Goal: Task Accomplishment & Management: Complete application form

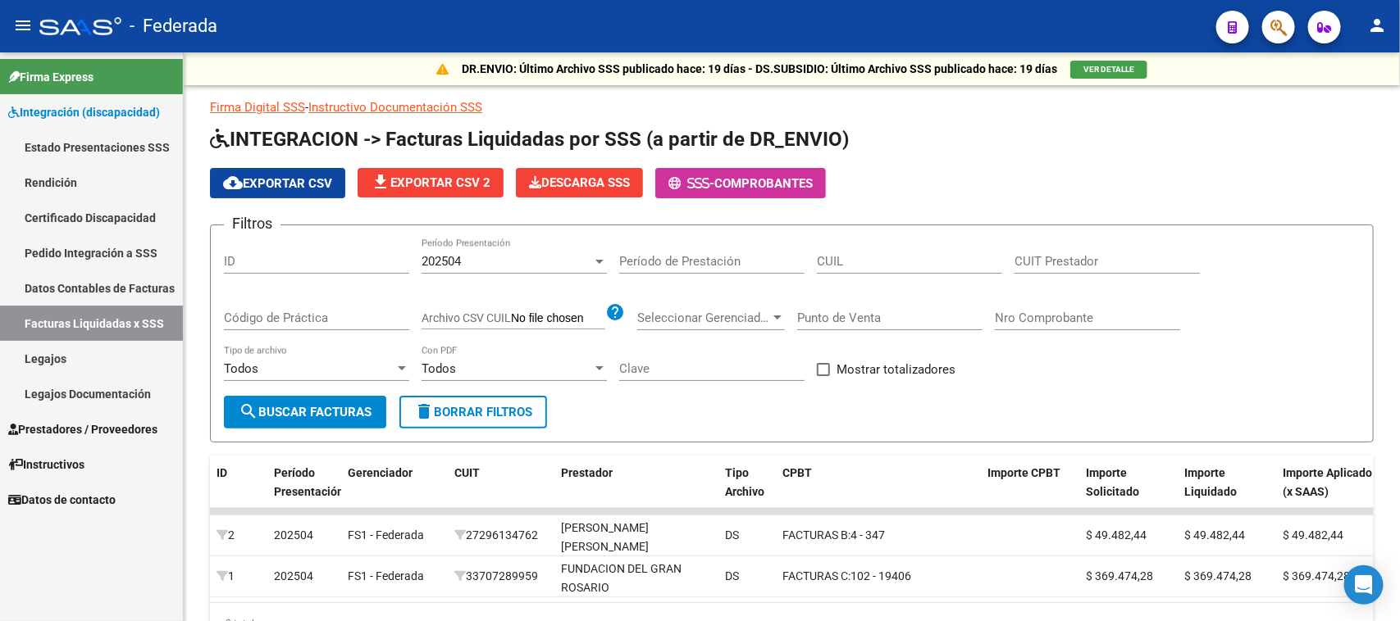
scroll to position [88, 0]
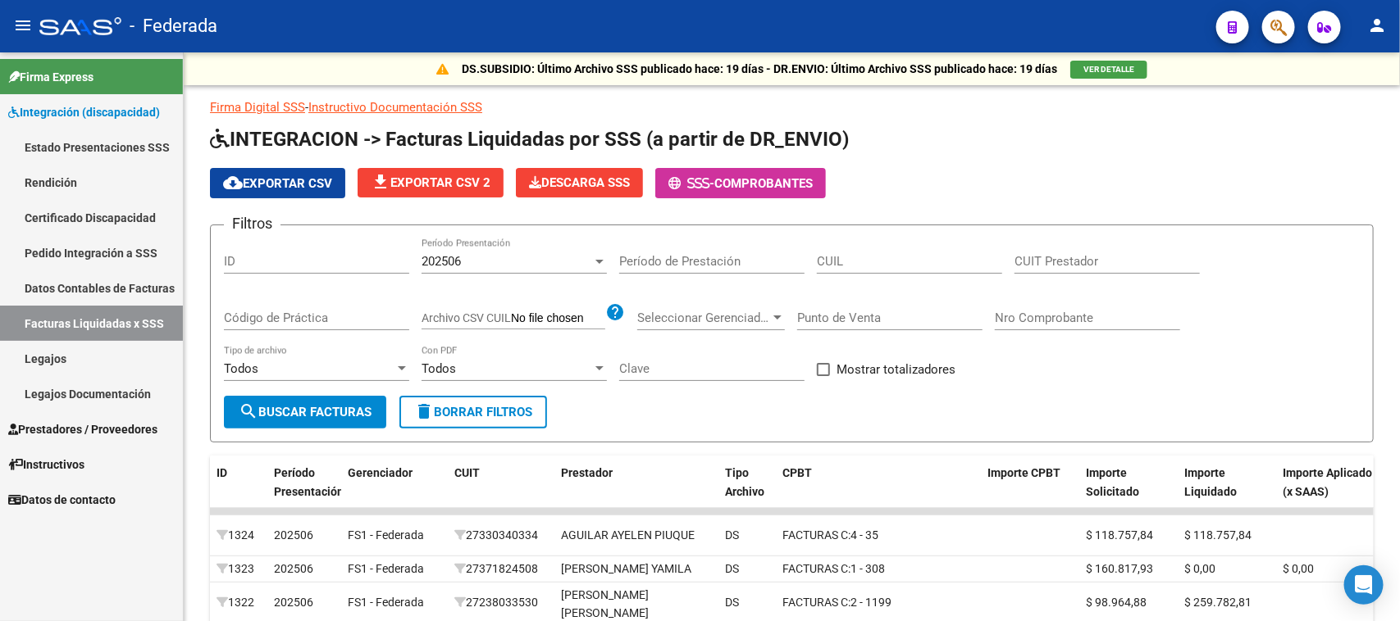
click at [79, 358] on link "Legajos" at bounding box center [91, 358] width 183 height 35
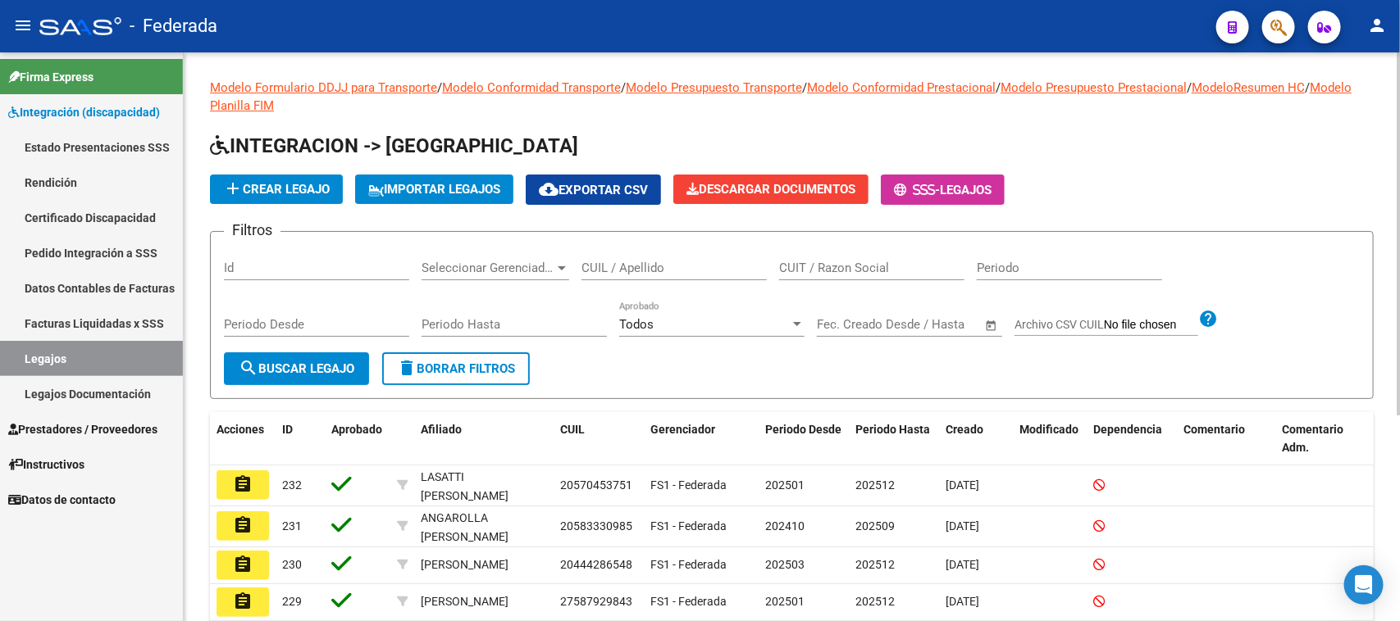
click at [636, 268] on input "CUIL / Apellido" at bounding box center [673, 268] width 185 height 15
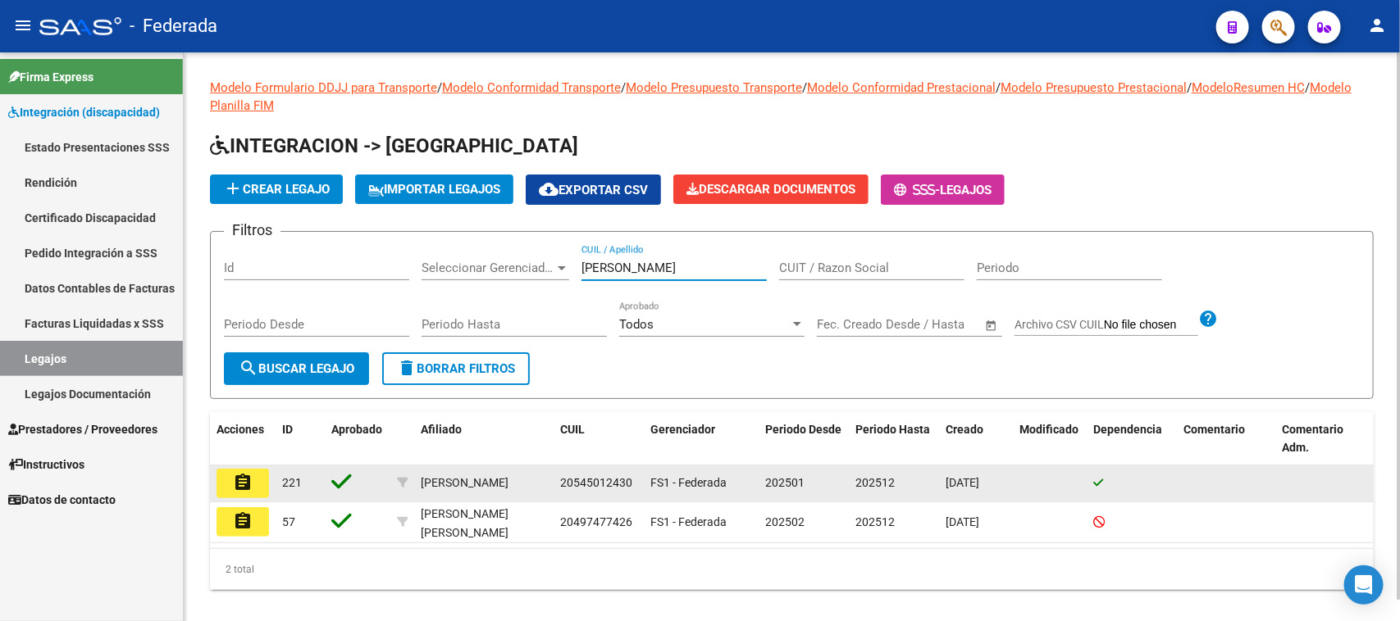
type input "garay"
click at [234, 490] on mat-icon "assignment" at bounding box center [243, 483] width 20 height 20
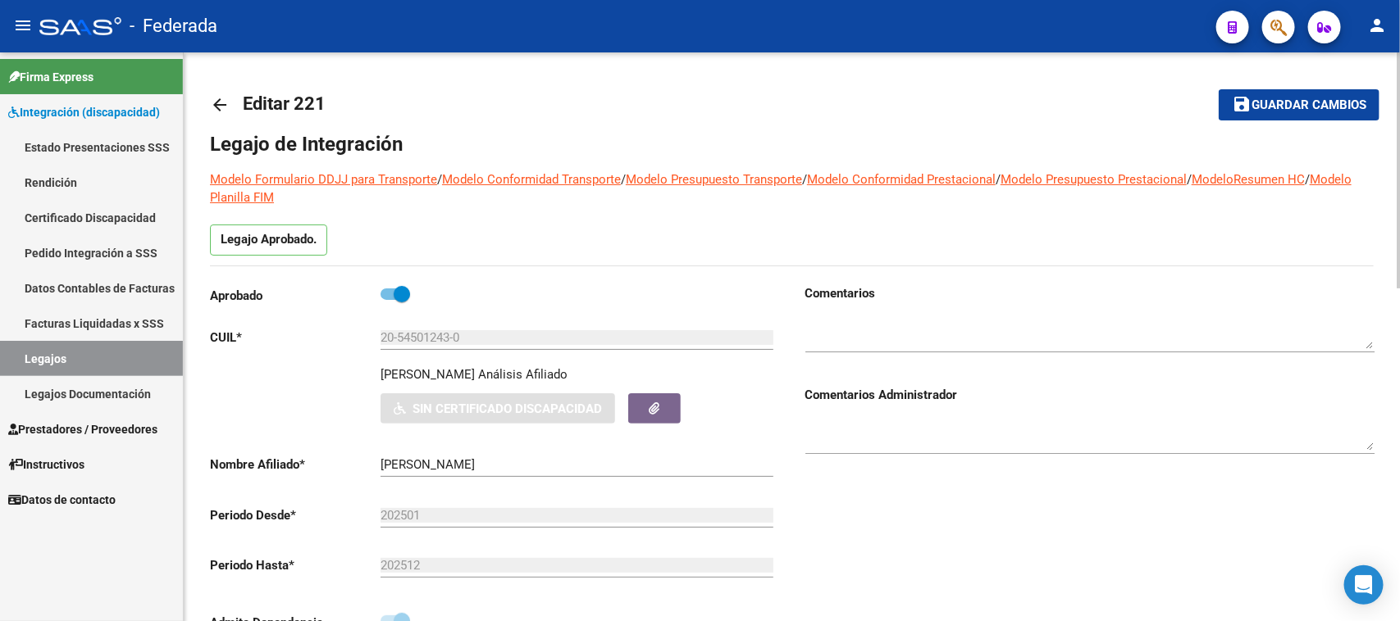
click at [219, 113] on mat-icon "arrow_back" at bounding box center [220, 105] width 20 height 20
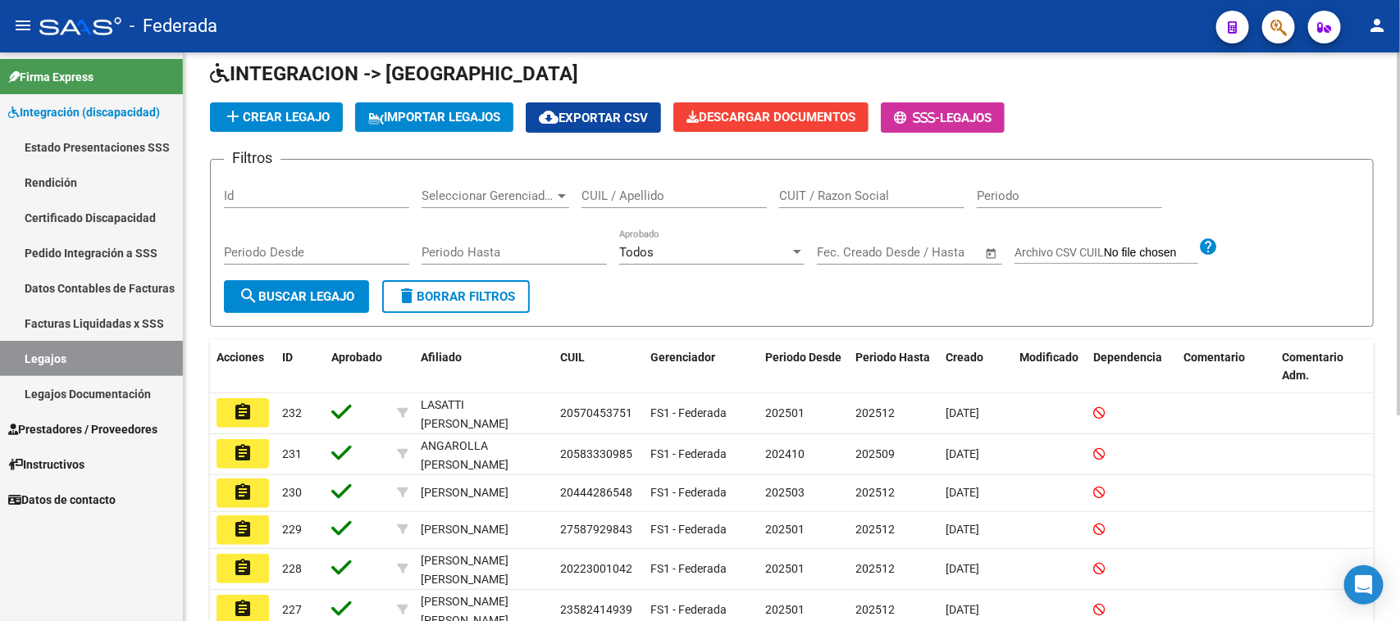
scroll to position [102, 0]
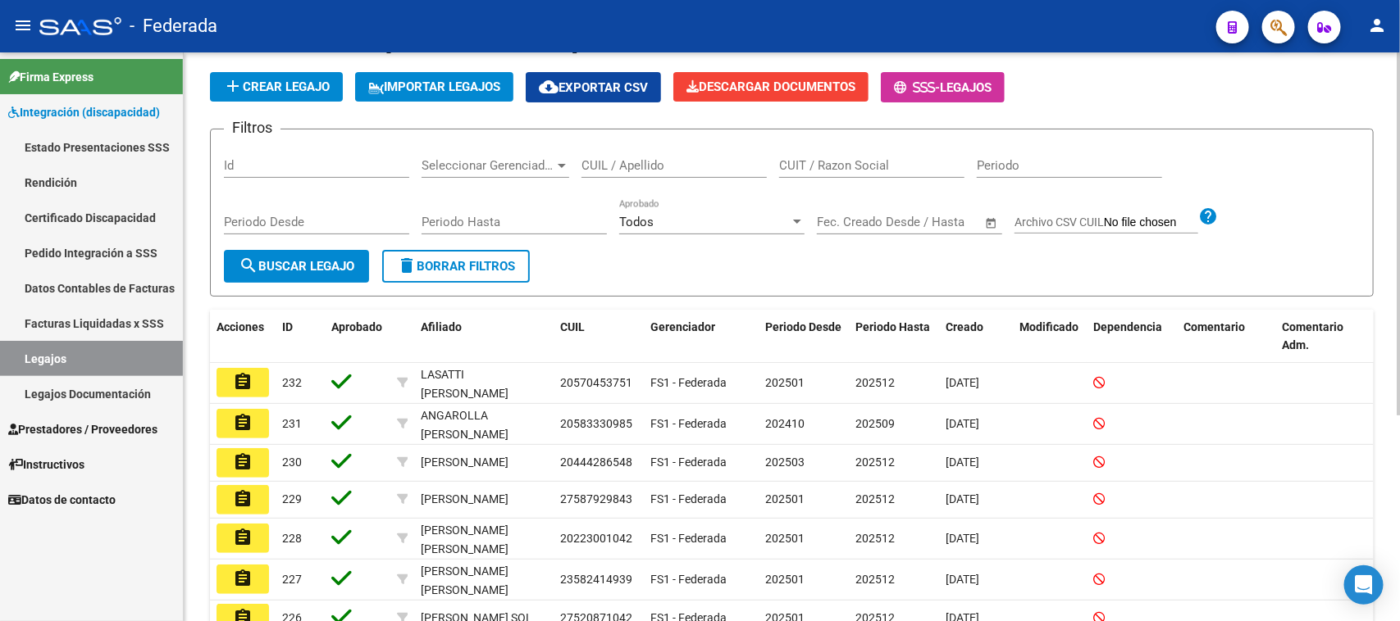
click at [666, 164] on input "CUIL / Apellido" at bounding box center [673, 165] width 185 height 15
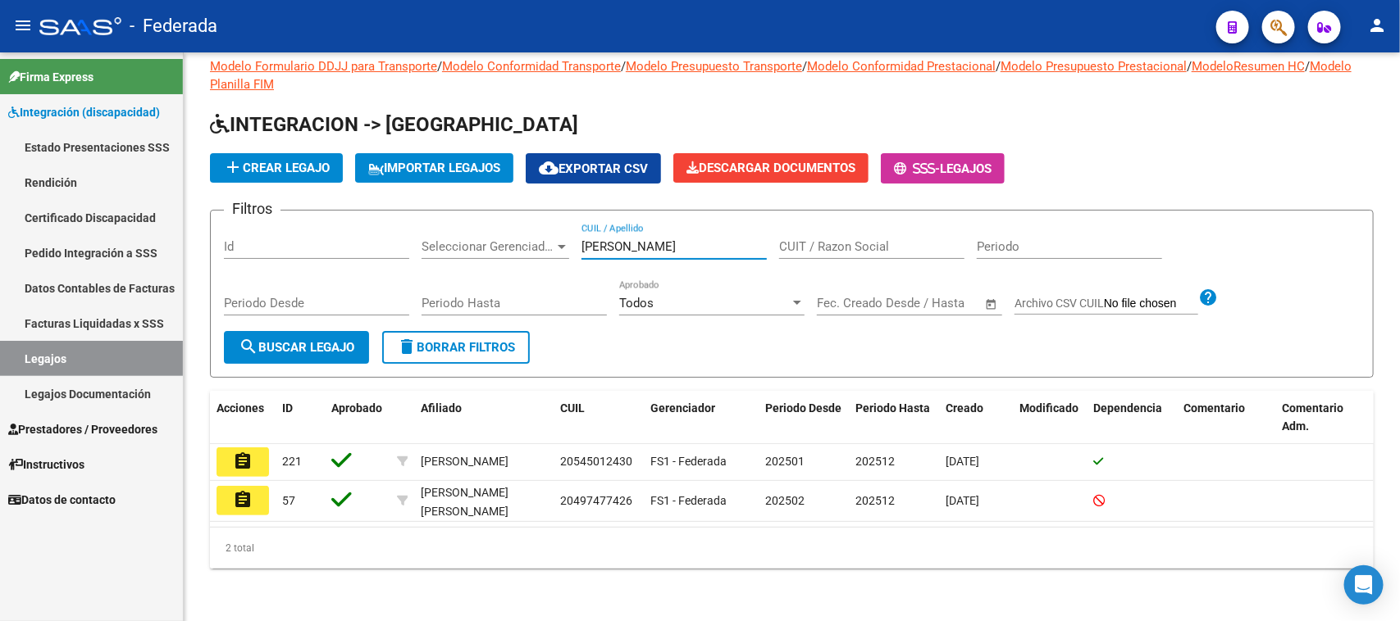
scroll to position [23, 0]
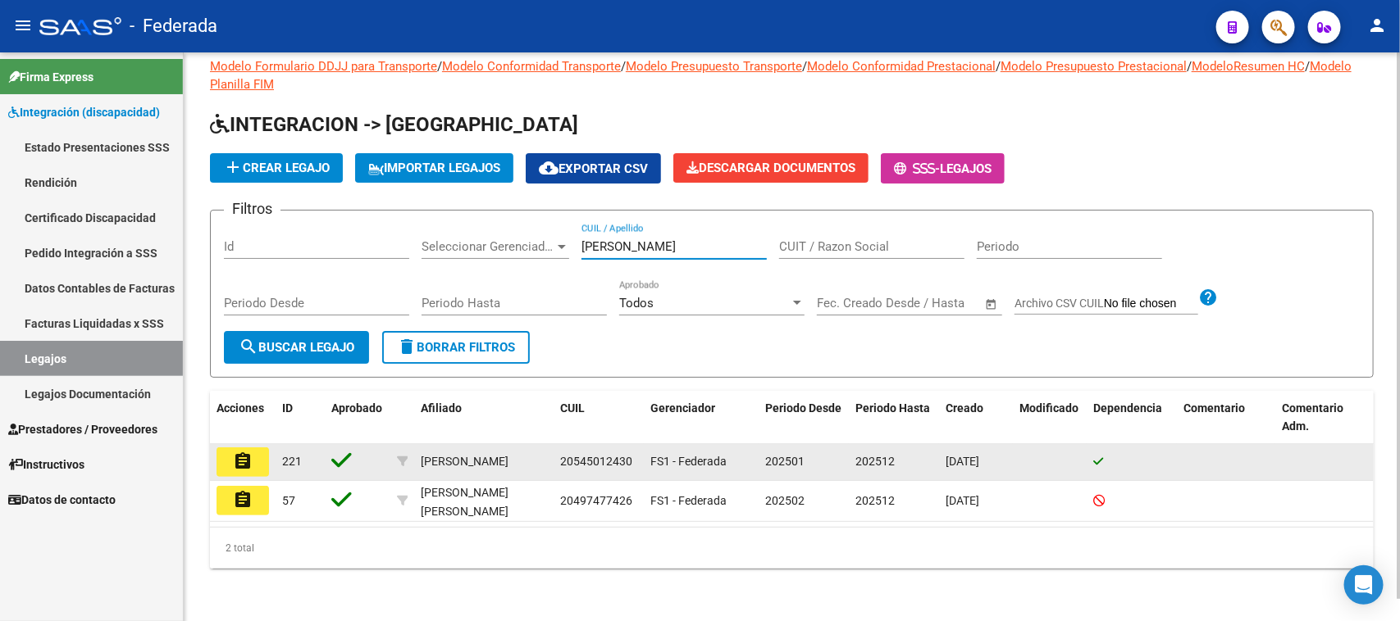
type input "garay"
click at [586, 455] on span "20545012430" at bounding box center [596, 461] width 72 height 13
copy span "20545012430"
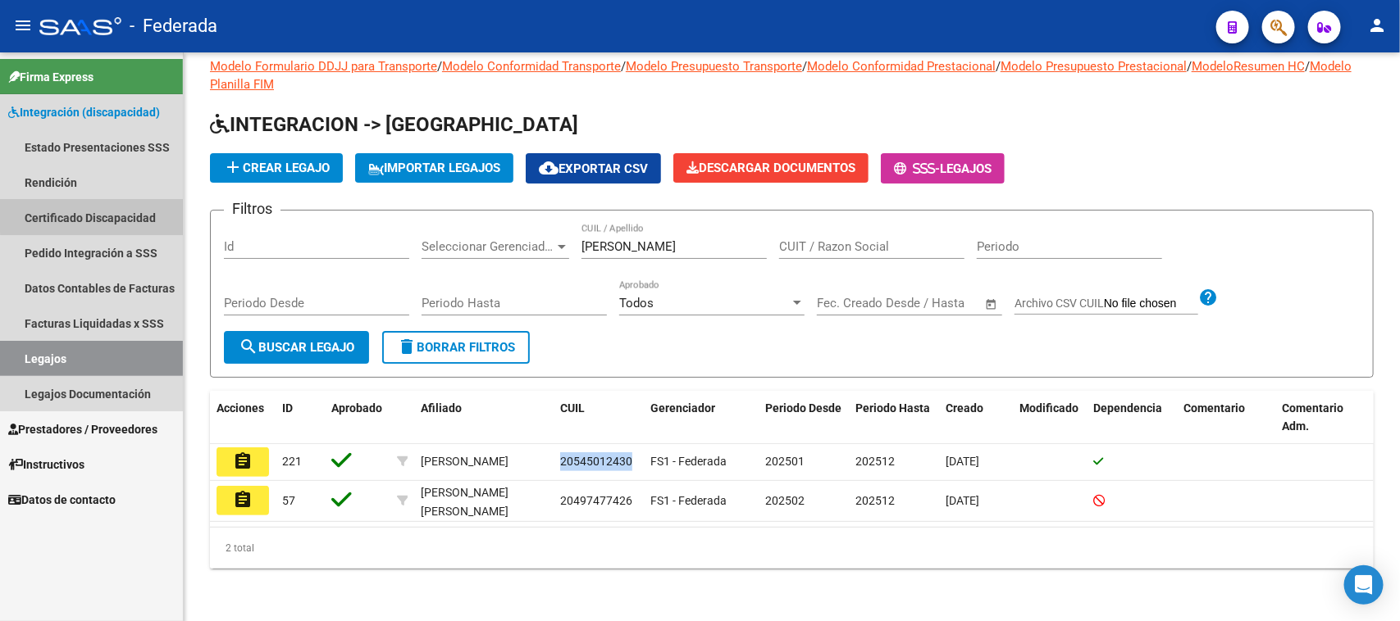
click at [94, 211] on link "Certificado Discapacidad" at bounding box center [91, 217] width 183 height 35
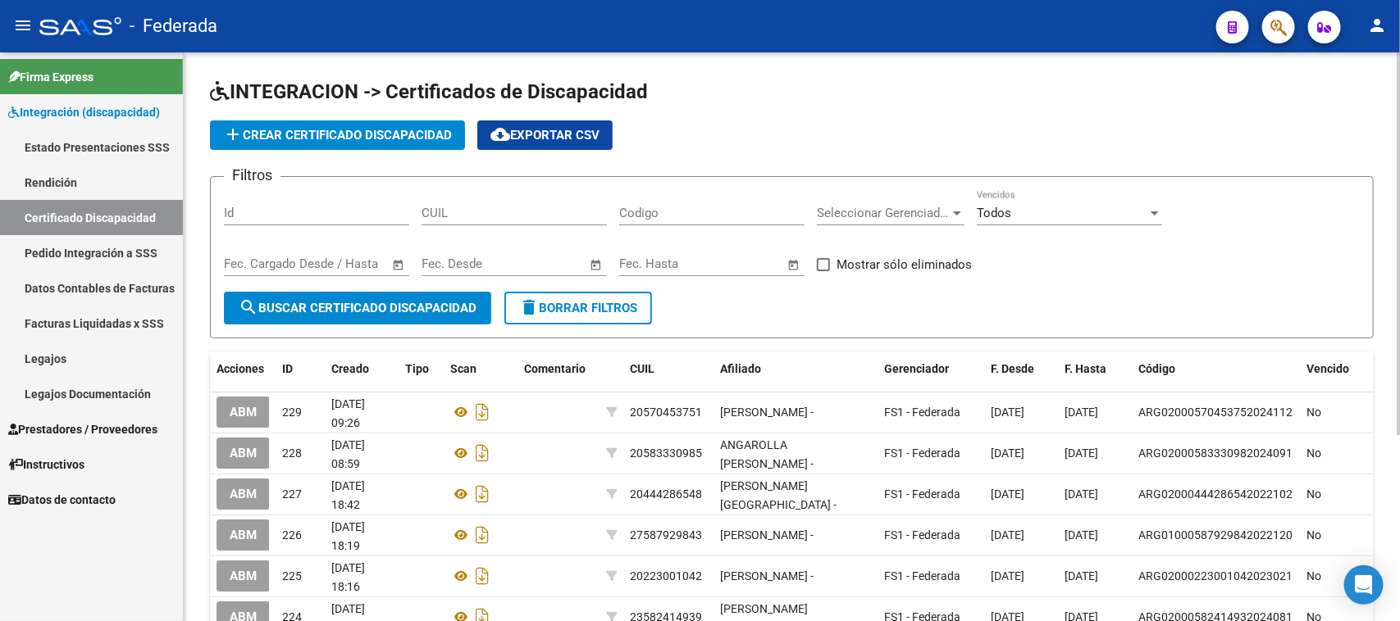
click at [510, 210] on input "CUIL" at bounding box center [513, 213] width 185 height 15
paste input "20-54501243-0"
type input "20-54501243-0"
click at [443, 292] on button "search Buscar Certificado Discapacidad" at bounding box center [357, 308] width 267 height 33
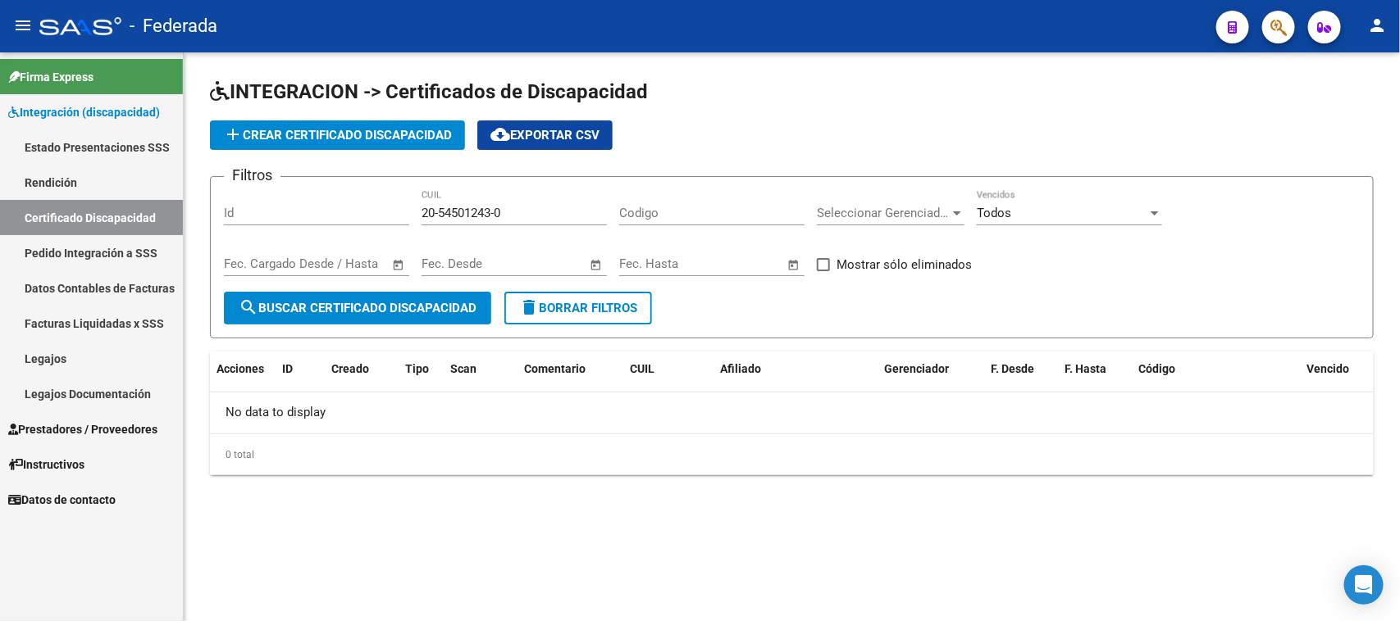
click at [548, 307] on span "delete Borrar Filtros" at bounding box center [578, 308] width 118 height 15
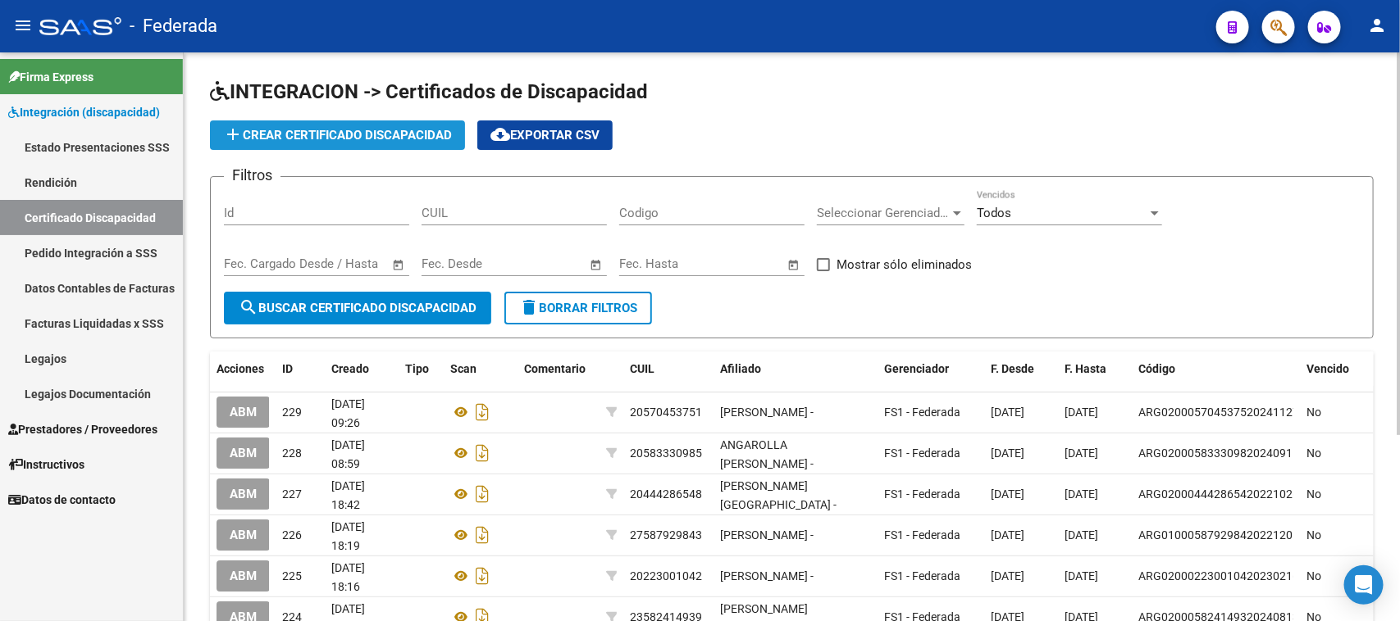
click at [338, 134] on span "add Crear Certificado Discapacidad" at bounding box center [337, 135] width 229 height 15
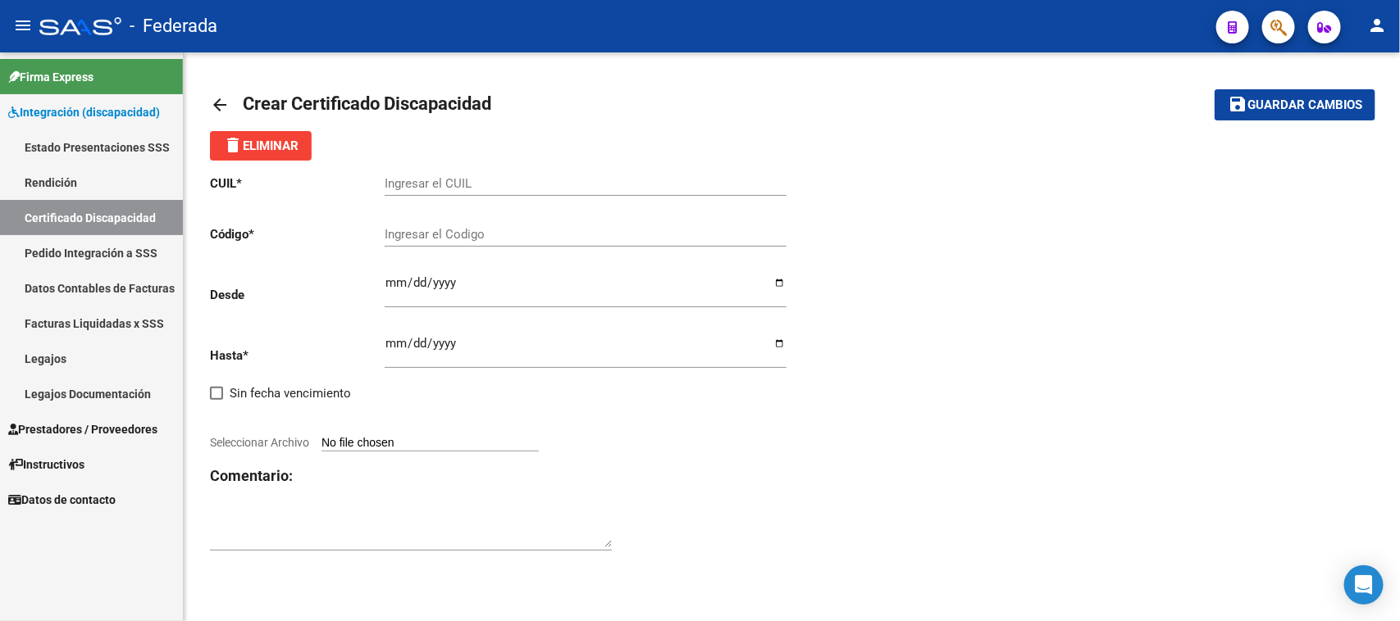
click at [464, 181] on input "Ingresar el CUIL" at bounding box center [586, 183] width 402 height 15
paste input "20-54501243-0"
type input "20-54501243-0"
click at [469, 236] on input "Ingresar el Codigo" at bounding box center [586, 234] width 402 height 15
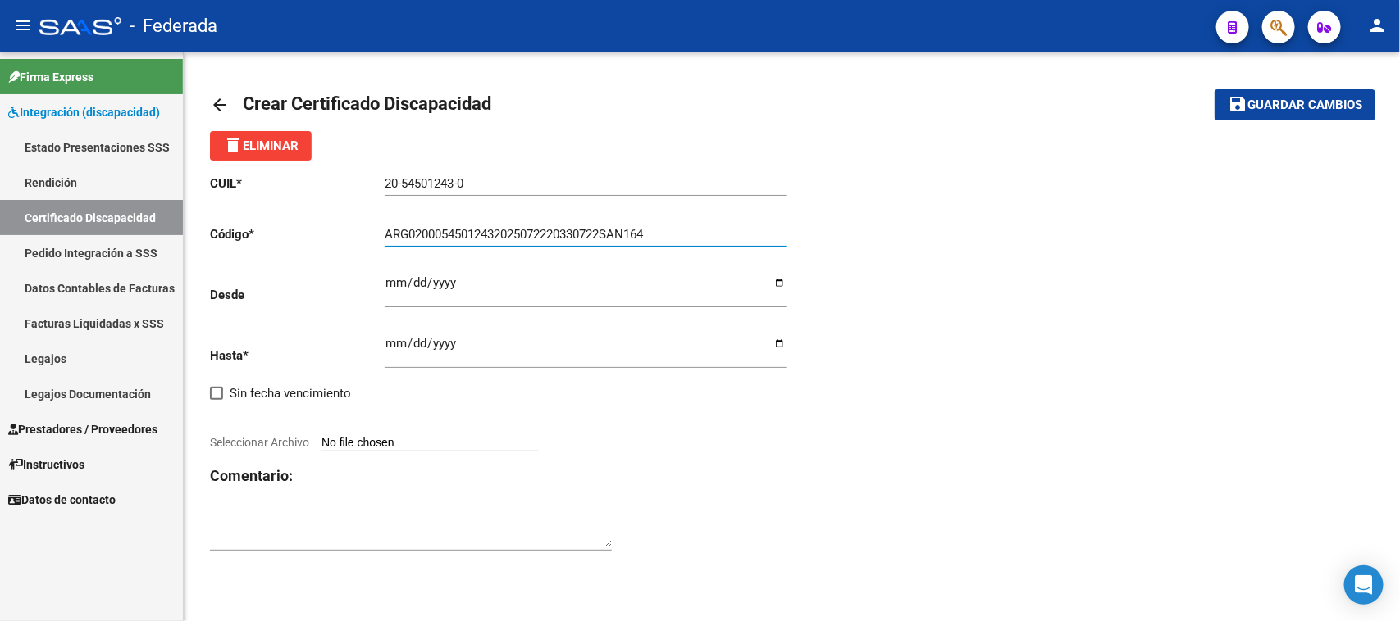
type input "ARG02000545012432025072220330722SAN164"
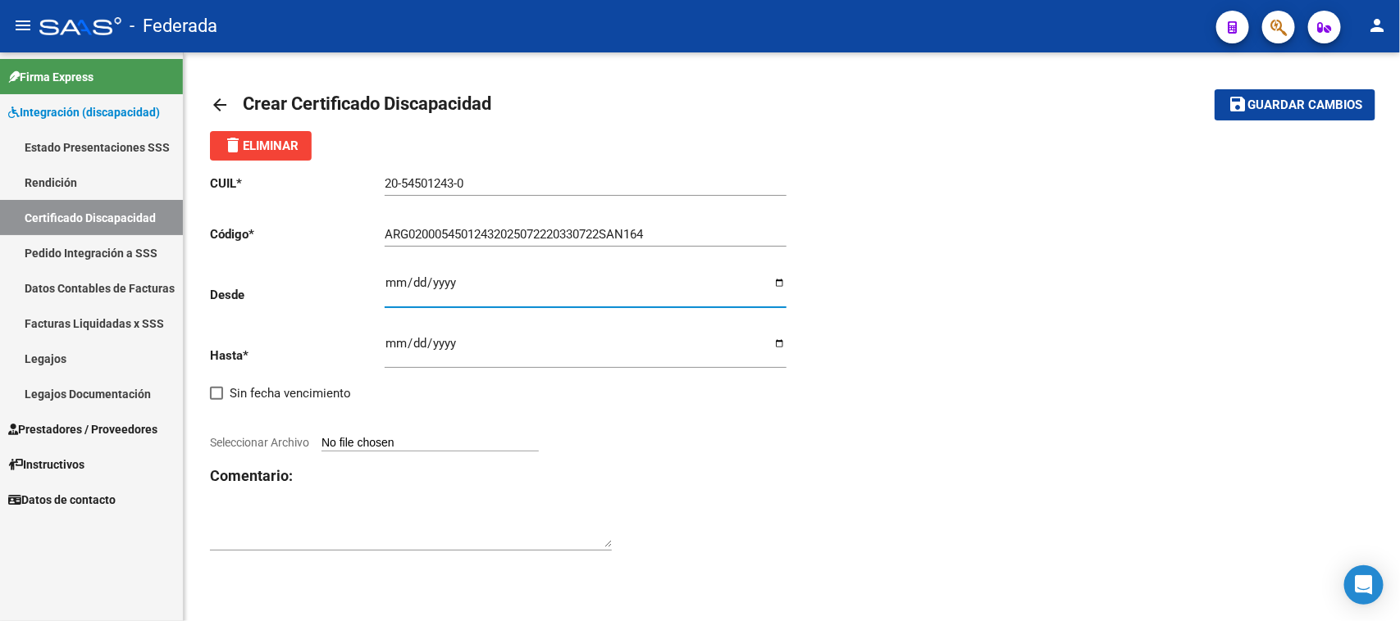
click at [385, 276] on input "Ingresar fec. Desde" at bounding box center [586, 289] width 402 height 26
type input "2025-07-22"
click at [388, 341] on input "Ingresar fec. Hasta" at bounding box center [586, 350] width 402 height 26
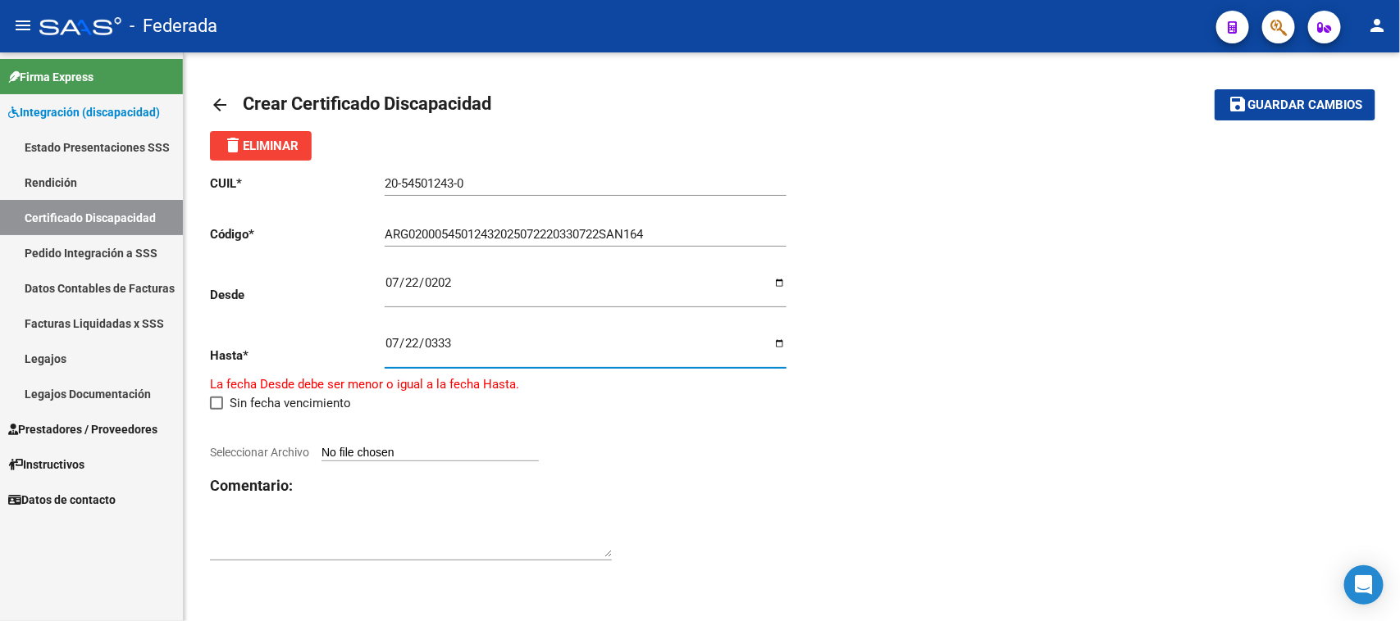
click at [754, 418] on div "CUIL * 20-54501243-0 Ingresar el CUIL Código * ARG02000545012432025072220330722…" at bounding box center [501, 369] width 582 height 416
click at [443, 345] on input "0333-07-22" at bounding box center [586, 350] width 402 height 26
type input "2033-07-22"
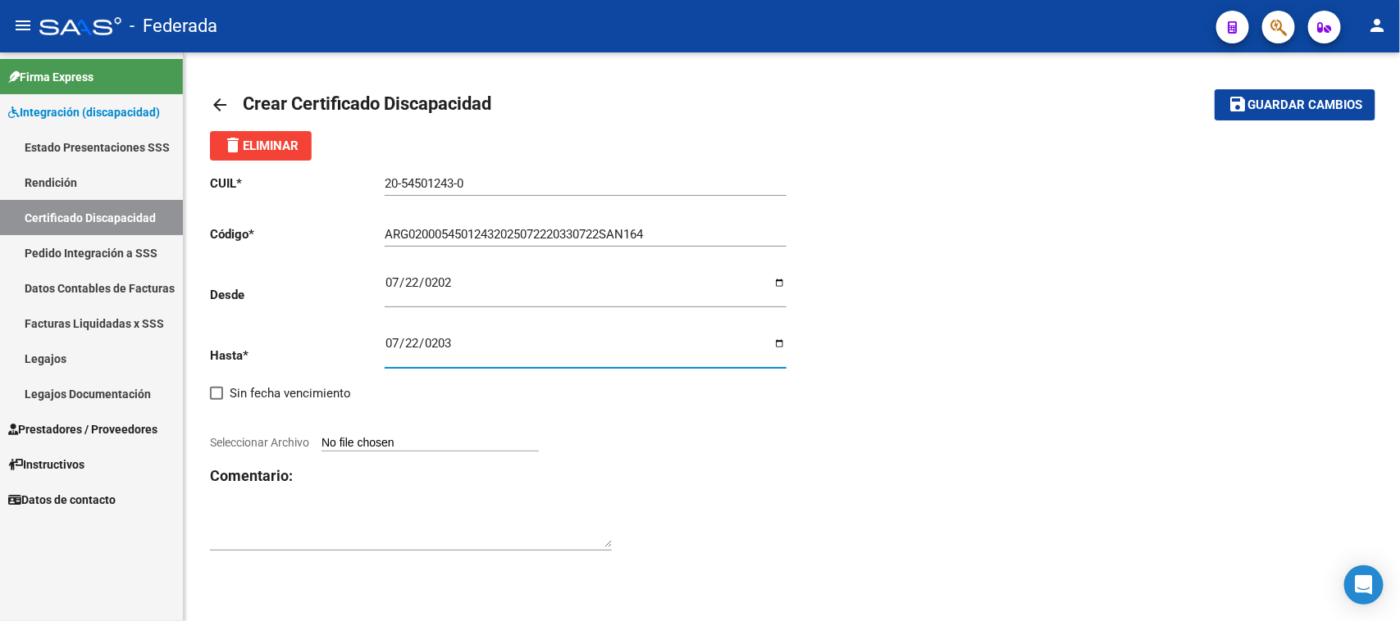
click at [444, 440] on input "Seleccionar Archivo" at bounding box center [429, 444] width 217 height 16
click at [439, 440] on input "Seleccionar Archivo" at bounding box center [429, 444] width 217 height 16
type input "C:\fakepath\20250730215022_11394926_26.jpeg"
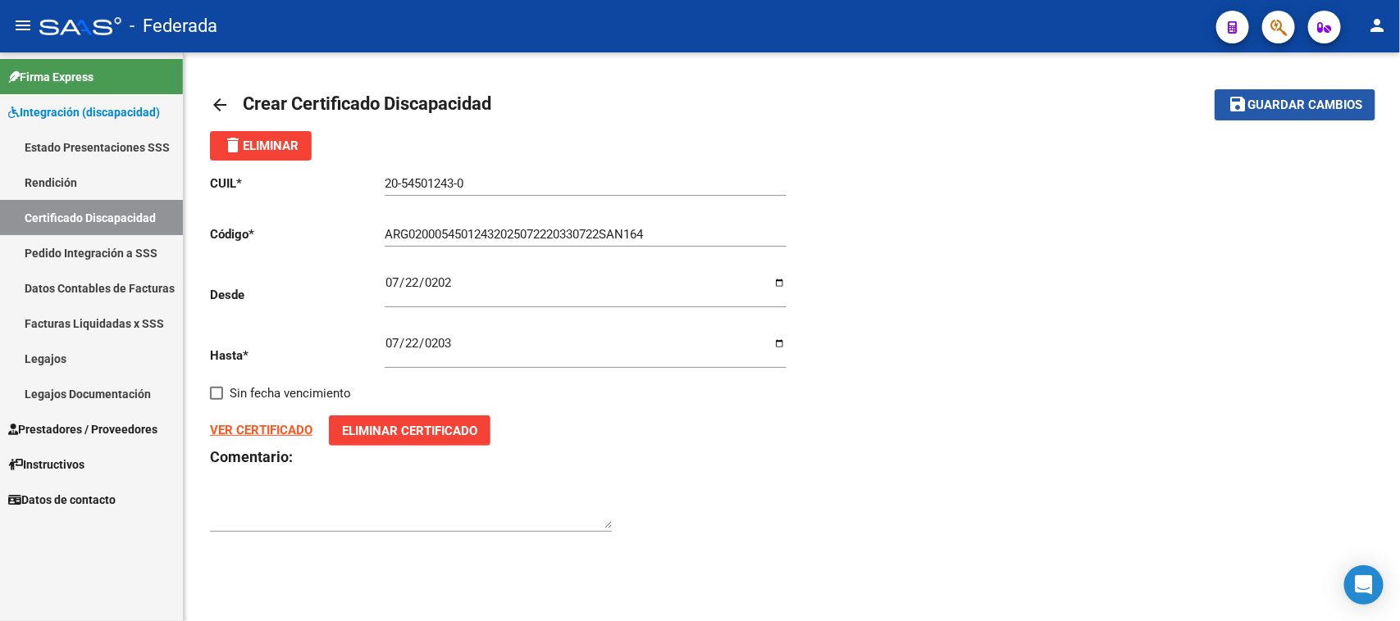
click at [1298, 103] on span "Guardar cambios" at bounding box center [1304, 105] width 115 height 15
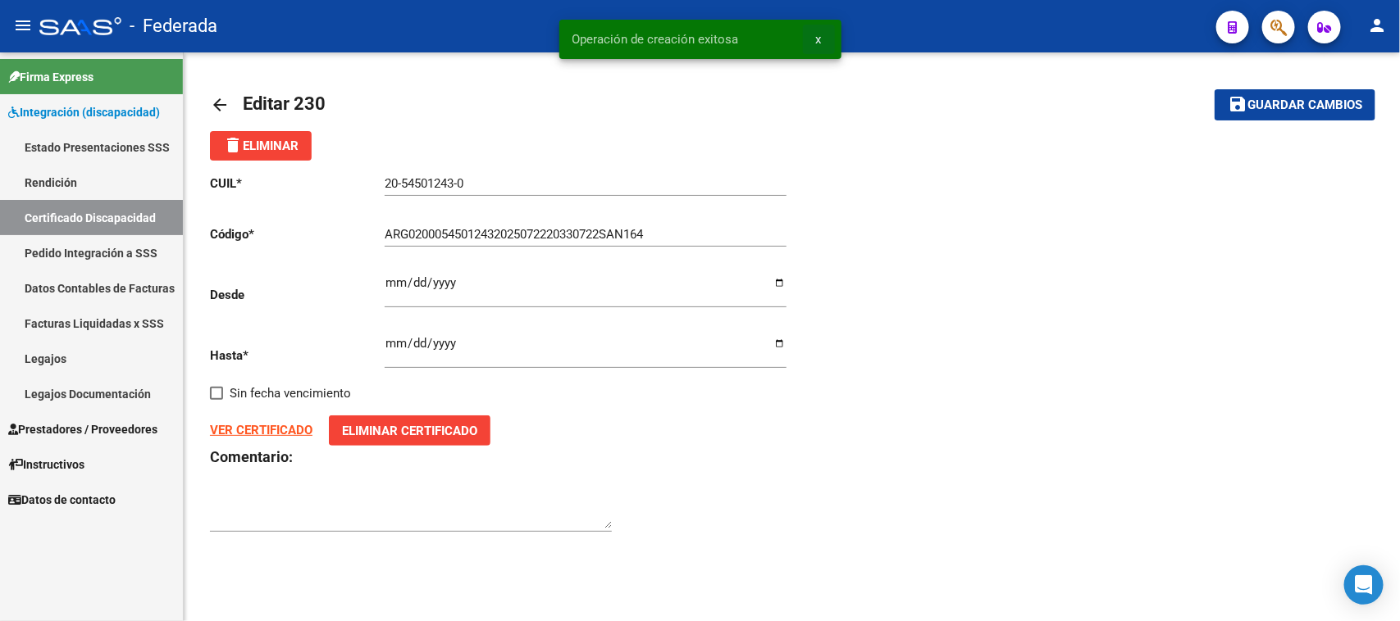
click at [817, 32] on span "x" at bounding box center [819, 39] width 6 height 15
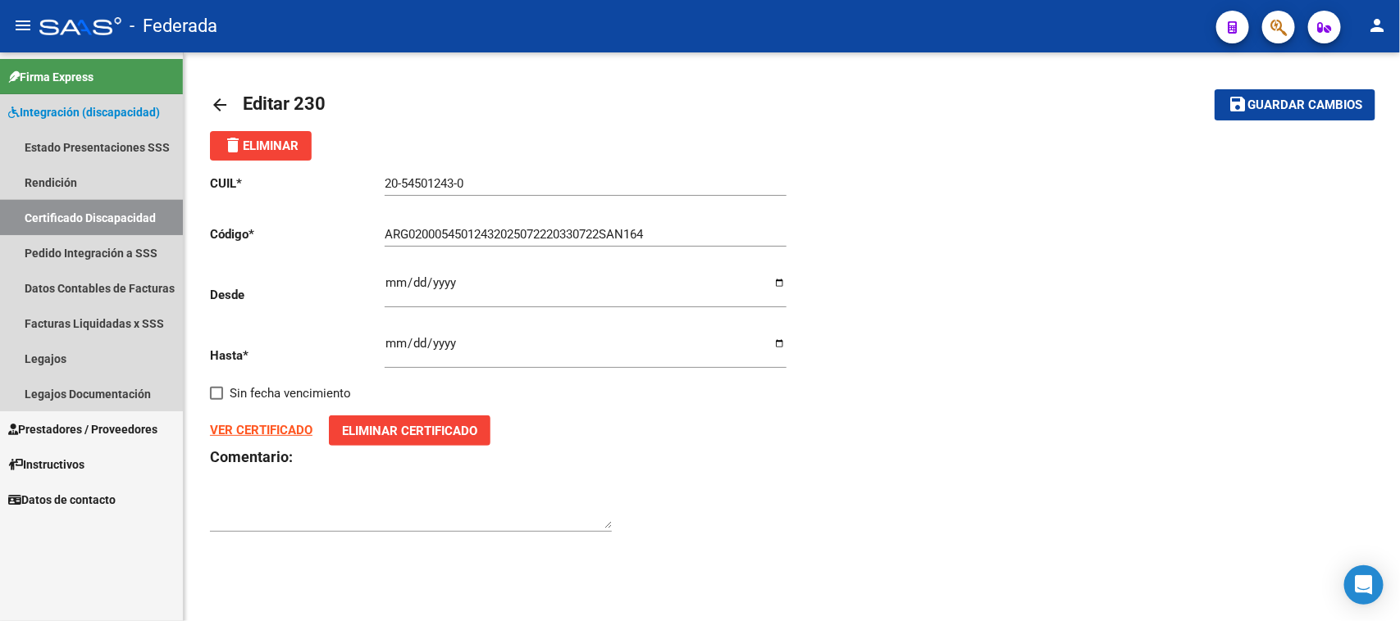
click at [90, 212] on link "Certificado Discapacidad" at bounding box center [91, 217] width 183 height 35
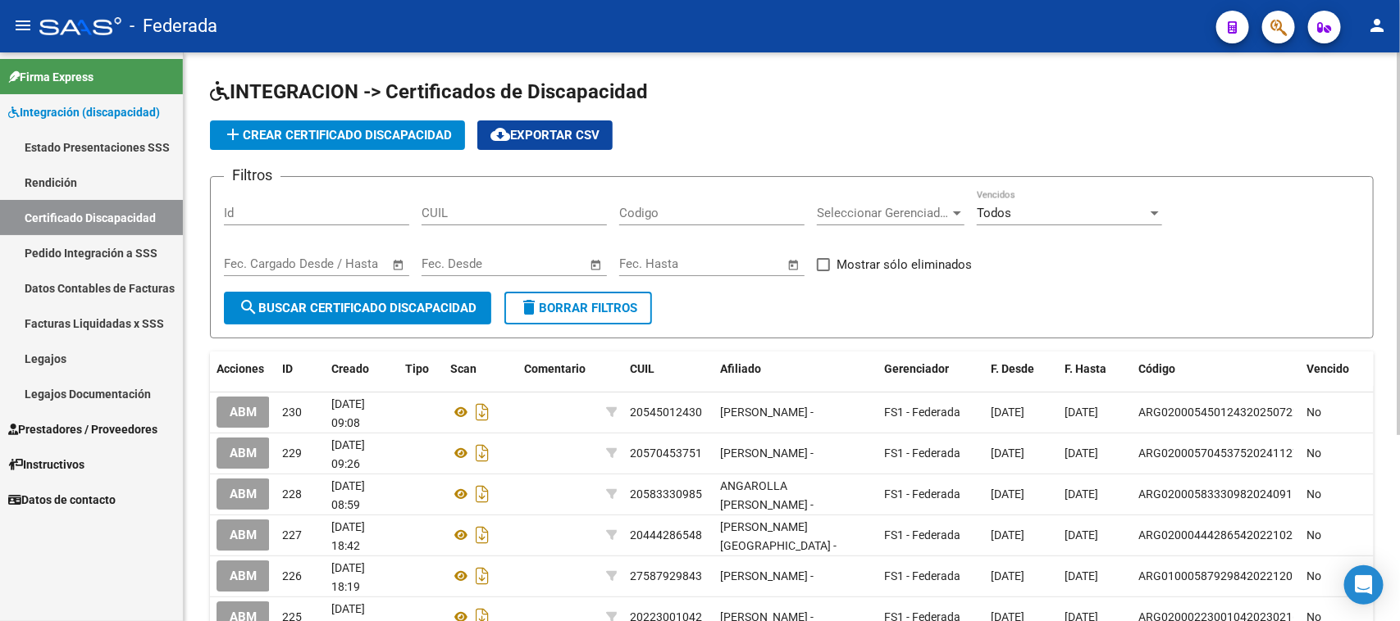
click at [121, 358] on link "Legajos" at bounding box center [91, 358] width 183 height 35
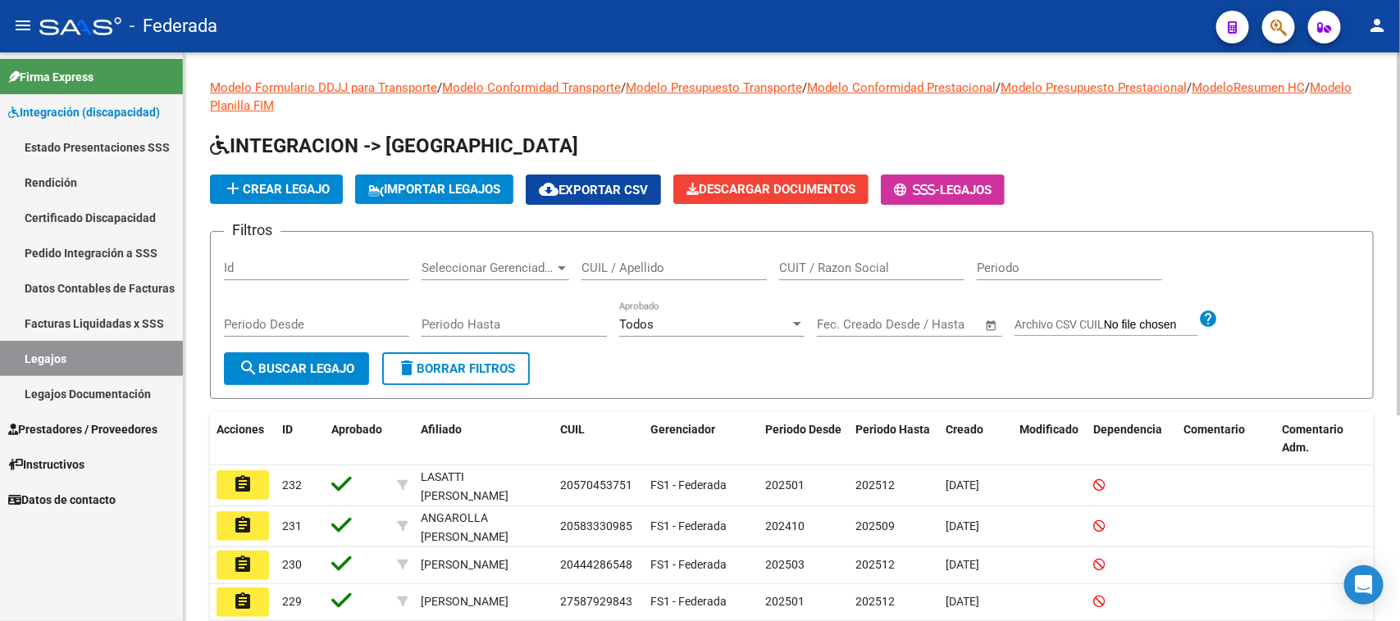
click at [617, 267] on input "CUIL / Apellido" at bounding box center [673, 268] width 185 height 15
type input "GARAY"
click at [304, 357] on button "search Buscar Legajo" at bounding box center [296, 369] width 145 height 33
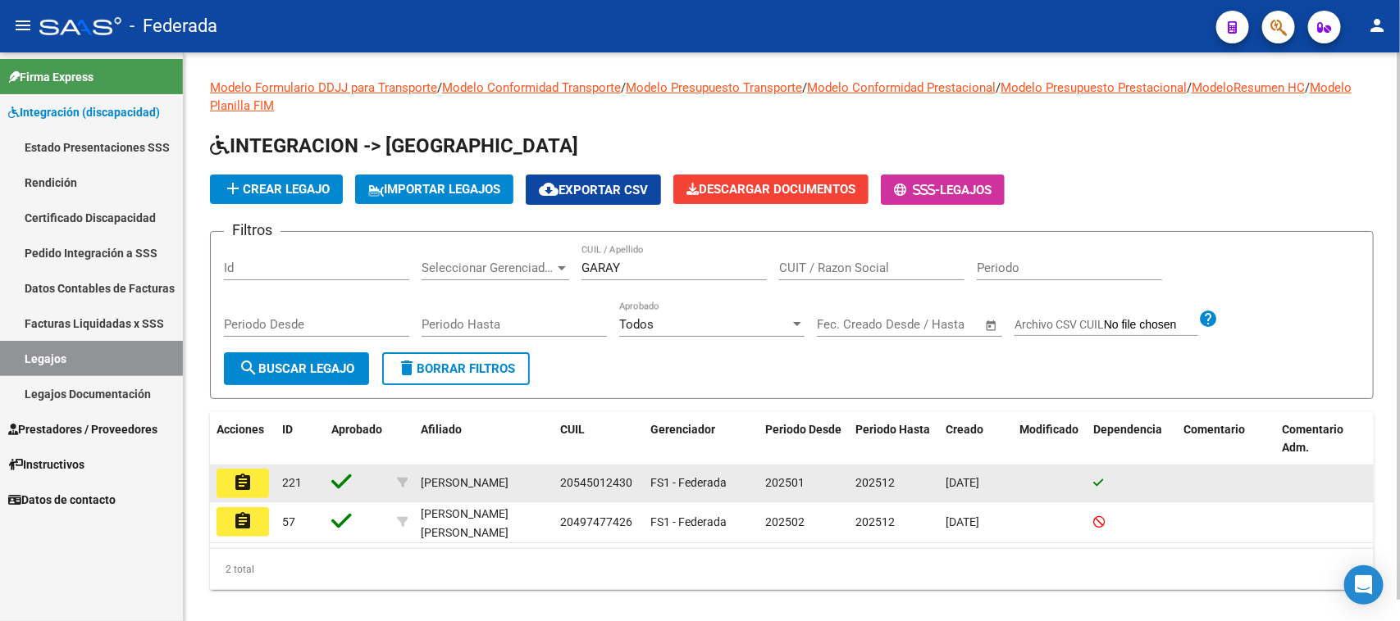
click at [234, 489] on mat-icon "assignment" at bounding box center [243, 483] width 20 height 20
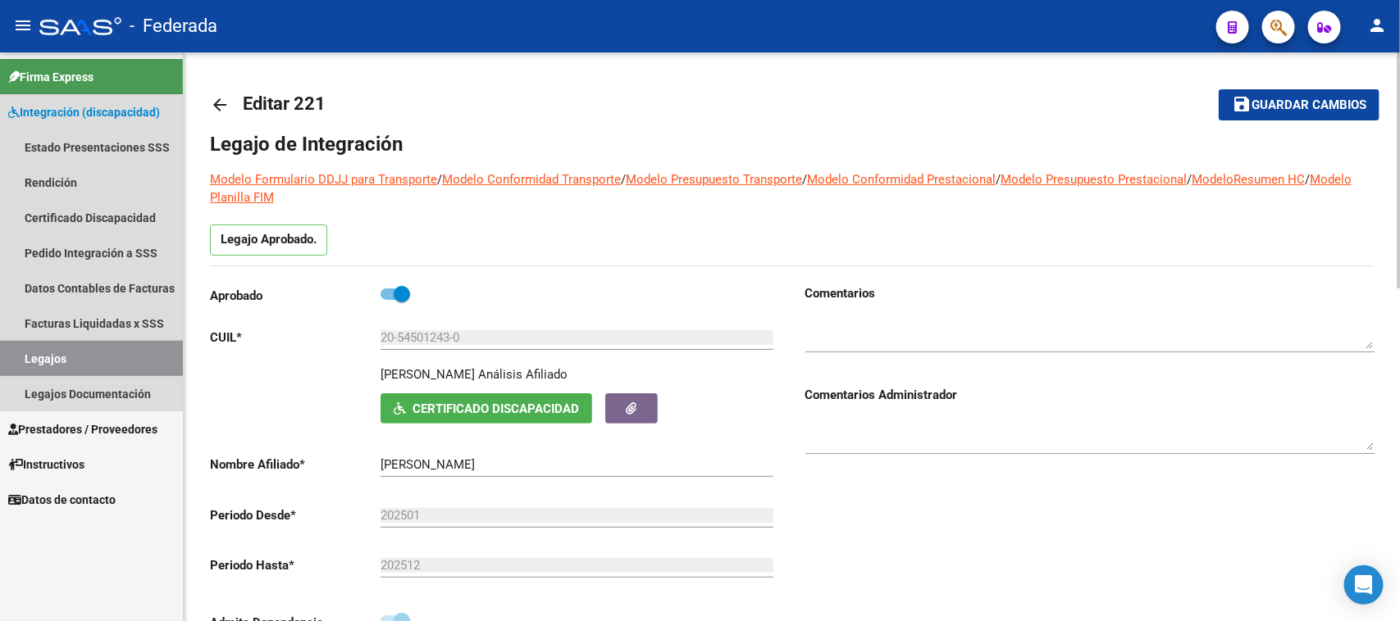
click at [54, 353] on link "Legajos" at bounding box center [91, 358] width 183 height 35
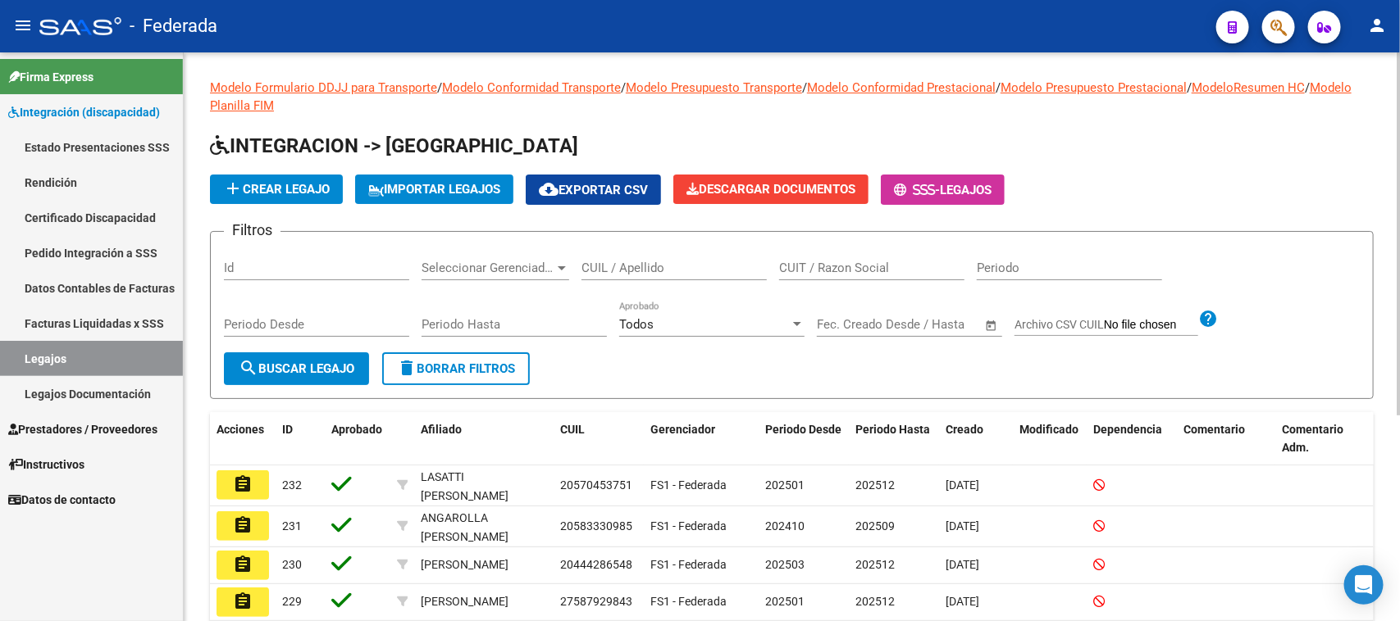
click at [107, 211] on link "Certificado Discapacidad" at bounding box center [91, 217] width 183 height 35
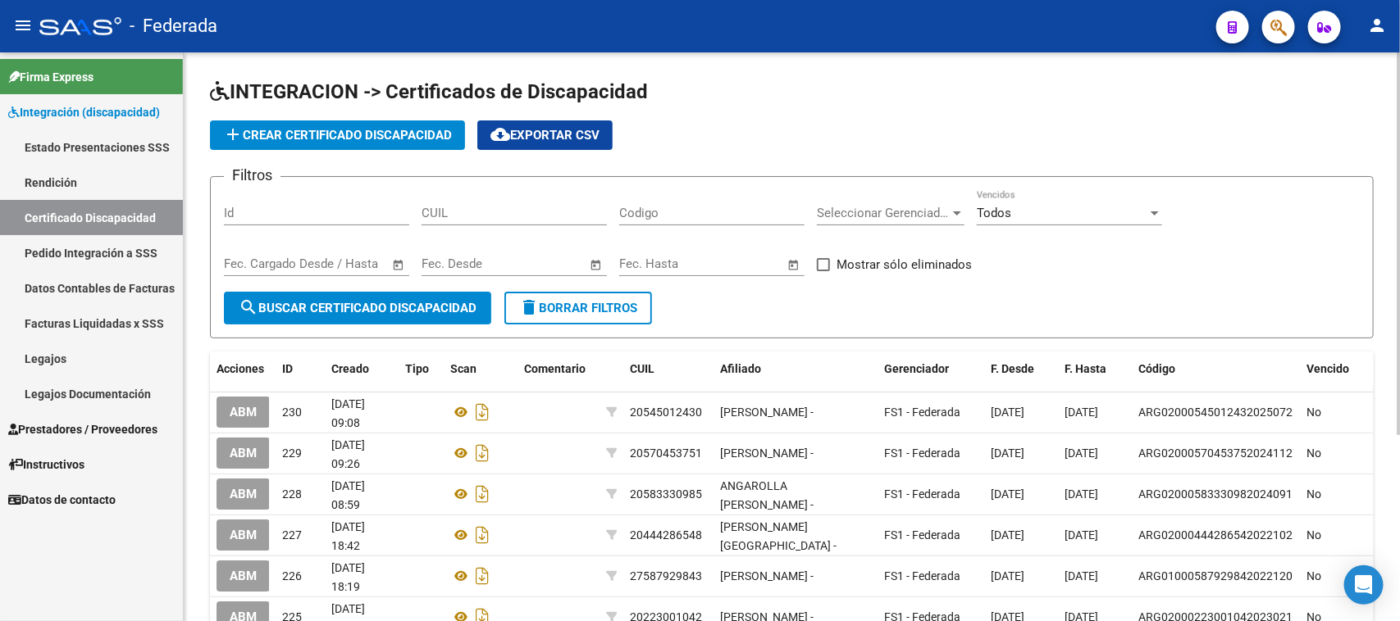
click at [108, 247] on link "Pedido Integración a SSS" at bounding box center [91, 252] width 183 height 35
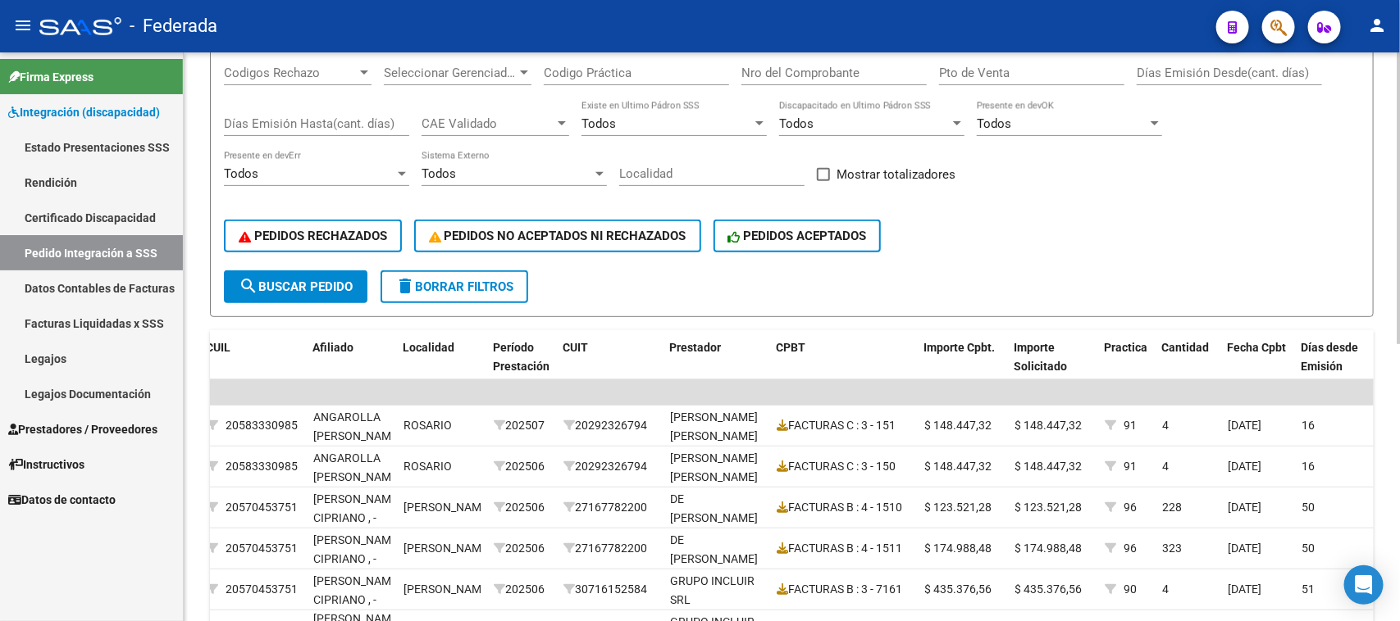
scroll to position [133, 0]
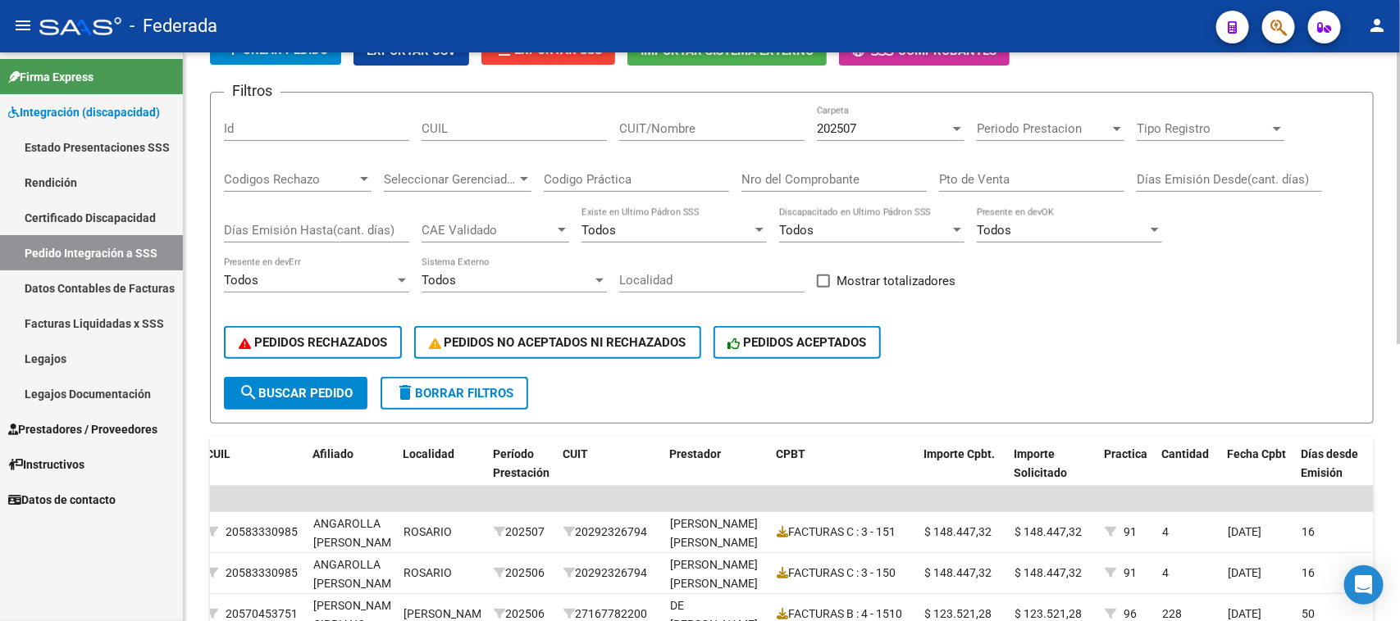
click at [821, 280] on span at bounding box center [823, 281] width 13 height 13
click at [822, 288] on input "Mostrar totalizadores" at bounding box center [822, 288] width 1 height 1
checkbox input "true"
click at [335, 389] on span "search Buscar Pedido" at bounding box center [296, 393] width 114 height 15
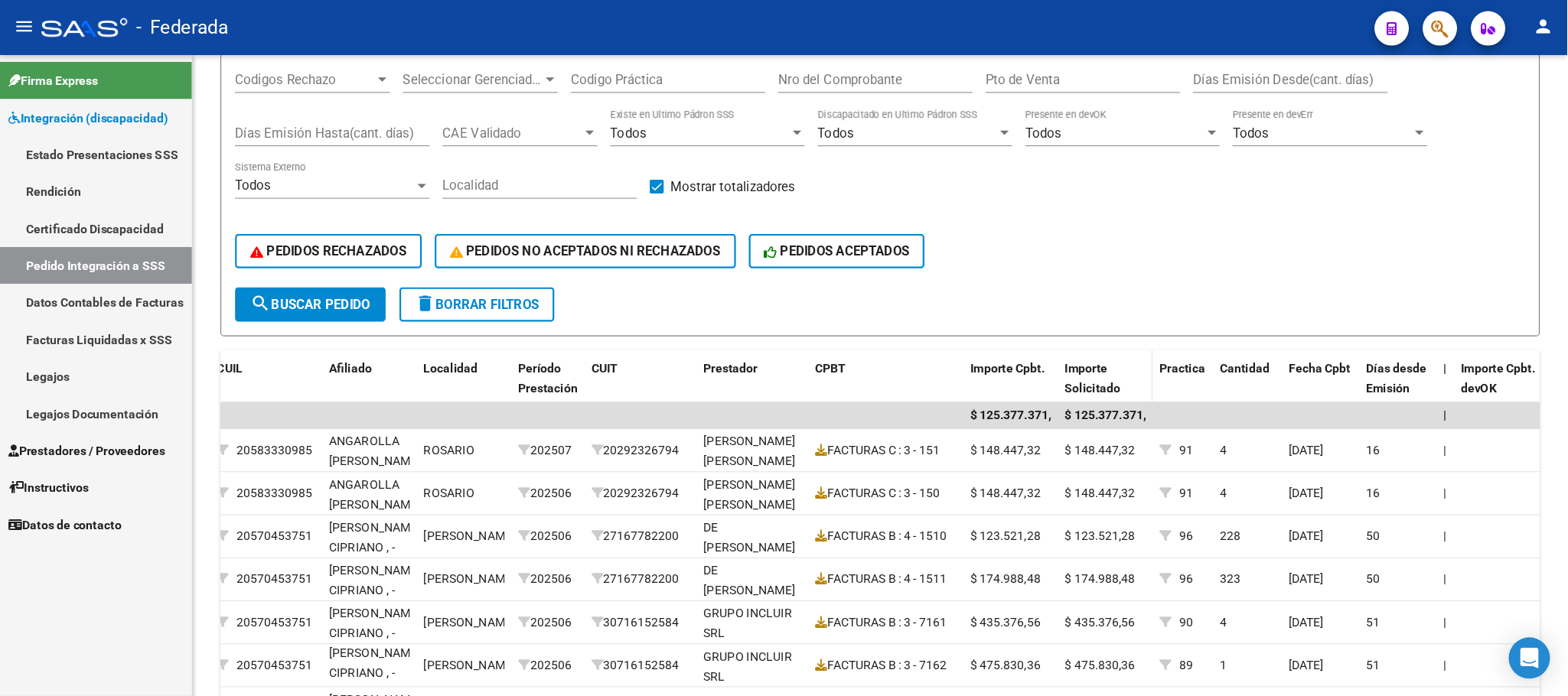
scroll to position [19, 0]
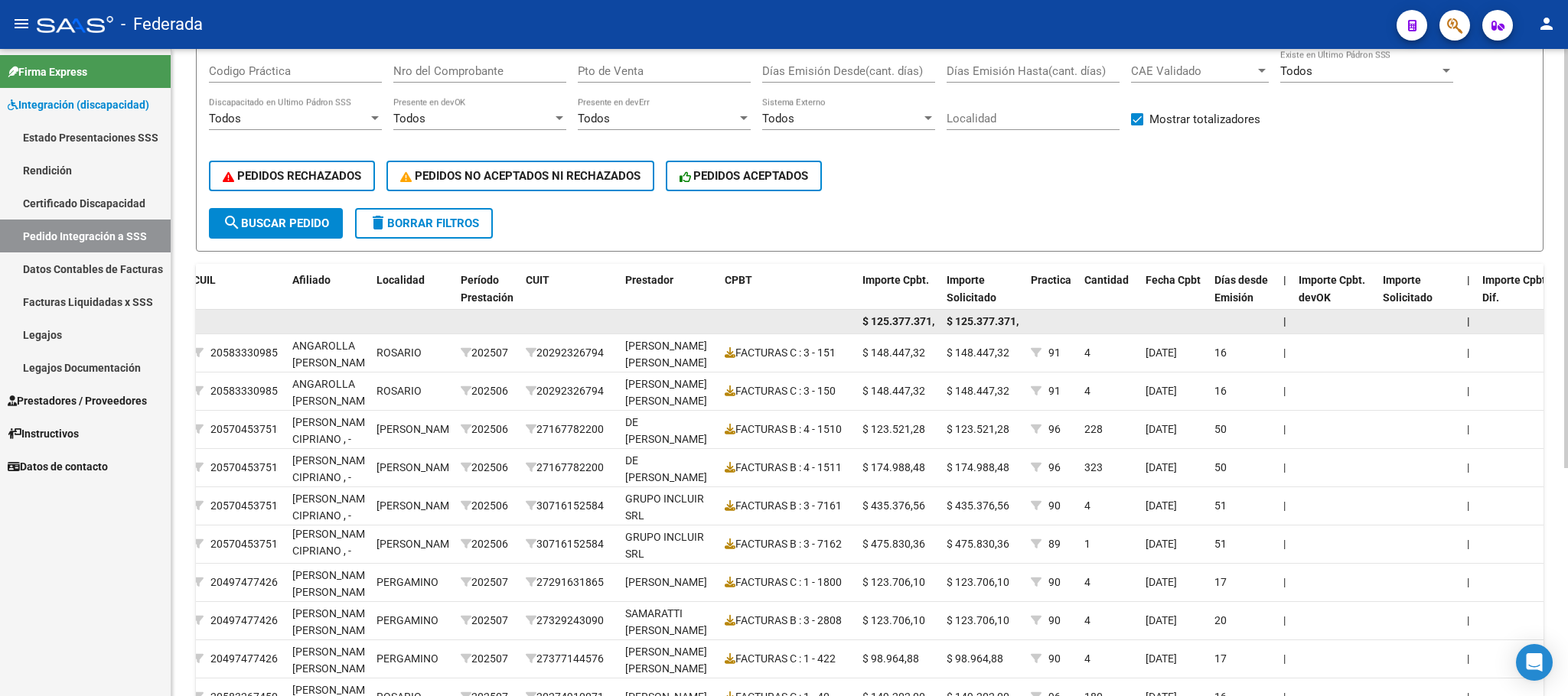
click at [924, 319] on span "$ 125.377.371,49" at bounding box center [904, 321] width 84 height 12
click at [929, 319] on span "$ 125.377.371,49" at bounding box center [904, 321] width 84 height 12
click at [931, 319] on span "$ 125.377.371,49" at bounding box center [904, 321] width 84 height 12
drag, startPoint x: 945, startPoint y: 316, endPoint x: 1031, endPoint y: 322, distance: 86.2
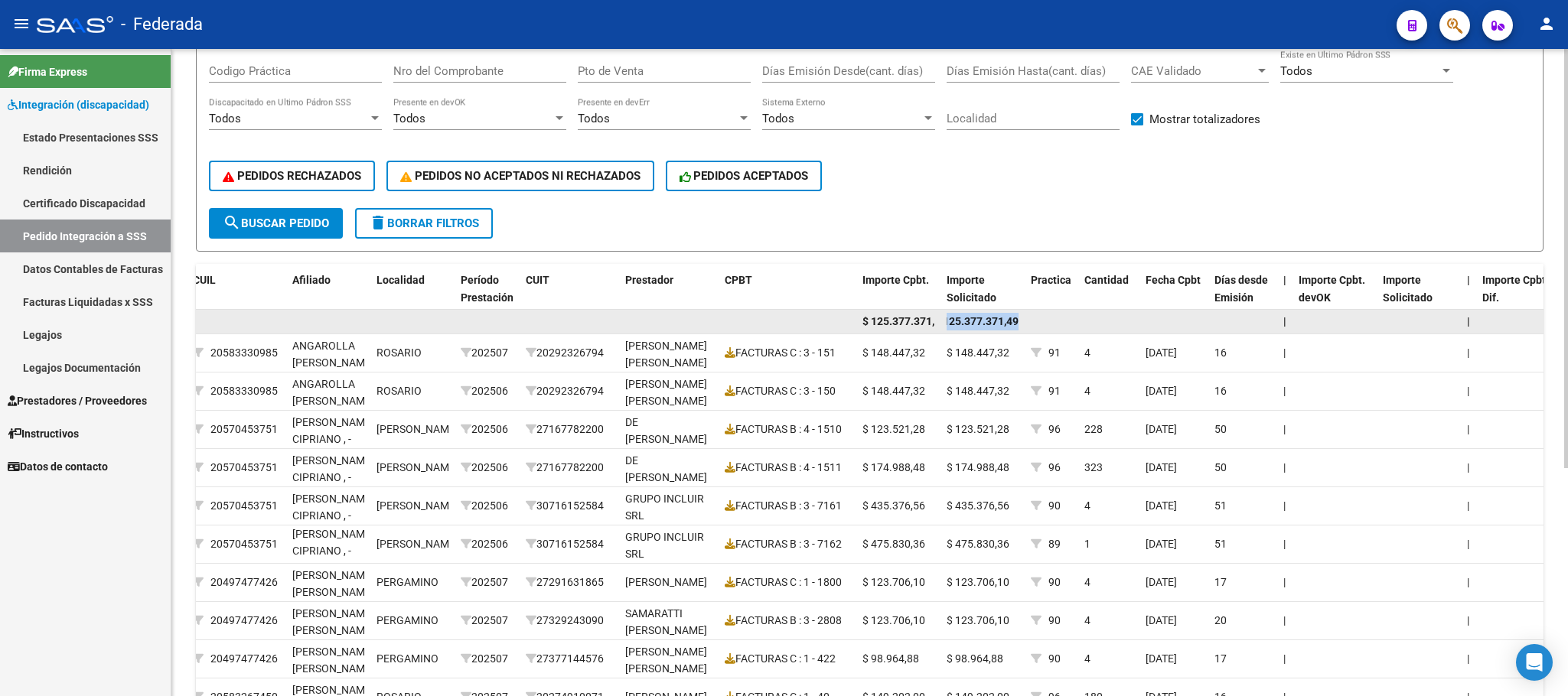
click at [1031, 322] on div "$ 125.377.371,49 $ 125.377.371,49 | |" at bounding box center [1072, 322] width 2460 height 24
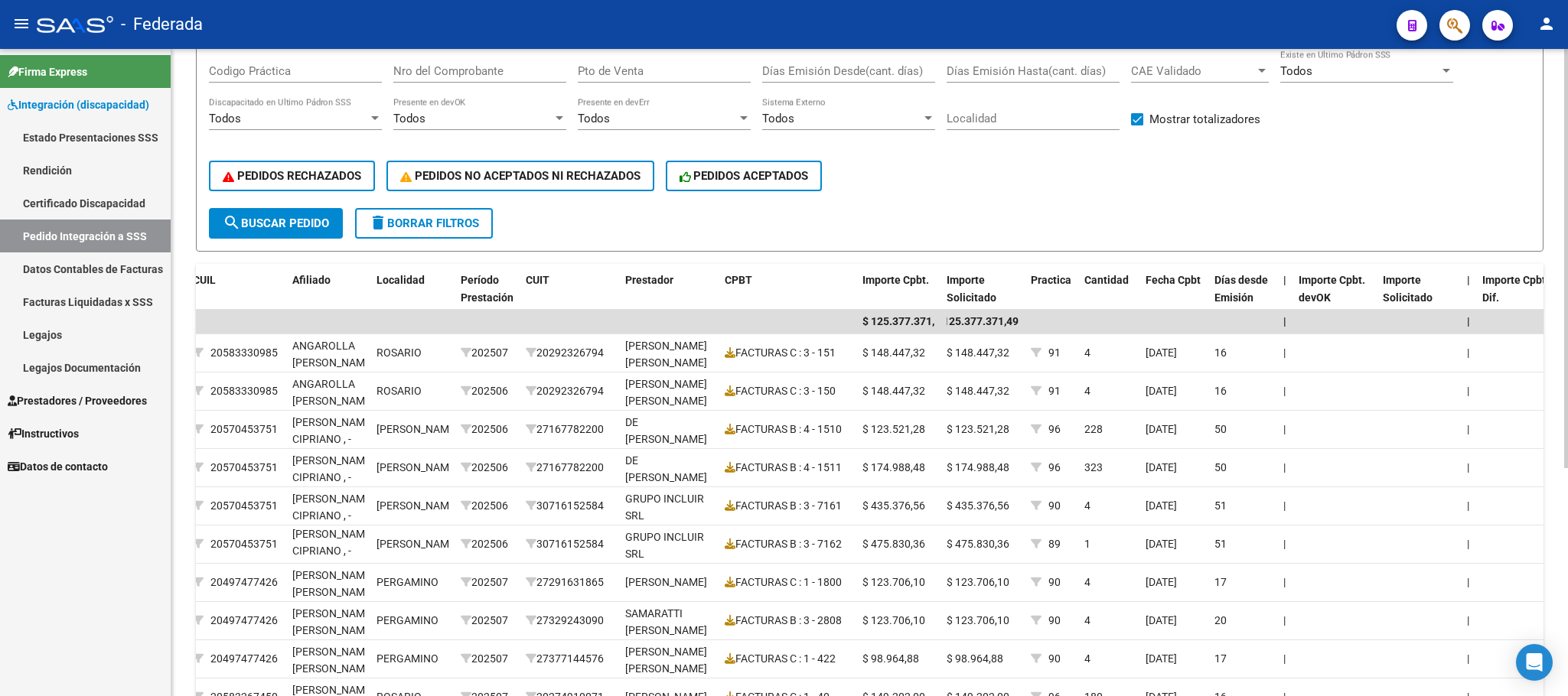
click at [1024, 191] on div "PEDIDOS RECHAZADOS PEDIDOS NO ACEPTADOS NI RECHAZADOS PEDIDOS ACEPTADOS" at bounding box center [870, 175] width 1322 height 64
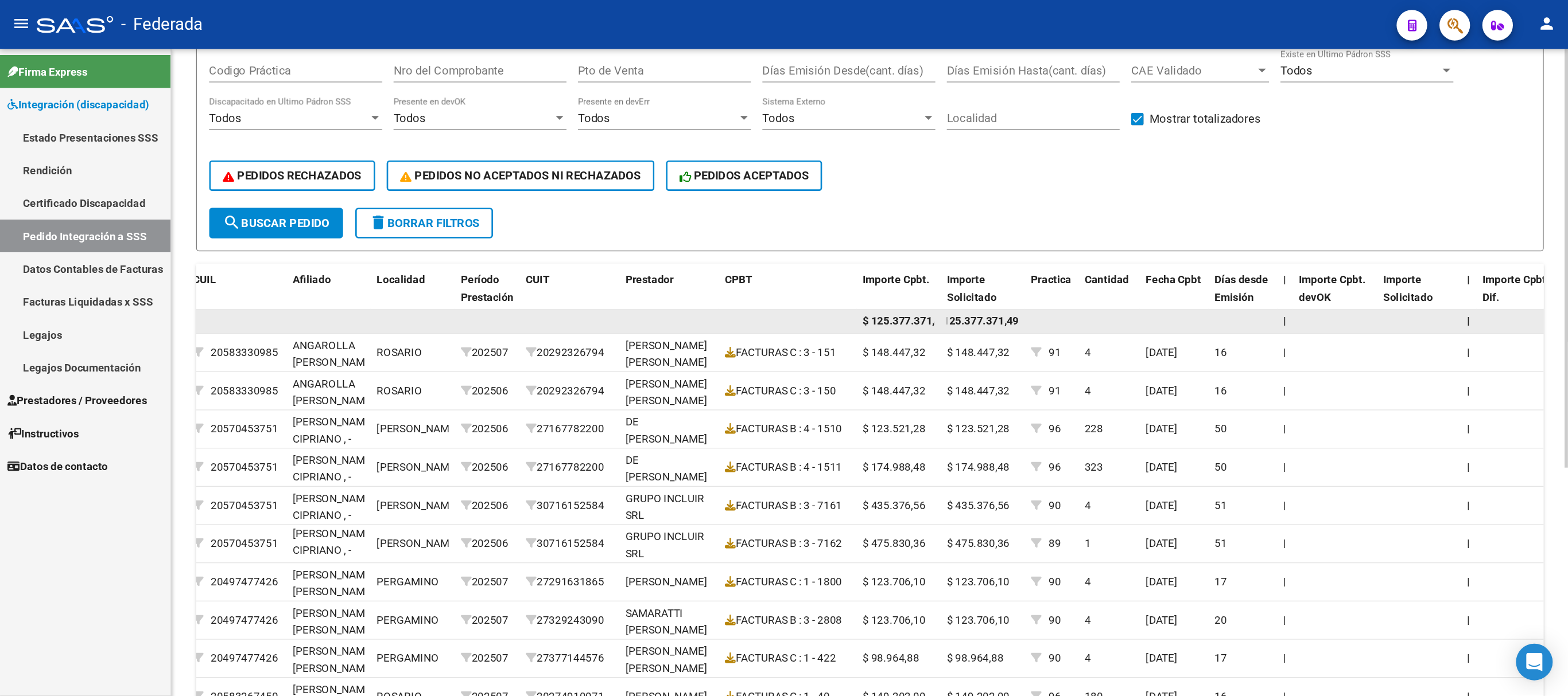
scroll to position [0, 0]
drag, startPoint x: 748, startPoint y: 244, endPoint x: 680, endPoint y: 245, distance: 68.0
click at [680, 245] on div "$ 125.377.371,49 $ 125.377.371,49 | |" at bounding box center [804, 241] width 1845 height 18
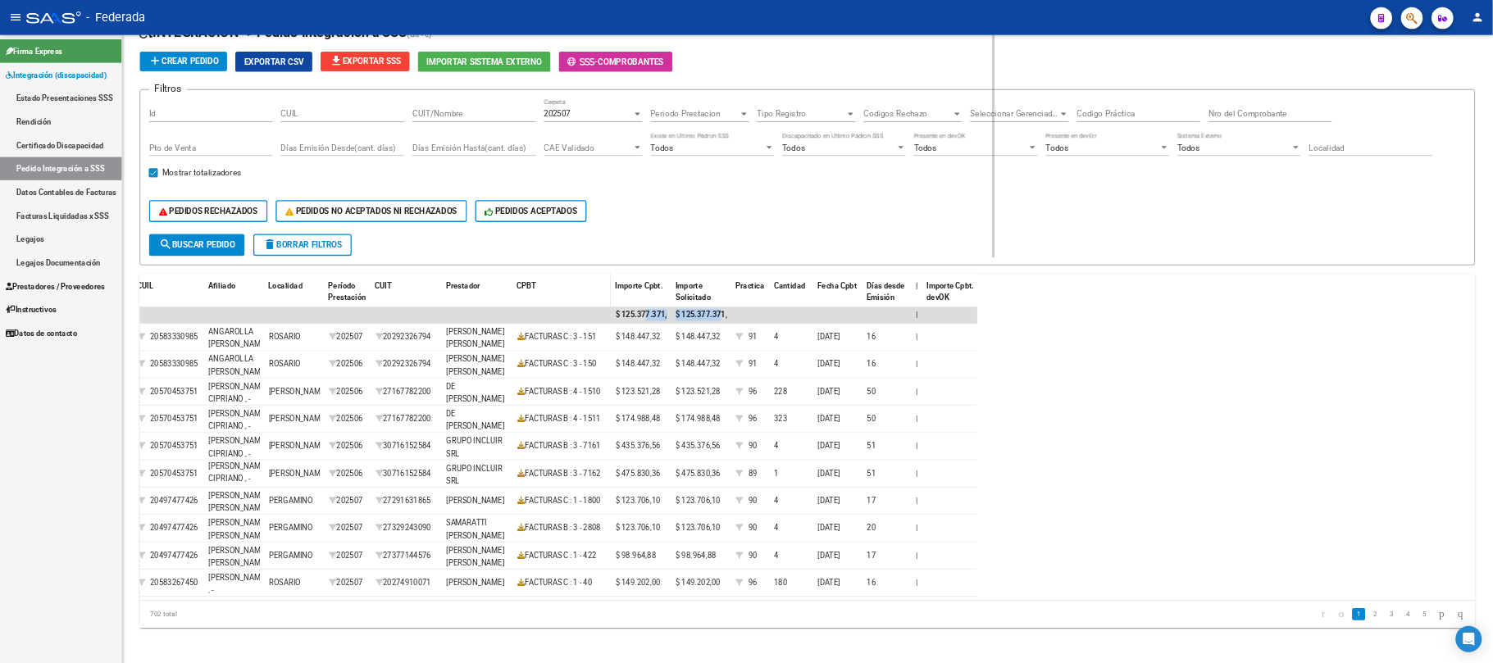
scroll to position [20, 0]
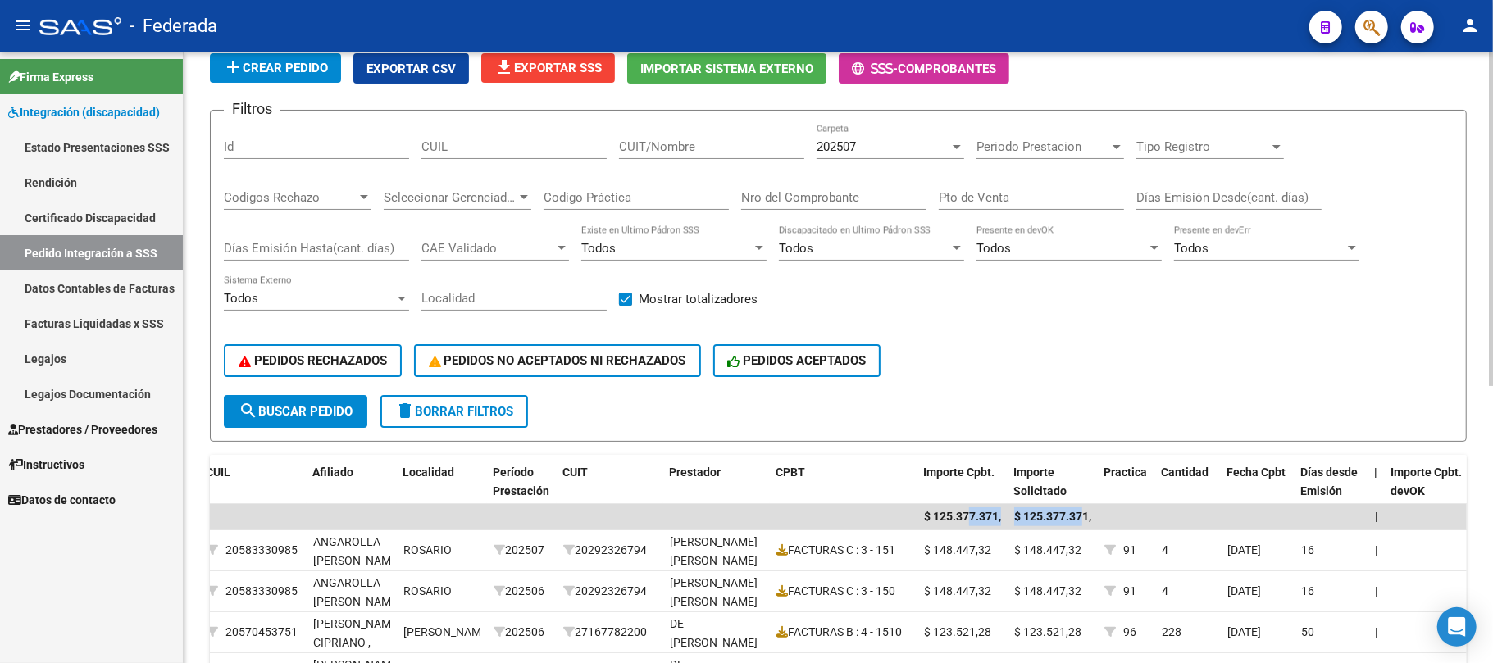
click at [999, 358] on div "PEDIDOS RECHAZADOS PEDIDOS NO ACEPTADOS NI RECHAZADOS PEDIDOS ACEPTADOS" at bounding box center [838, 360] width 1229 height 69
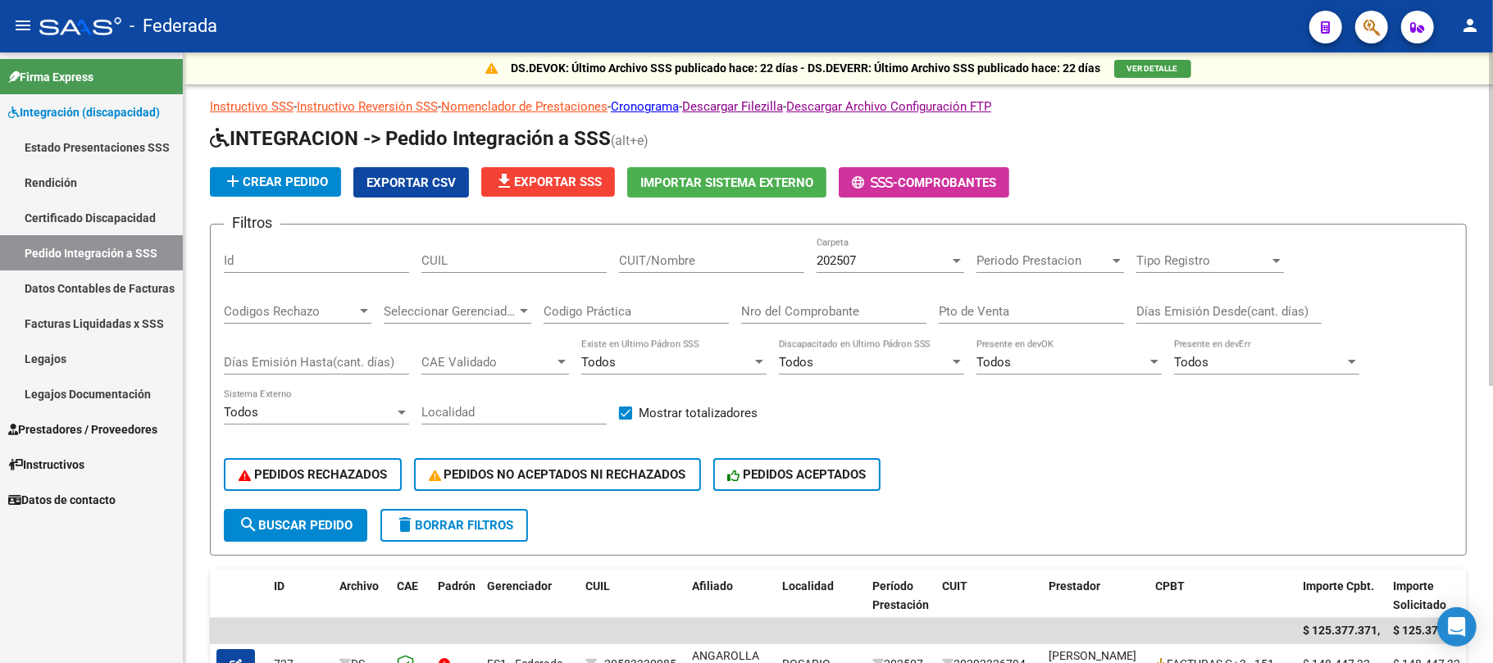
scroll to position [0, 0]
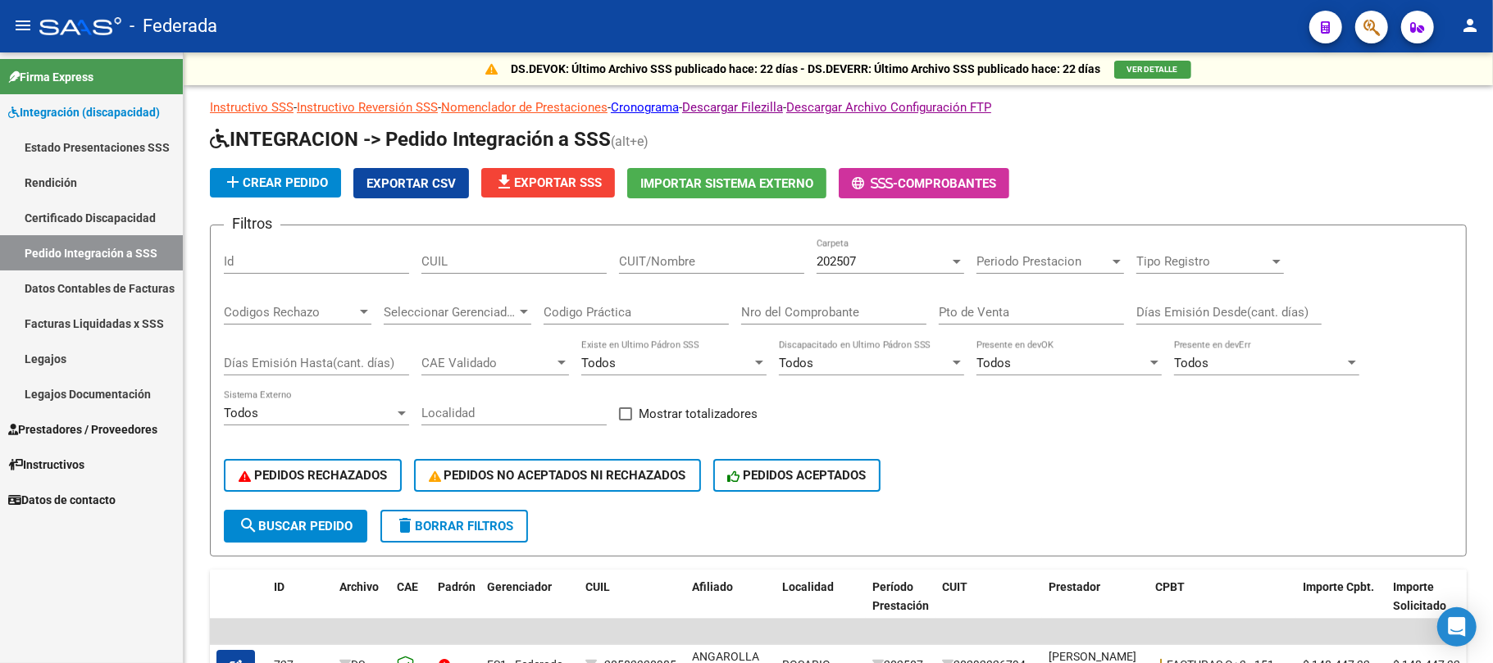
click at [57, 428] on span "Prestadores / Proveedores" at bounding box center [82, 430] width 149 height 18
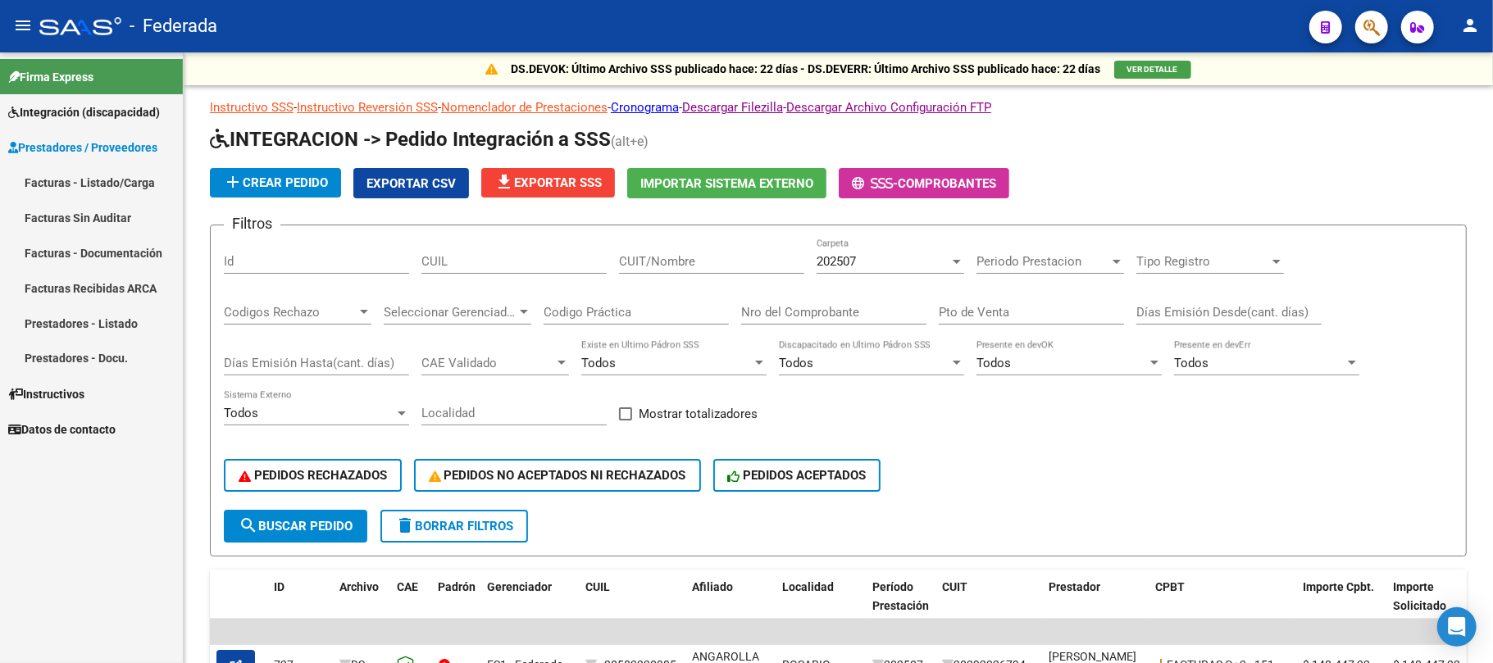
click at [0, 130] on link "Prestadores / Proveedores" at bounding box center [91, 147] width 183 height 35
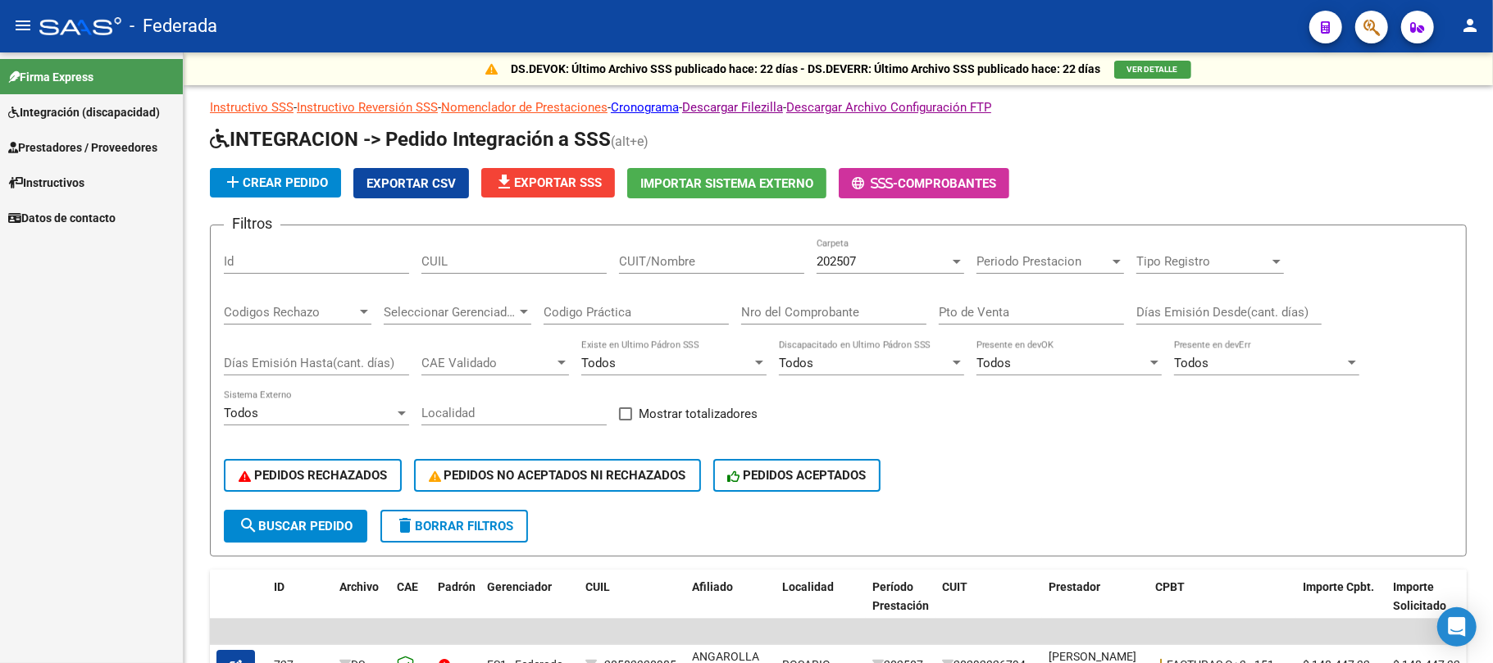
click at [61, 322] on div "Firma Express Integración (discapacidad) Estado Presentaciones SSS Rendición Ce…" at bounding box center [91, 357] width 183 height 611
click at [113, 139] on span "Prestadores / Proveedores" at bounding box center [82, 148] width 149 height 18
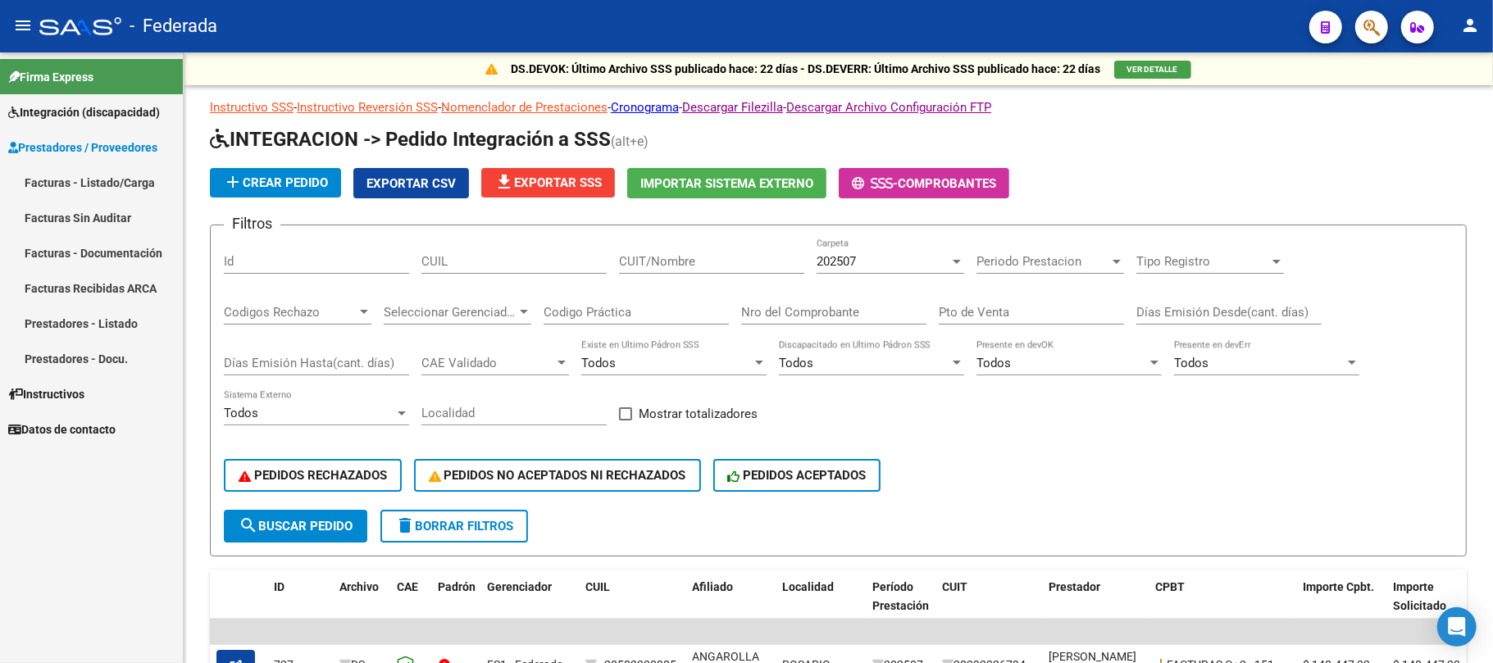
click at [112, 179] on link "Facturas - Listado/Carga" at bounding box center [91, 182] width 183 height 35
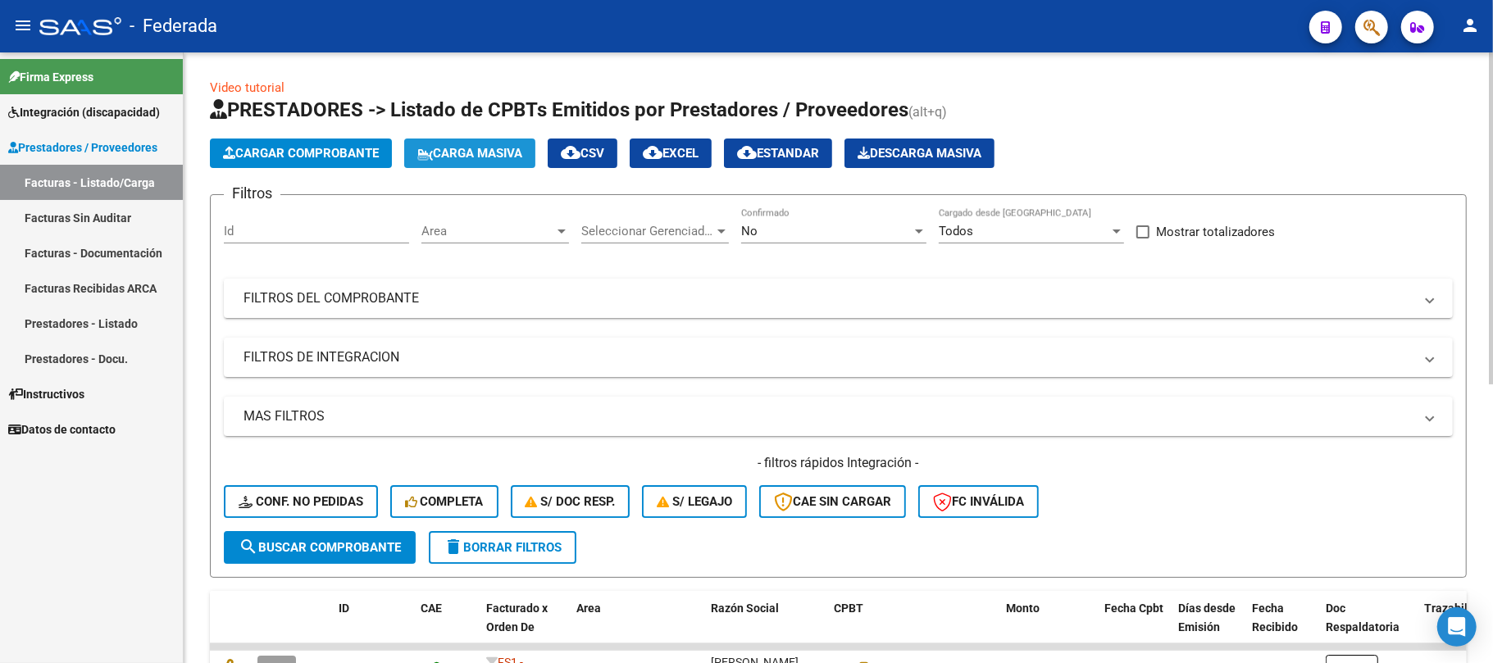
click at [435, 141] on button "Carga Masiva" at bounding box center [469, 154] width 131 height 30
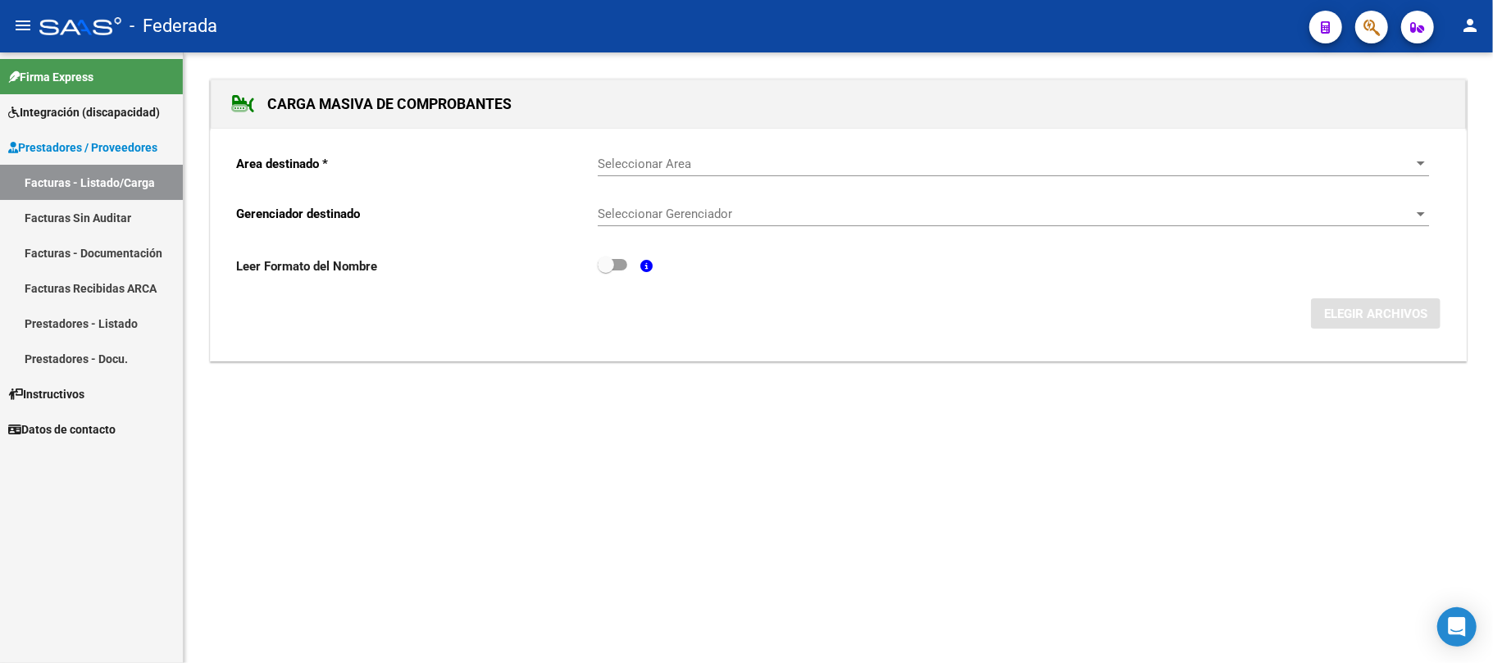
click at [676, 164] on span "Seleccionar Area" at bounding box center [1006, 164] width 817 height 15
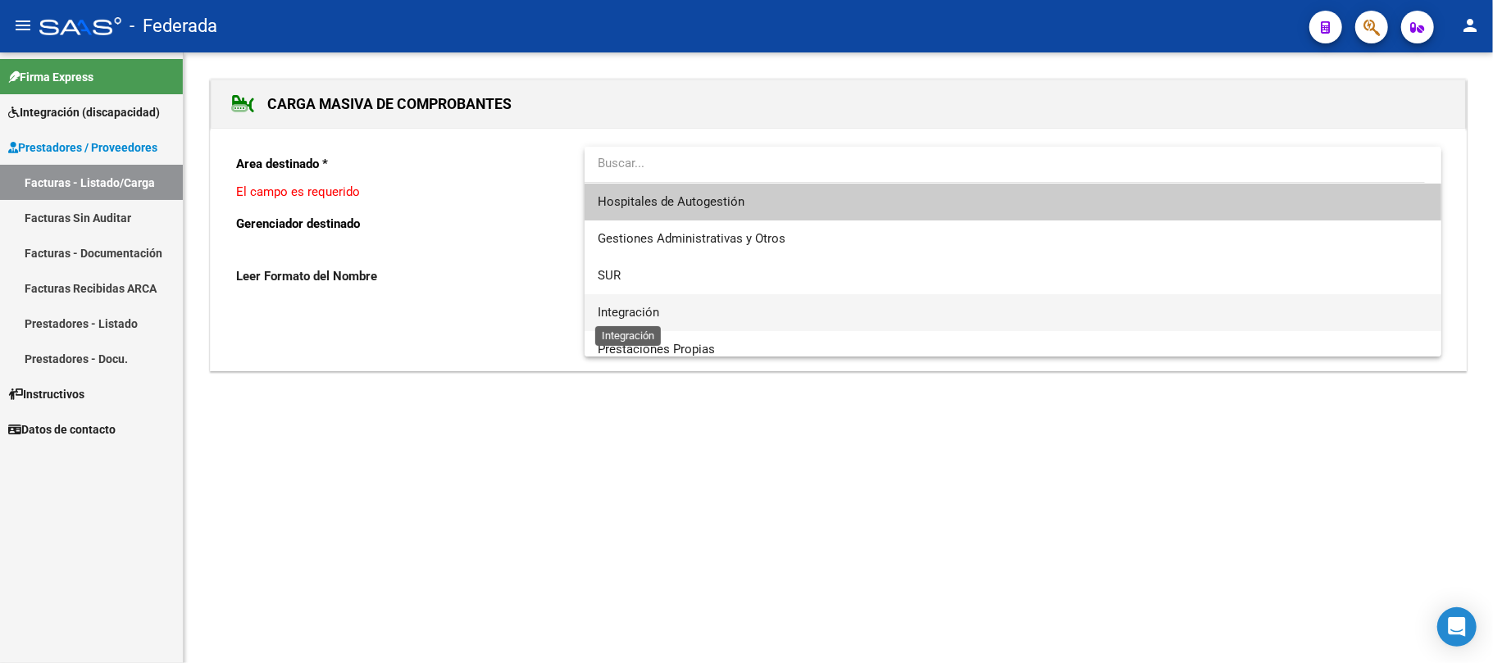
click at [651, 316] on span "Integración" at bounding box center [628, 312] width 61 height 15
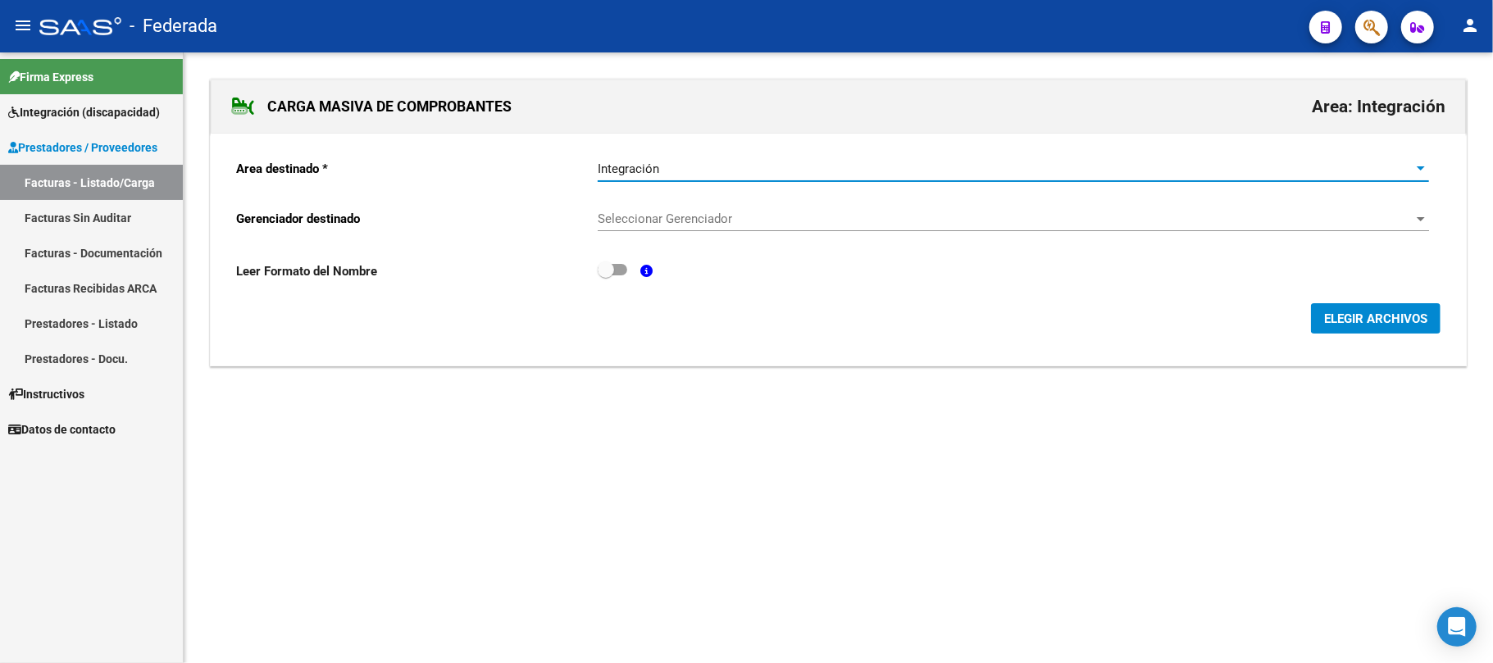
click at [653, 224] on span "Seleccionar Gerenciador" at bounding box center [1006, 219] width 817 height 15
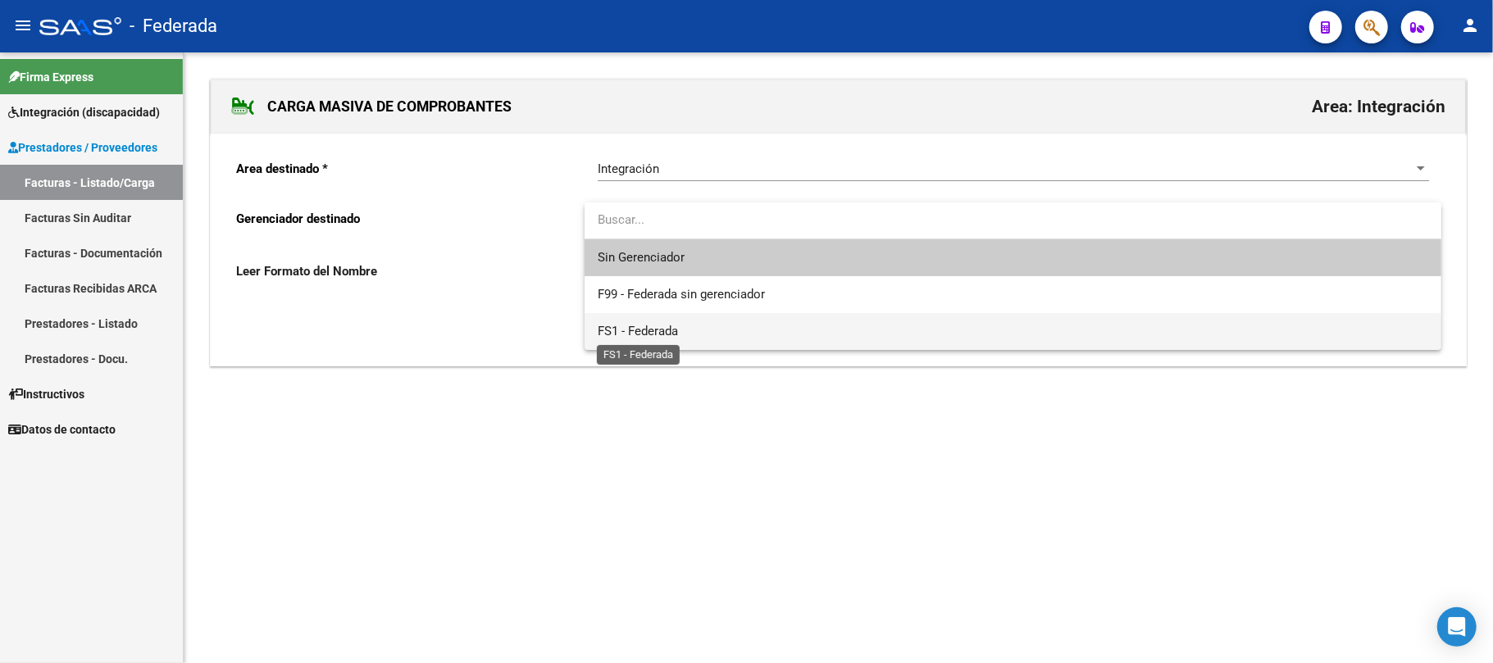
click at [641, 325] on span "FS1 - Federada" at bounding box center [638, 331] width 80 height 15
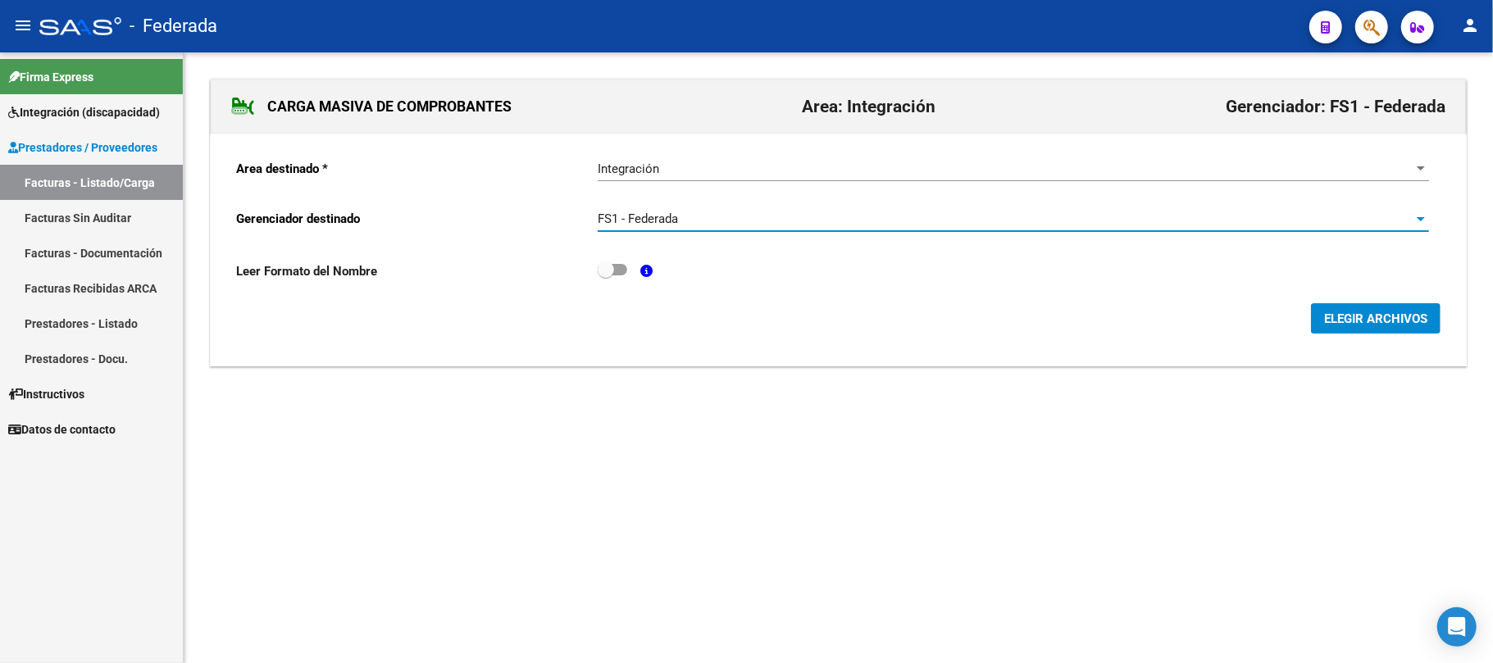
click at [1387, 316] on span "ELEGIR ARCHIVOS" at bounding box center [1375, 319] width 103 height 15
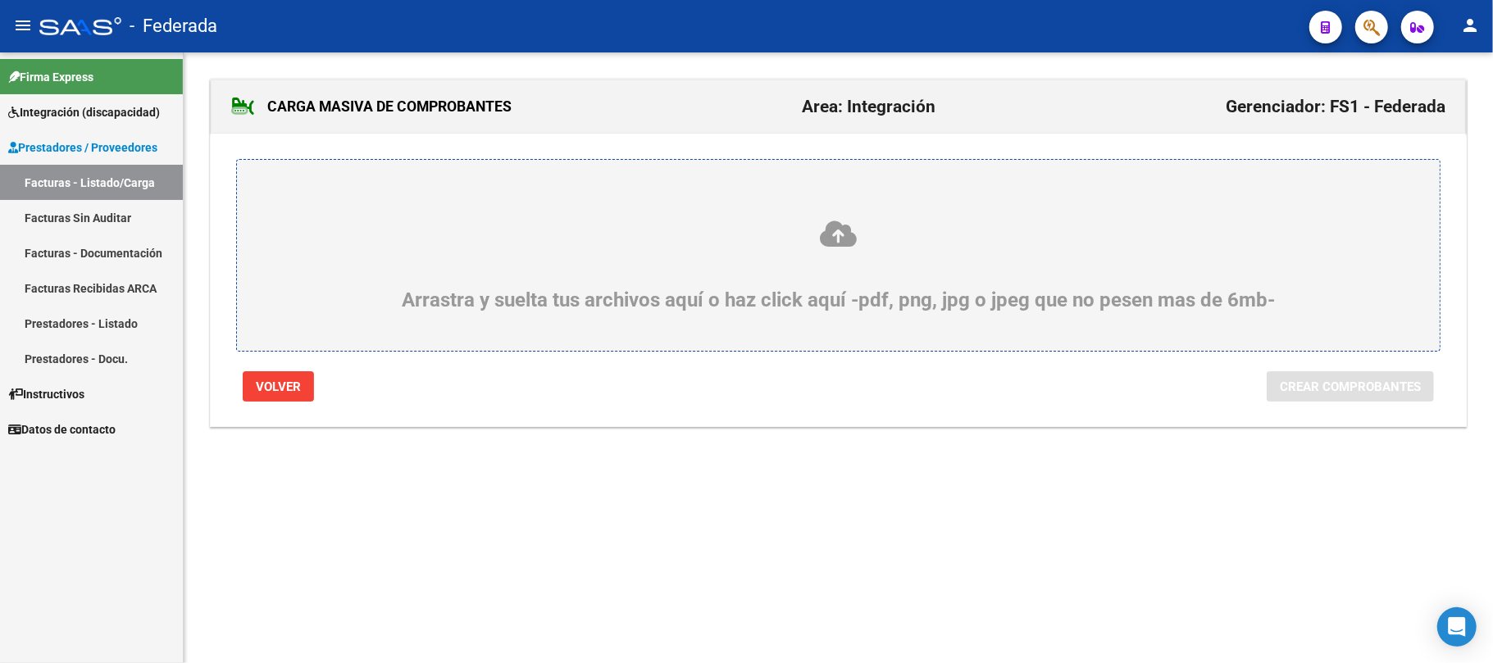
click at [817, 223] on icon at bounding box center [838, 234] width 1124 height 30
click at [0, 0] on input "Arrastra y suelta tus archivos aquí o haz click aquí -pdf, png, jpg o jpeg que …" at bounding box center [0, 0] width 0 height 0
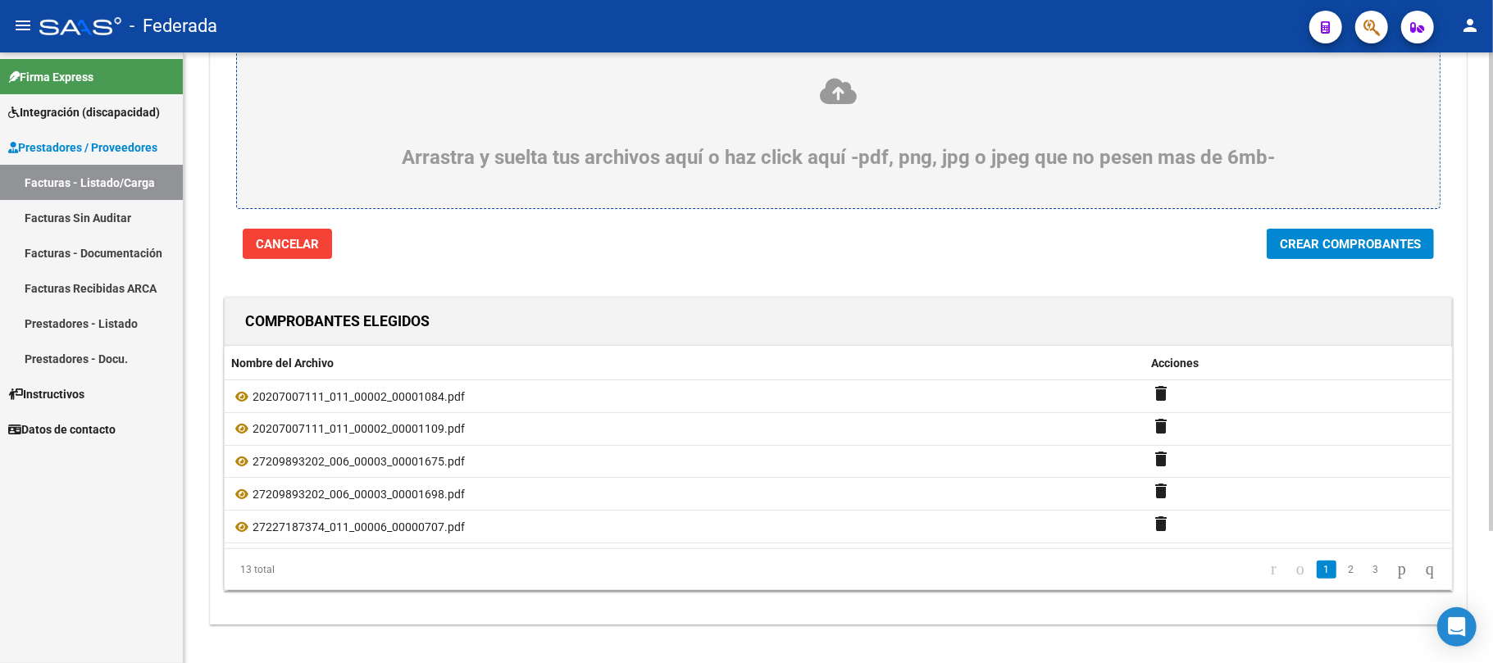
scroll to position [168, 0]
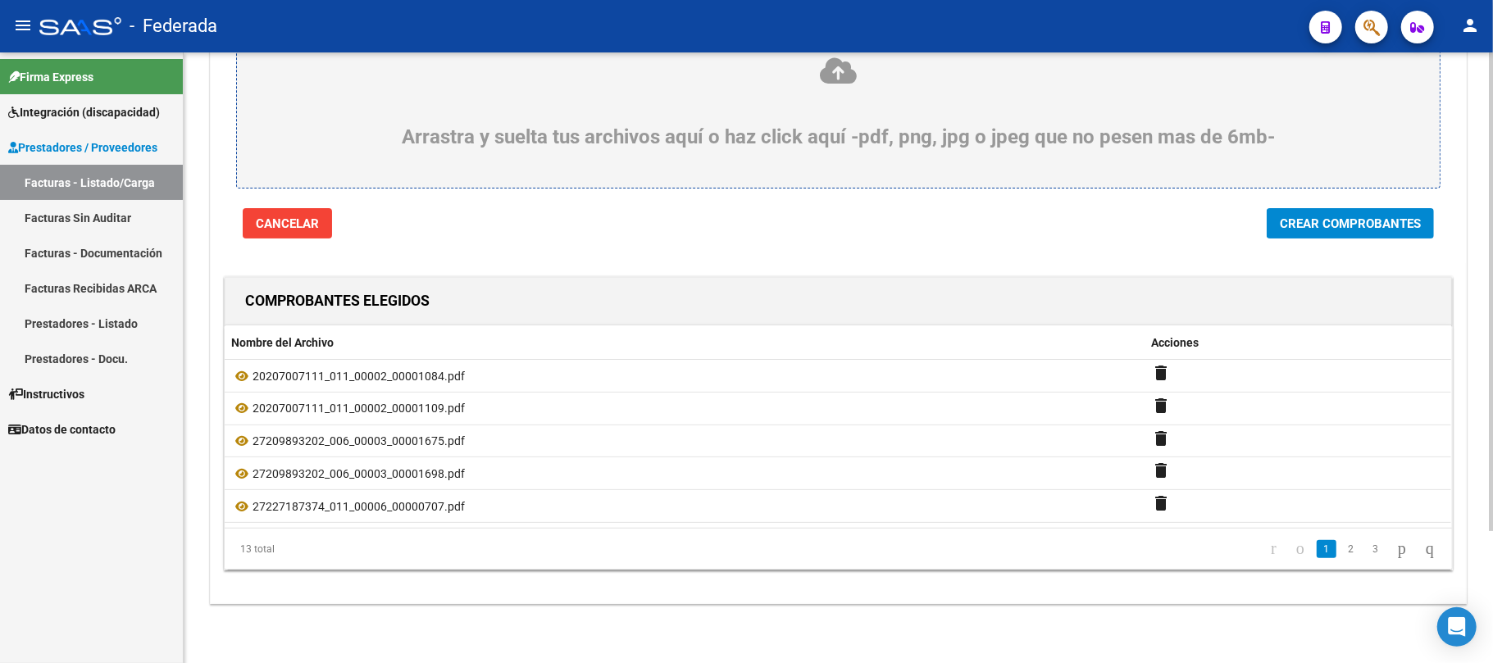
click at [1286, 216] on span "Crear Comprobantes" at bounding box center [1350, 223] width 141 height 15
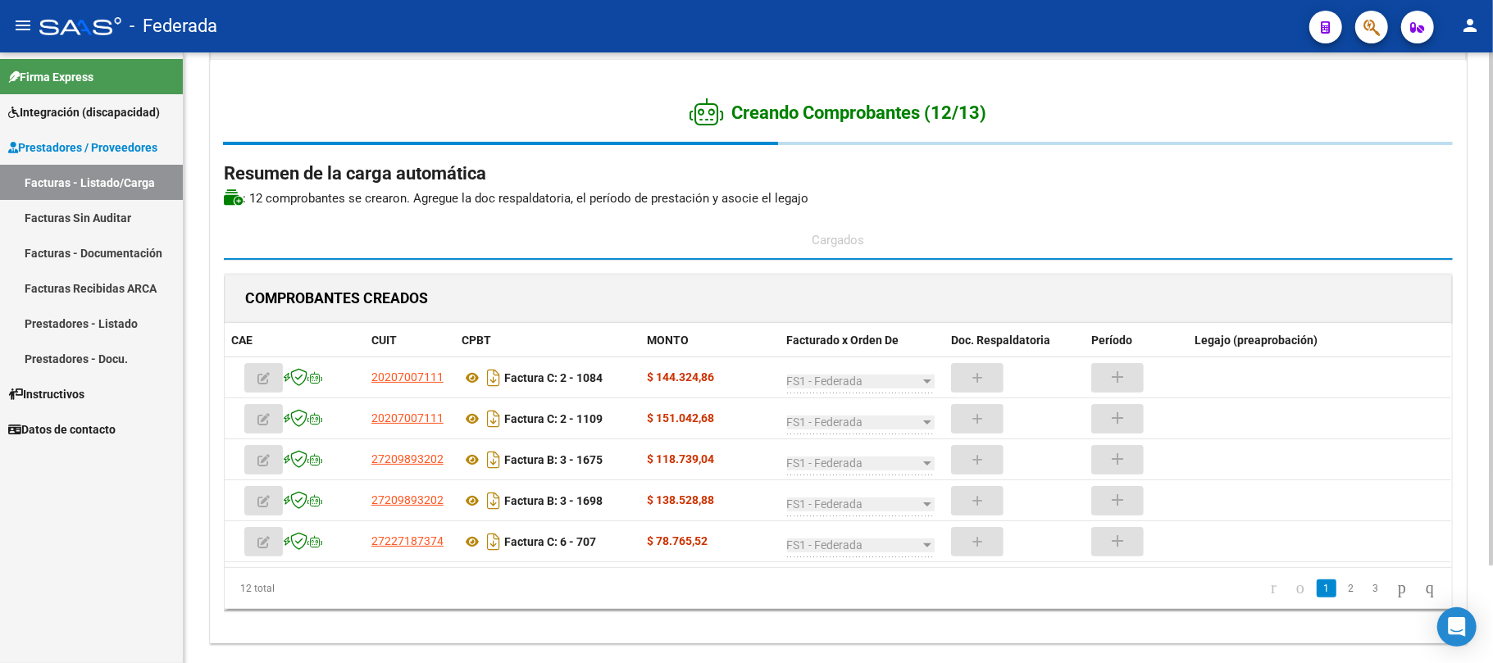
scroll to position [54, 0]
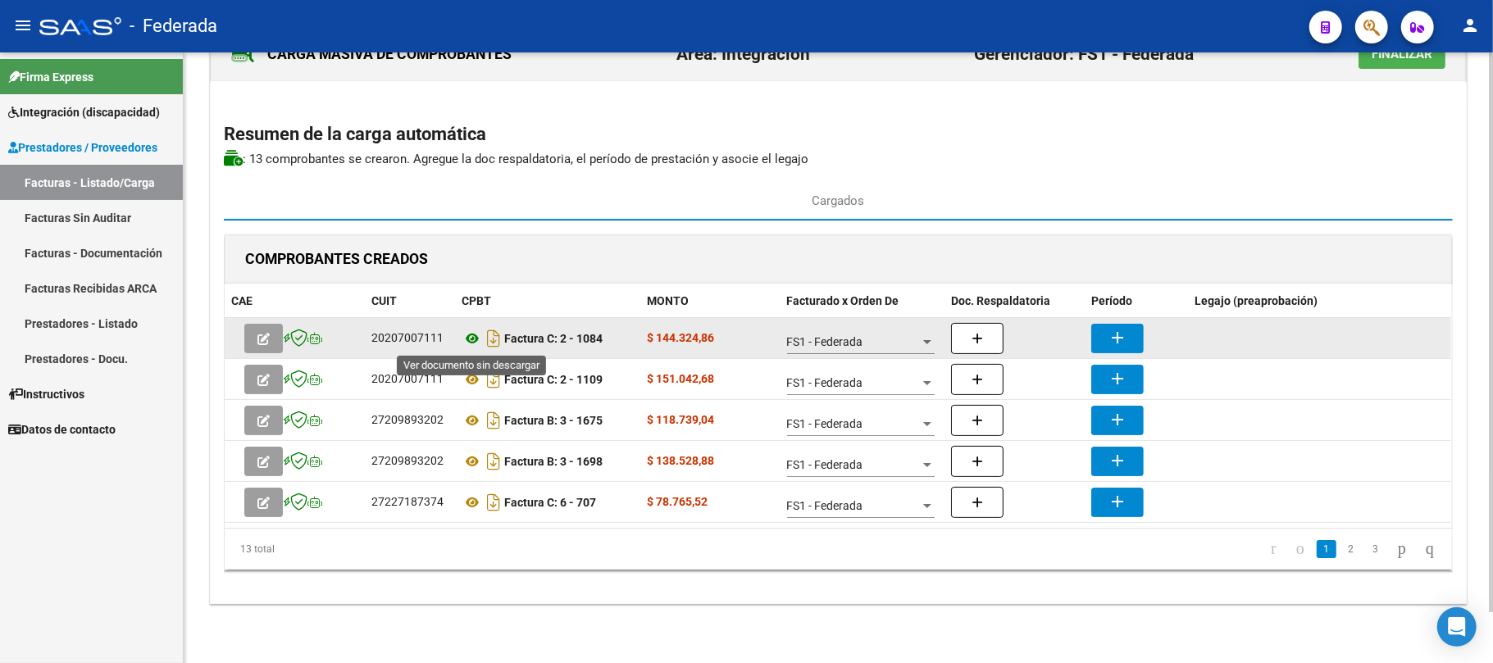
click at [467, 336] on icon at bounding box center [472, 339] width 21 height 20
click at [1112, 338] on mat-icon "add" at bounding box center [1118, 338] width 20 height 20
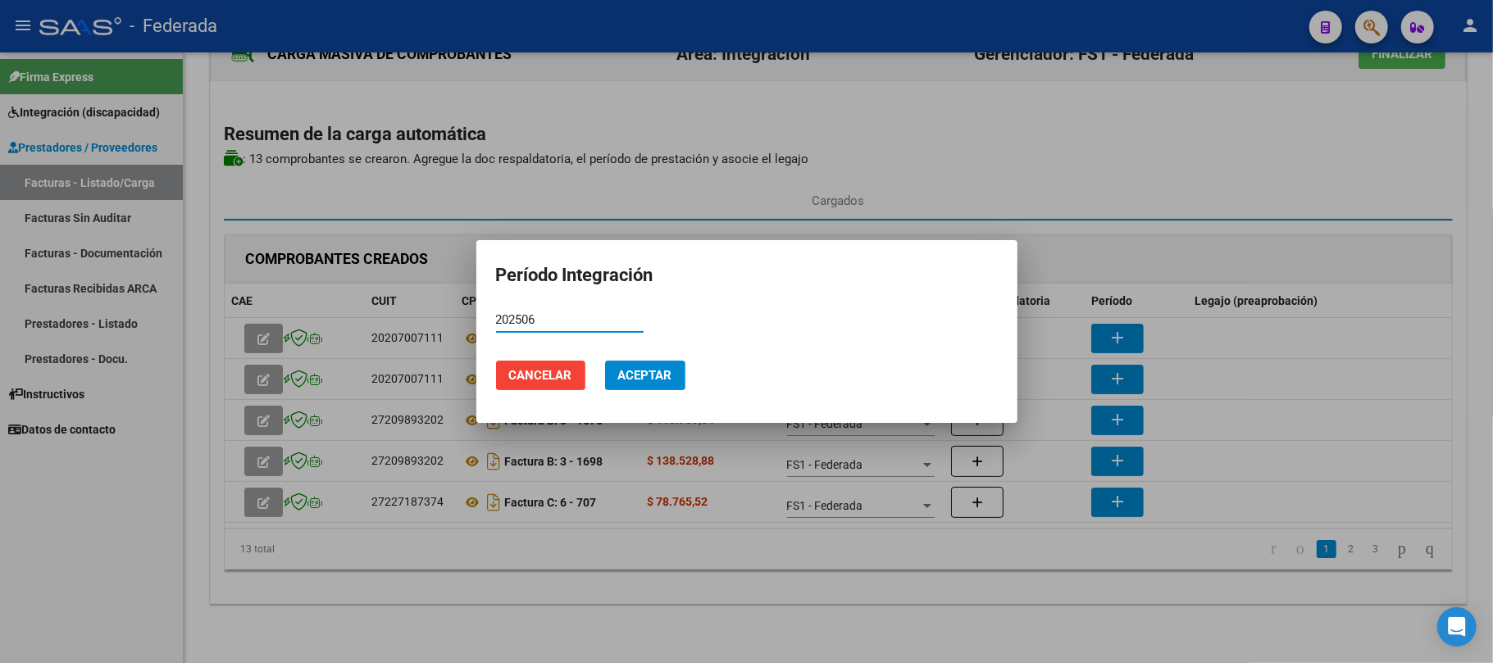
click at [528, 316] on input "202506" at bounding box center [570, 319] width 148 height 15
type input "202506"
click at [620, 368] on span "Aceptar" at bounding box center [645, 375] width 54 height 15
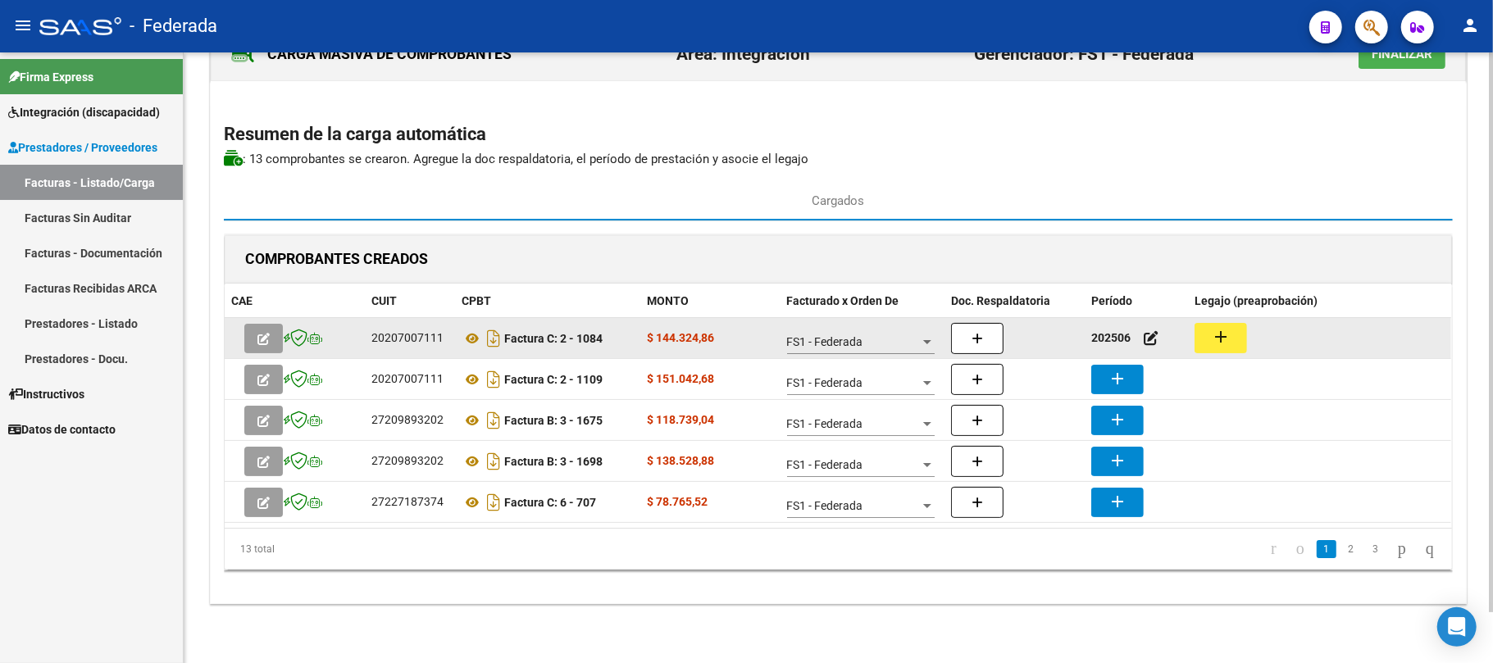
click at [1214, 333] on mat-icon "add" at bounding box center [1221, 337] width 20 height 20
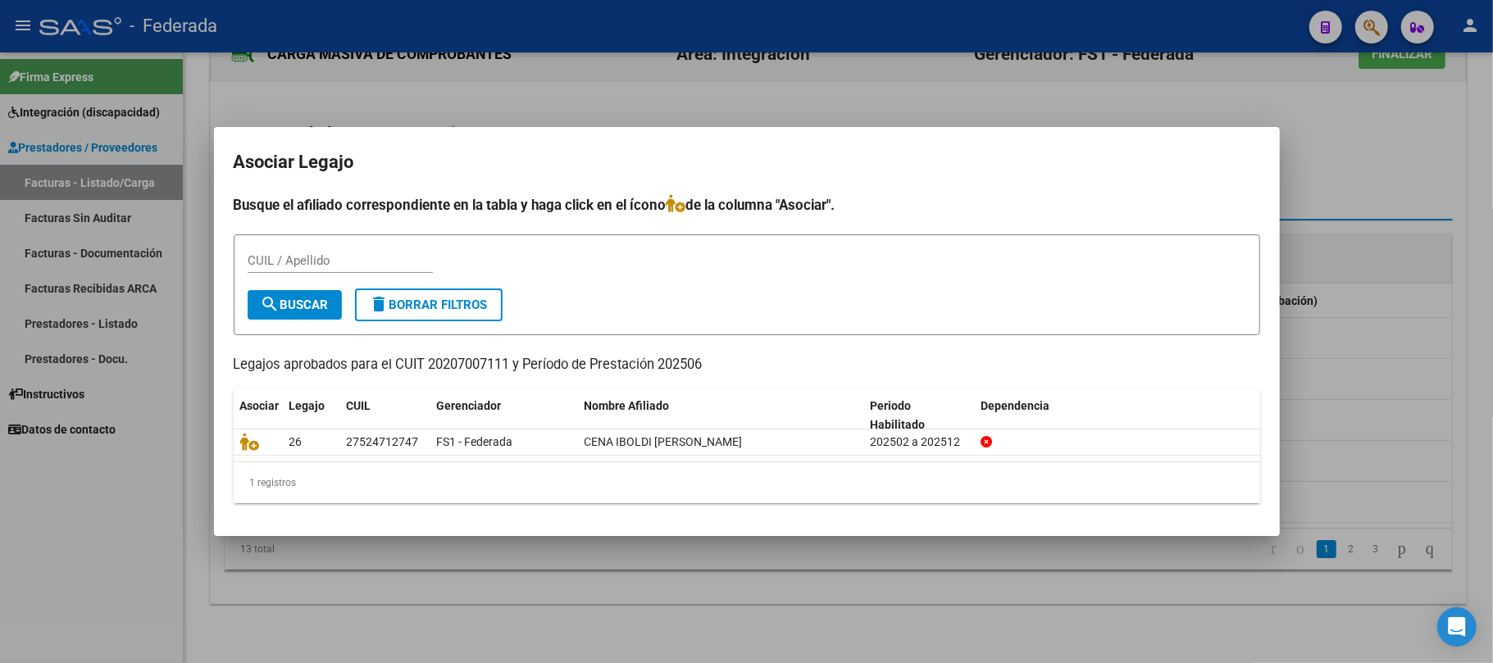
click at [231, 436] on mat-dialog-content "Busque el afiliado correspondiente en la tabla y haga click en el ícono de la c…" at bounding box center [747, 355] width 1066 height 322
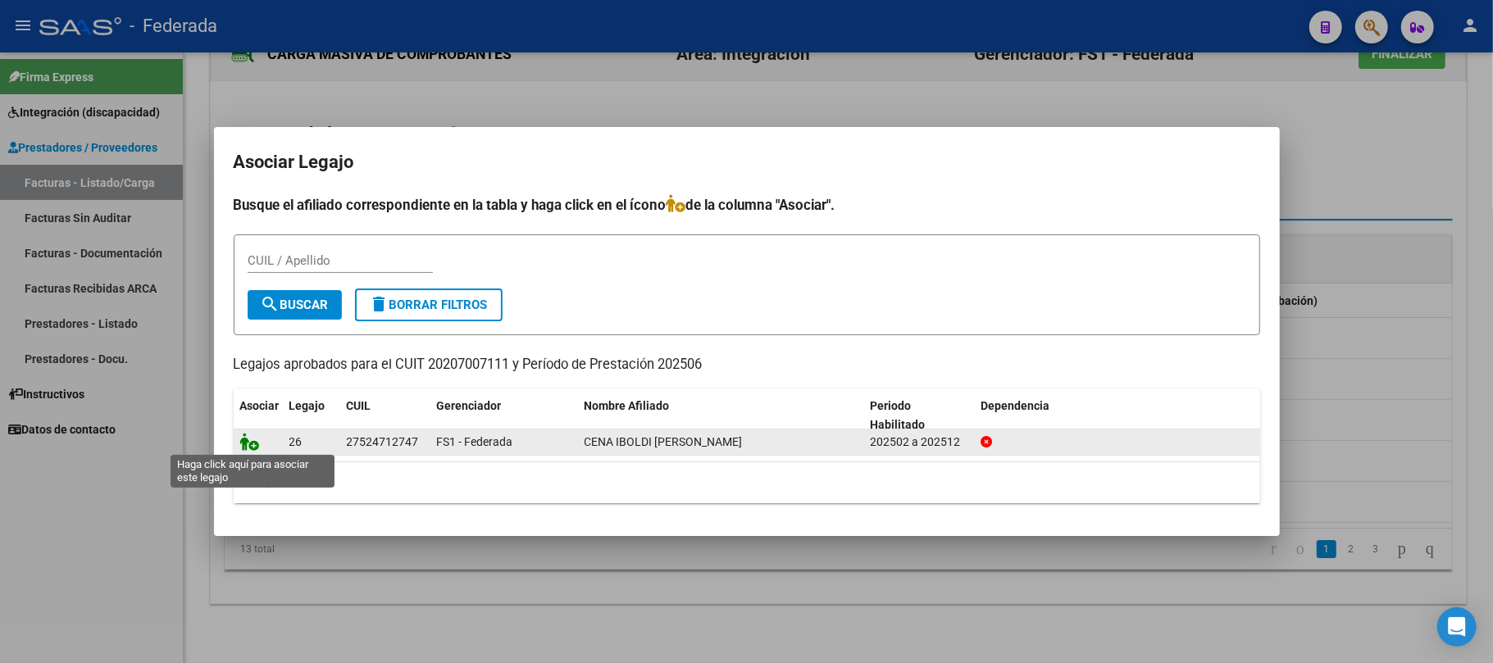
click at [248, 443] on icon at bounding box center [250, 442] width 20 height 18
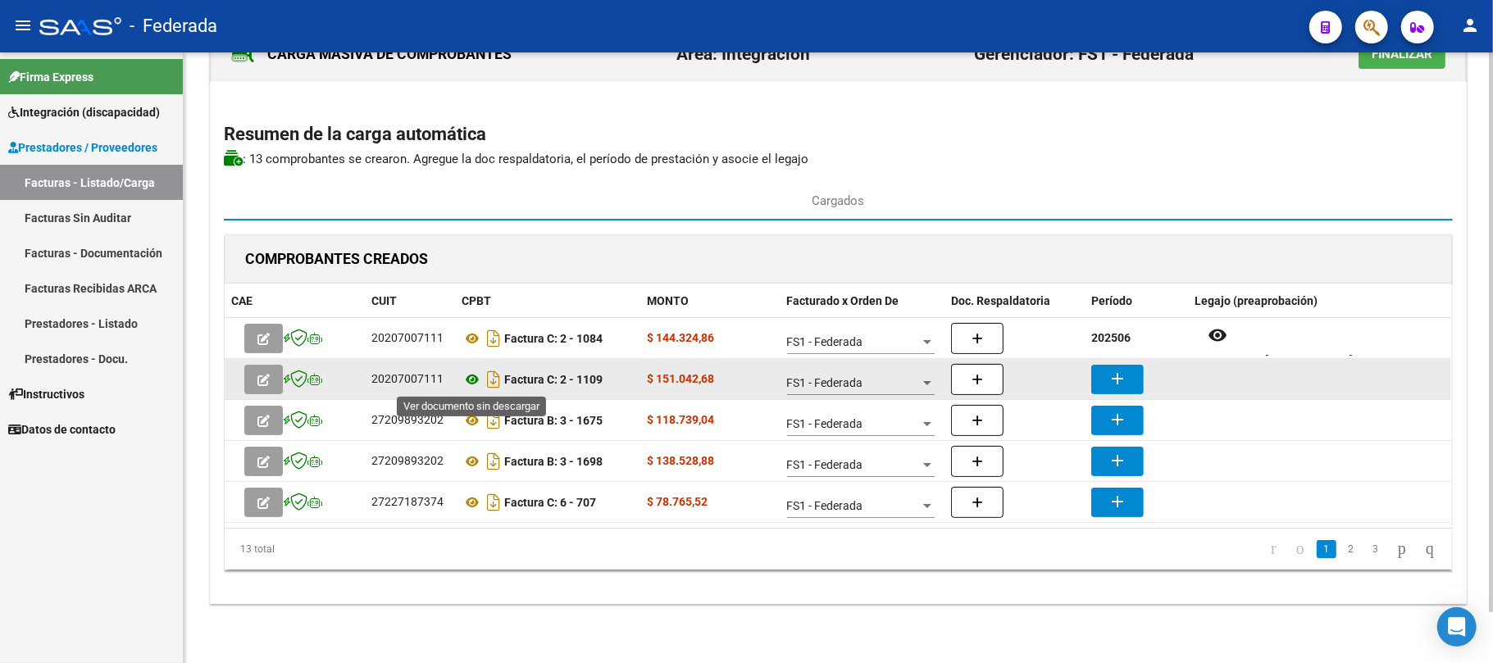
click at [469, 376] on icon at bounding box center [472, 380] width 21 height 20
click at [1123, 380] on mat-icon "add" at bounding box center [1118, 379] width 20 height 20
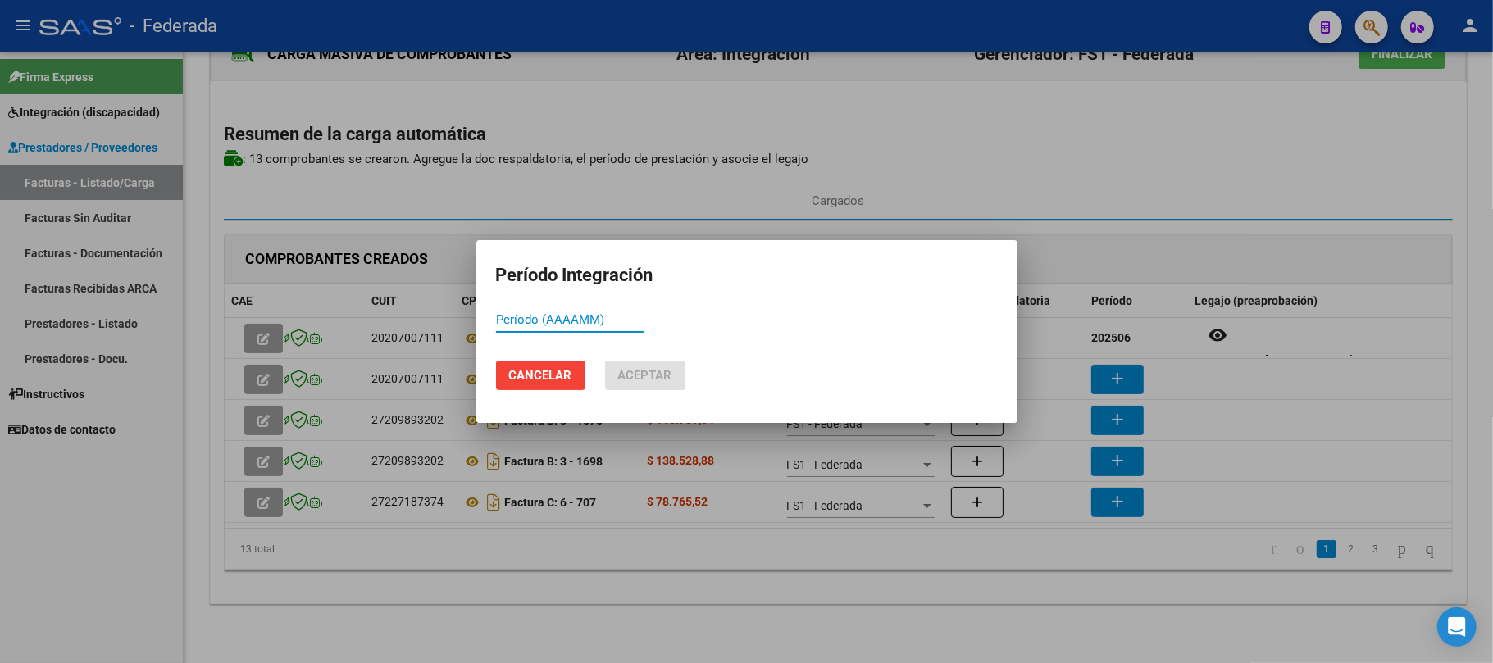
paste input "202506"
type input "202507"
click at [620, 371] on span "Aceptar" at bounding box center [645, 375] width 54 height 15
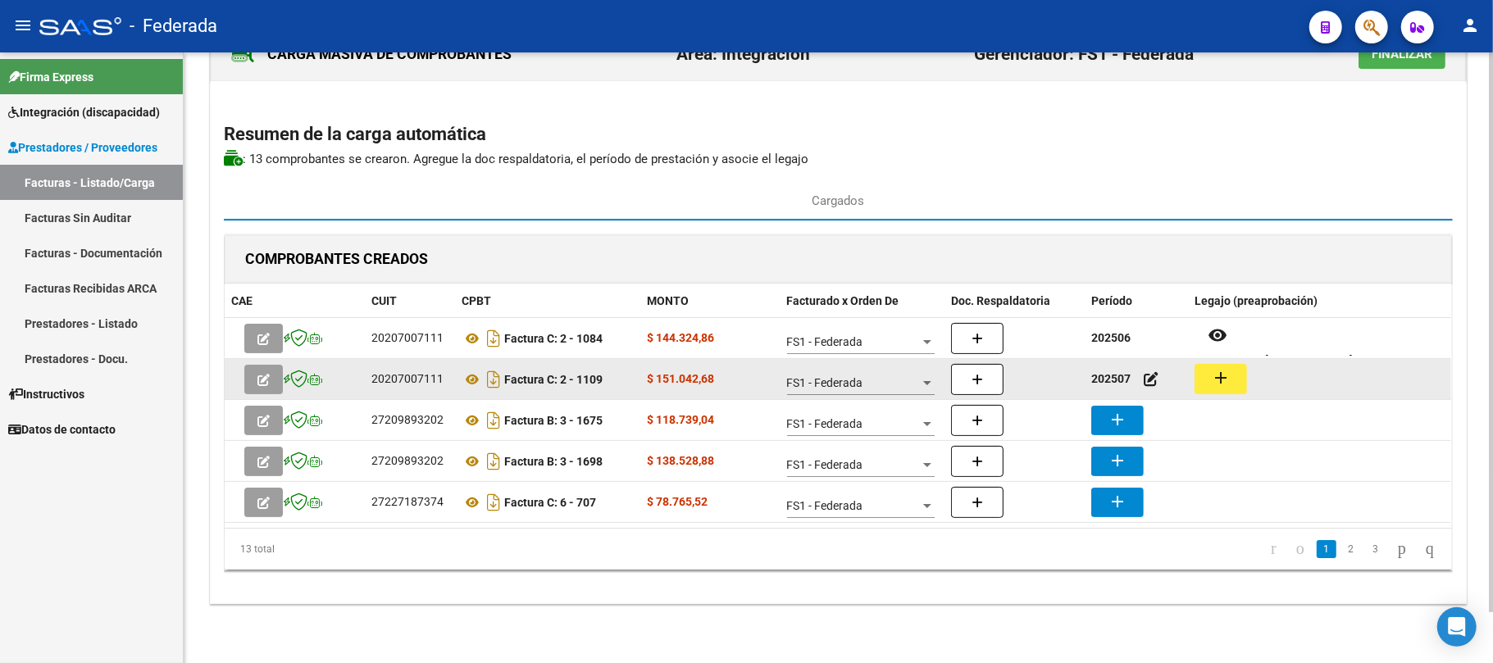
click at [1237, 372] on button "add" at bounding box center [1221, 379] width 52 height 30
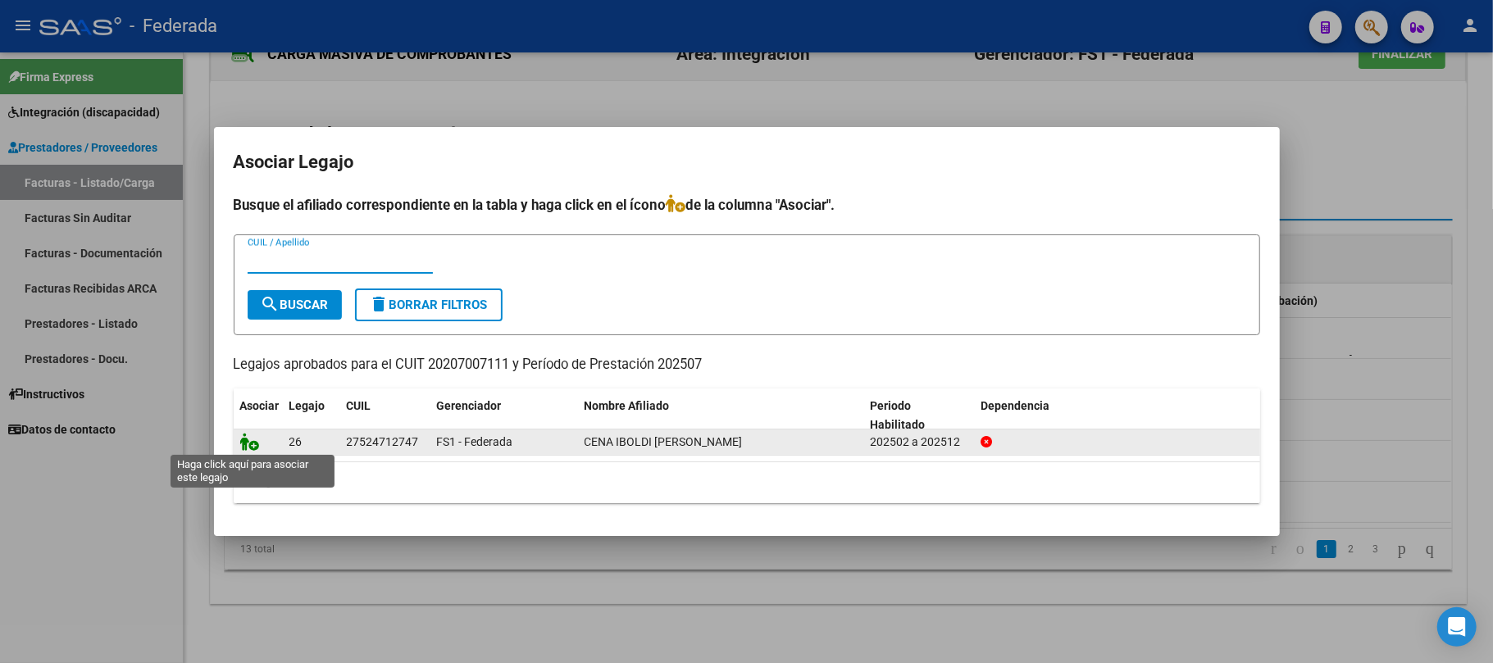
click at [253, 441] on icon at bounding box center [250, 442] width 20 height 18
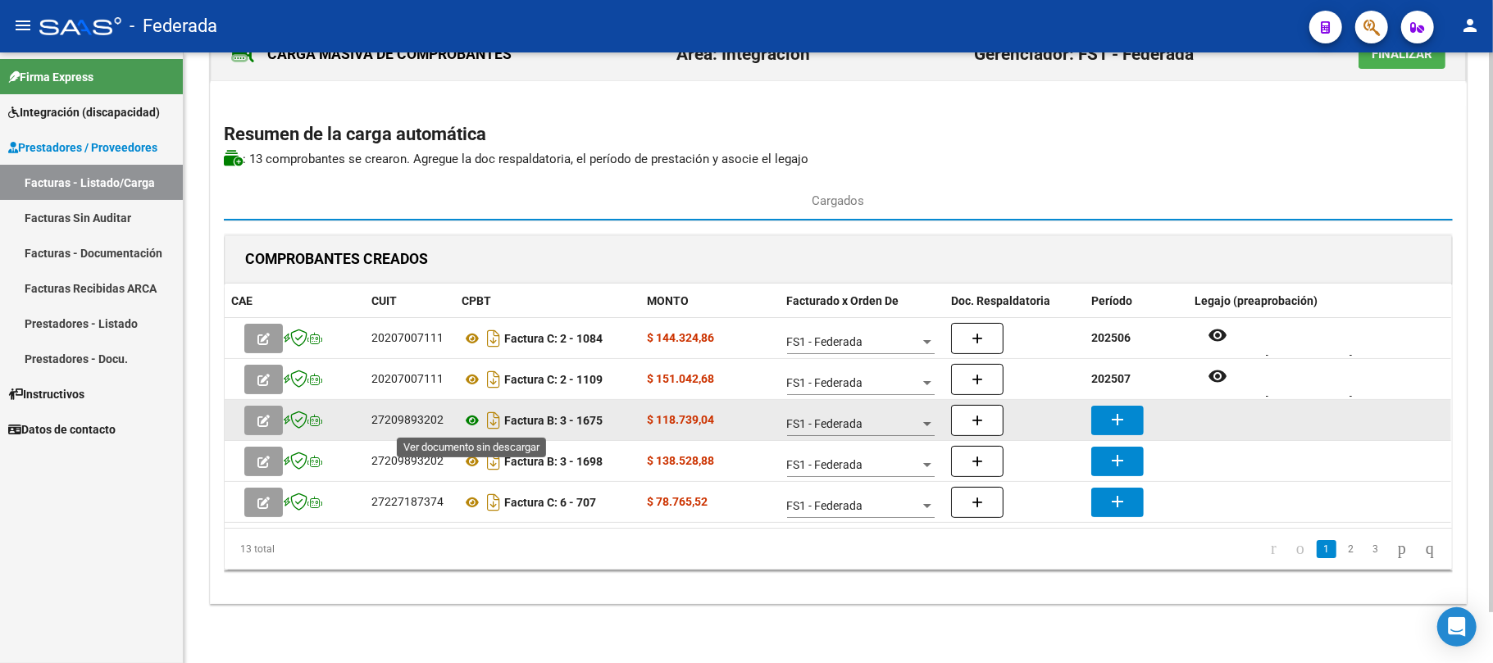
click at [472, 417] on icon at bounding box center [472, 421] width 21 height 20
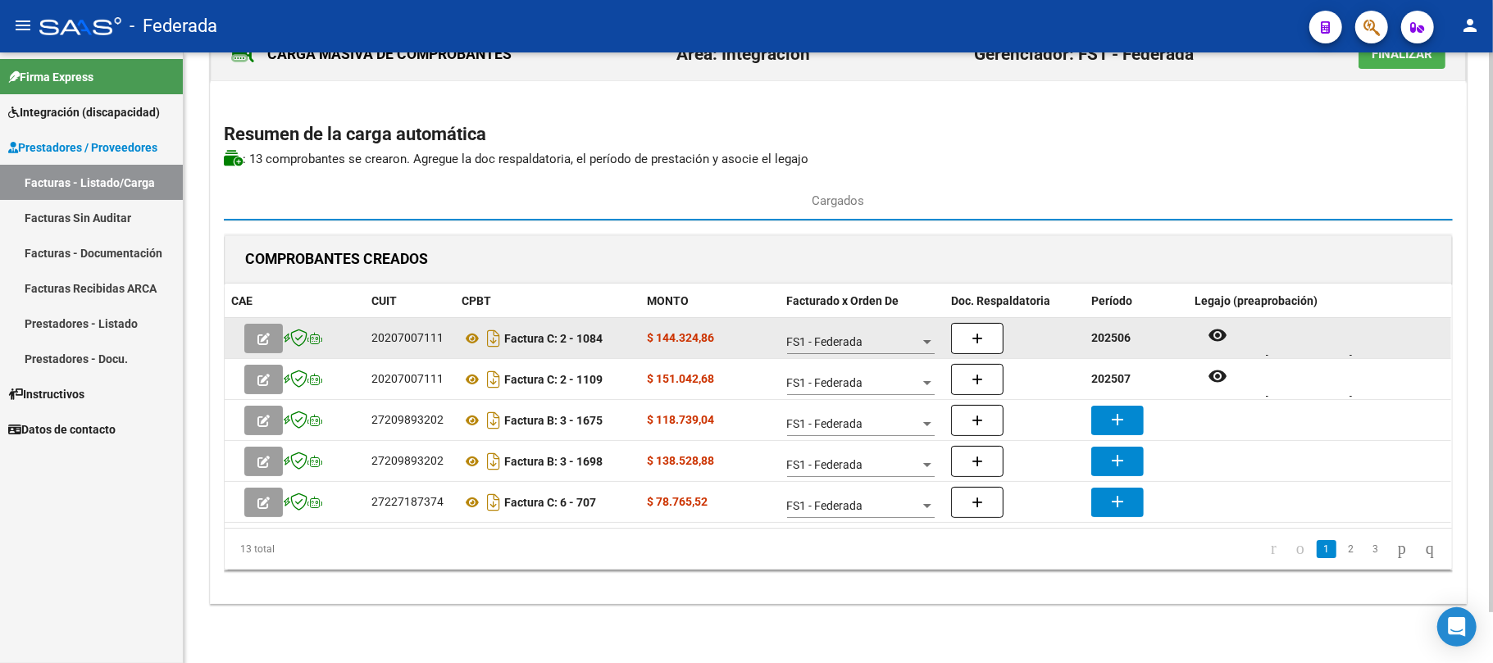
click at [1120, 339] on strong "202506" at bounding box center [1110, 337] width 39 height 13
copy strong "202506"
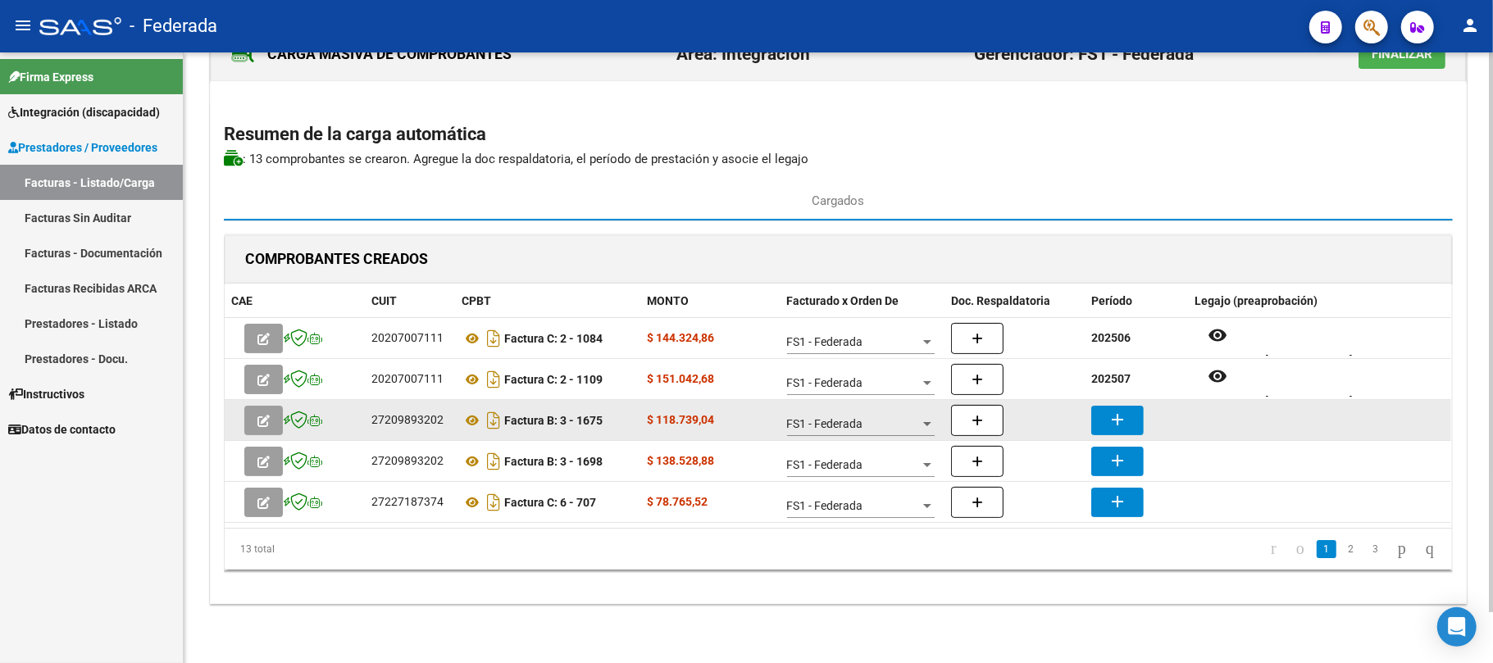
click at [1122, 418] on mat-icon "add" at bounding box center [1118, 420] width 20 height 20
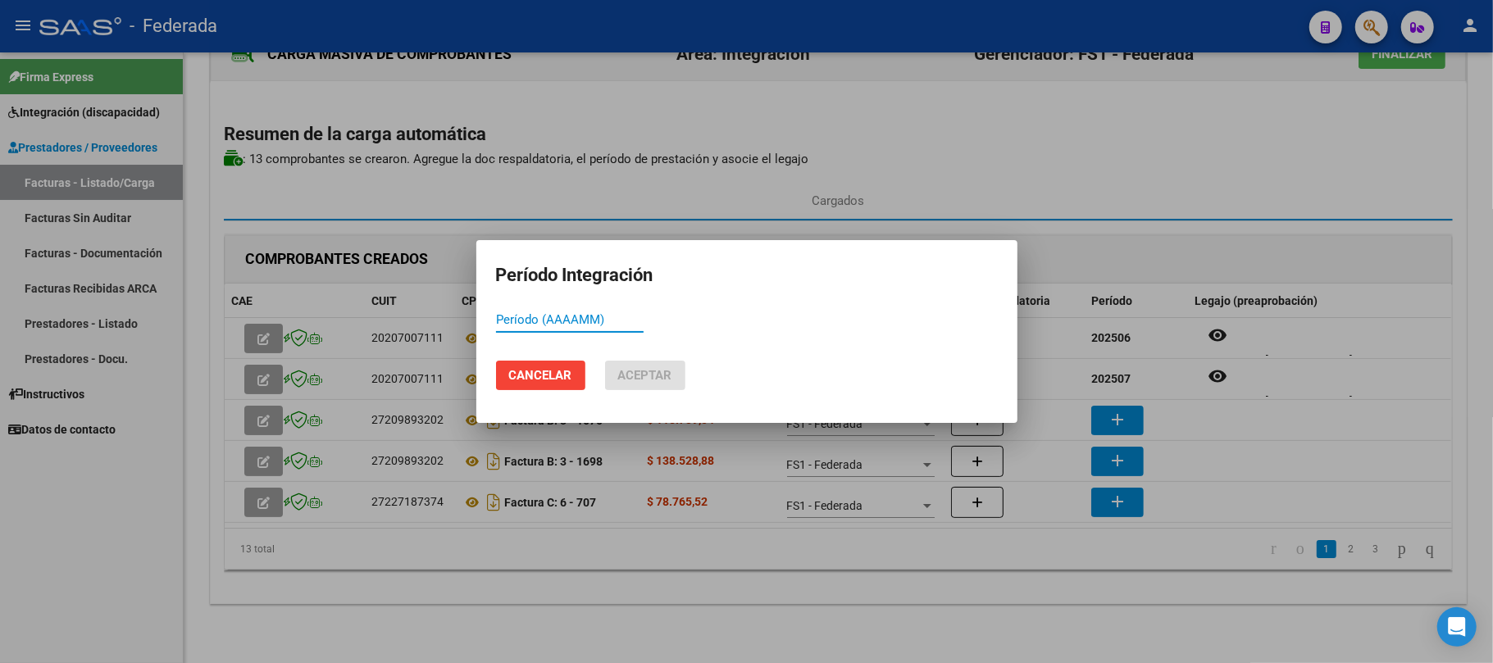
paste input "202506"
type input "202506"
click at [673, 377] on button "Aceptar" at bounding box center [645, 376] width 80 height 30
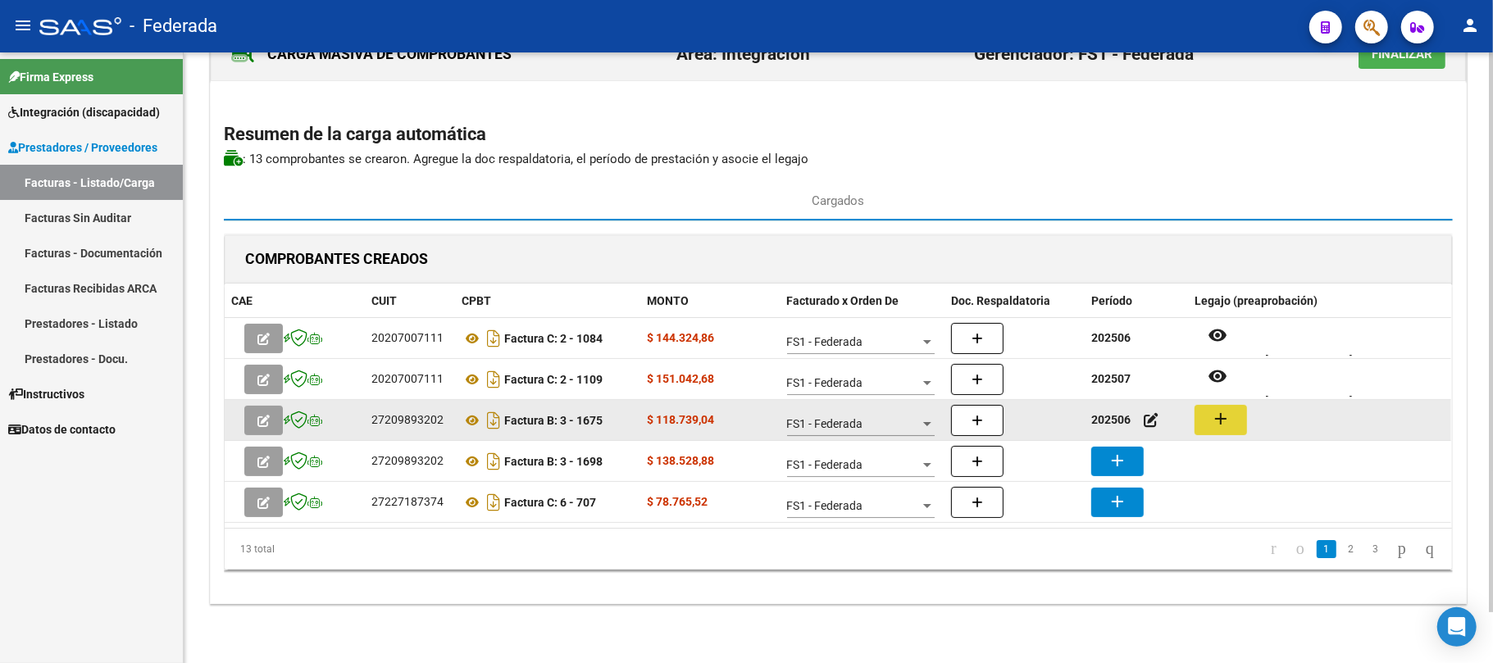
click at [1235, 420] on button "add" at bounding box center [1221, 420] width 52 height 30
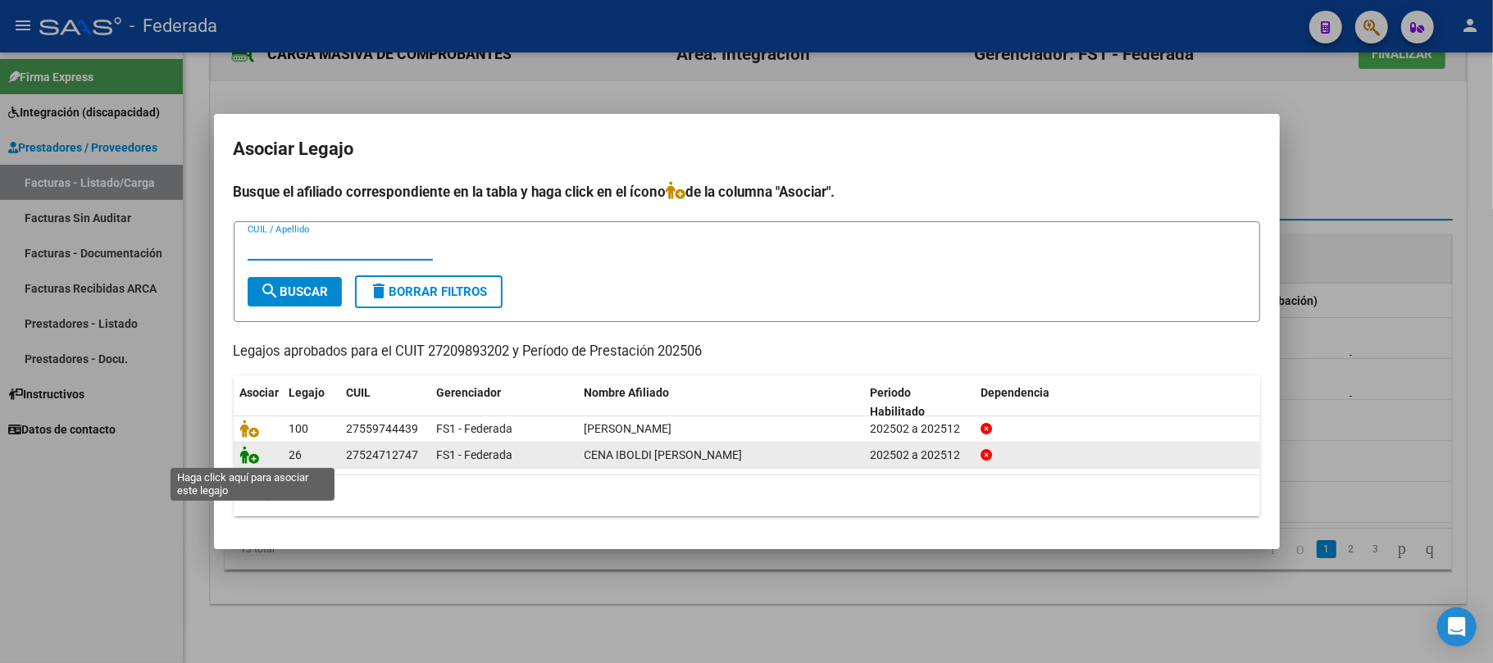
click at [250, 459] on icon at bounding box center [250, 455] width 20 height 18
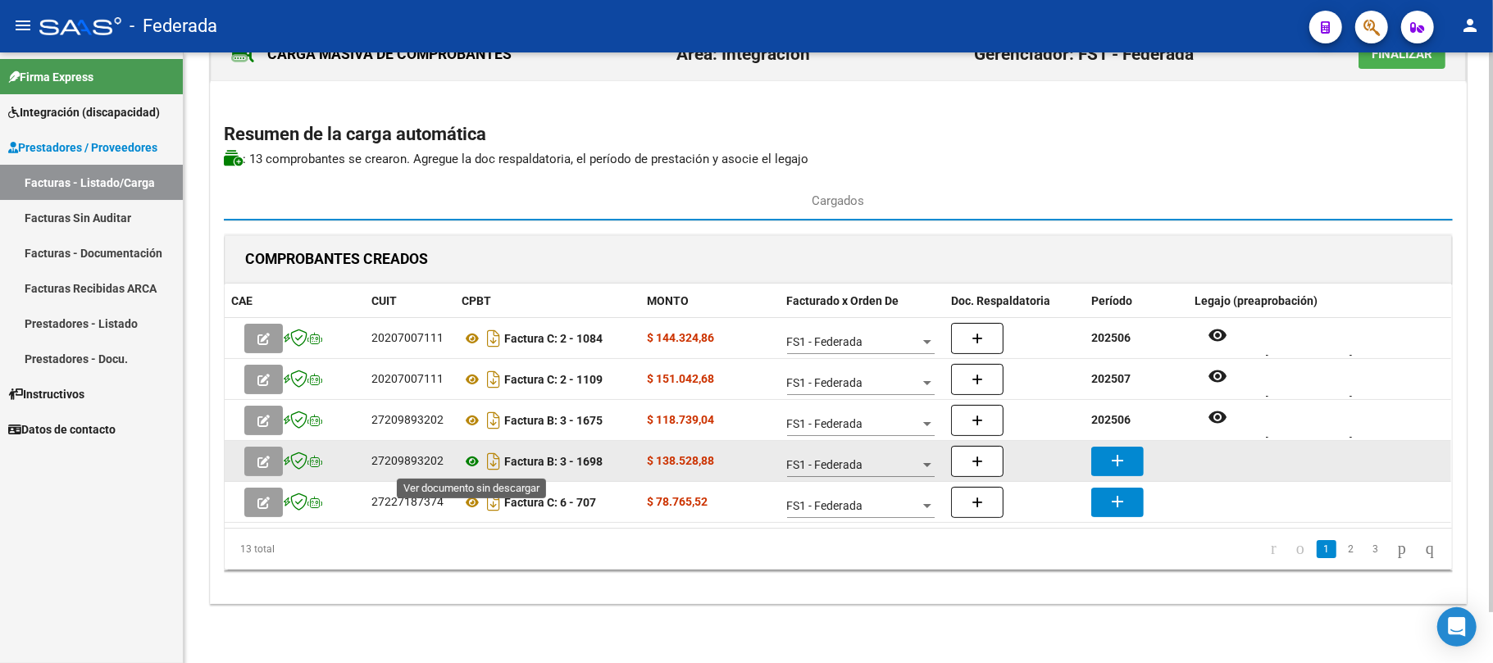
click at [473, 459] on icon at bounding box center [472, 462] width 21 height 20
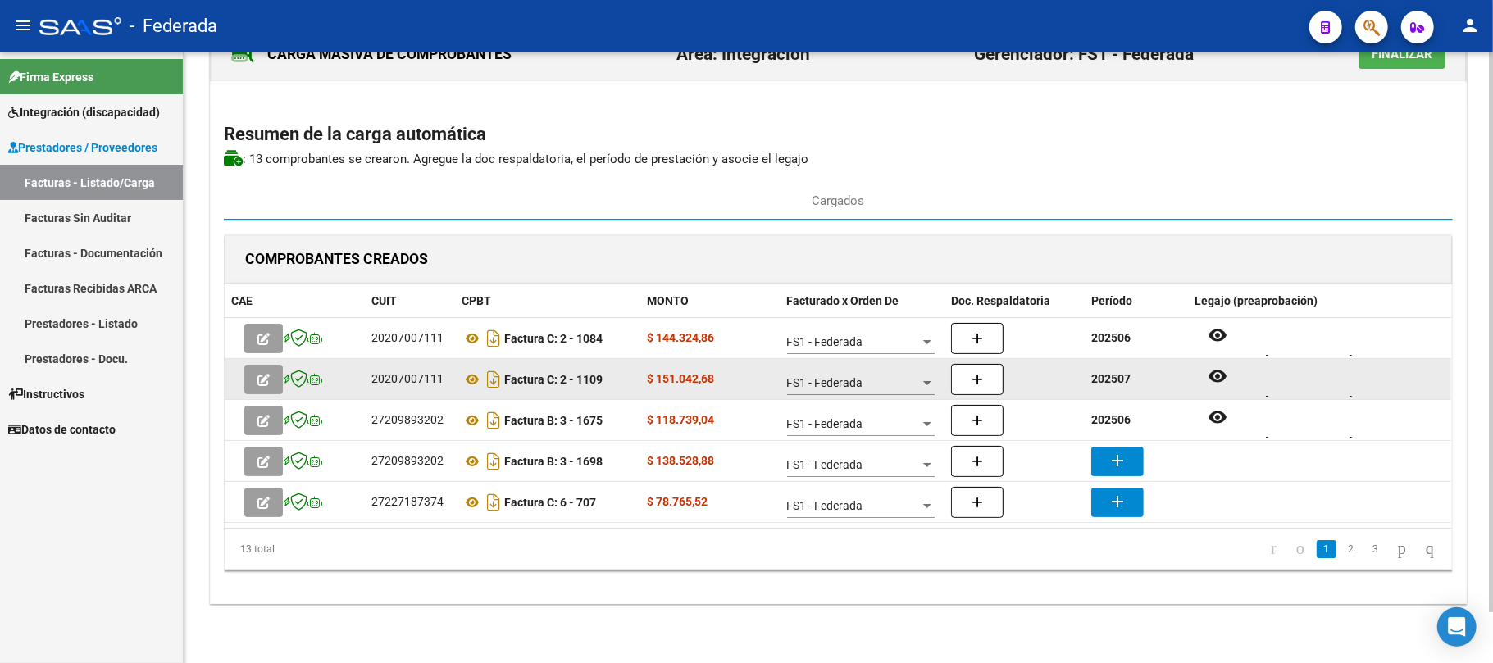
click at [1115, 382] on strong "202507" at bounding box center [1110, 378] width 39 height 13
copy strong "202507"
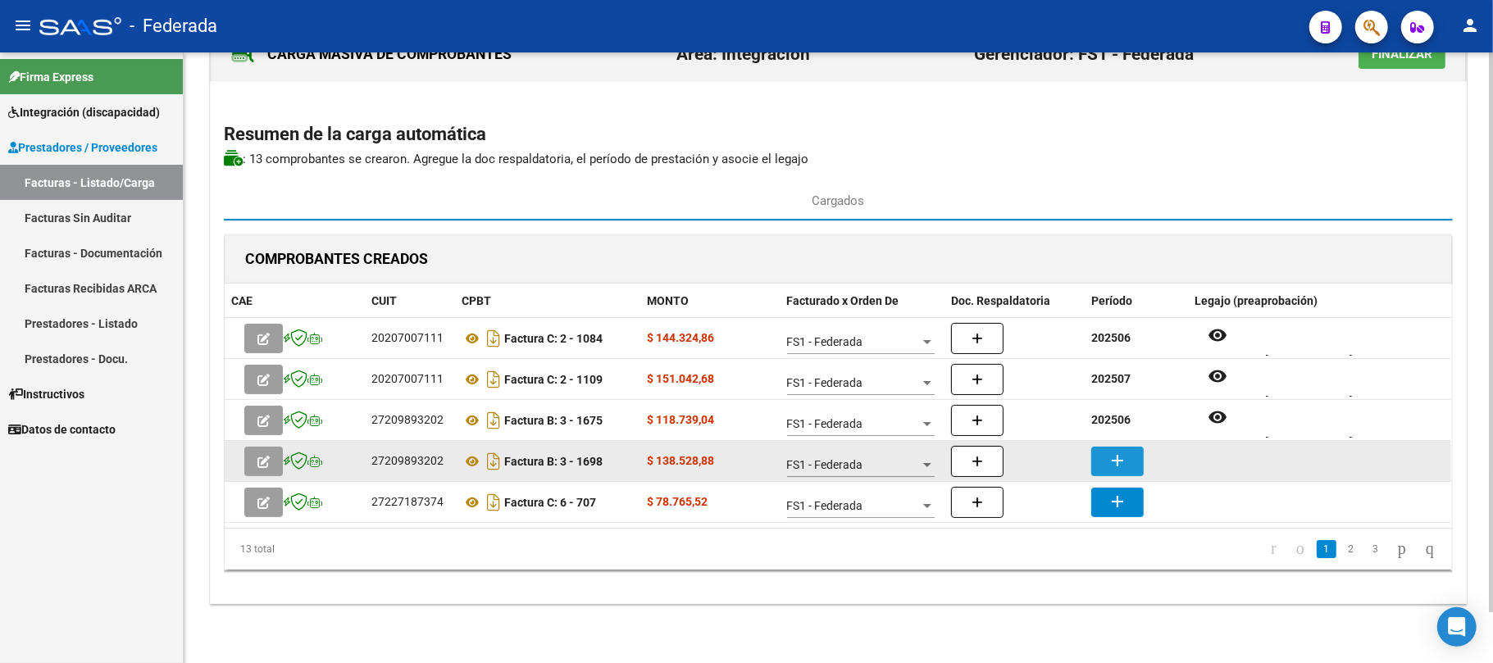
click at [1122, 467] on mat-icon "add" at bounding box center [1118, 461] width 20 height 20
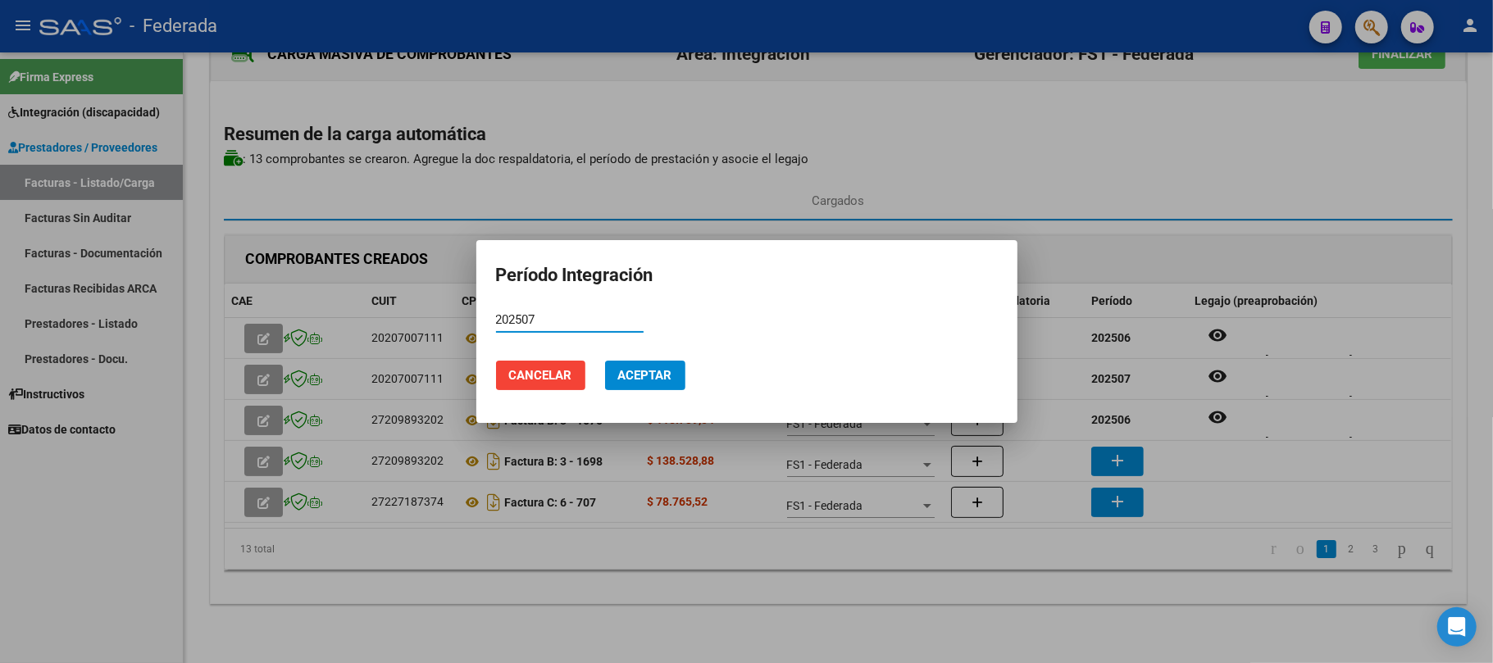
type input "202507"
click at [657, 382] on span "Aceptar" at bounding box center [645, 375] width 54 height 15
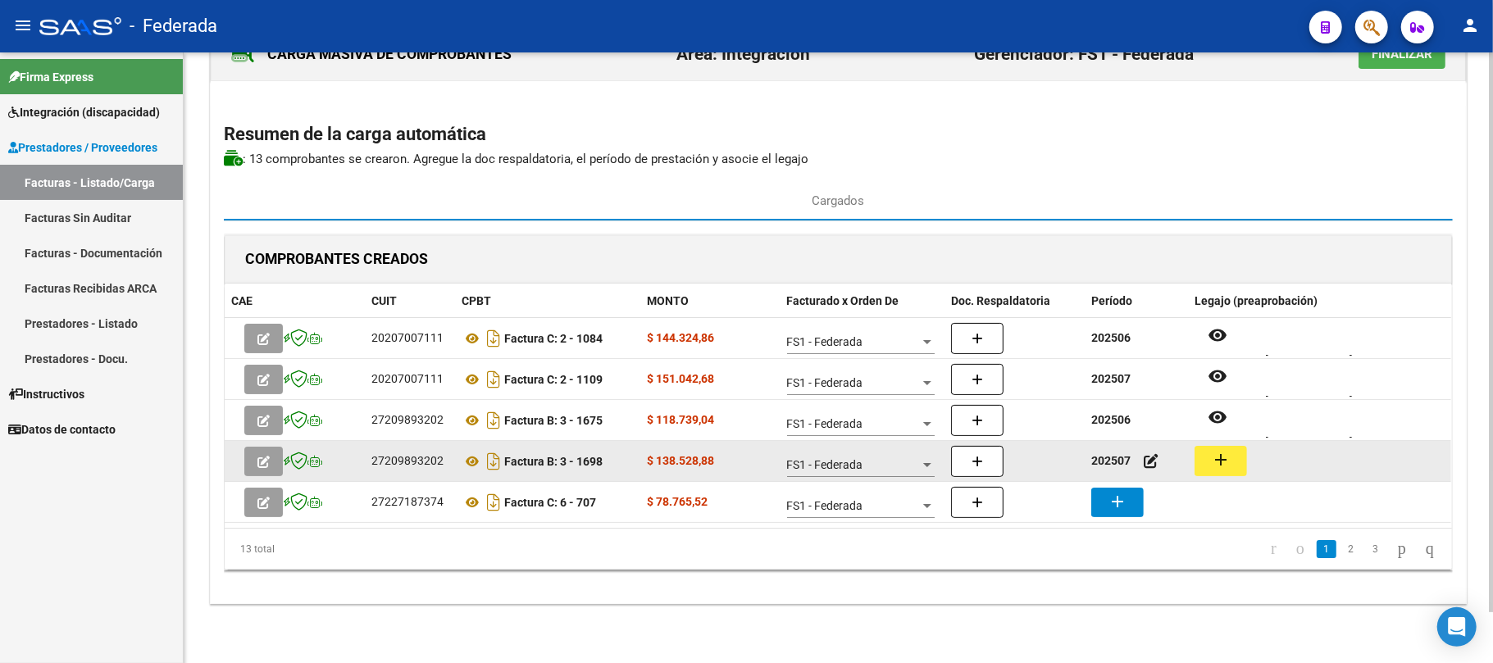
click at [1213, 461] on mat-icon "add" at bounding box center [1221, 460] width 20 height 20
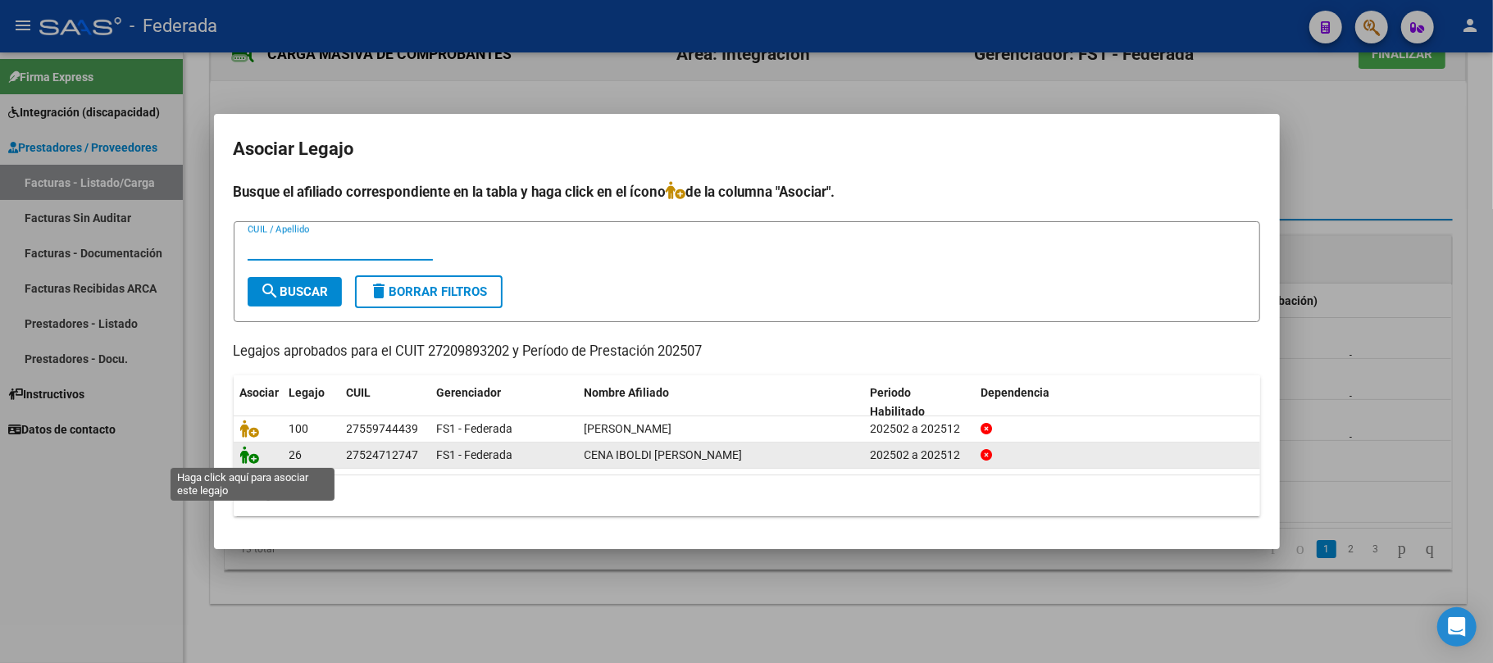
click at [256, 459] on icon at bounding box center [250, 455] width 20 height 18
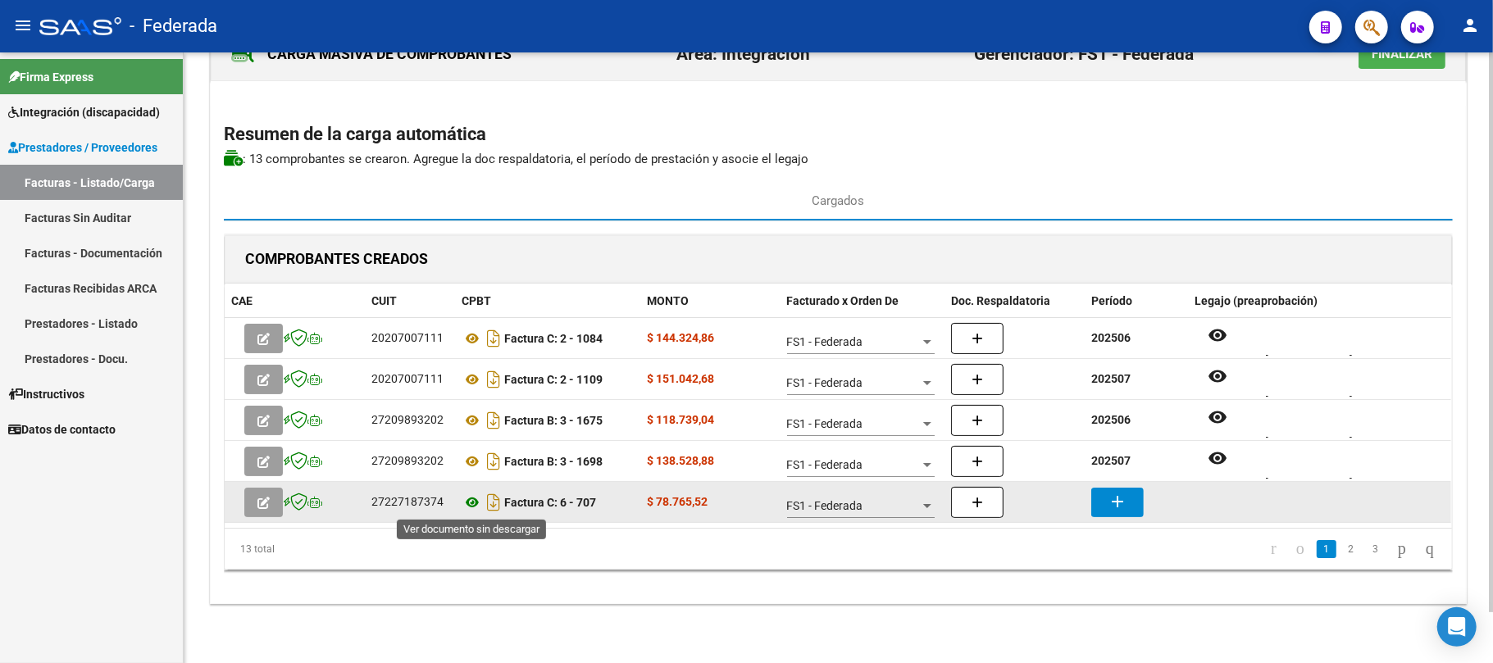
click at [467, 505] on icon at bounding box center [472, 503] width 21 height 20
click at [476, 507] on icon at bounding box center [472, 503] width 21 height 20
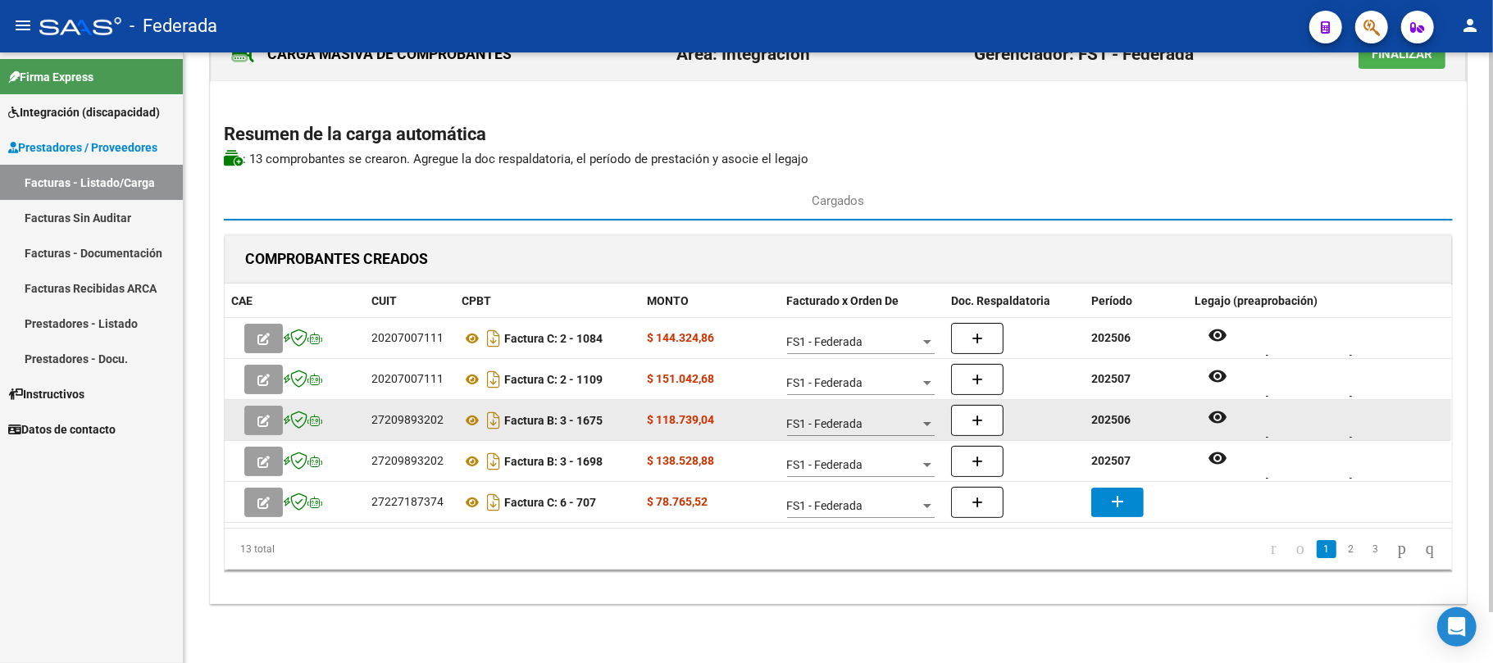
click at [1116, 424] on strong "202506" at bounding box center [1110, 419] width 39 height 13
copy strong "202506"
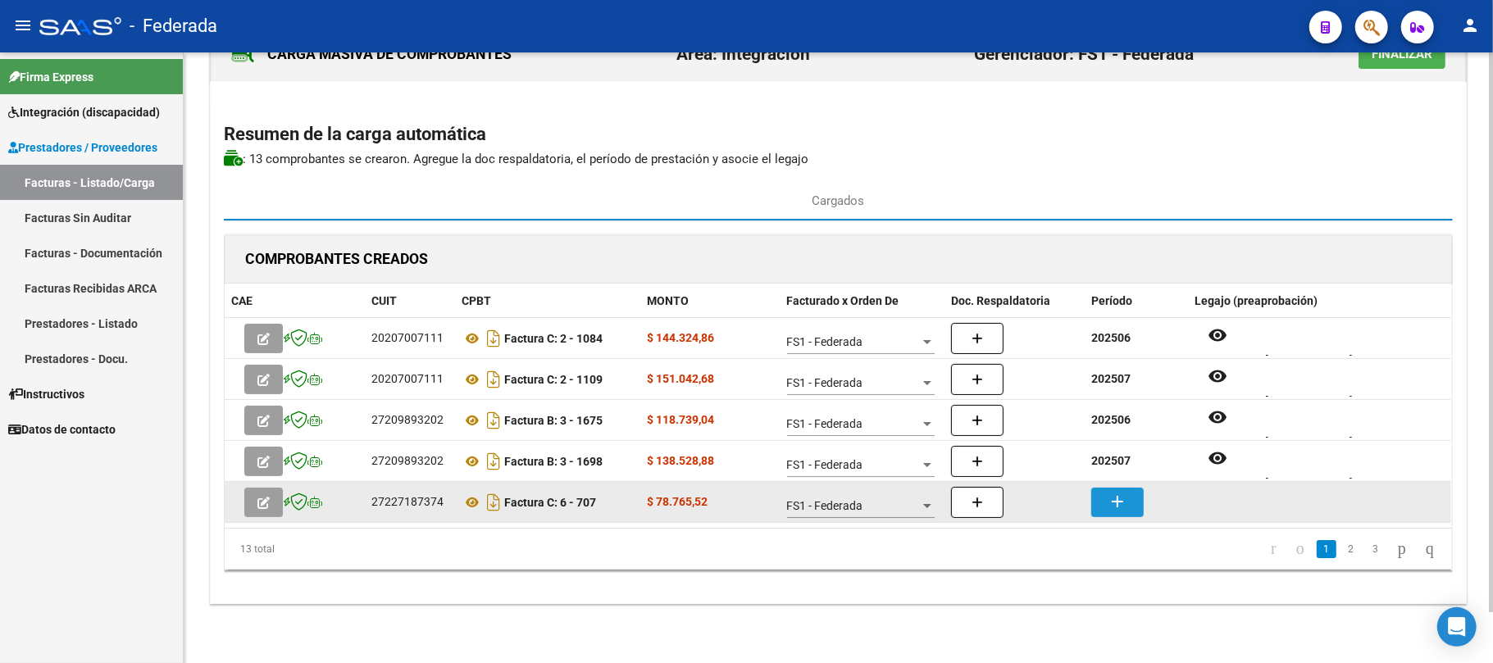
click at [1122, 493] on mat-icon "add" at bounding box center [1118, 502] width 20 height 20
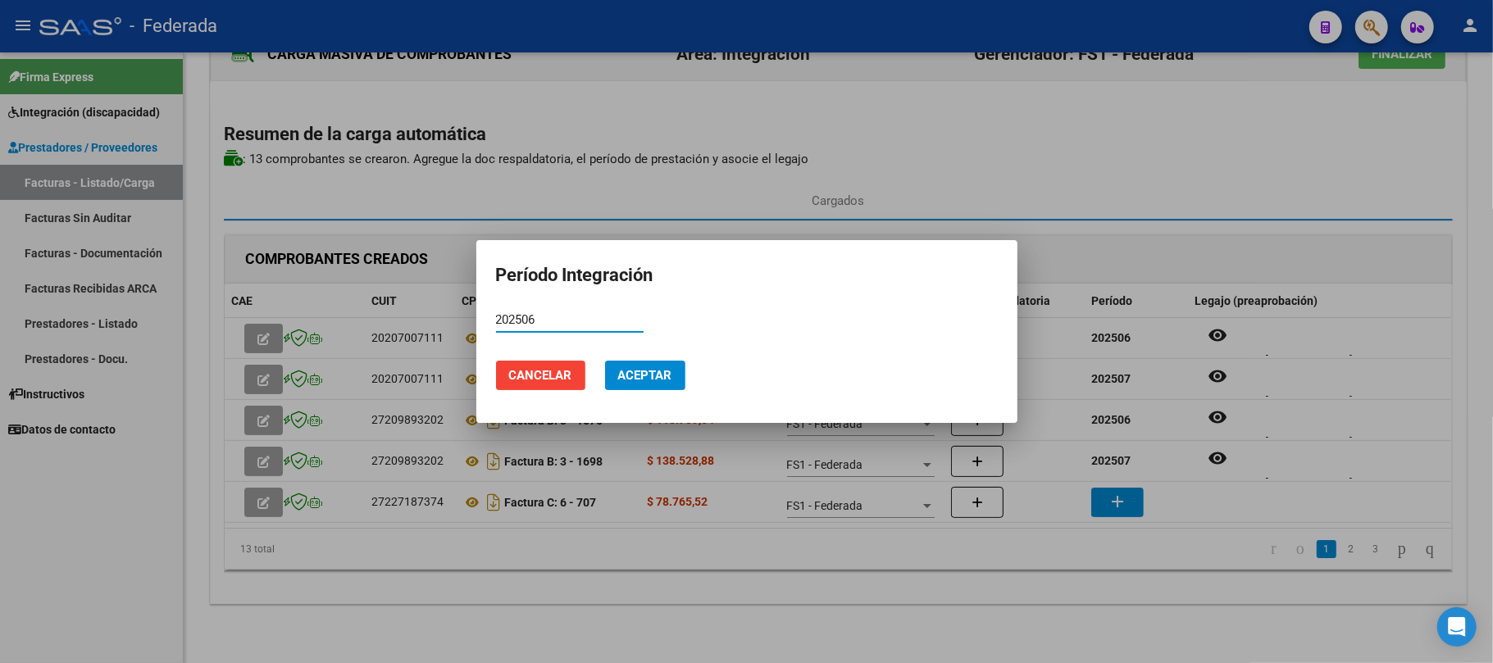
type input "202506"
click at [626, 372] on span "Aceptar" at bounding box center [645, 375] width 54 height 15
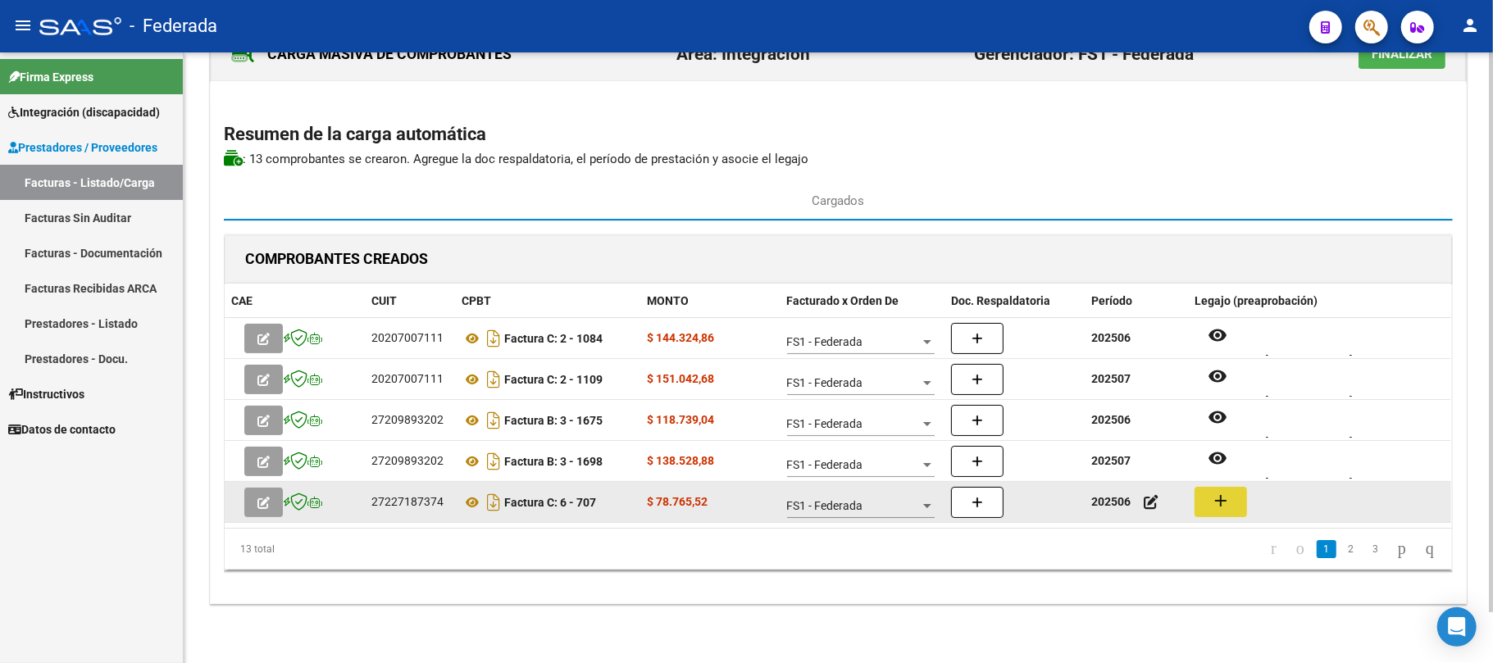
click at [1230, 499] on mat-icon "add" at bounding box center [1221, 501] width 20 height 20
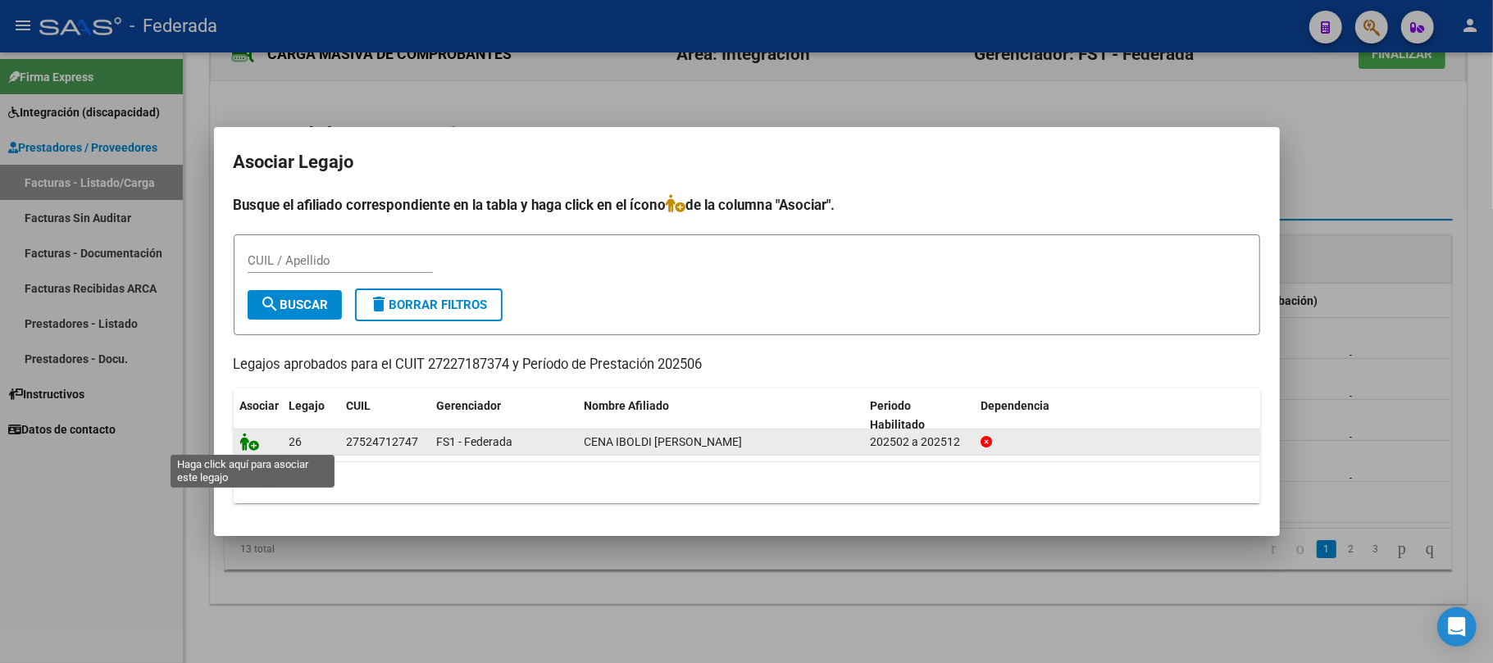
click at [250, 441] on icon at bounding box center [250, 442] width 20 height 18
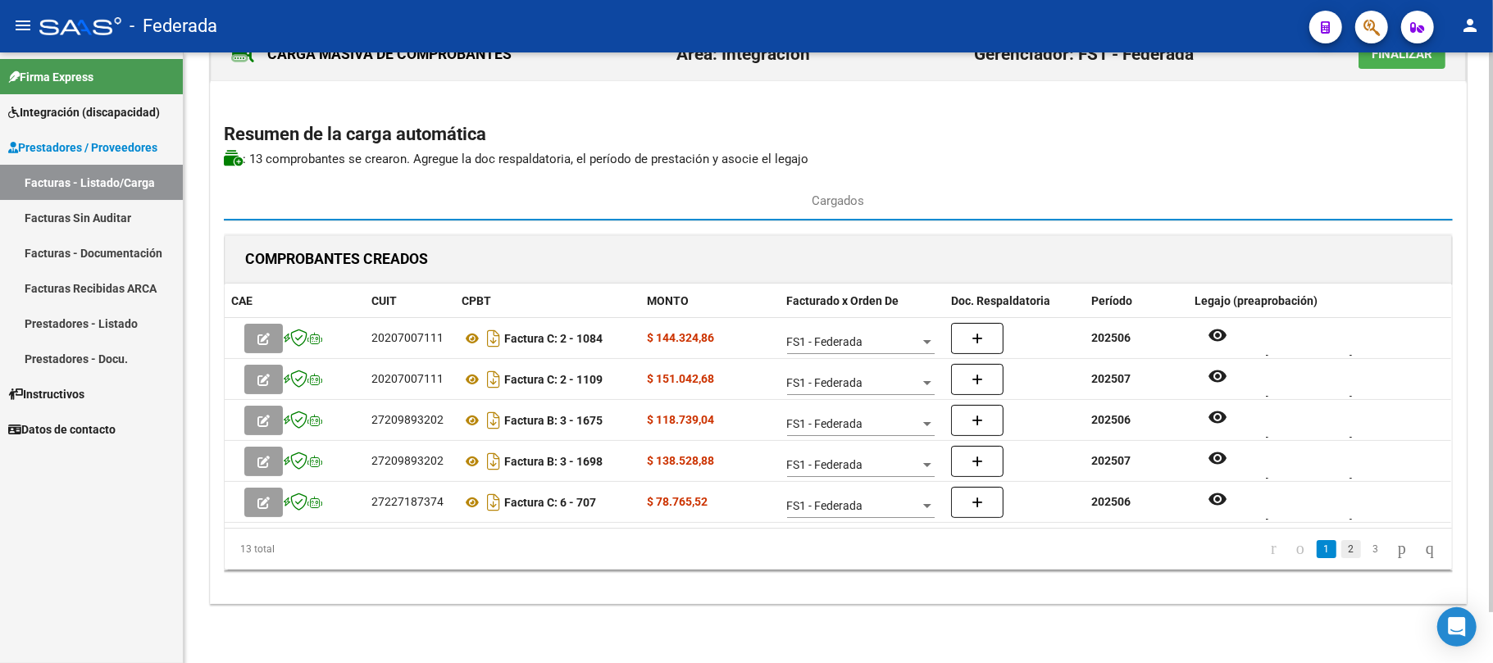
click at [1341, 548] on link "2" at bounding box center [1351, 549] width 20 height 18
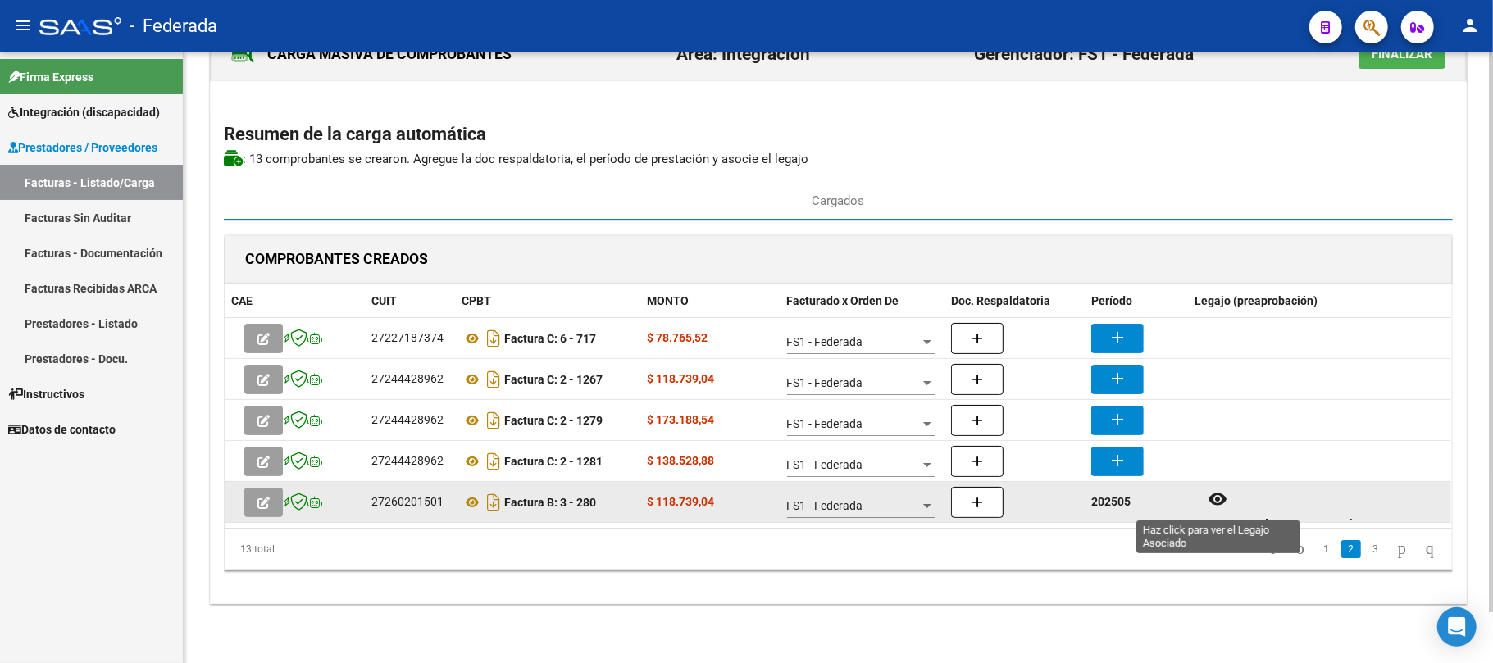
scroll to position [13, 0]
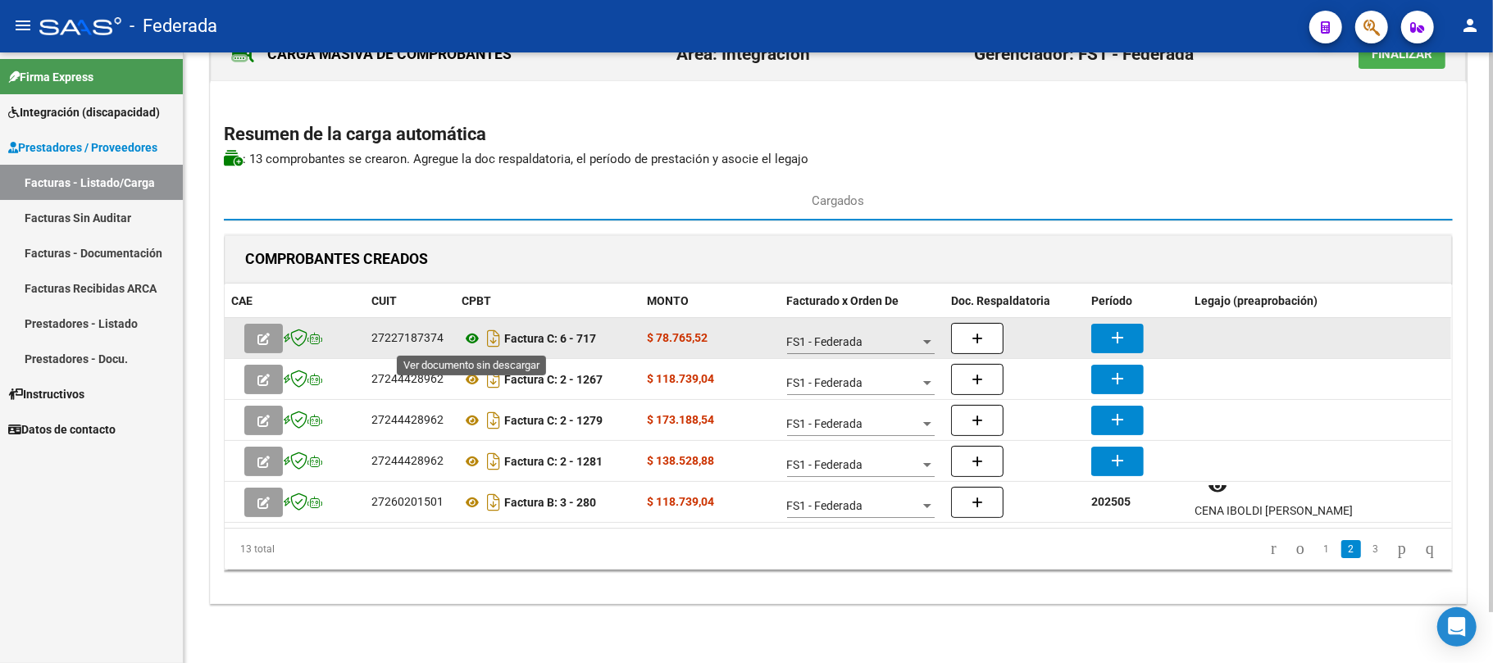
click at [471, 335] on icon at bounding box center [472, 339] width 21 height 20
click at [1112, 326] on button "add" at bounding box center [1117, 339] width 52 height 30
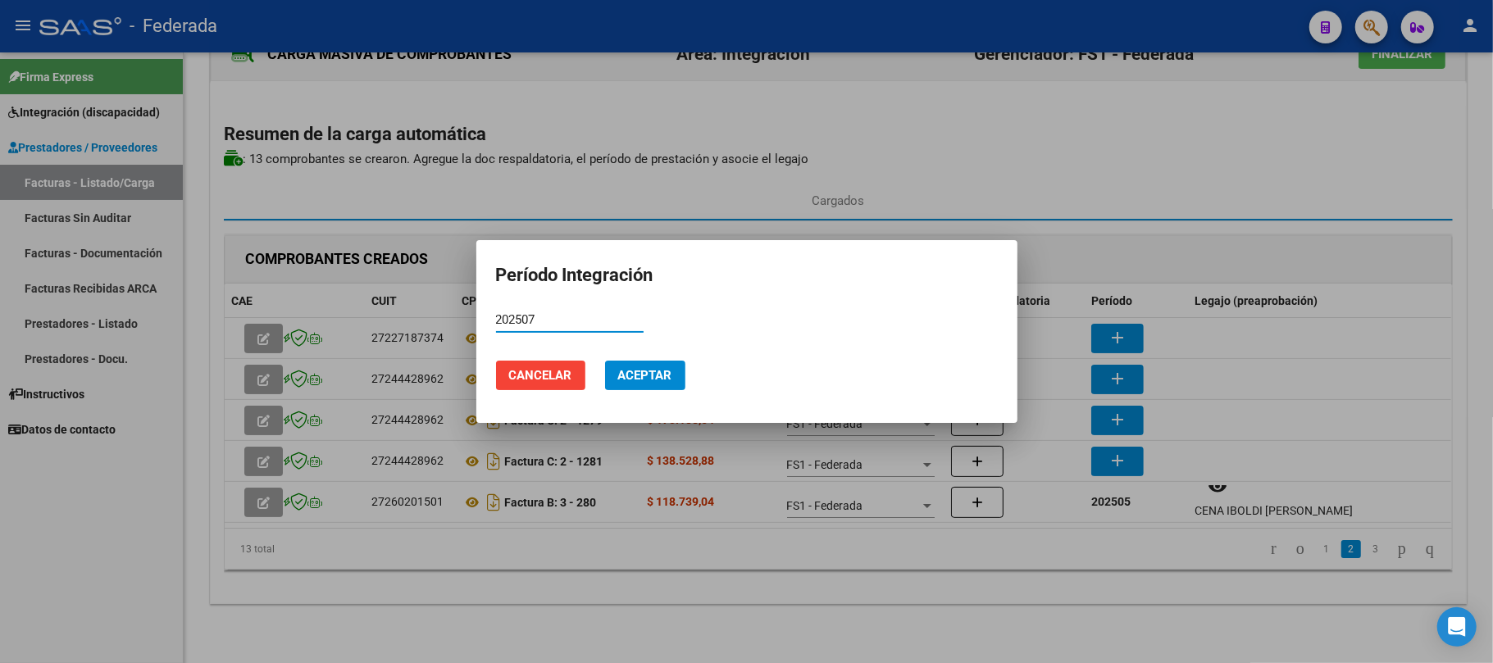
type input "202507"
click at [640, 358] on mat-dialog-actions "Cancelar Aceptar" at bounding box center [747, 376] width 502 height 56
click at [640, 374] on span "Aceptar" at bounding box center [645, 375] width 54 height 15
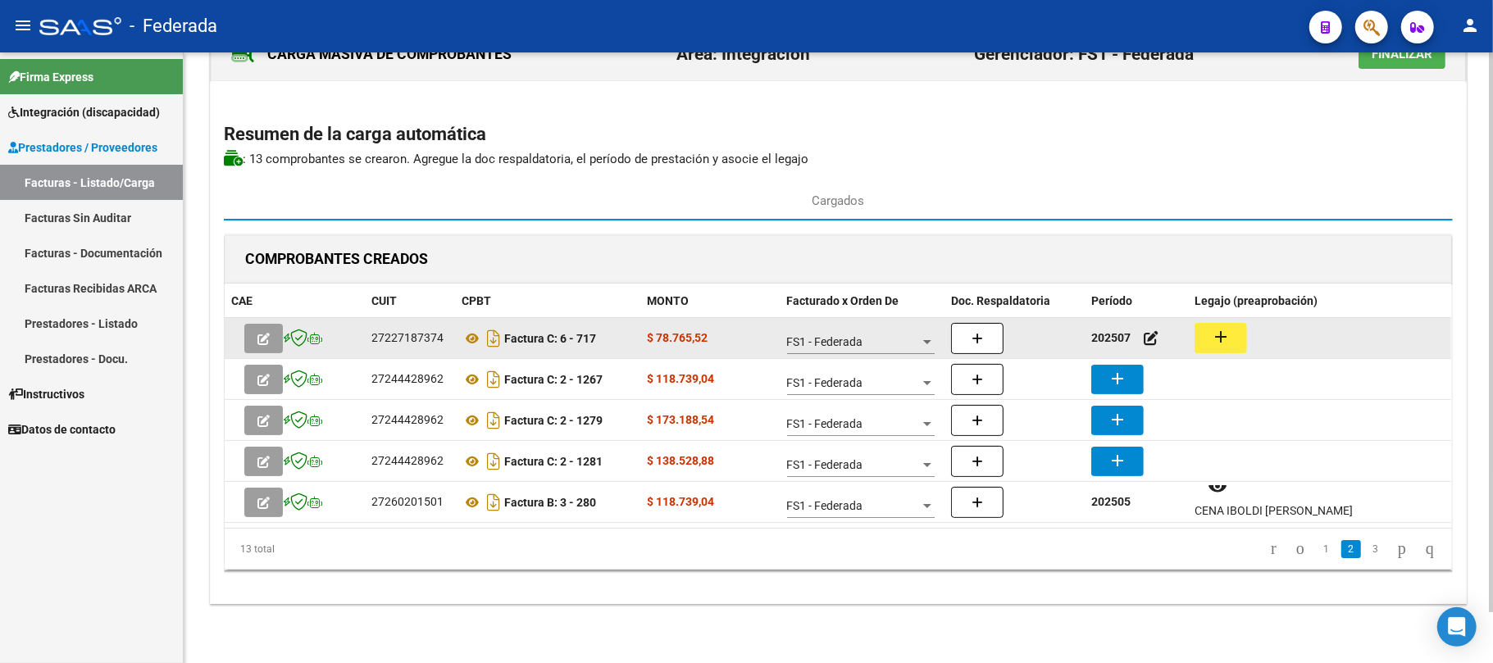
click at [1220, 339] on mat-icon "add" at bounding box center [1221, 337] width 20 height 20
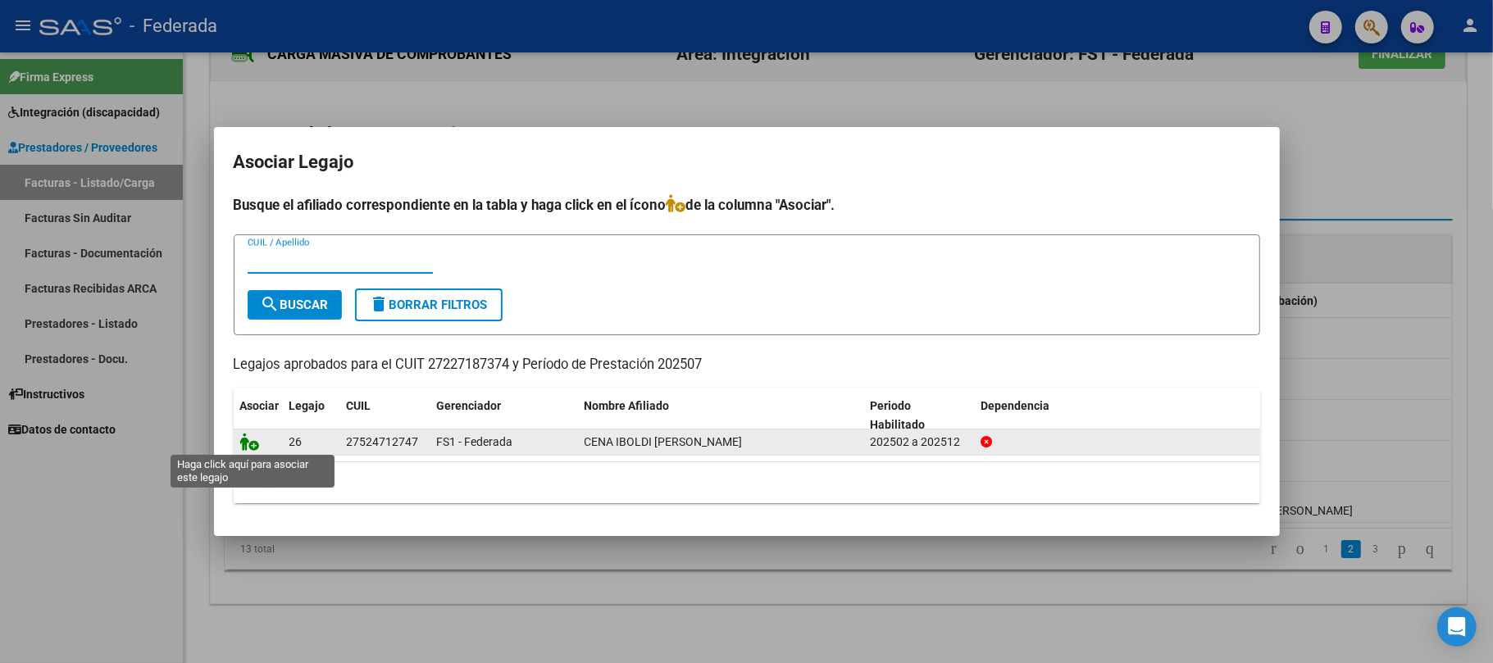
click at [248, 449] on icon at bounding box center [250, 442] width 20 height 18
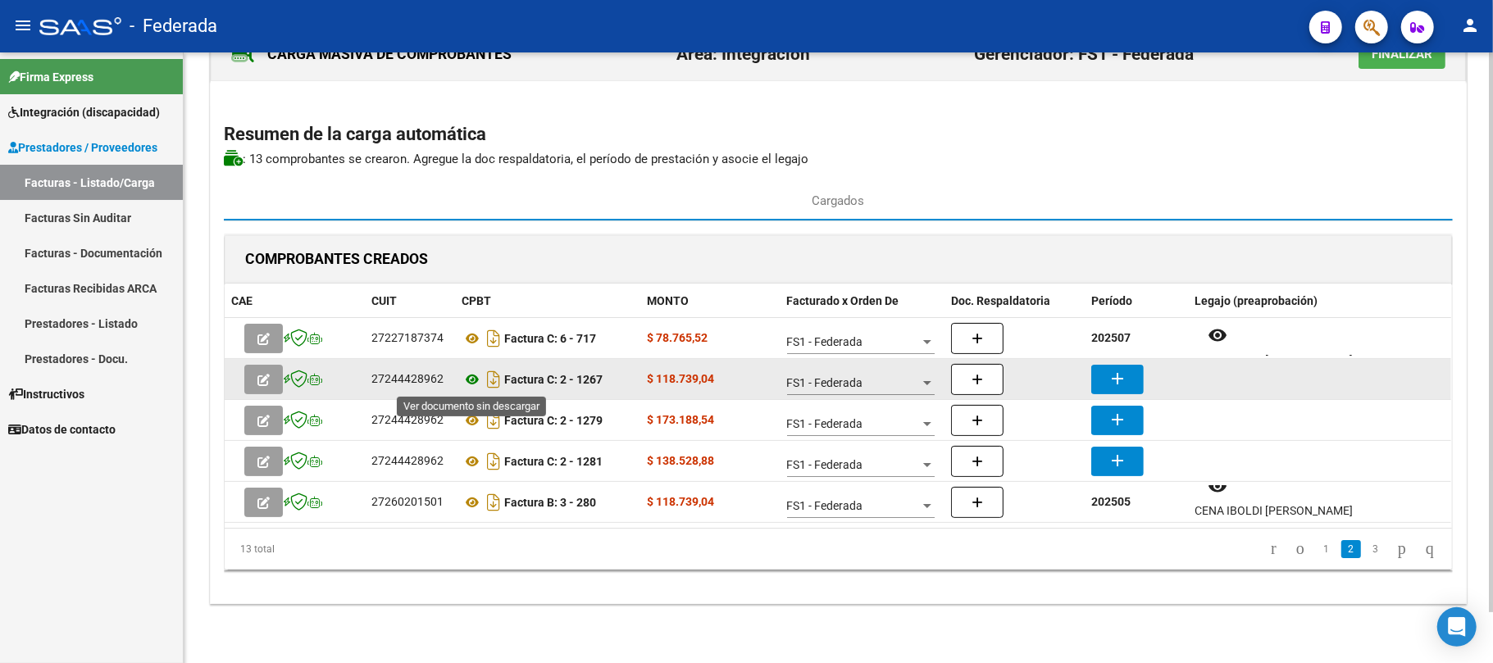
click at [476, 377] on icon at bounding box center [472, 380] width 21 height 20
click at [1123, 369] on mat-icon "add" at bounding box center [1118, 379] width 20 height 20
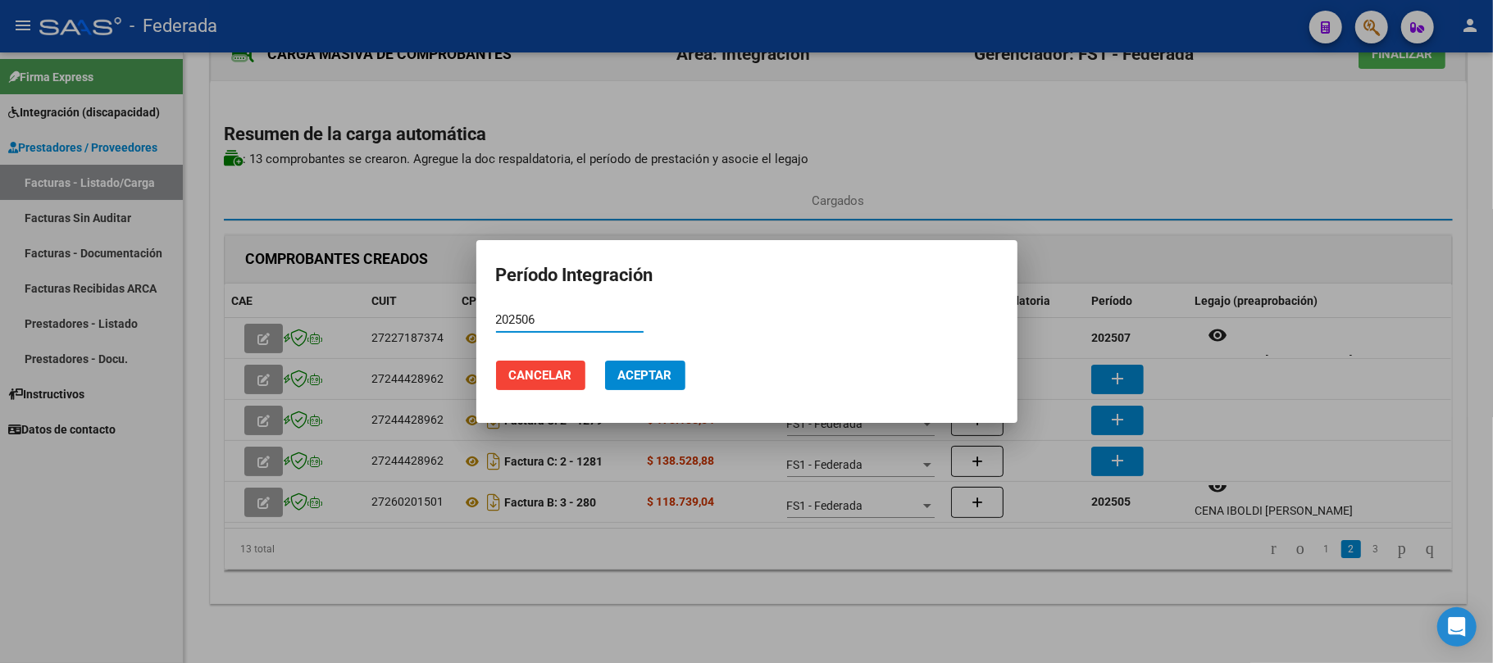
type input "202506"
click at [623, 368] on span "Aceptar" at bounding box center [645, 375] width 54 height 15
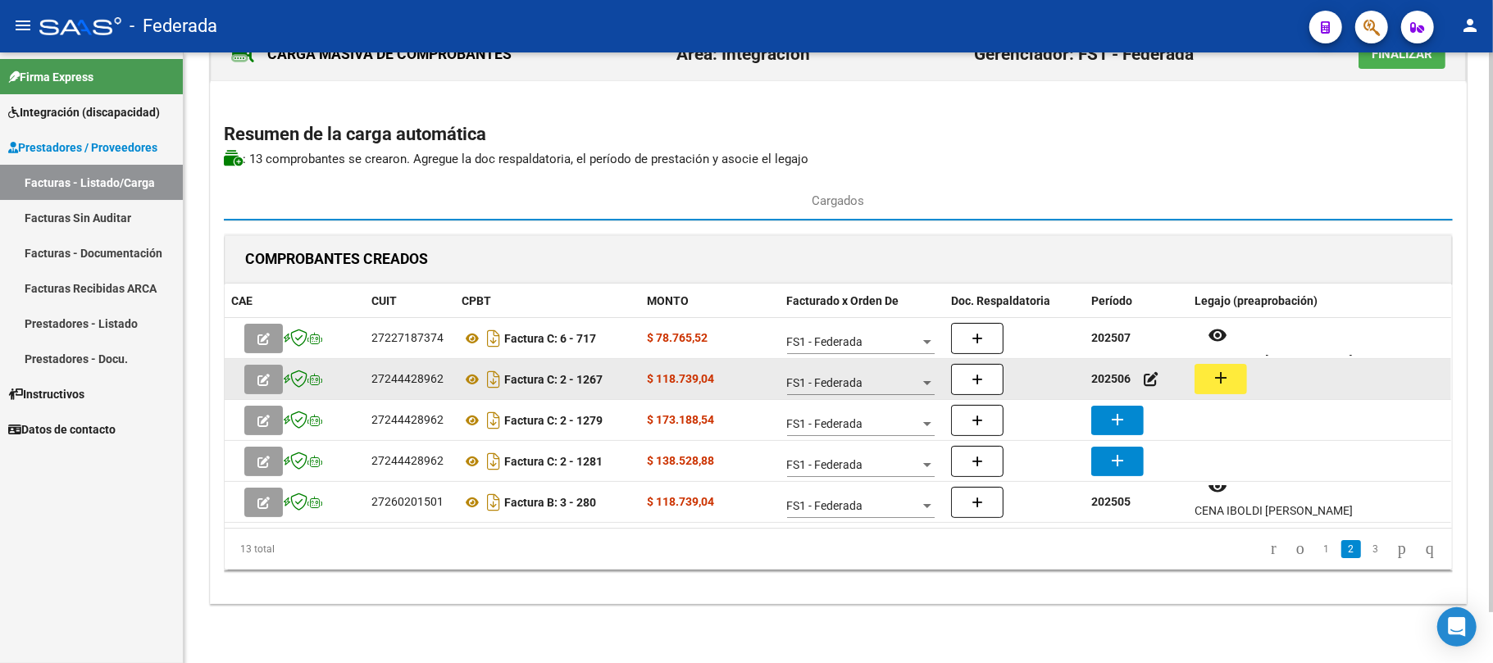
click at [1223, 380] on mat-icon "add" at bounding box center [1221, 378] width 20 height 20
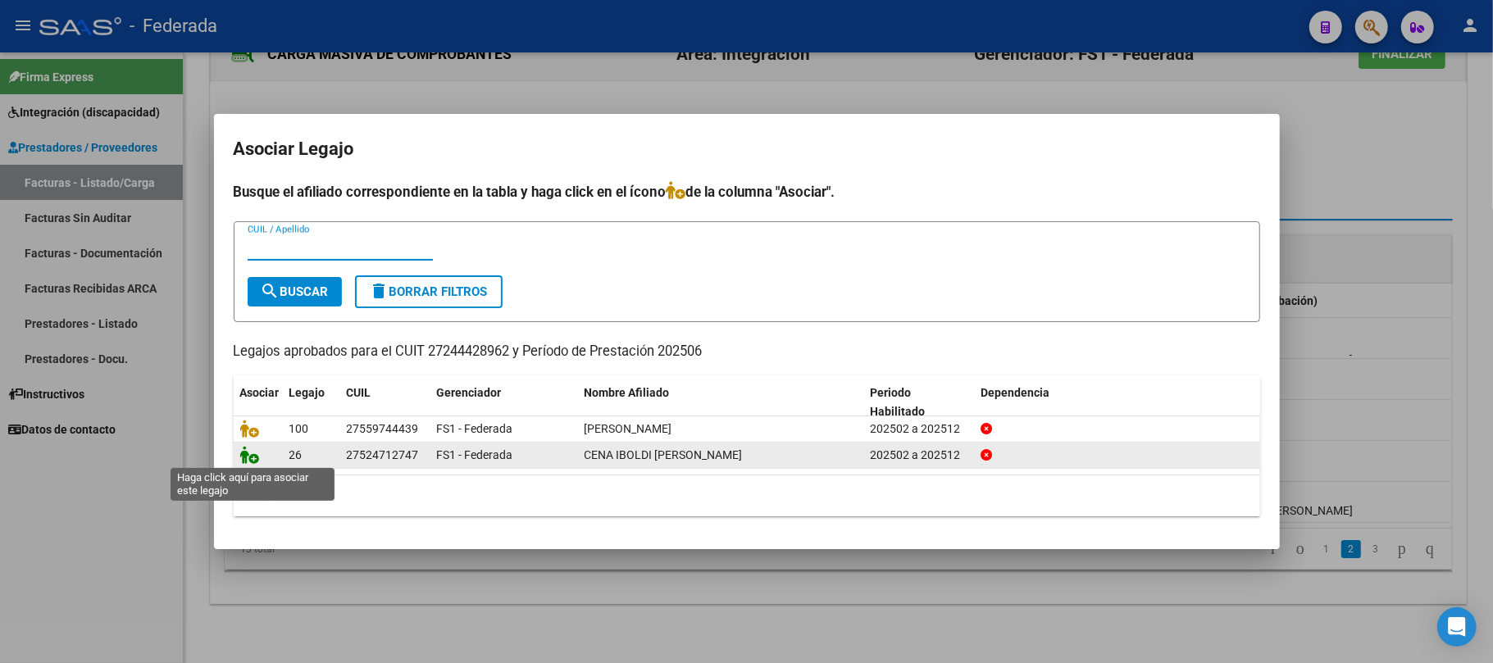
click at [250, 457] on icon at bounding box center [250, 455] width 20 height 18
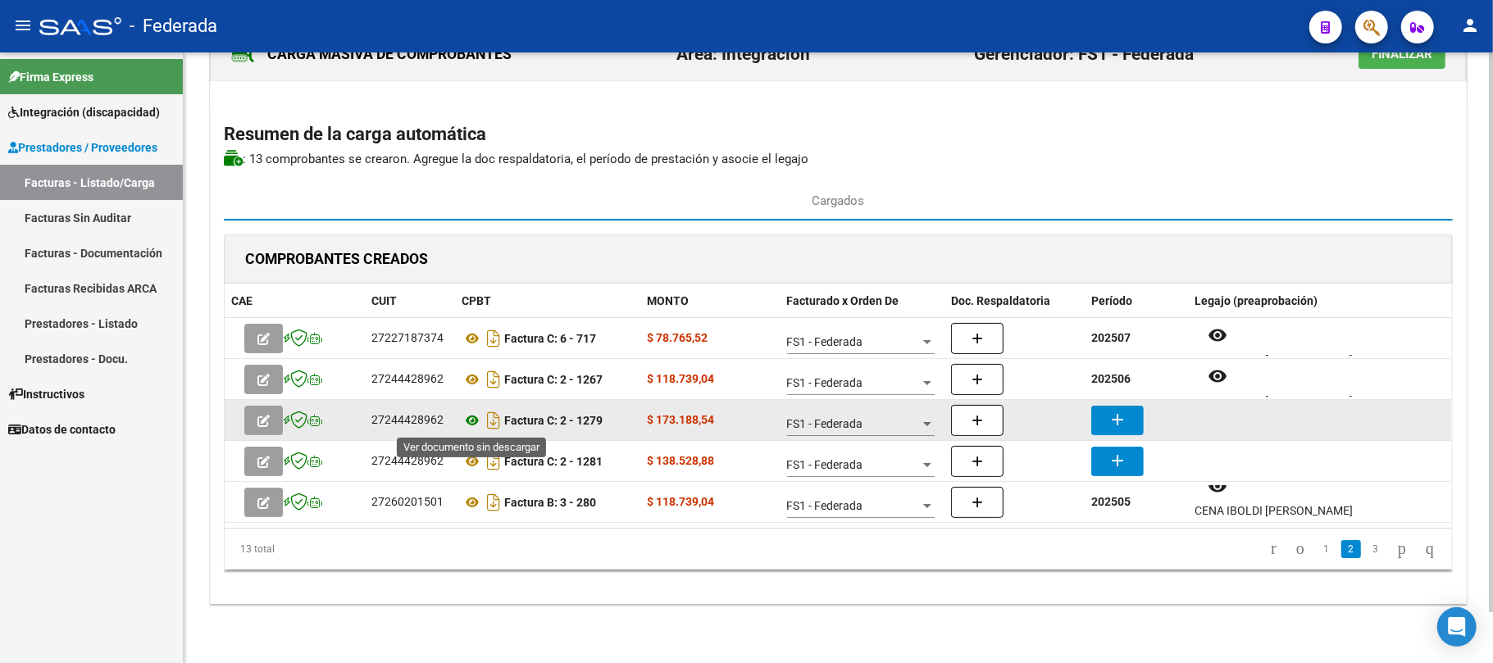
click at [477, 421] on icon at bounding box center [472, 421] width 21 height 20
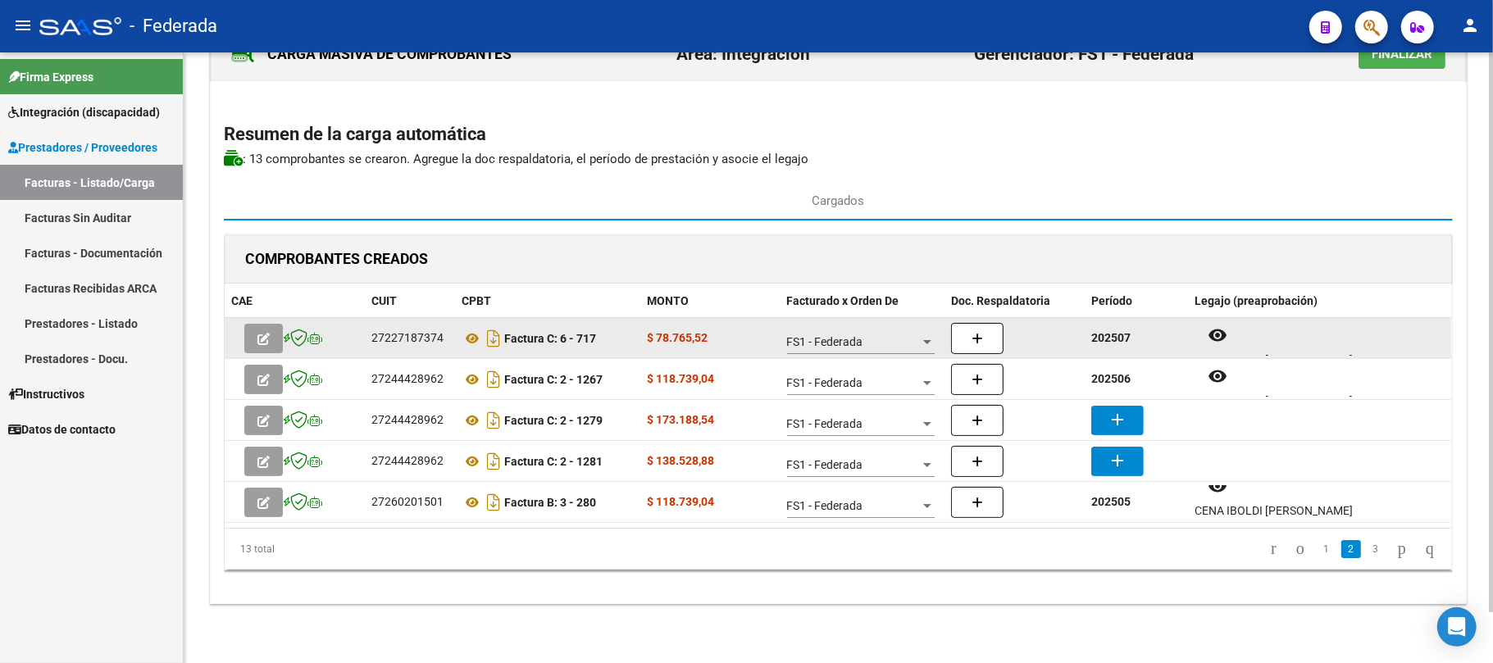
click at [1110, 344] on strong "202507" at bounding box center [1110, 337] width 39 height 13
copy strong "202507"
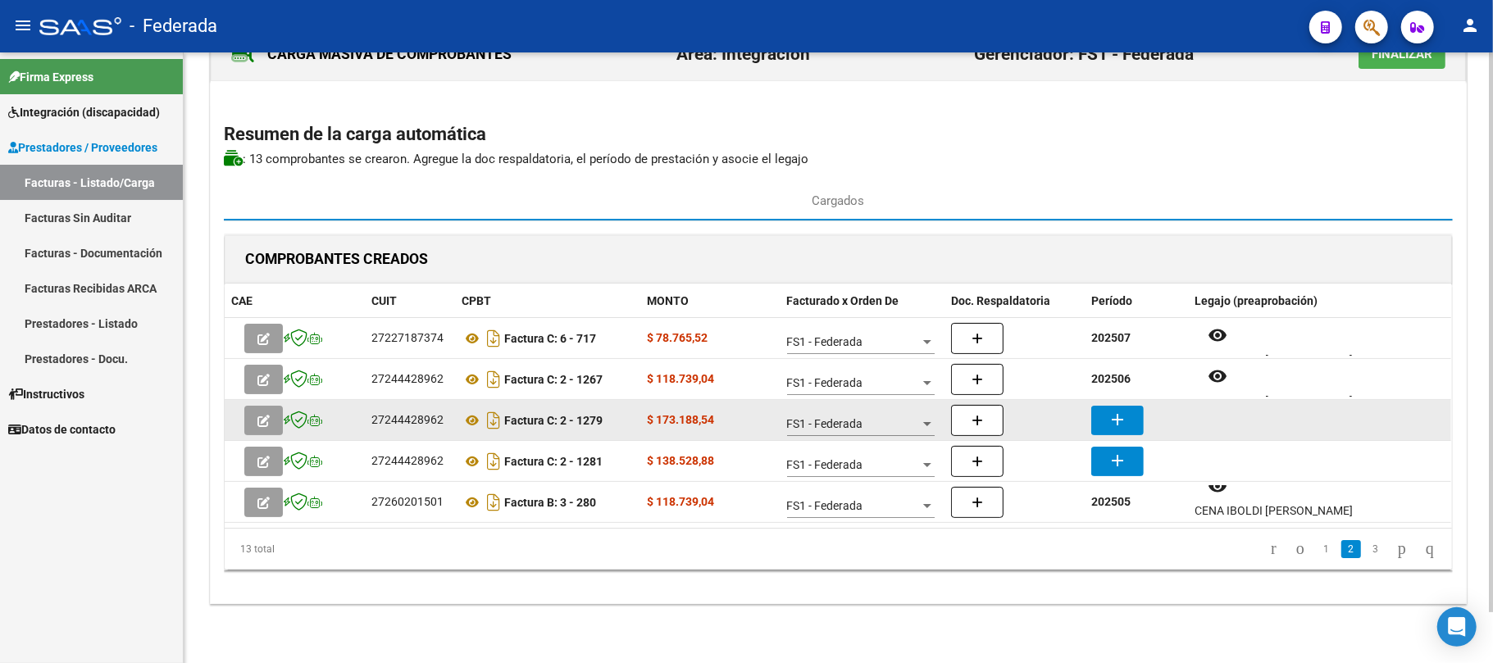
click at [1115, 423] on mat-icon "add" at bounding box center [1118, 420] width 20 height 20
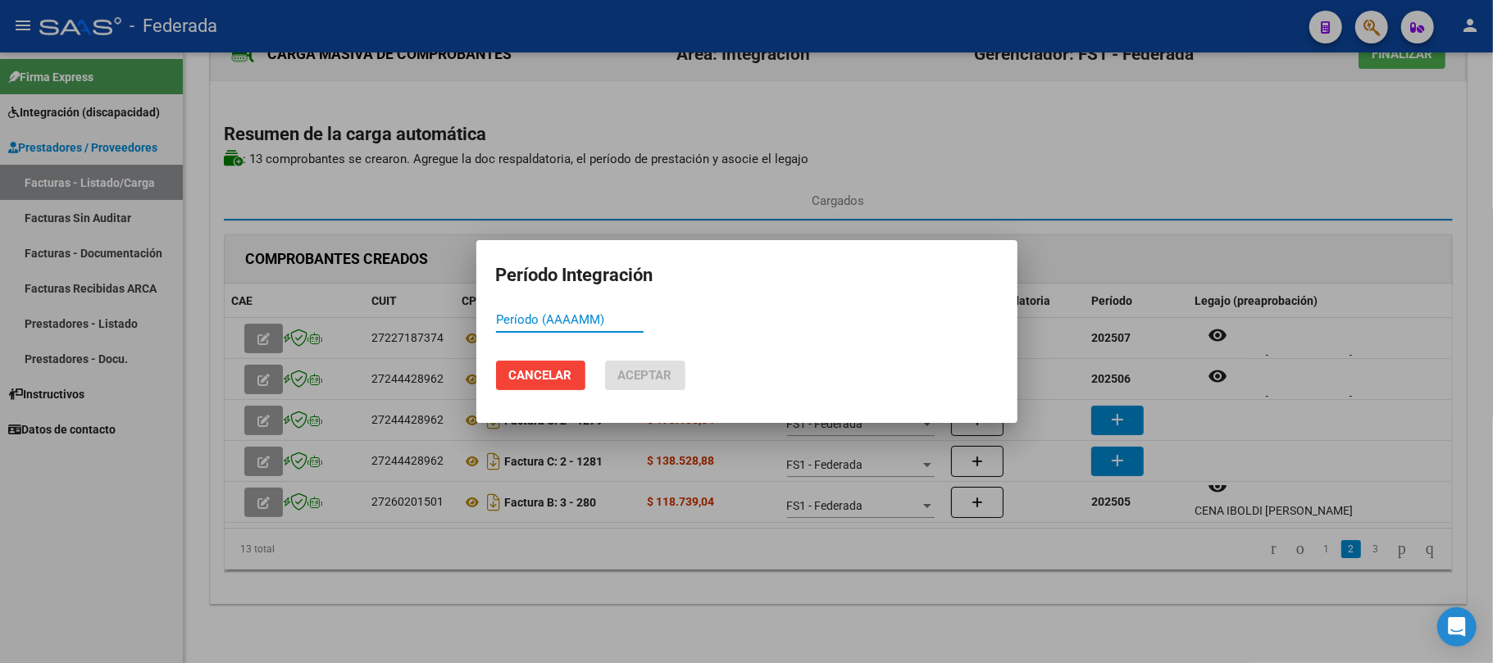
paste input "202507"
type input "202507"
click at [672, 378] on span "Aceptar" at bounding box center [645, 375] width 54 height 15
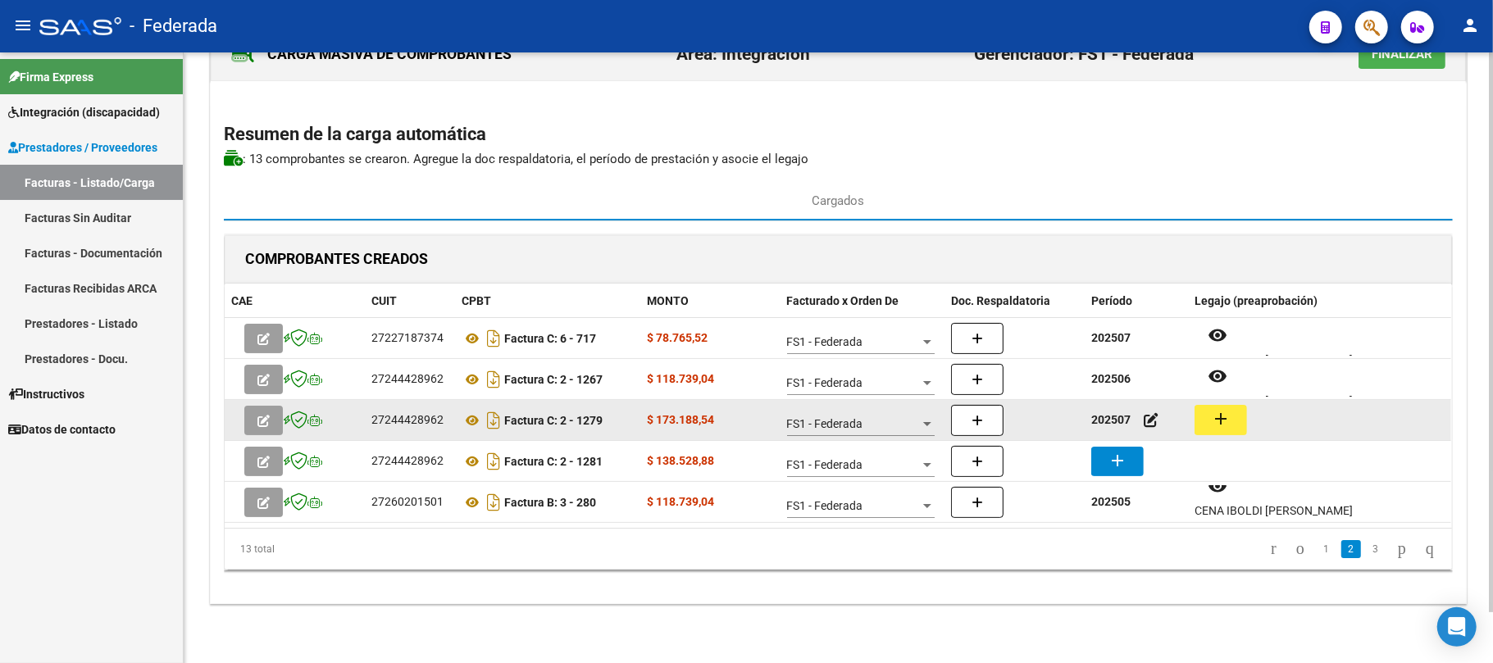
click at [1224, 426] on mat-icon "add" at bounding box center [1221, 419] width 20 height 20
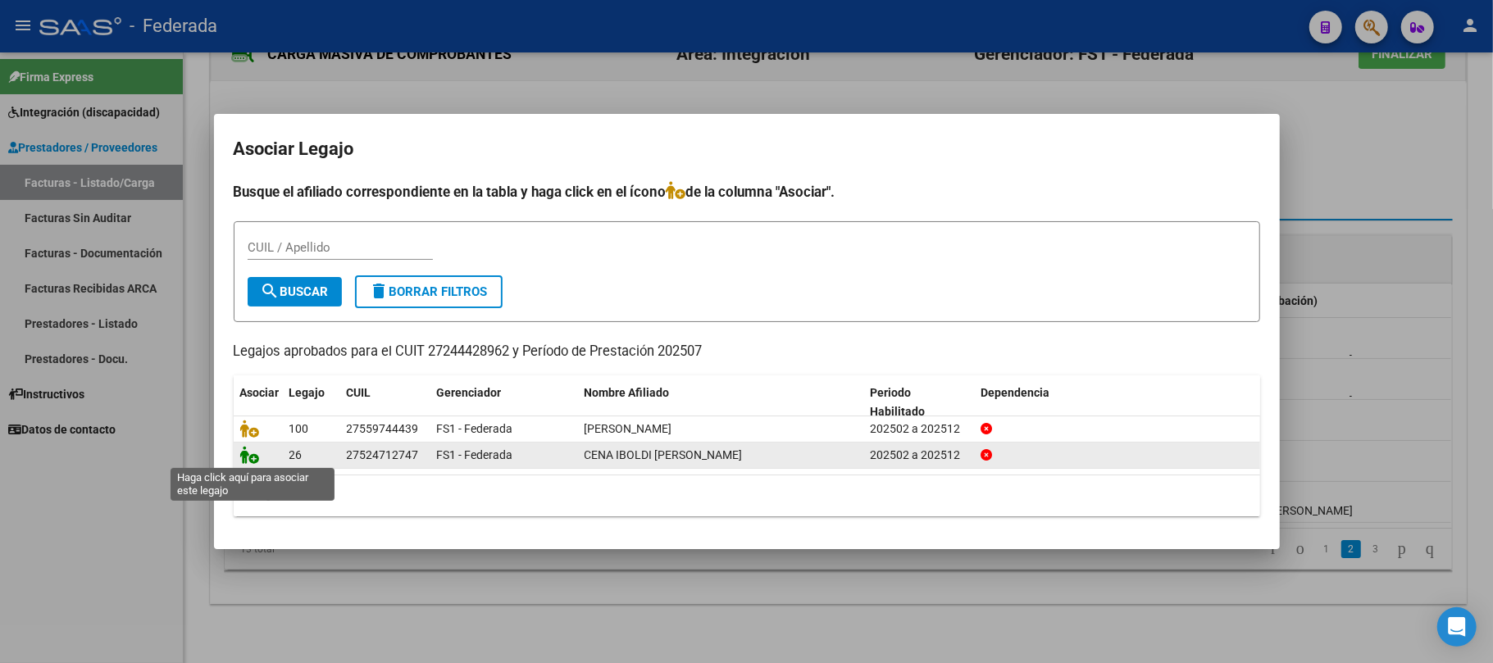
click at [253, 459] on icon at bounding box center [250, 455] width 20 height 18
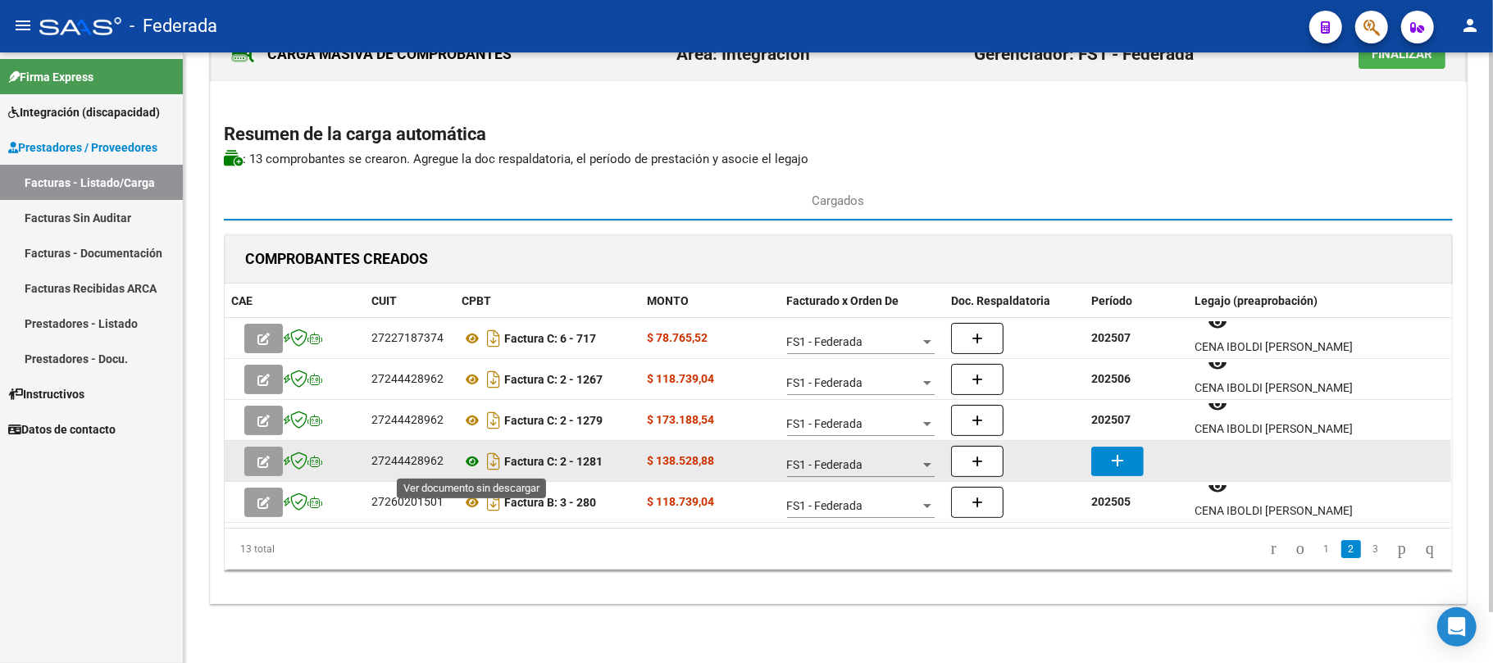
click at [474, 459] on icon at bounding box center [472, 462] width 21 height 20
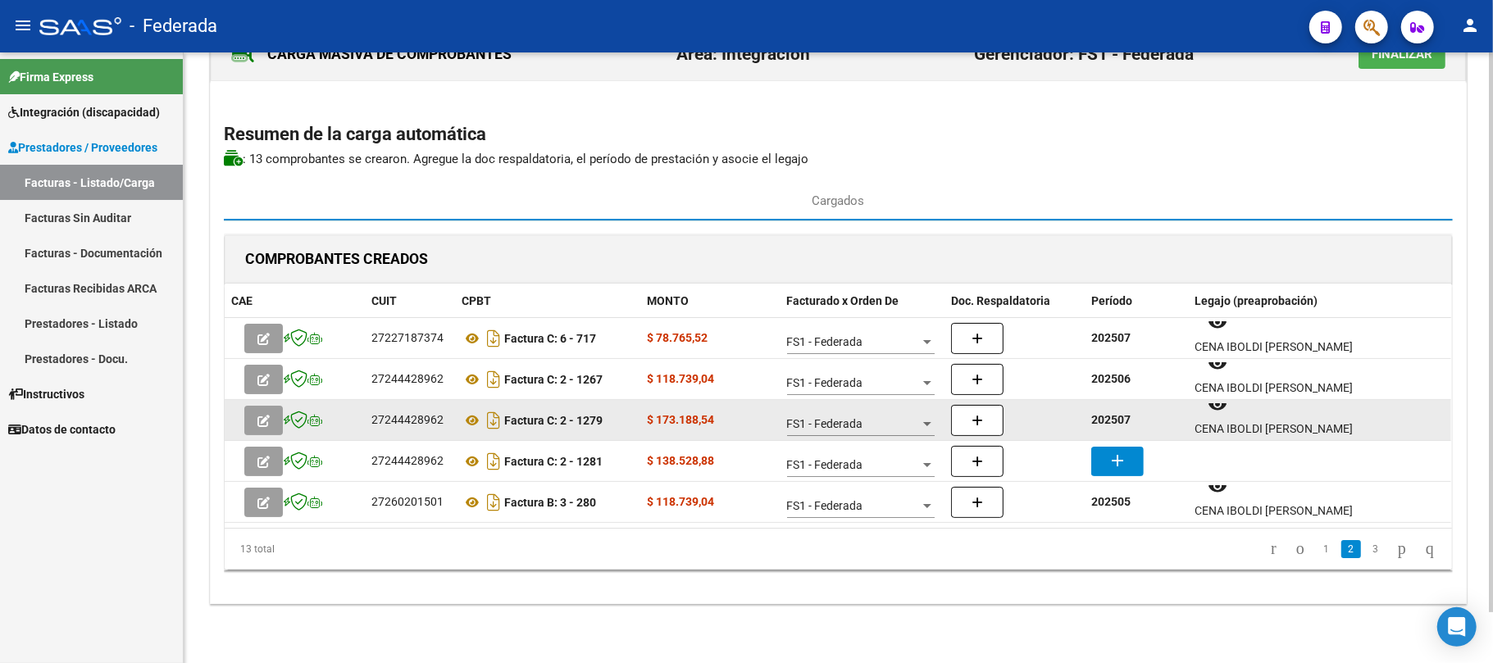
click at [1106, 420] on strong "202507" at bounding box center [1110, 419] width 39 height 13
copy strong "202507"
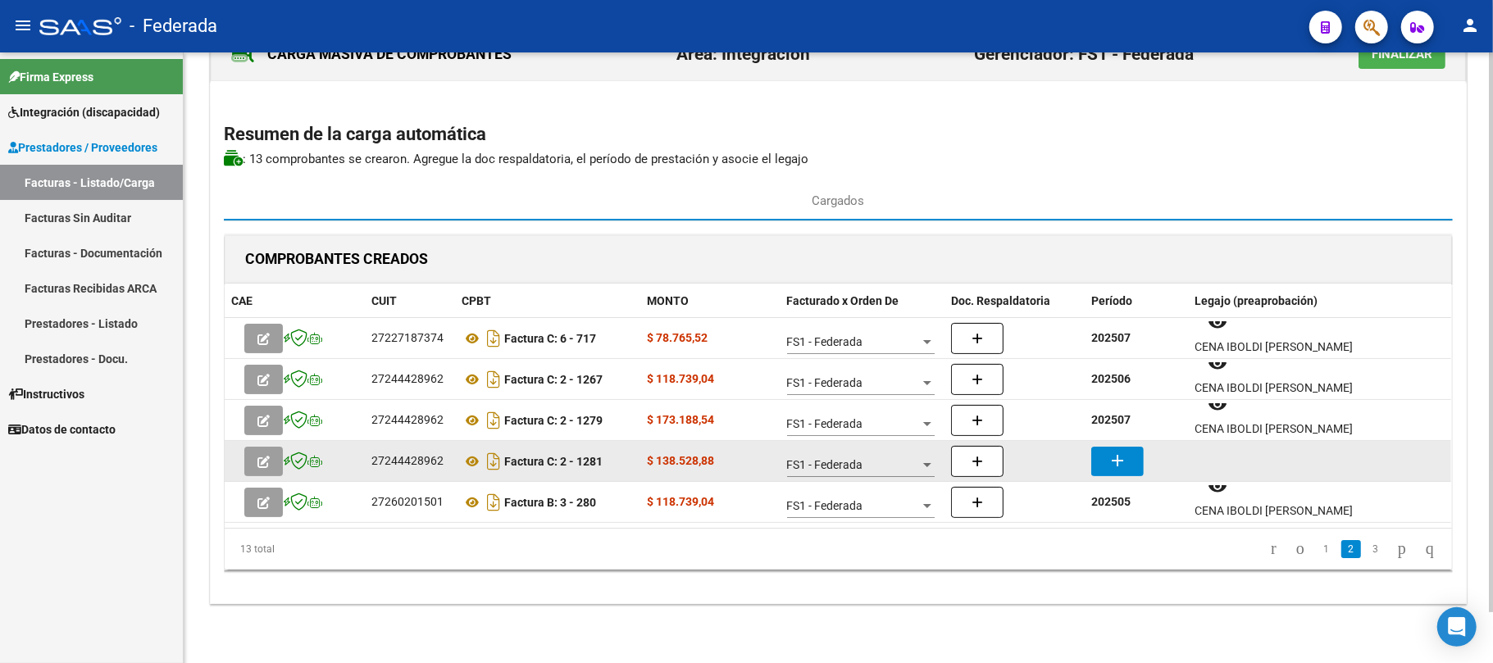
click at [1115, 458] on mat-icon "add" at bounding box center [1118, 461] width 20 height 20
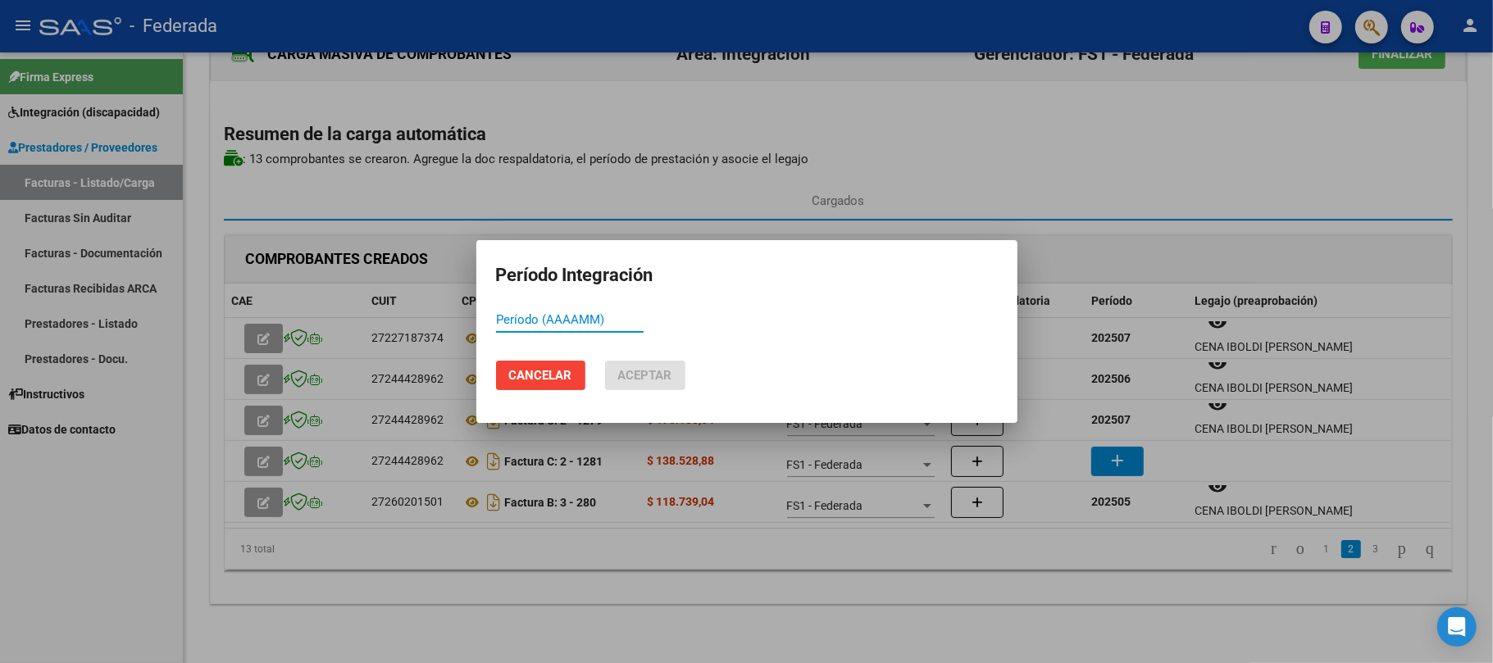
paste input "202507"
type input "202507"
click at [651, 372] on span "Aceptar" at bounding box center [645, 375] width 54 height 15
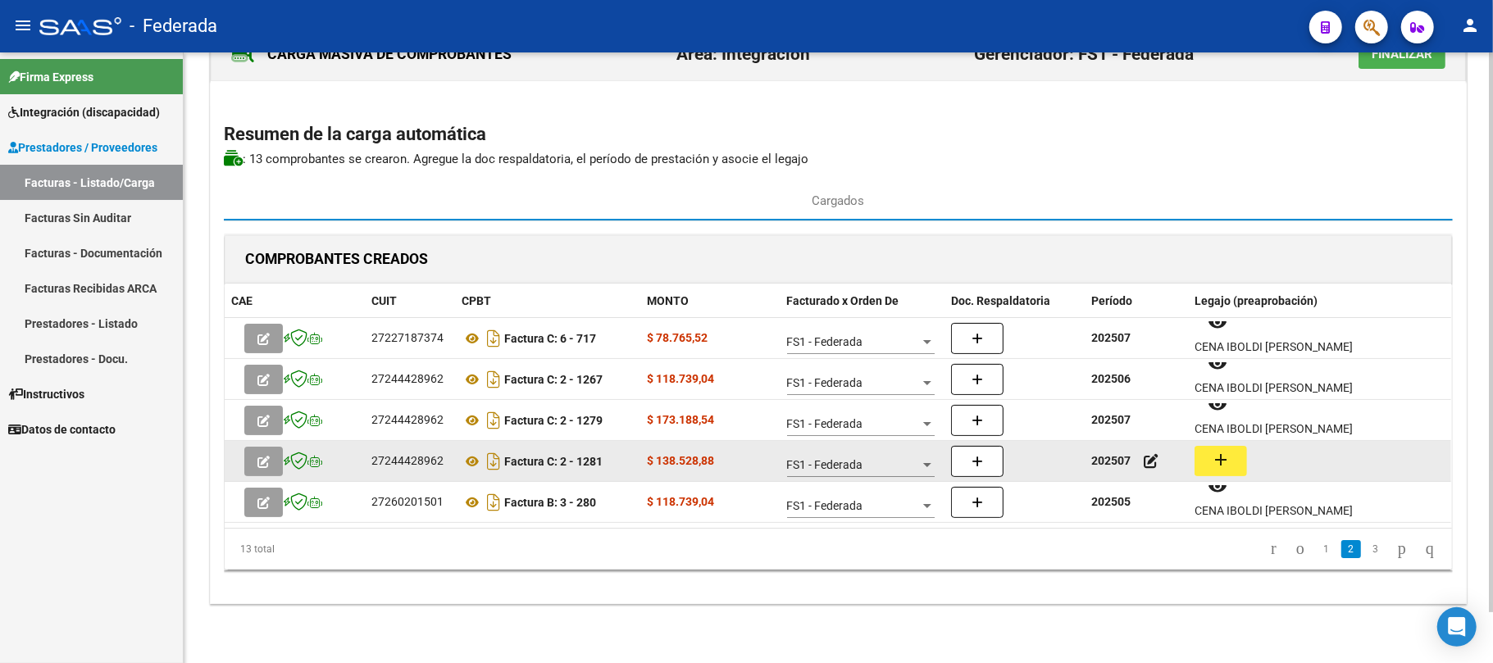
click at [1217, 454] on mat-icon "add" at bounding box center [1221, 460] width 20 height 20
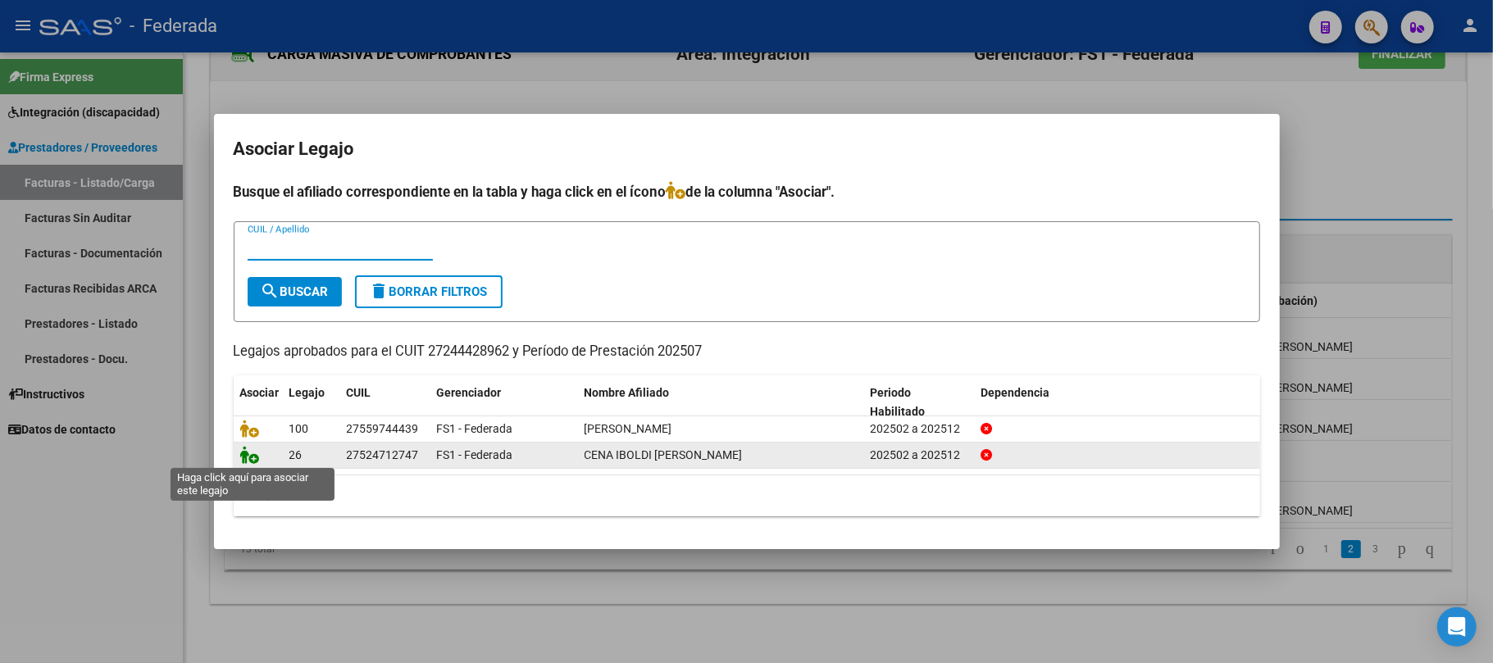
click at [253, 453] on icon at bounding box center [250, 455] width 20 height 18
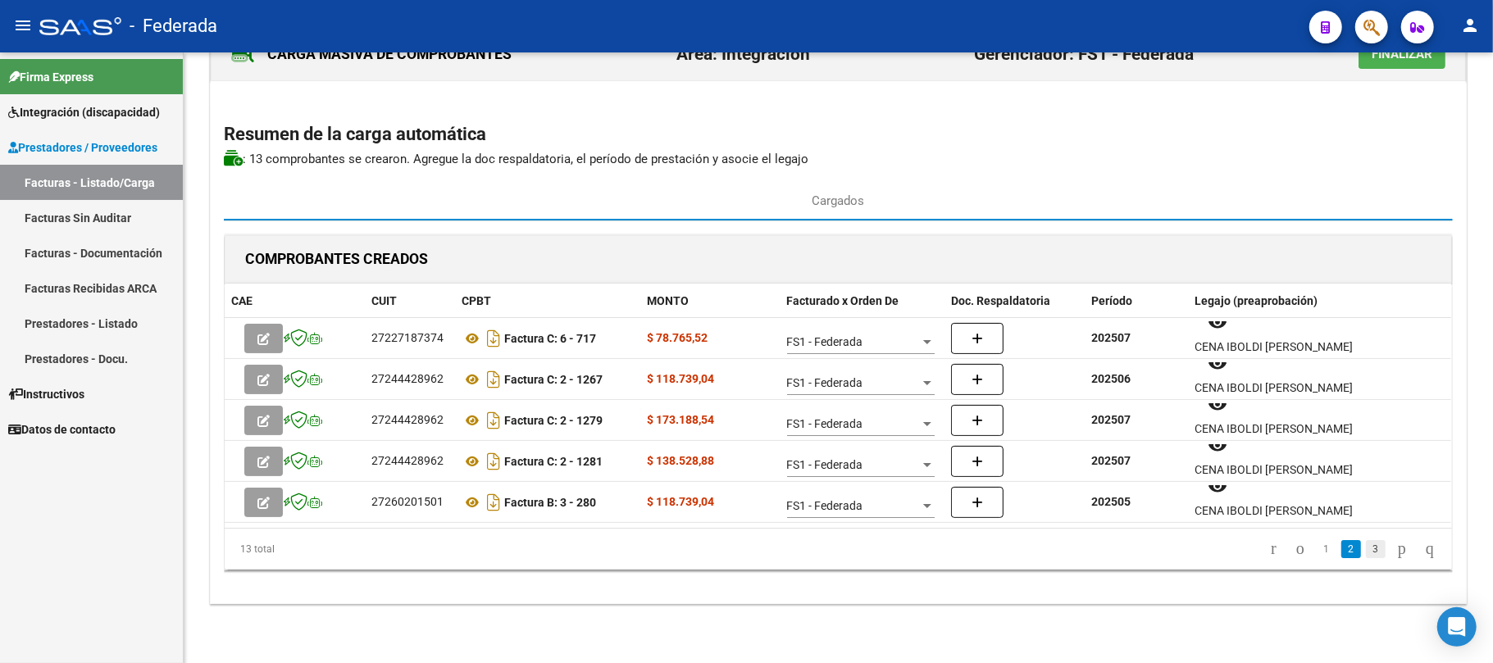
click at [1366, 545] on link "3" at bounding box center [1376, 549] width 20 height 18
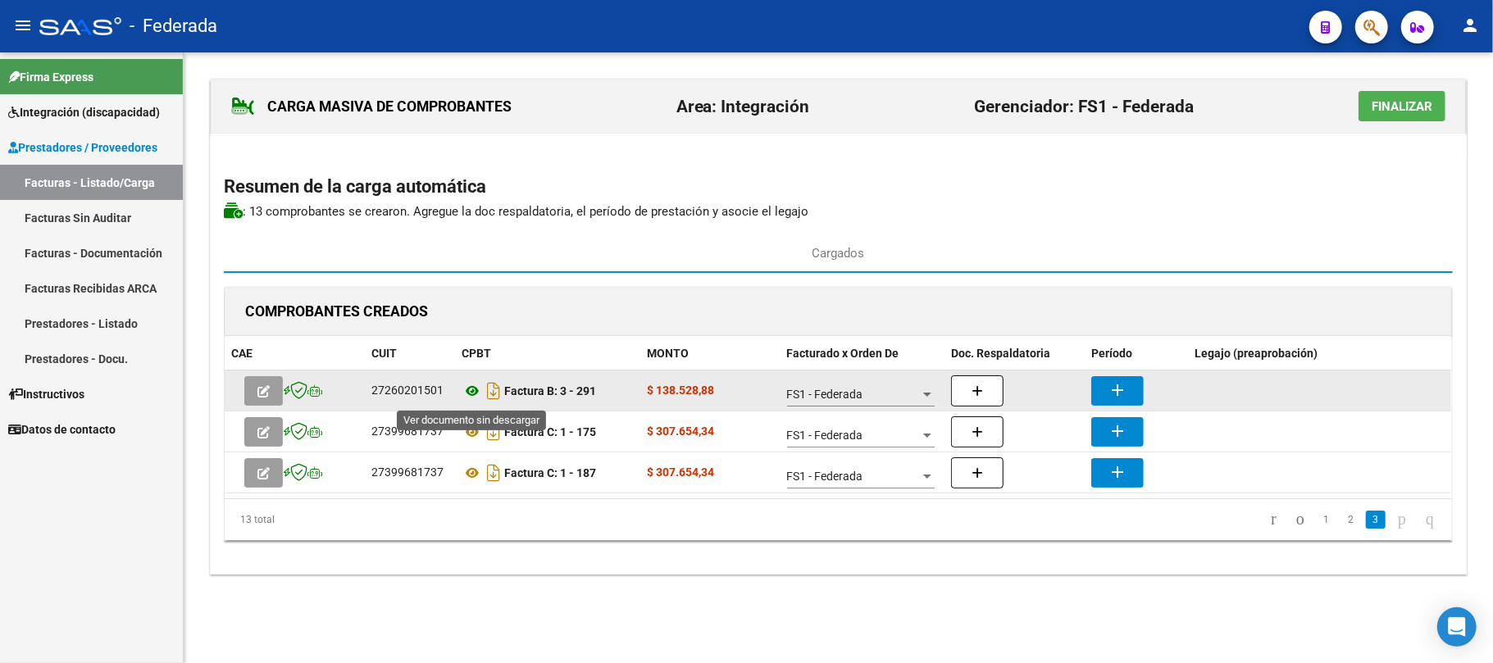
click at [469, 391] on icon at bounding box center [472, 391] width 21 height 20
click at [1108, 395] on mat-icon "add" at bounding box center [1118, 390] width 20 height 20
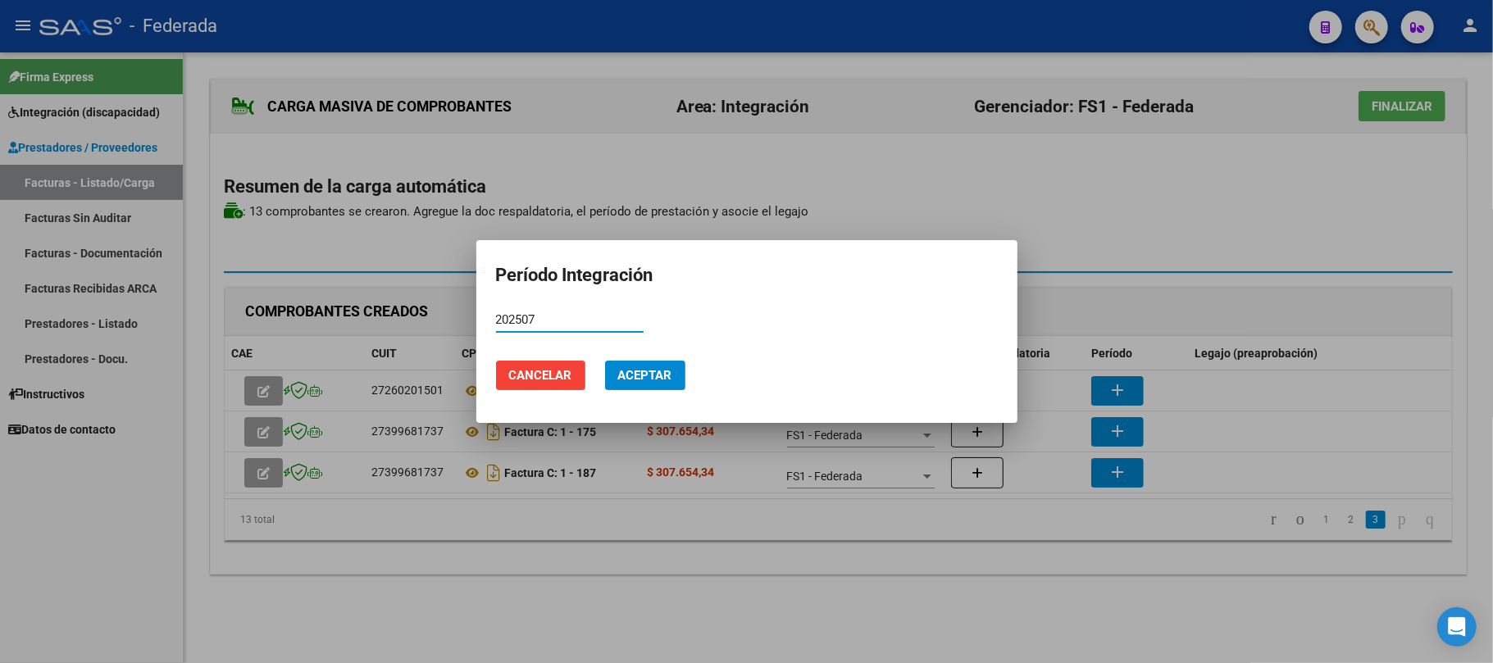
type input "202507"
click at [650, 378] on span "Aceptar" at bounding box center [645, 375] width 54 height 15
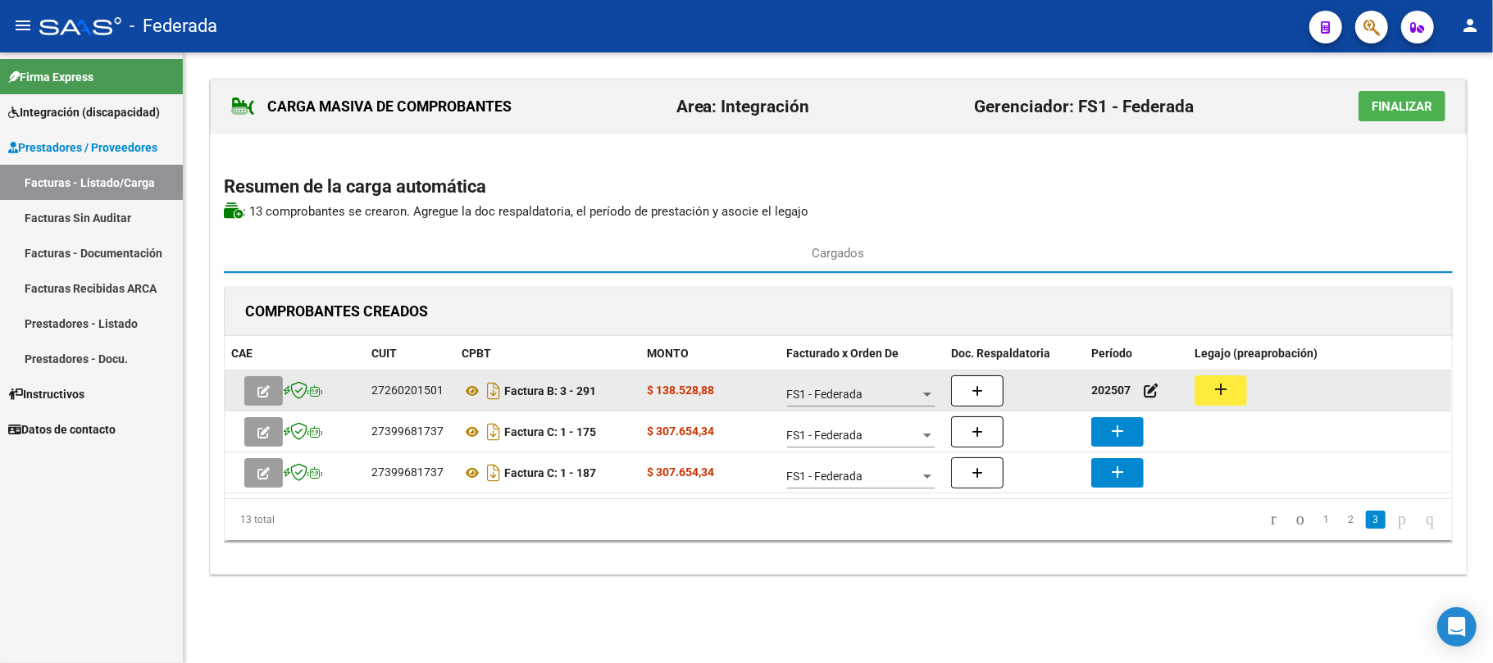
click at [1214, 391] on mat-icon "add" at bounding box center [1221, 390] width 20 height 20
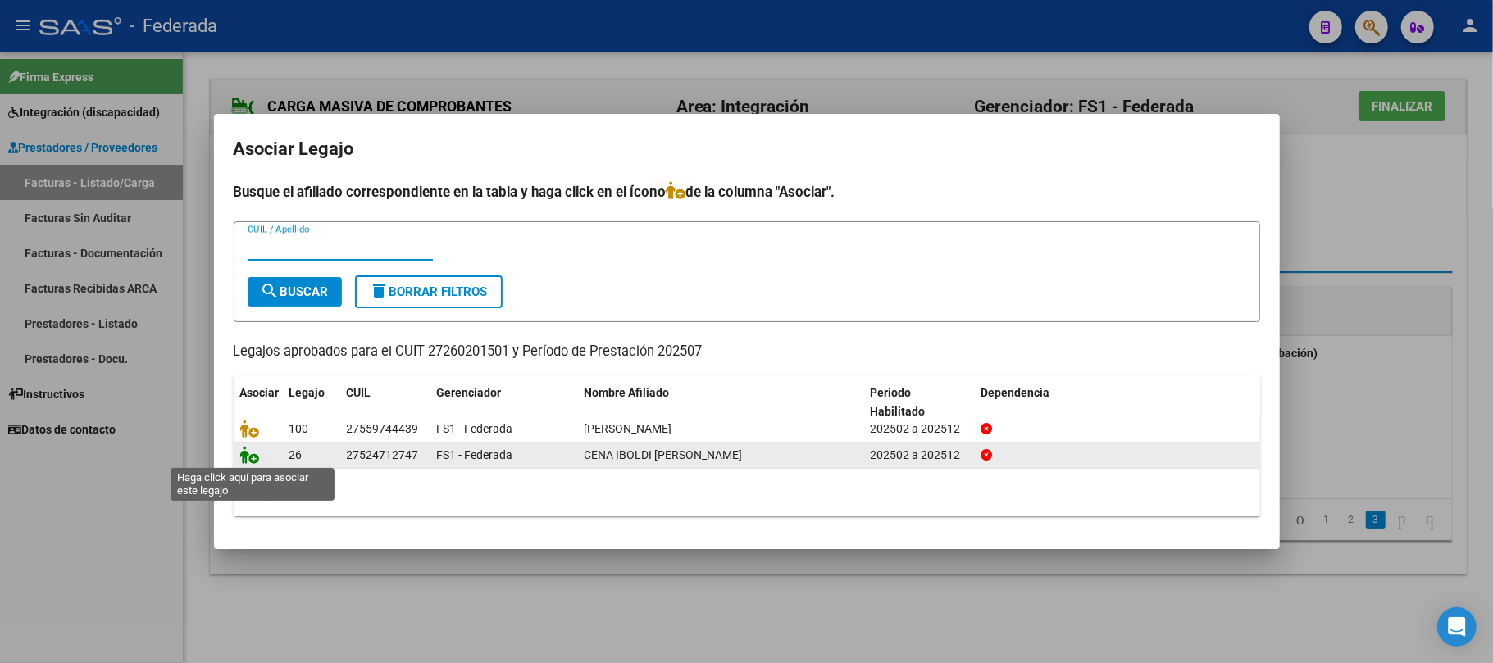
click at [253, 459] on icon at bounding box center [250, 455] width 20 height 18
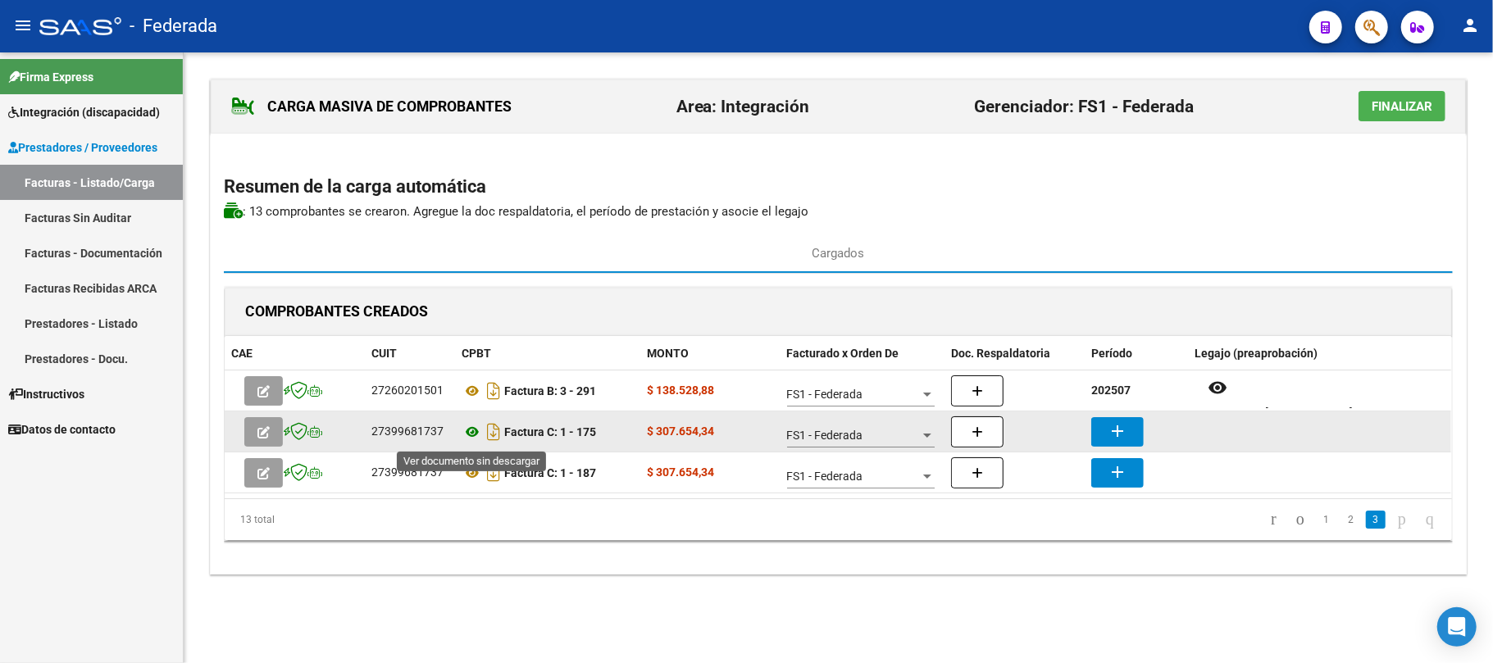
click at [470, 437] on icon at bounding box center [472, 432] width 21 height 20
click at [1109, 424] on mat-icon "add" at bounding box center [1118, 431] width 20 height 20
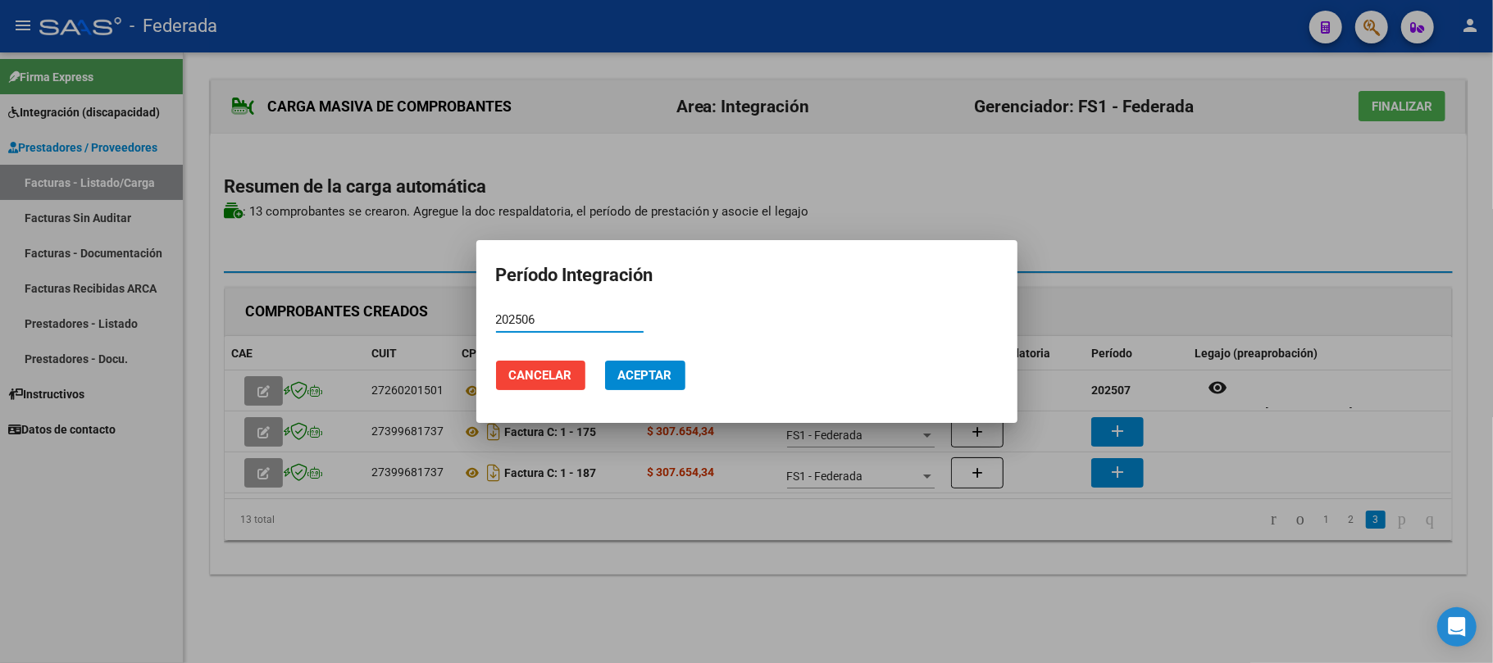
type input "202506"
click at [625, 380] on span "Aceptar" at bounding box center [645, 375] width 54 height 15
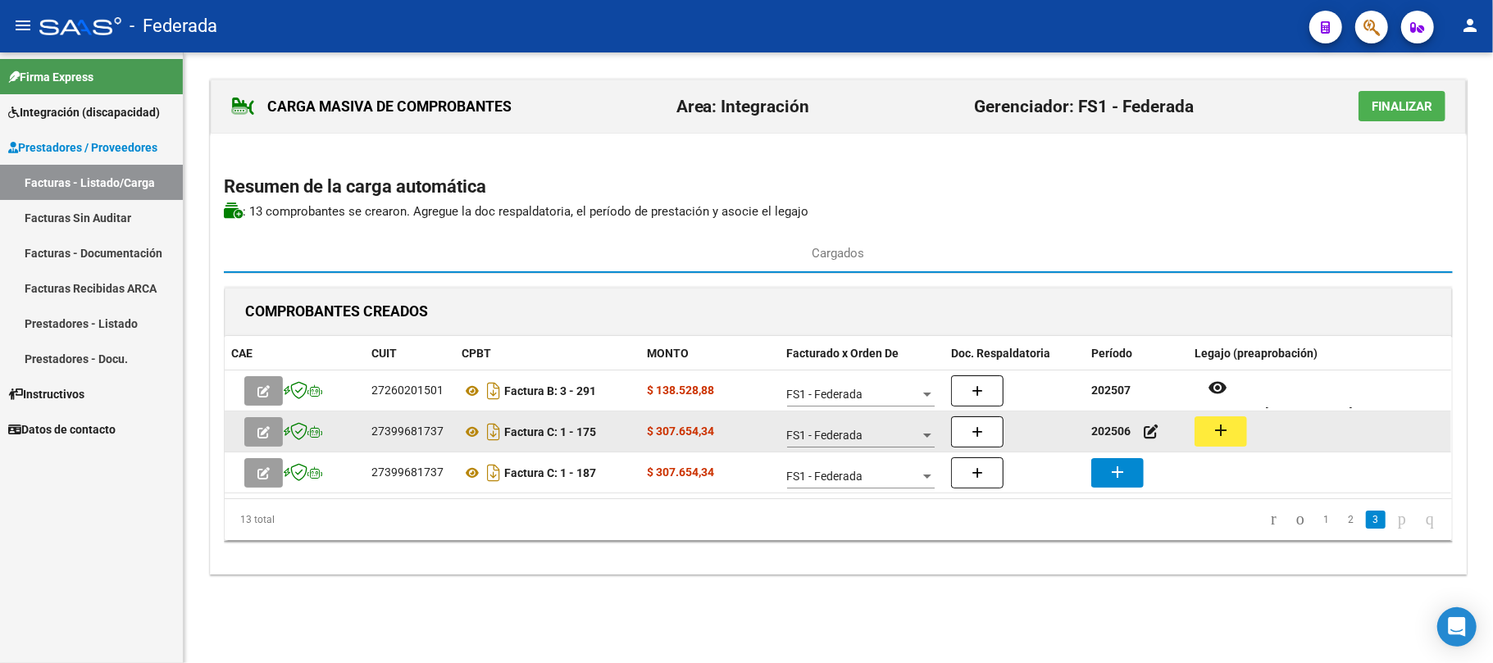
click at [1214, 435] on mat-icon "add" at bounding box center [1221, 431] width 20 height 20
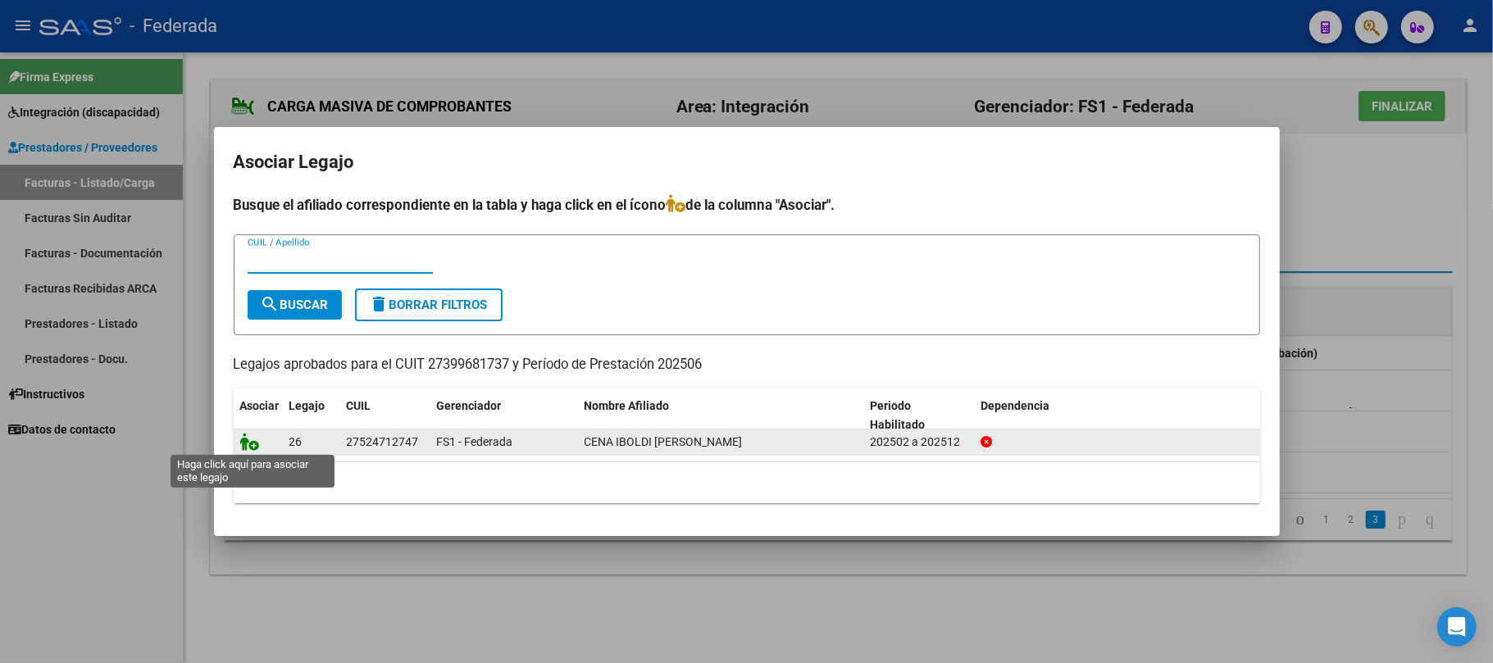
click at [249, 440] on icon at bounding box center [250, 442] width 20 height 18
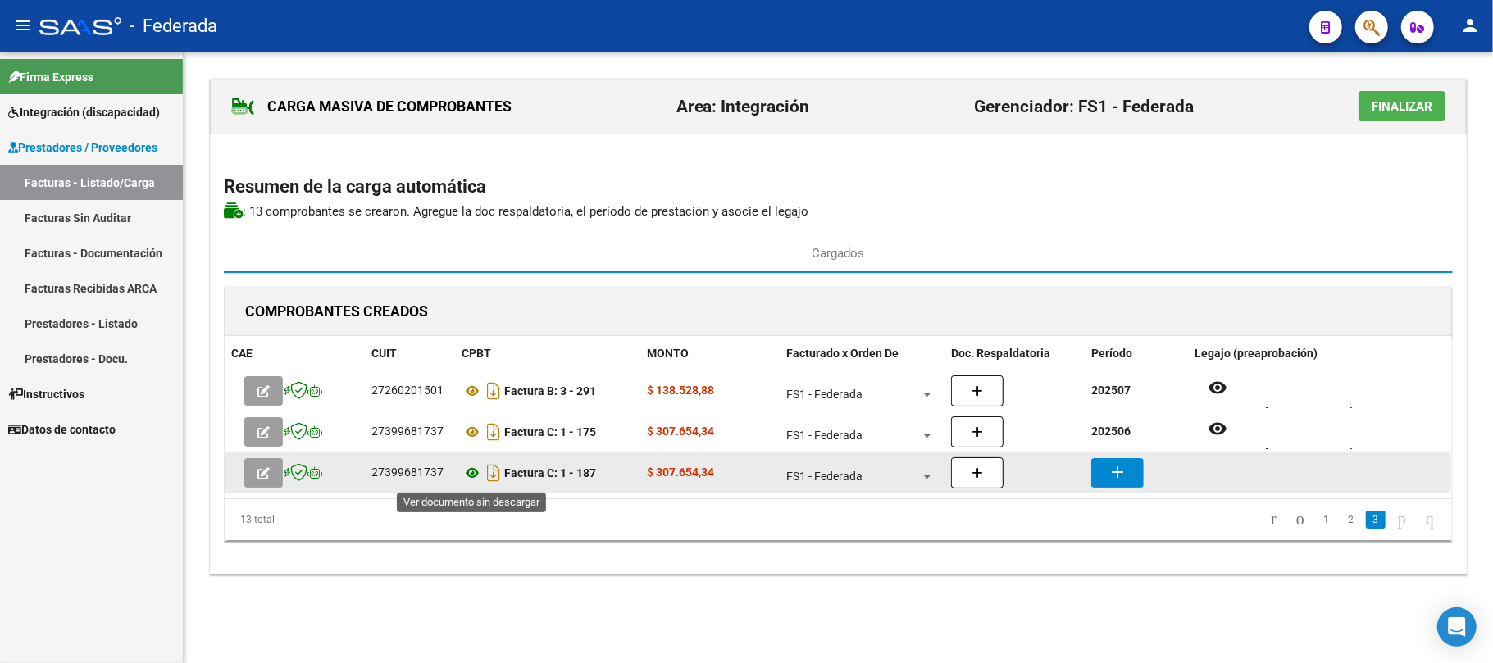
click at [467, 479] on icon at bounding box center [472, 473] width 21 height 20
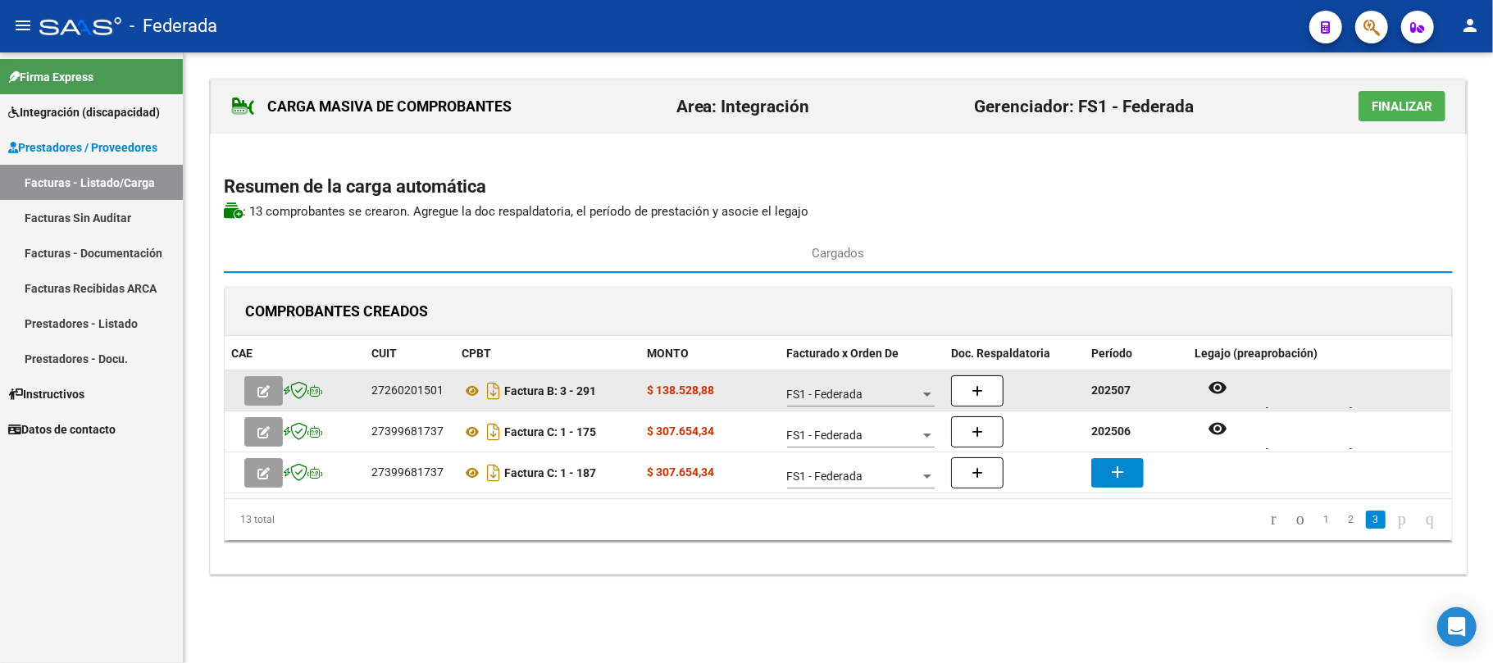
click at [1115, 397] on strong "202507" at bounding box center [1110, 390] width 39 height 13
copy strong "202507"
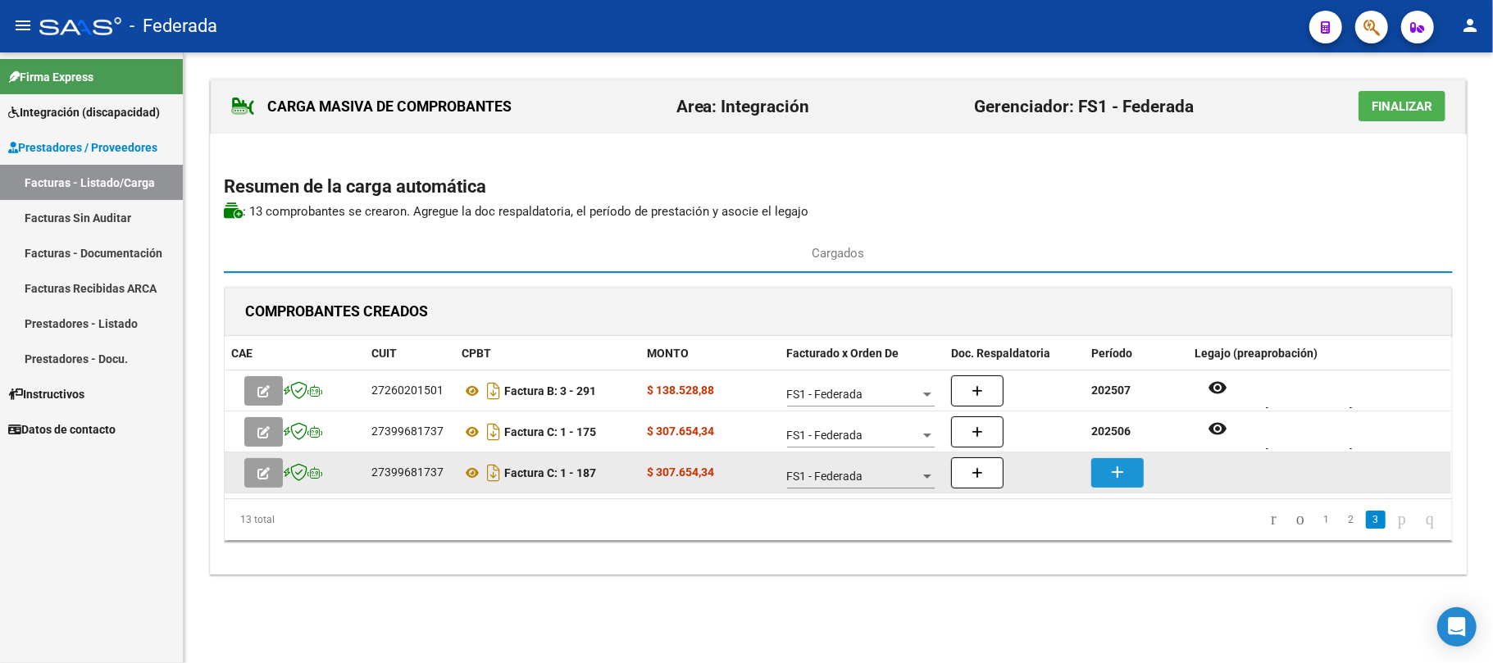
click at [1100, 484] on button "add" at bounding box center [1117, 473] width 52 height 30
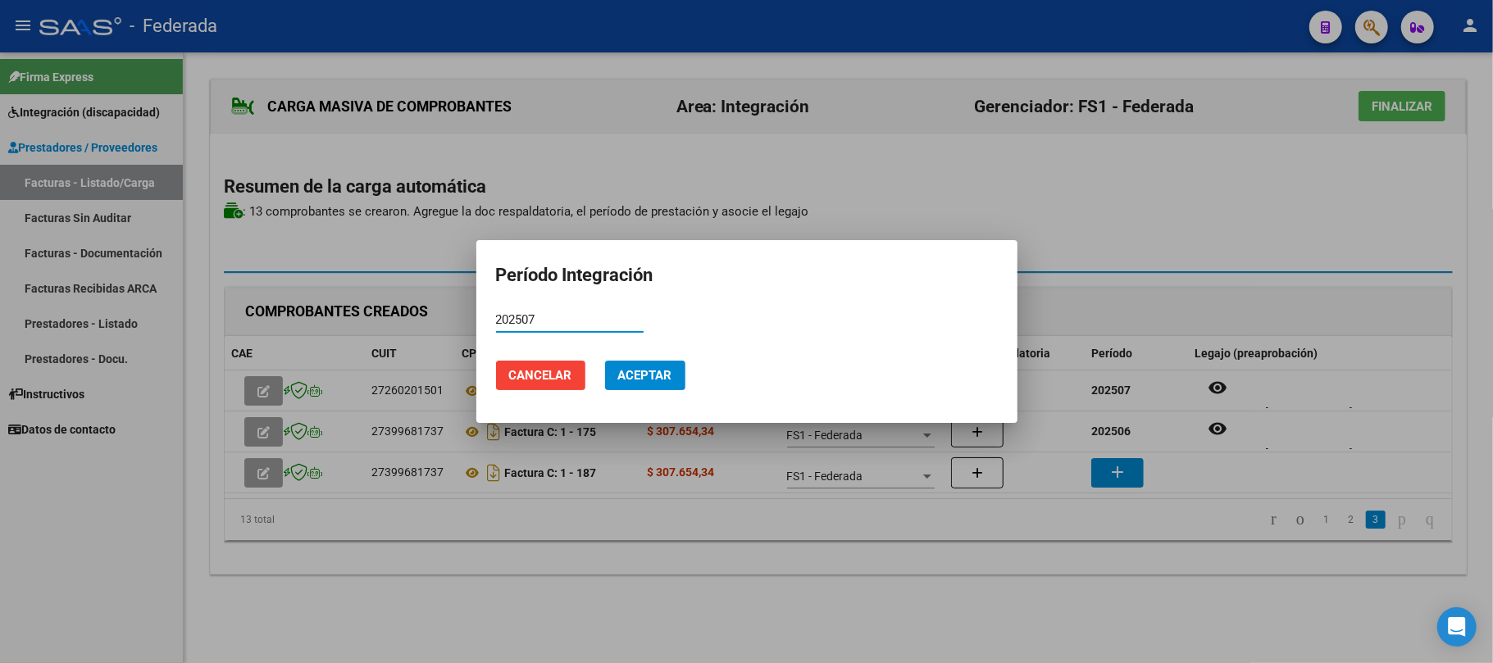
type input "202507"
click at [671, 376] on span "Aceptar" at bounding box center [645, 375] width 54 height 15
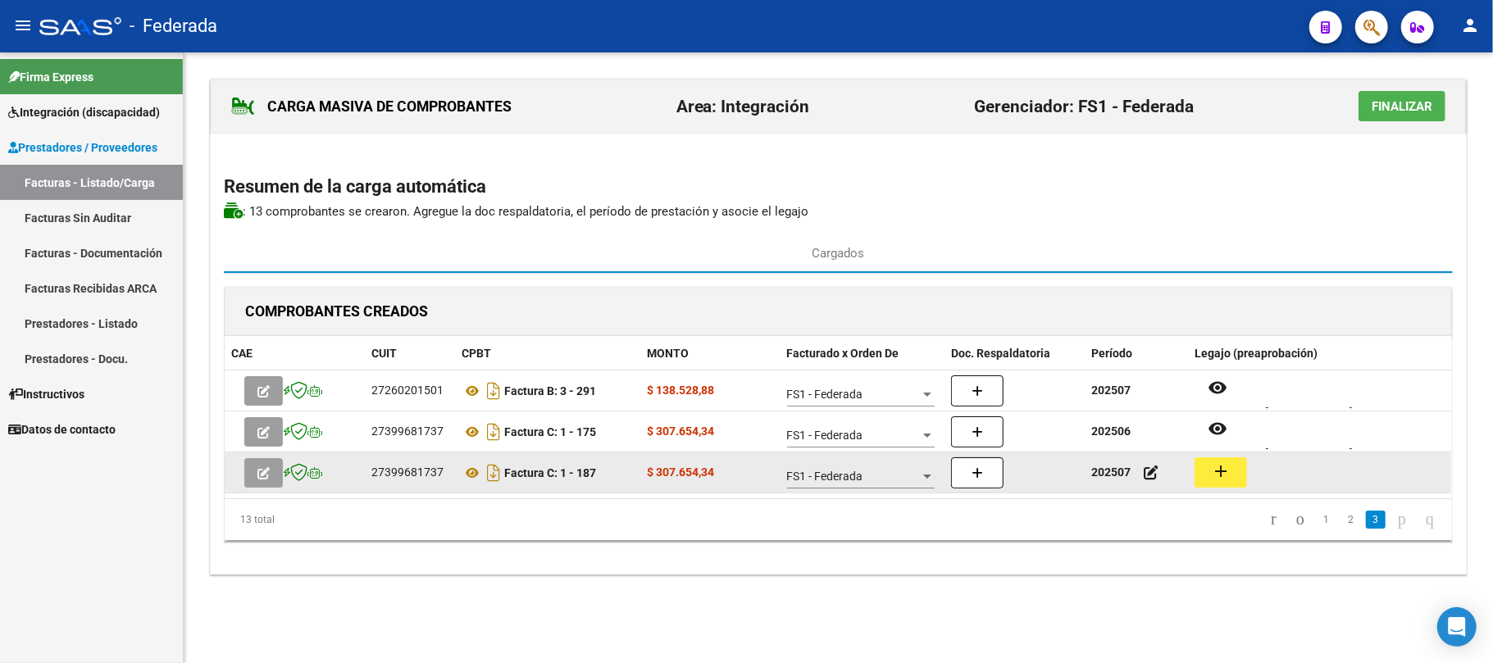
click at [1234, 471] on button "add" at bounding box center [1221, 473] width 52 height 30
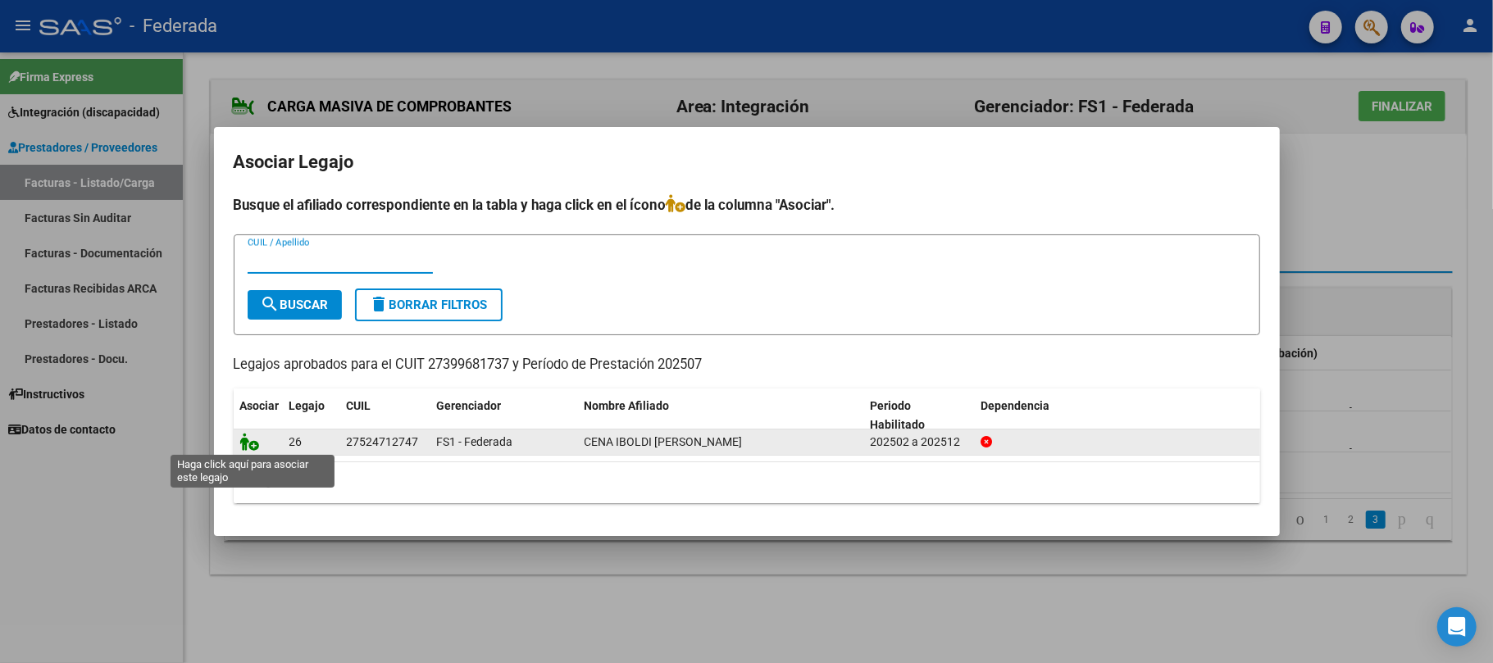
click at [253, 438] on icon at bounding box center [250, 442] width 20 height 18
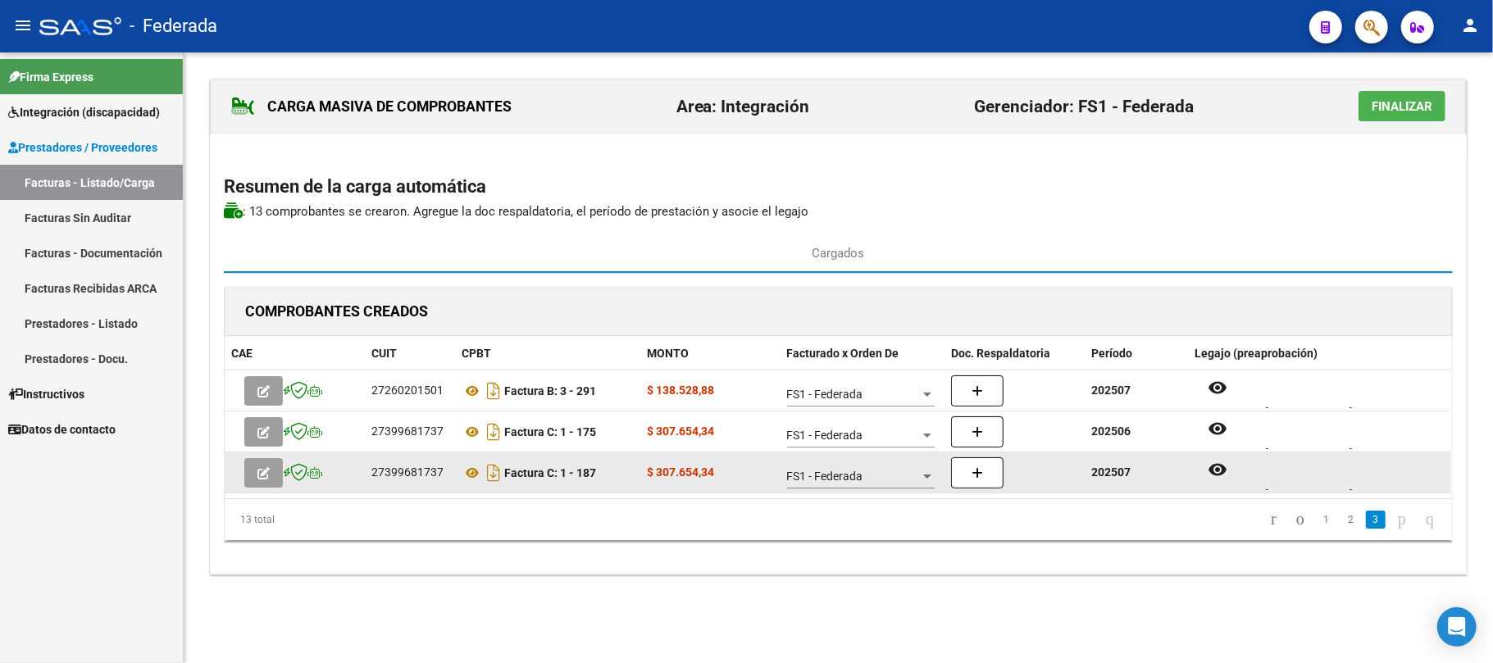
scroll to position [13, 0]
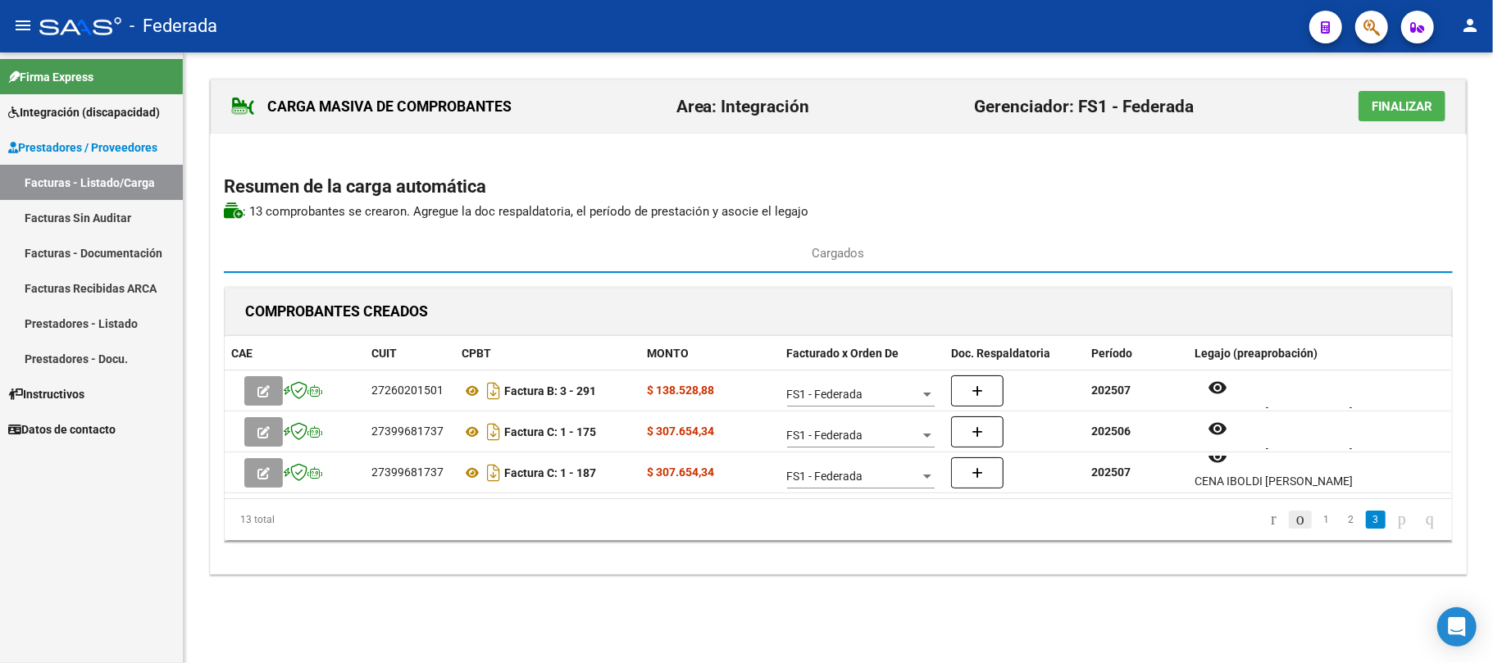
click at [1294, 522] on icon "go to previous page" at bounding box center [1300, 519] width 13 height 20
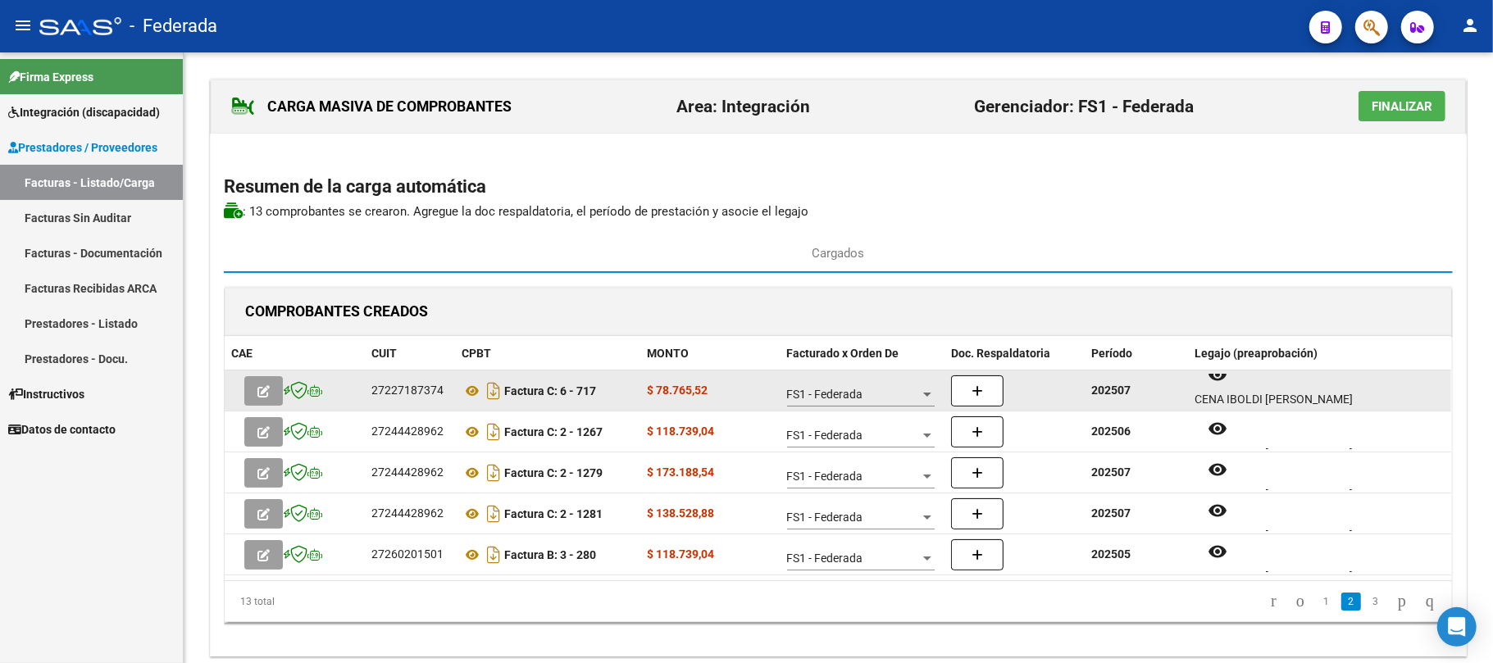
click at [1225, 394] on div "CENA IBOLDI OLIVIA" at bounding box center [1320, 399] width 250 height 19
click at [1214, 380] on mat-icon "remove_red_eye" at bounding box center [1218, 375] width 20 height 20
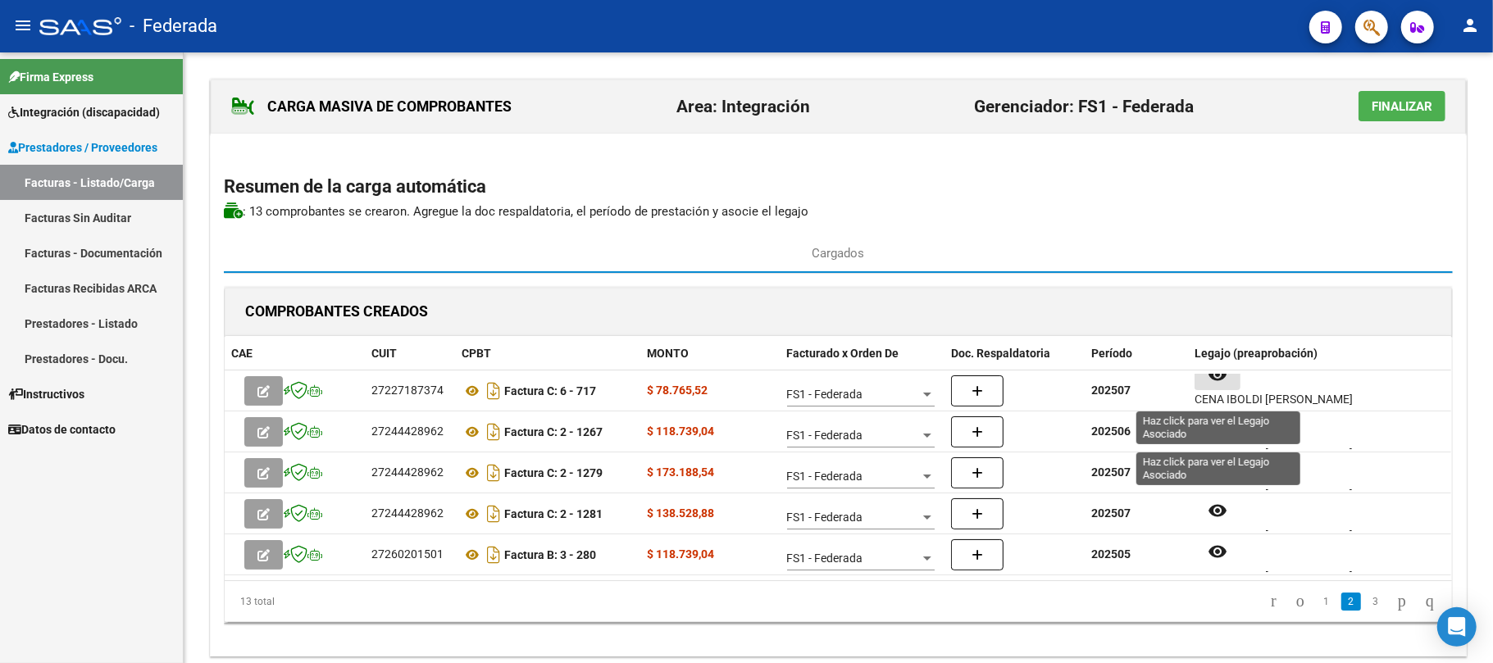
scroll to position [0, 0]
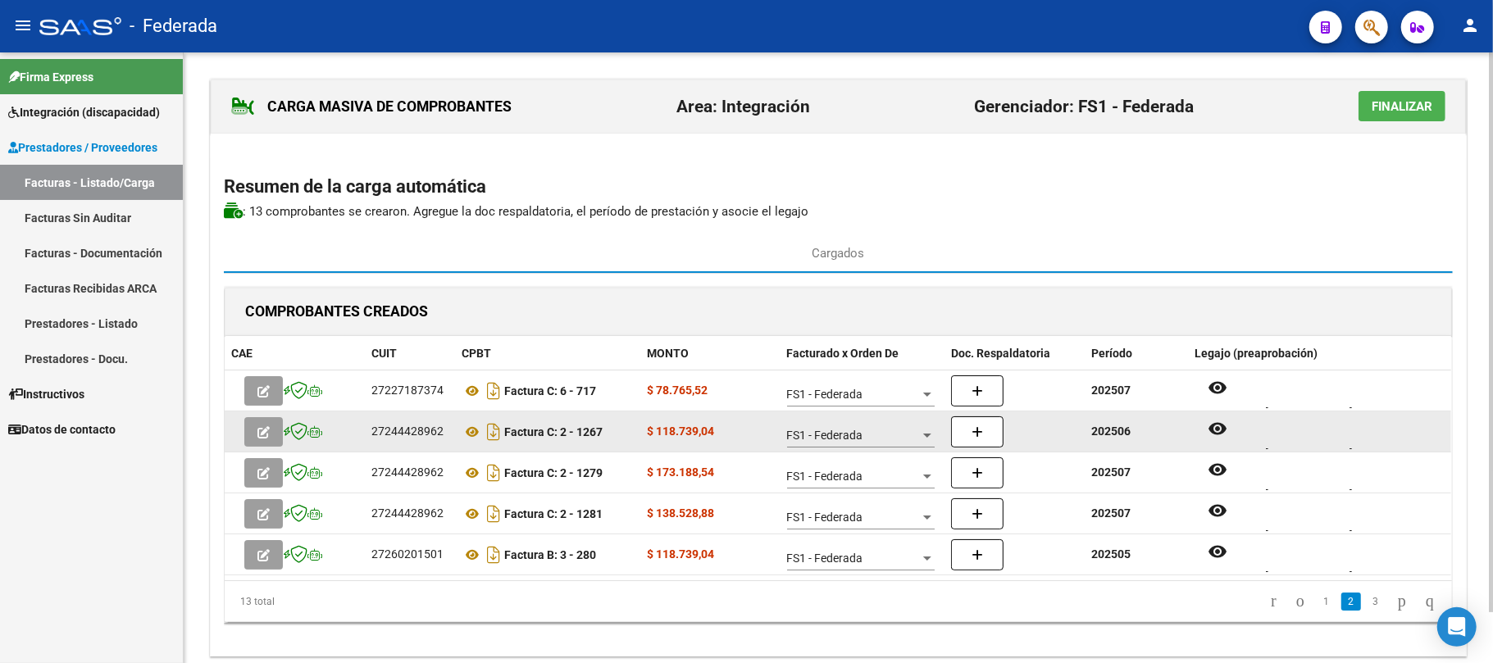
click at [1315, 441] on div "remove_red_eye CENA IBOLDI OLIVIA" at bounding box center [1320, 432] width 250 height 34
click at [1230, 434] on button "remove_red_eye" at bounding box center [1218, 430] width 46 height 30
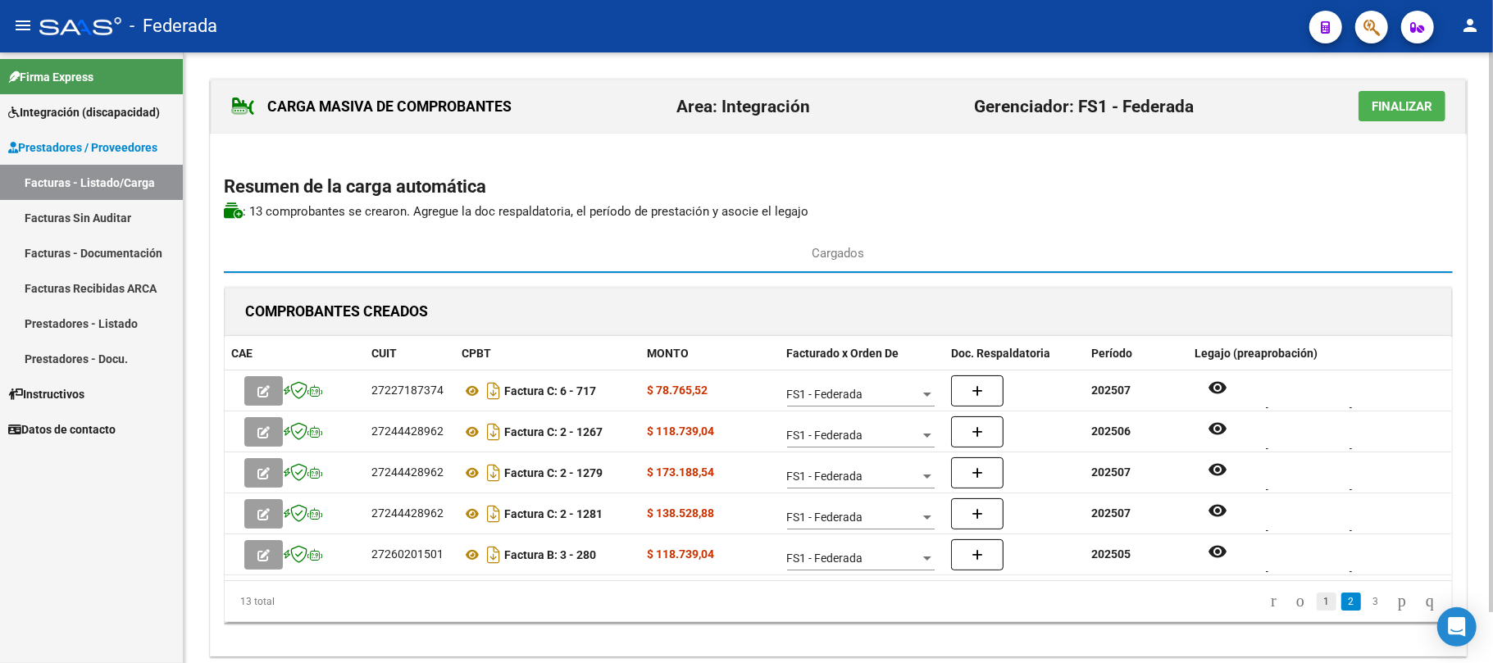
click at [1317, 601] on link "1" at bounding box center [1327, 602] width 20 height 18
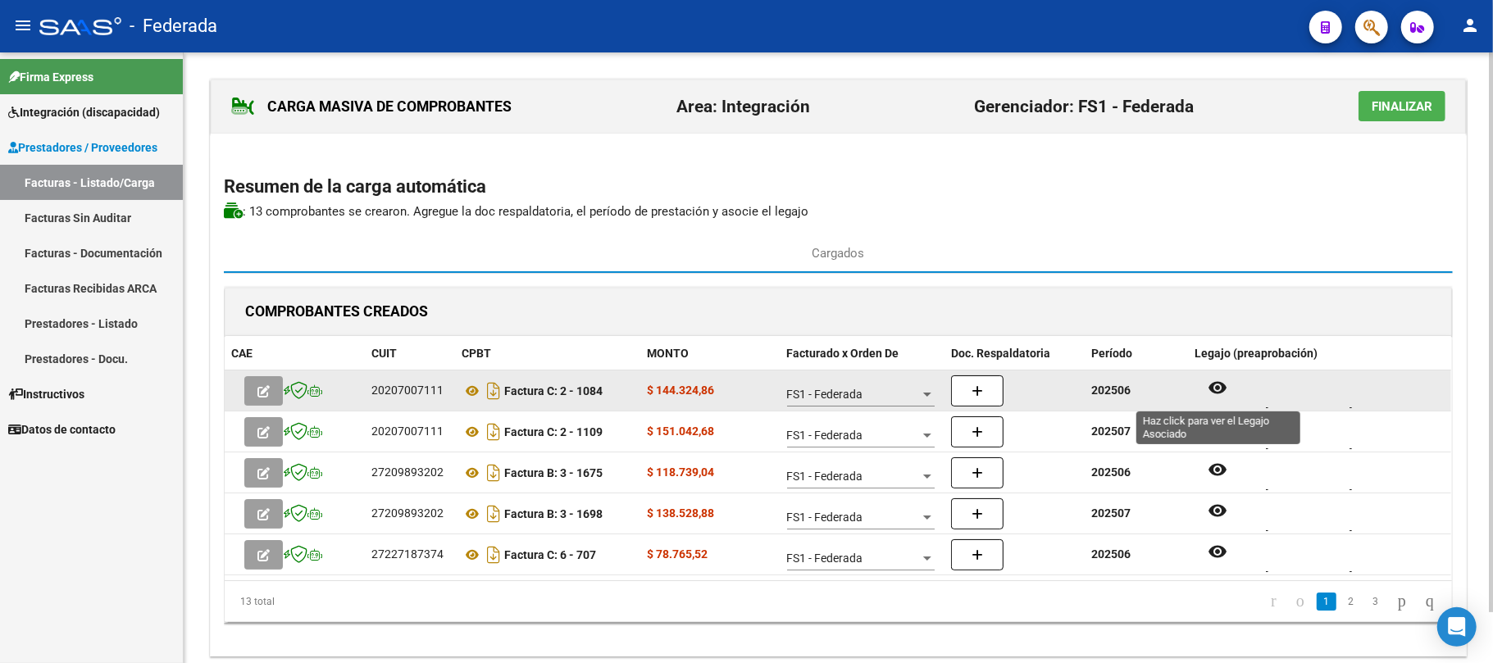
scroll to position [13, 0]
click at [1240, 392] on div "CENA IBOLDI OLIVIA" at bounding box center [1320, 399] width 250 height 19
click at [1227, 387] on button "remove_red_eye" at bounding box center [1218, 376] width 46 height 30
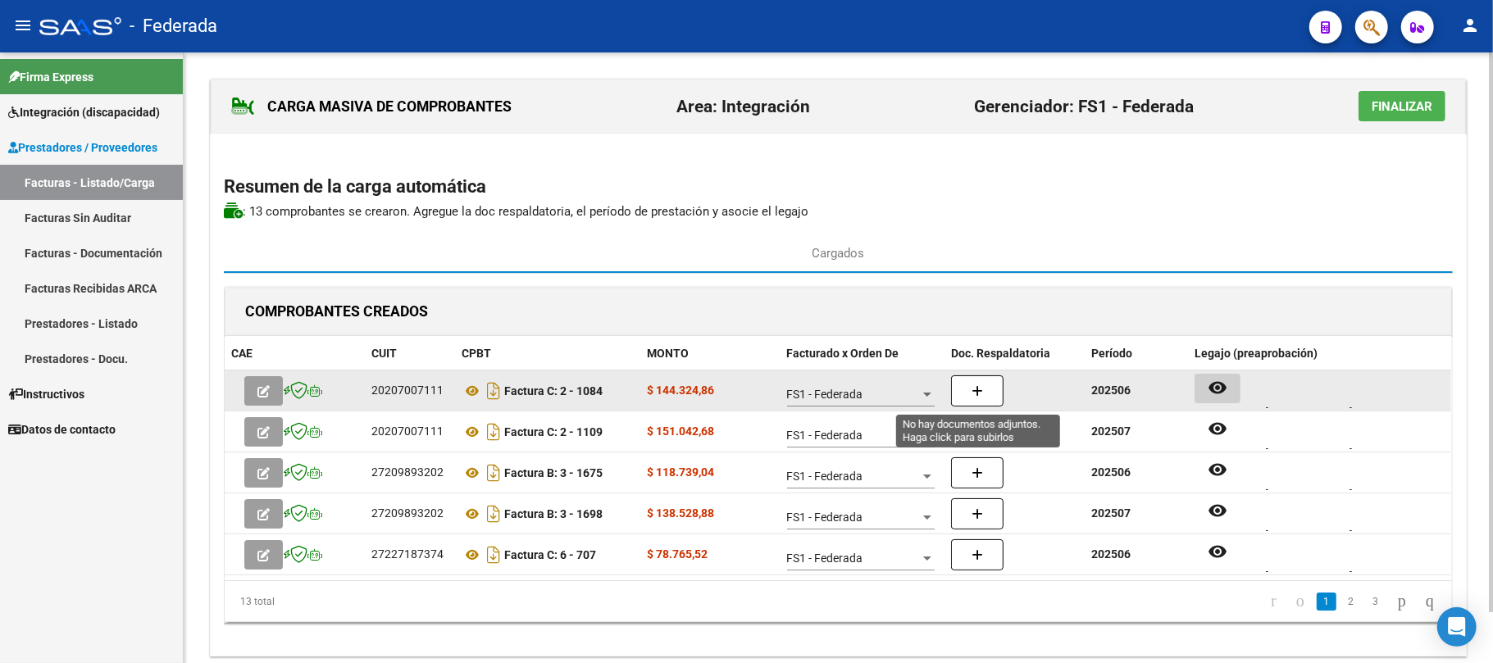
click at [972, 397] on icon "button" at bounding box center [977, 391] width 11 height 12
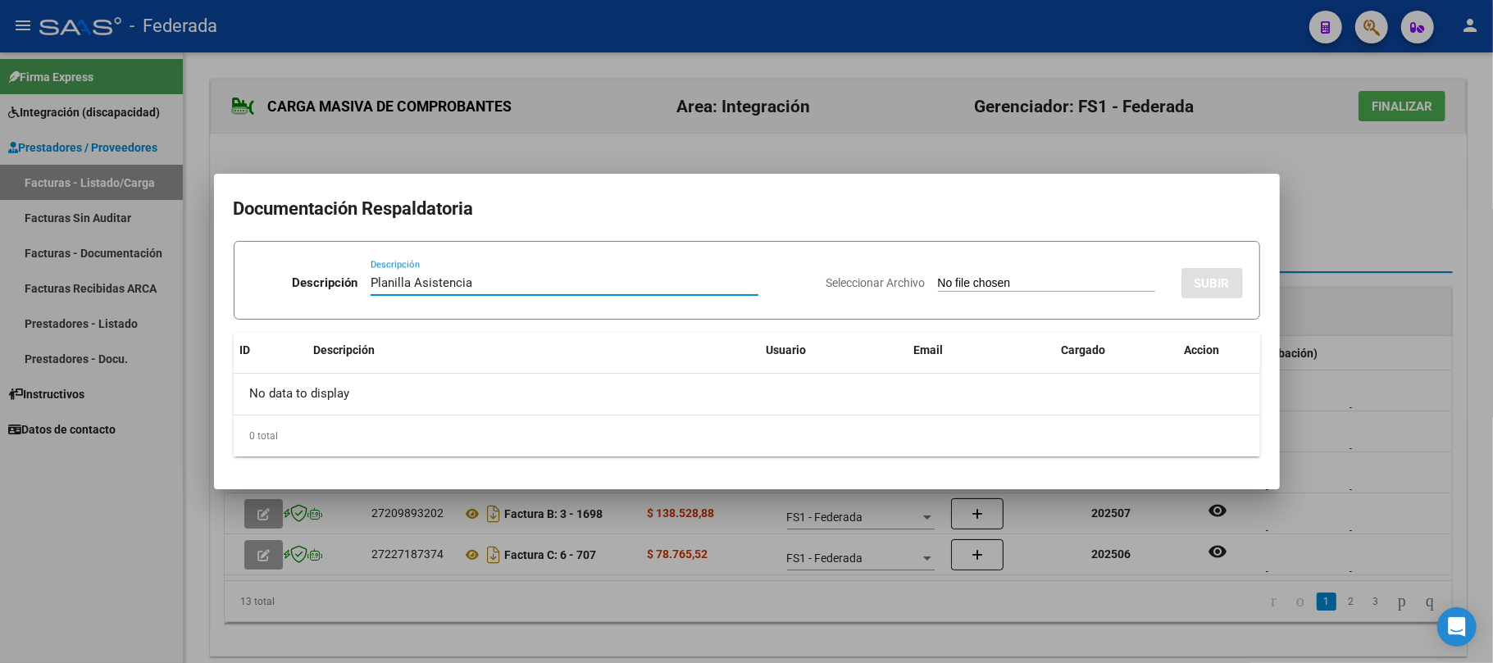
drag, startPoint x: 555, startPoint y: 276, endPoint x: 321, endPoint y: 276, distance: 233.7
click at [321, 276] on div "Descripción Planilla Asistencia Descripción" at bounding box center [532, 286] width 562 height 49
type input "Planilla Asistencia"
click at [1012, 289] on input "Seleccionar Archivo" at bounding box center [1046, 284] width 217 height 16
type input "C:\fakepath\TRANSP JUNIO ASIST.pdf"
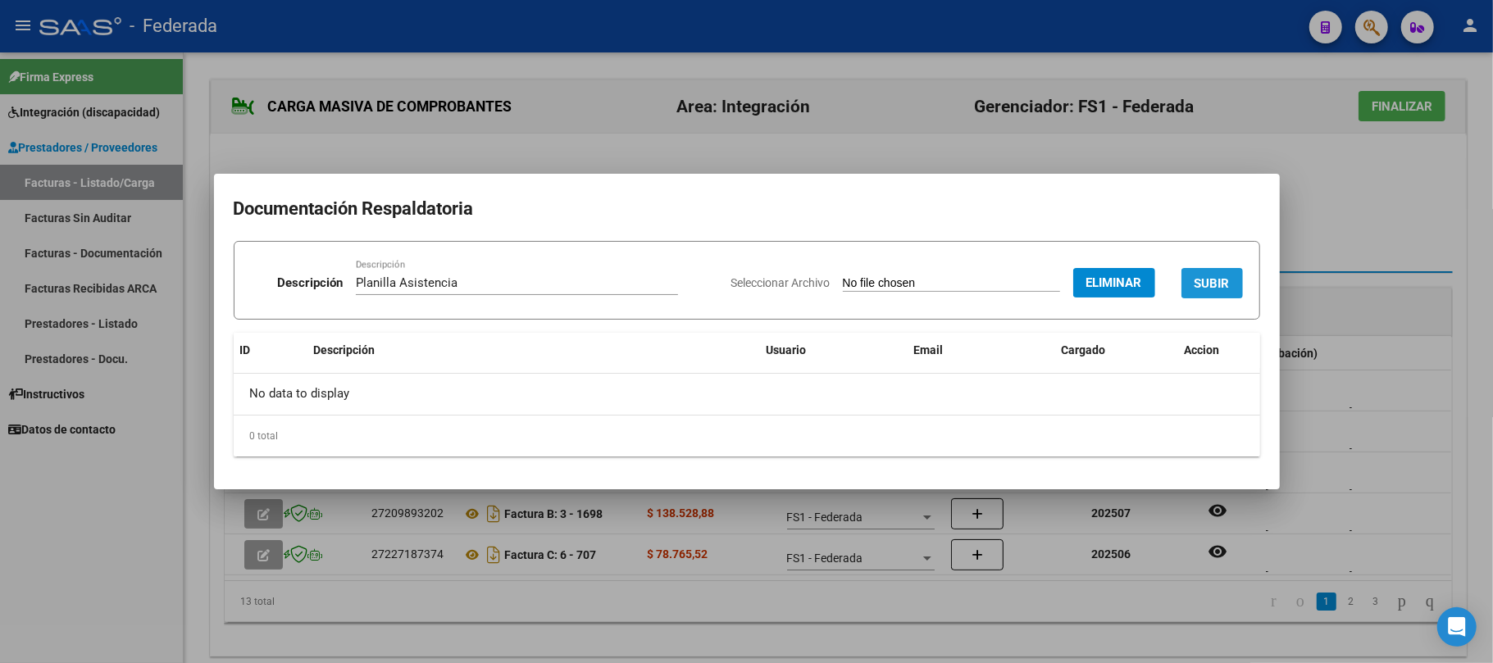
click at [1218, 272] on button "SUBIR" at bounding box center [1211, 283] width 61 height 30
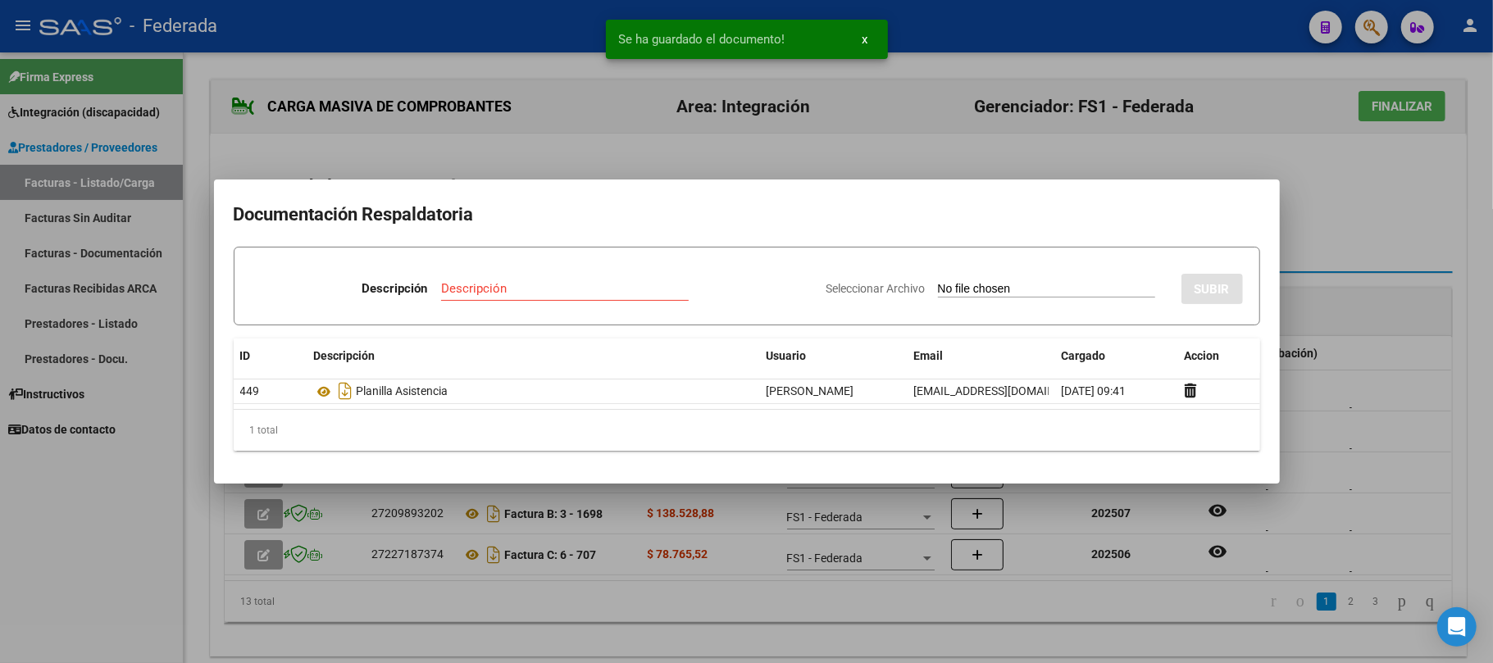
click at [1323, 216] on div at bounding box center [746, 331] width 1493 height 663
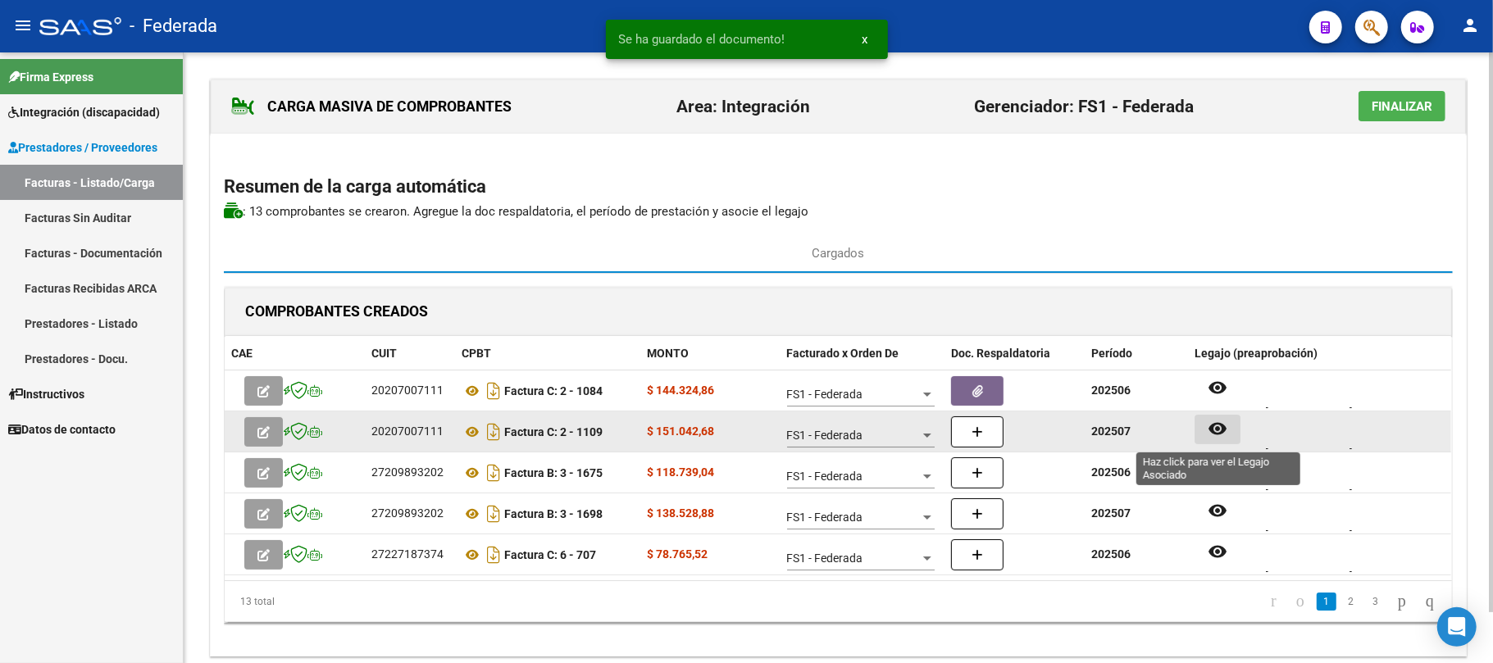
click at [1231, 431] on button "remove_red_eye" at bounding box center [1218, 430] width 46 height 30
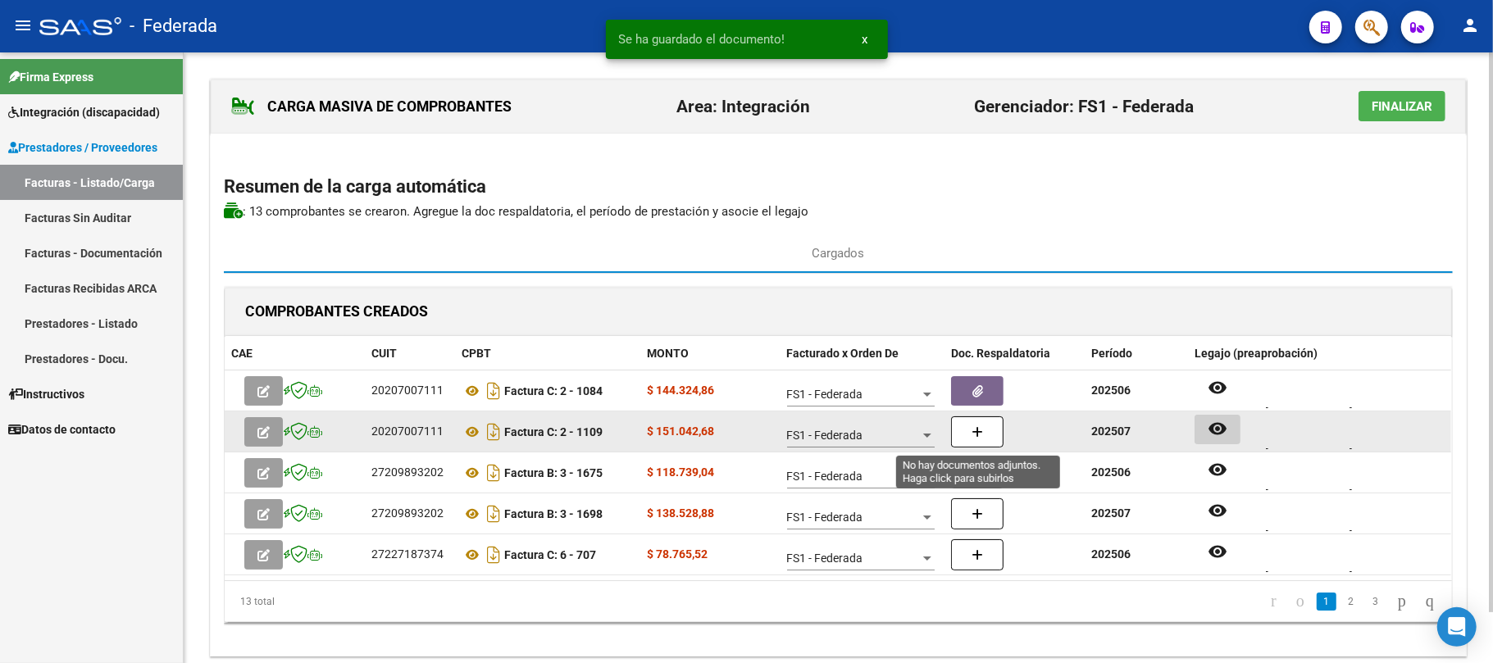
click at [986, 438] on button "button" at bounding box center [977, 432] width 52 height 31
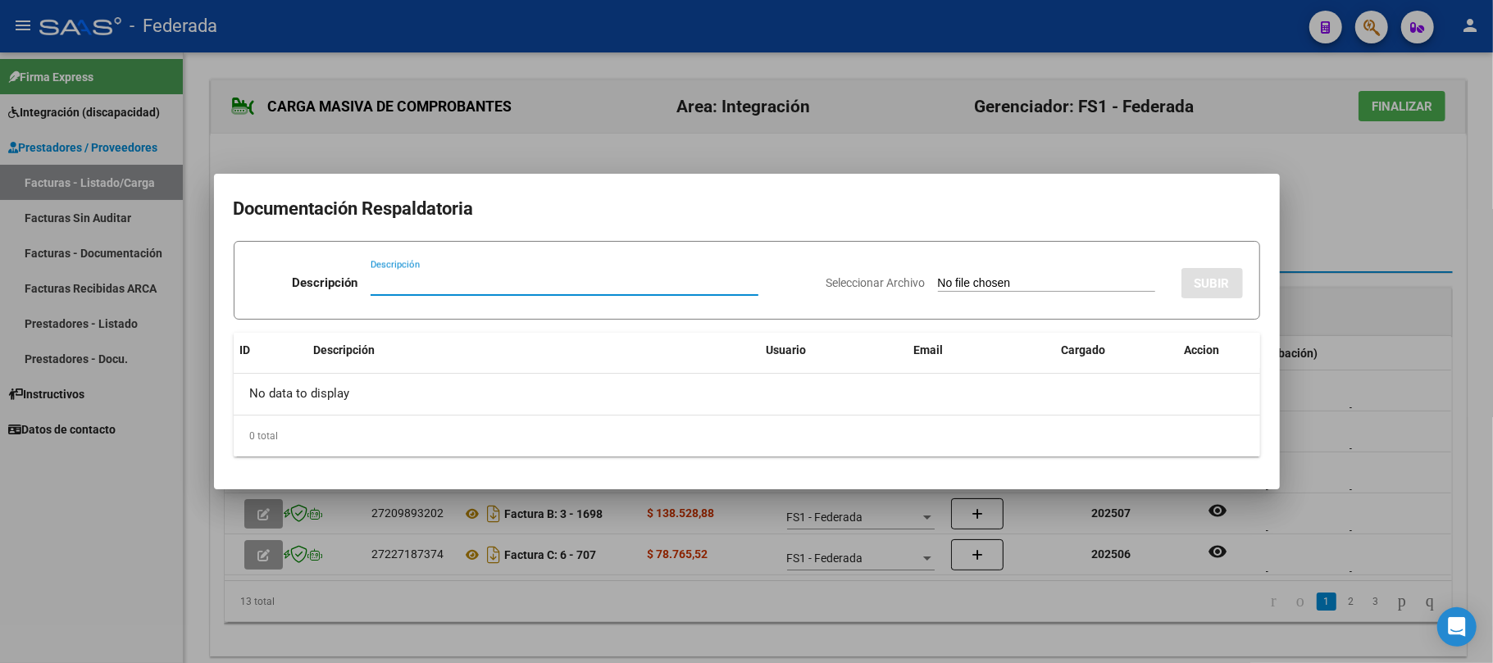
paste input "Planilla Asistencia"
type input "Planilla Asistencia"
click at [975, 280] on input "Seleccionar Archivo" at bounding box center [1046, 284] width 217 height 16
type input "C:\fakepath\TRANSP JULIO ASIST.pdf"
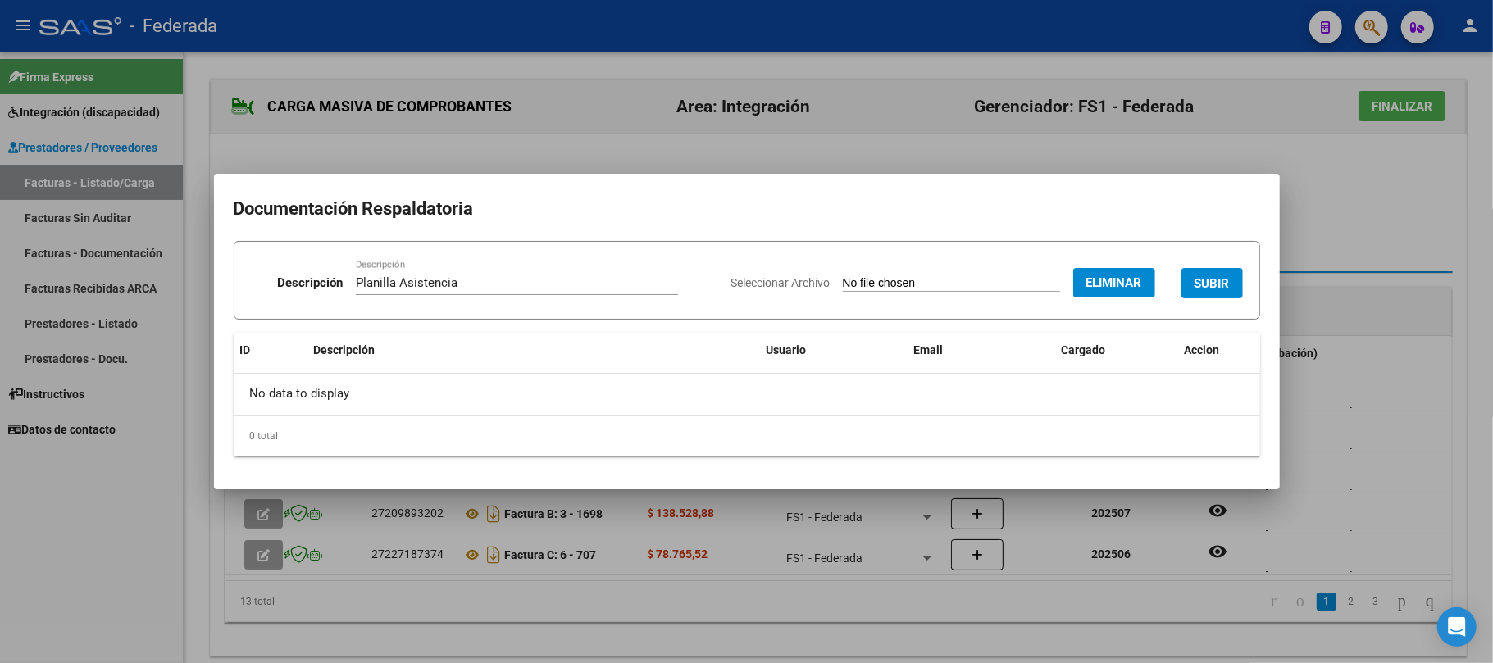
click at [1213, 277] on span "SUBIR" at bounding box center [1212, 283] width 35 height 15
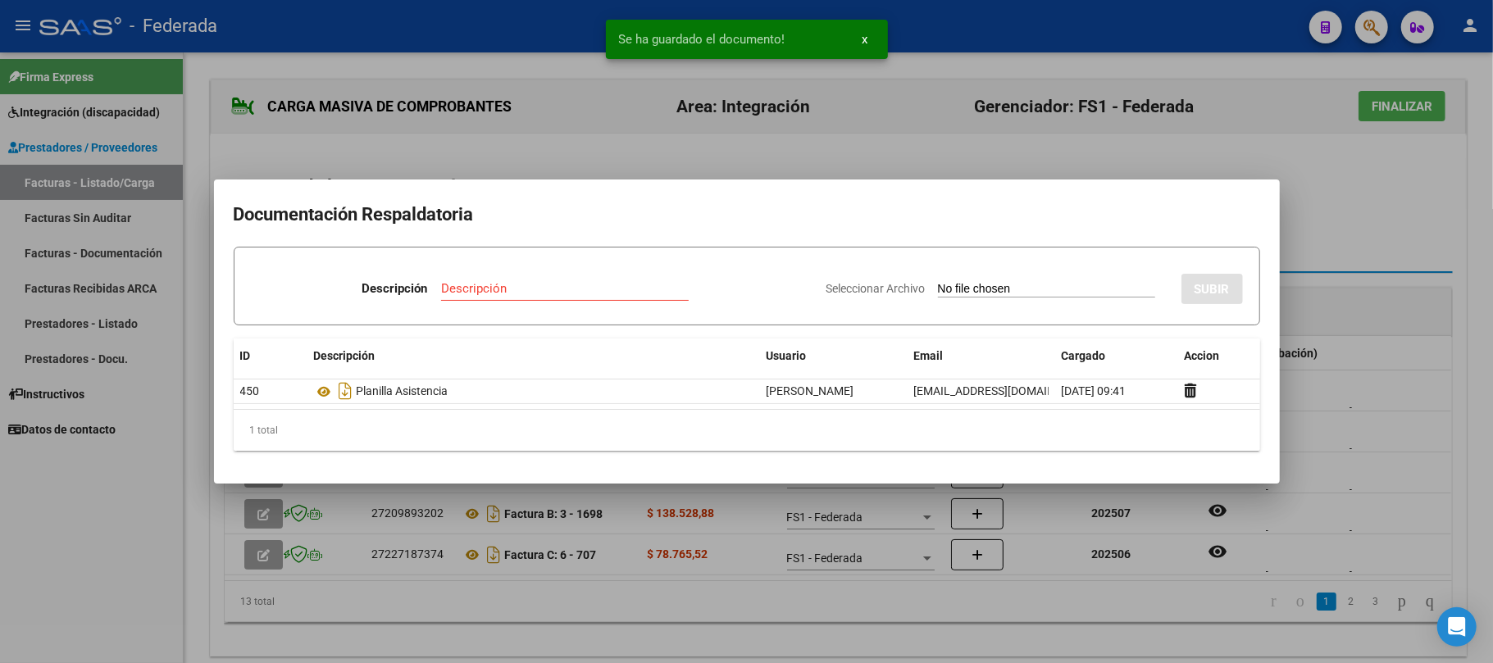
click at [1332, 217] on div at bounding box center [746, 331] width 1493 height 663
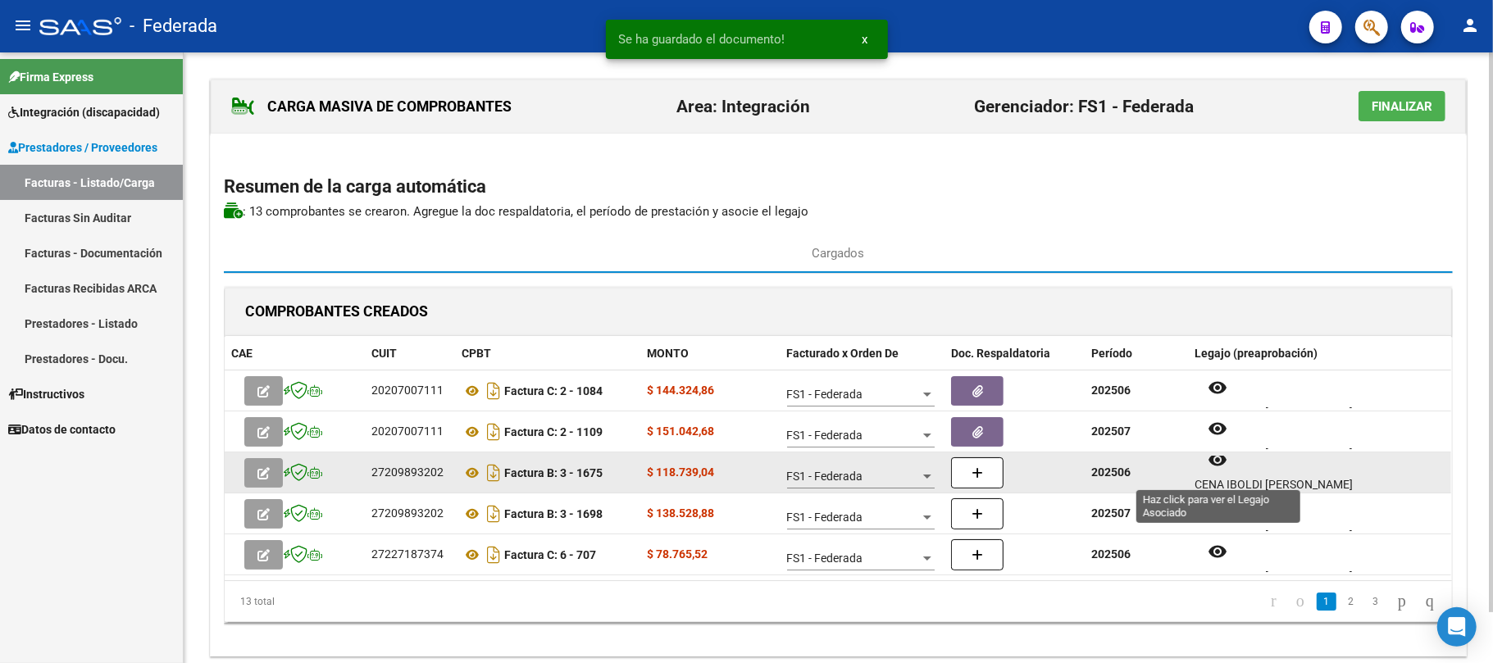
scroll to position [13, 0]
click at [1231, 467] on button "remove_red_eye" at bounding box center [1218, 458] width 46 height 30
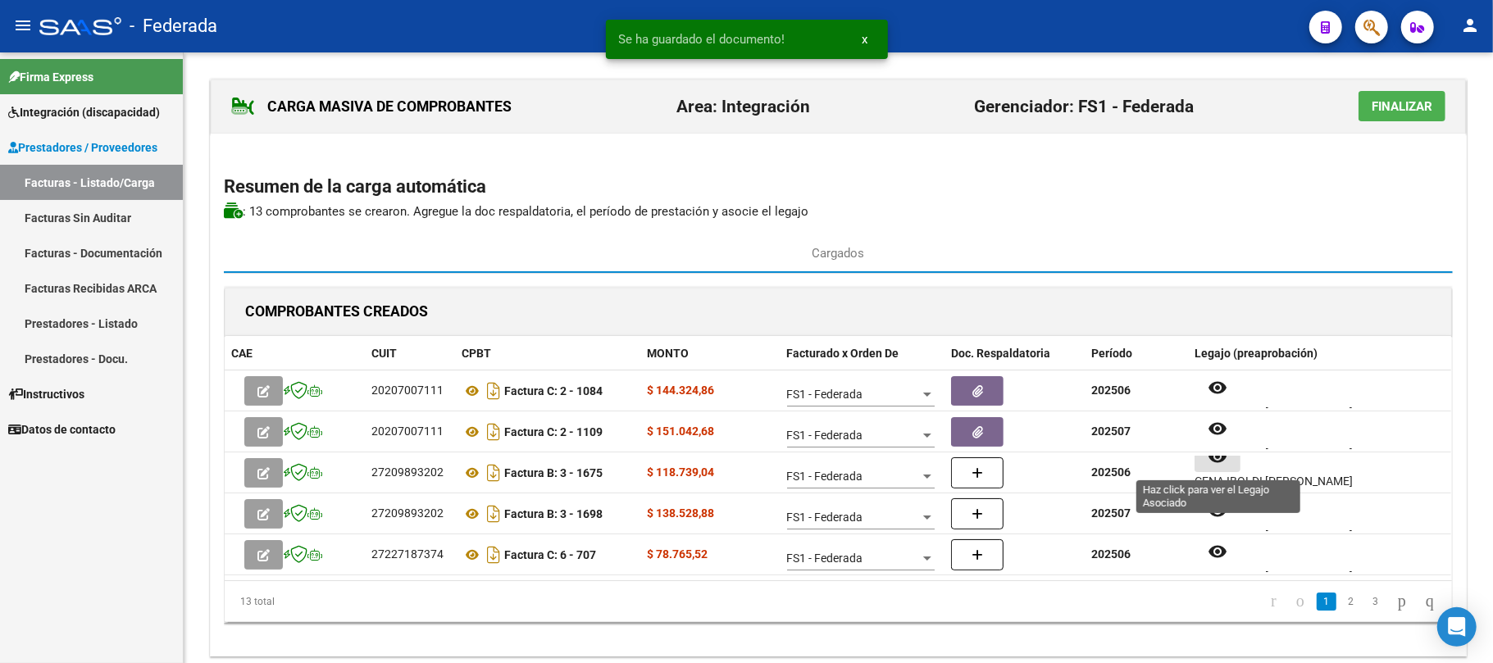
scroll to position [0, 0]
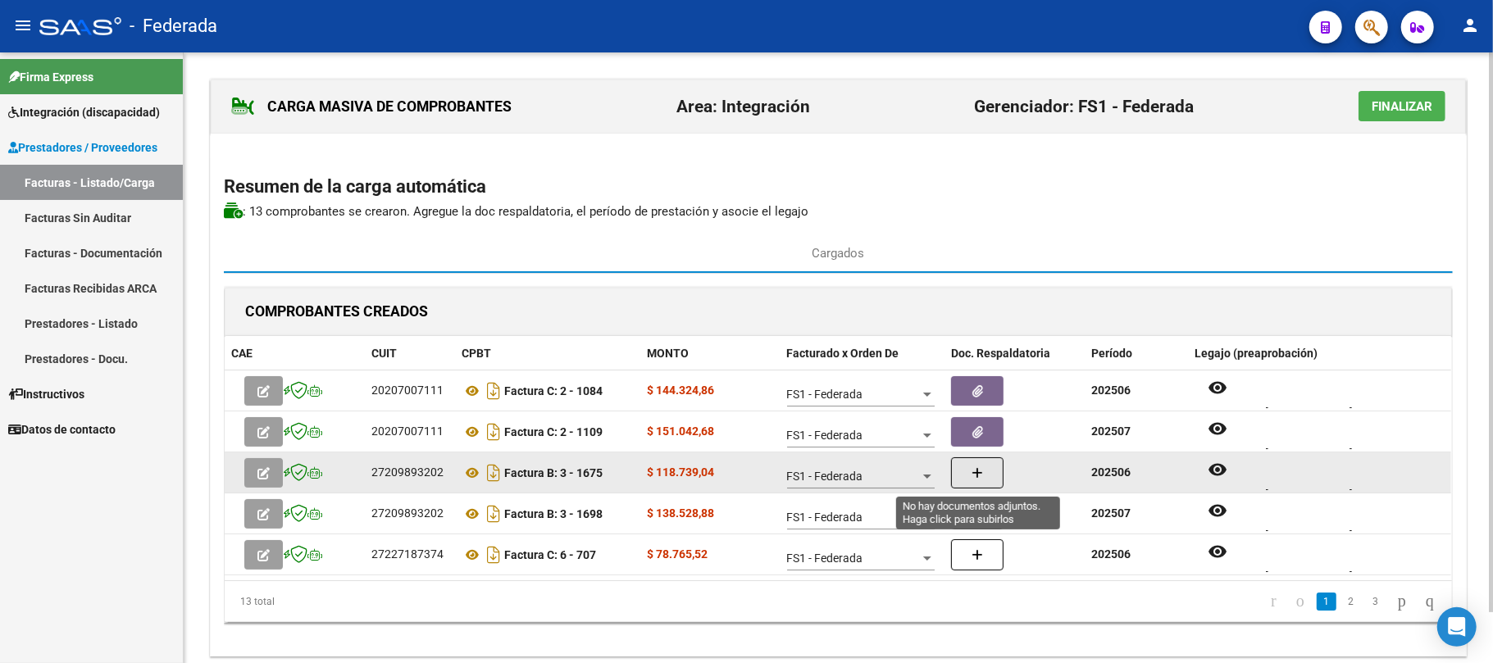
click at [984, 473] on button "button" at bounding box center [977, 473] width 52 height 31
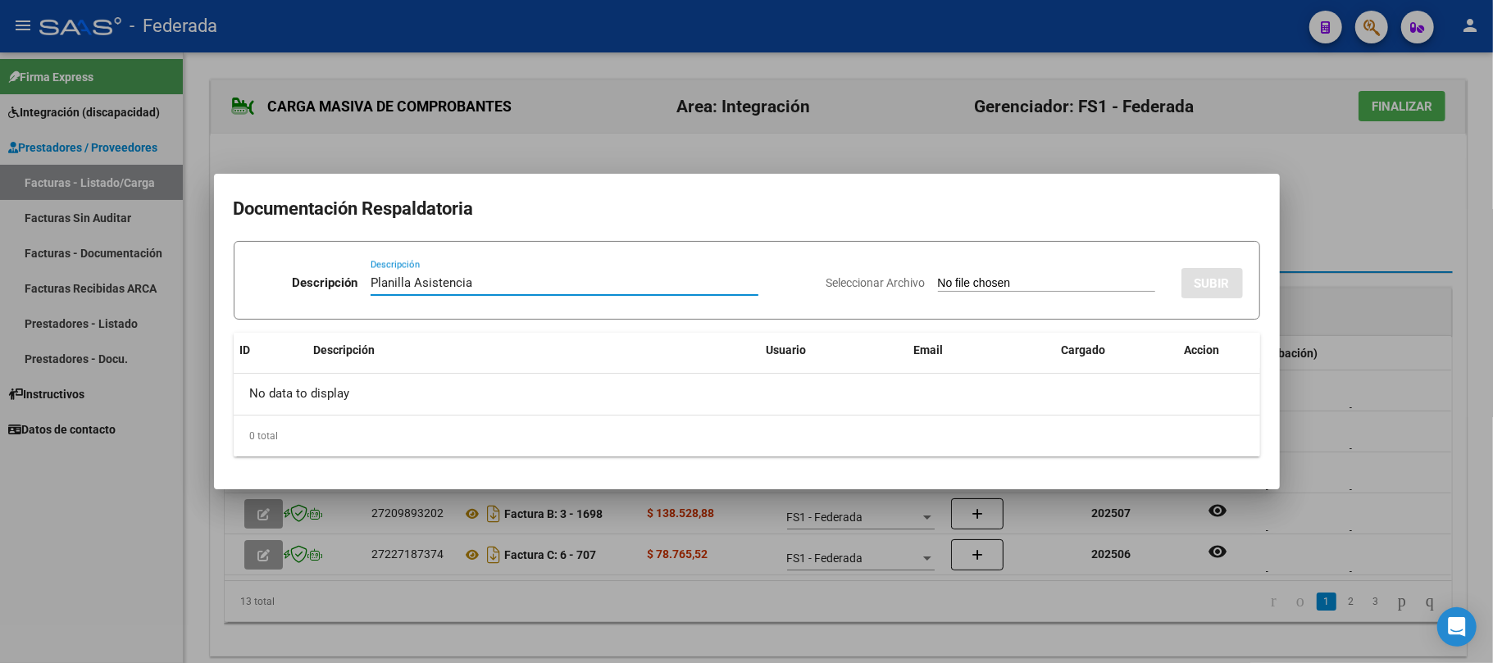
type input "Planilla Asistencia"
click at [981, 284] on input "Seleccionar Archivo" at bounding box center [1046, 284] width 217 height 16
type input "C:\fakepath\FONO JUNIO ASIST.pdf"
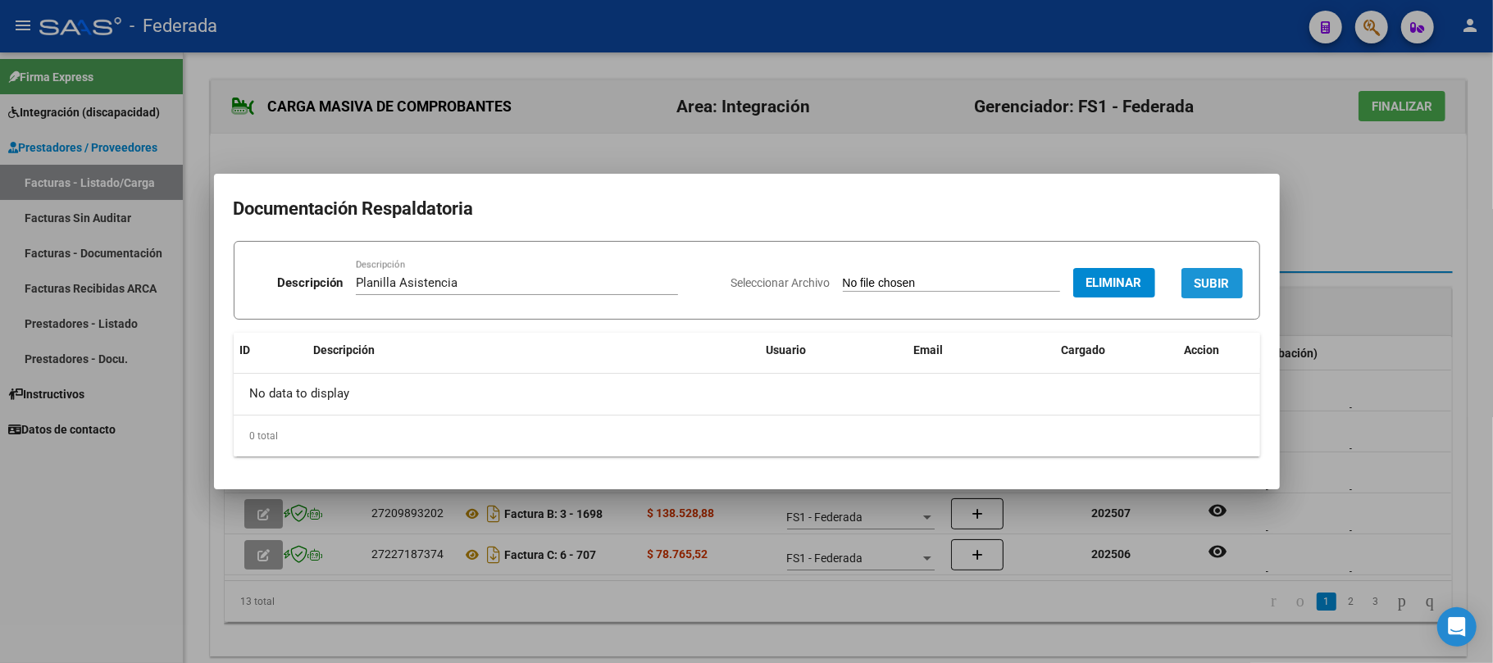
click at [1207, 276] on span "SUBIR" at bounding box center [1212, 283] width 35 height 15
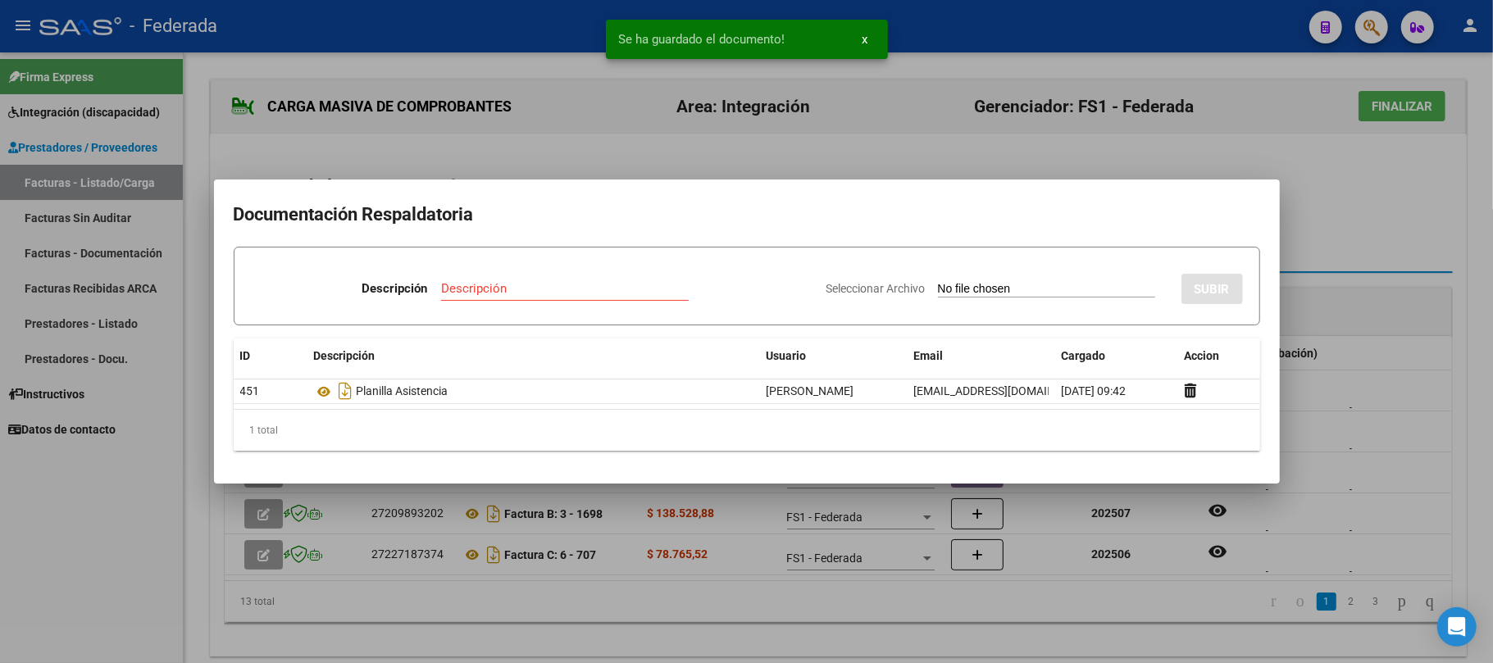
click at [726, 591] on div at bounding box center [746, 331] width 1493 height 663
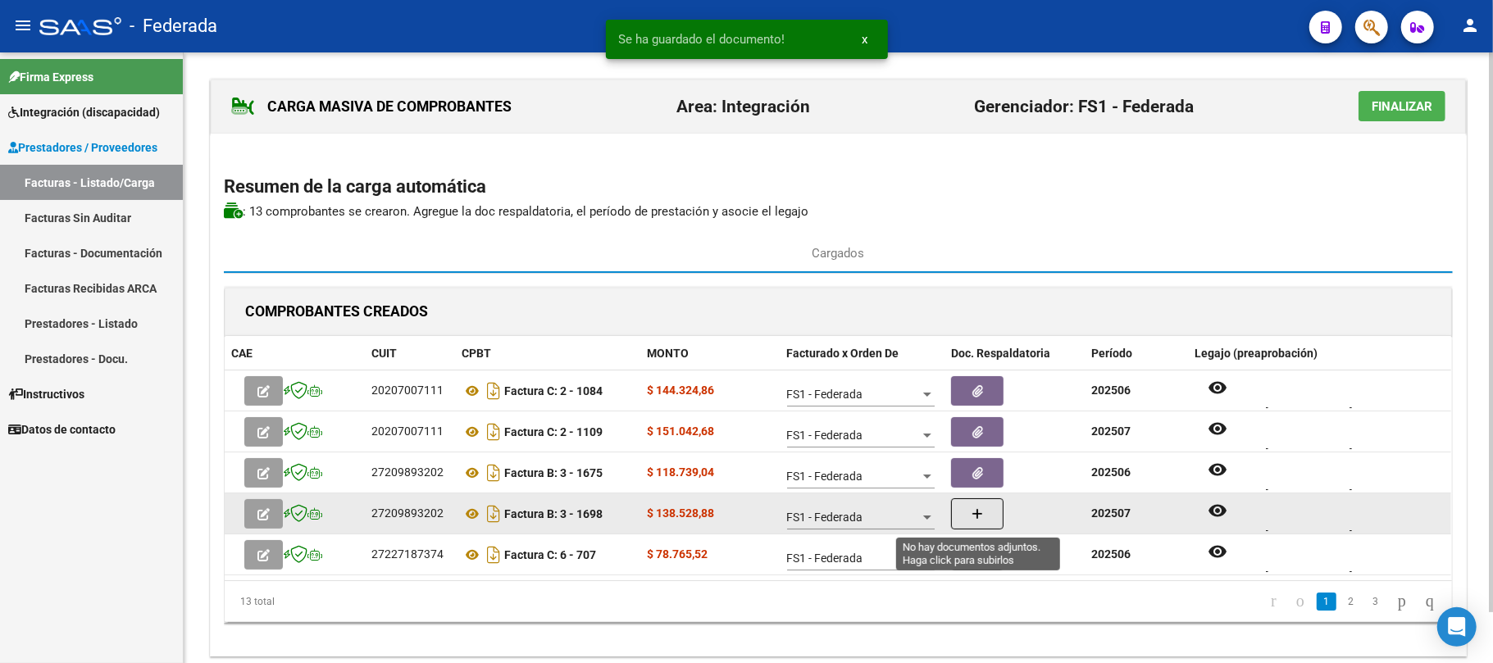
click at [967, 516] on button "button" at bounding box center [977, 514] width 52 height 31
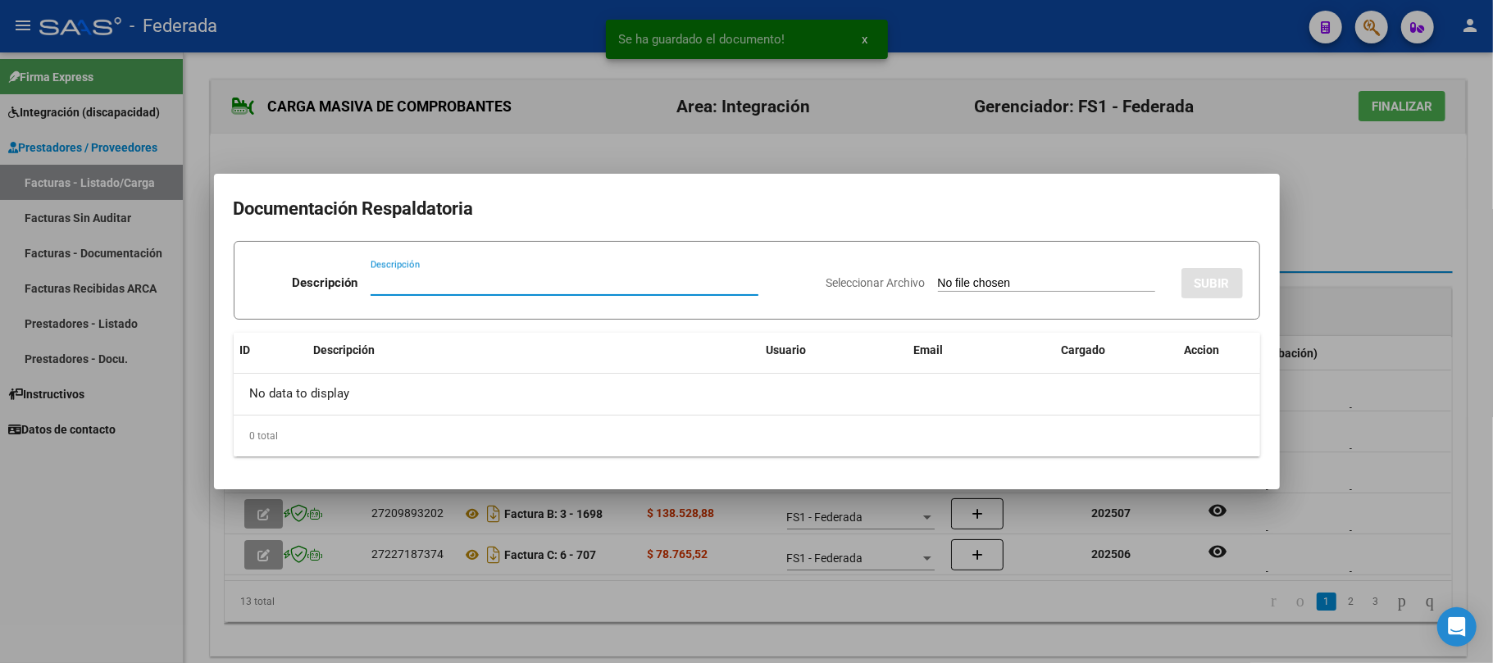
paste input "Planilla Asistencia"
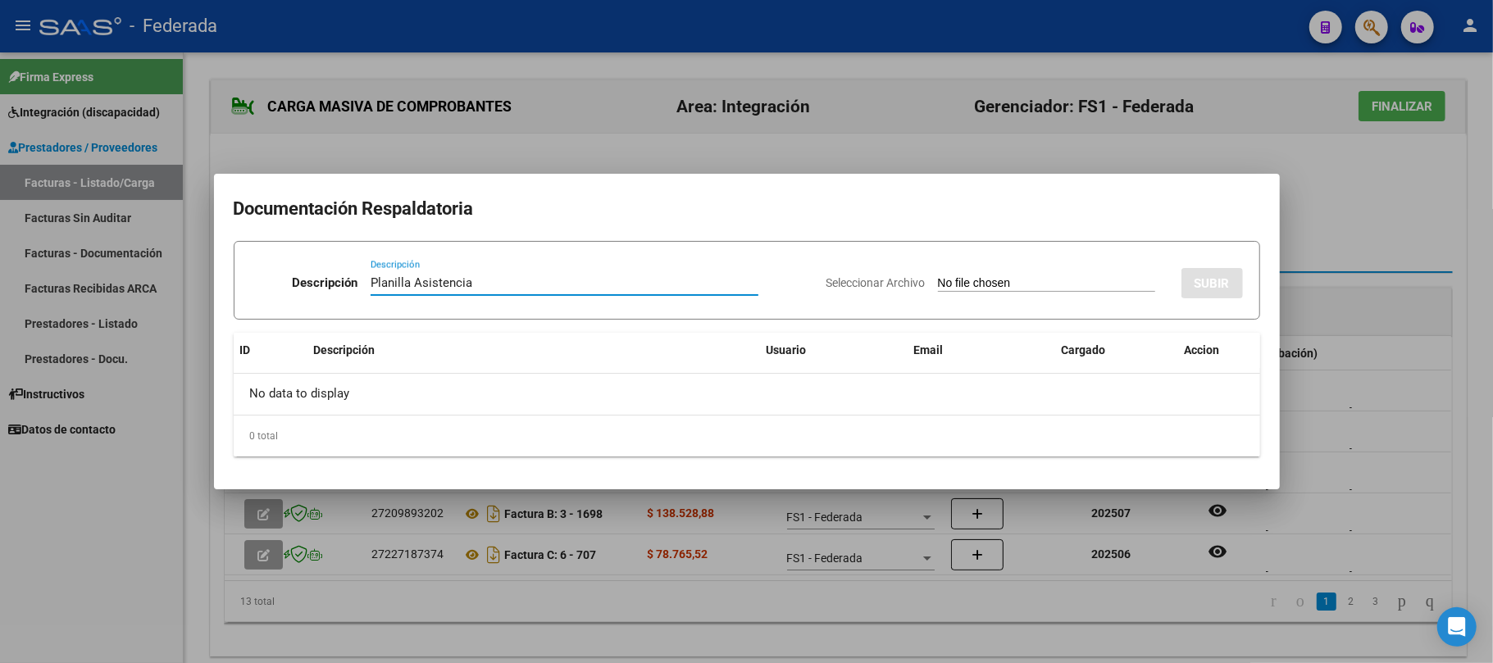
type input "Planilla Asistencia"
click at [958, 284] on input "Seleccionar Archivo" at bounding box center [1046, 284] width 217 height 16
type input "C:\fakepath\FONO AISST JULIO.pdf"
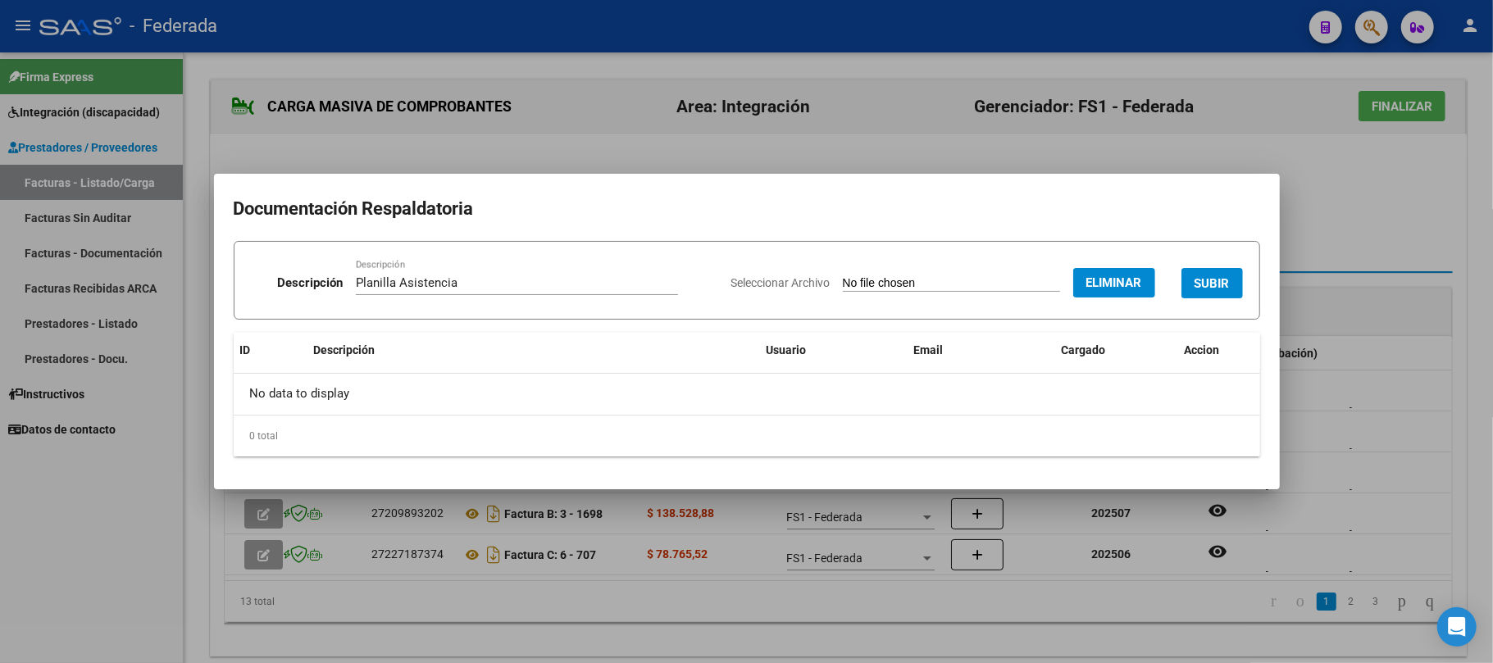
click at [1198, 282] on span "SUBIR" at bounding box center [1212, 283] width 35 height 15
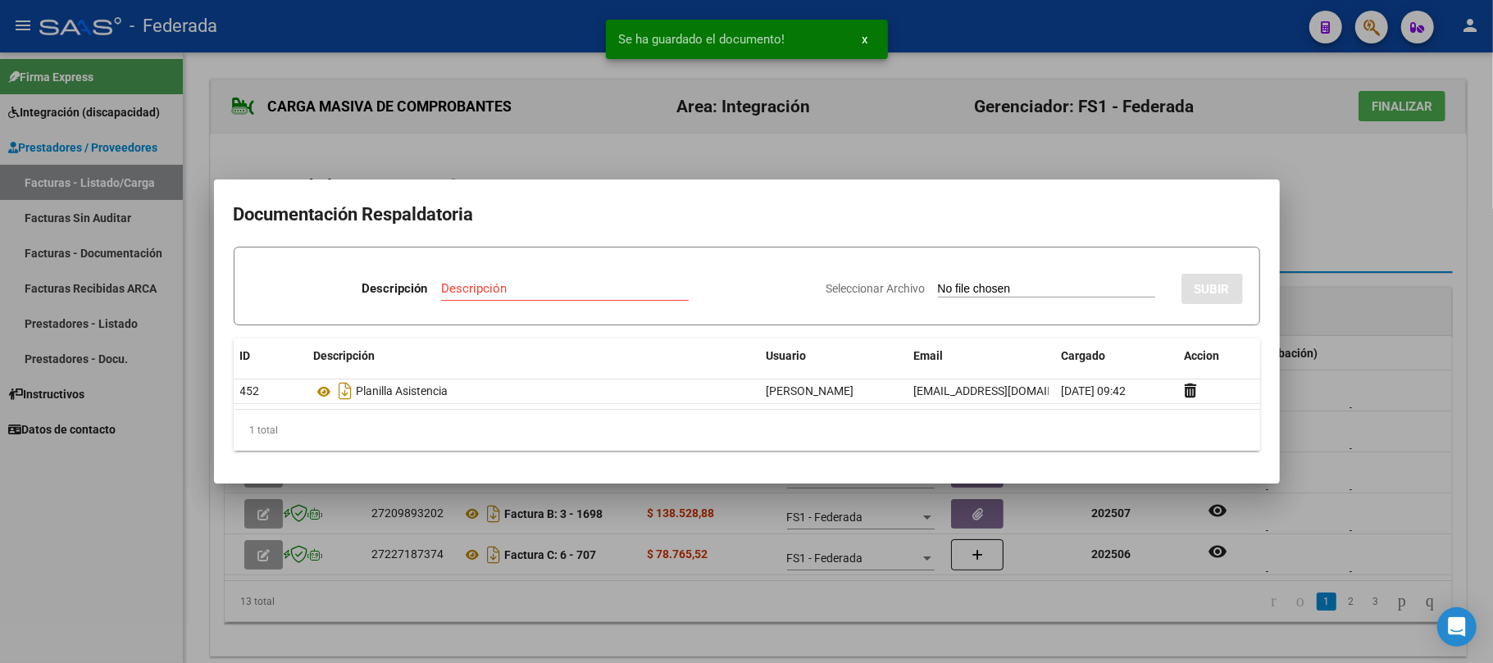
click at [1310, 250] on div at bounding box center [746, 331] width 1493 height 663
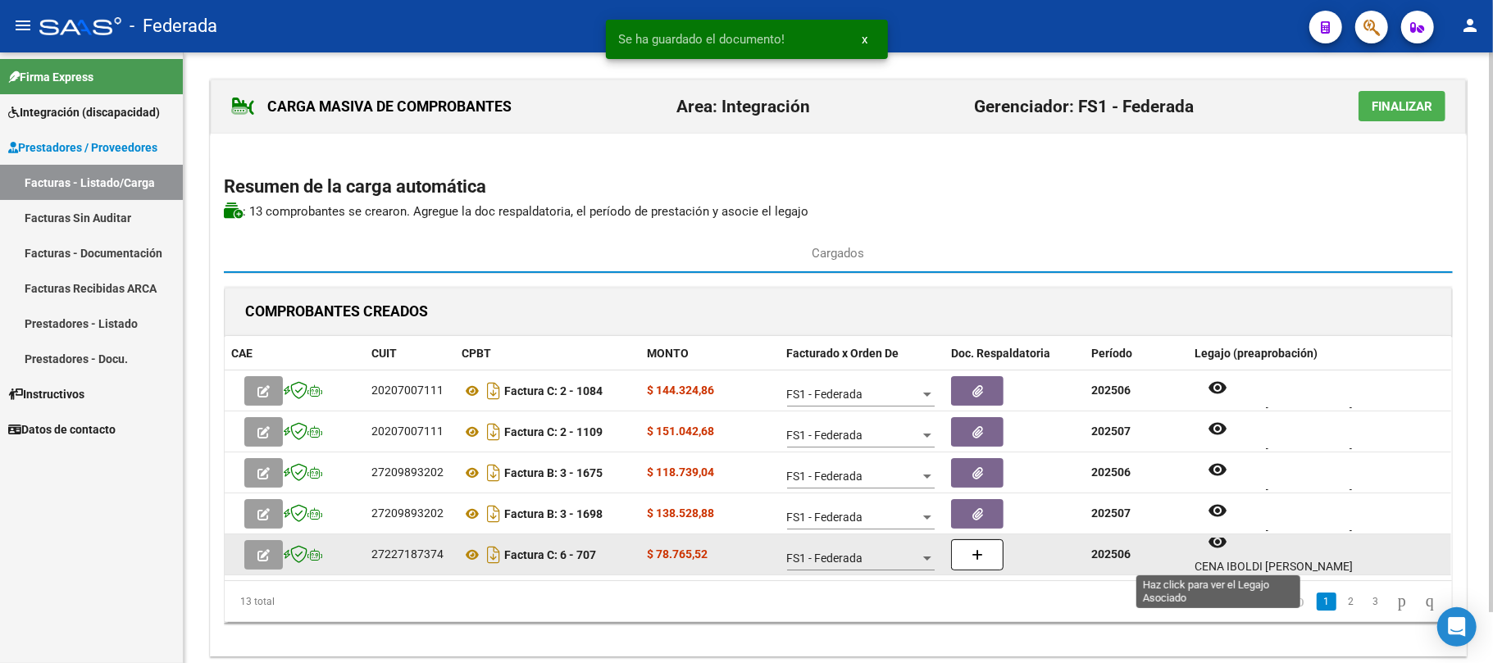
scroll to position [13, 0]
click at [1213, 552] on button "remove_red_eye" at bounding box center [1218, 540] width 46 height 30
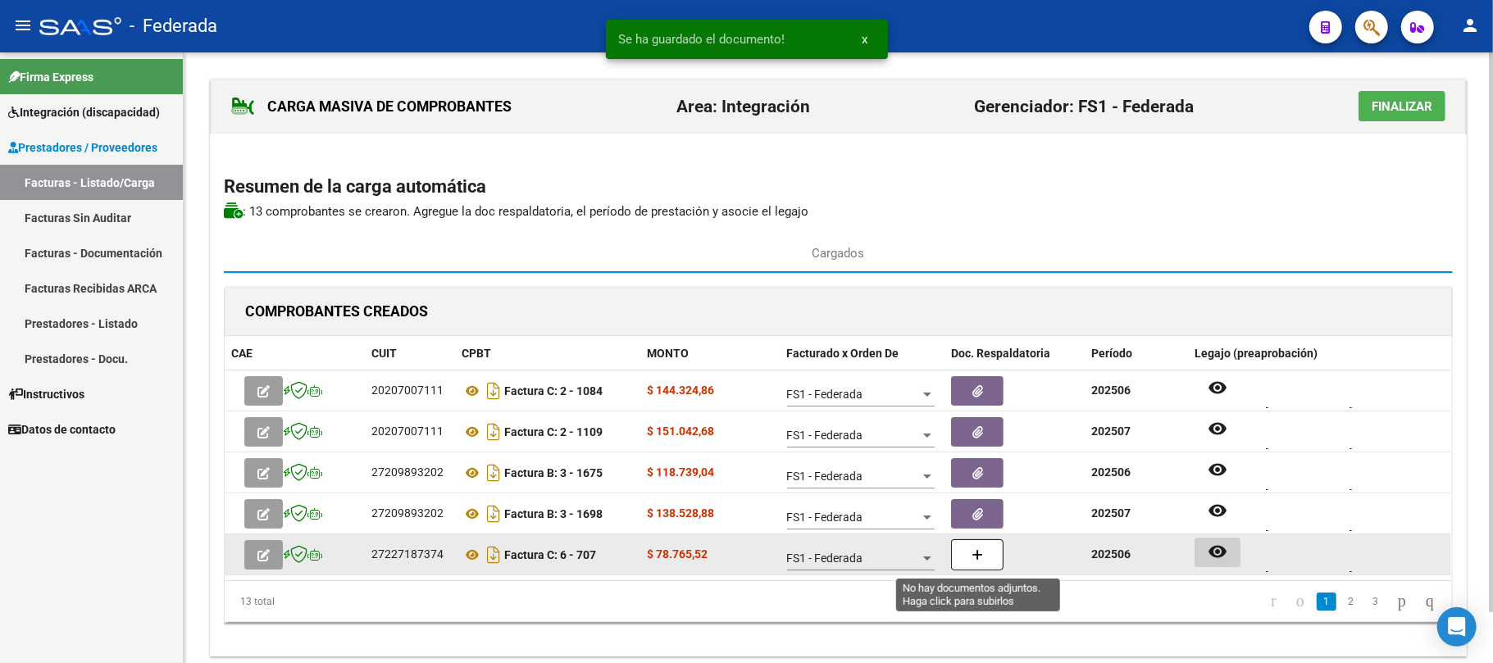
click at [986, 554] on button "button" at bounding box center [977, 555] width 52 height 31
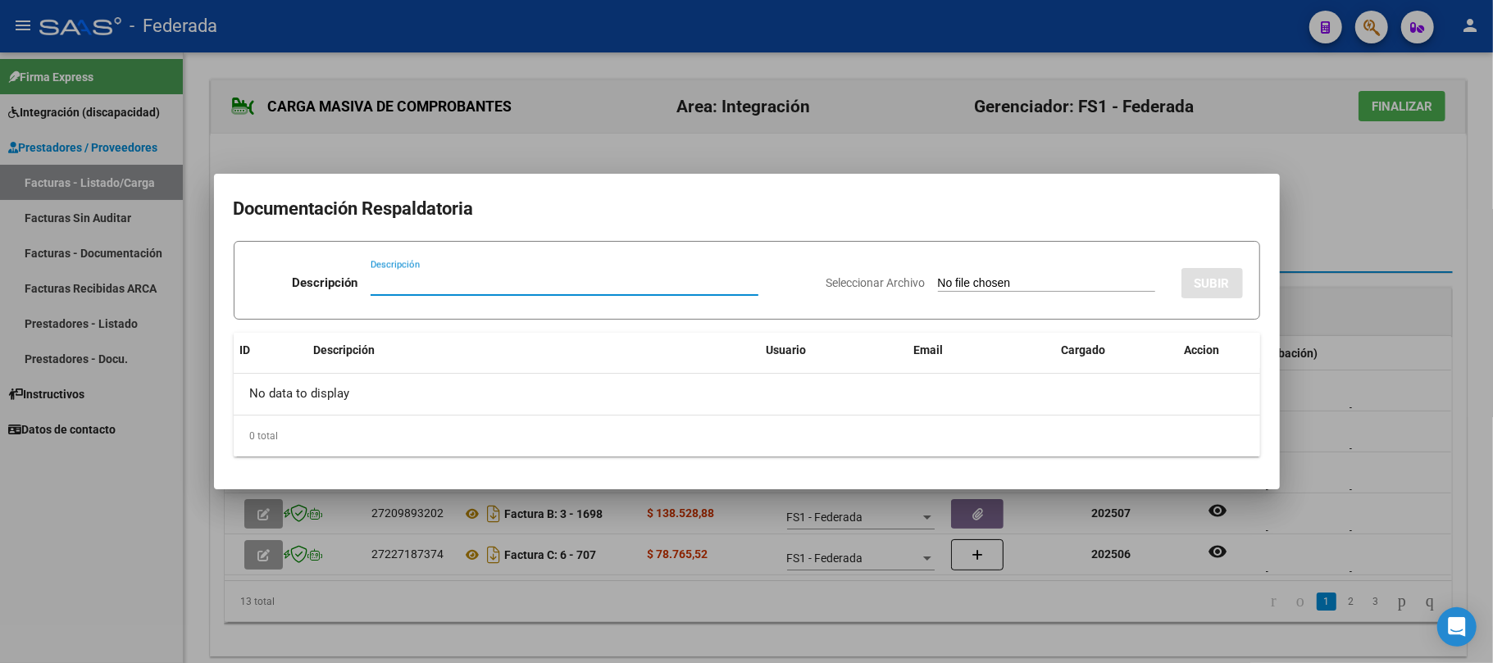
paste input "Planilla Asistencia"
type input "Planilla Asistencia"
click at [959, 283] on input "Seleccionar Archivo" at bounding box center [1046, 284] width 217 height 16
type input "C:\fakepath\PSC JUNIO ASIST.pdf"
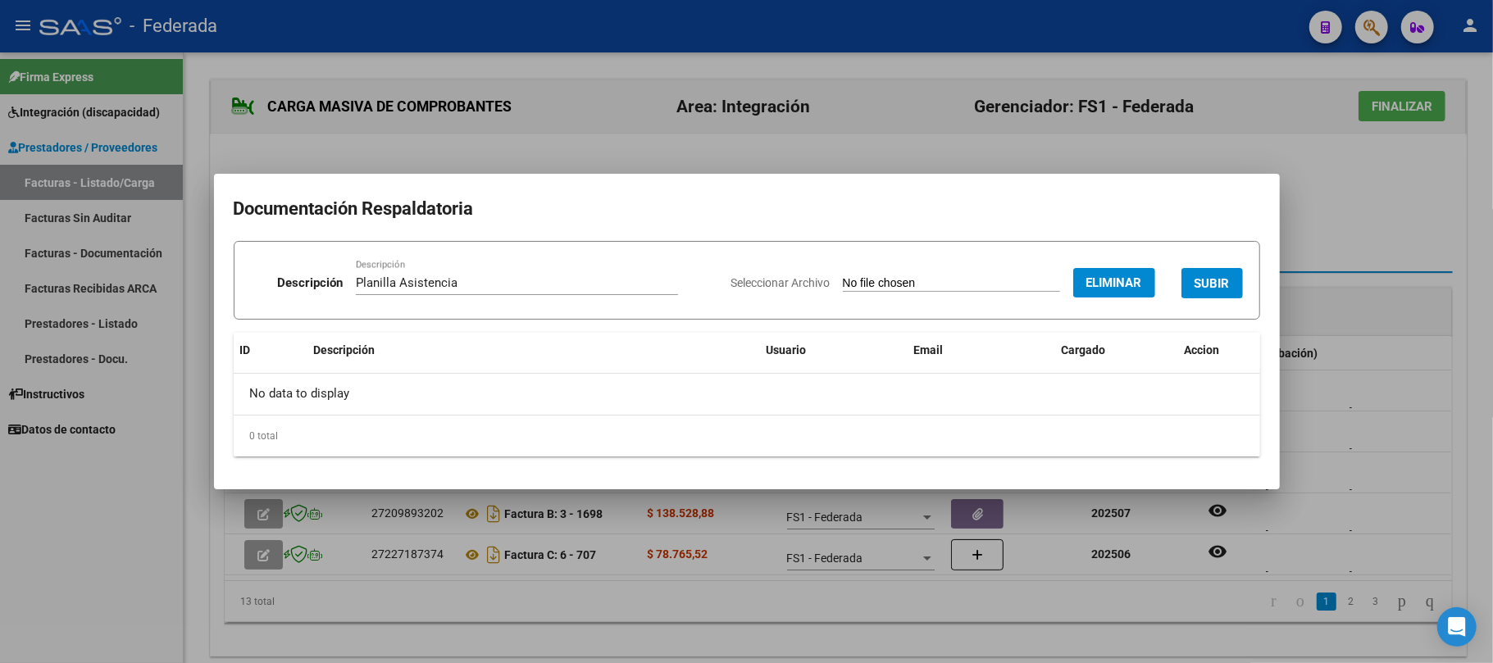
click at [1207, 280] on span "SUBIR" at bounding box center [1212, 283] width 35 height 15
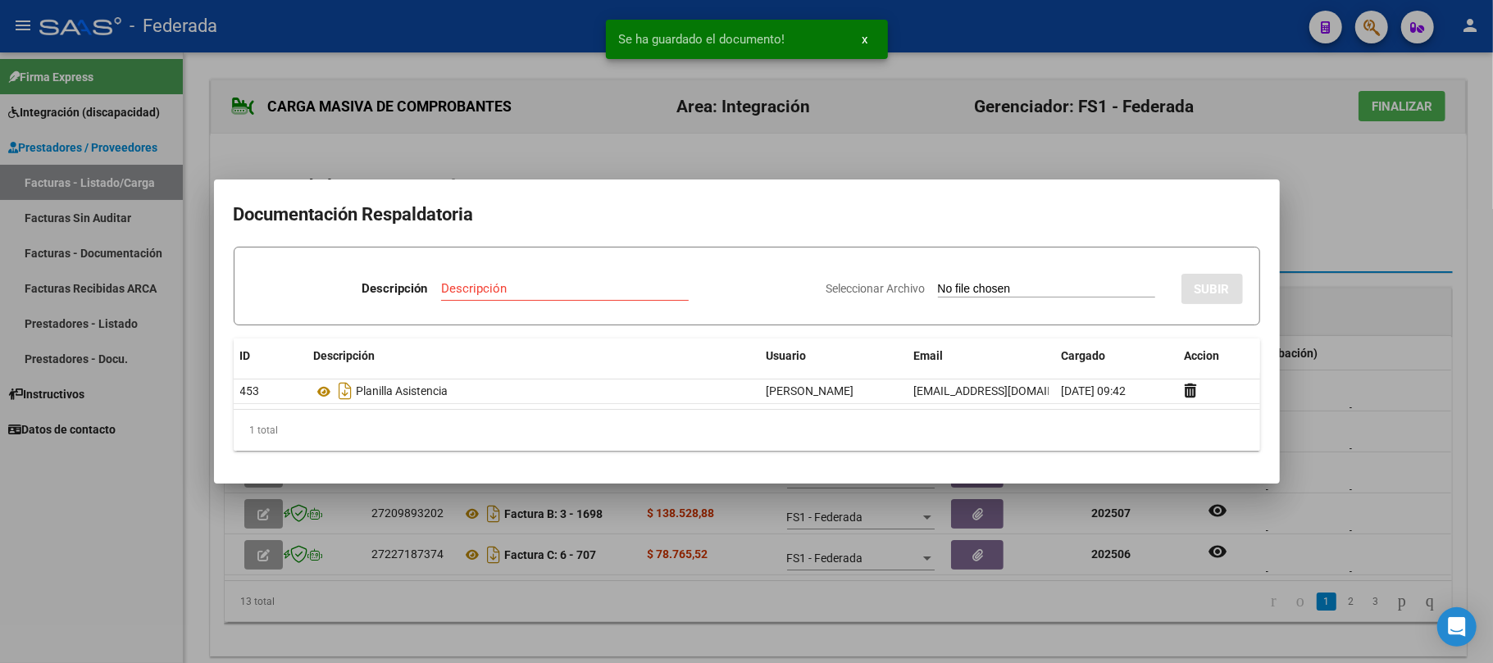
click at [1317, 214] on div at bounding box center [746, 331] width 1493 height 663
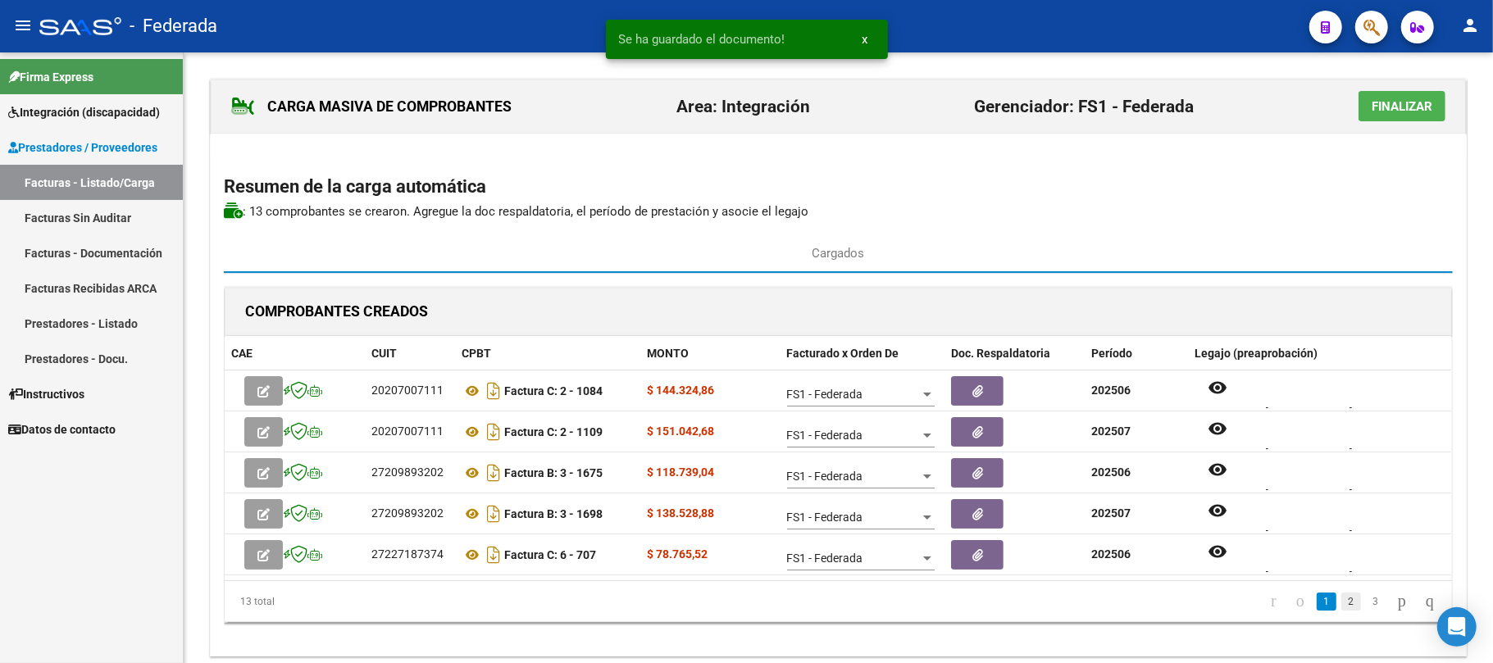
click at [1341, 599] on link "2" at bounding box center [1351, 602] width 20 height 18
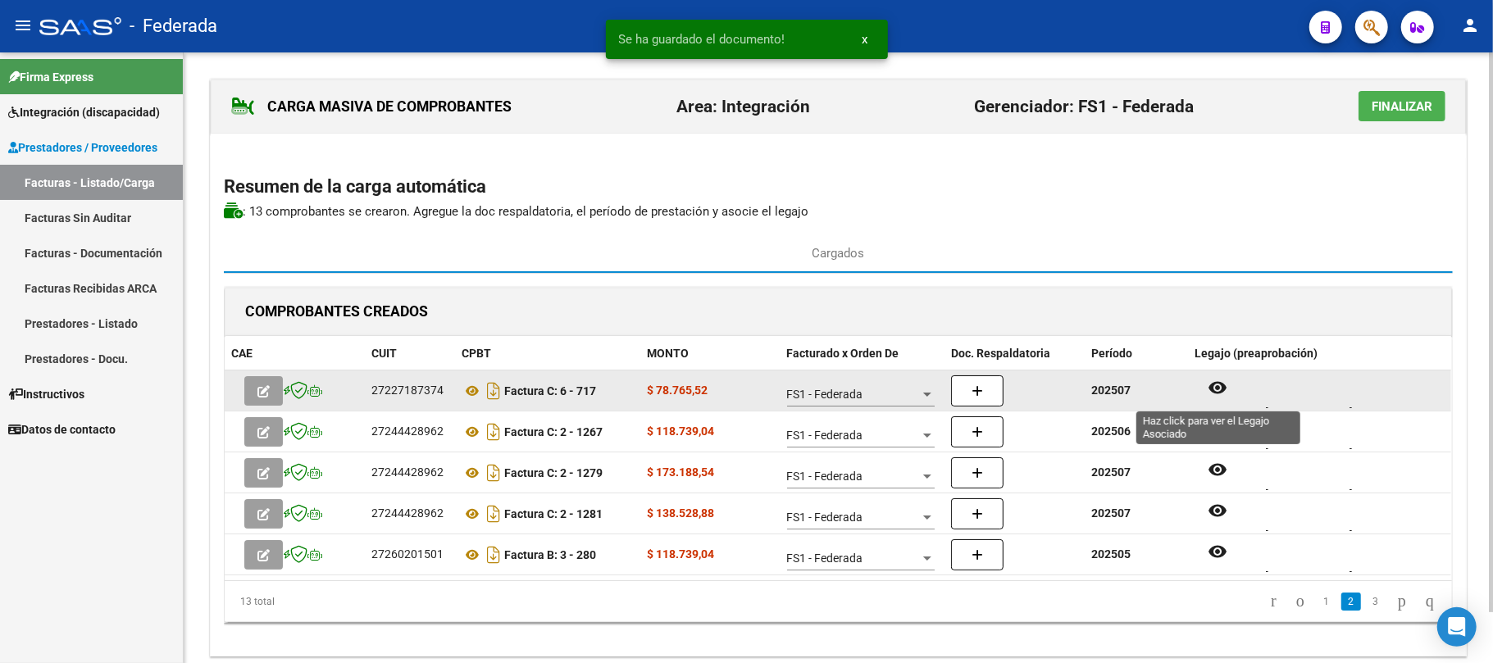
click at [1228, 387] on button "remove_red_eye" at bounding box center [1218, 389] width 46 height 30
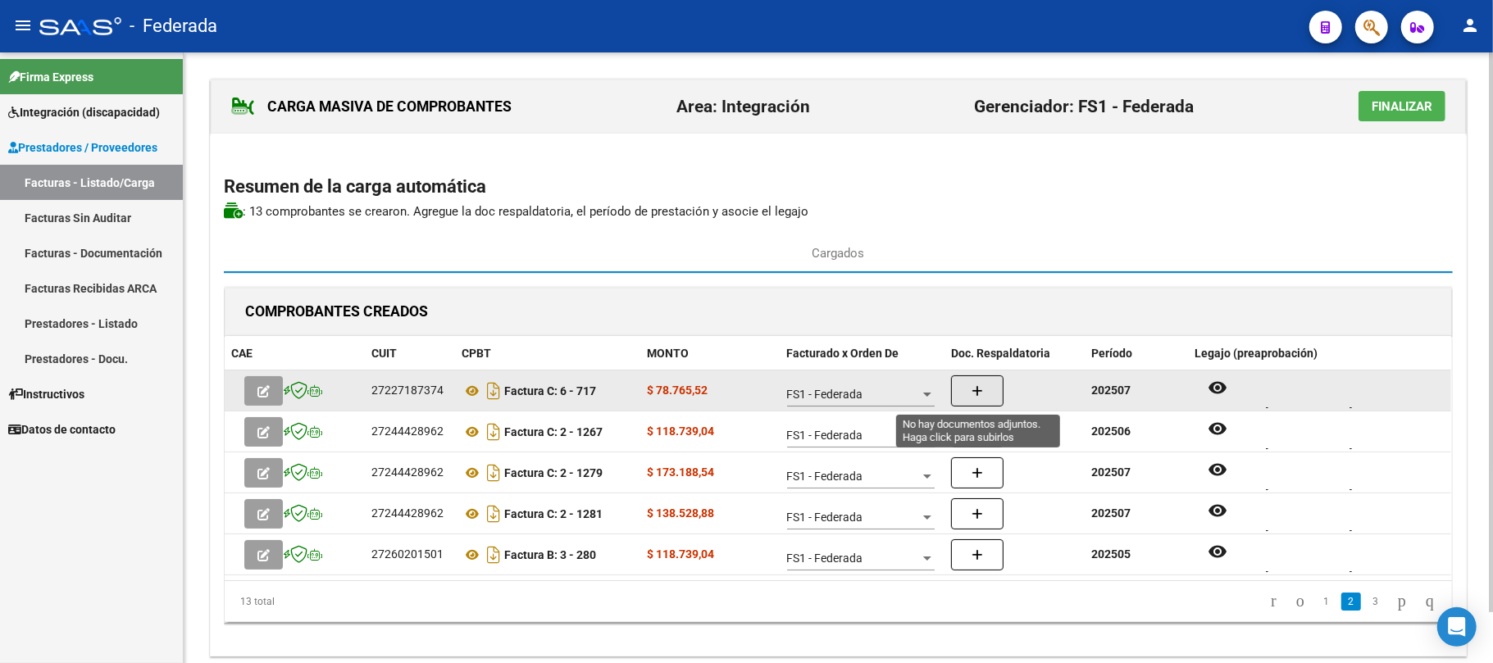
click at [972, 392] on icon "button" at bounding box center [977, 391] width 11 height 12
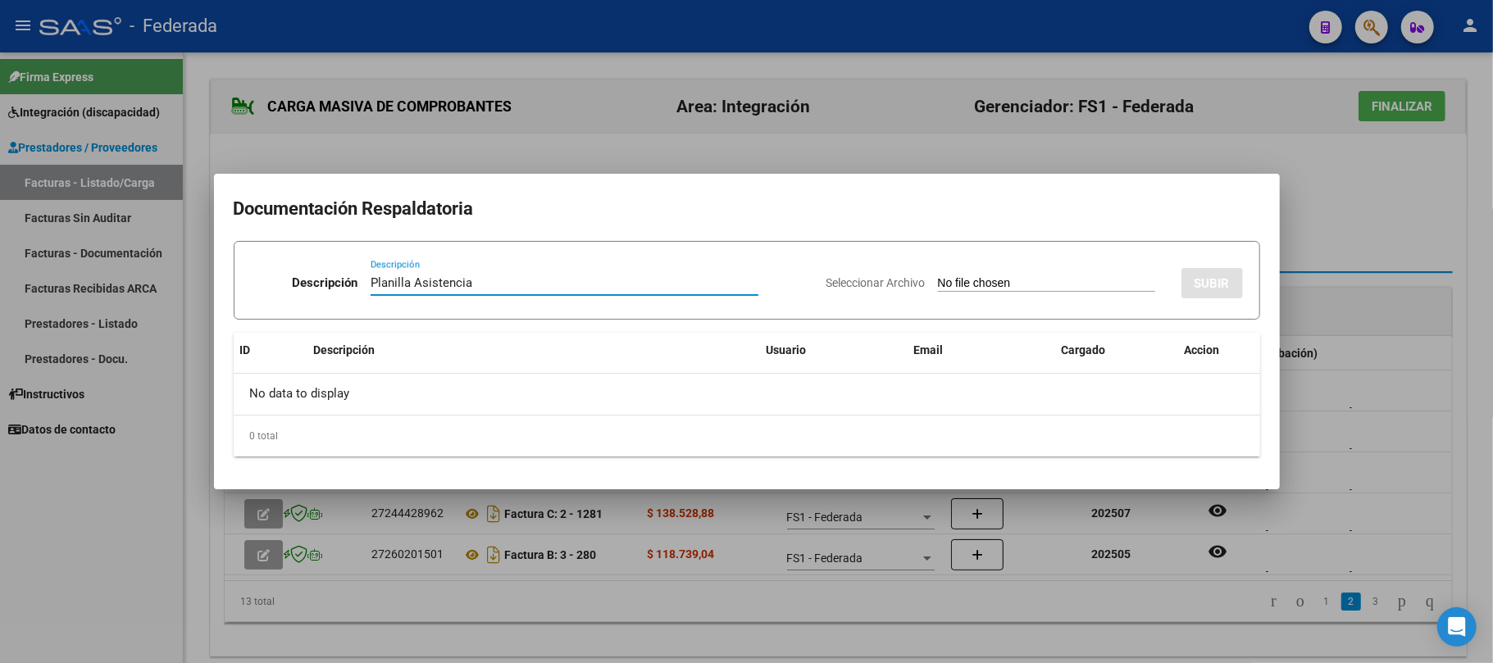
type input "Planilla Asistencia"
click at [959, 280] on input "Seleccionar Archivo" at bounding box center [1046, 284] width 217 height 16
type input "C:\fakepath\PSC JULIO ASIST.pdf"
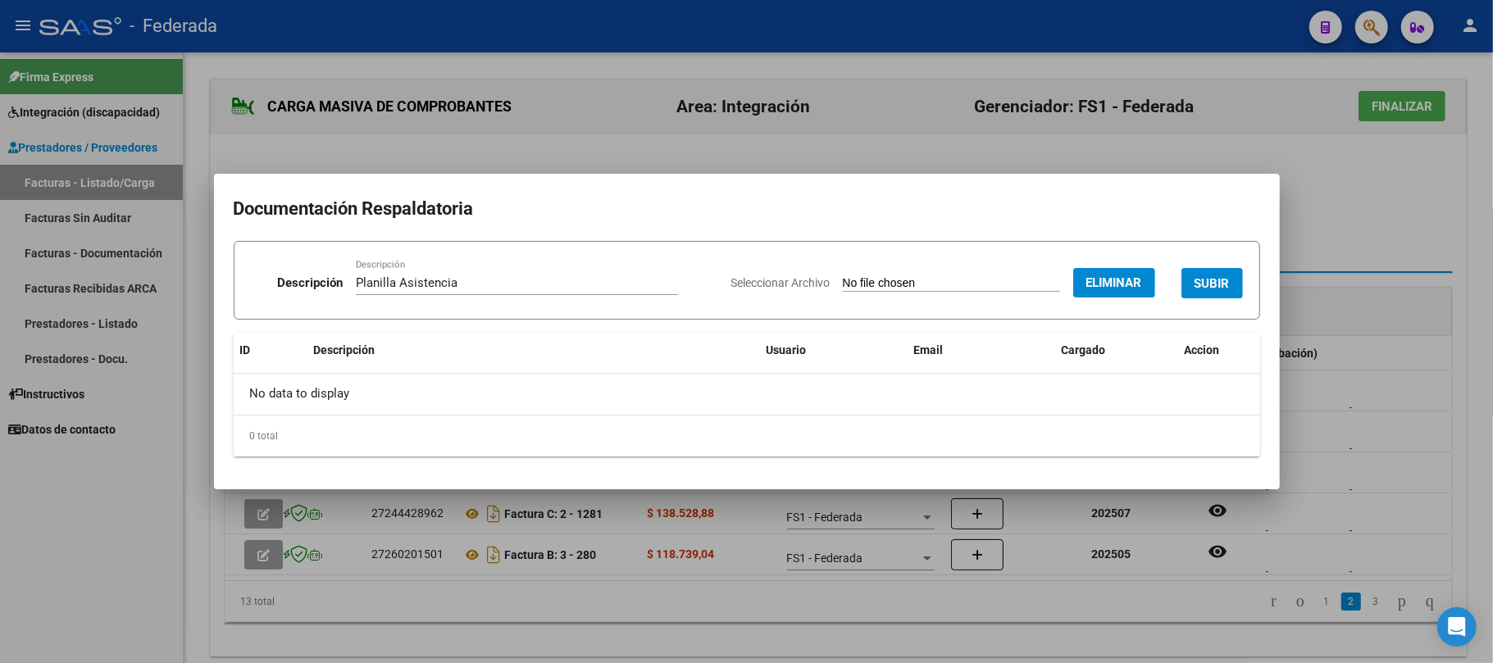
click at [1204, 283] on span "SUBIR" at bounding box center [1212, 283] width 35 height 15
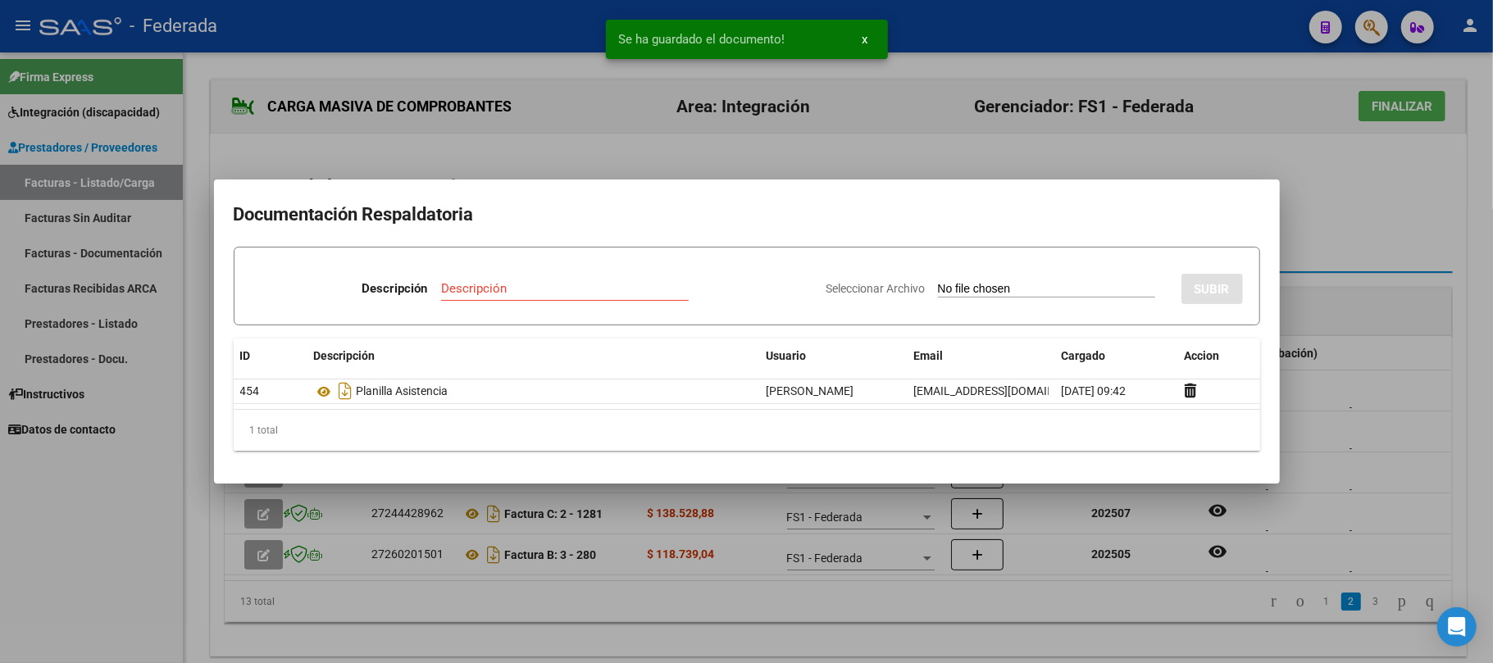
click at [1362, 435] on div at bounding box center [746, 331] width 1493 height 663
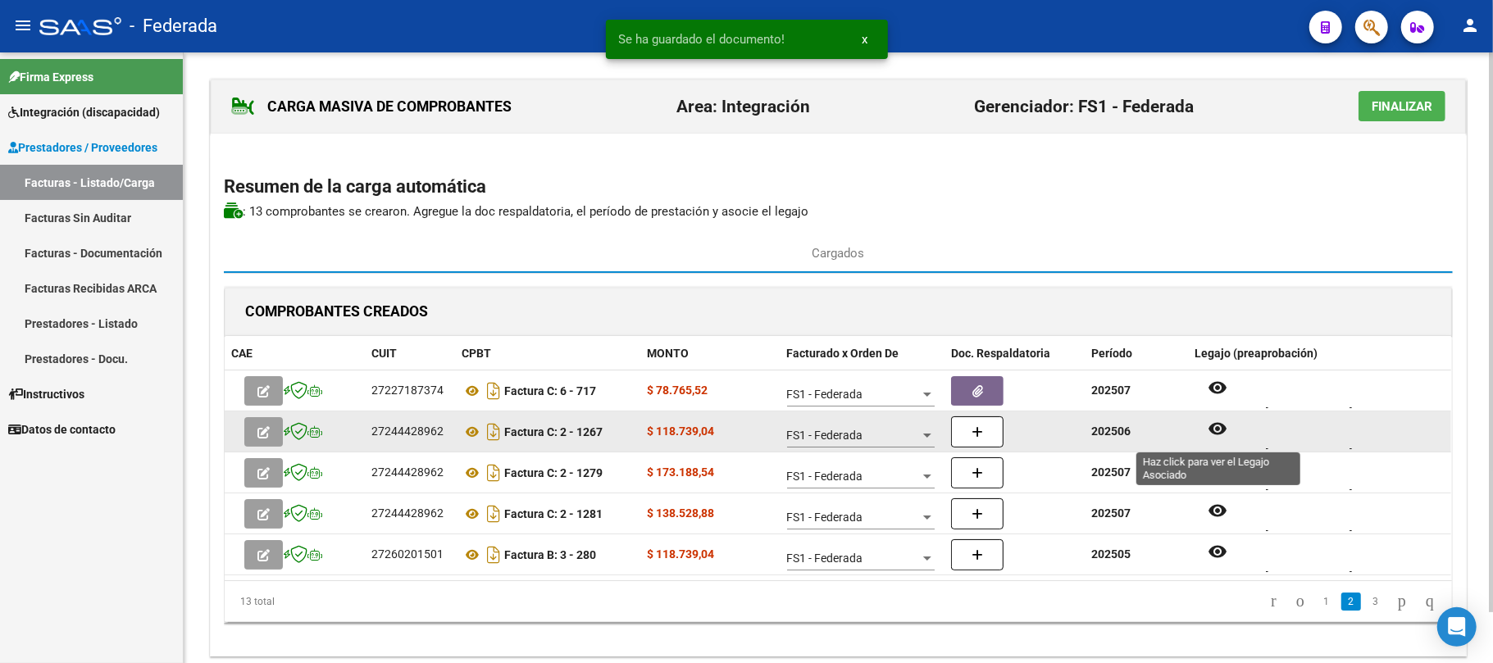
click at [1222, 434] on mat-icon "remove_red_eye" at bounding box center [1218, 429] width 20 height 20
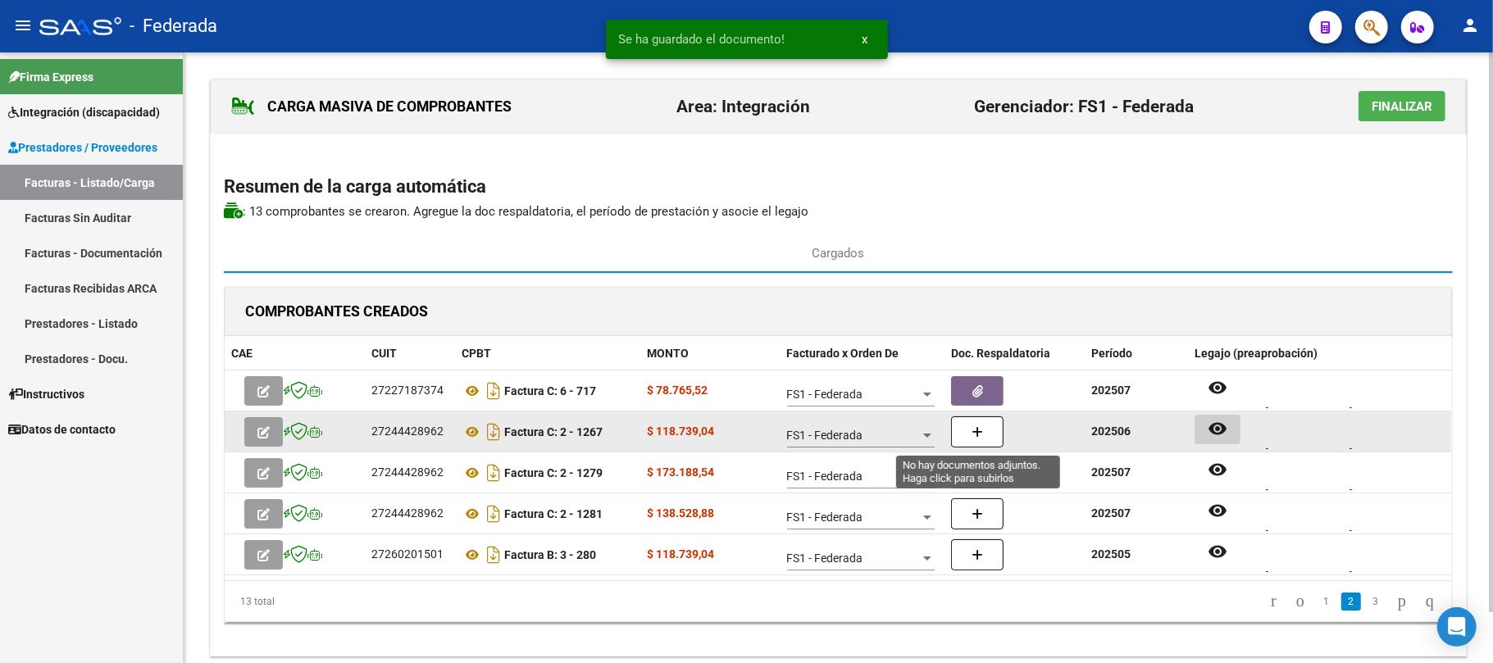
click at [995, 435] on button "button" at bounding box center [977, 432] width 52 height 31
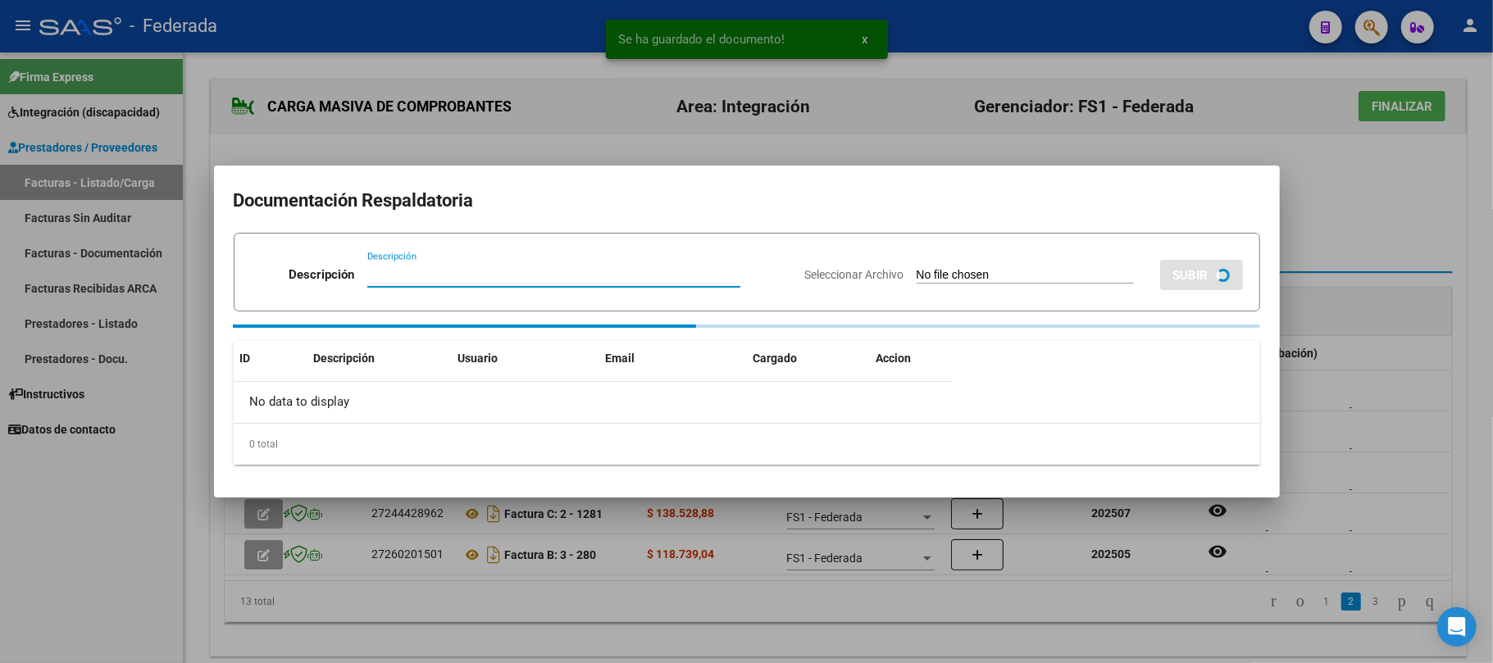
paste input "Planilla Asistencia"
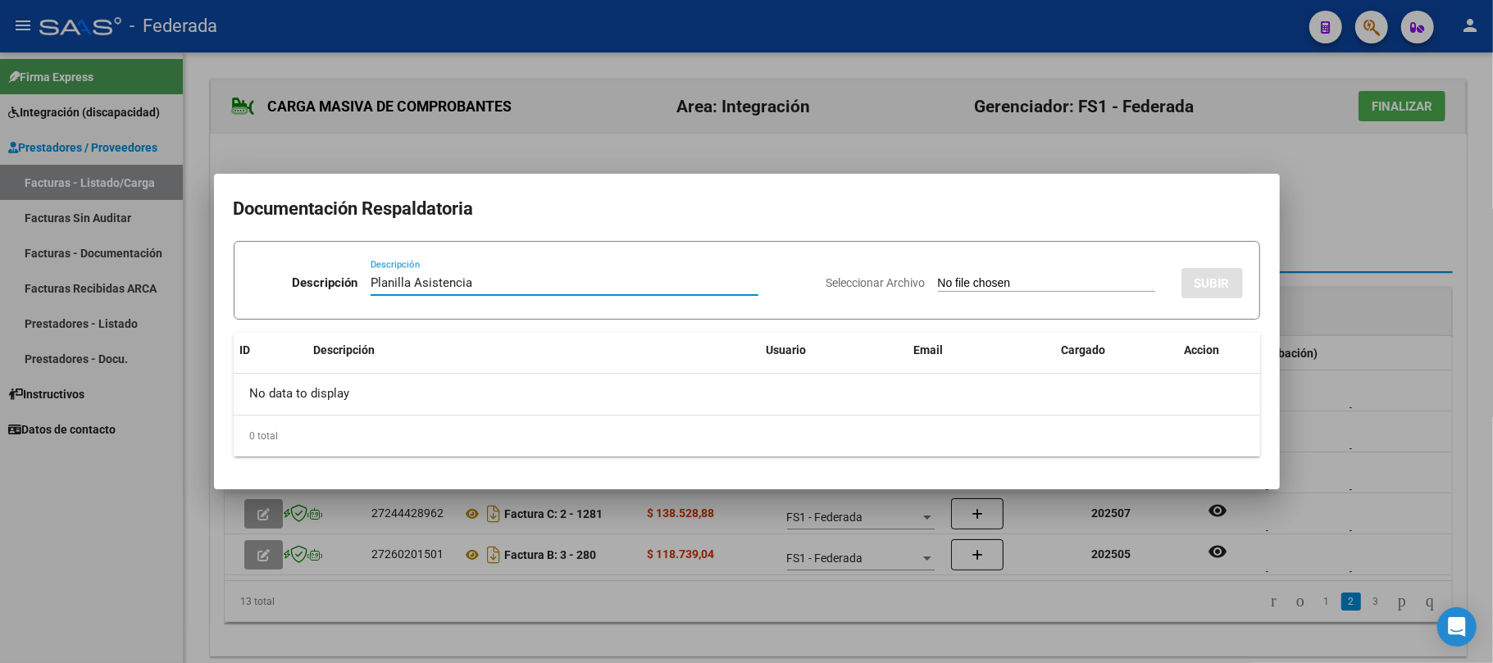
type input "Planilla Asistencia"
click at [938, 280] on input "Seleccionar Archivo" at bounding box center [1046, 284] width 217 height 16
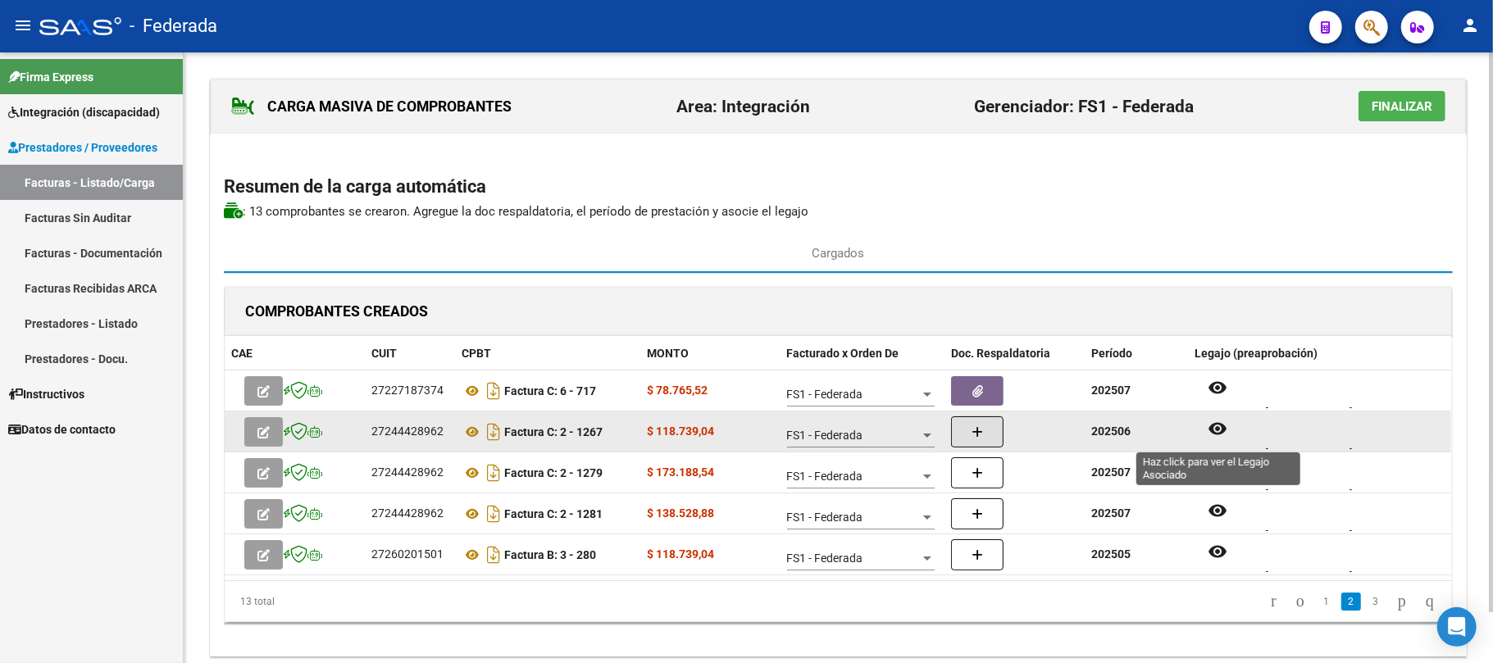
click at [1213, 430] on mat-icon "remove_red_eye" at bounding box center [1218, 429] width 20 height 20
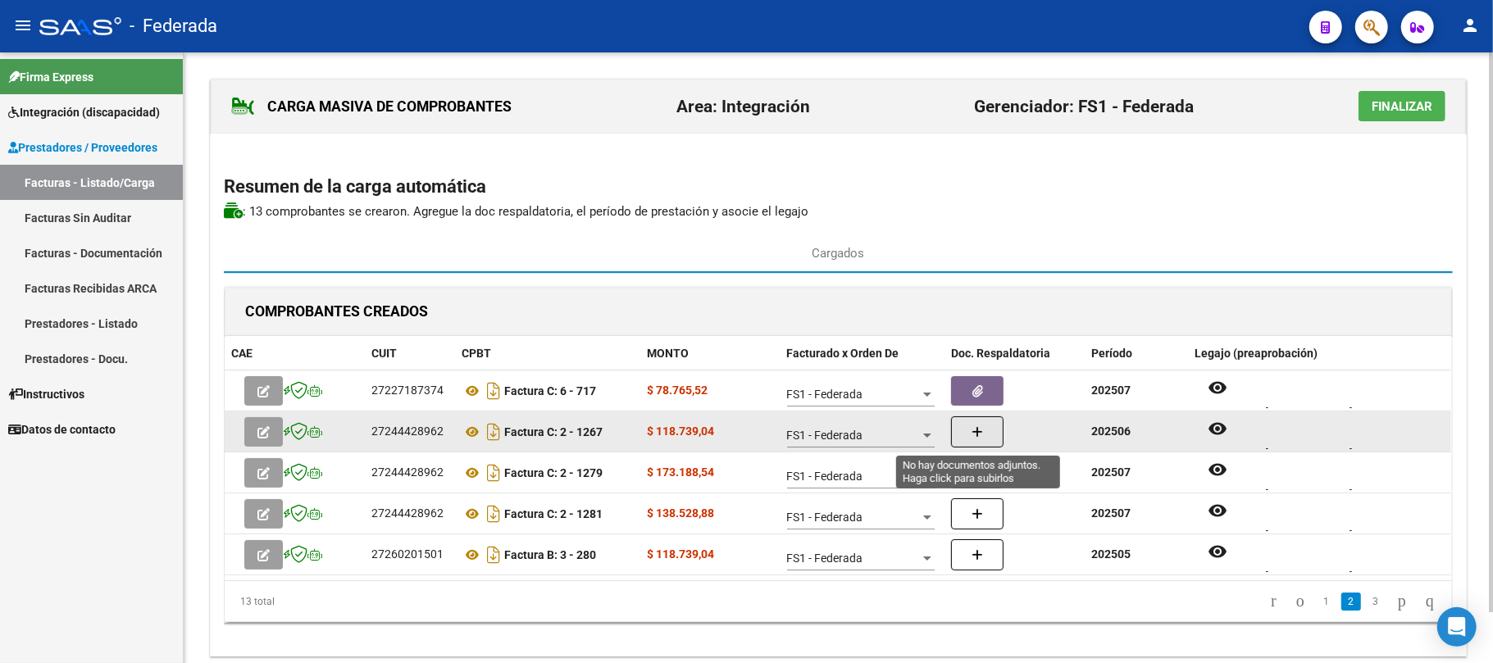
click at [1000, 438] on button "button" at bounding box center [977, 432] width 52 height 31
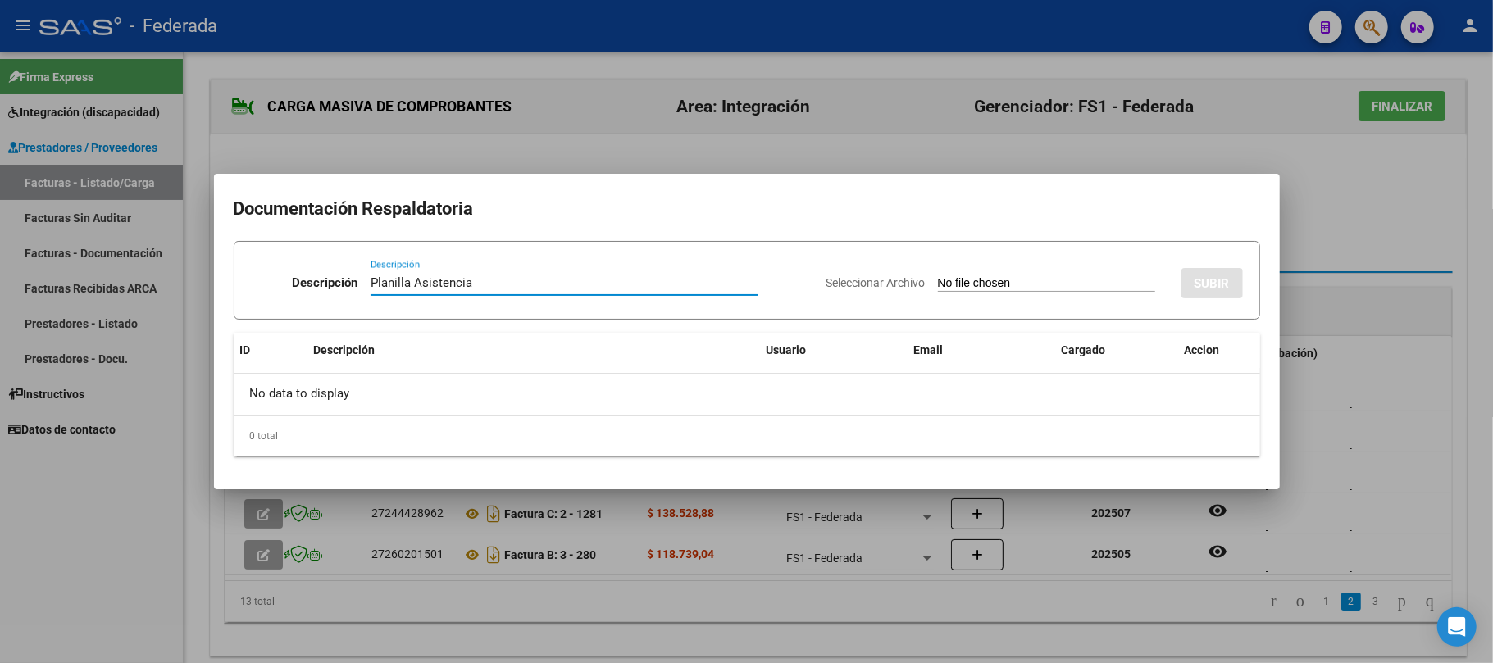
type input "Planilla Asistencia"
click at [969, 280] on input "Seleccionar Archivo" at bounding box center [1046, 284] width 217 height 16
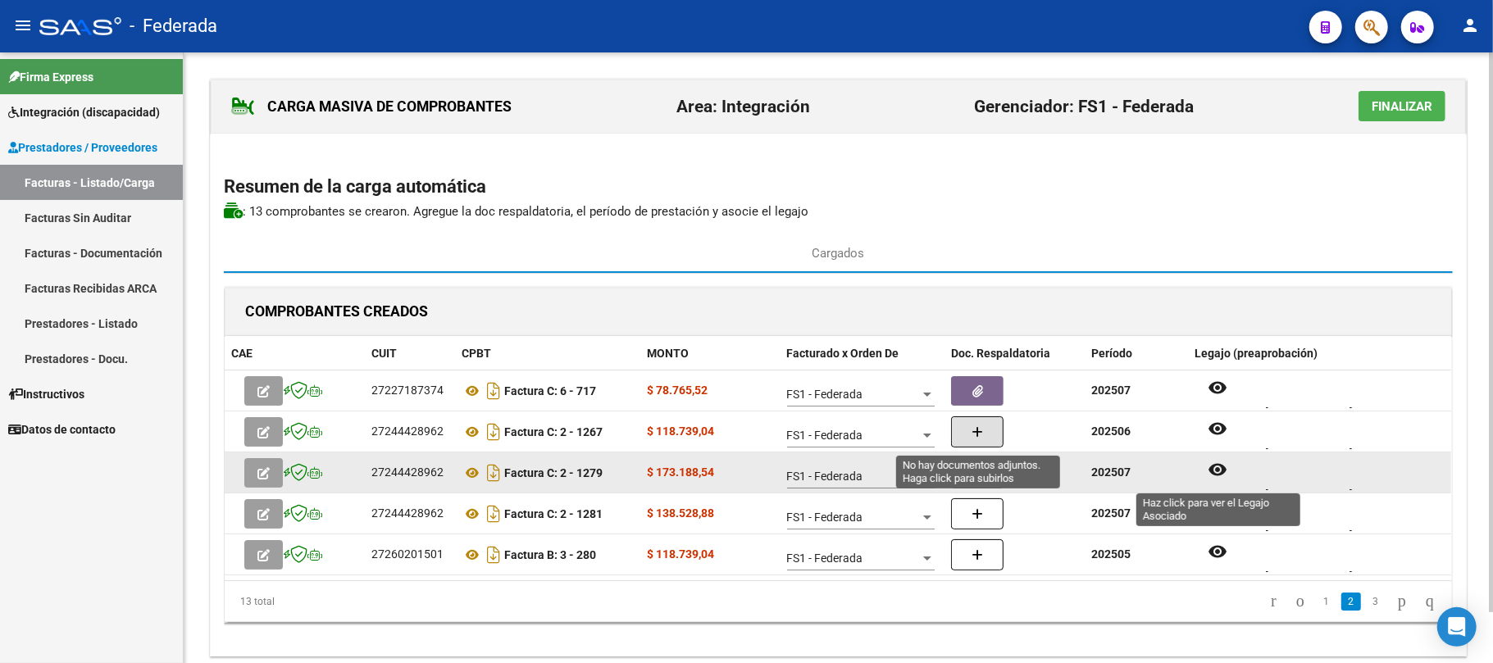
click at [1213, 471] on mat-icon "remove_red_eye" at bounding box center [1218, 470] width 20 height 20
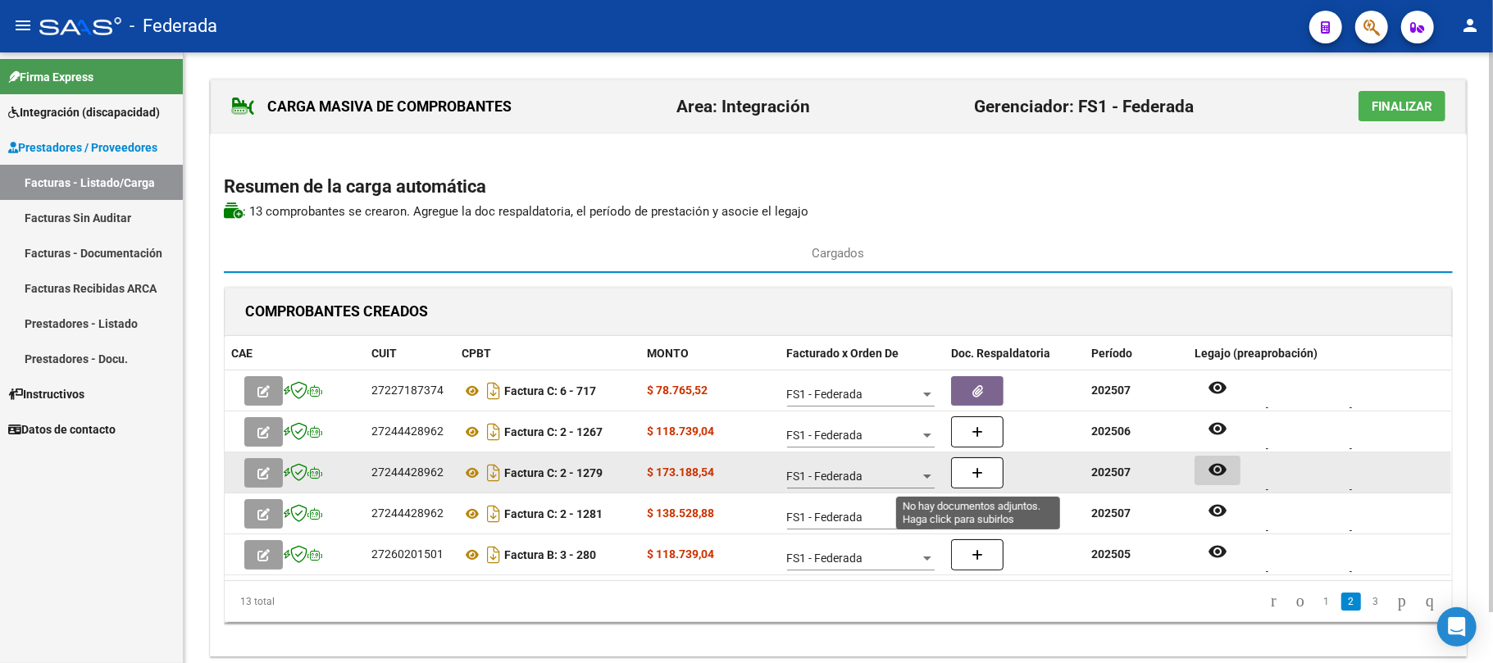
click at [994, 474] on button "button" at bounding box center [977, 473] width 52 height 31
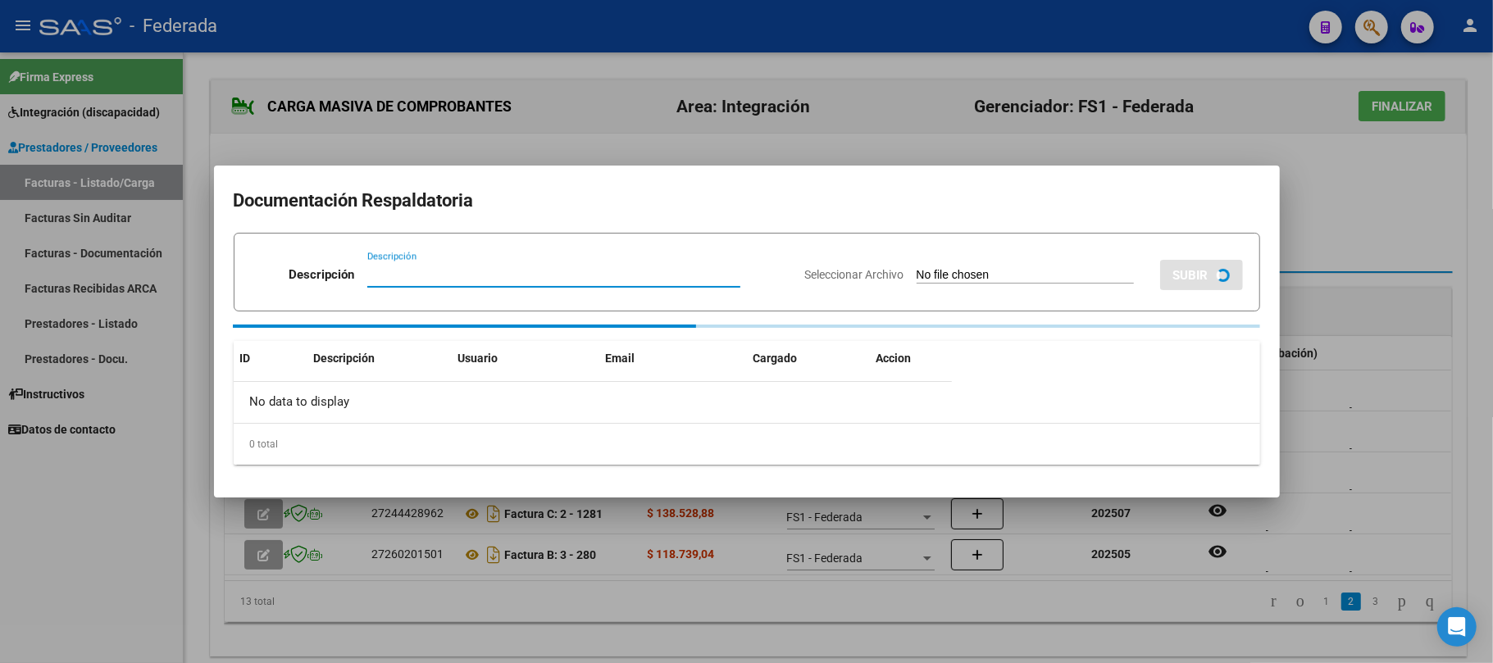
paste input "Planilla Asistencia"
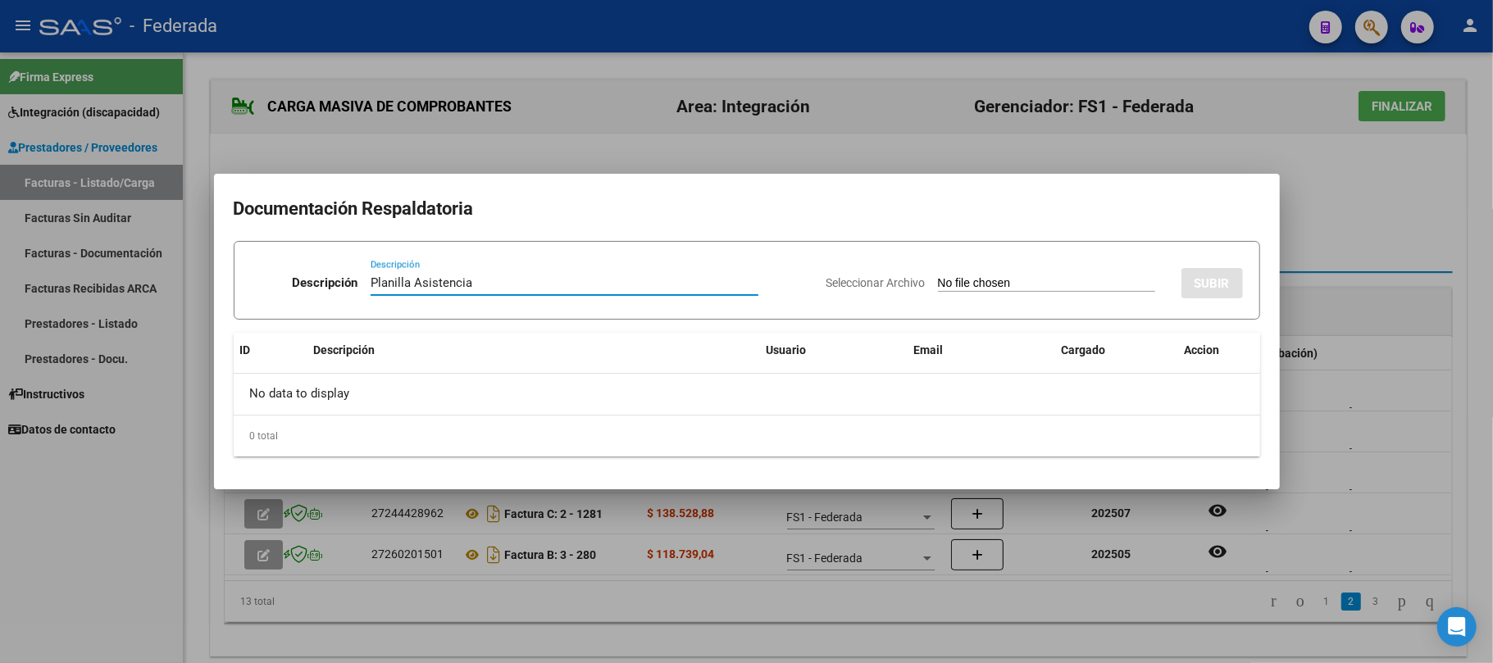
type input "Planilla Asistencia"
click at [975, 277] on input "Seleccionar Archivo" at bounding box center [1046, 284] width 217 height 16
type input "C:\fakepath\PSM JULIO ASIST.pdf"
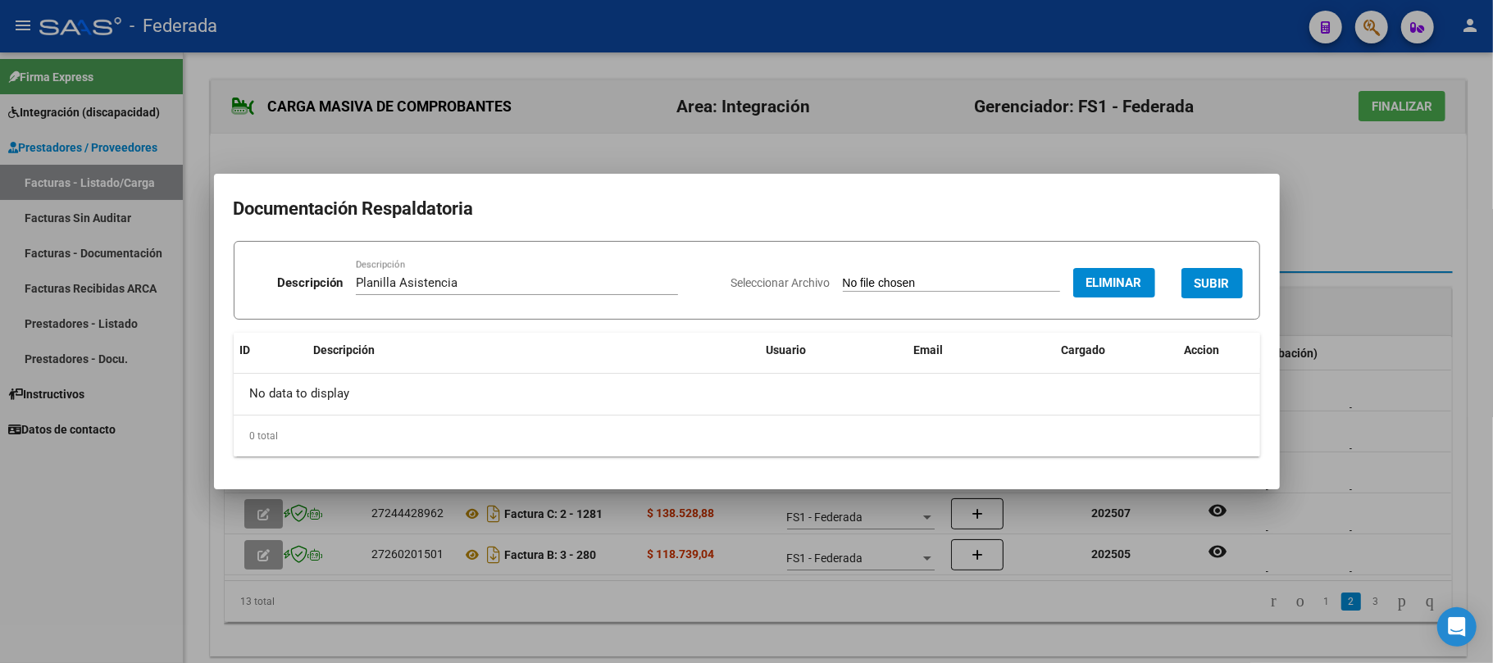
click at [1192, 287] on button "SUBIR" at bounding box center [1211, 283] width 61 height 30
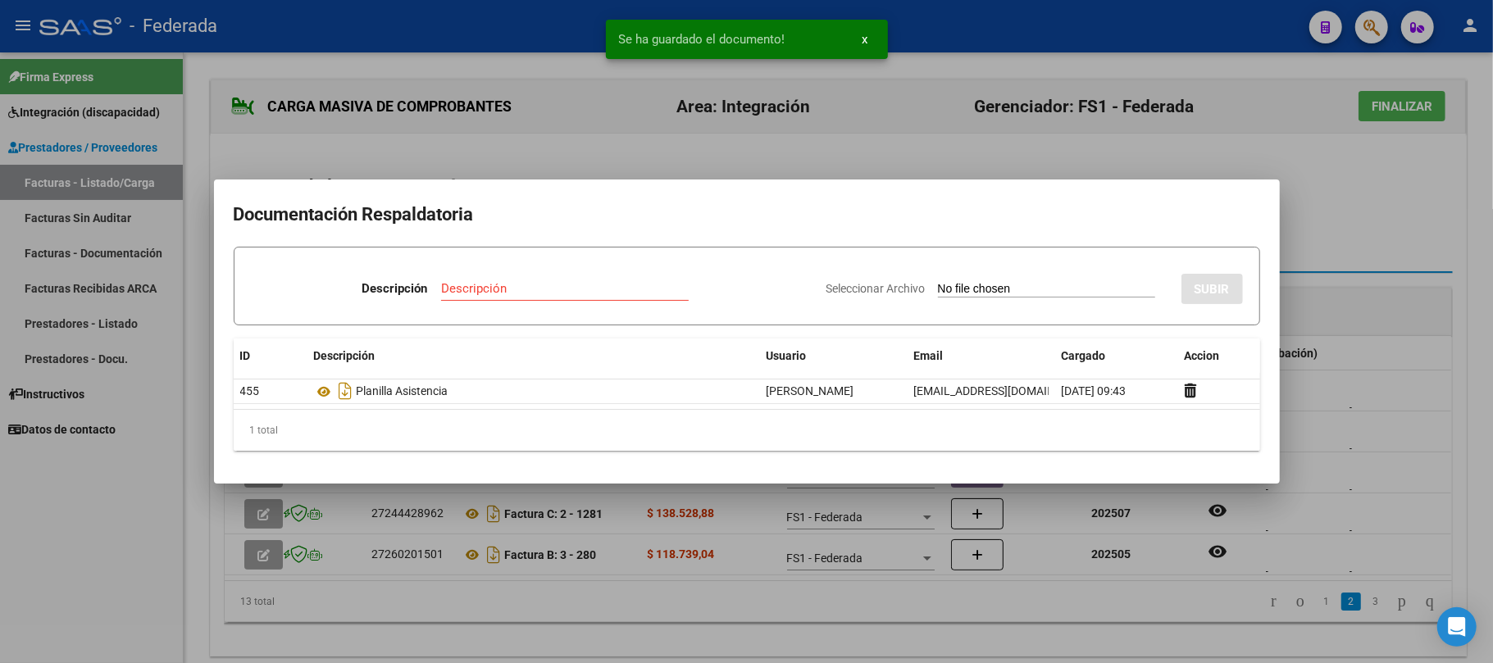
click at [1280, 523] on div at bounding box center [746, 331] width 1493 height 663
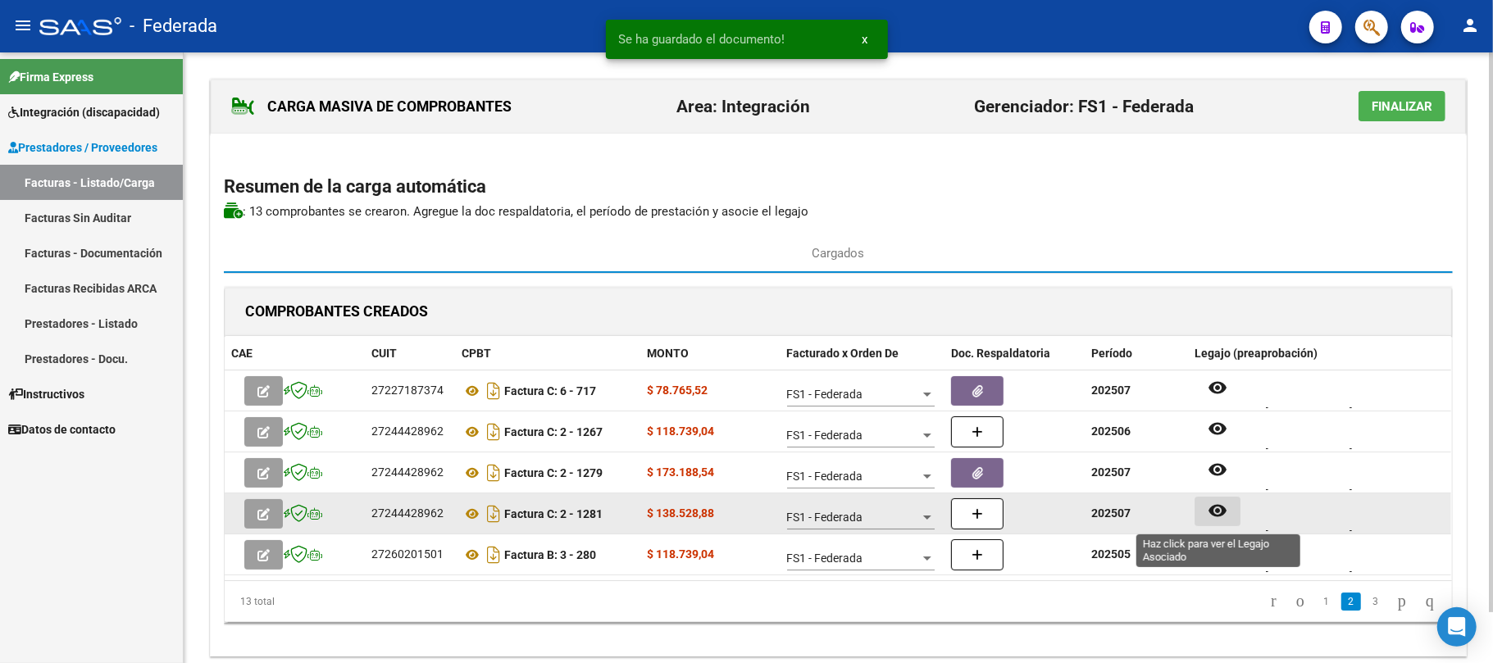
click at [1227, 517] on mat-icon "remove_red_eye" at bounding box center [1218, 511] width 20 height 20
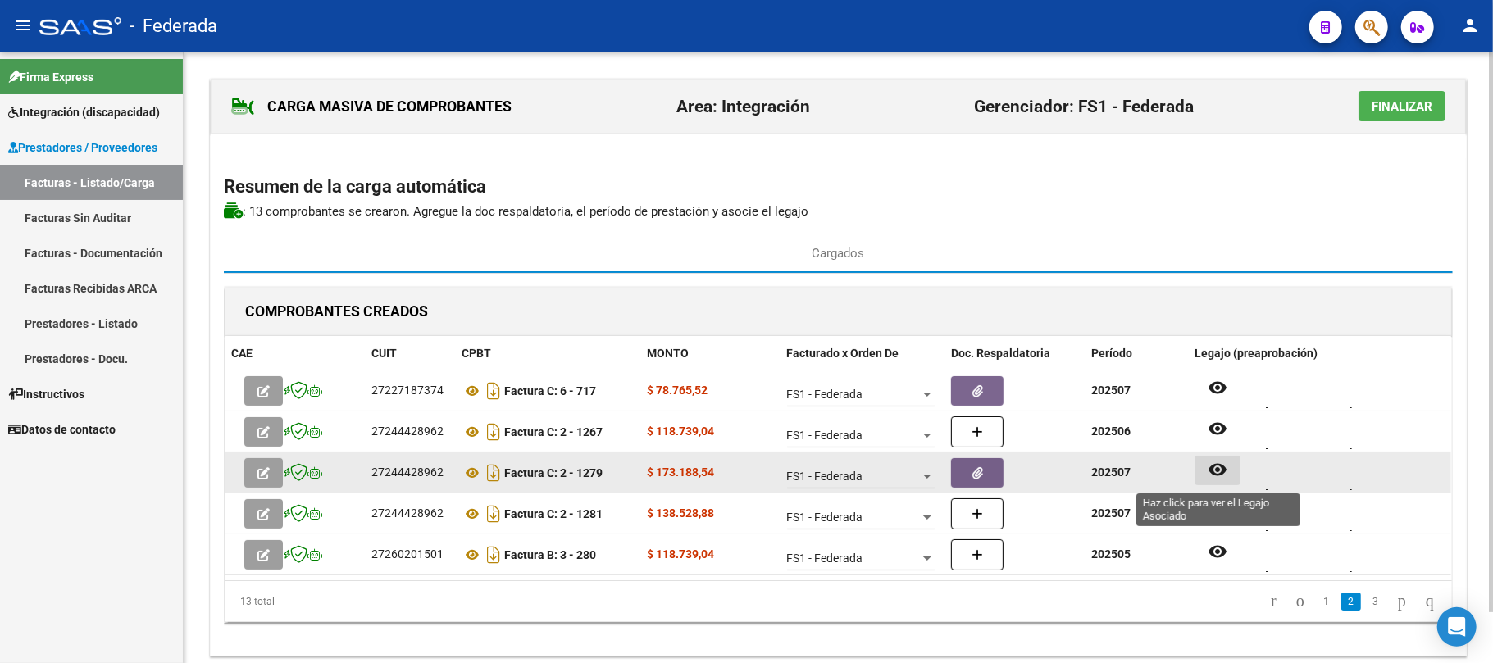
click at [1210, 472] on mat-icon "remove_red_eye" at bounding box center [1218, 470] width 20 height 20
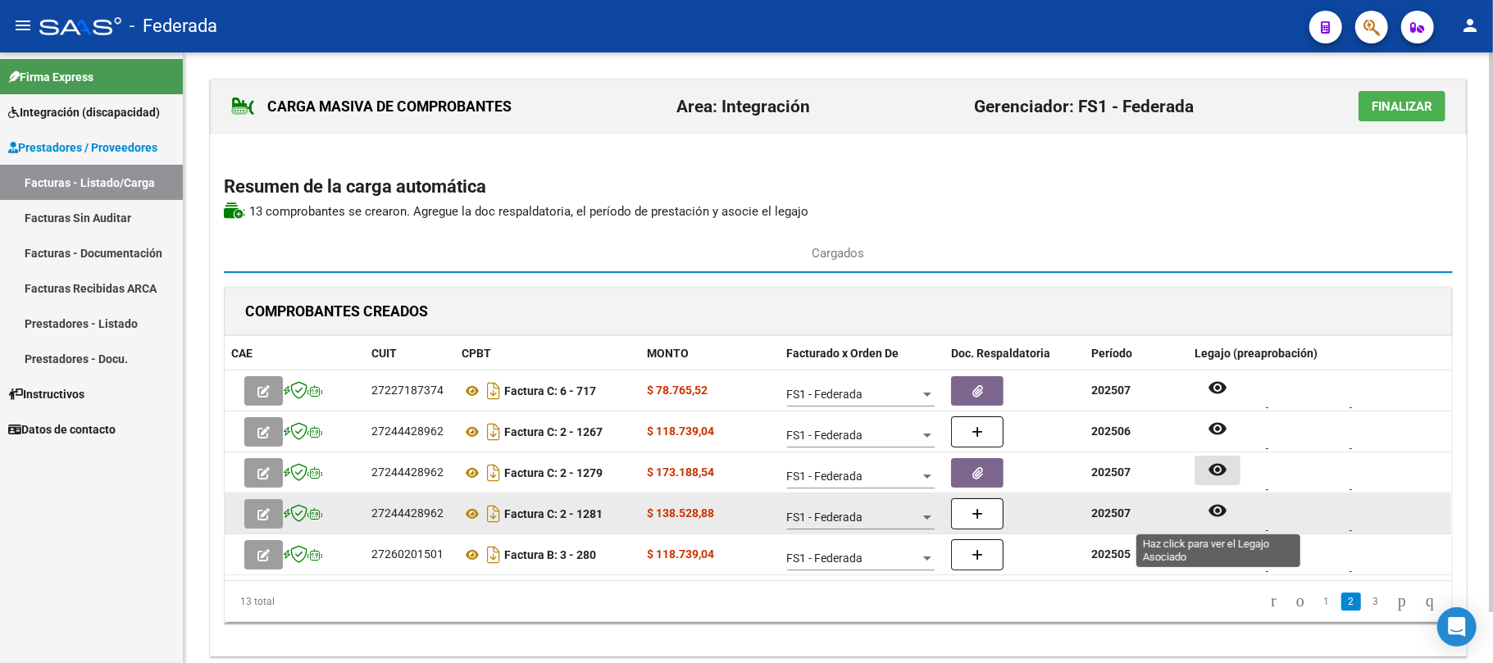
click at [1240, 518] on button "remove_red_eye" at bounding box center [1218, 512] width 46 height 30
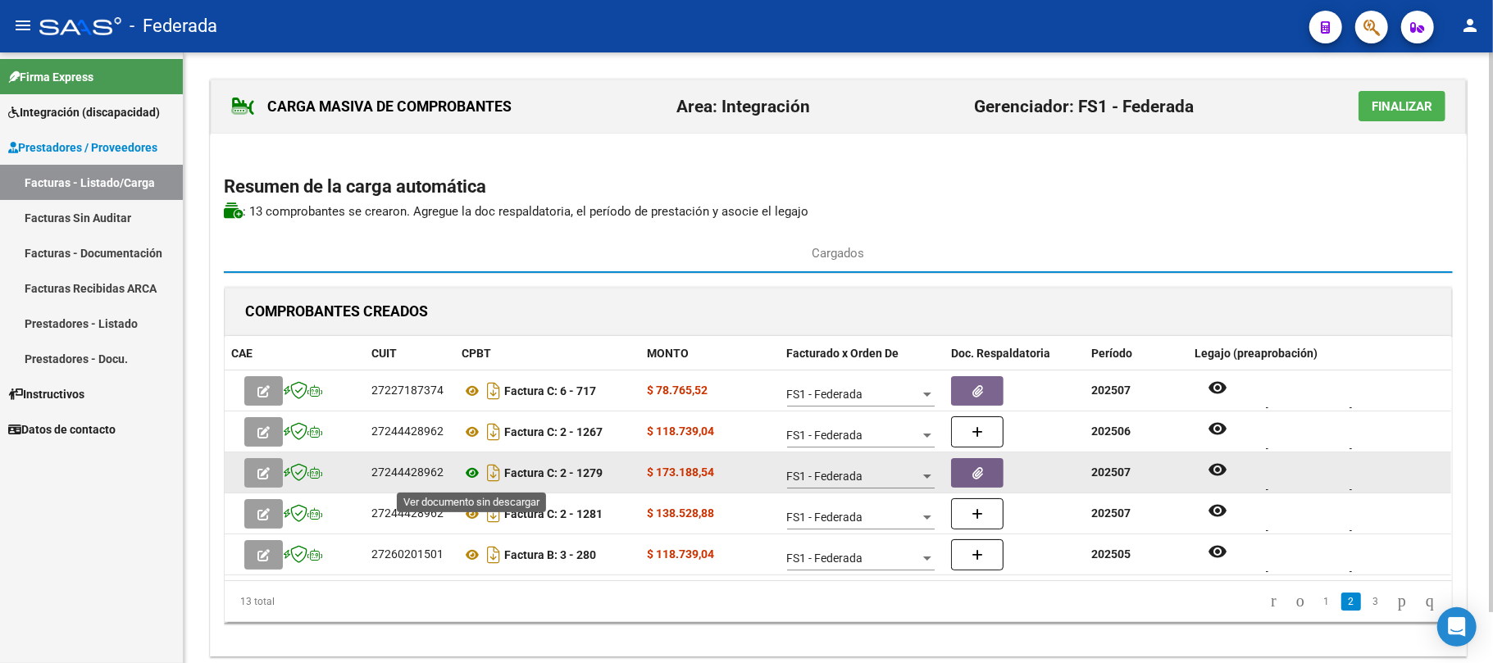
click at [467, 471] on icon at bounding box center [472, 473] width 21 height 20
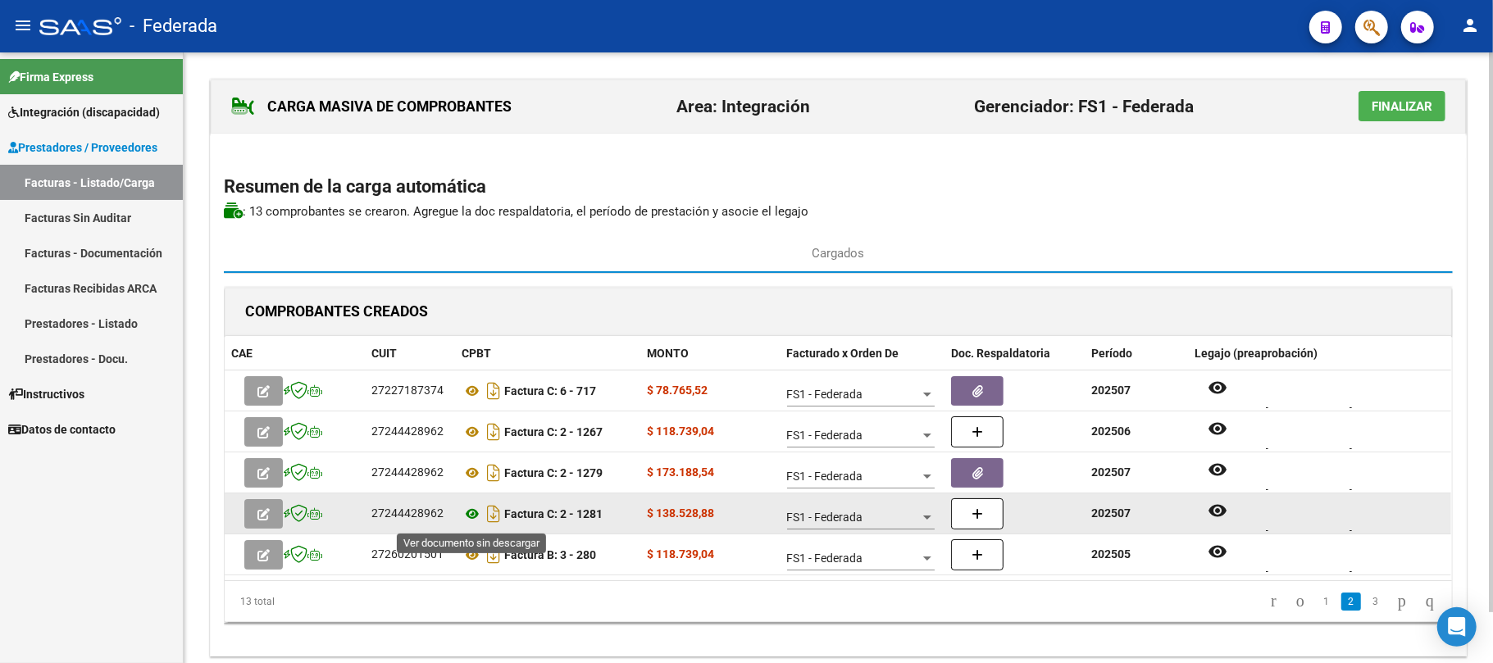
click at [476, 517] on icon at bounding box center [472, 514] width 21 height 20
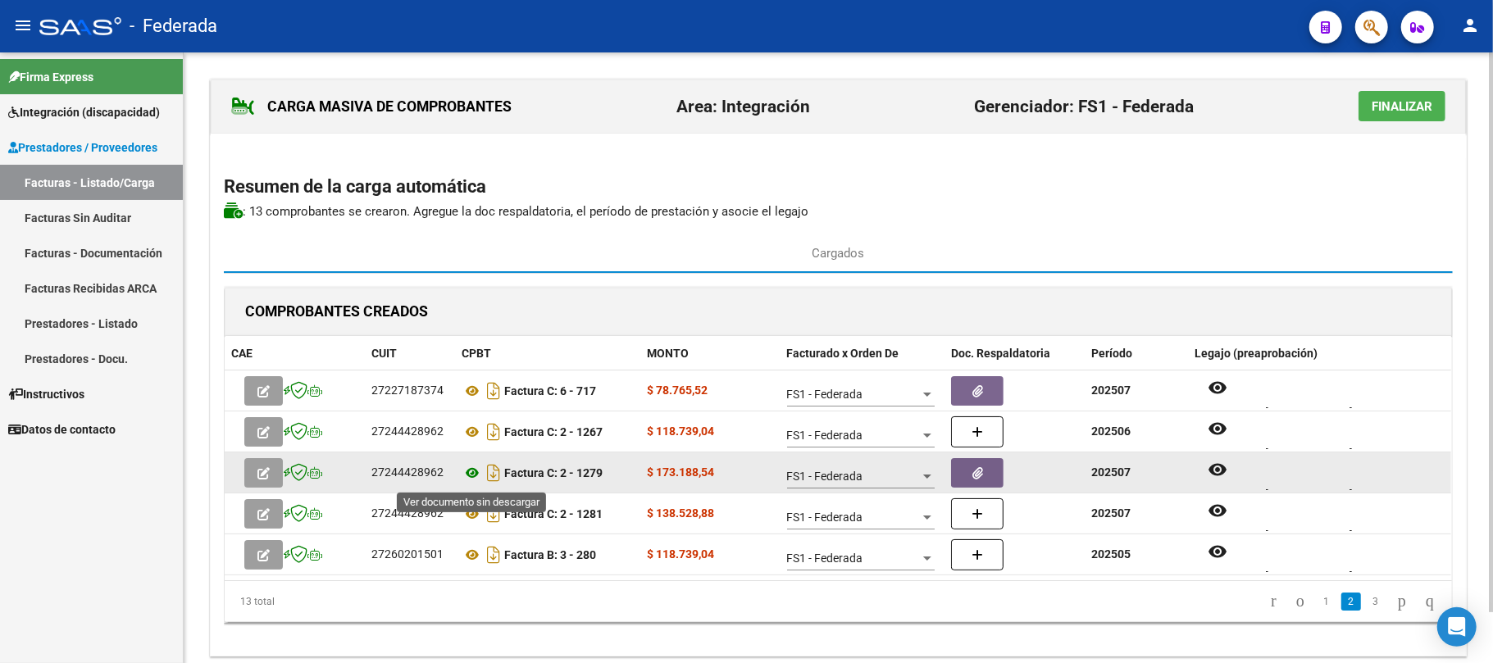
click at [479, 471] on icon at bounding box center [472, 473] width 21 height 20
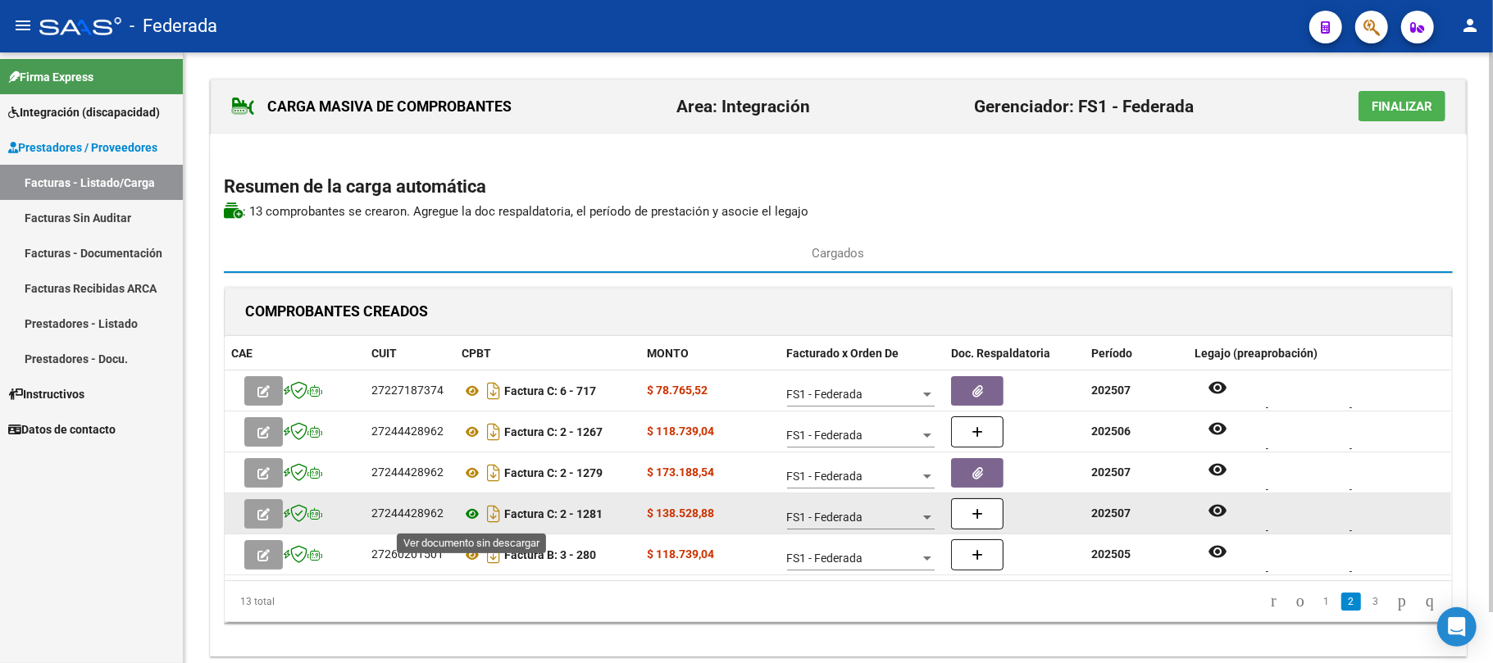
click at [480, 513] on icon at bounding box center [472, 514] width 21 height 20
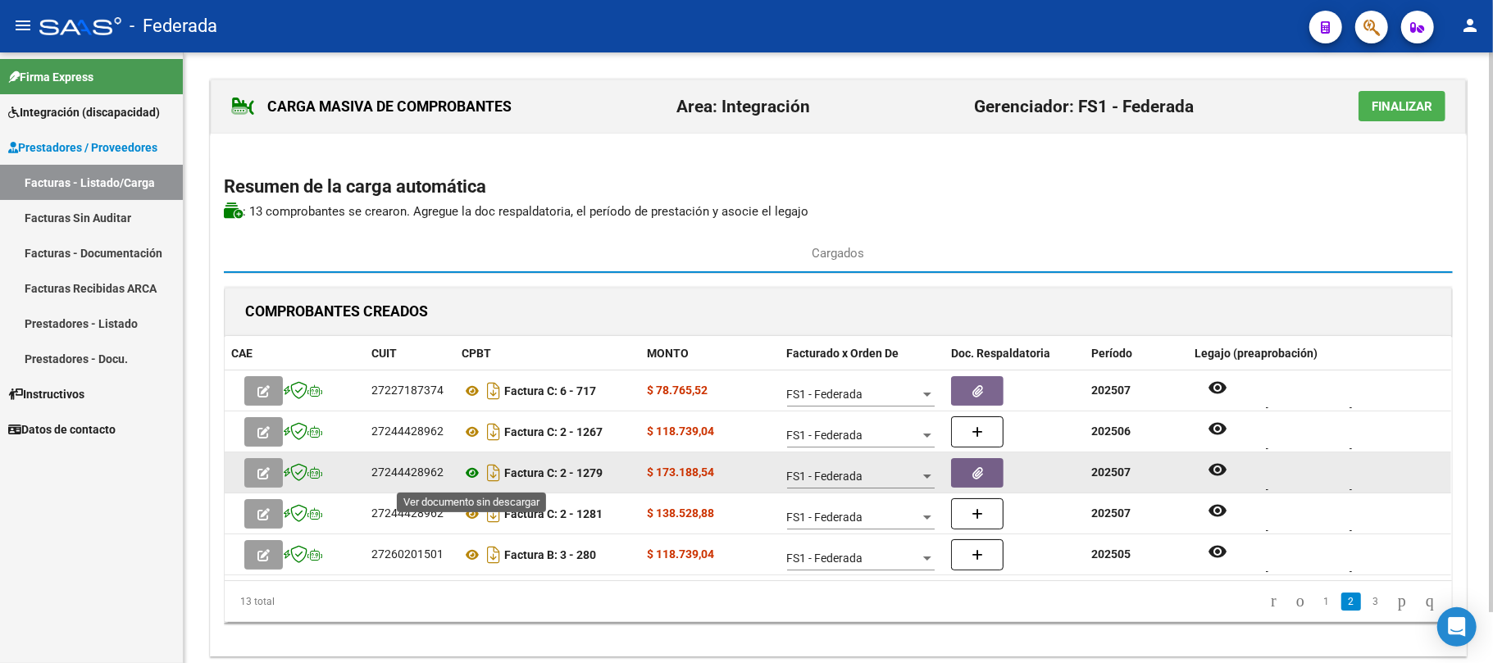
click at [473, 472] on icon at bounding box center [472, 473] width 21 height 20
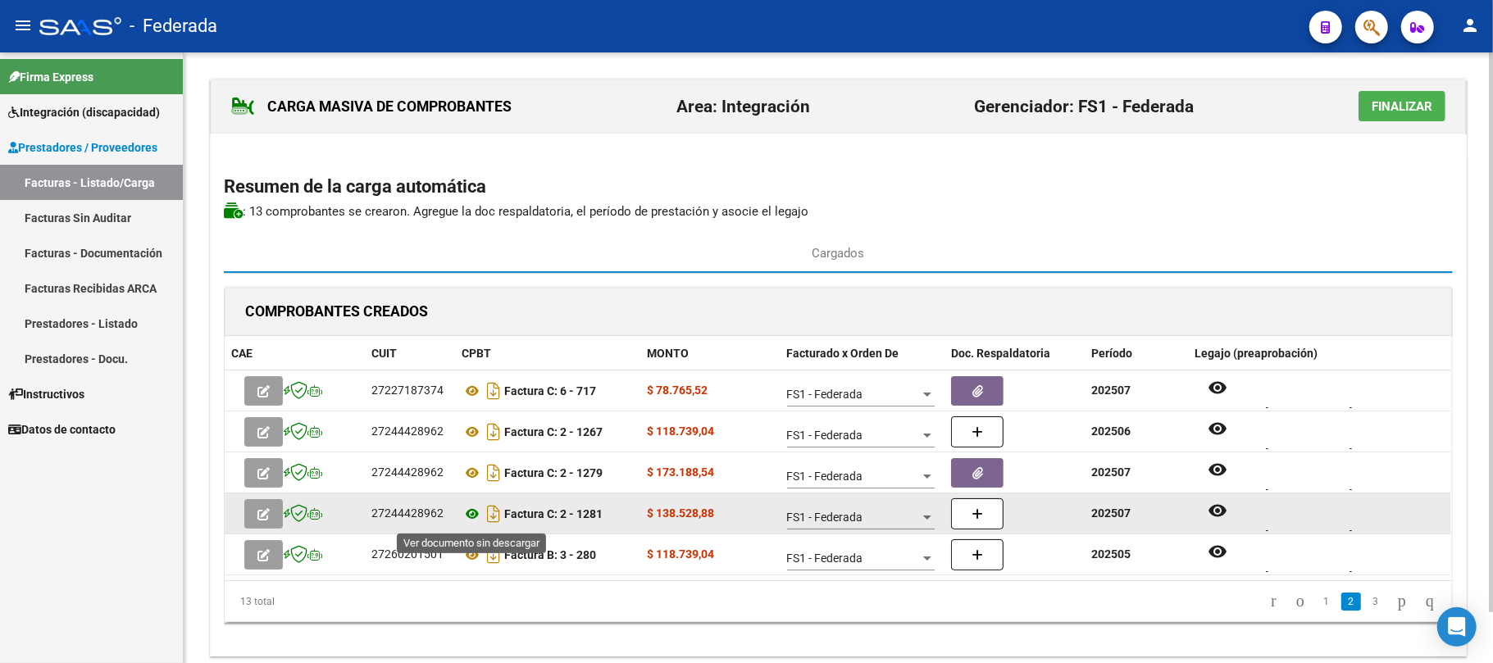
click at [473, 513] on icon at bounding box center [472, 514] width 21 height 20
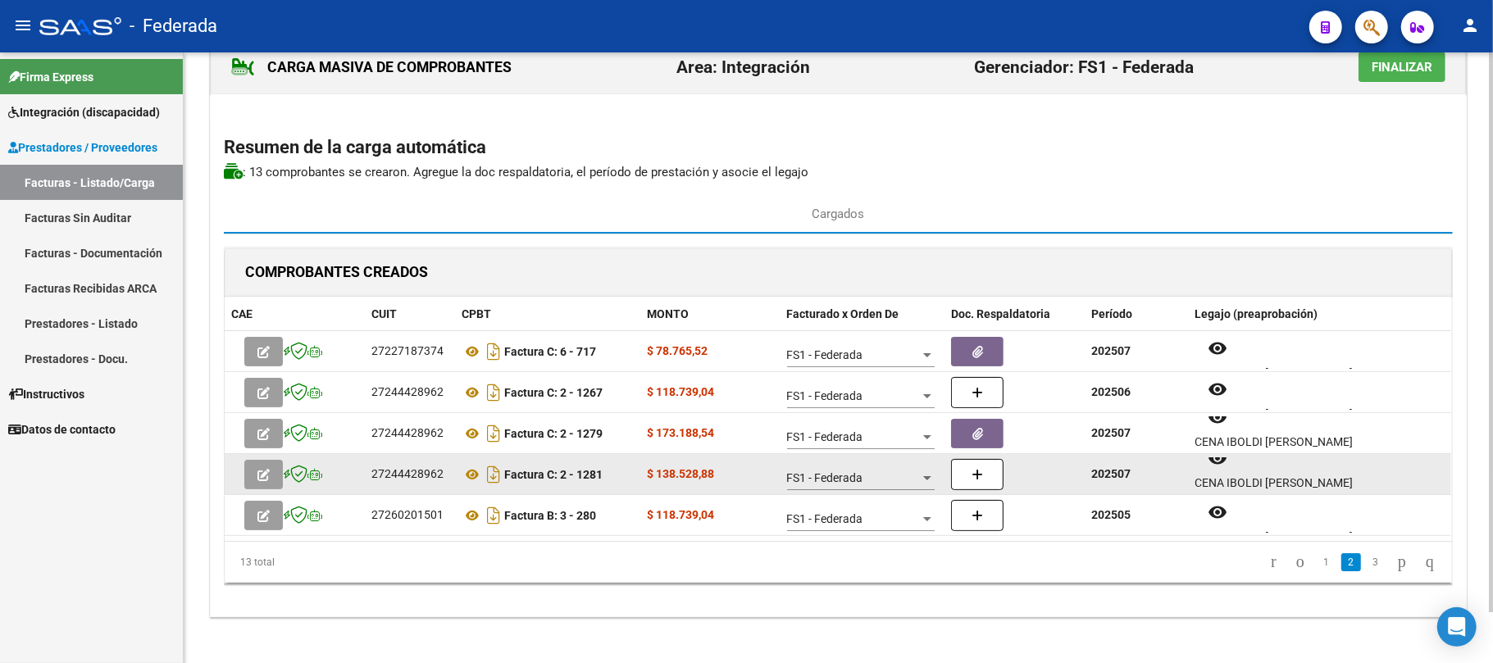
scroll to position [54, 0]
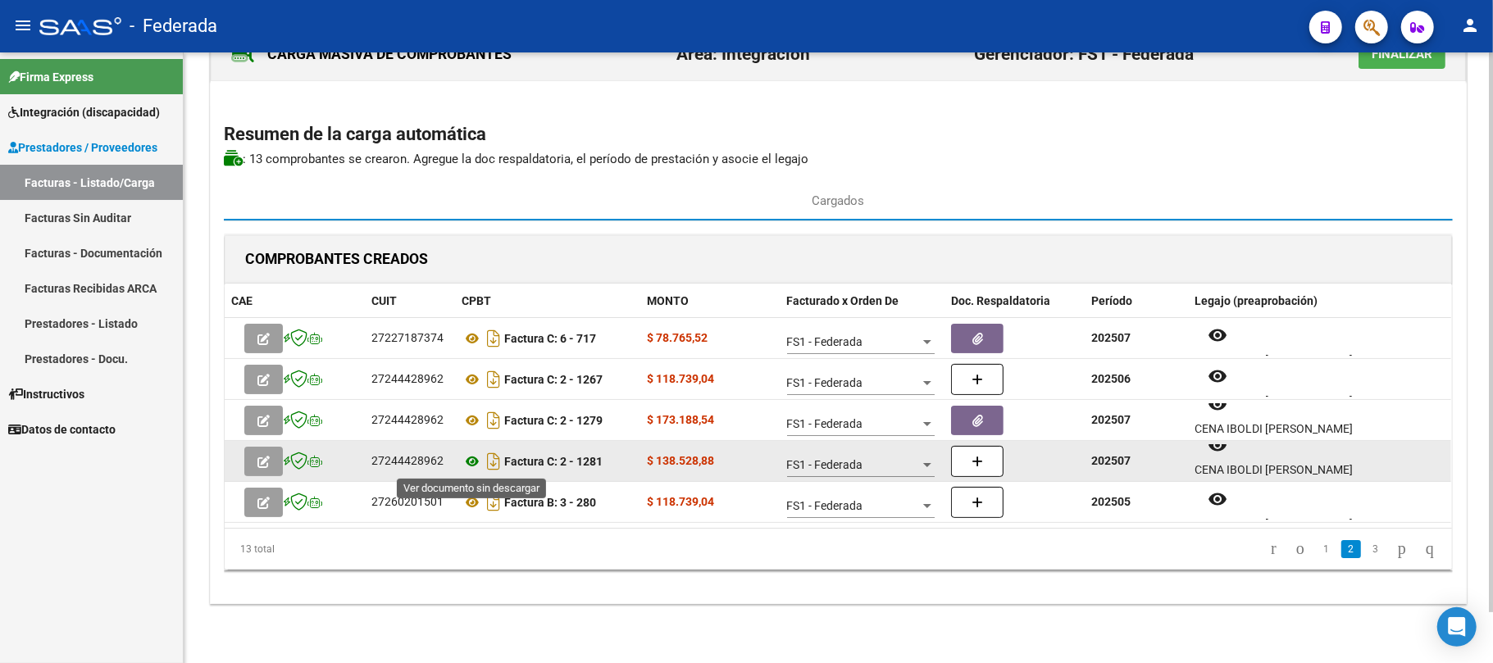
click at [472, 459] on icon at bounding box center [472, 462] width 21 height 20
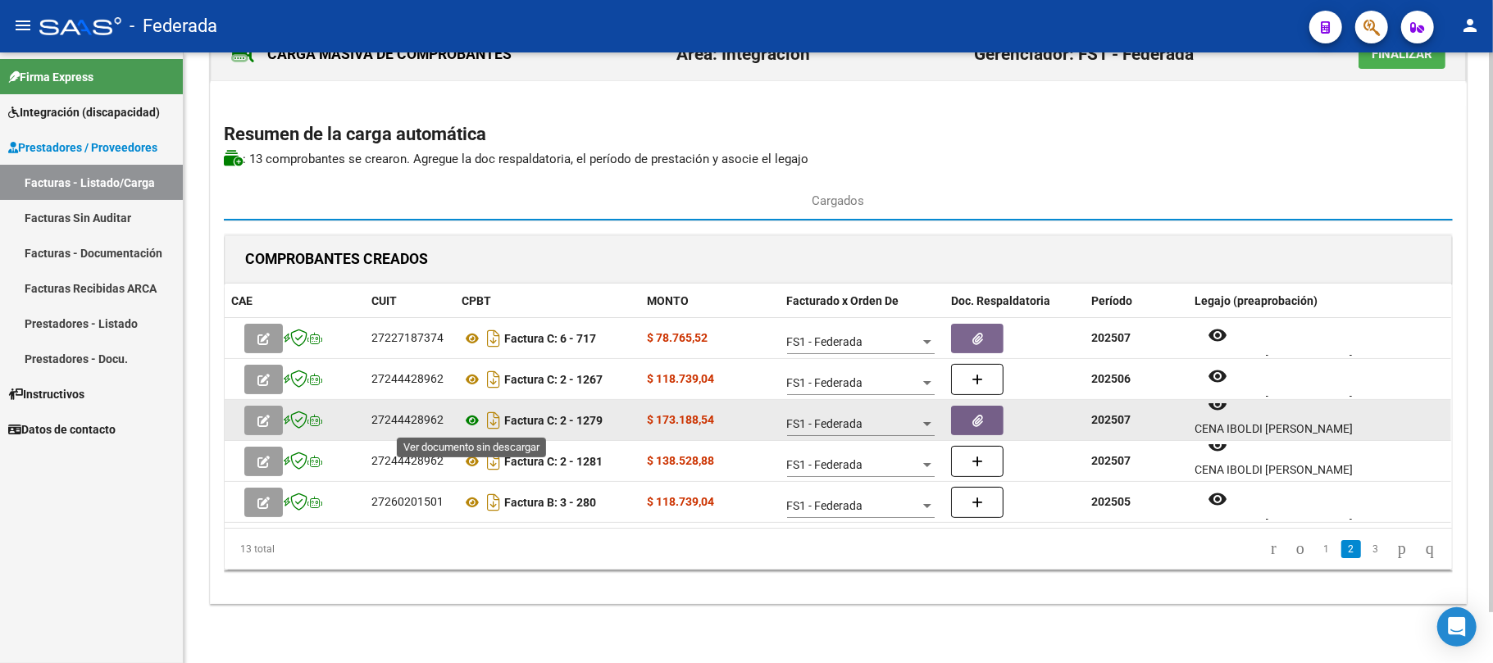
click at [472, 420] on icon at bounding box center [472, 421] width 21 height 20
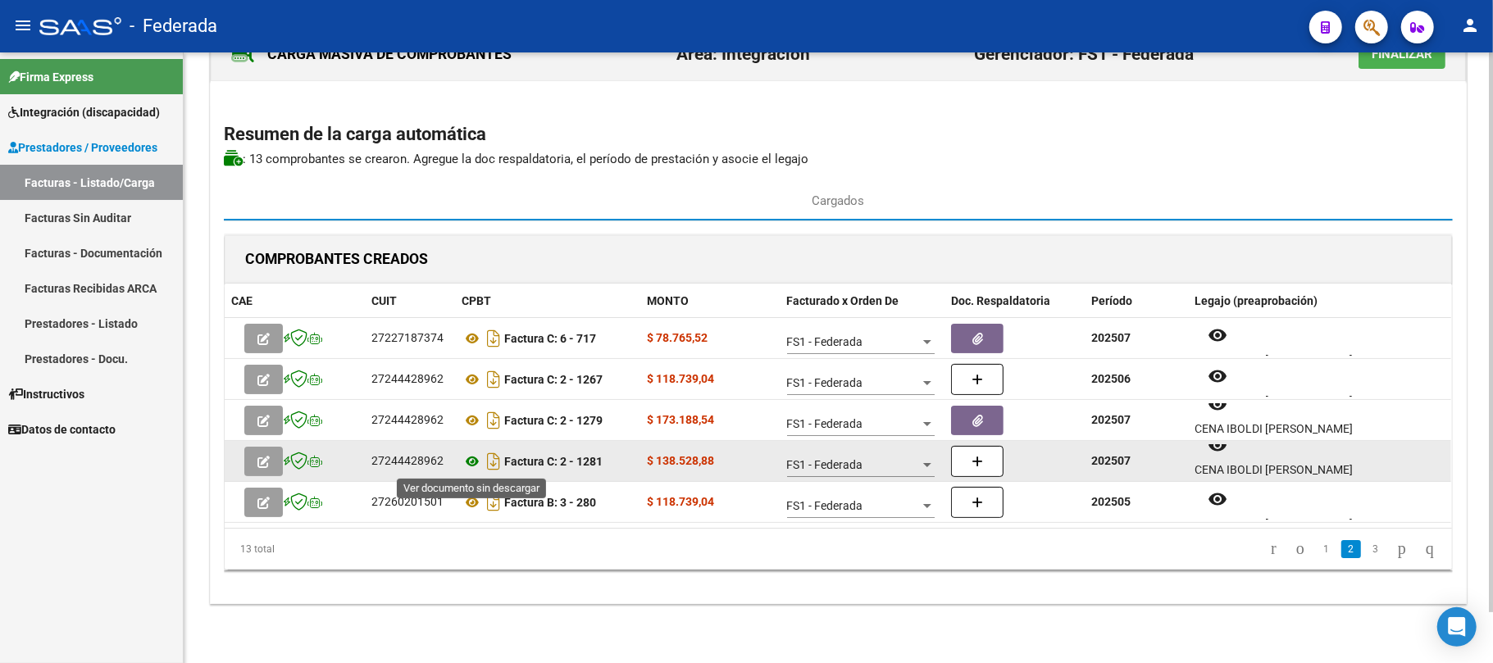
click at [471, 461] on icon at bounding box center [472, 462] width 21 height 20
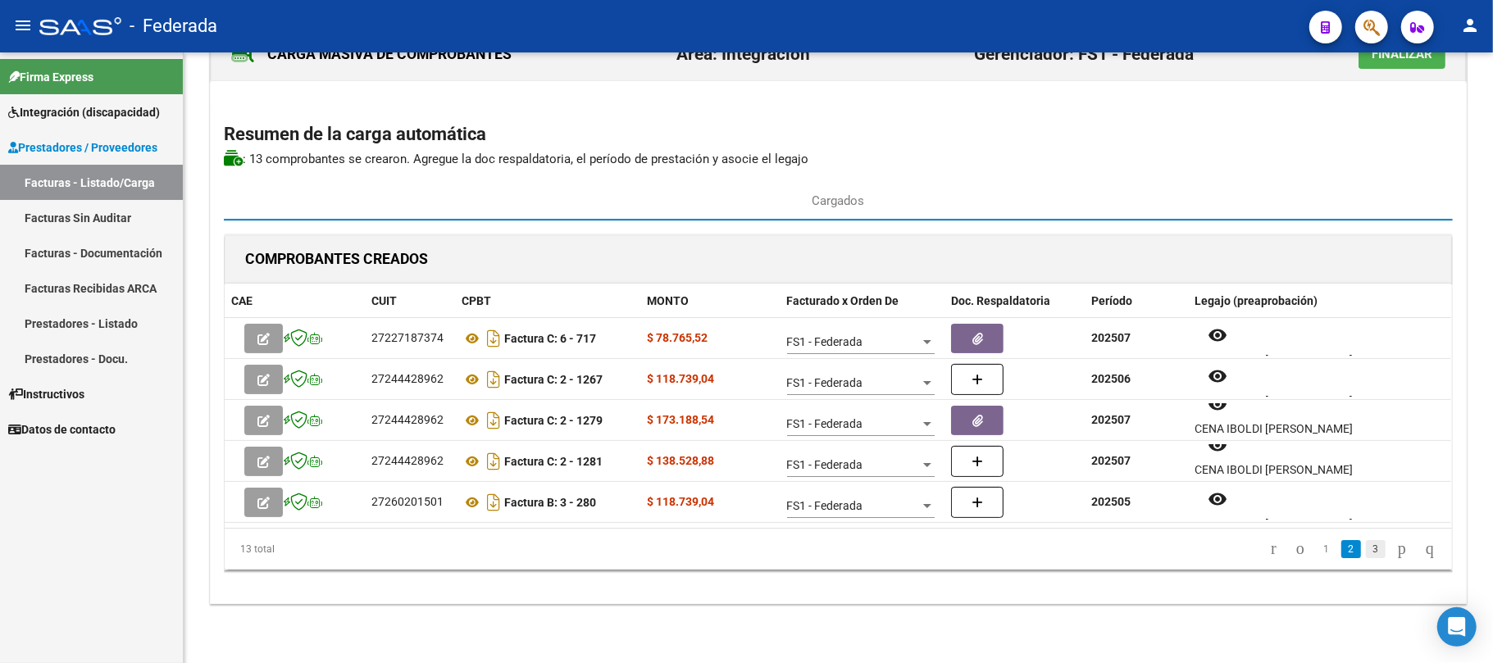
click at [1366, 554] on link "3" at bounding box center [1376, 549] width 20 height 18
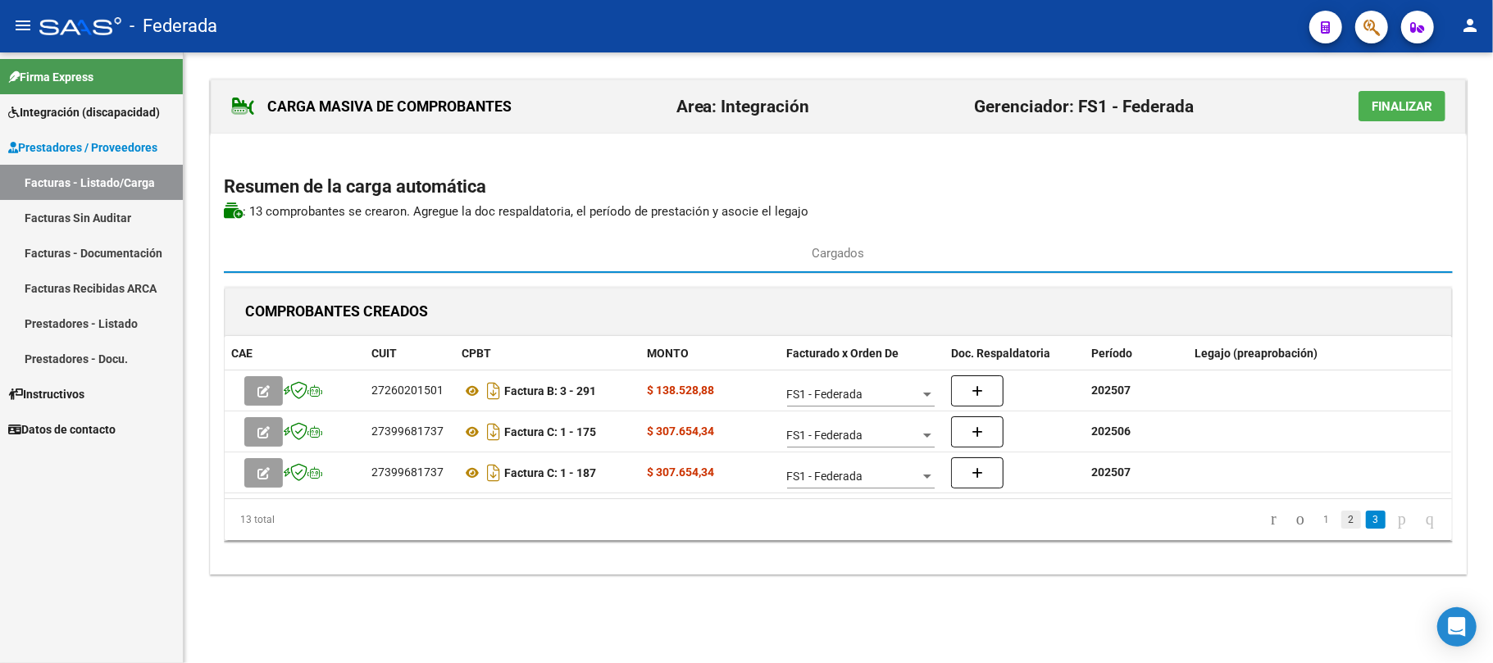
scroll to position [0, 0]
click at [1379, 107] on span "Finalizar" at bounding box center [1402, 106] width 61 height 15
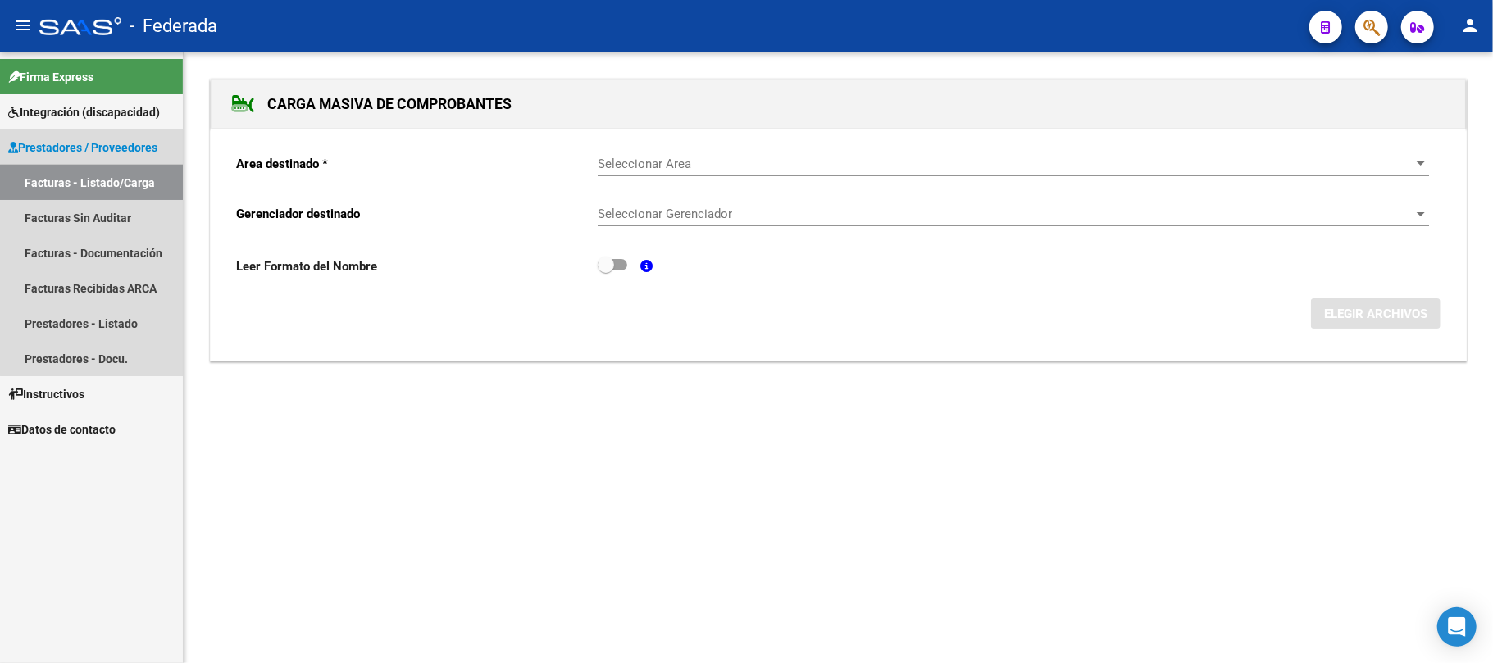
click at [122, 181] on link "Facturas - Listado/Carga" at bounding box center [91, 182] width 183 height 35
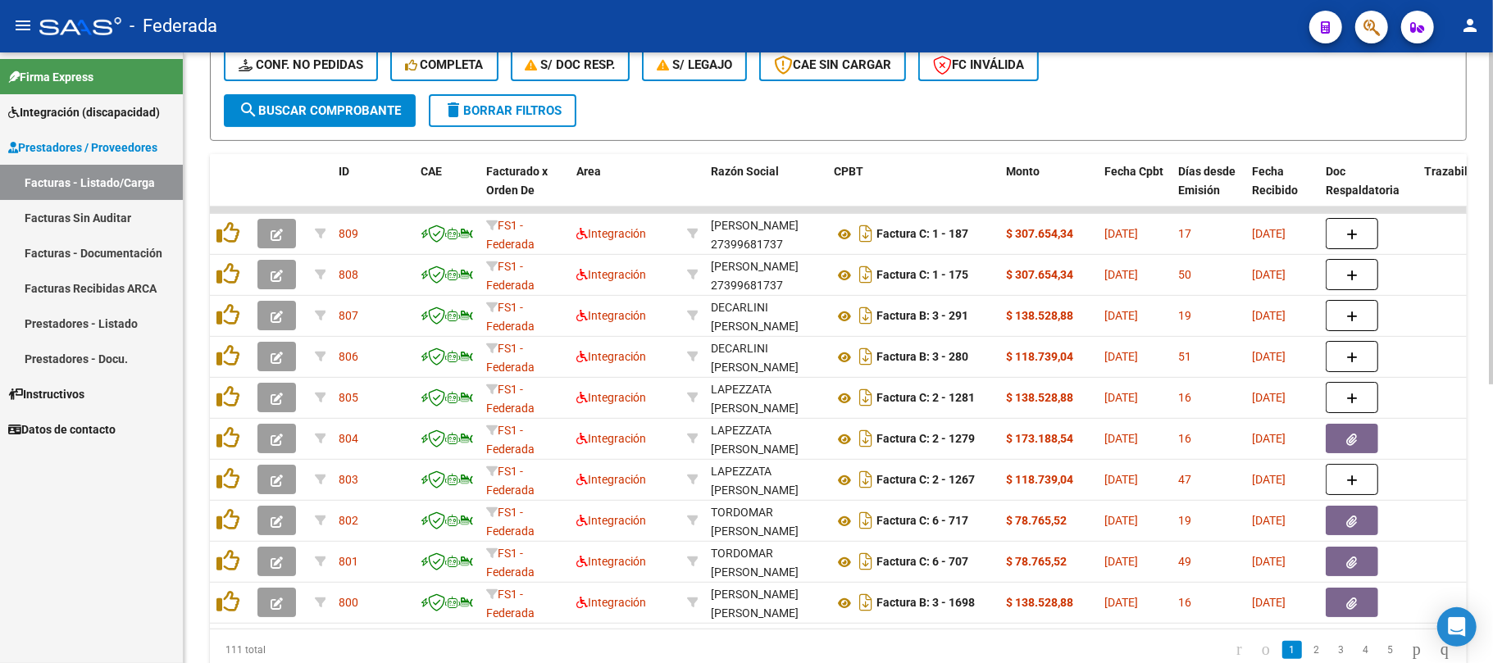
scroll to position [512, 0]
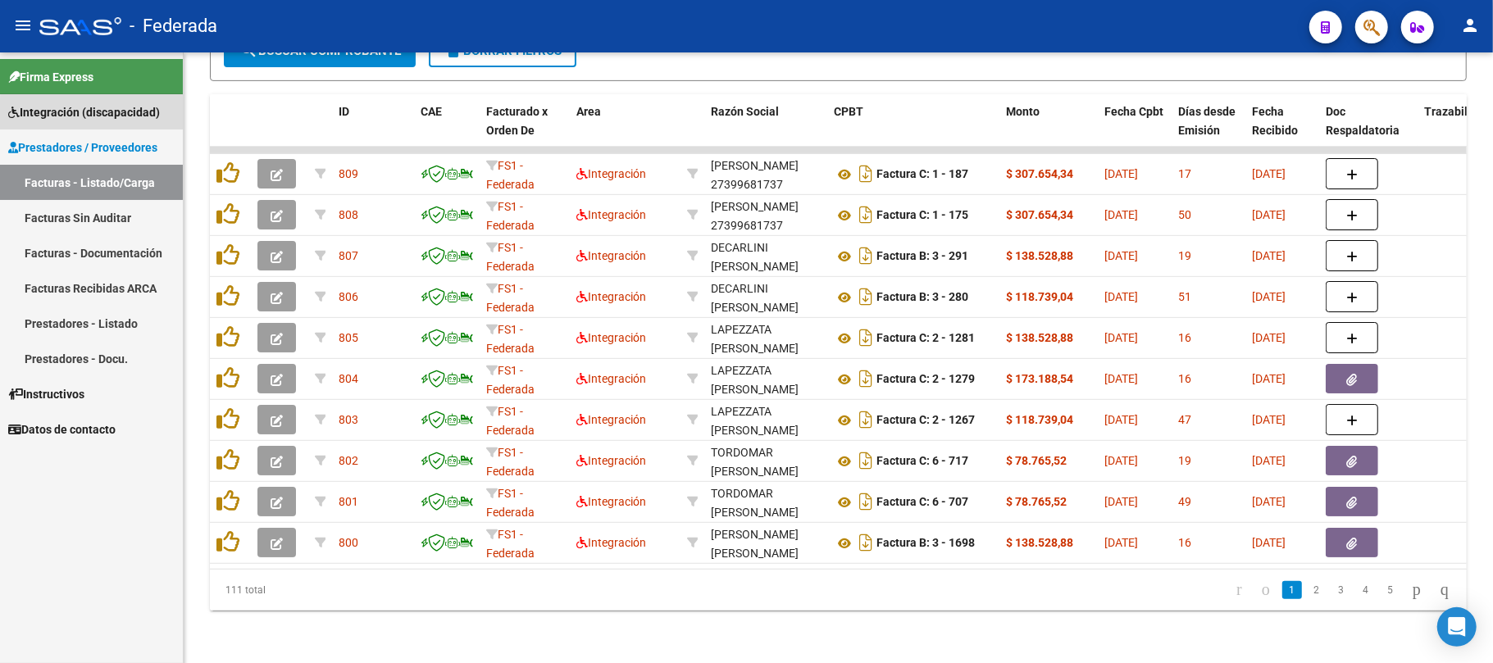
click at [96, 119] on span "Integración (discapacidad)" at bounding box center [84, 112] width 152 height 18
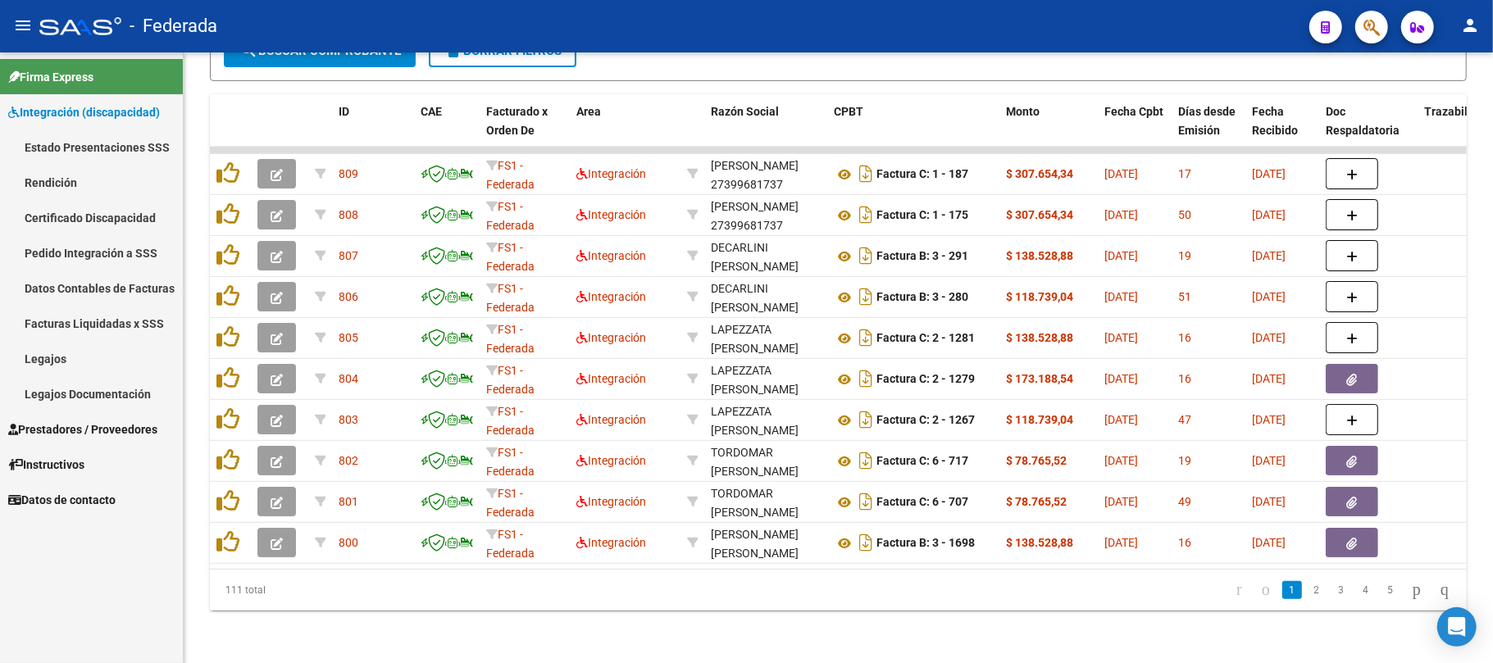
click at [95, 330] on link "Facturas Liquidadas x SSS" at bounding box center [91, 323] width 183 height 35
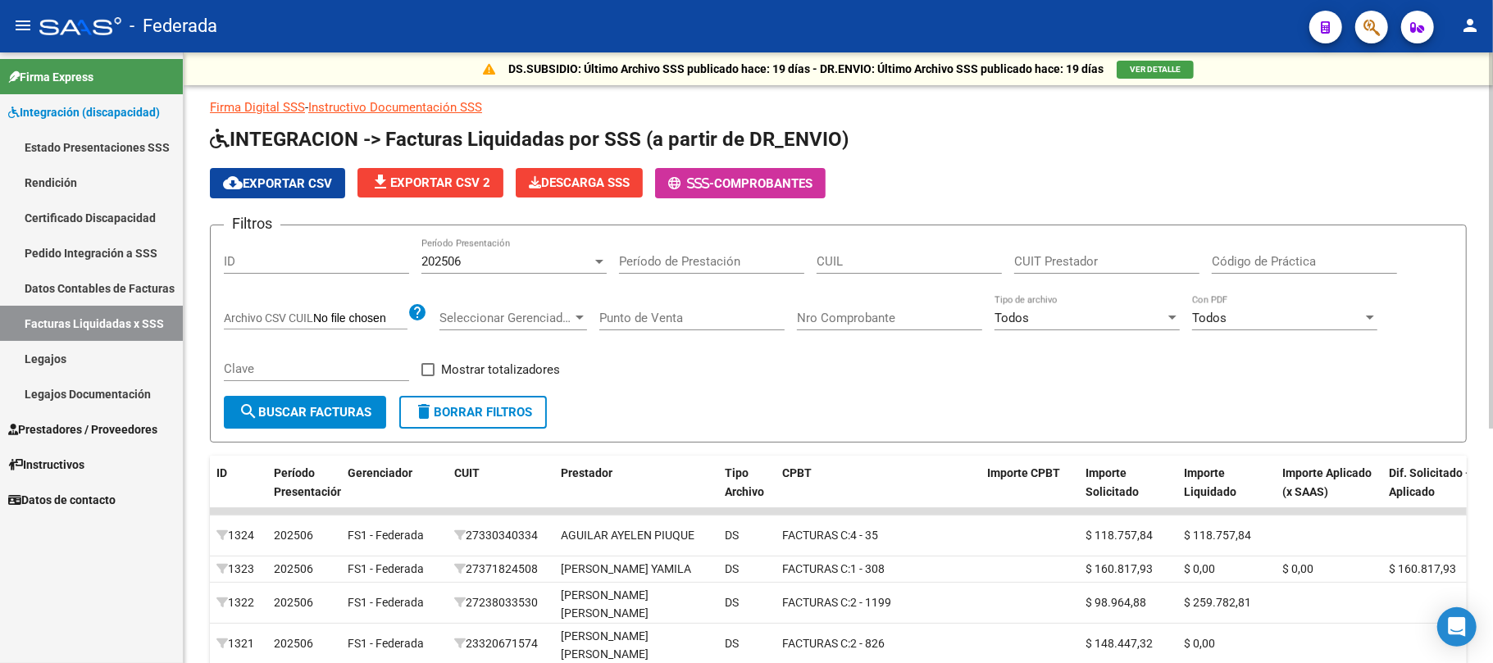
click at [589, 262] on div "202506" at bounding box center [506, 261] width 171 height 15
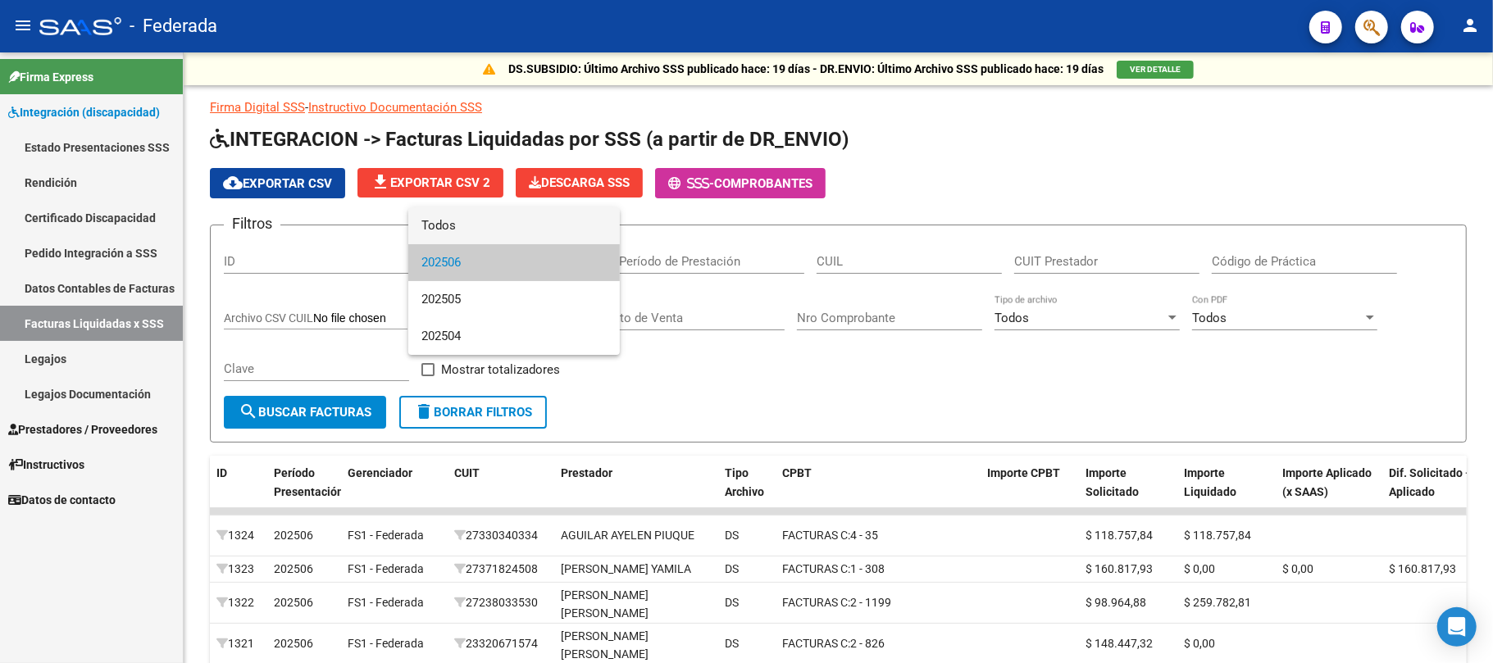
click at [516, 230] on span "Todos" at bounding box center [513, 225] width 185 height 37
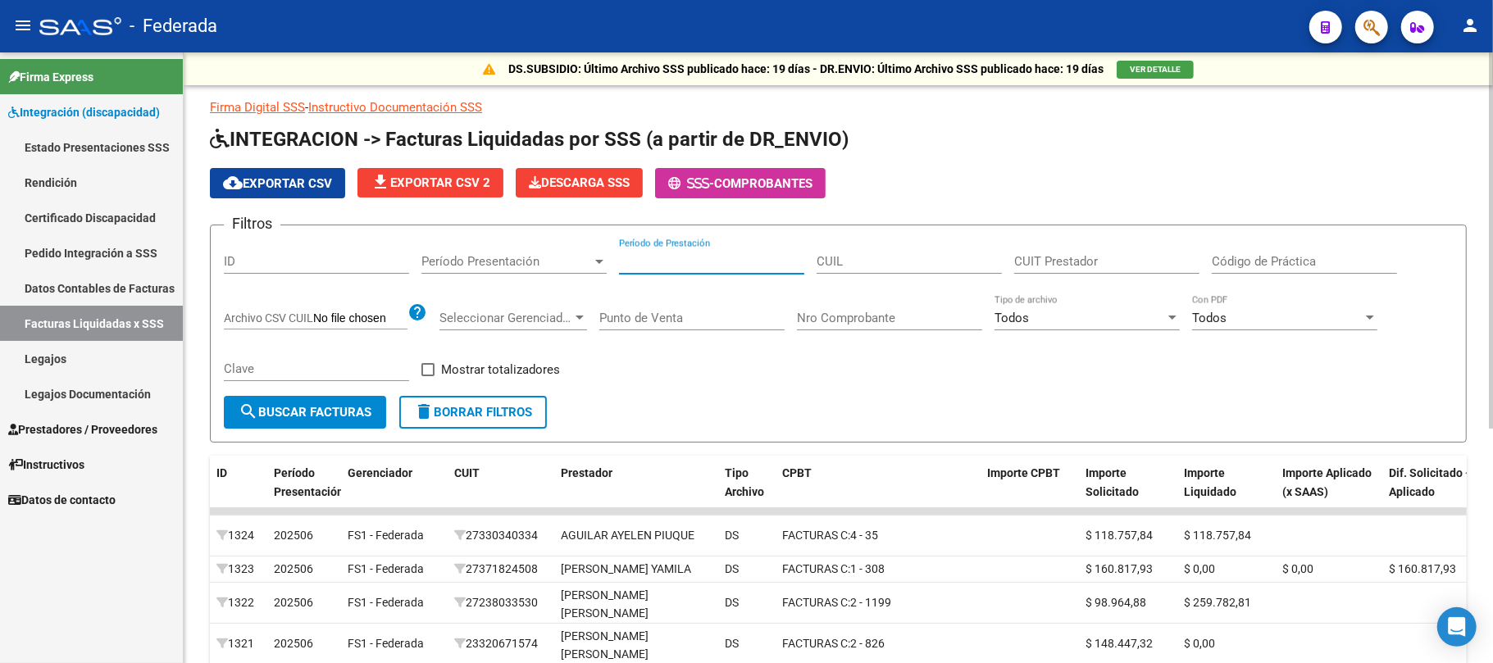
click at [692, 261] on input "Período de Prestación" at bounding box center [711, 261] width 185 height 15
type input "2"
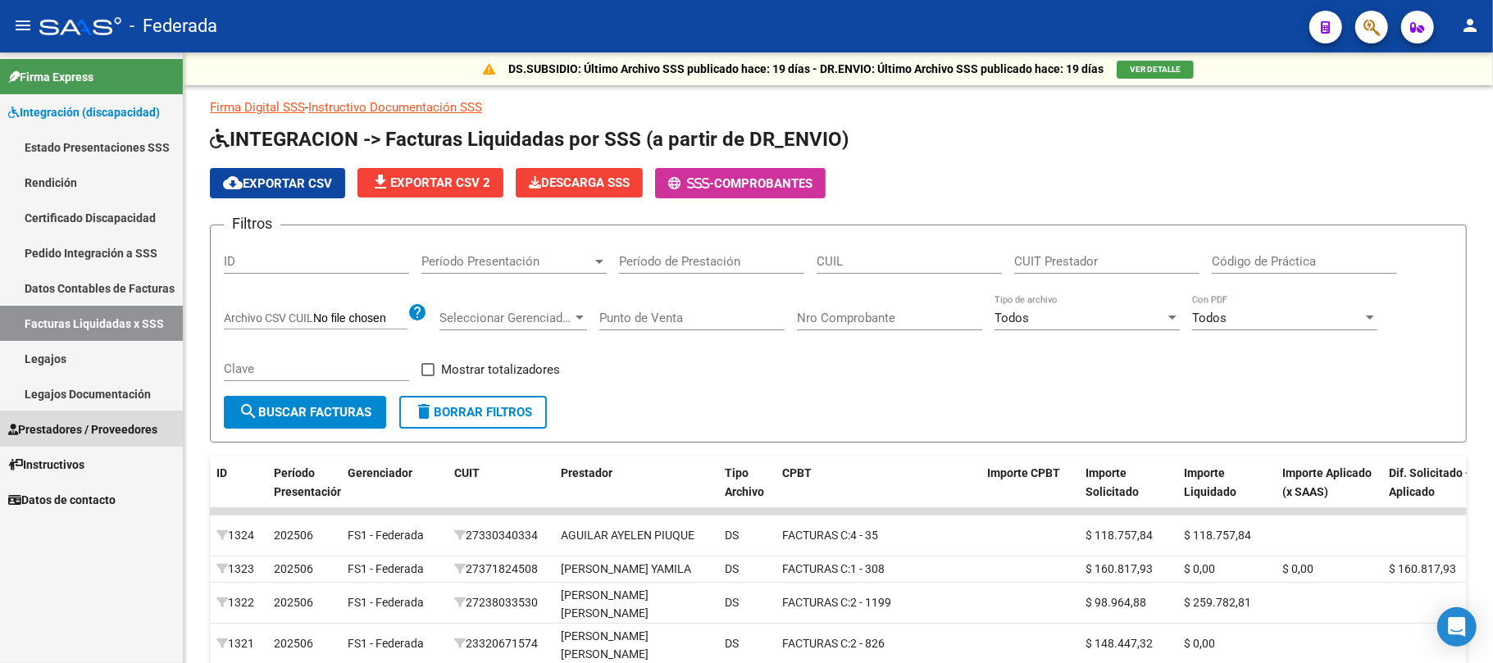
click at [107, 421] on span "Prestadores / Proveedores" at bounding box center [82, 430] width 149 height 18
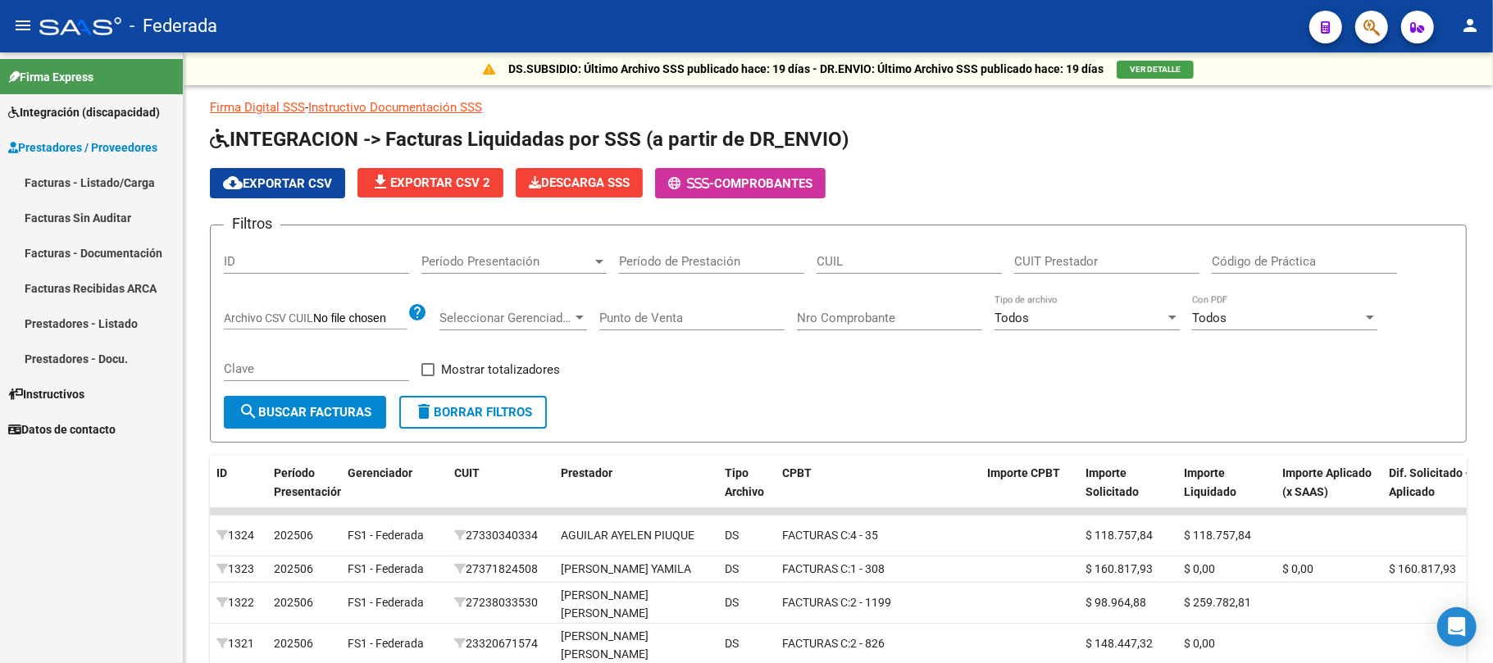
click at [93, 364] on link "Prestadores - Docu." at bounding box center [91, 358] width 183 height 35
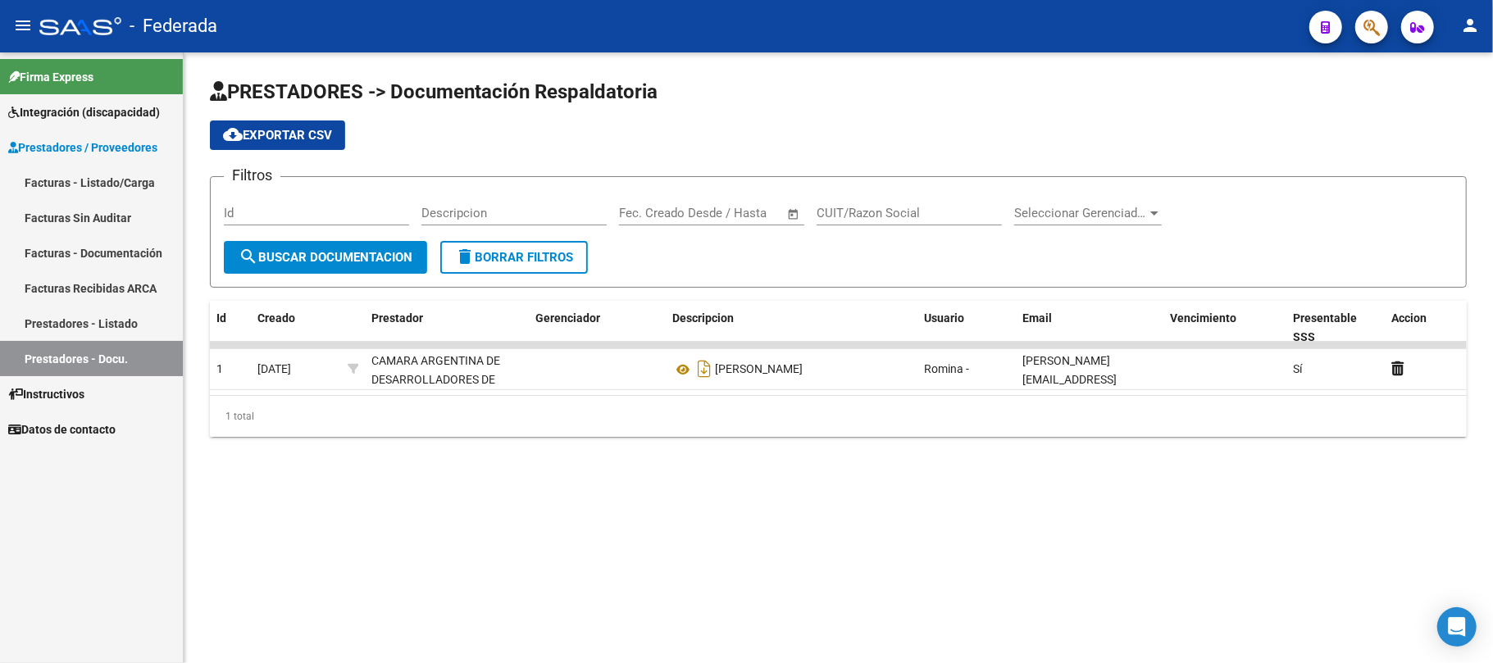
click at [85, 177] on link "Facturas - Listado/Carga" at bounding box center [91, 182] width 183 height 35
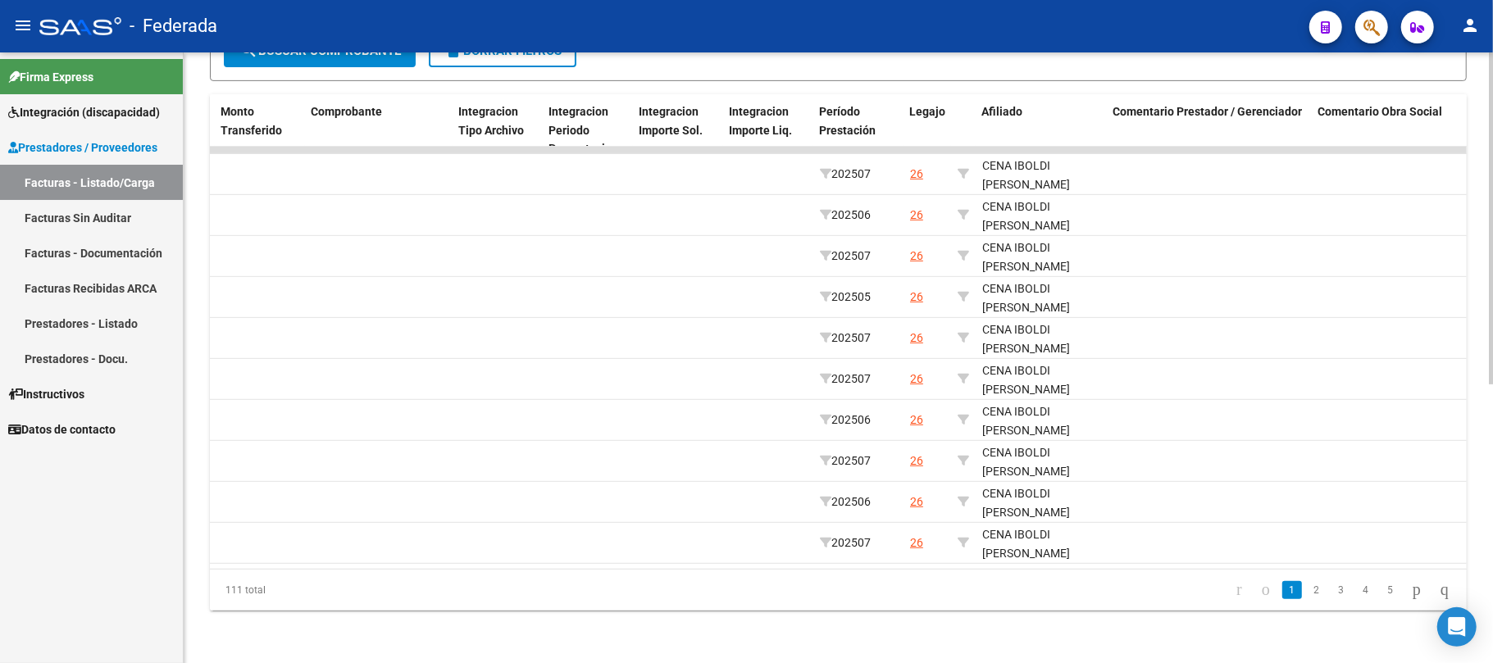
scroll to position [0, 1778]
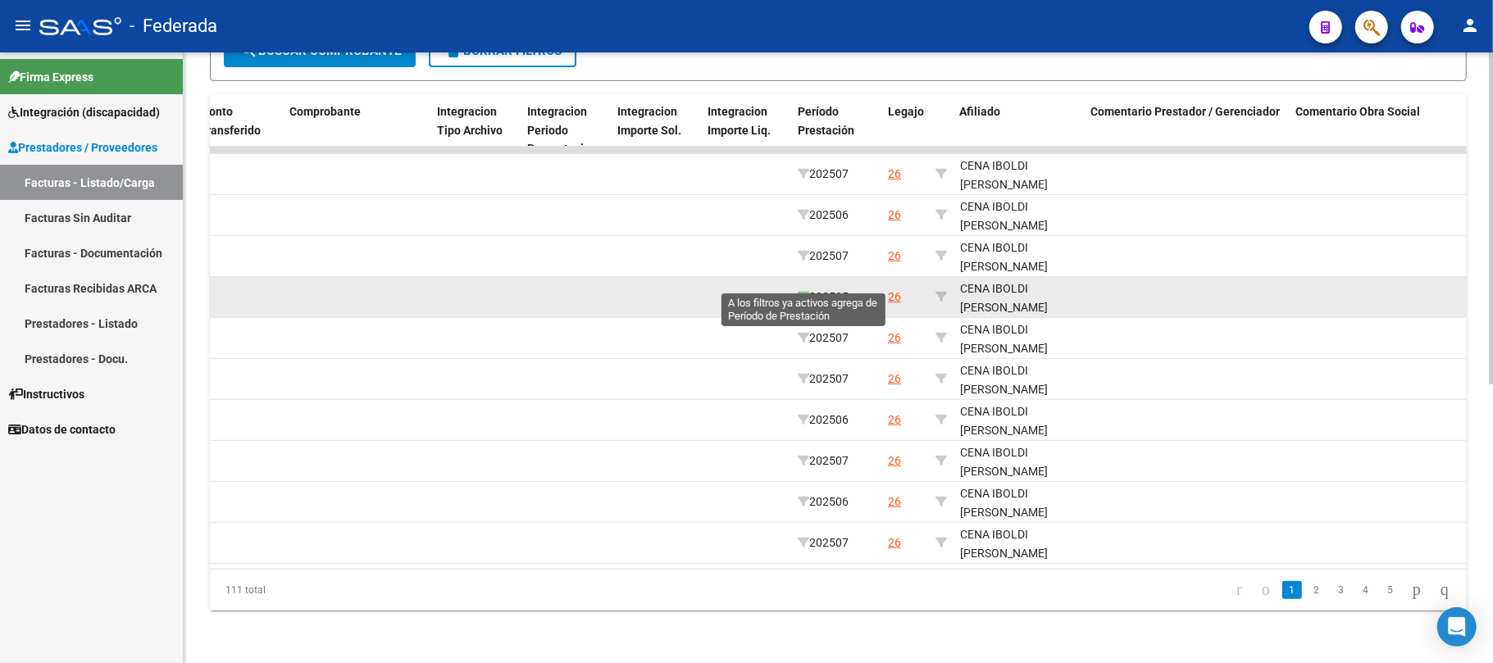
click at [800, 291] on icon at bounding box center [803, 296] width 11 height 11
type input "202505"
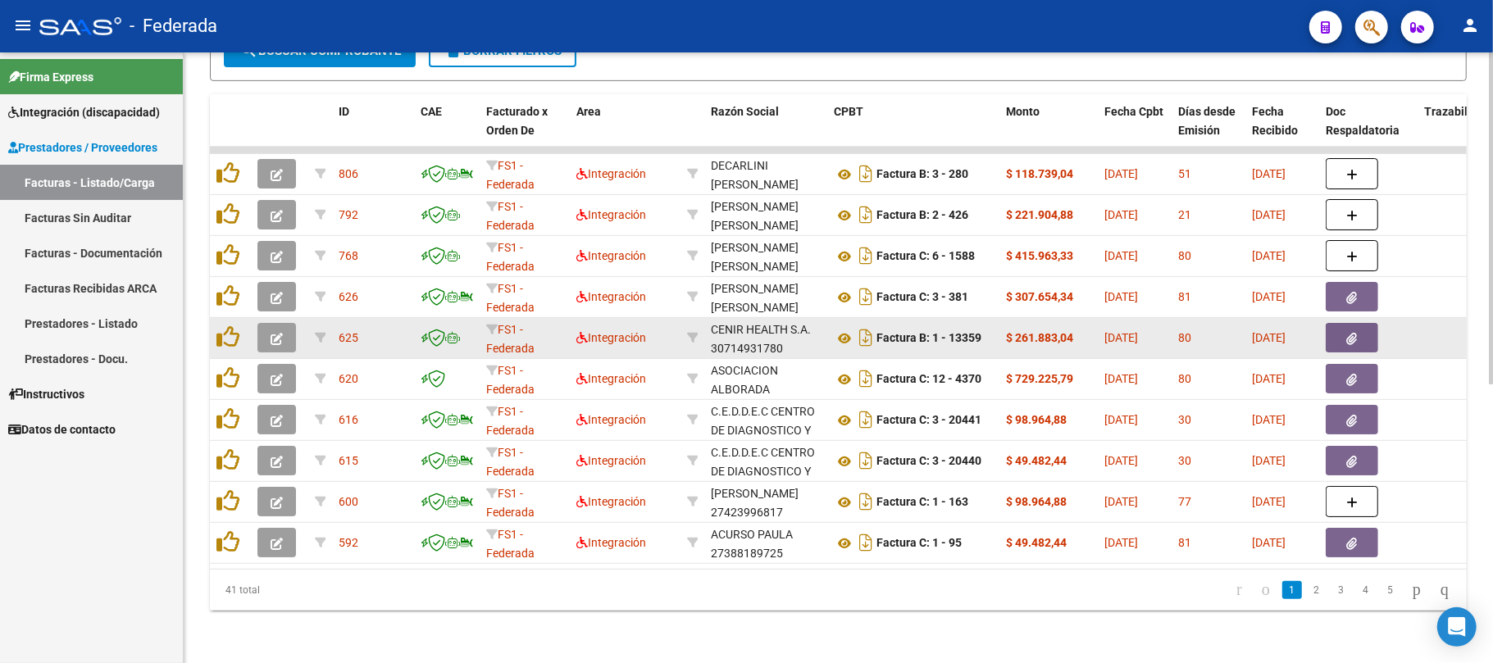
scroll to position [2, 0]
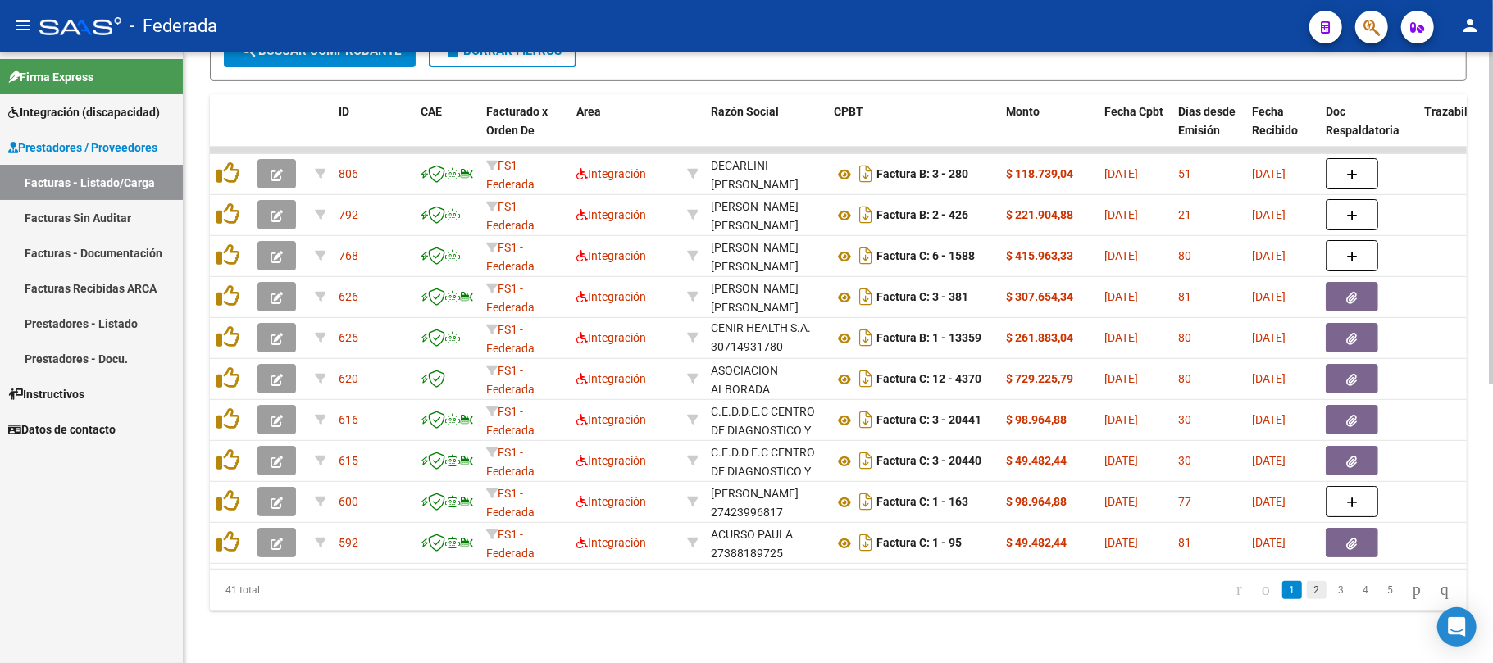
click at [1307, 589] on link "2" at bounding box center [1317, 590] width 20 height 18
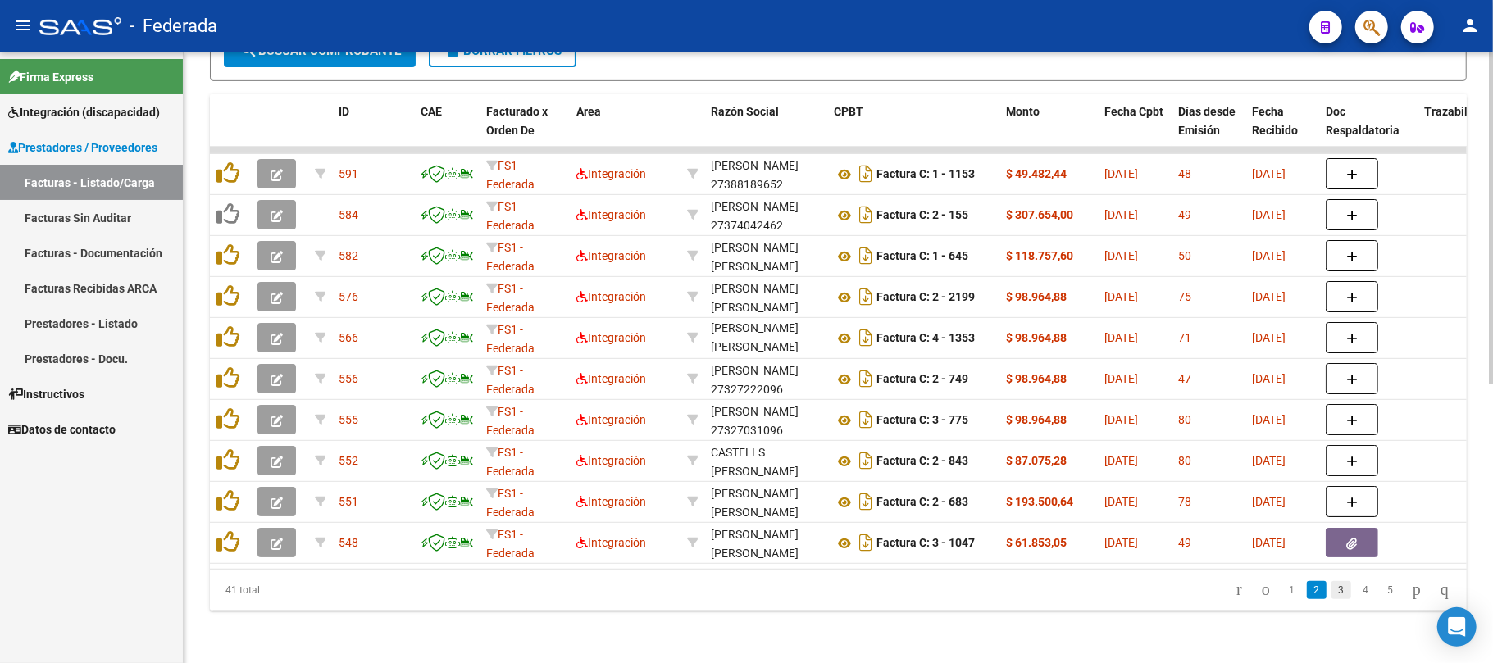
click at [1332, 594] on link "3" at bounding box center [1342, 590] width 20 height 18
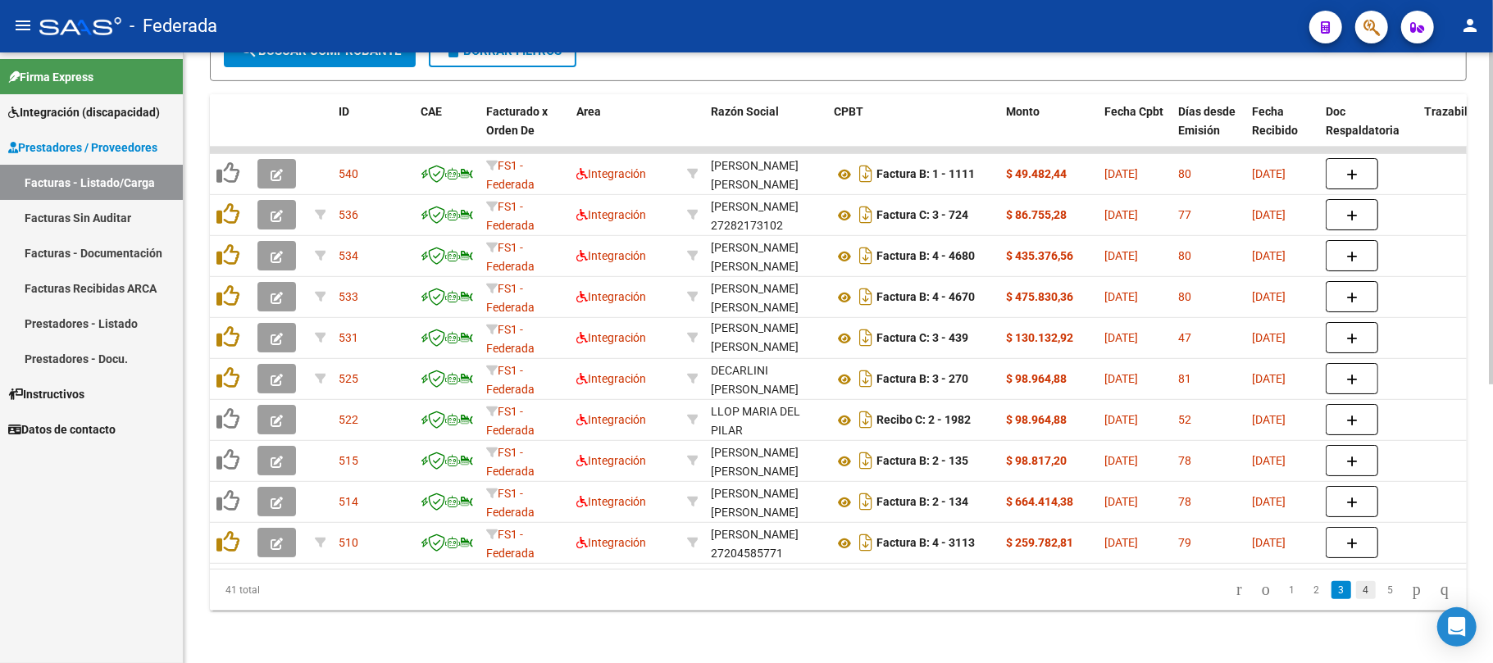
click at [1356, 591] on link "4" at bounding box center [1366, 590] width 20 height 18
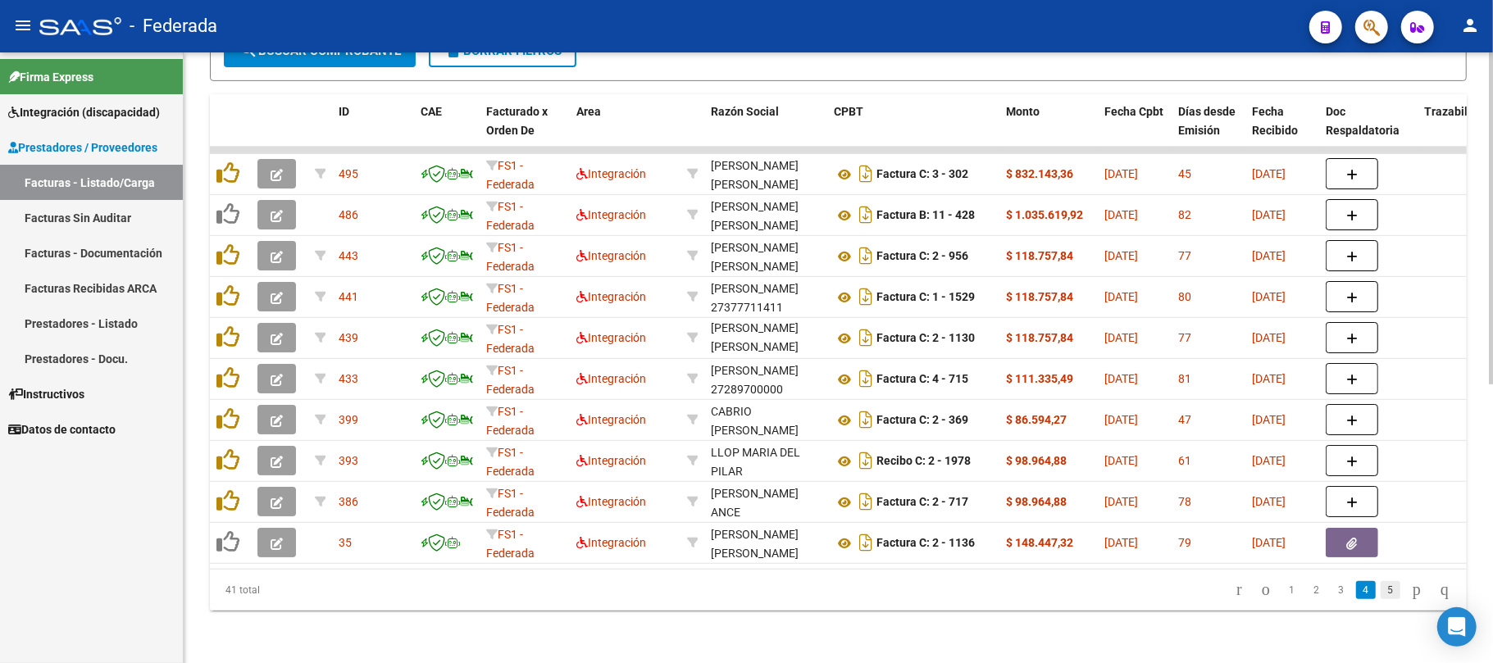
click at [1381, 594] on link "5" at bounding box center [1391, 590] width 20 height 18
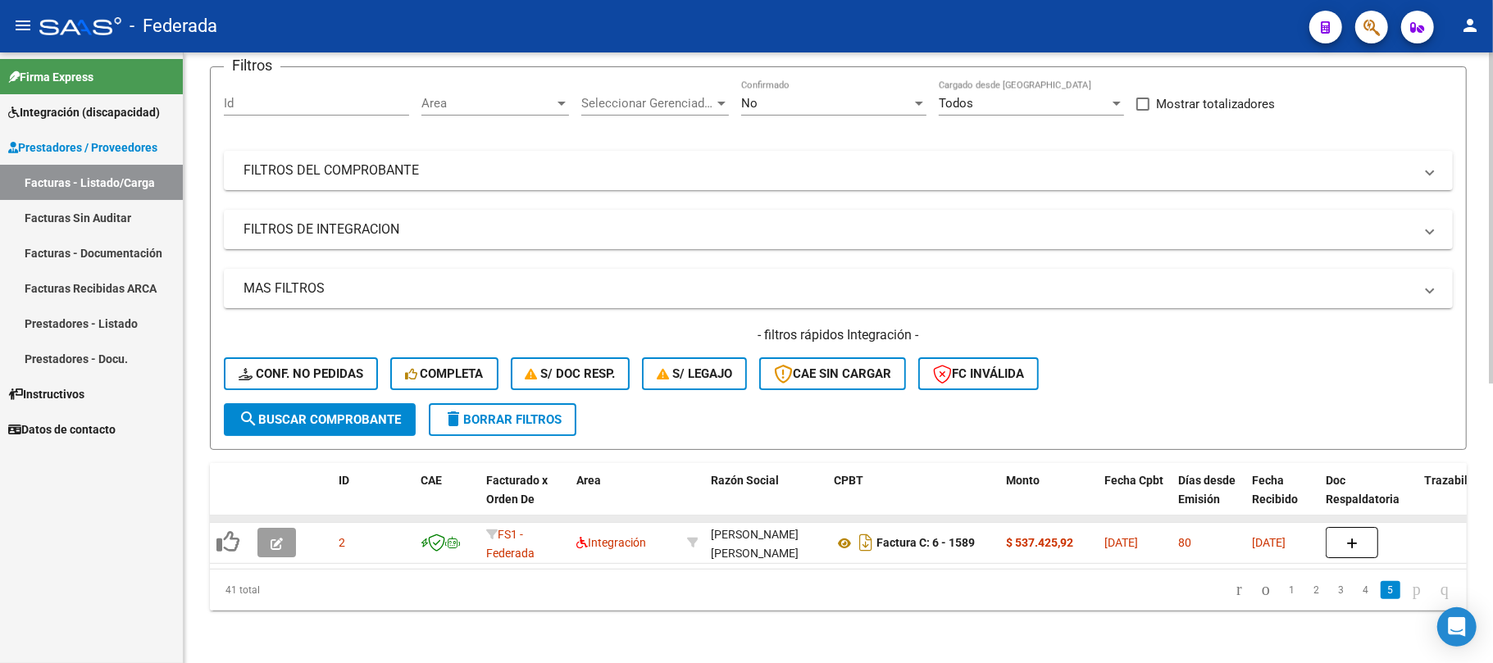
scroll to position [143, 0]
click at [1259, 592] on icon "go to previous page" at bounding box center [1265, 590] width 13 height 20
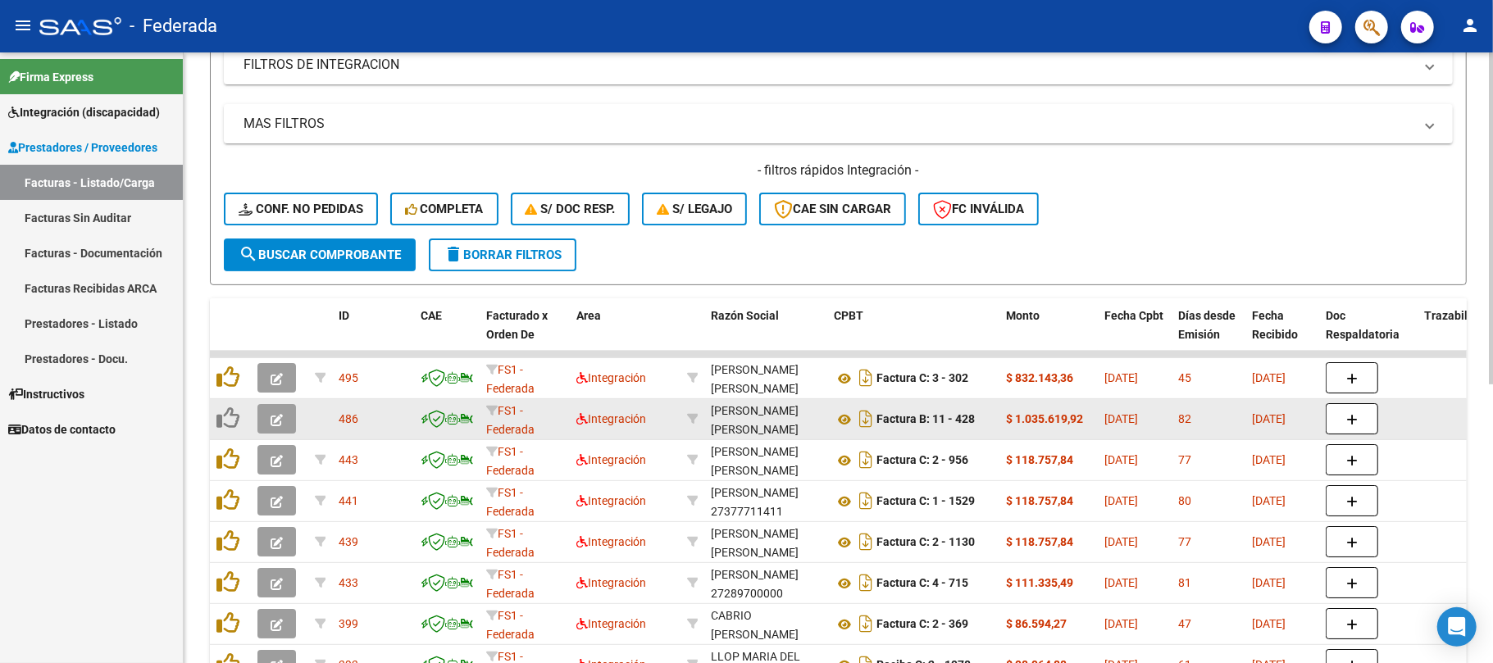
scroll to position [512, 0]
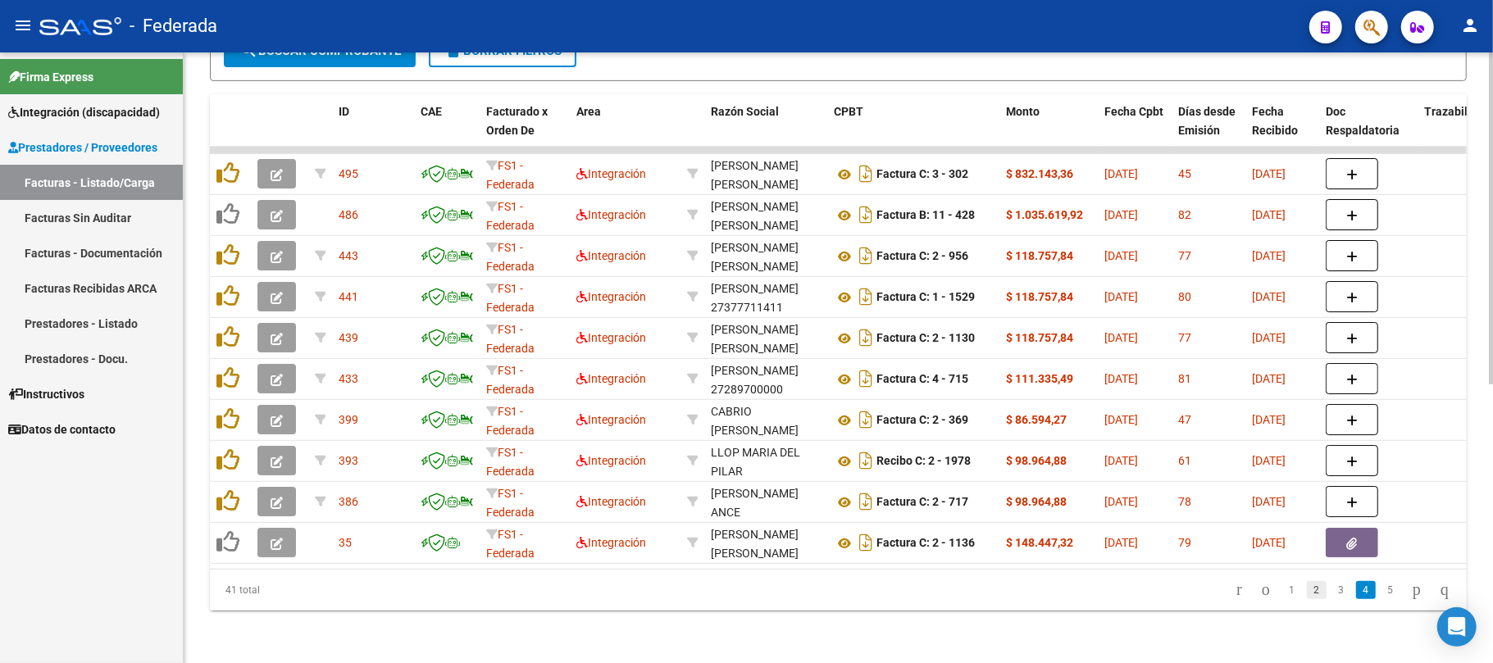
click at [1307, 592] on link "2" at bounding box center [1317, 590] width 20 height 18
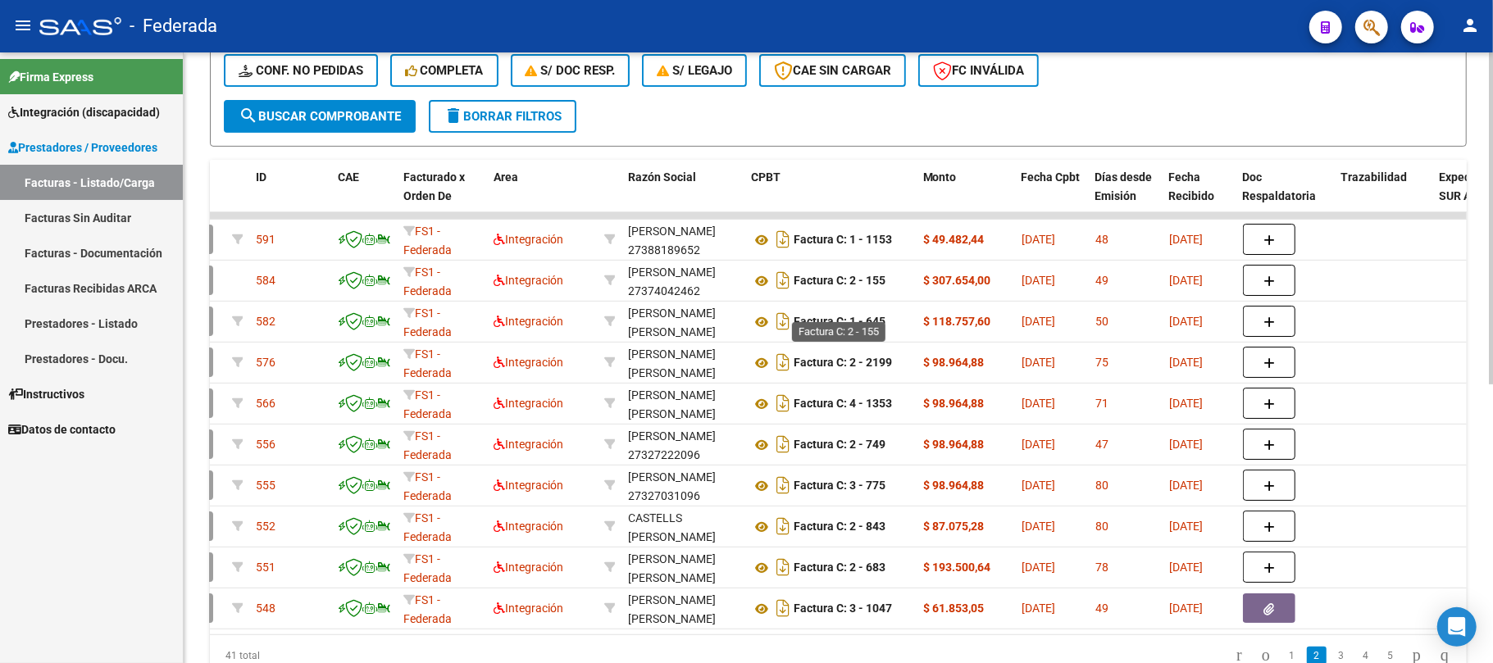
scroll to position [402, 0]
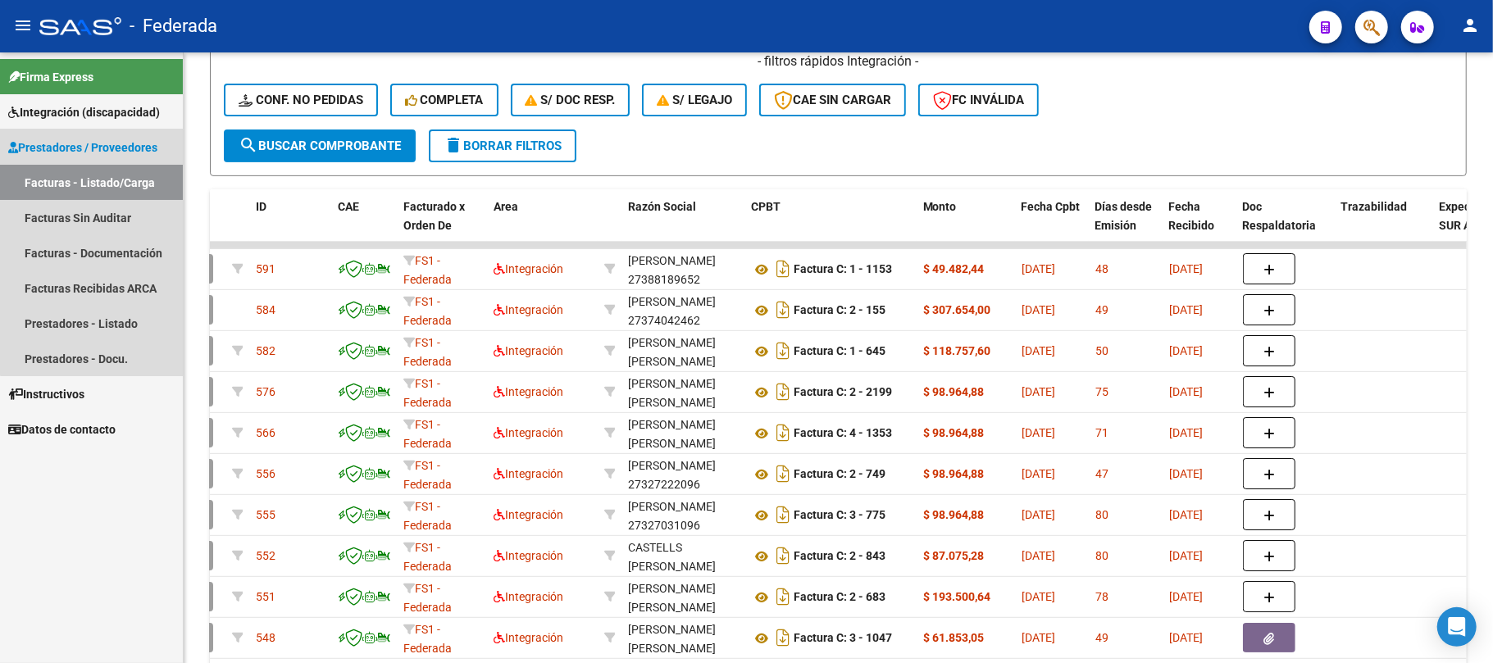
click at [133, 145] on span "Prestadores / Proveedores" at bounding box center [82, 148] width 149 height 18
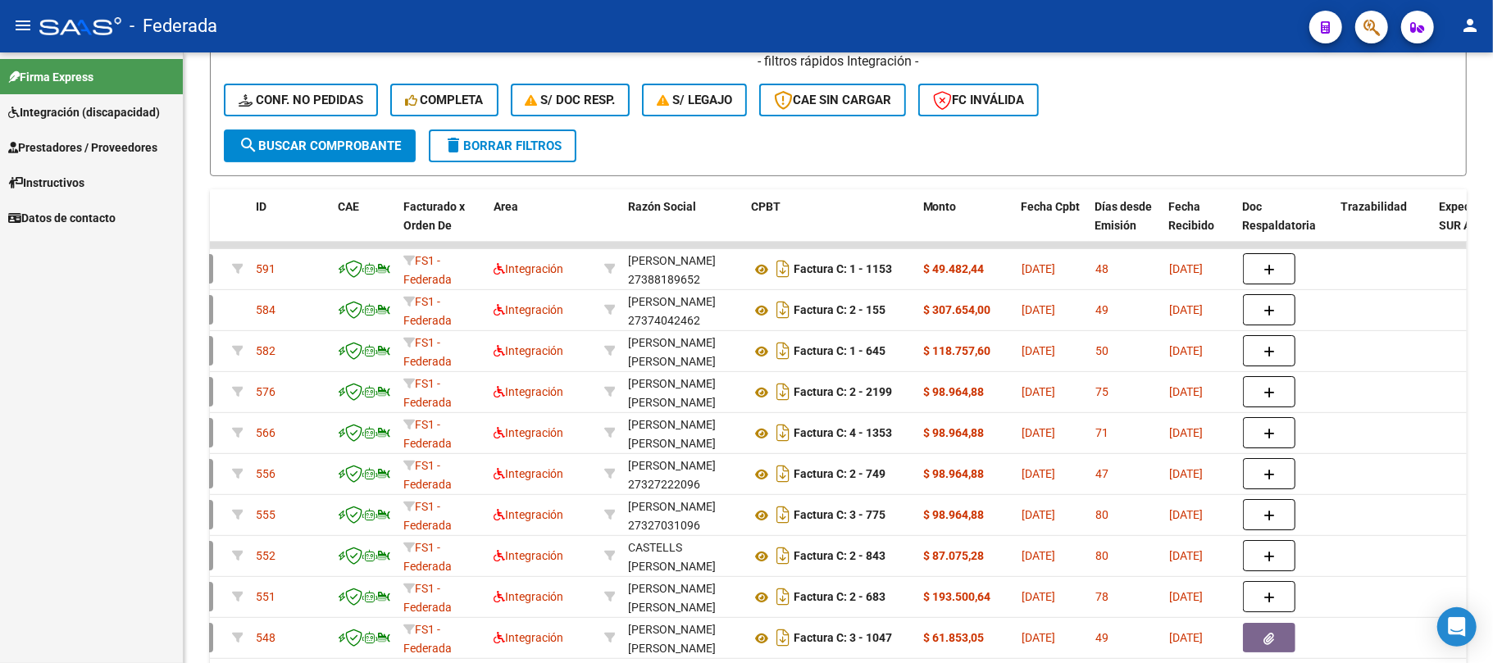
click at [129, 151] on span "Prestadores / Proveedores" at bounding box center [82, 148] width 149 height 18
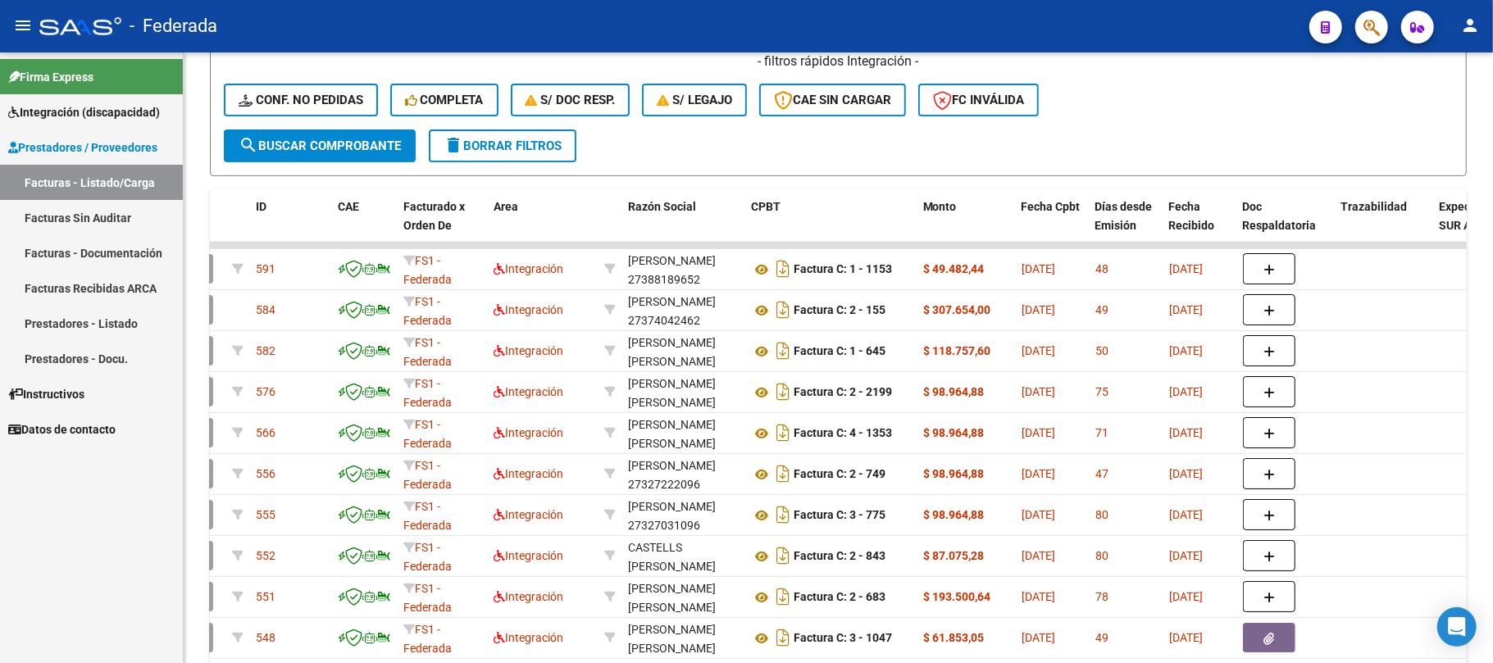
click at [125, 175] on link "Facturas - Listado/Carga" at bounding box center [91, 182] width 183 height 35
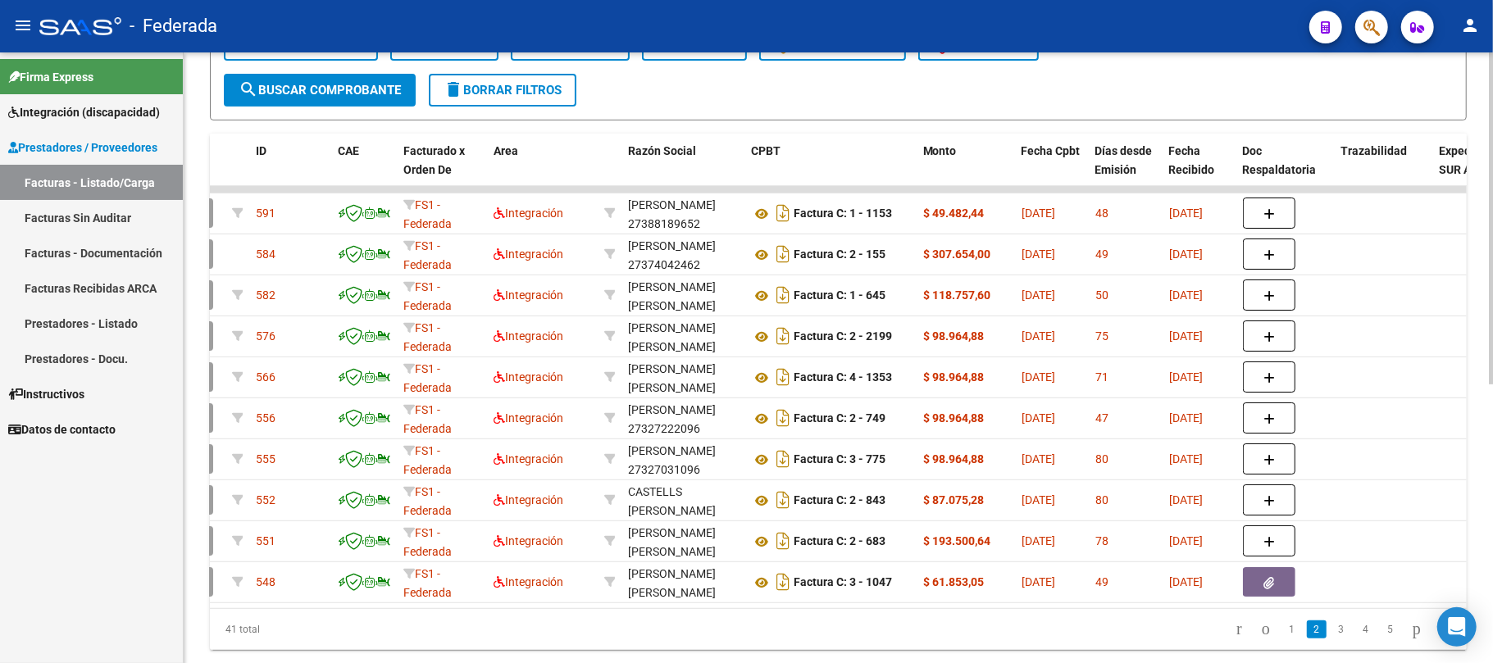
scroll to position [512, 0]
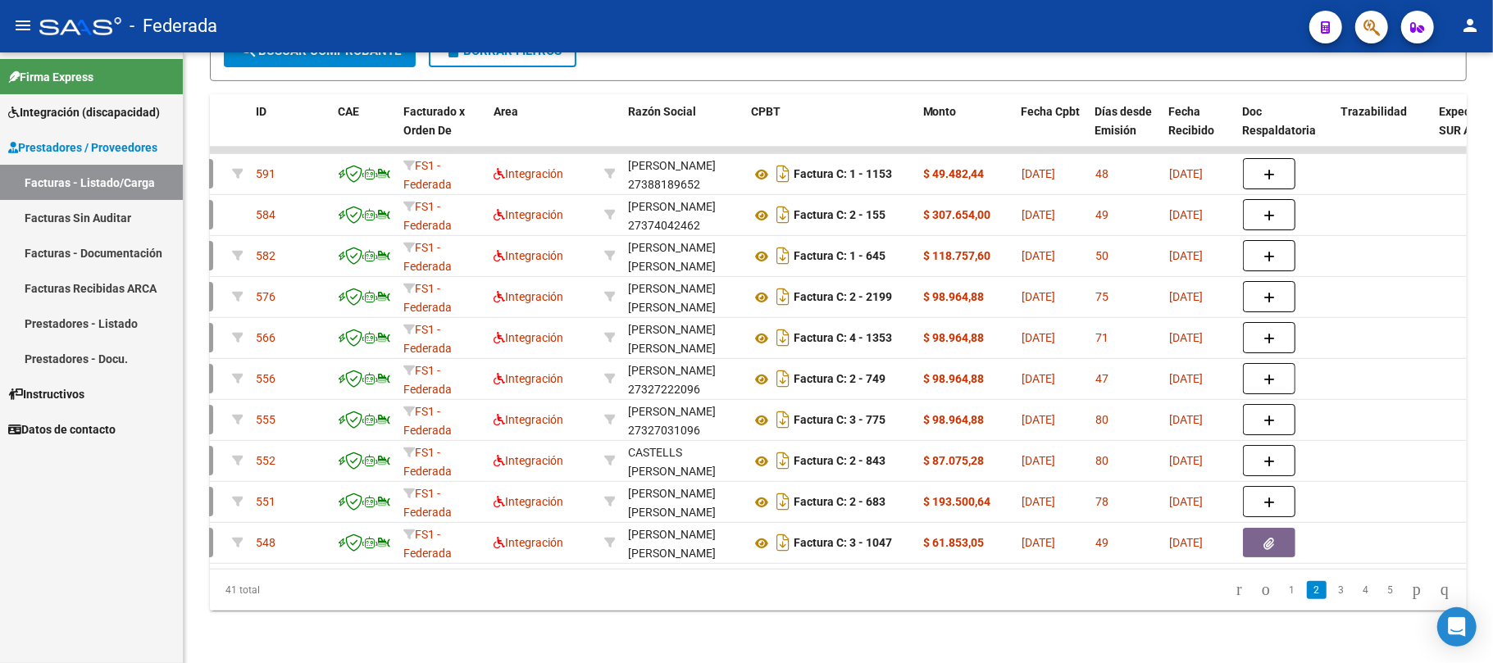
click at [1332, 594] on link "3" at bounding box center [1342, 590] width 20 height 18
click at [1356, 592] on link "4" at bounding box center [1366, 590] width 20 height 18
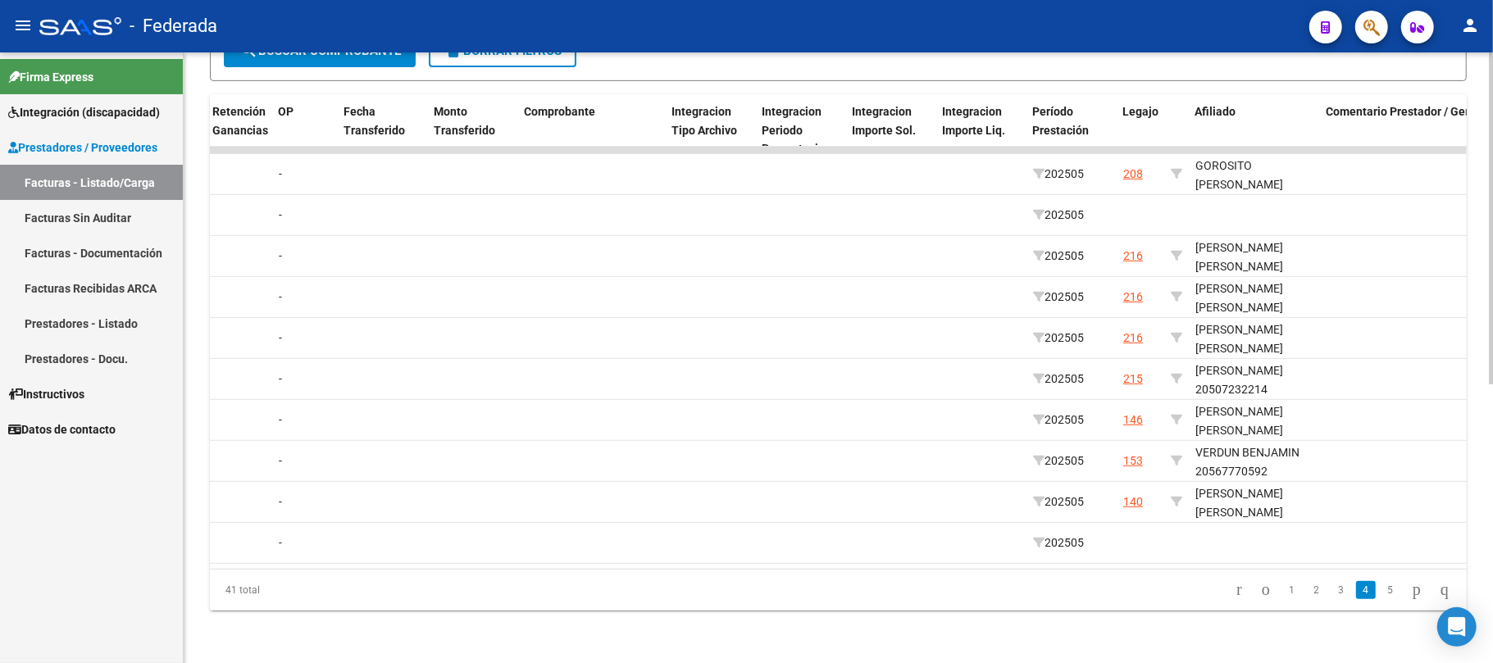
click at [1304, 600] on li "2" at bounding box center [1316, 590] width 25 height 28
click at [1307, 592] on link "2" at bounding box center [1317, 590] width 20 height 18
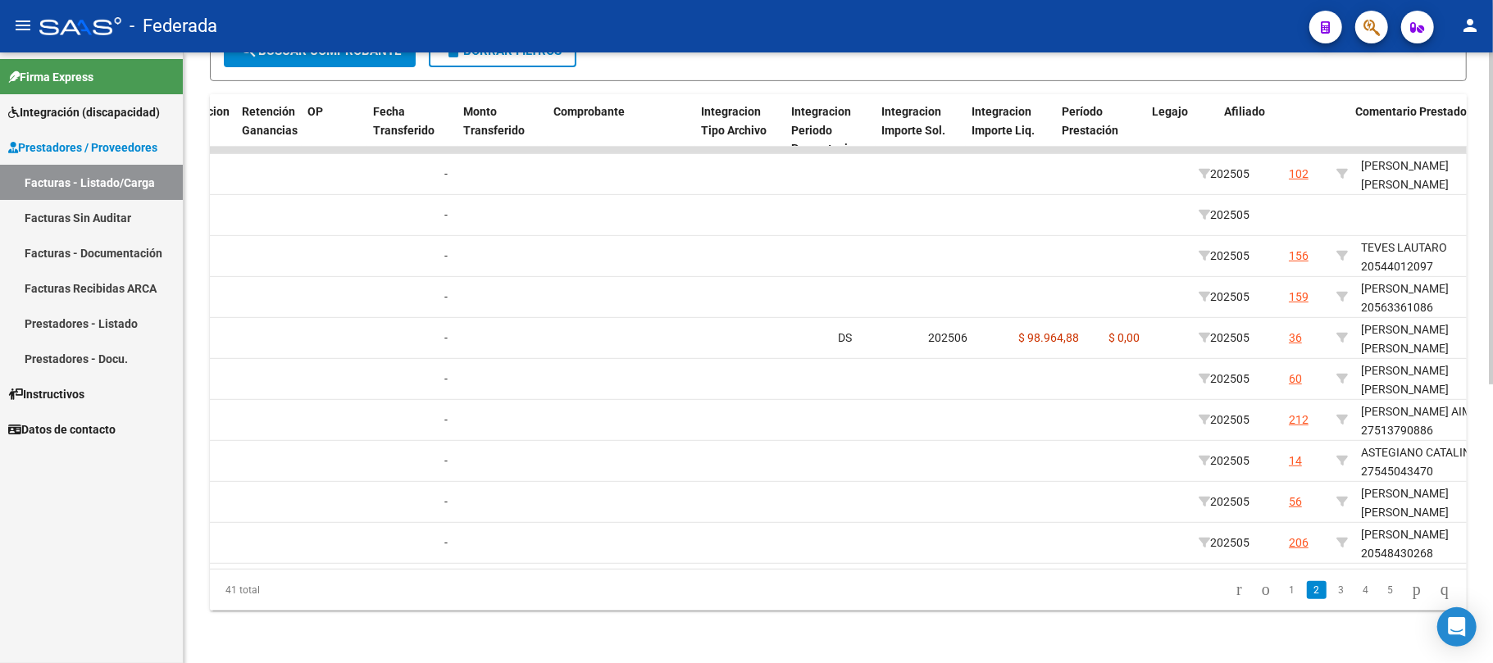
scroll to position [0, 1514]
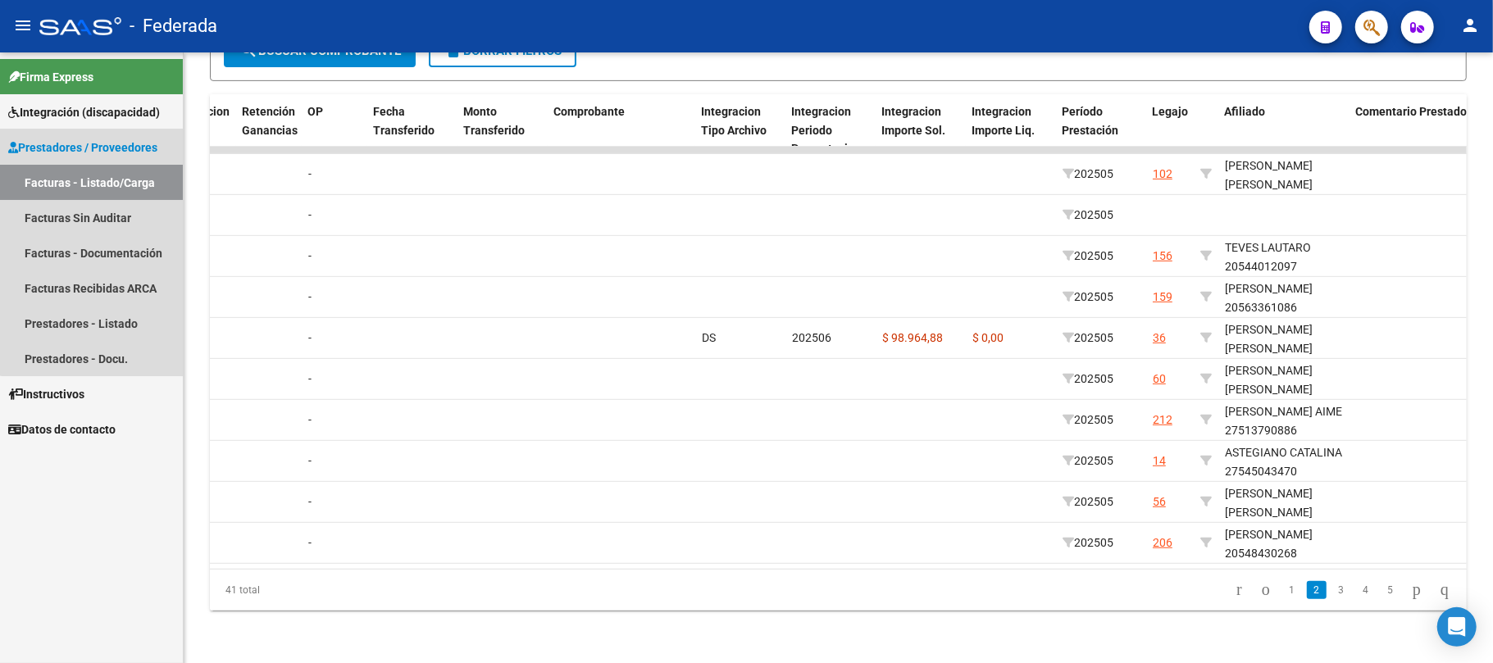
click at [107, 144] on span "Prestadores / Proveedores" at bounding box center [82, 148] width 149 height 18
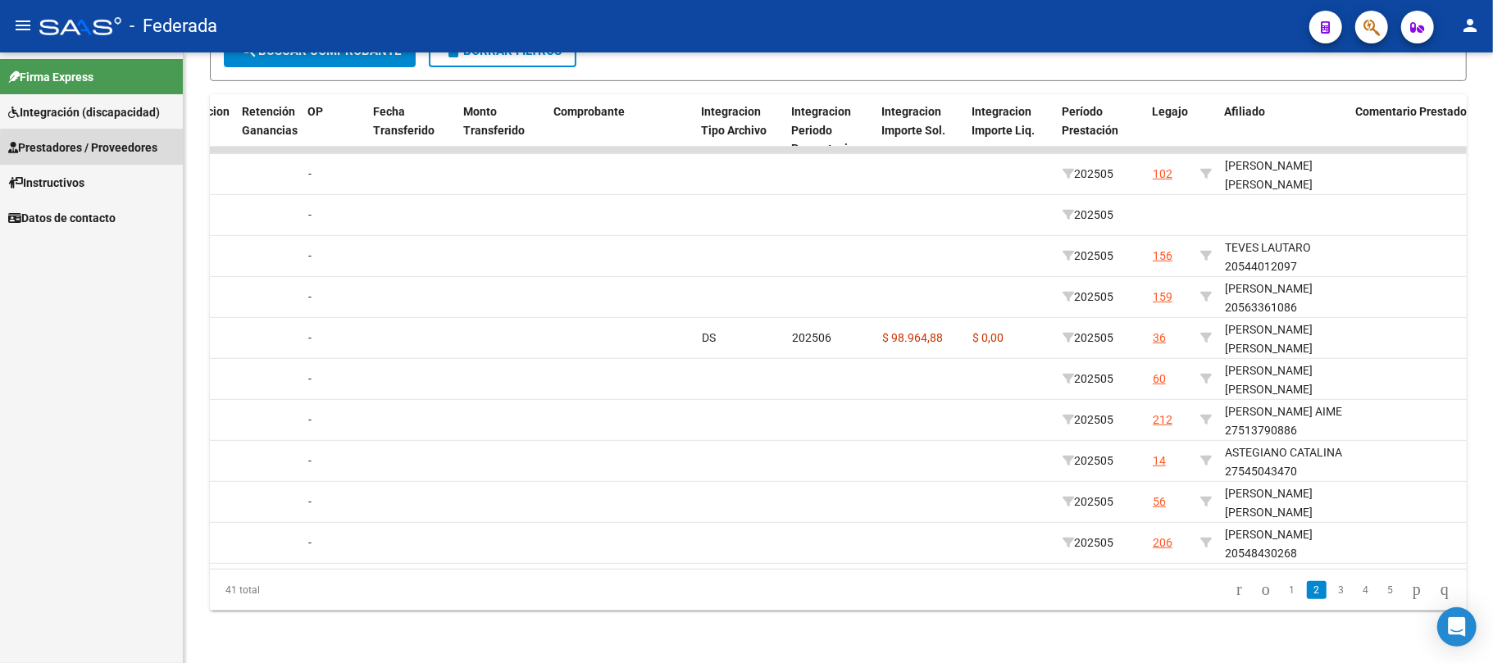
click at [100, 148] on span "Prestadores / Proveedores" at bounding box center [82, 148] width 149 height 18
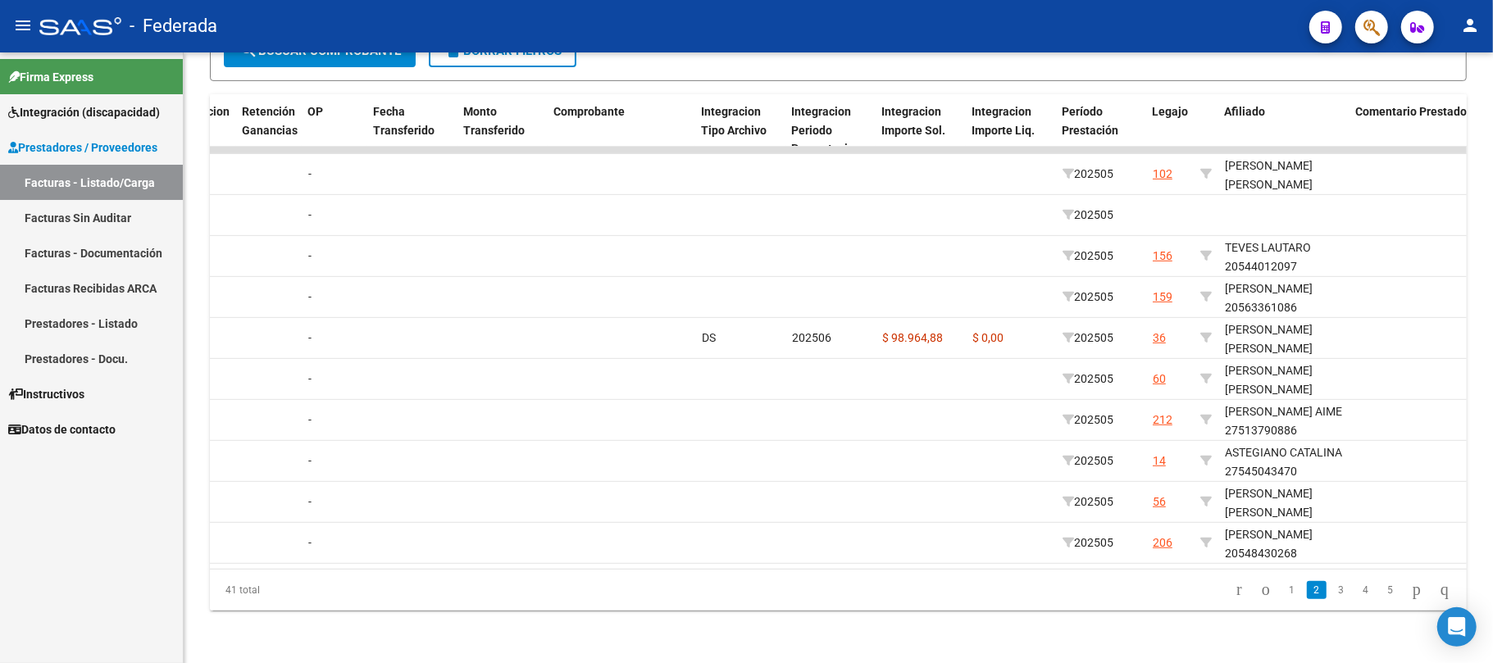
click at [102, 175] on link "Facturas - Listado/Carga" at bounding box center [91, 182] width 183 height 35
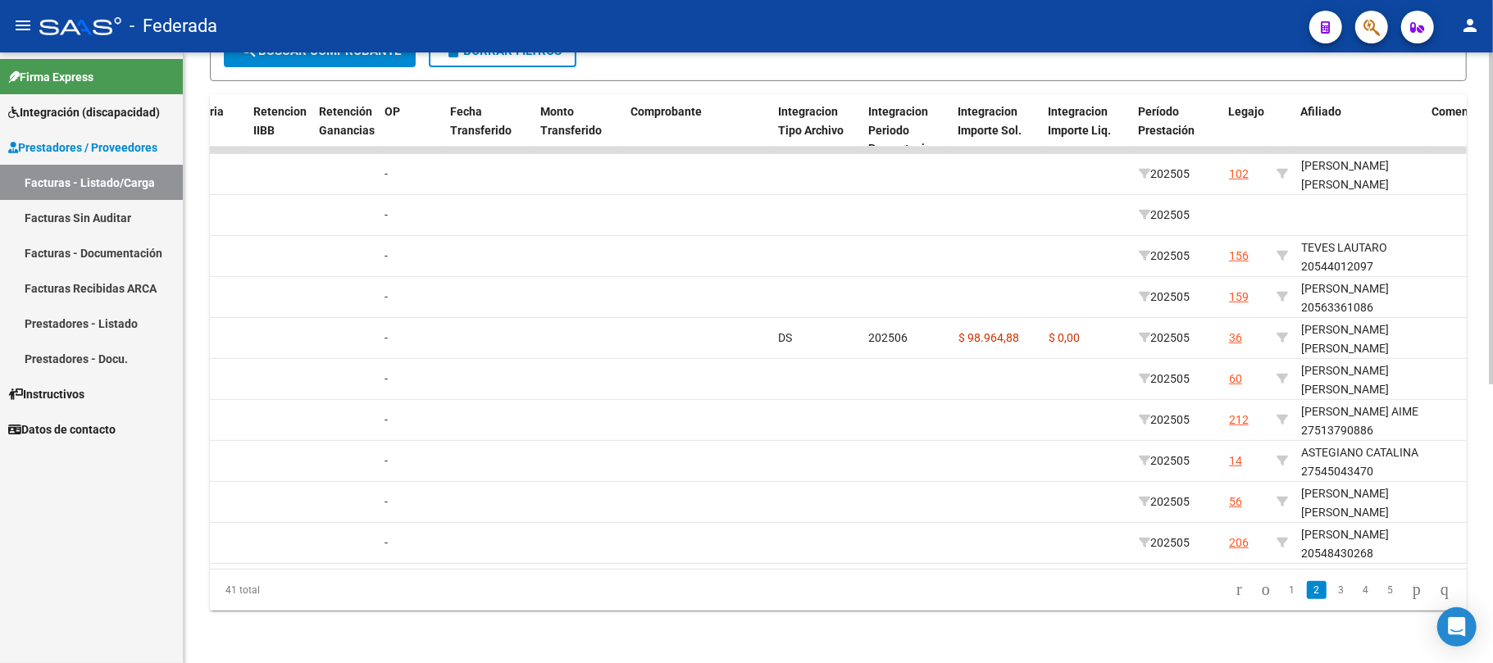
scroll to position [0, 1896]
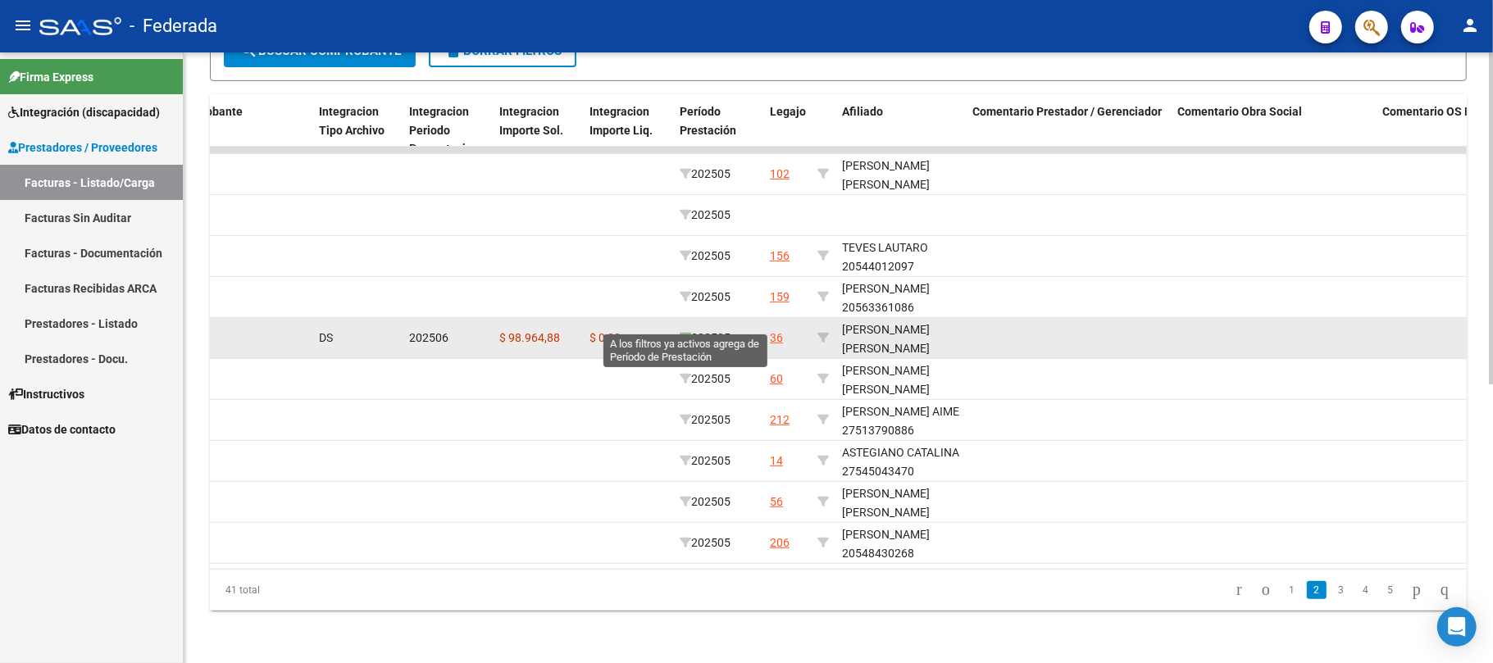
click at [687, 332] on icon at bounding box center [685, 337] width 11 height 11
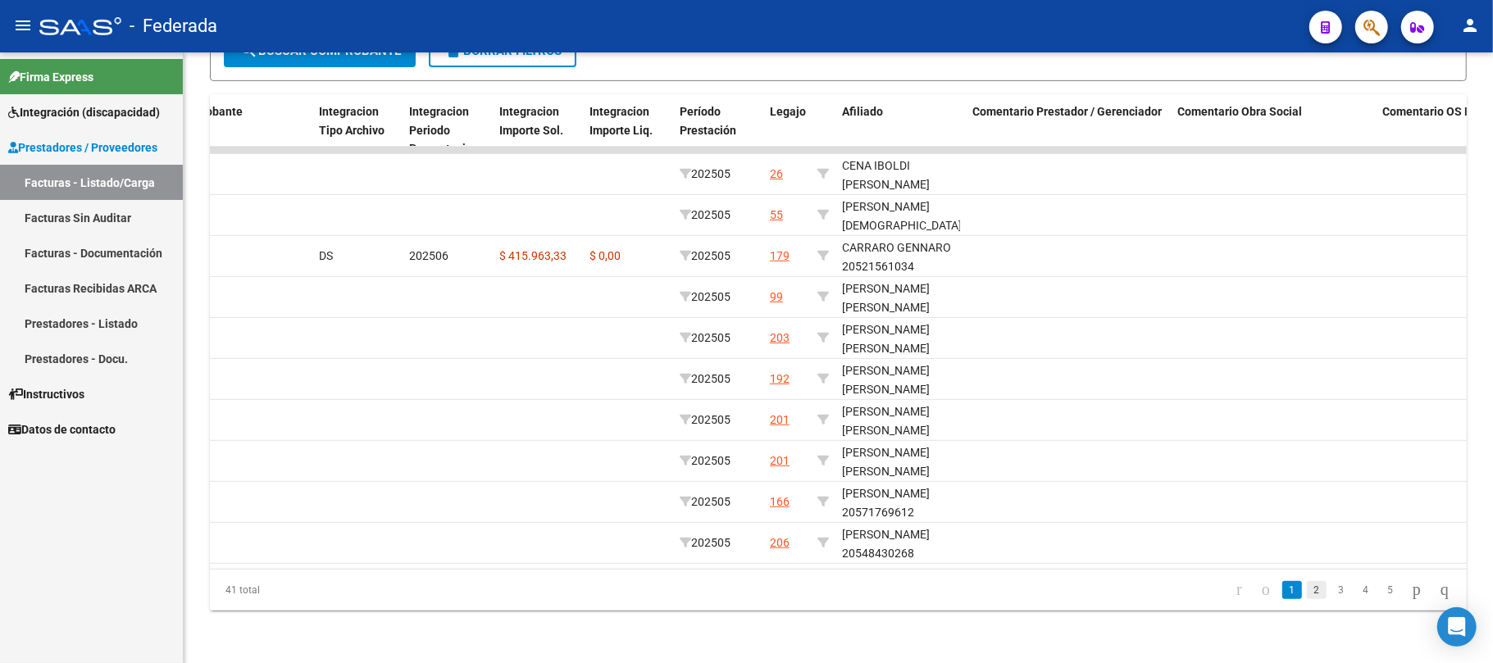
click at [1307, 594] on link "2" at bounding box center [1317, 590] width 20 height 18
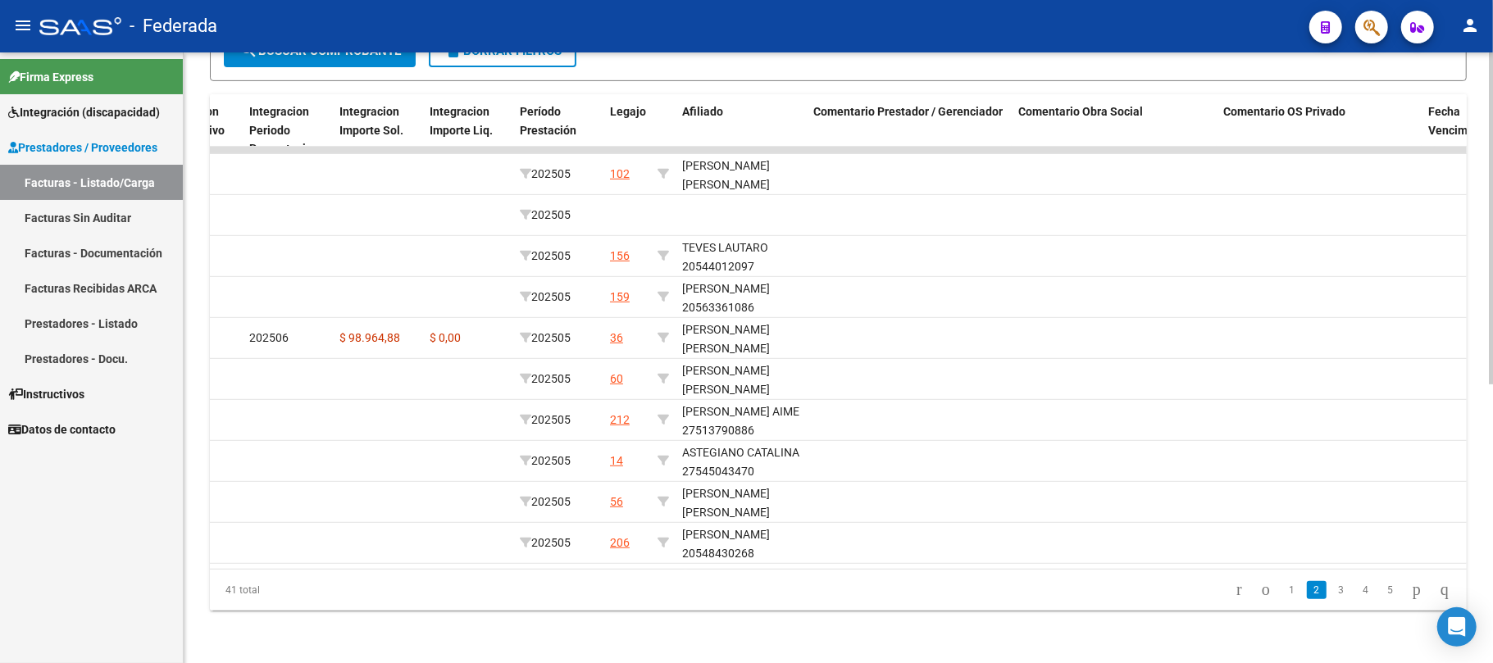
scroll to position [0, 0]
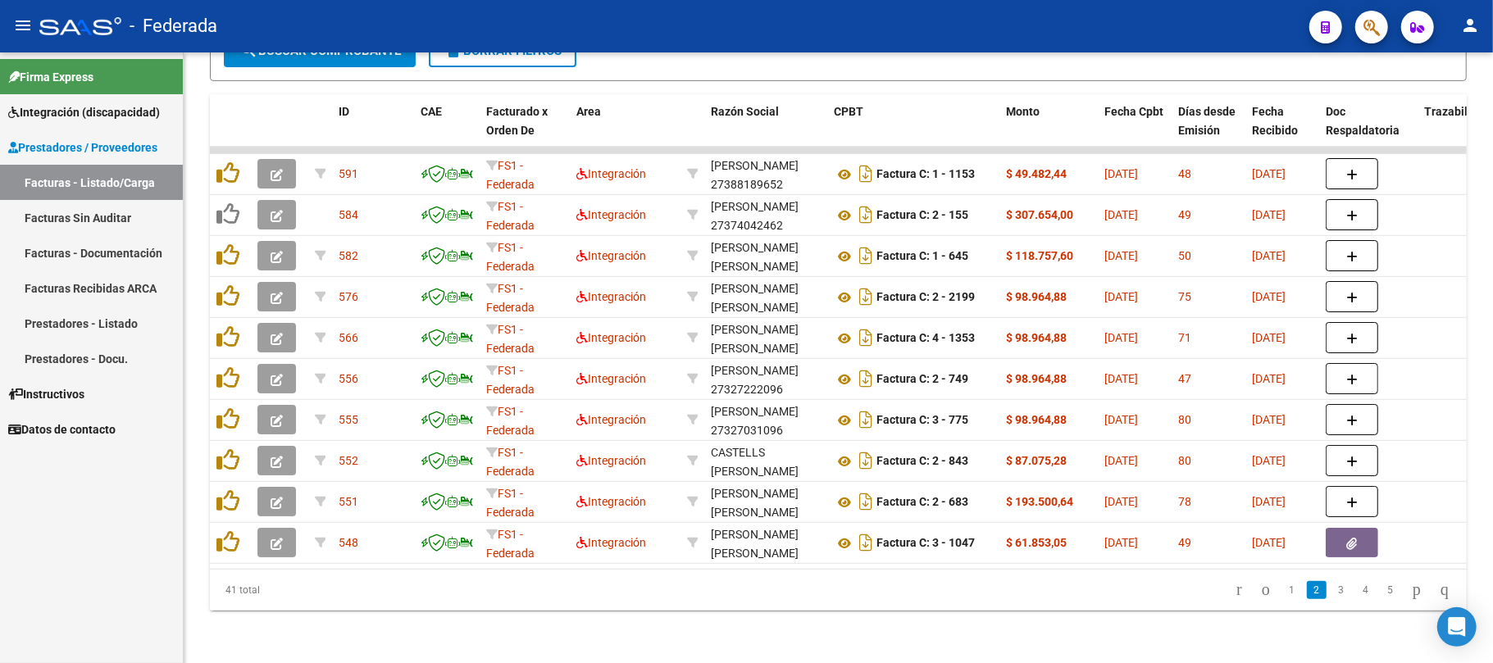
click at [108, 167] on link "Facturas - Listado/Carga" at bounding box center [91, 182] width 183 height 35
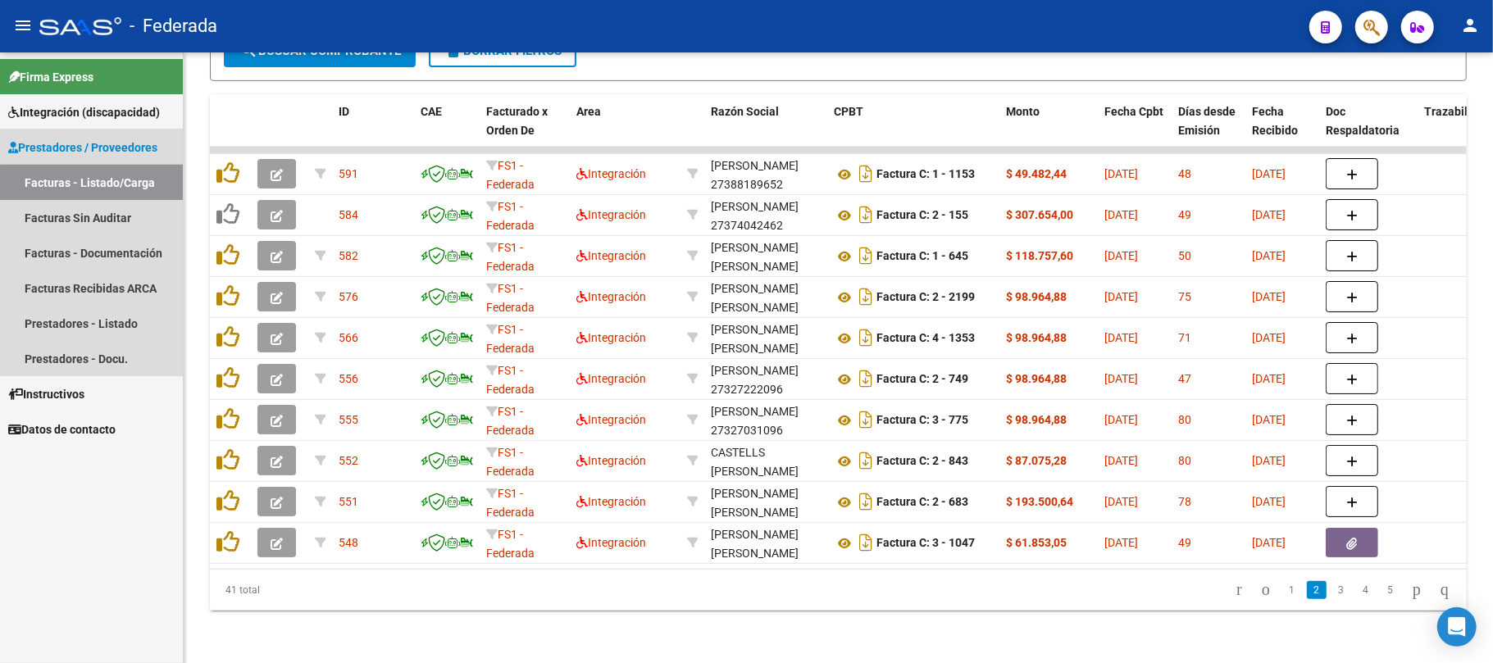
click at [109, 184] on link "Facturas - Listado/Carga" at bounding box center [91, 182] width 183 height 35
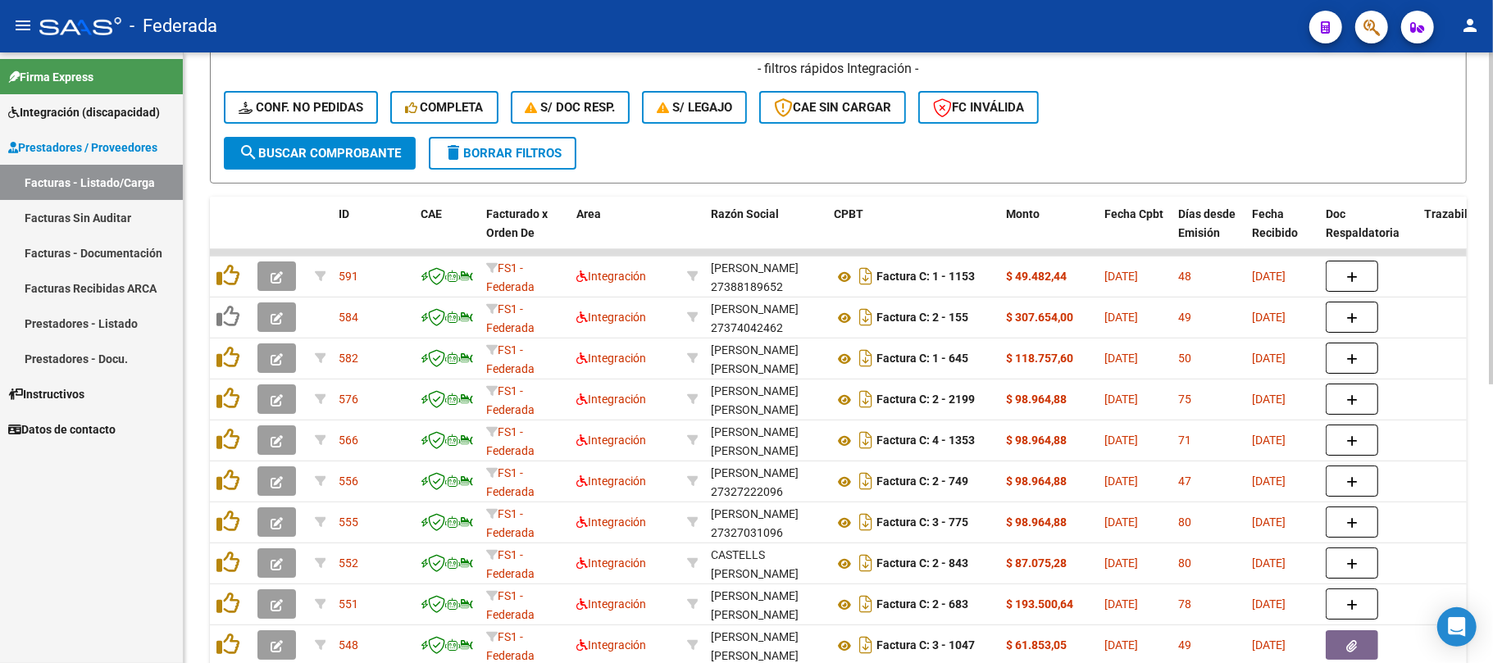
scroll to position [184, 0]
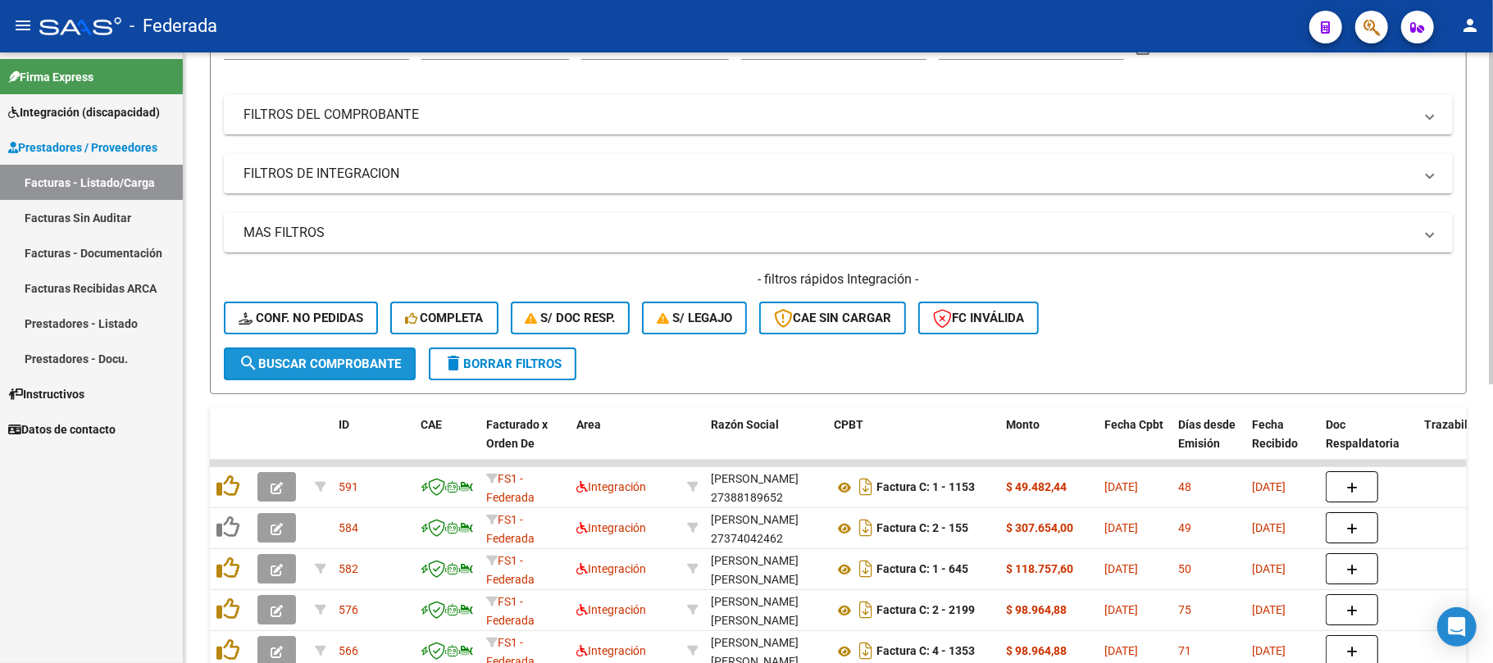
click at [277, 351] on button "search Buscar Comprobante" at bounding box center [320, 364] width 192 height 33
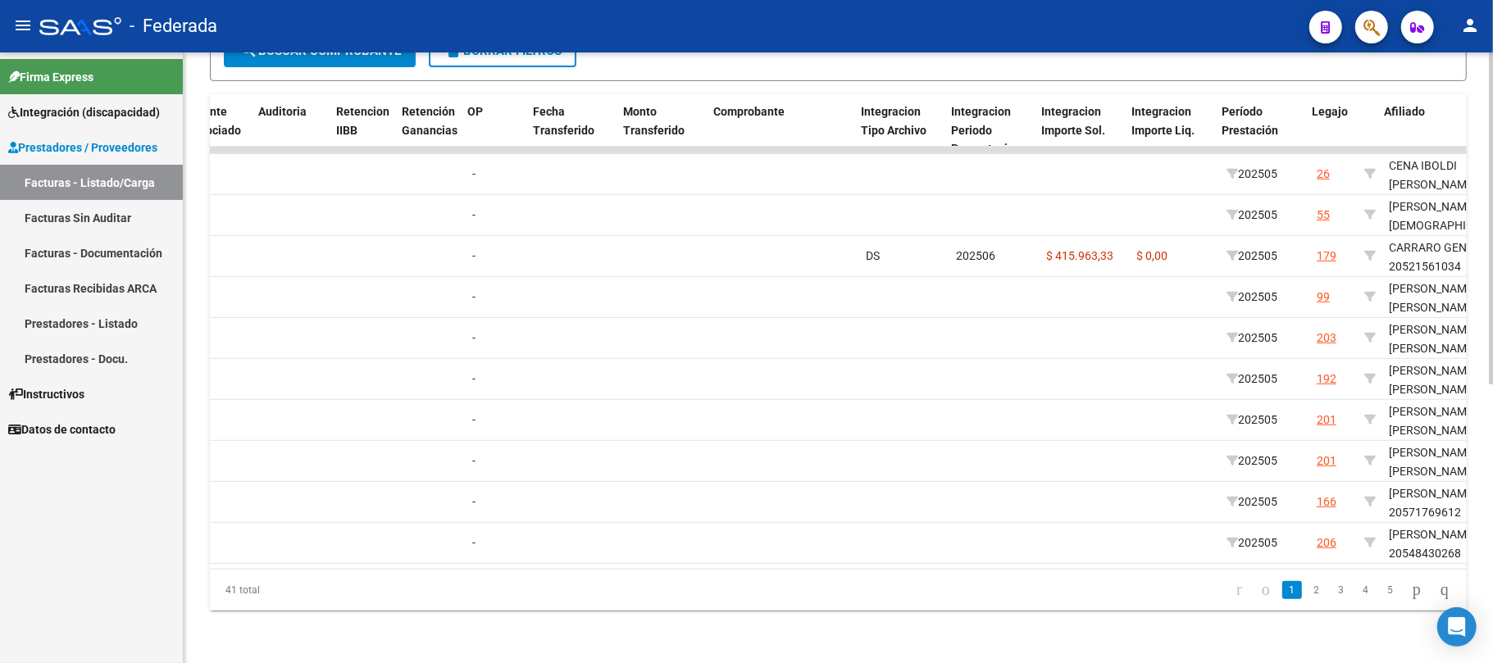
scroll to position [0, 1677]
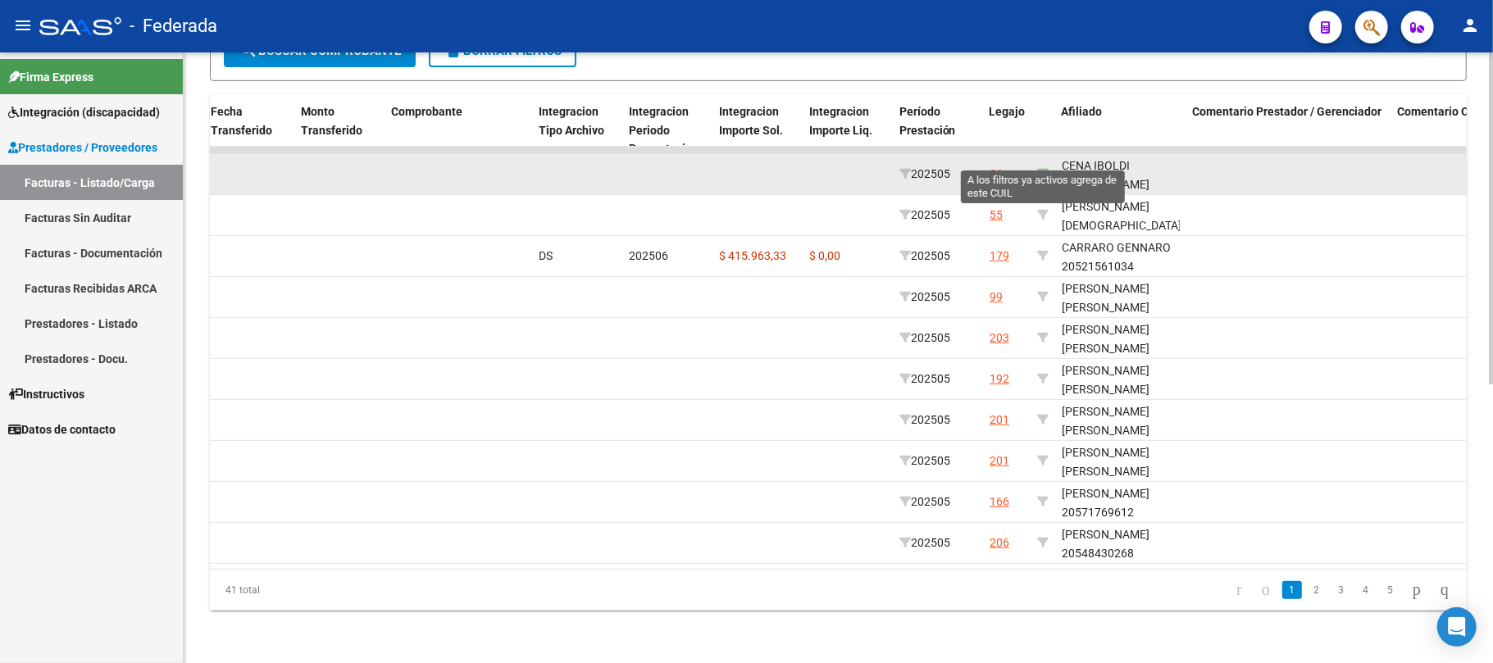
click at [1040, 168] on icon at bounding box center [1042, 173] width 11 height 11
type input "27524712747"
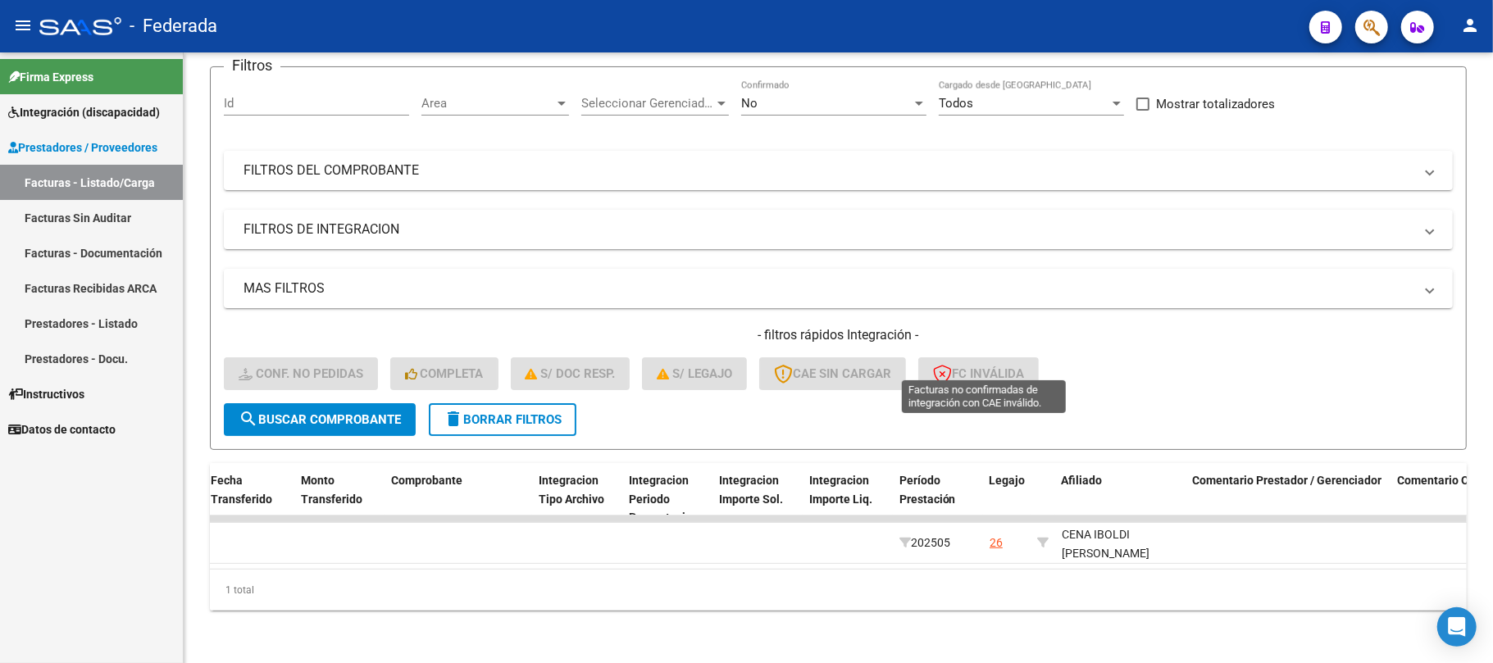
scroll to position [143, 0]
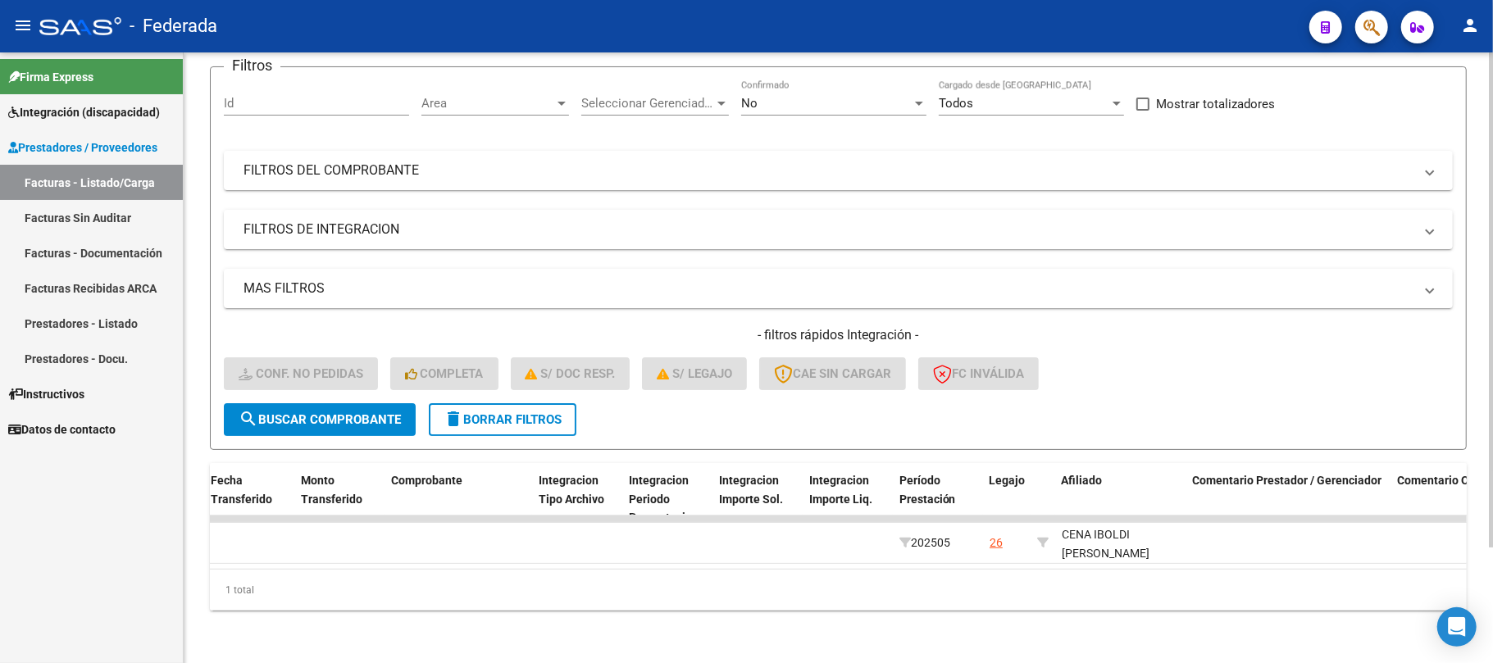
click at [451, 409] on mat-icon "delete" at bounding box center [454, 419] width 20 height 20
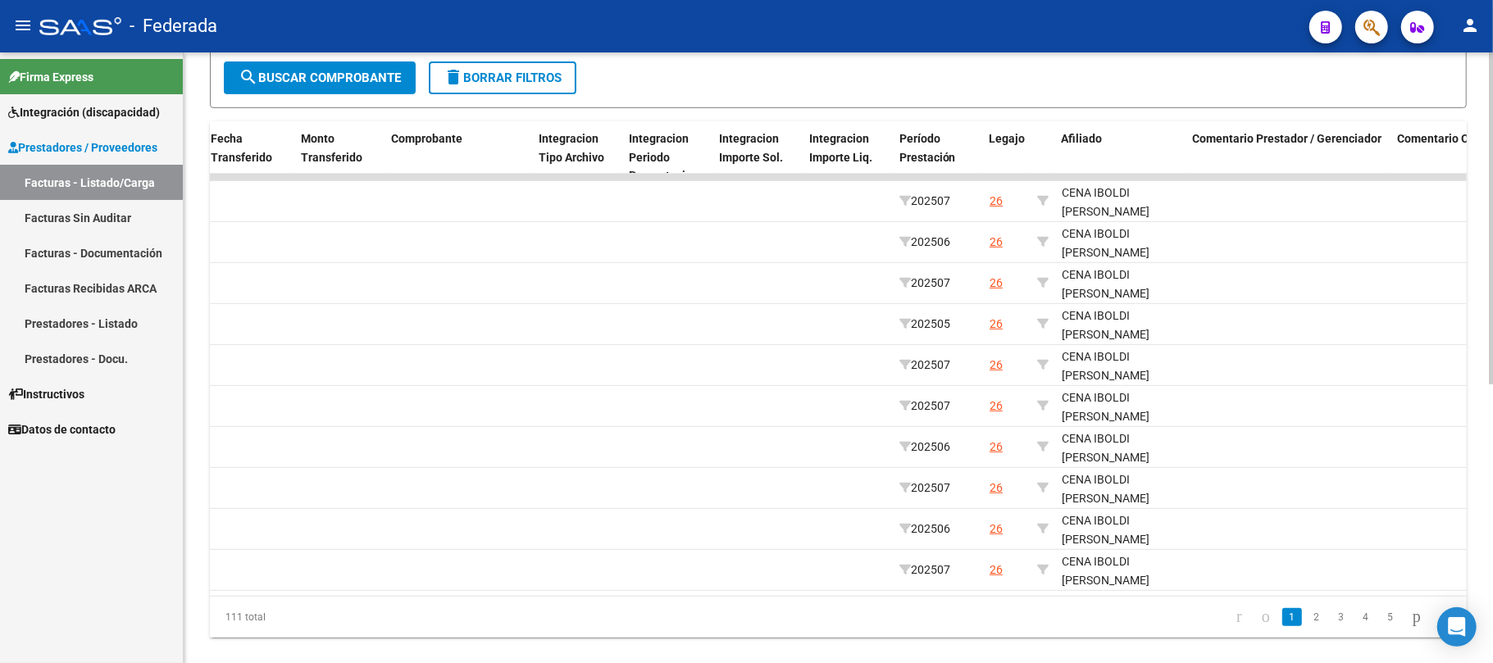
scroll to position [471, 0]
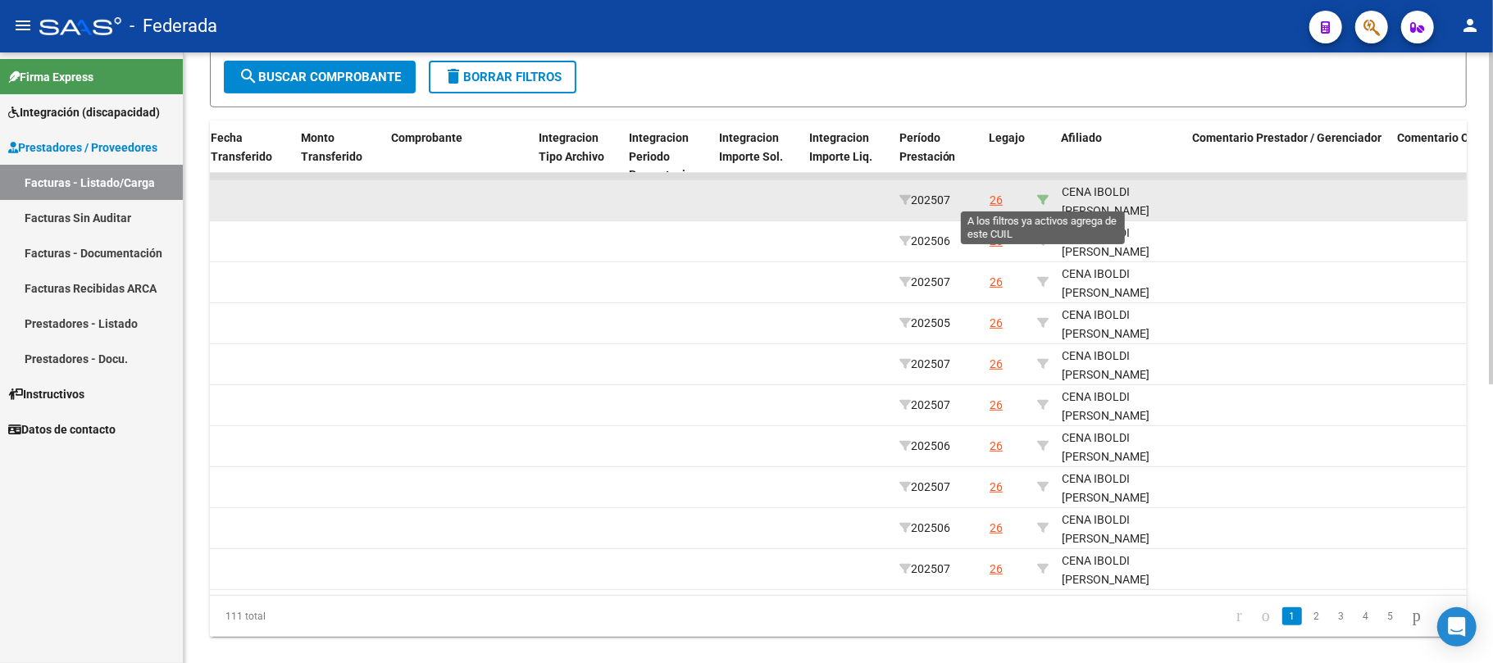
click at [1040, 197] on icon at bounding box center [1042, 199] width 11 height 11
type input "27524712747"
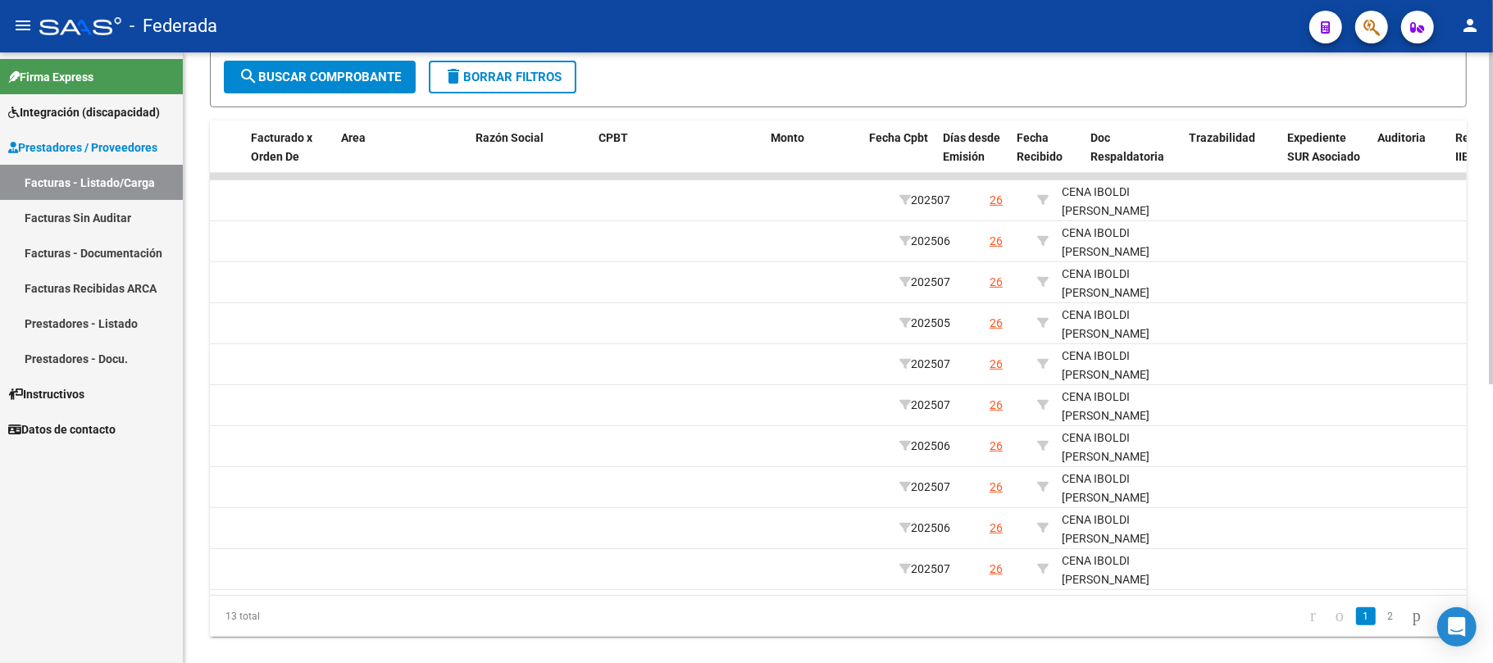
scroll to position [0, 234]
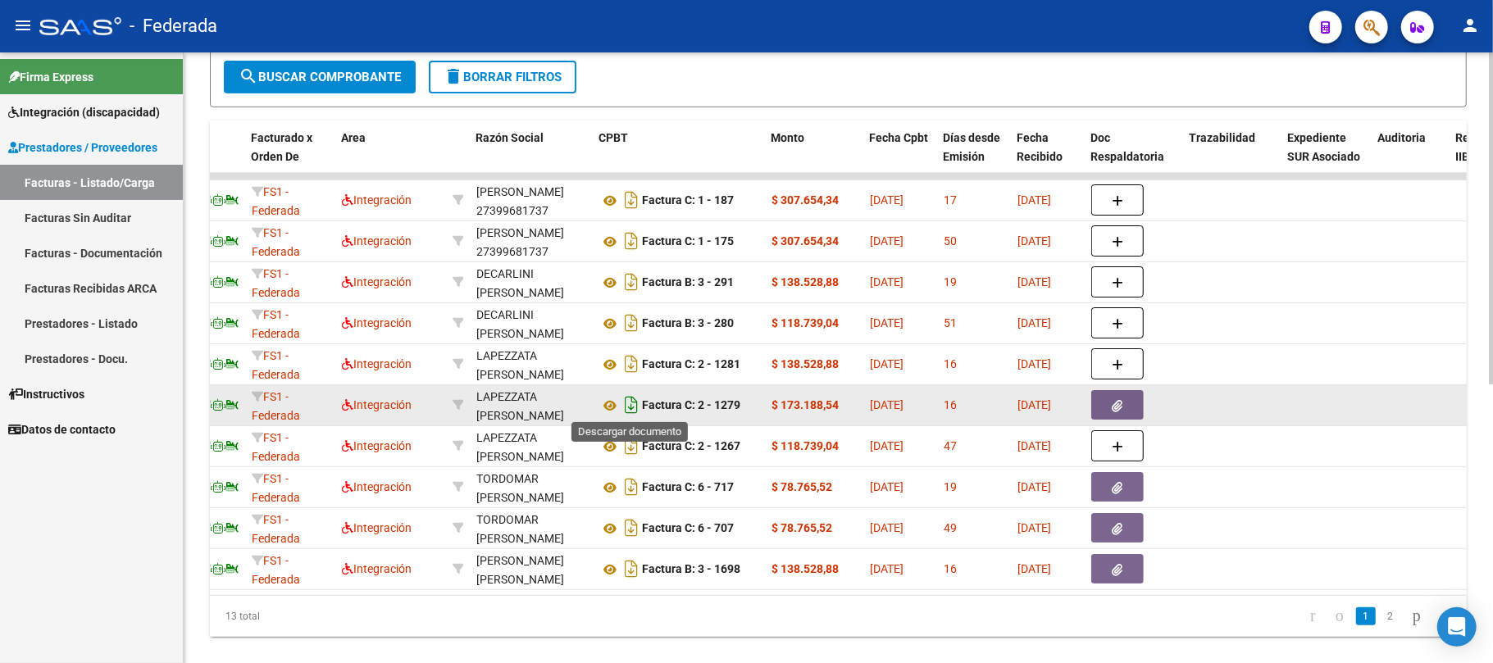
drag, startPoint x: 749, startPoint y: 408, endPoint x: 637, endPoint y: 403, distance: 111.6
click at [637, 403] on div "Factura C: 2 - 1279" at bounding box center [678, 405] width 159 height 26
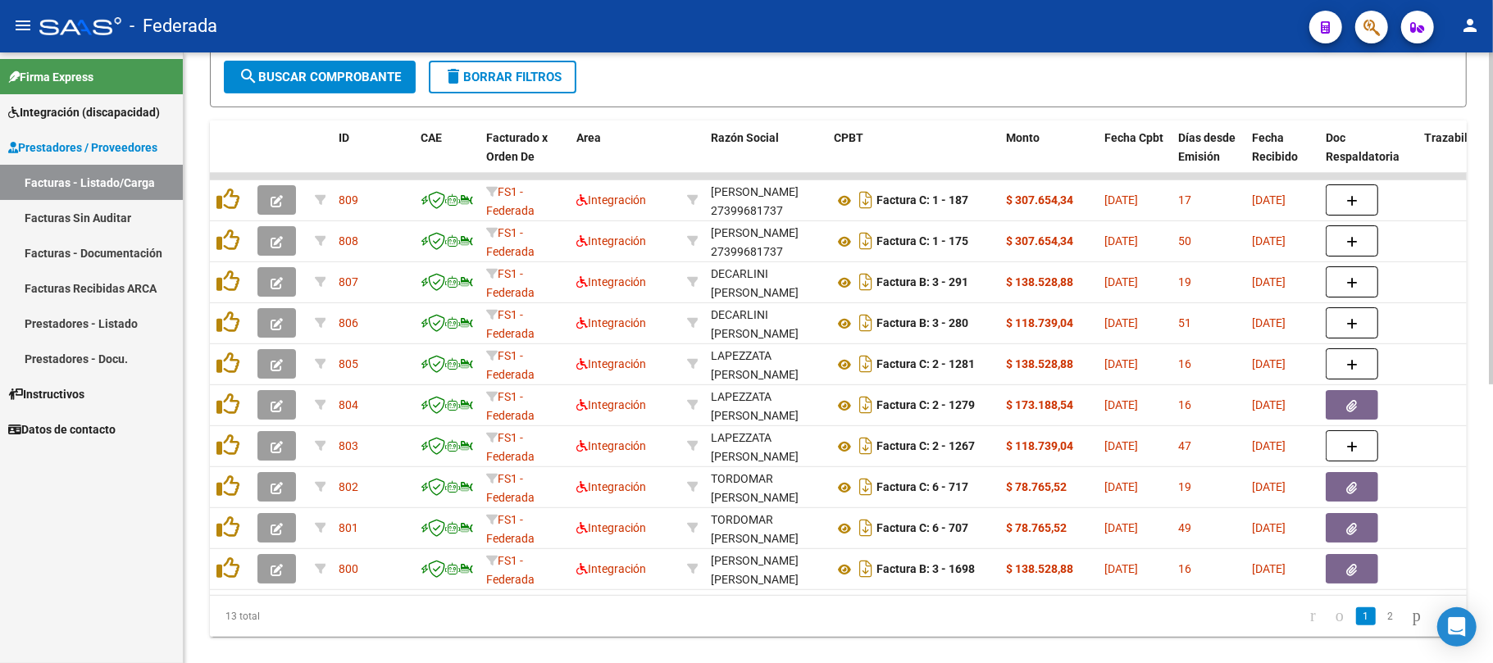
scroll to position [0, 216]
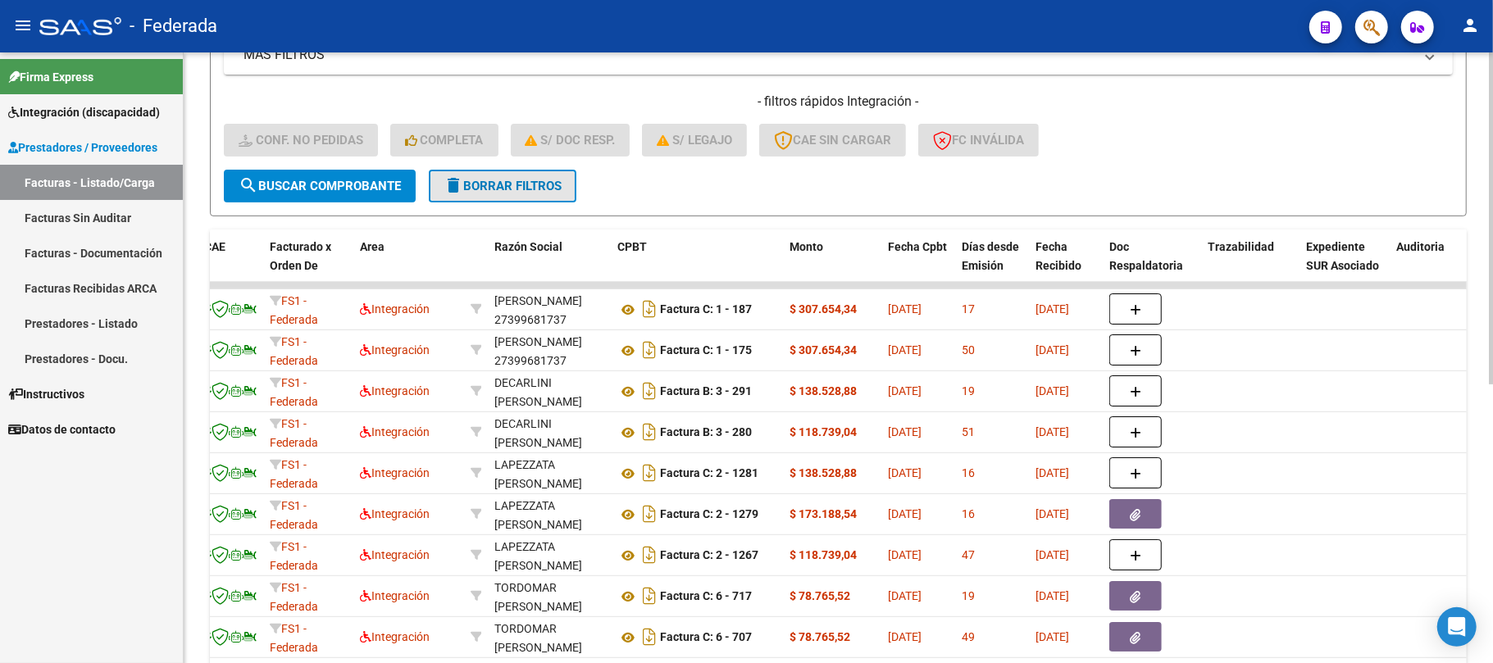
click at [503, 184] on span "delete Borrar Filtros" at bounding box center [503, 186] width 118 height 15
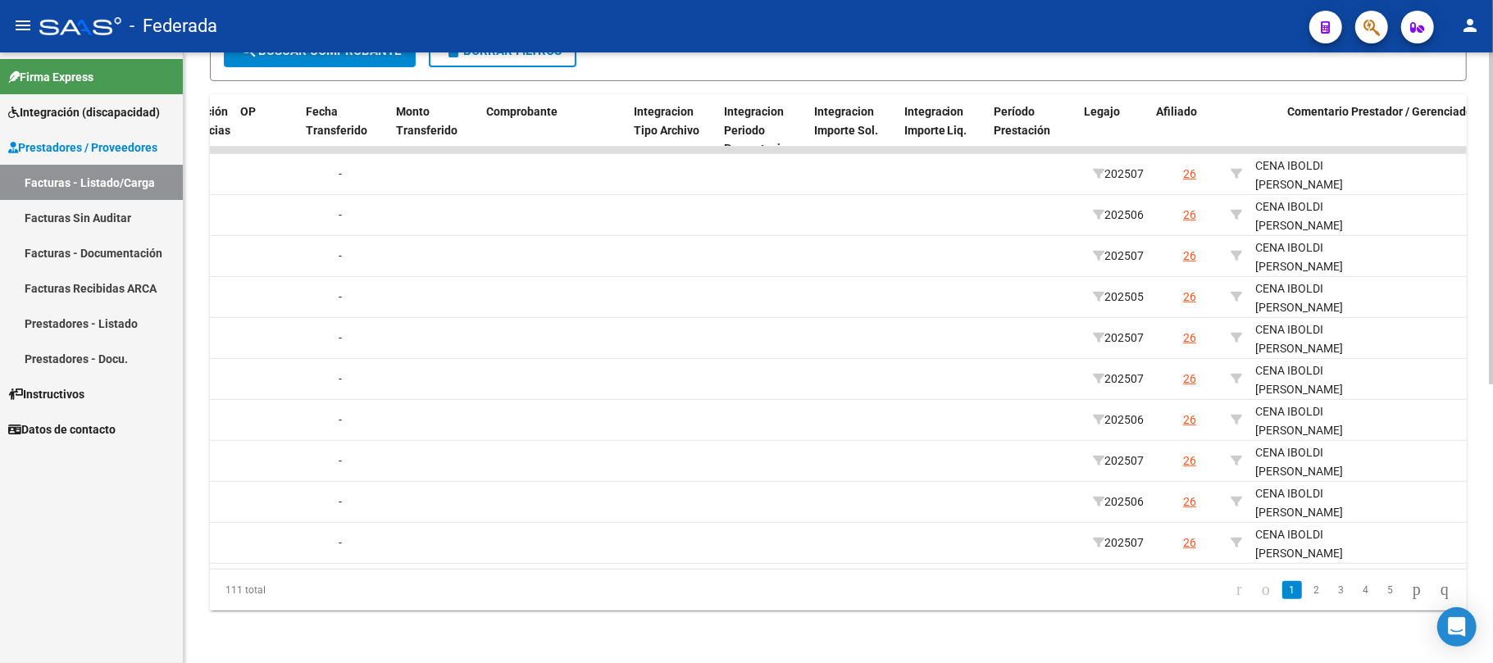
scroll to position [0, 1592]
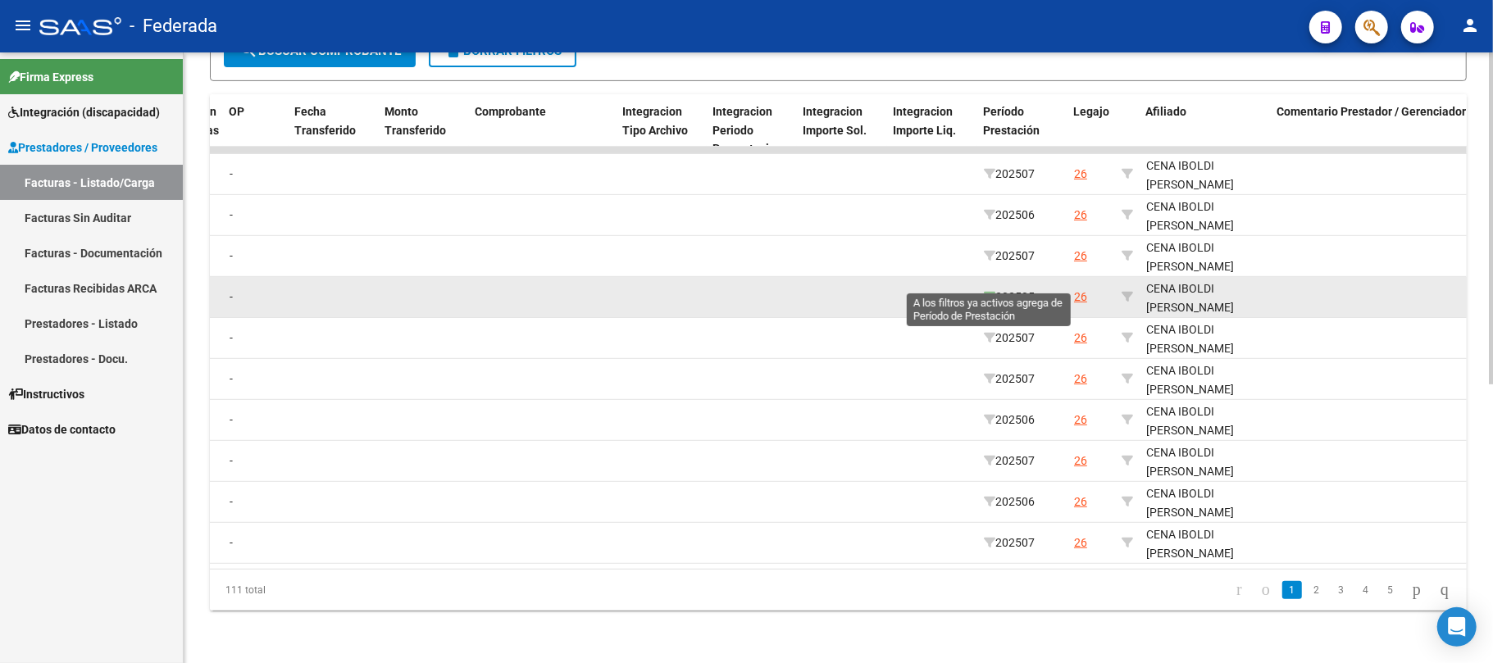
click at [988, 291] on icon at bounding box center [989, 296] width 11 height 11
type input "202505"
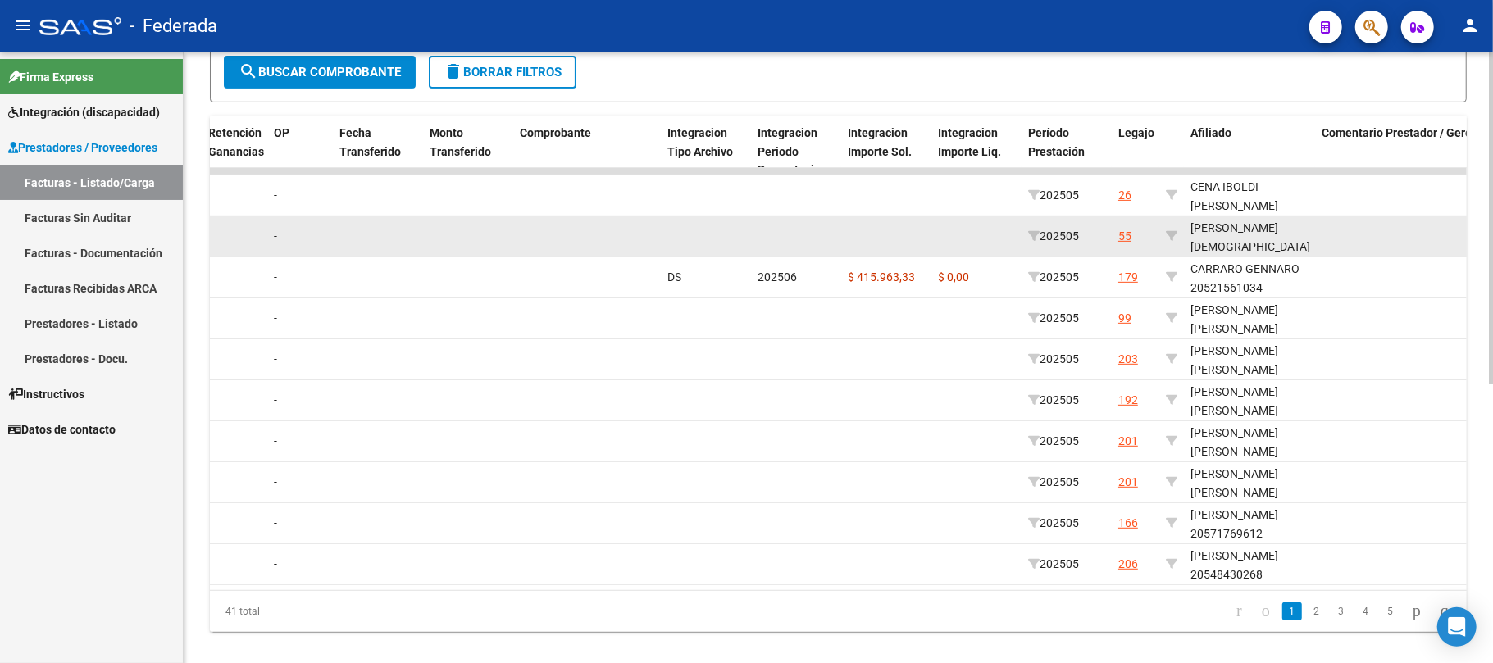
scroll to position [512, 0]
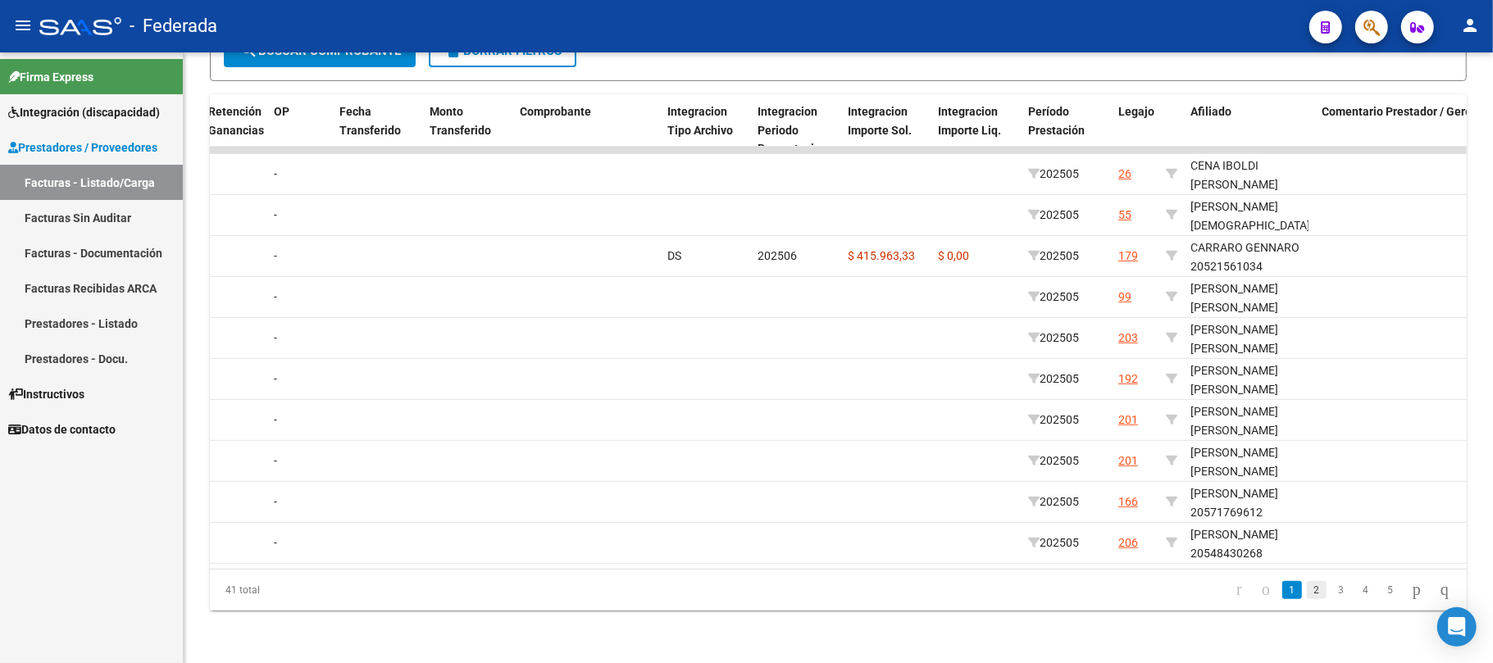
click at [1307, 594] on link "2" at bounding box center [1317, 590] width 20 height 18
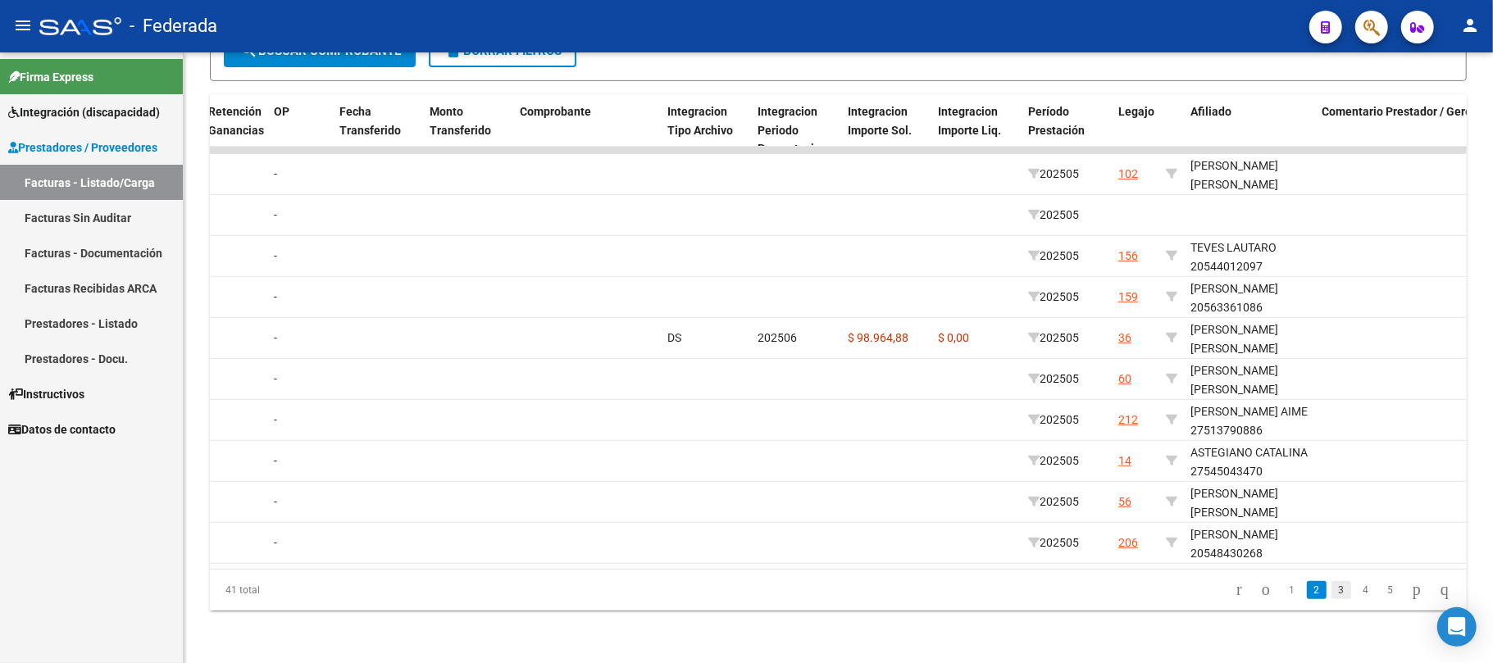
click at [1332, 590] on link "3" at bounding box center [1342, 590] width 20 height 18
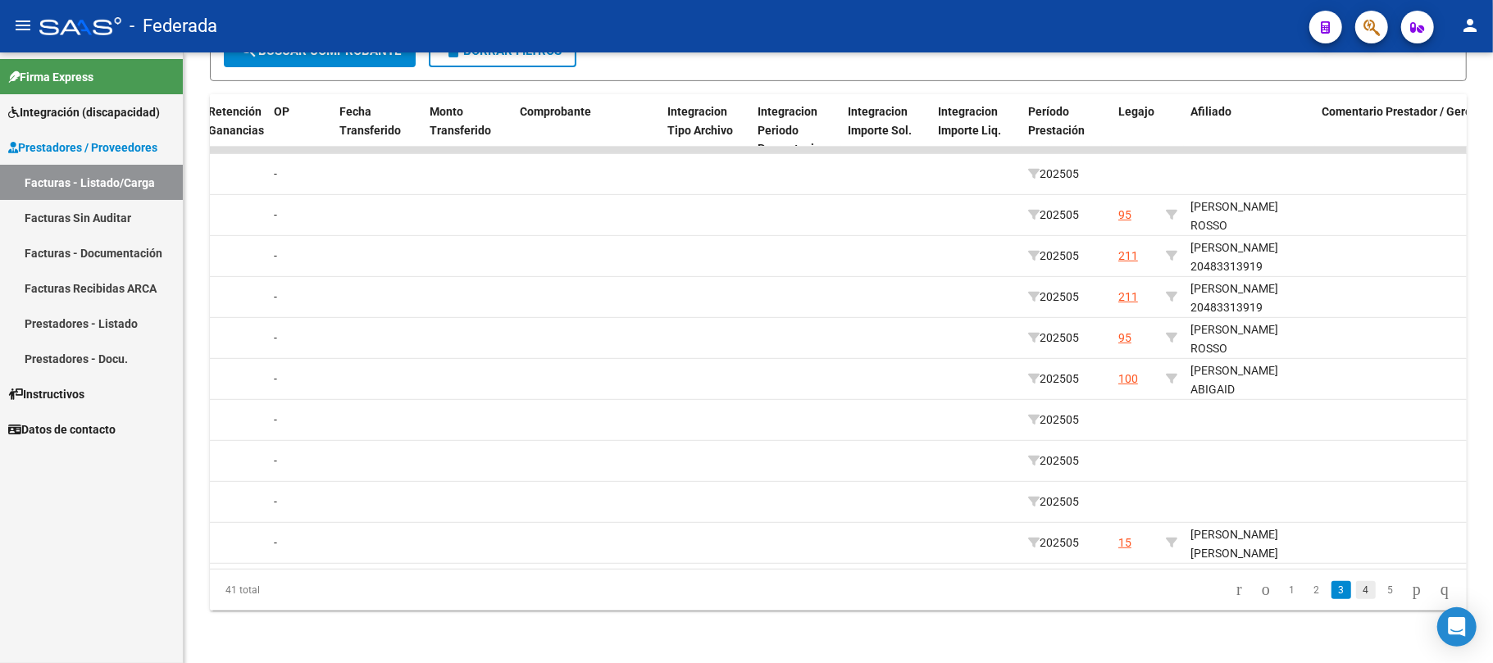
click at [1356, 594] on link "4" at bounding box center [1366, 590] width 20 height 18
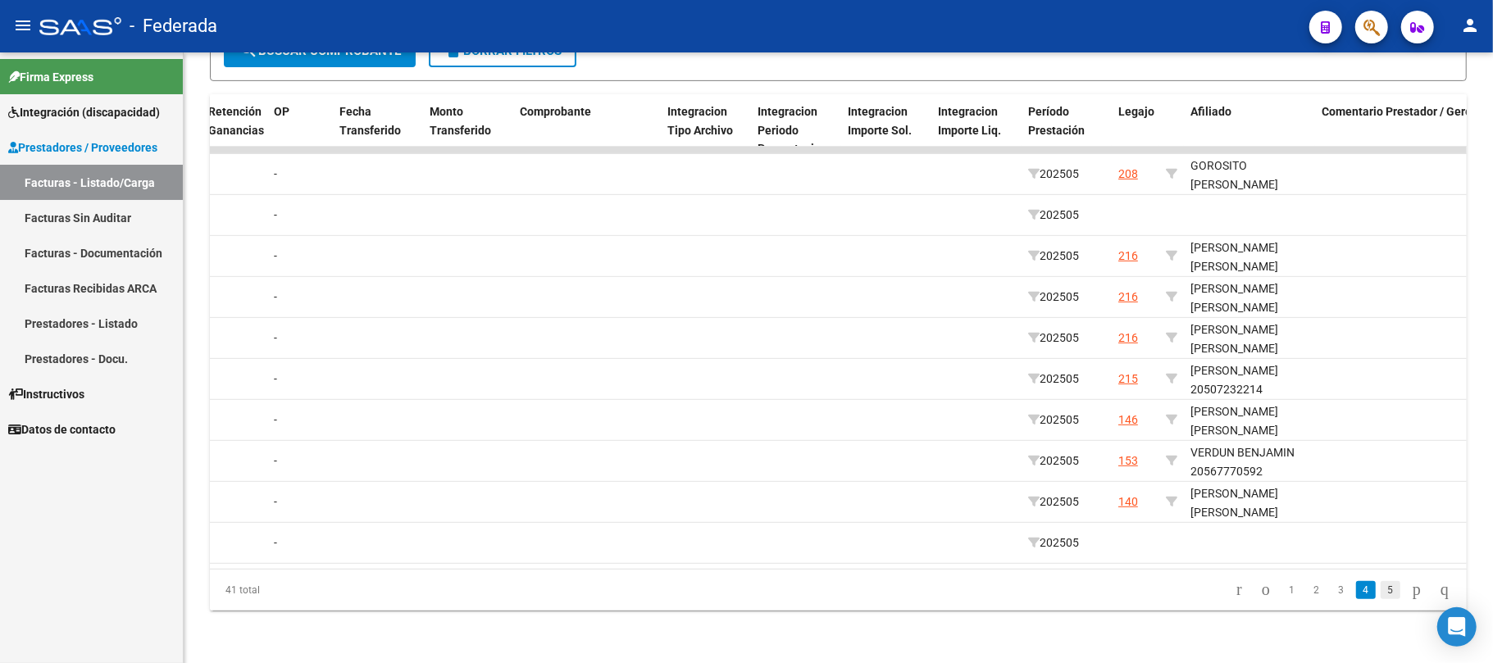
click at [1381, 595] on link "5" at bounding box center [1391, 590] width 20 height 18
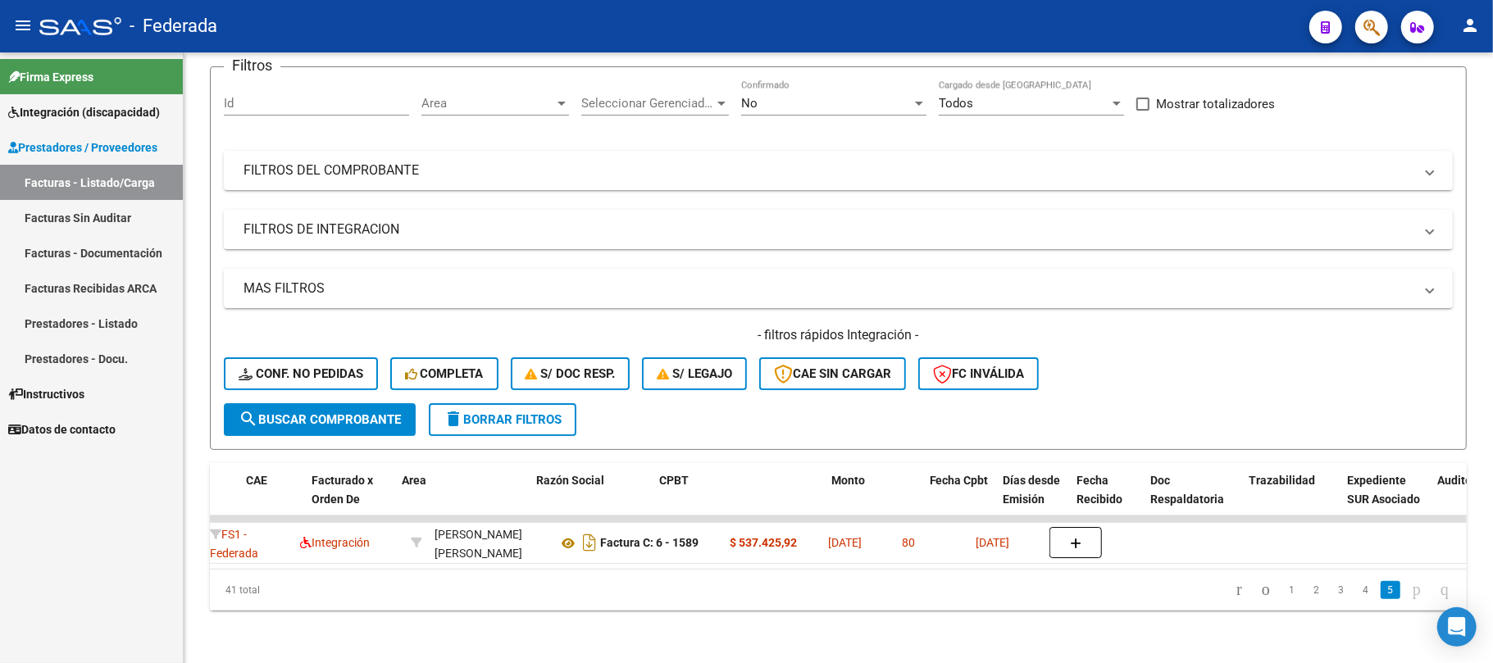
scroll to position [0, 148]
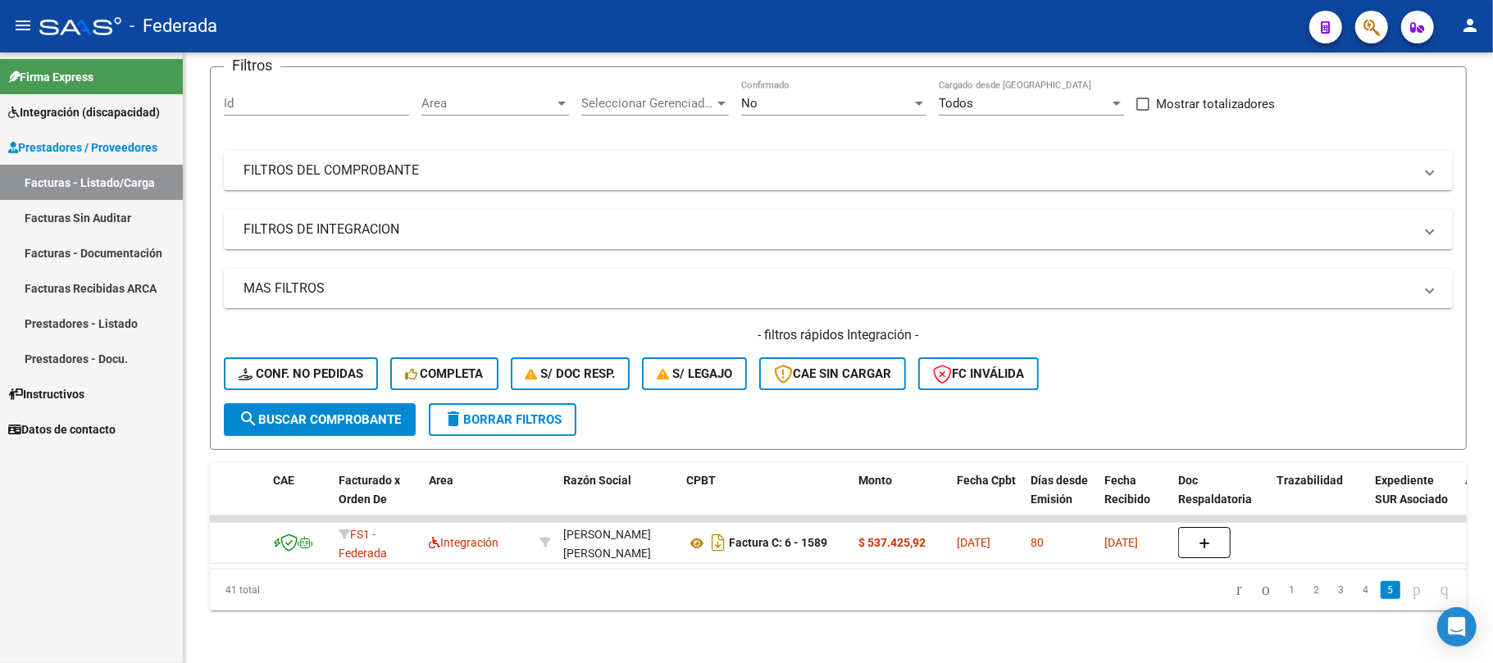
click at [512, 412] on span "delete Borrar Filtros" at bounding box center [503, 419] width 118 height 15
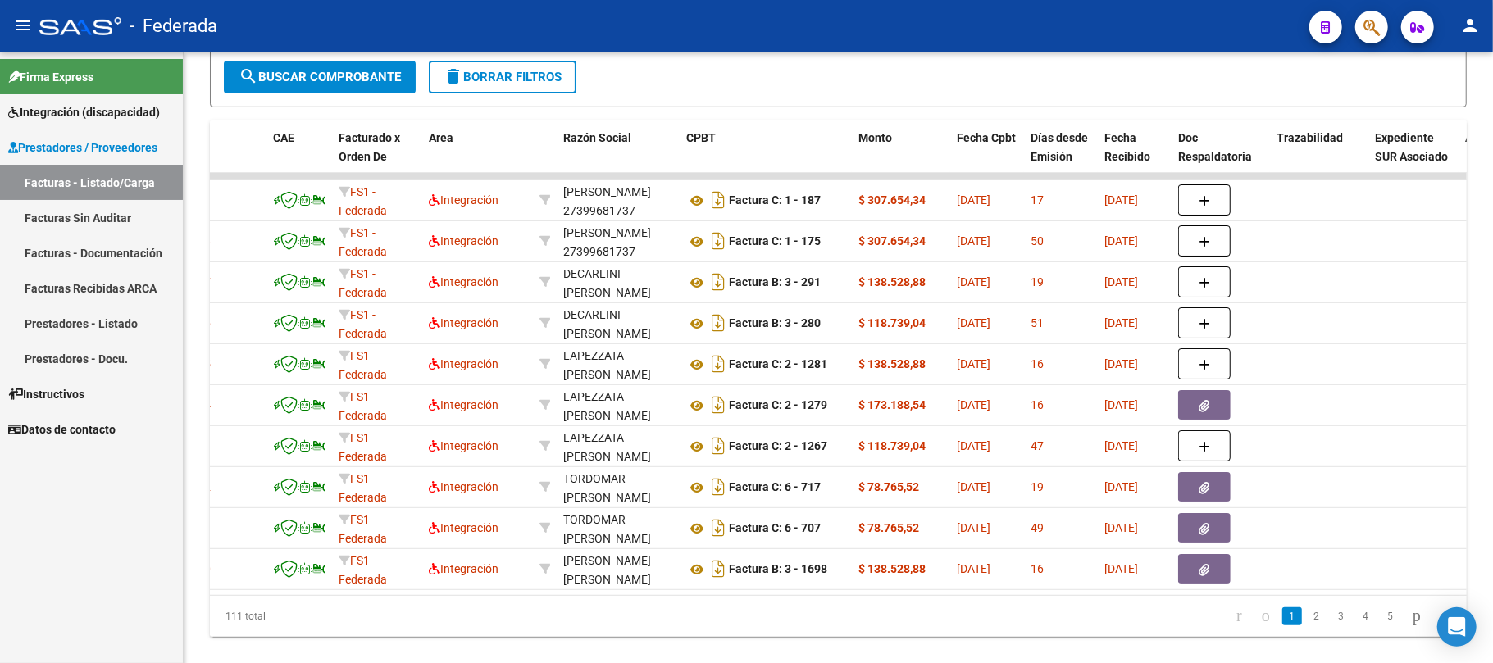
scroll to position [0, 0]
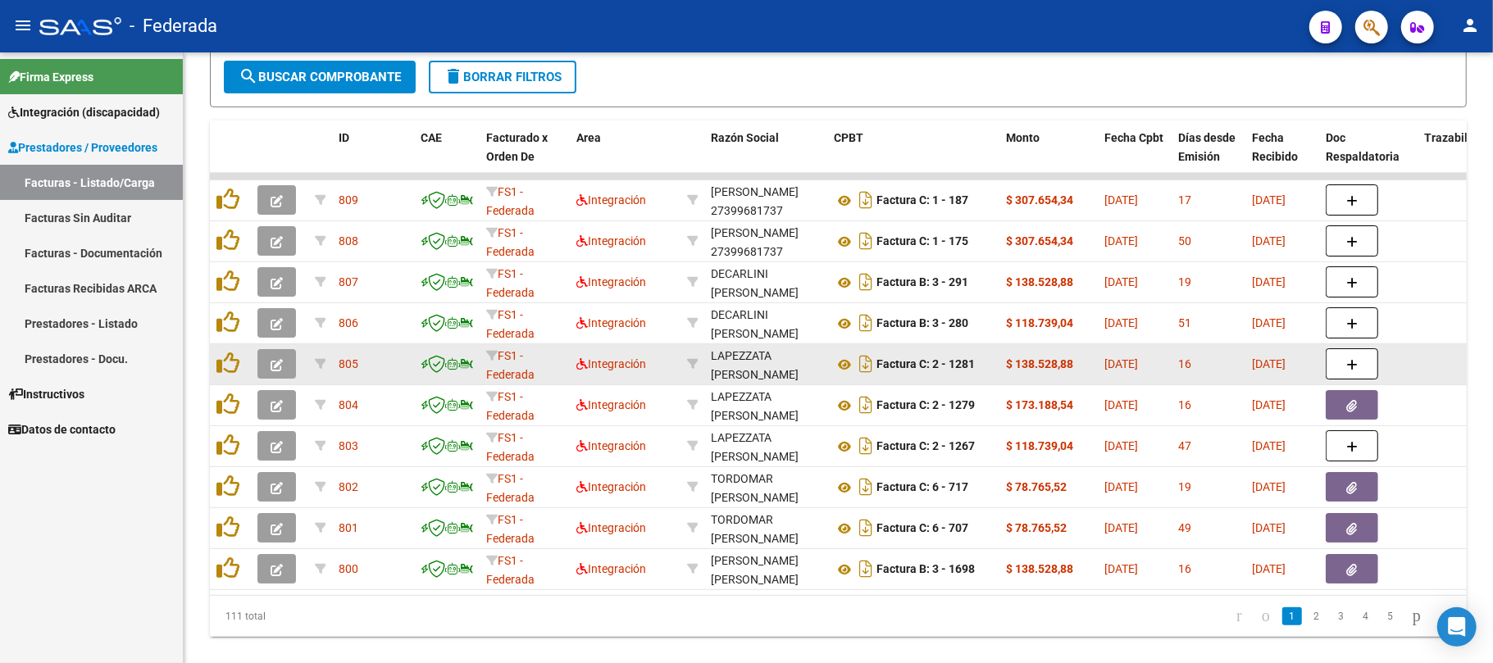
click at [280, 367] on icon "button" at bounding box center [277, 365] width 12 height 12
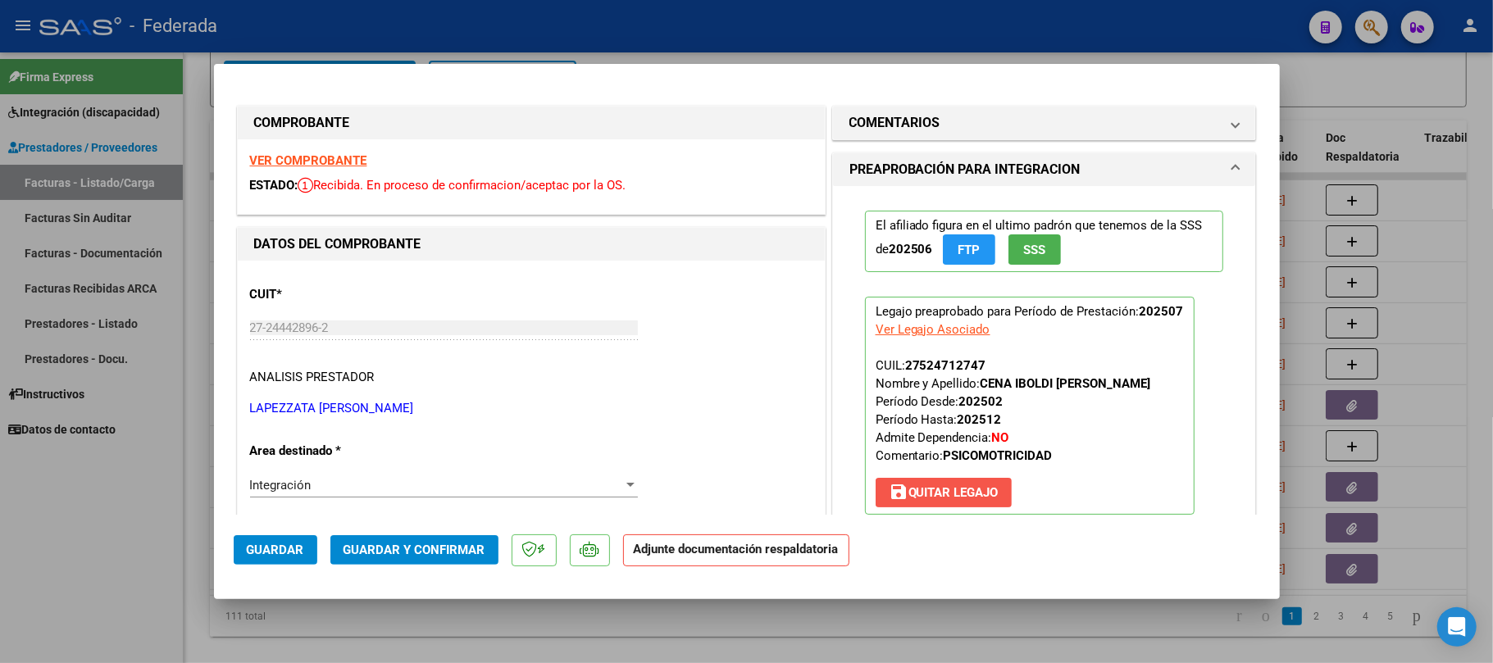
click at [897, 496] on mat-icon "save" at bounding box center [899, 492] width 20 height 20
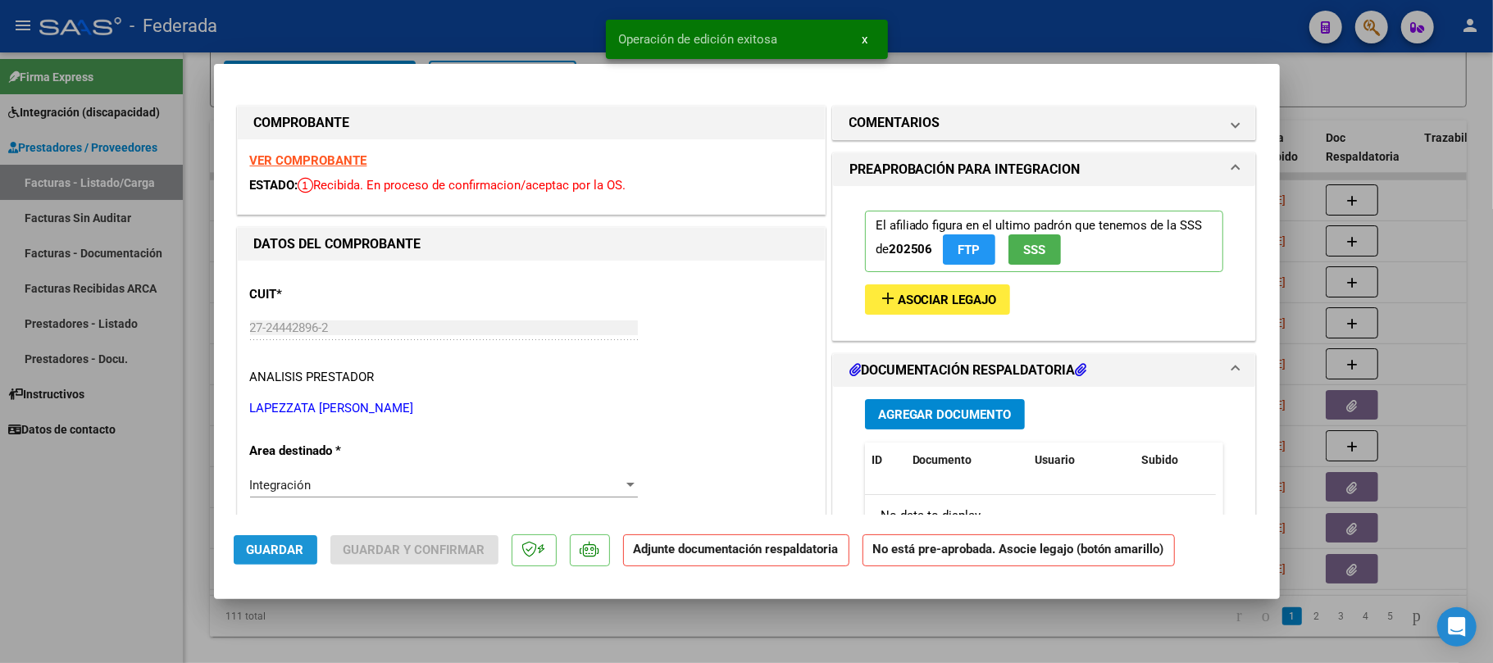
click at [299, 546] on span "Guardar" at bounding box center [275, 550] width 57 height 15
click at [1317, 109] on div at bounding box center [746, 331] width 1493 height 663
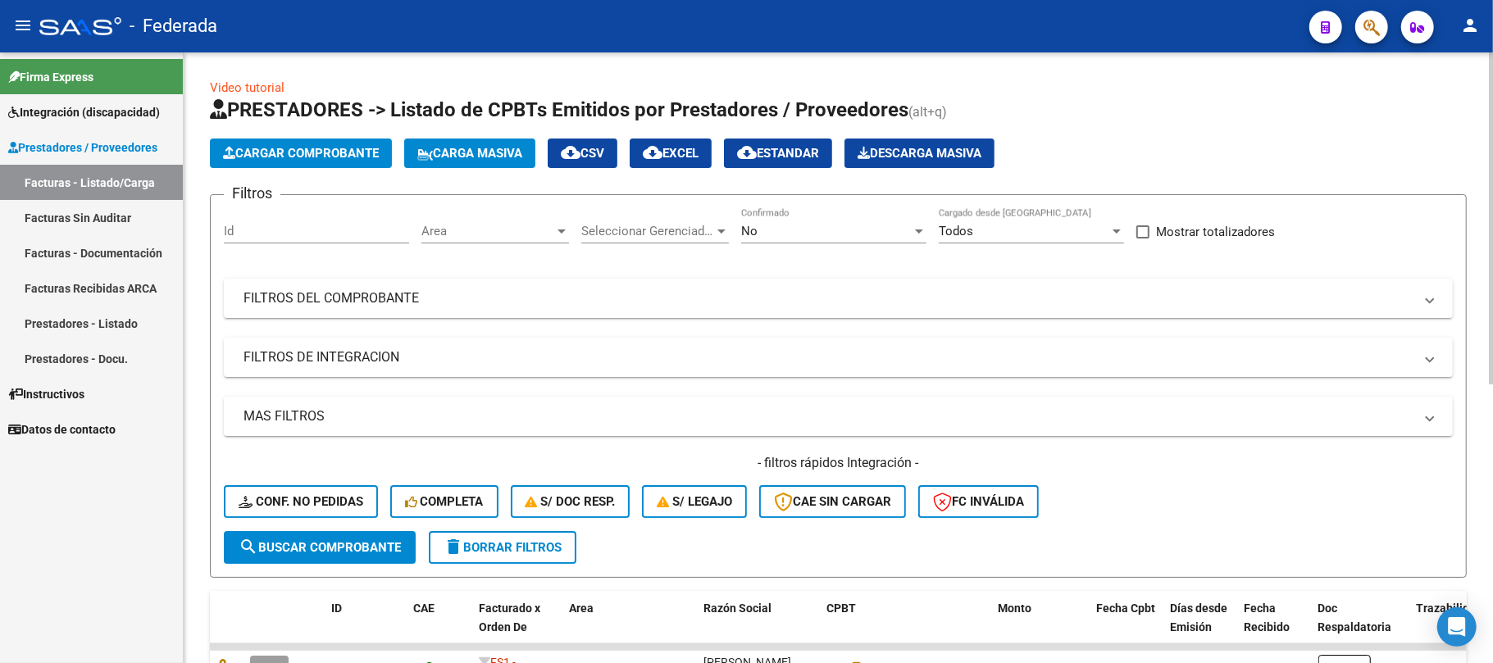
click at [371, 165] on button "Cargar Comprobante" at bounding box center [301, 154] width 182 height 30
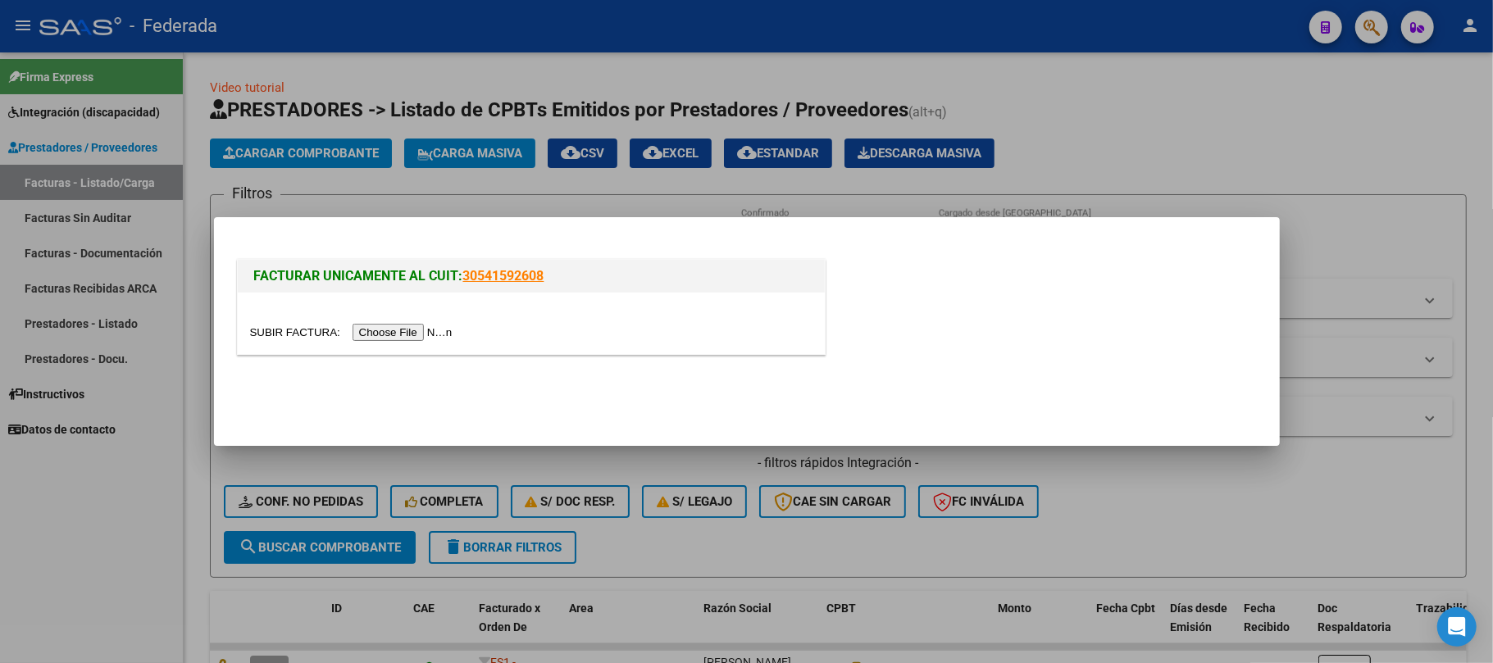
click at [385, 333] on input "file" at bounding box center [353, 332] width 207 height 17
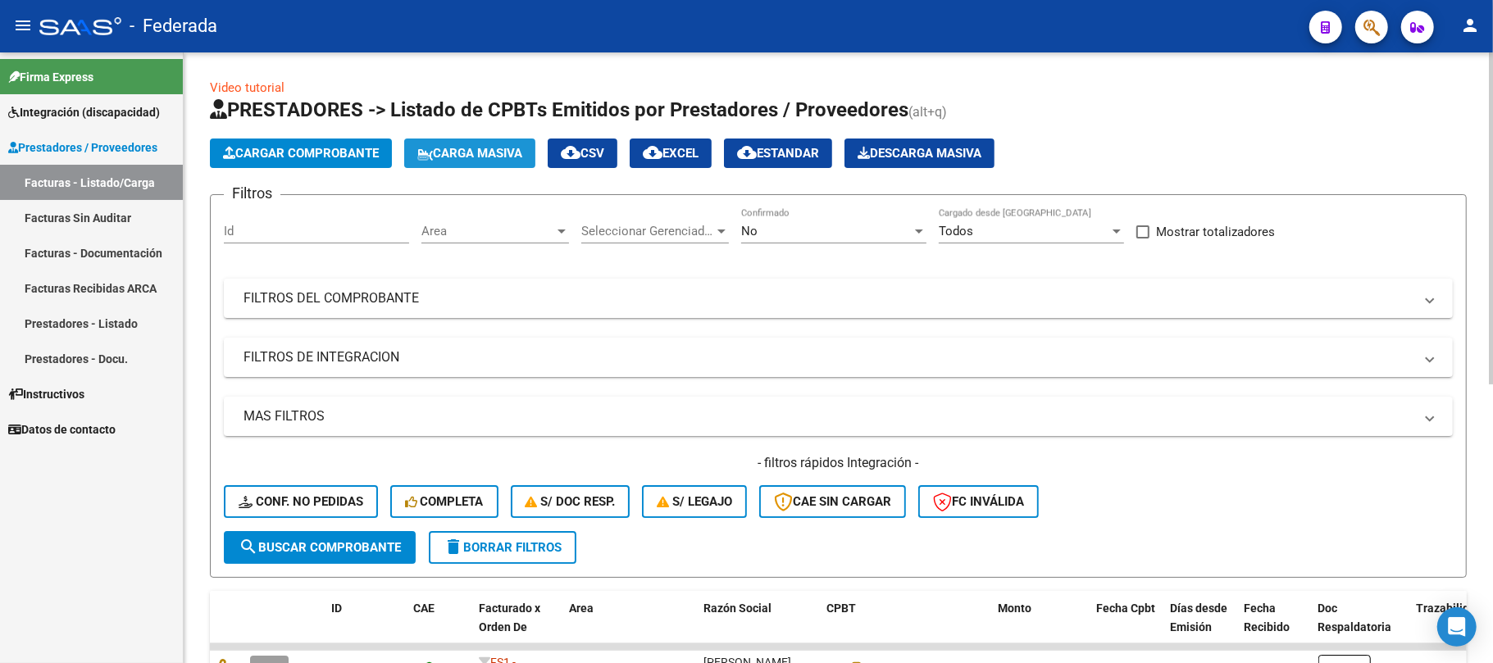
click at [512, 156] on span "Carga Masiva" at bounding box center [469, 153] width 105 height 15
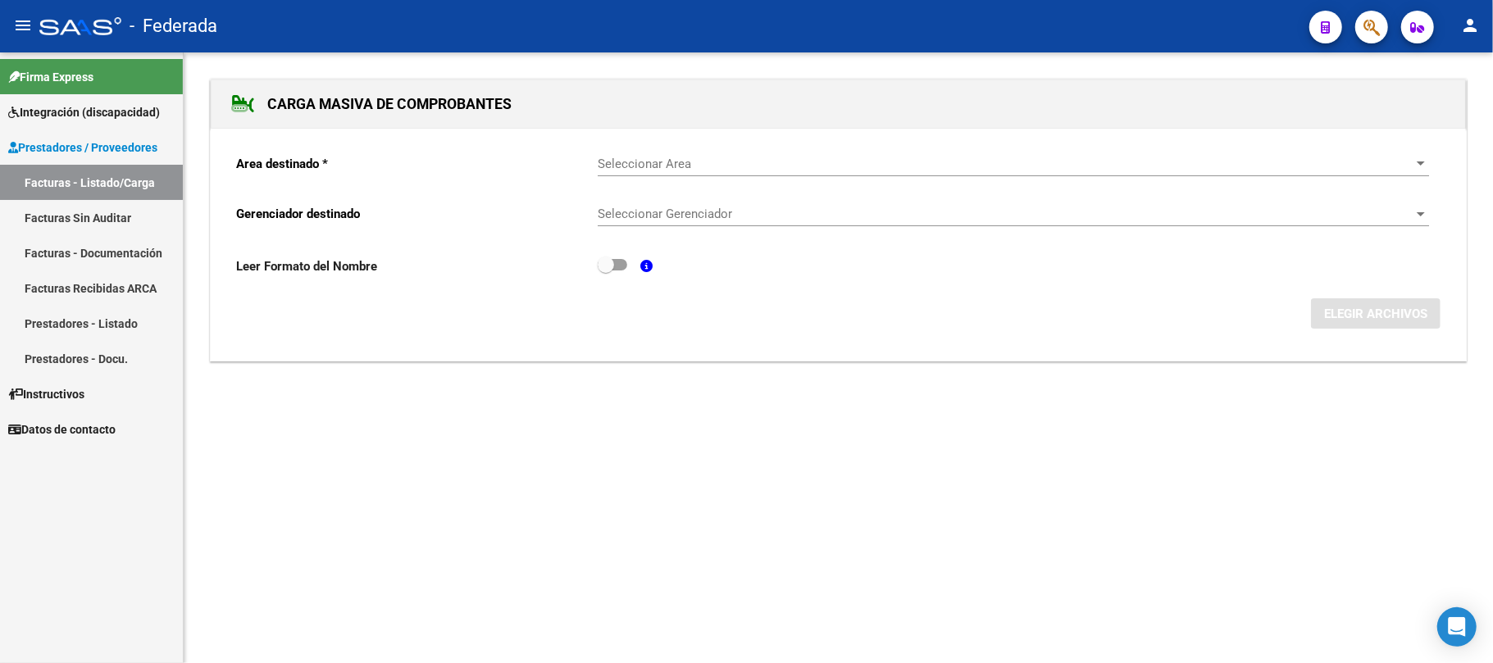
click at [715, 161] on span "Seleccionar Area" at bounding box center [1006, 164] width 817 height 15
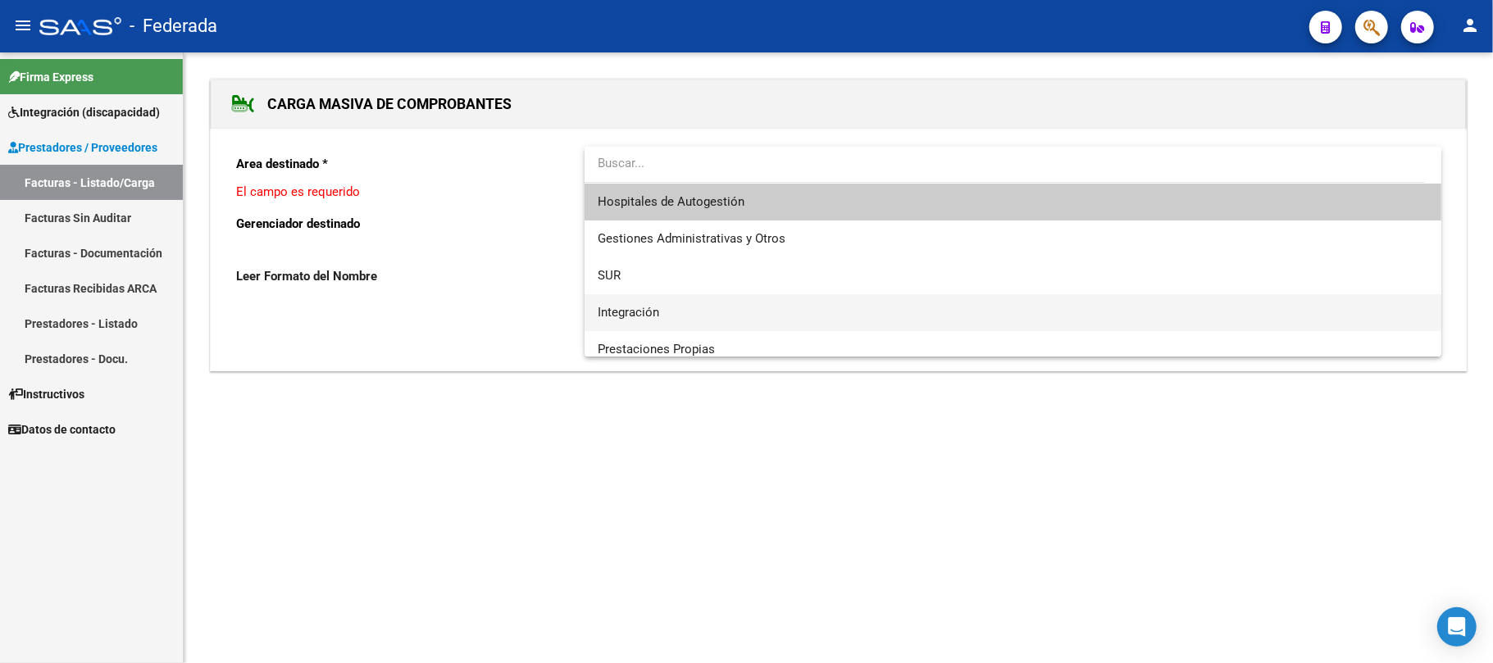
click at [667, 303] on span "Integración" at bounding box center [1013, 312] width 831 height 37
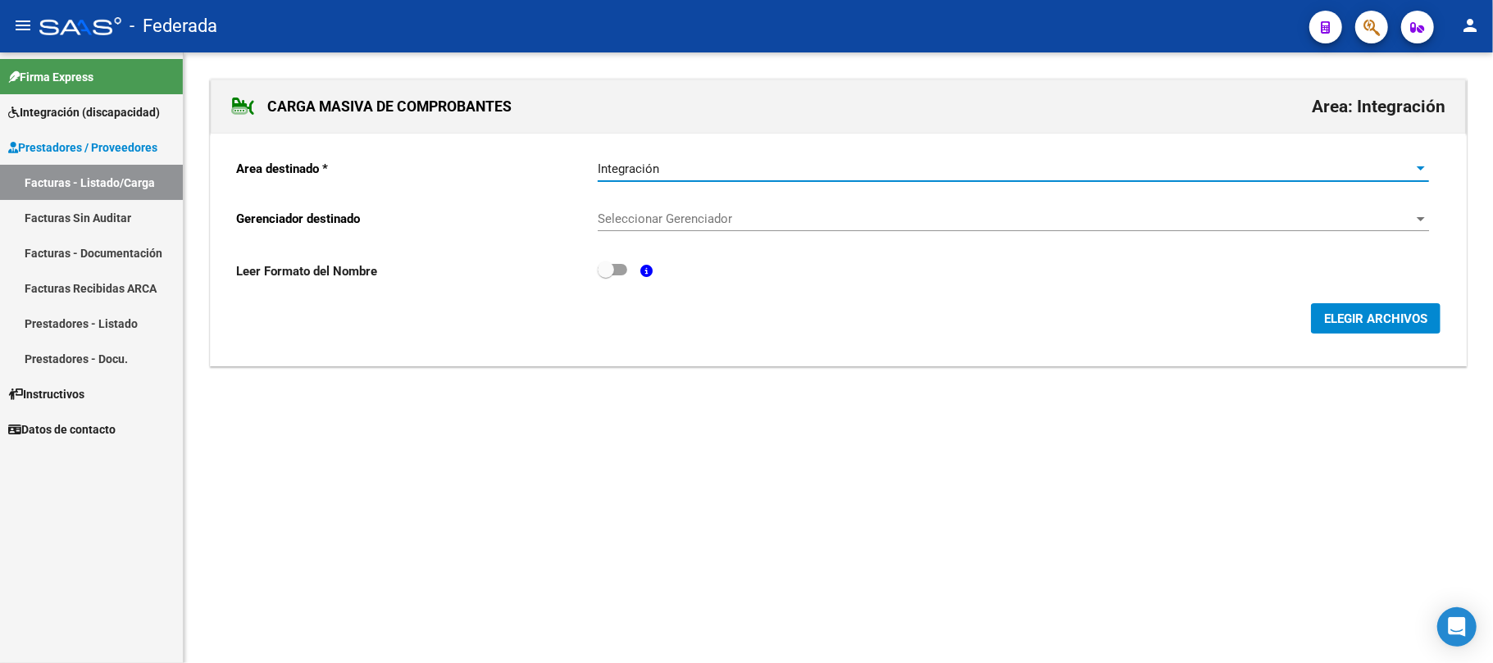
click at [687, 226] on span "Seleccionar Gerenciador" at bounding box center [1006, 219] width 817 height 15
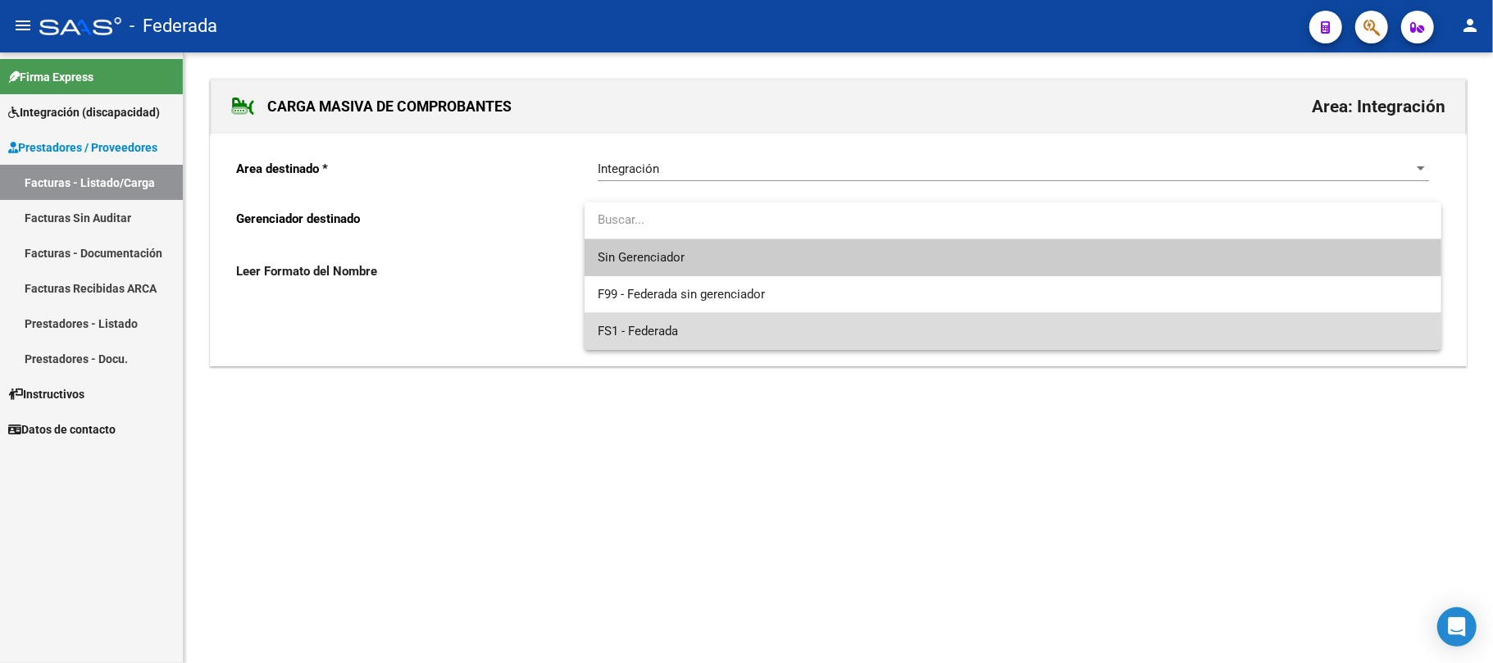
click at [648, 321] on span "FS1 - Federada" at bounding box center [1013, 331] width 831 height 37
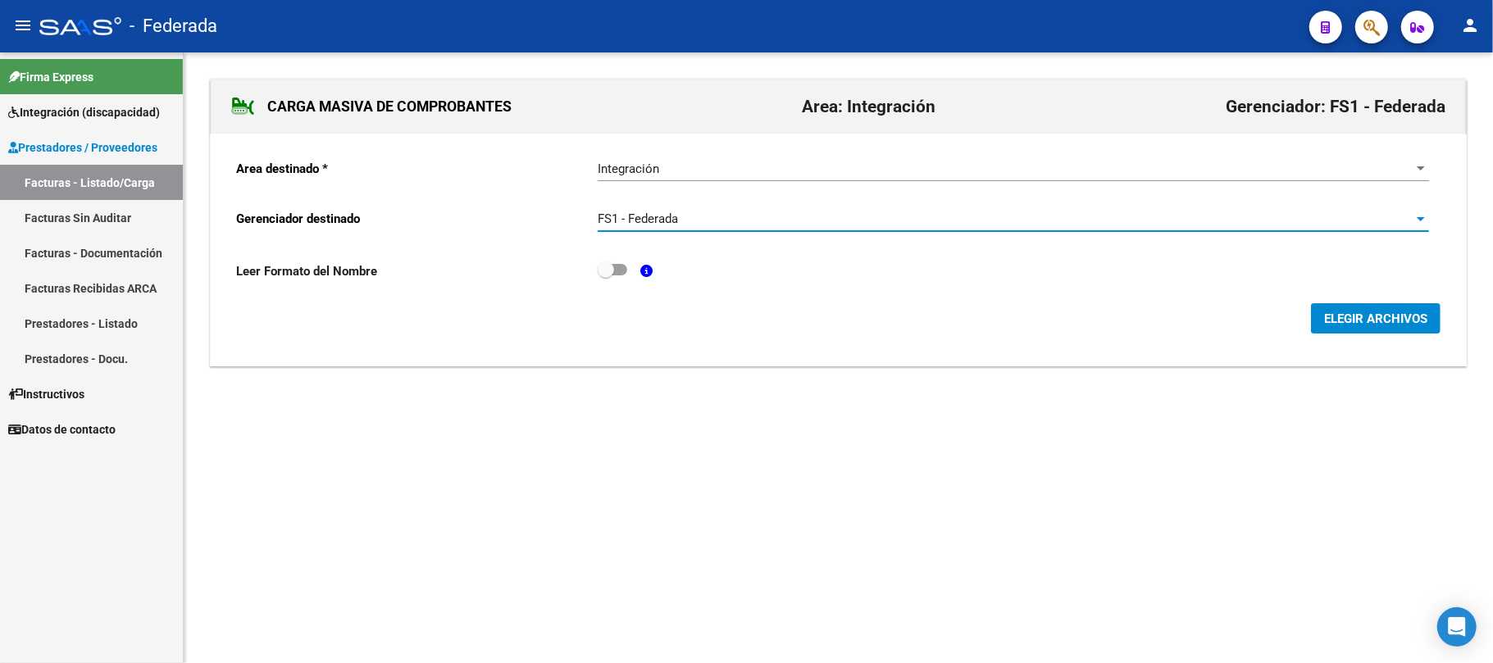
click at [1343, 326] on span "ELEGIR ARCHIVOS" at bounding box center [1375, 319] width 103 height 15
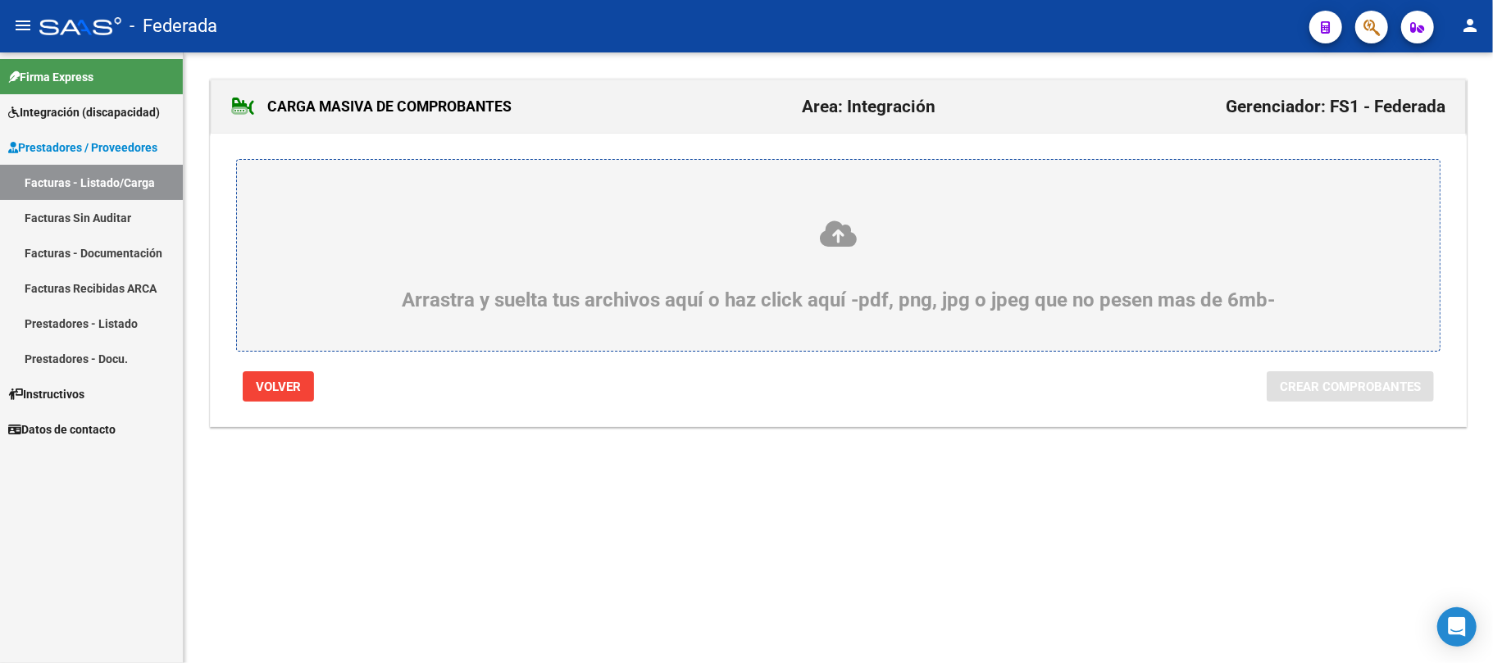
click at [834, 237] on icon at bounding box center [838, 234] width 1124 height 30
click at [0, 0] on input "Arrastra y suelta tus archivos aquí o haz click aquí -pdf, png, jpg o jpeg que …" at bounding box center [0, 0] width 0 height 0
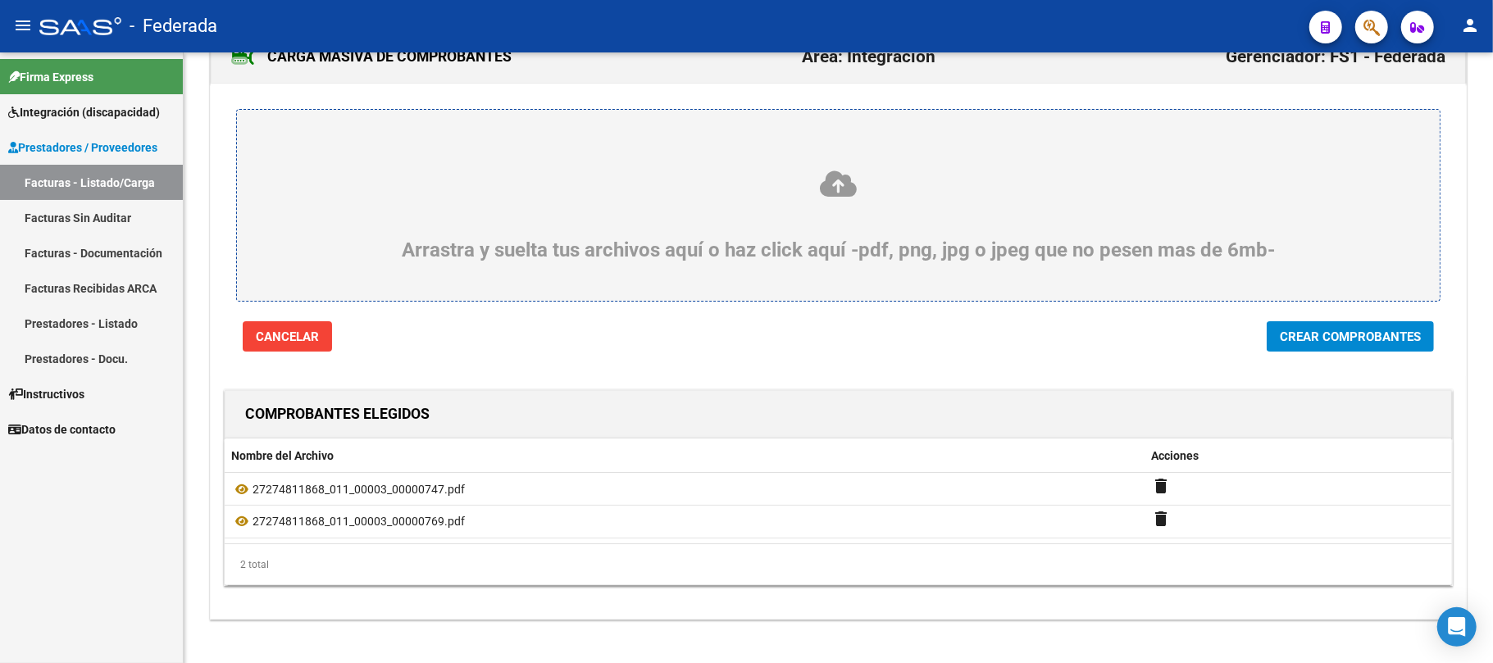
scroll to position [70, 0]
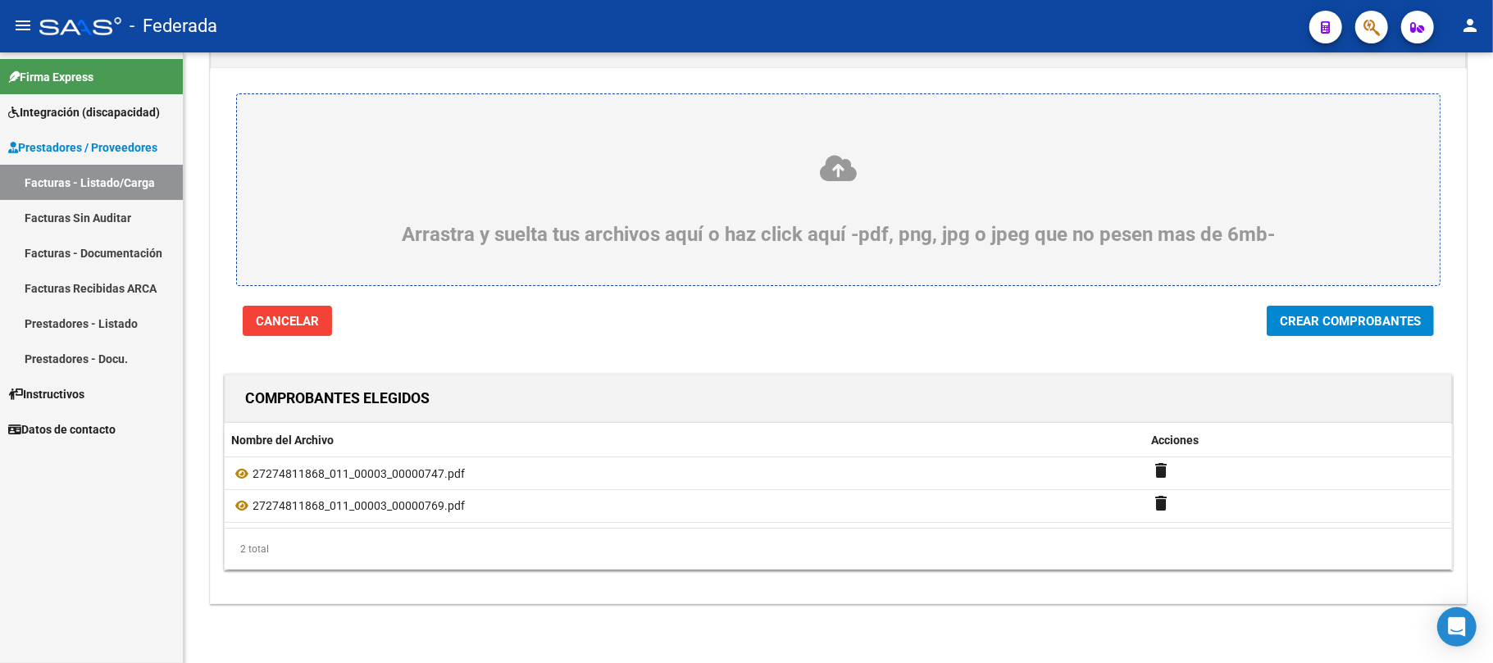
click at [1284, 326] on button "Crear Comprobantes" at bounding box center [1350, 321] width 167 height 30
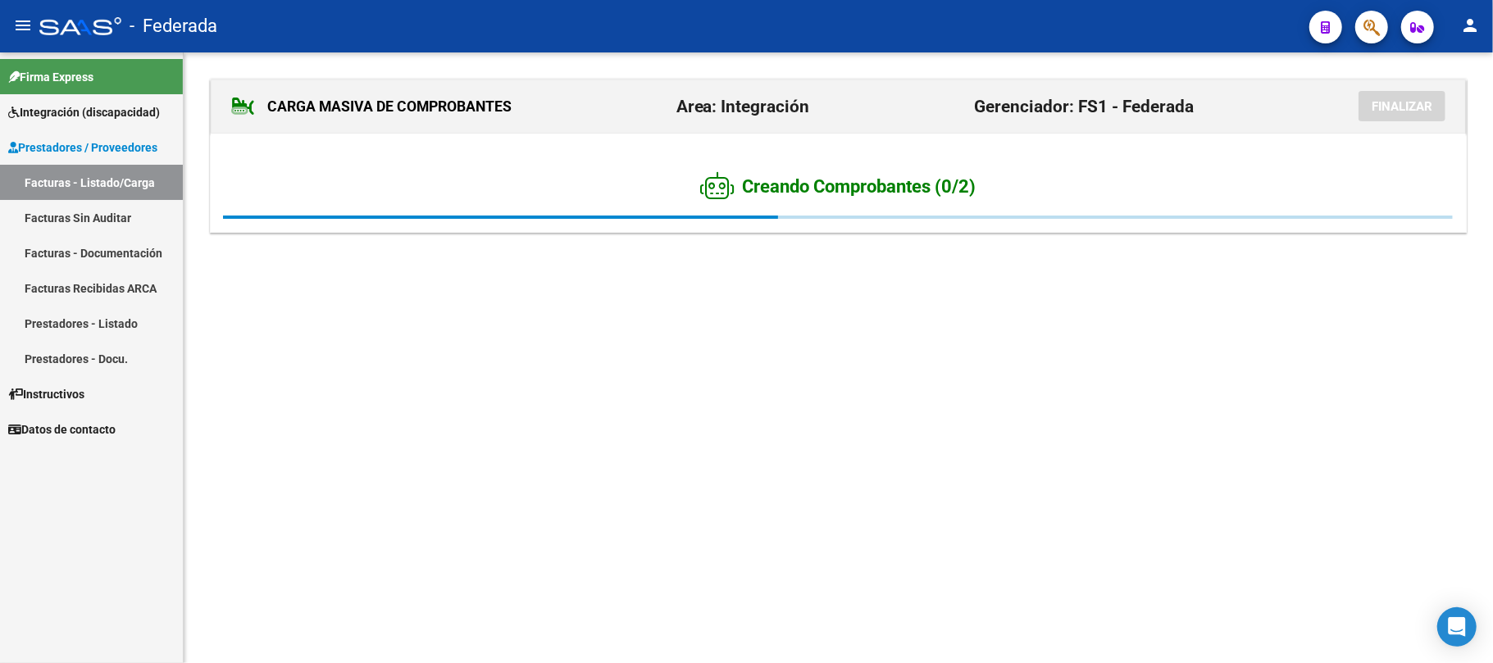
scroll to position [0, 0]
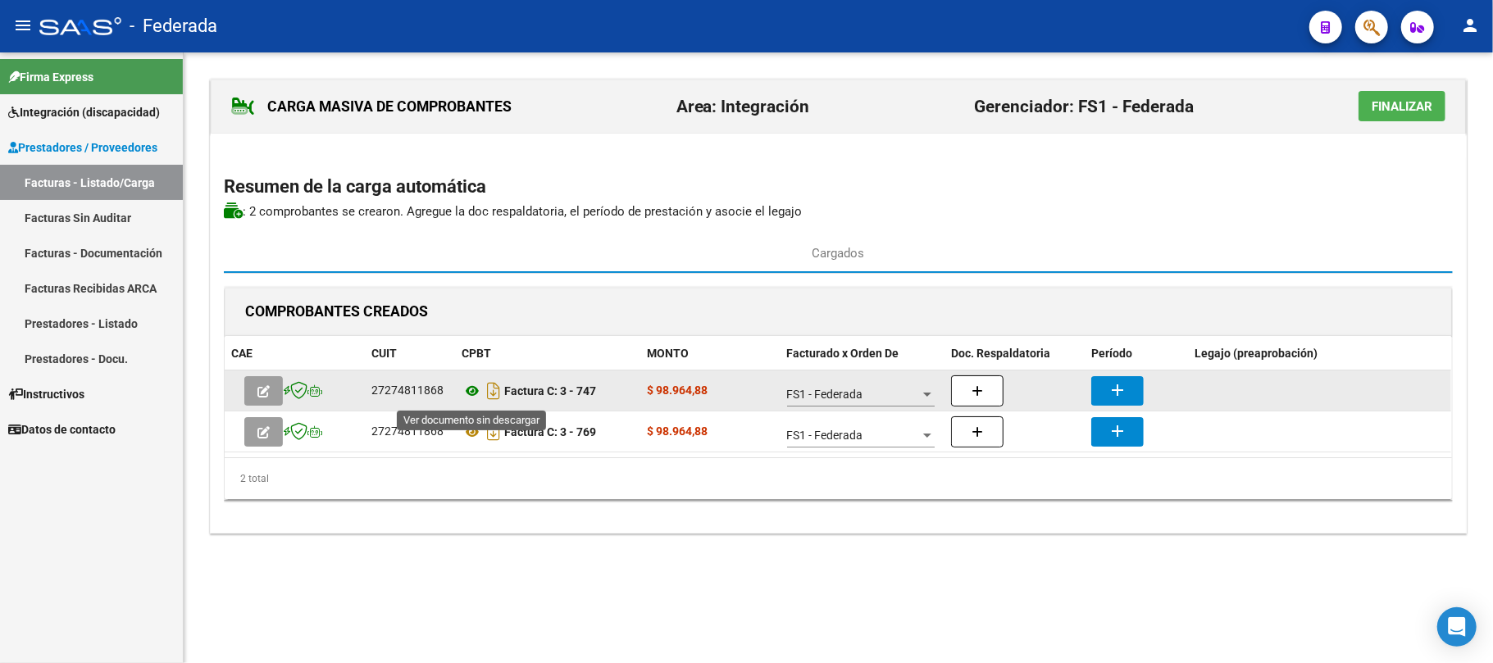
click at [467, 392] on icon at bounding box center [472, 391] width 21 height 20
click at [1109, 377] on button "add" at bounding box center [1117, 391] width 52 height 30
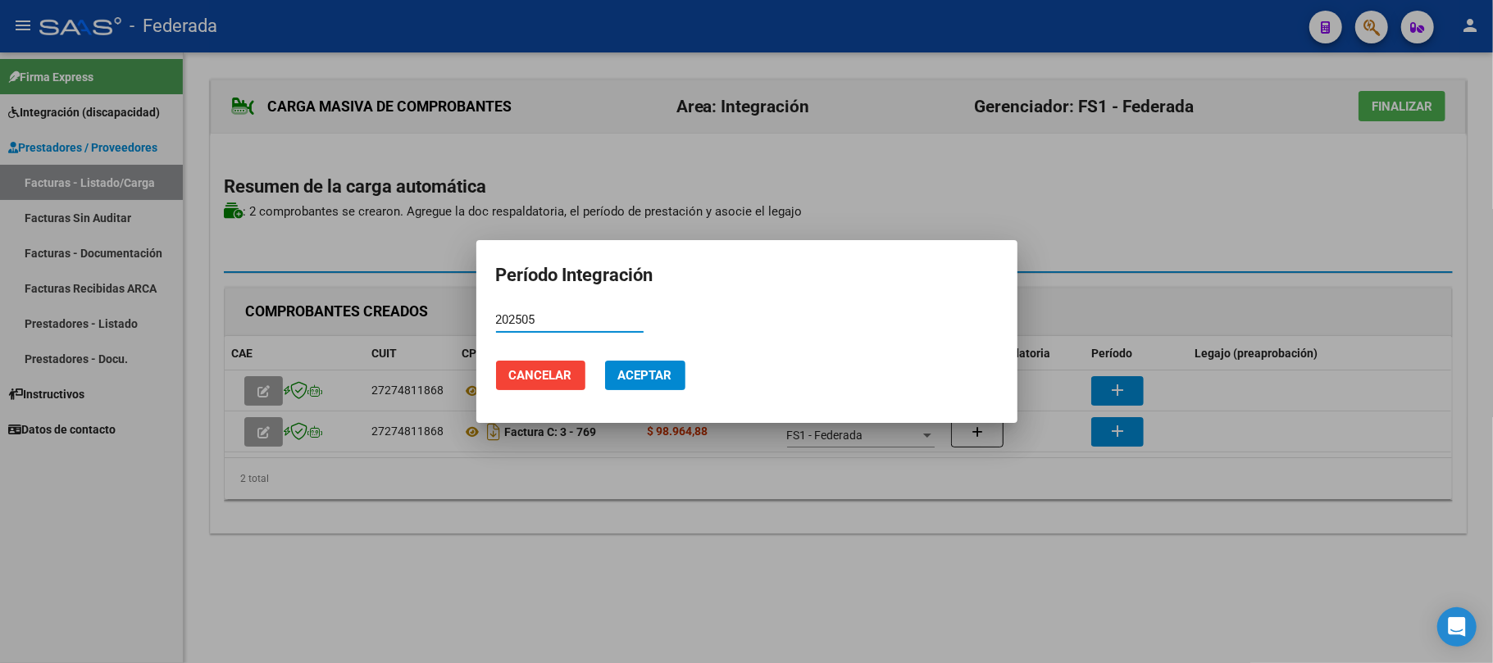
type input "202505"
click at [649, 371] on span "Aceptar" at bounding box center [645, 375] width 54 height 15
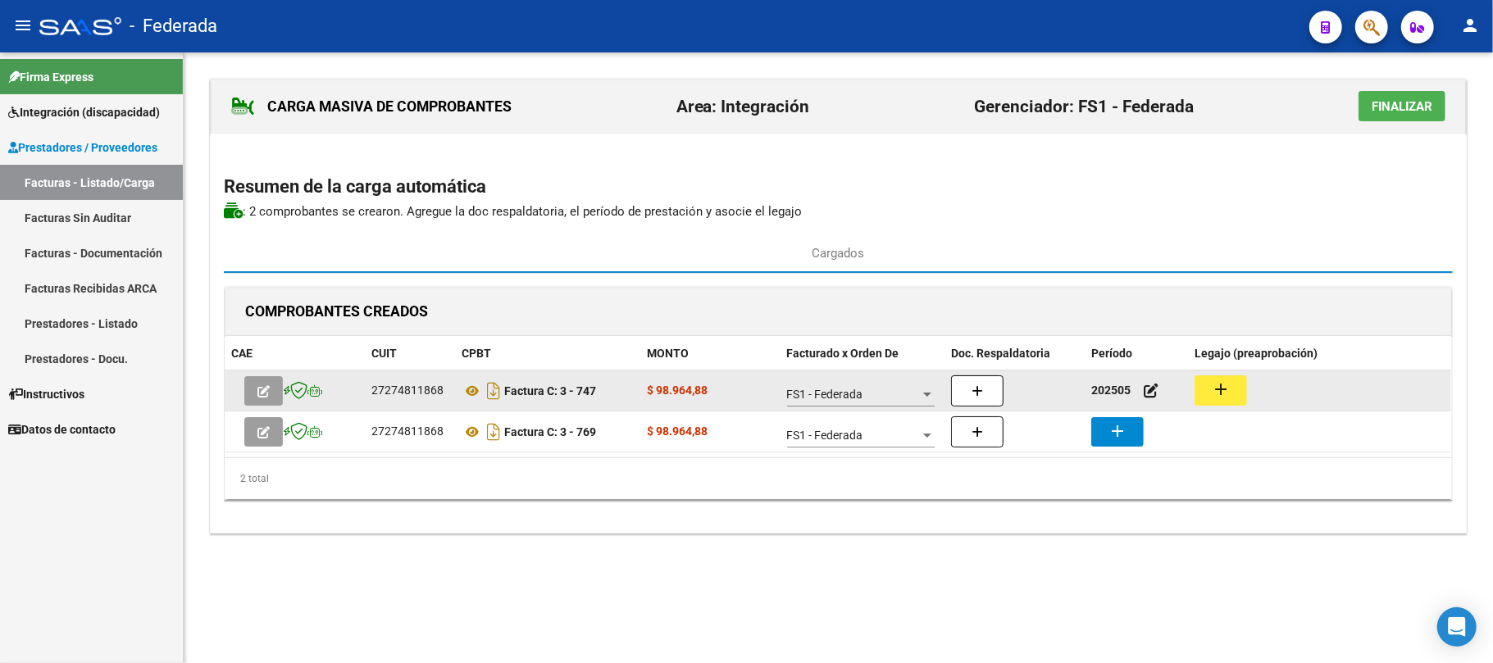
click at [1202, 392] on button "add" at bounding box center [1221, 391] width 52 height 30
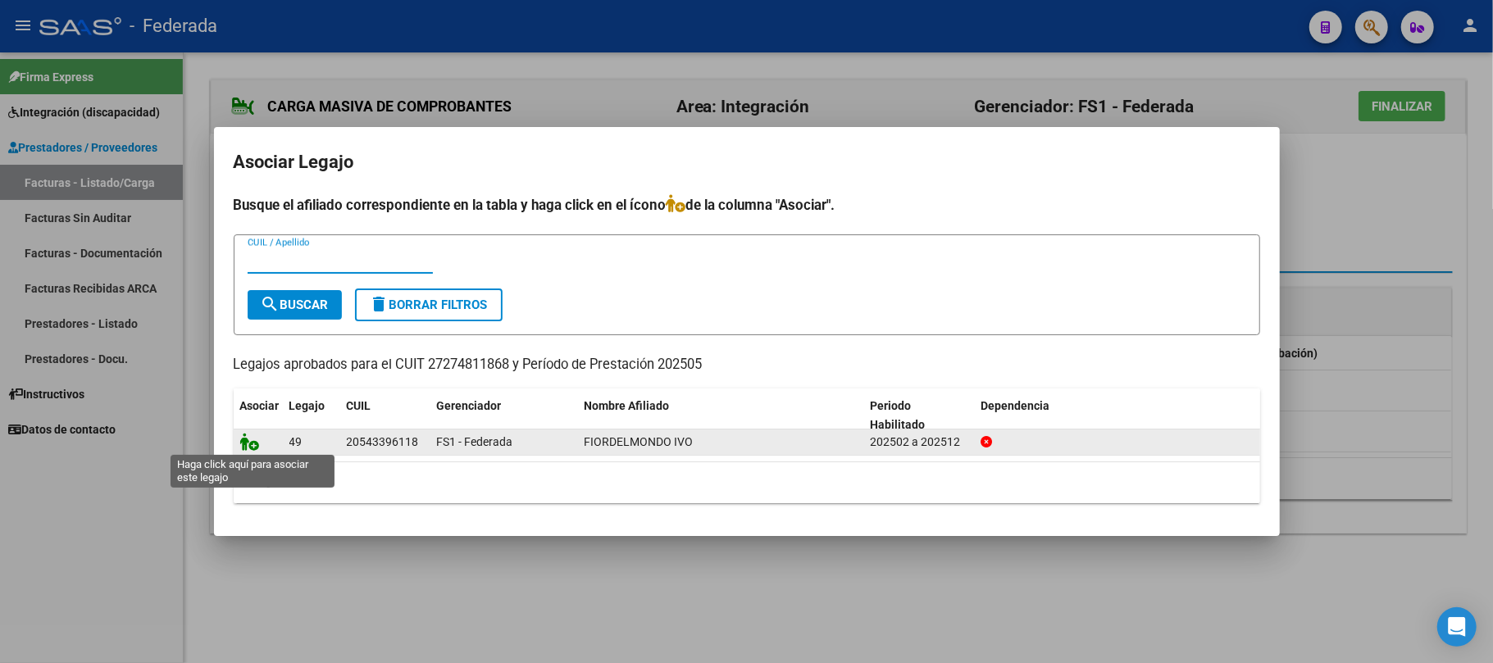
click at [249, 444] on icon at bounding box center [250, 442] width 20 height 18
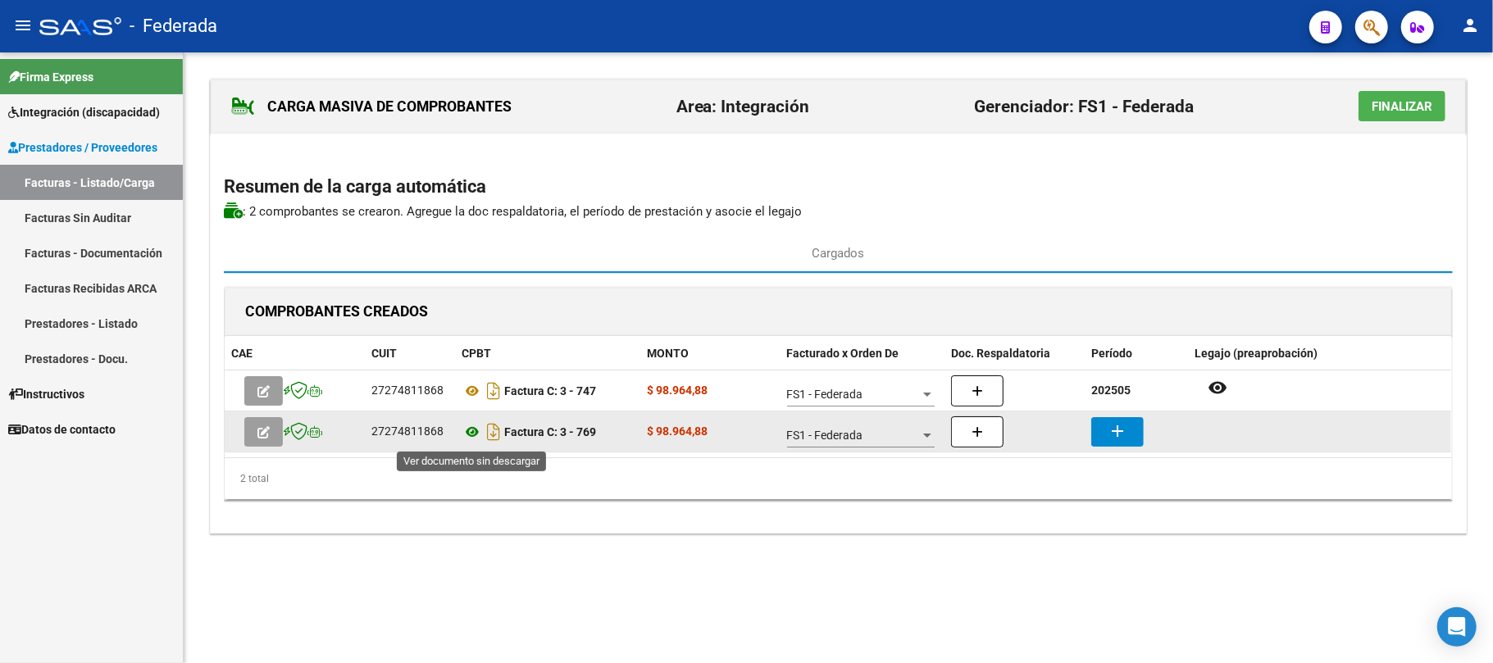
click at [471, 431] on icon at bounding box center [472, 432] width 21 height 20
click at [1113, 437] on mat-icon "add" at bounding box center [1118, 431] width 20 height 20
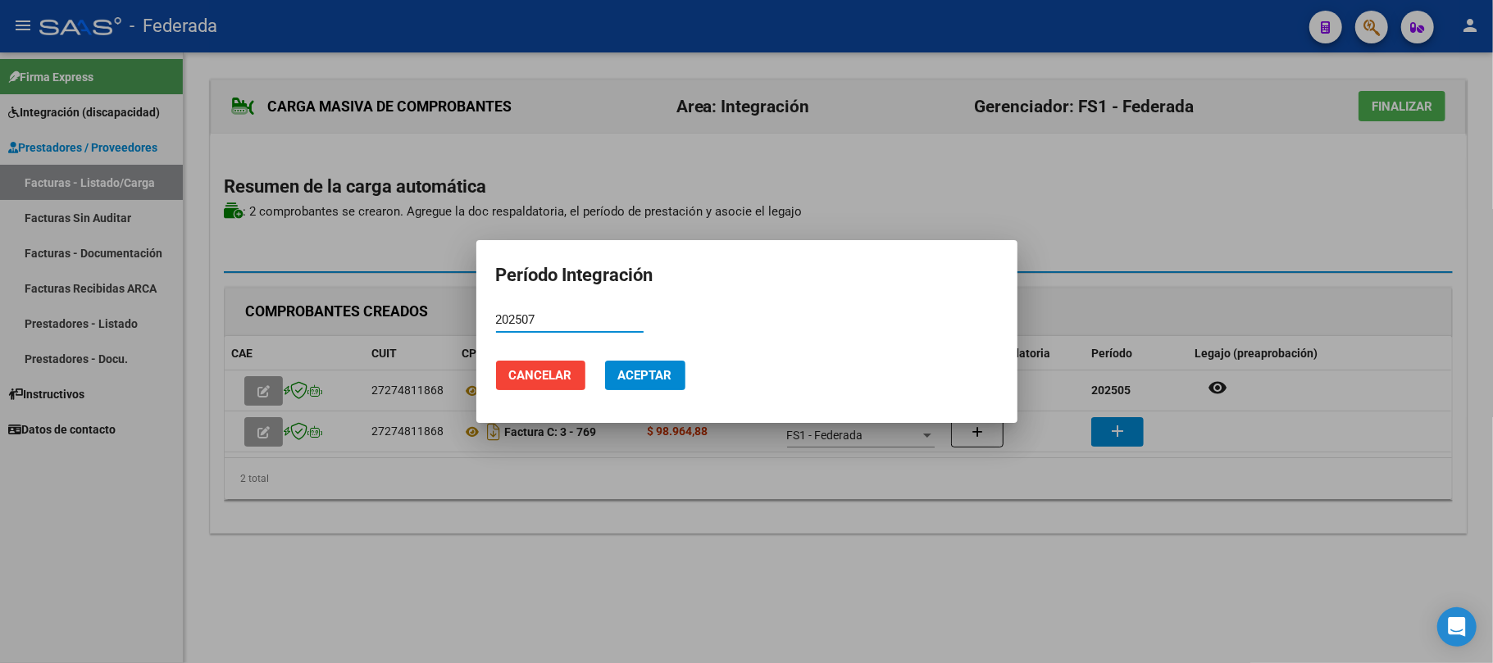
type input "202507"
click at [661, 379] on span "Aceptar" at bounding box center [645, 375] width 54 height 15
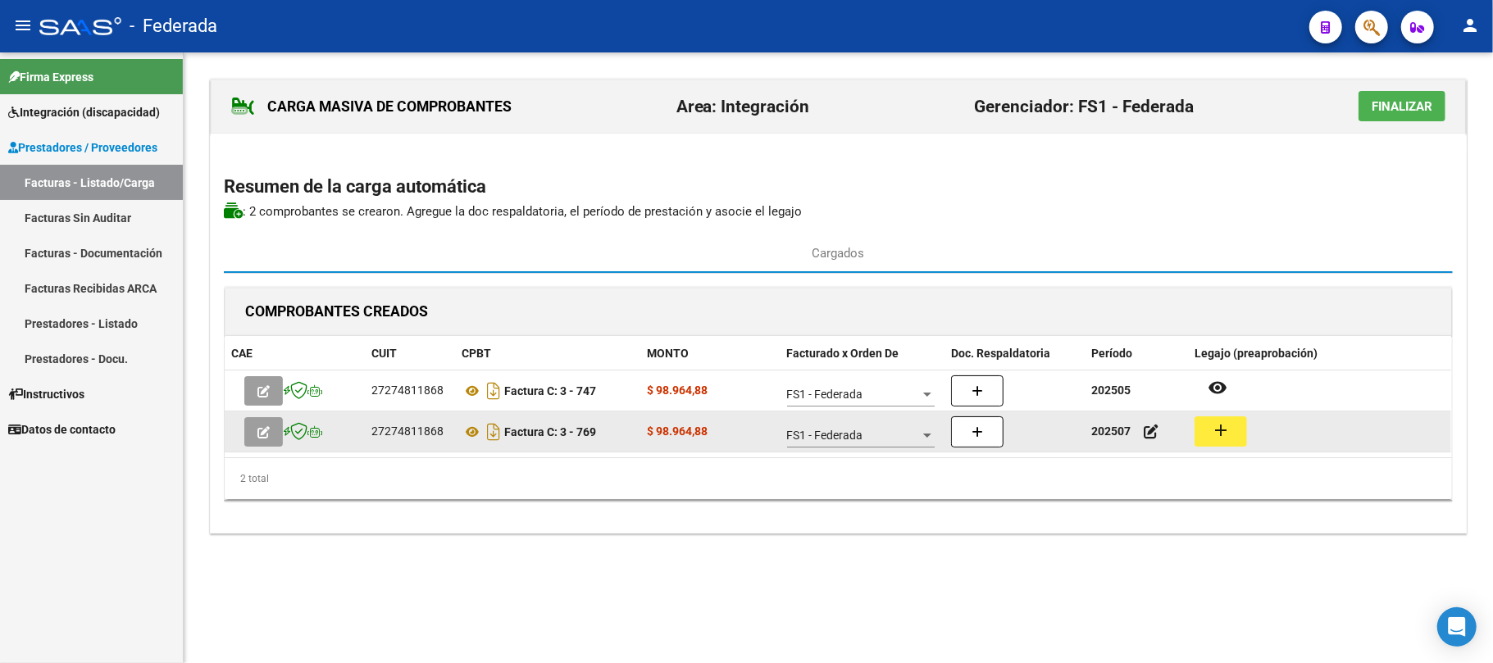
click at [1238, 431] on button "add" at bounding box center [1221, 432] width 52 height 30
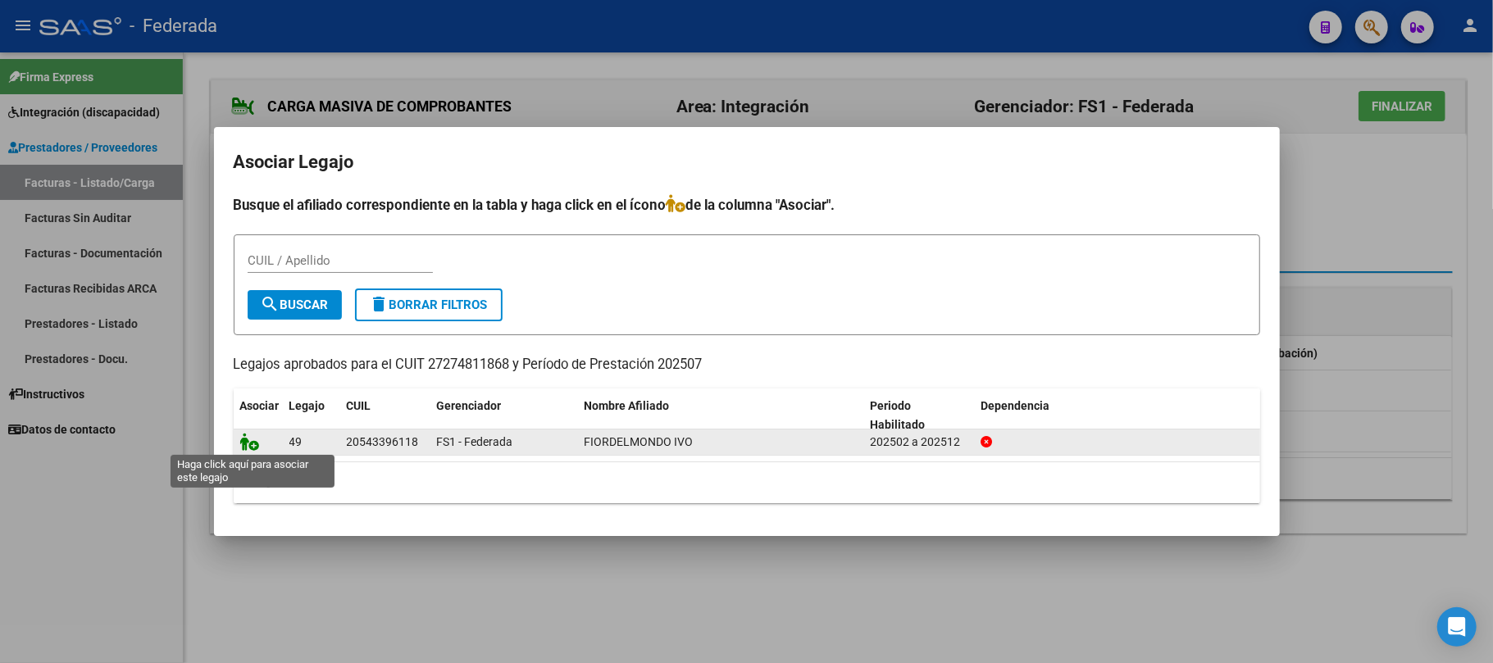
click at [249, 443] on icon at bounding box center [250, 442] width 20 height 18
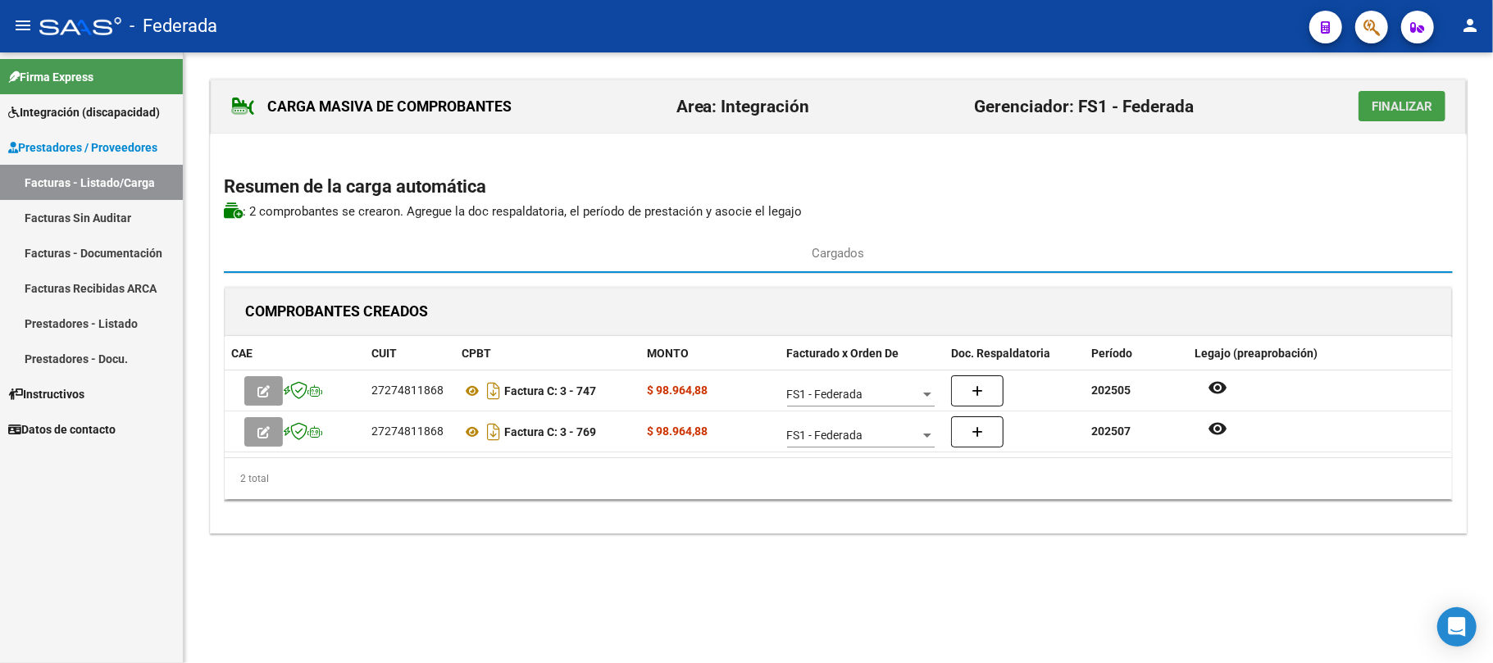
click at [1395, 103] on span "Finalizar" at bounding box center [1402, 106] width 61 height 15
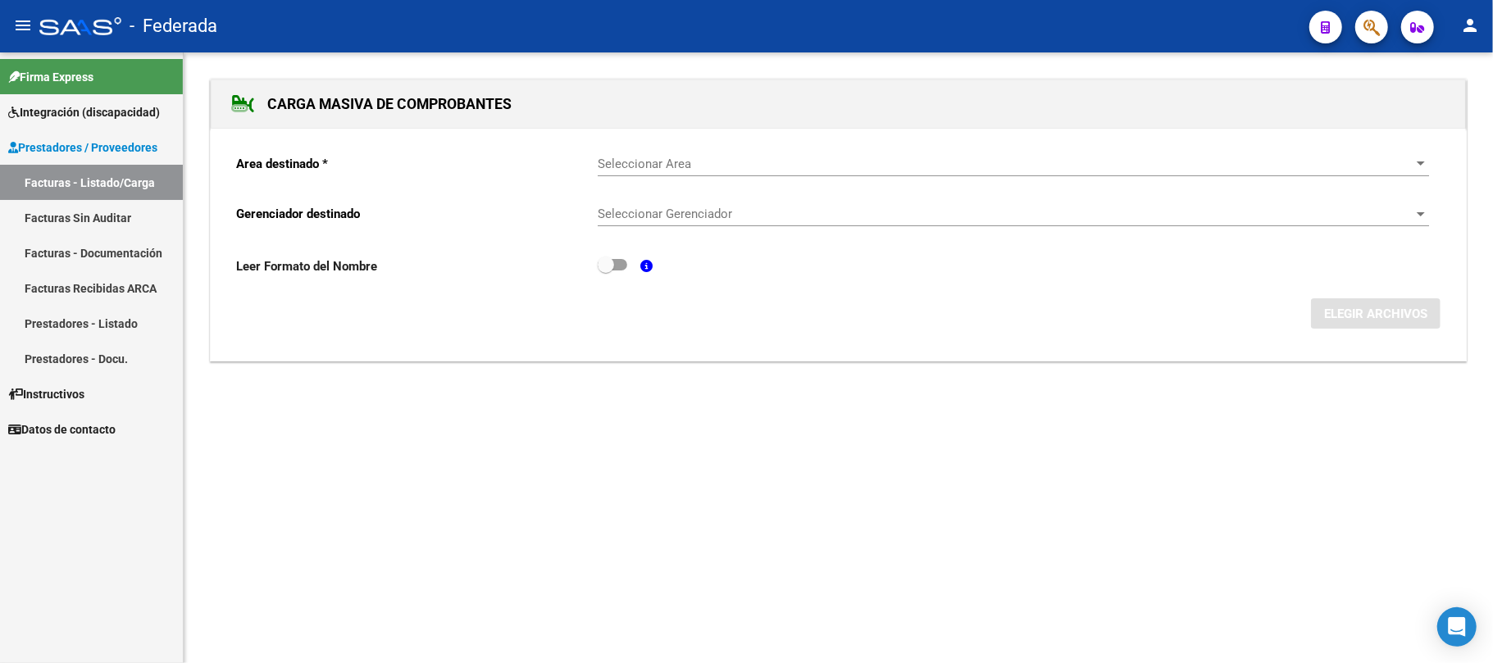
click at [120, 146] on span "Prestadores / Proveedores" at bounding box center [82, 148] width 149 height 18
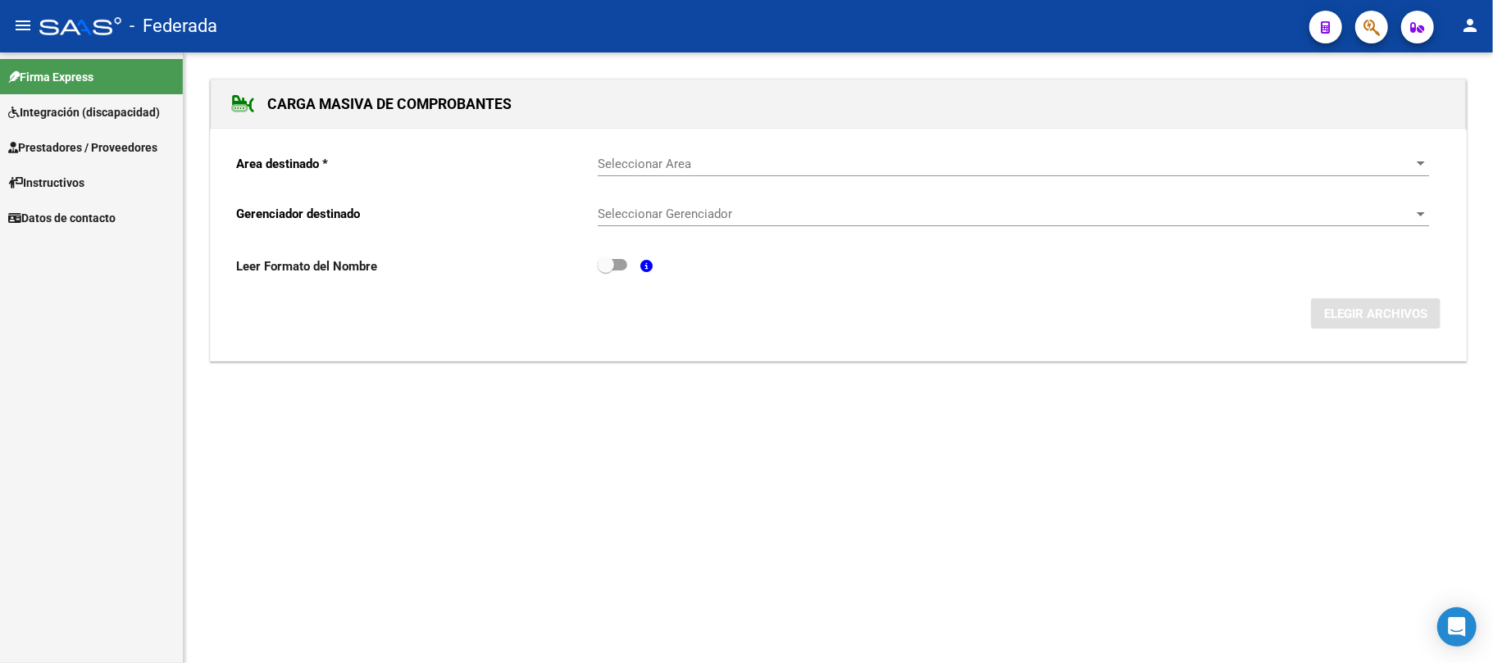
click at [116, 174] on mat-nav-list "Firma Express Integración (discapacidad) Estado Presentaciones SSS Rendición Ce…" at bounding box center [91, 143] width 183 height 183
click at [125, 149] on span "Prestadores / Proveedores" at bounding box center [82, 148] width 149 height 18
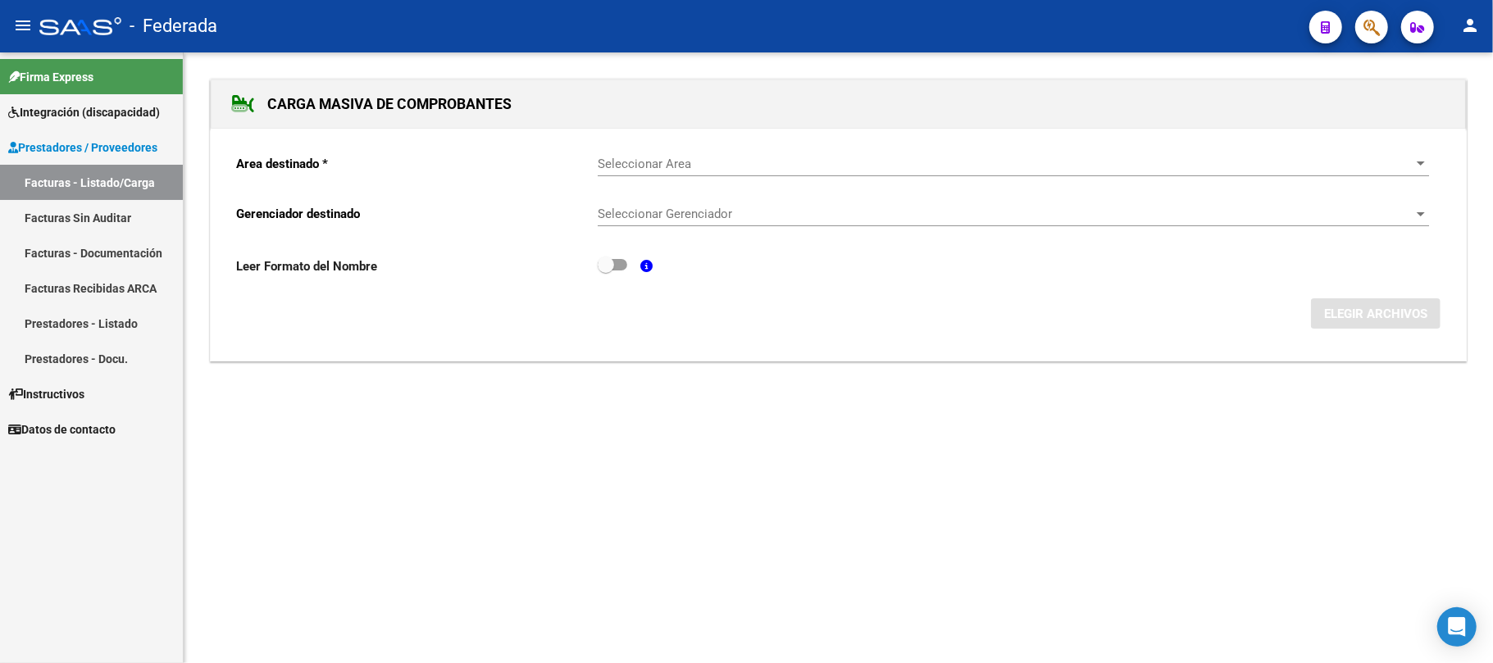
click at [108, 205] on link "Facturas Sin Auditar" at bounding box center [91, 217] width 183 height 35
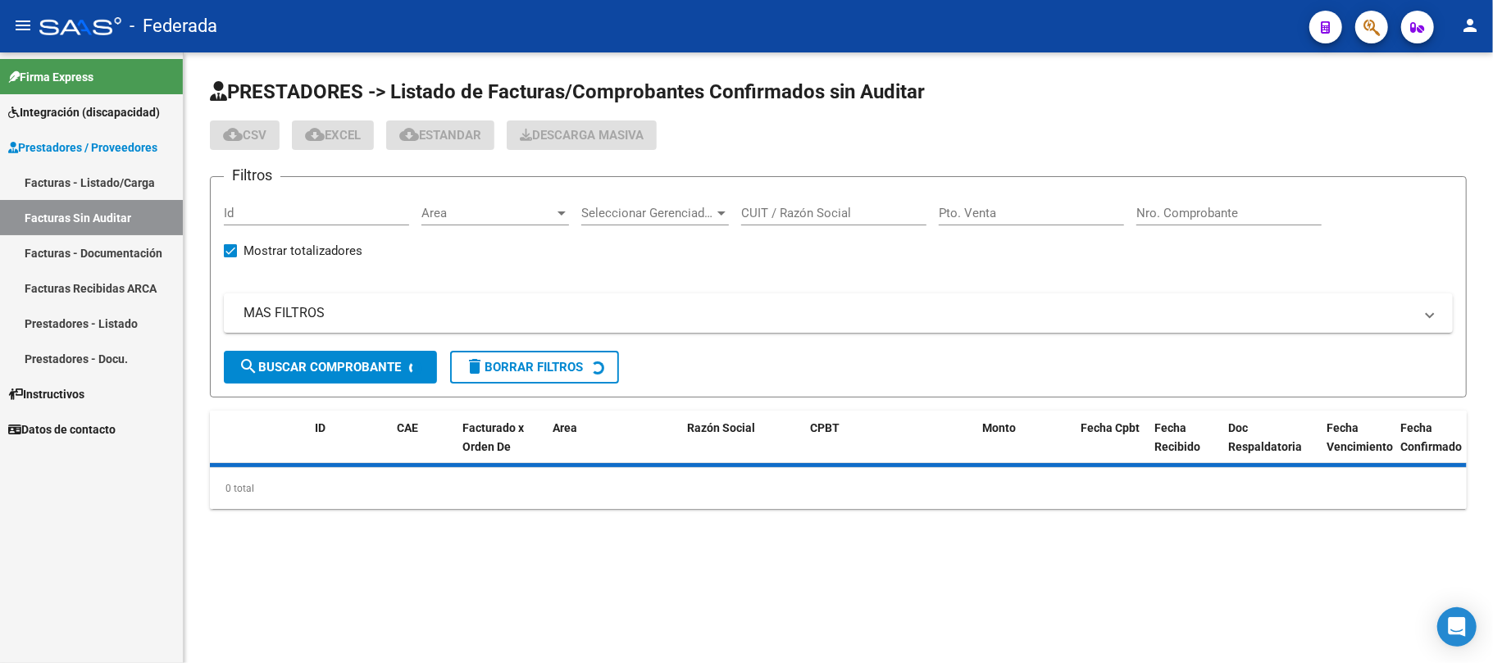
click at [112, 187] on link "Facturas - Listado/Carga" at bounding box center [91, 182] width 183 height 35
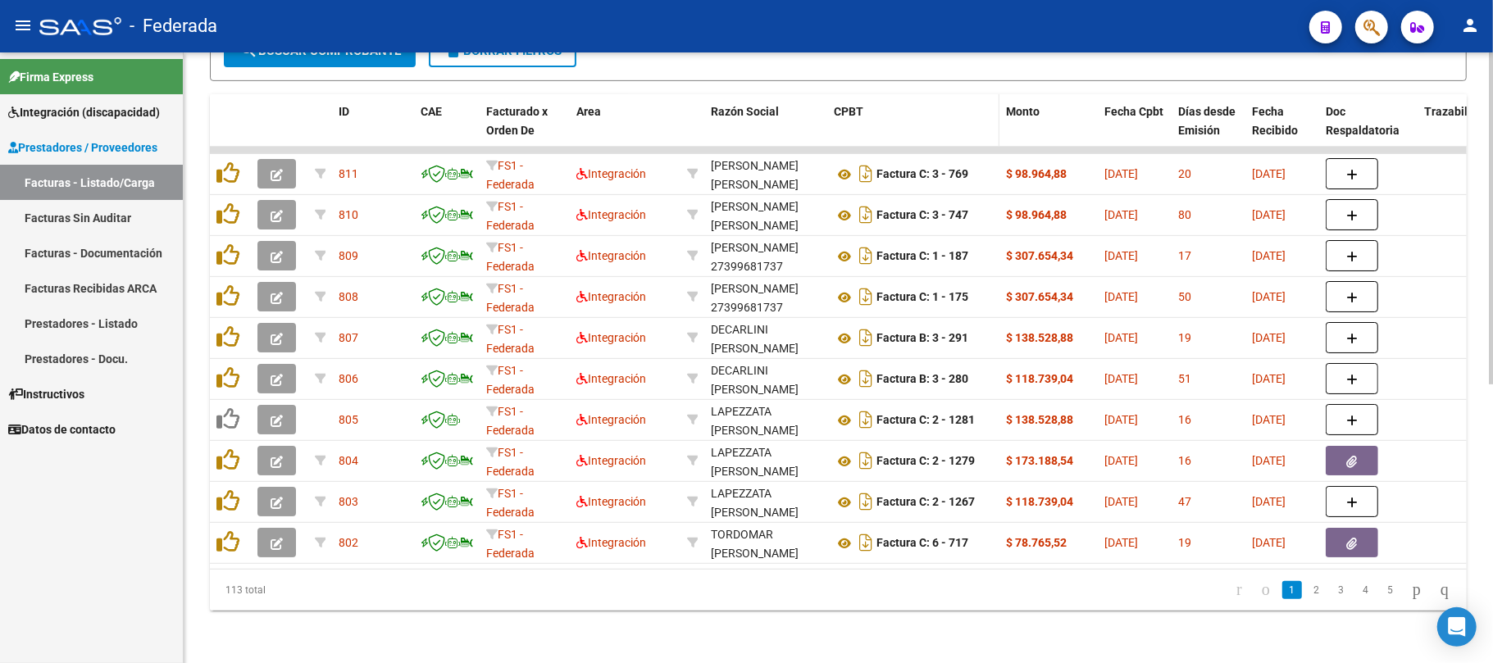
scroll to position [512, 0]
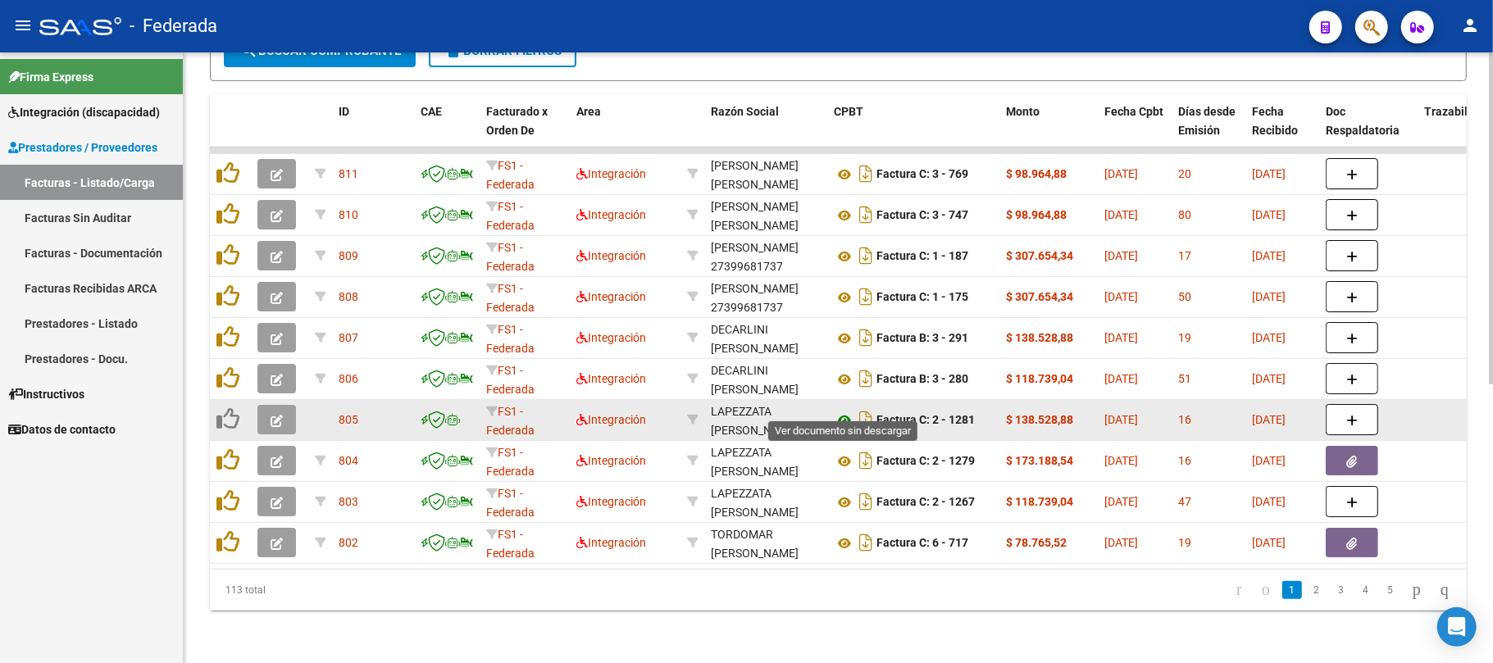
click at [846, 411] on icon at bounding box center [844, 421] width 21 height 20
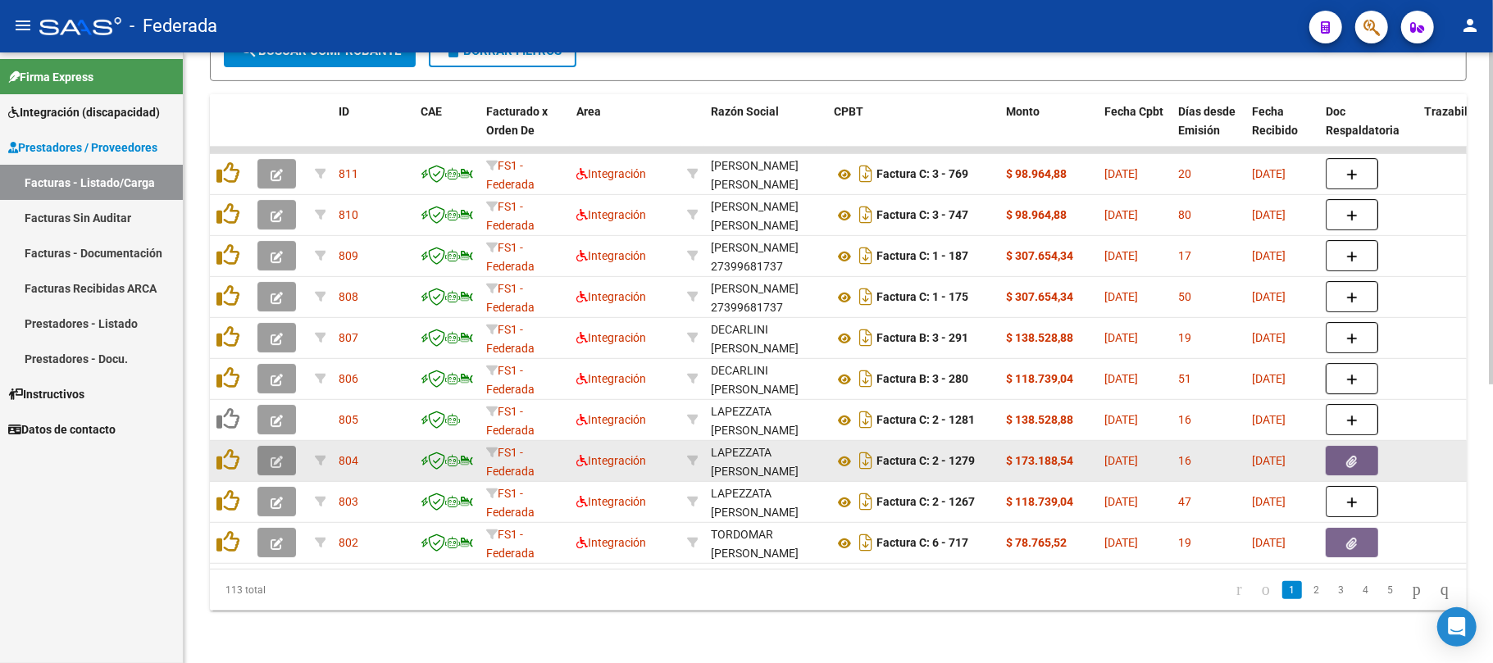
click at [280, 456] on icon "button" at bounding box center [277, 462] width 12 height 12
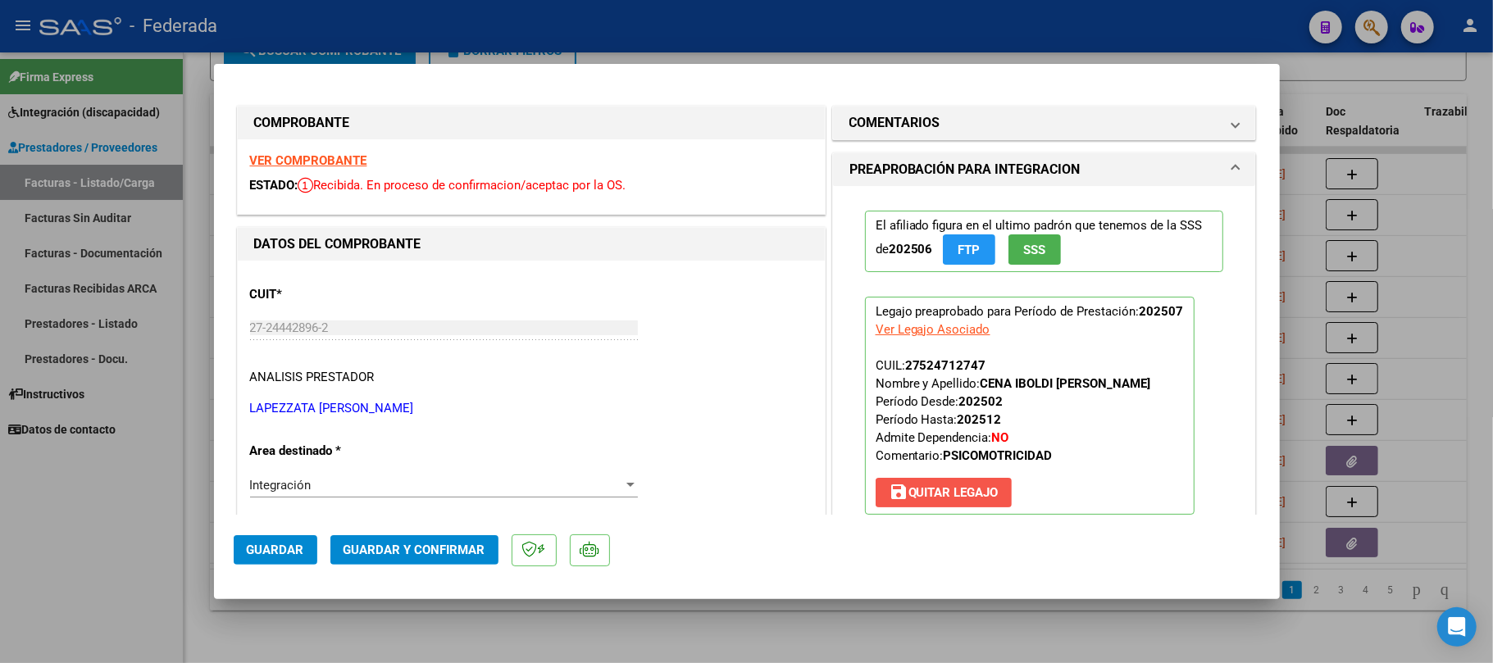
click at [889, 495] on mat-icon "save" at bounding box center [899, 492] width 20 height 20
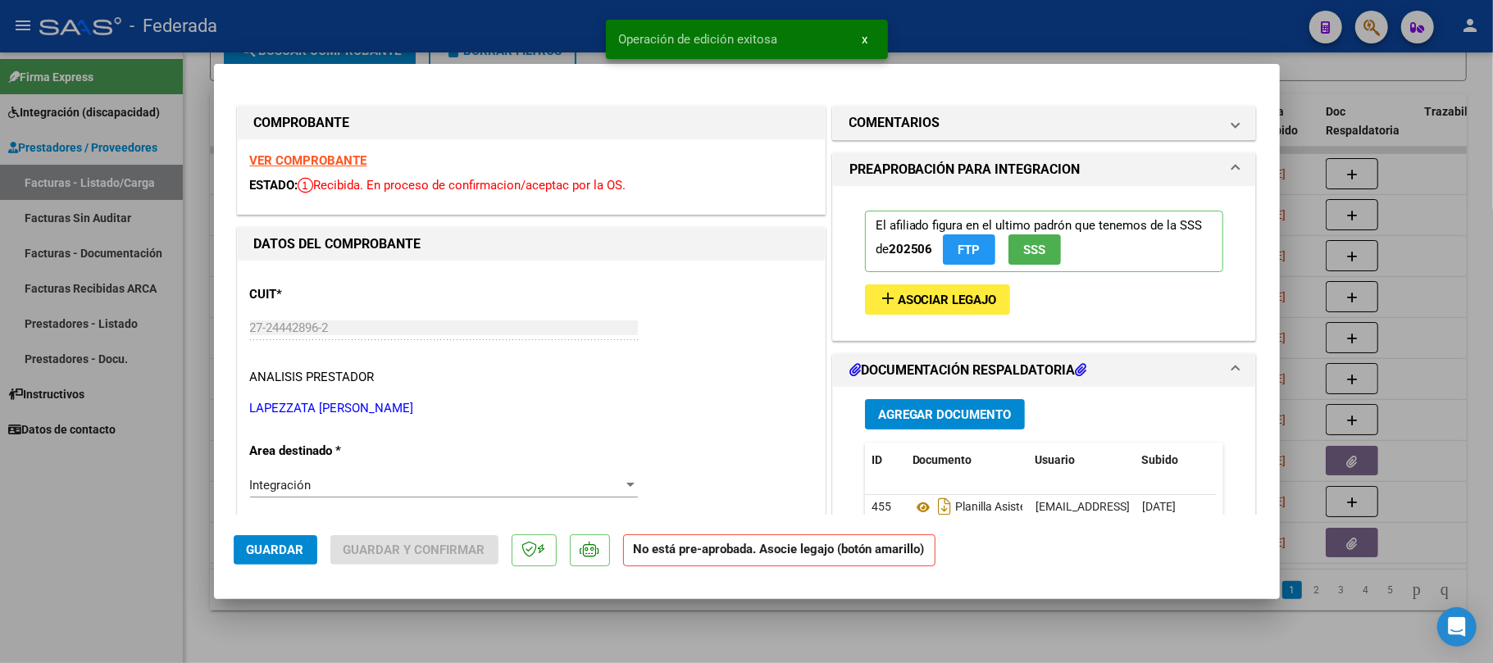
click at [289, 552] on span "Guardar" at bounding box center [275, 550] width 57 height 15
click at [428, 621] on div at bounding box center [746, 331] width 1493 height 663
type input "$ 0,00"
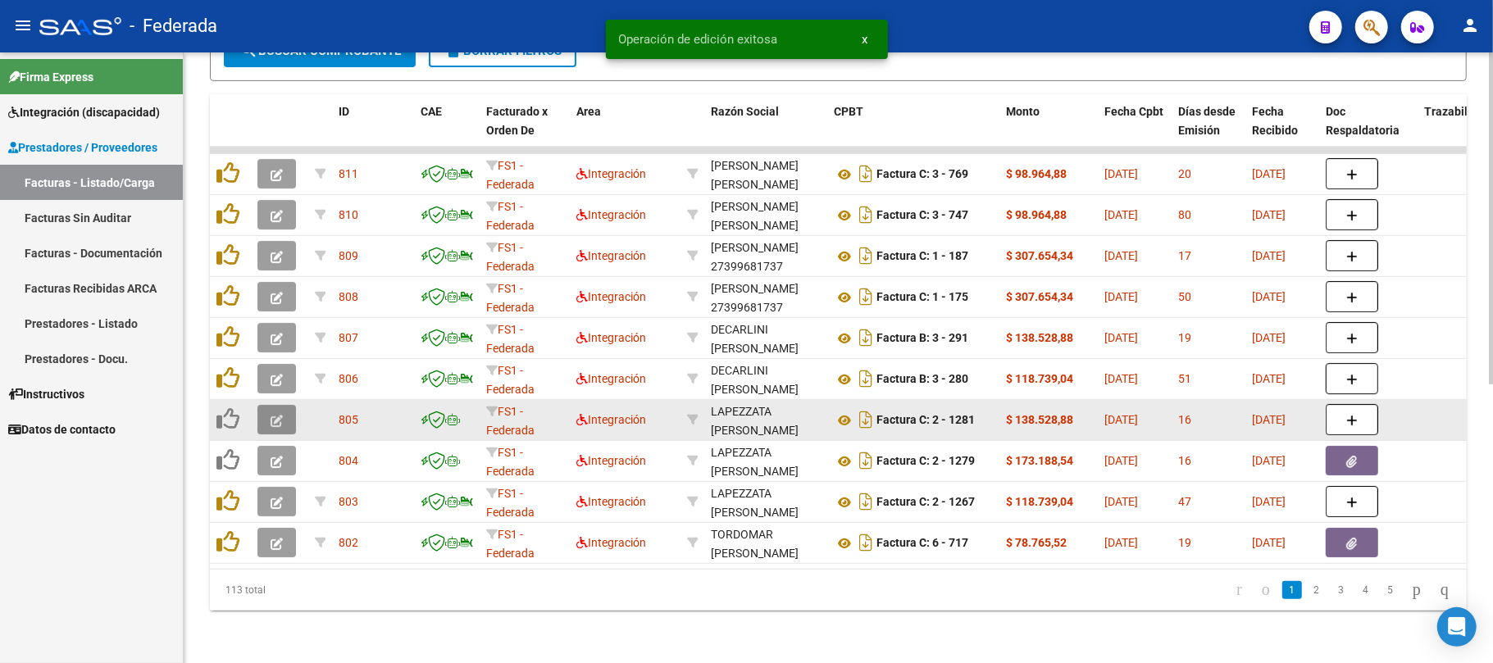
click at [279, 415] on icon "button" at bounding box center [277, 421] width 12 height 12
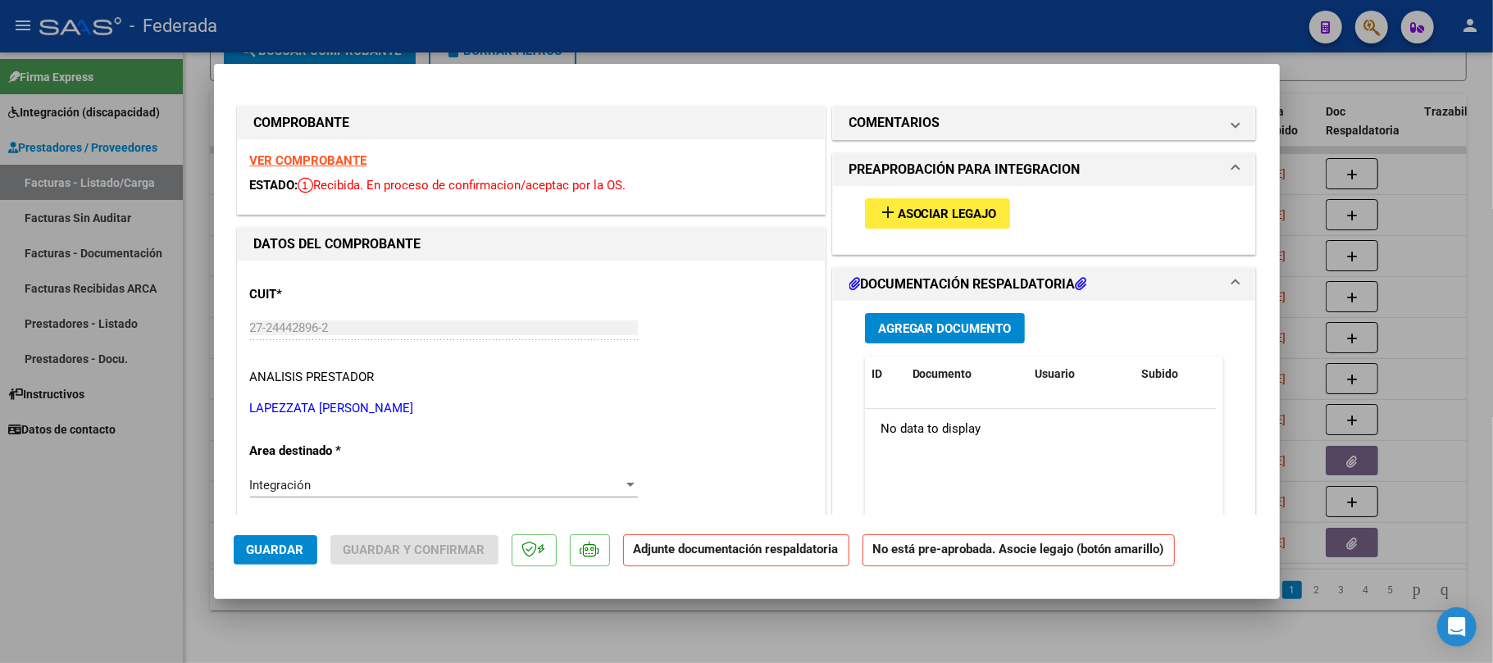
click at [953, 213] on span "Asociar Legajo" at bounding box center [947, 214] width 99 height 15
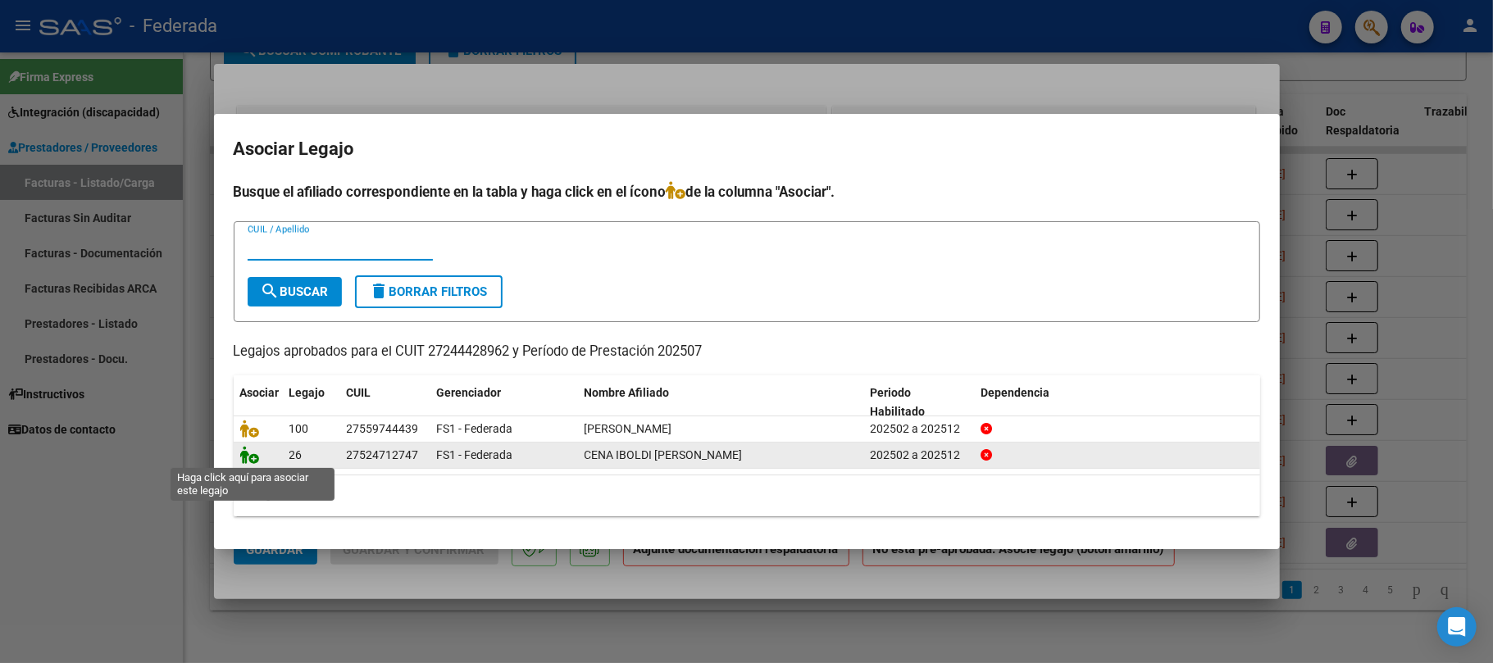
click at [253, 460] on icon at bounding box center [250, 455] width 20 height 18
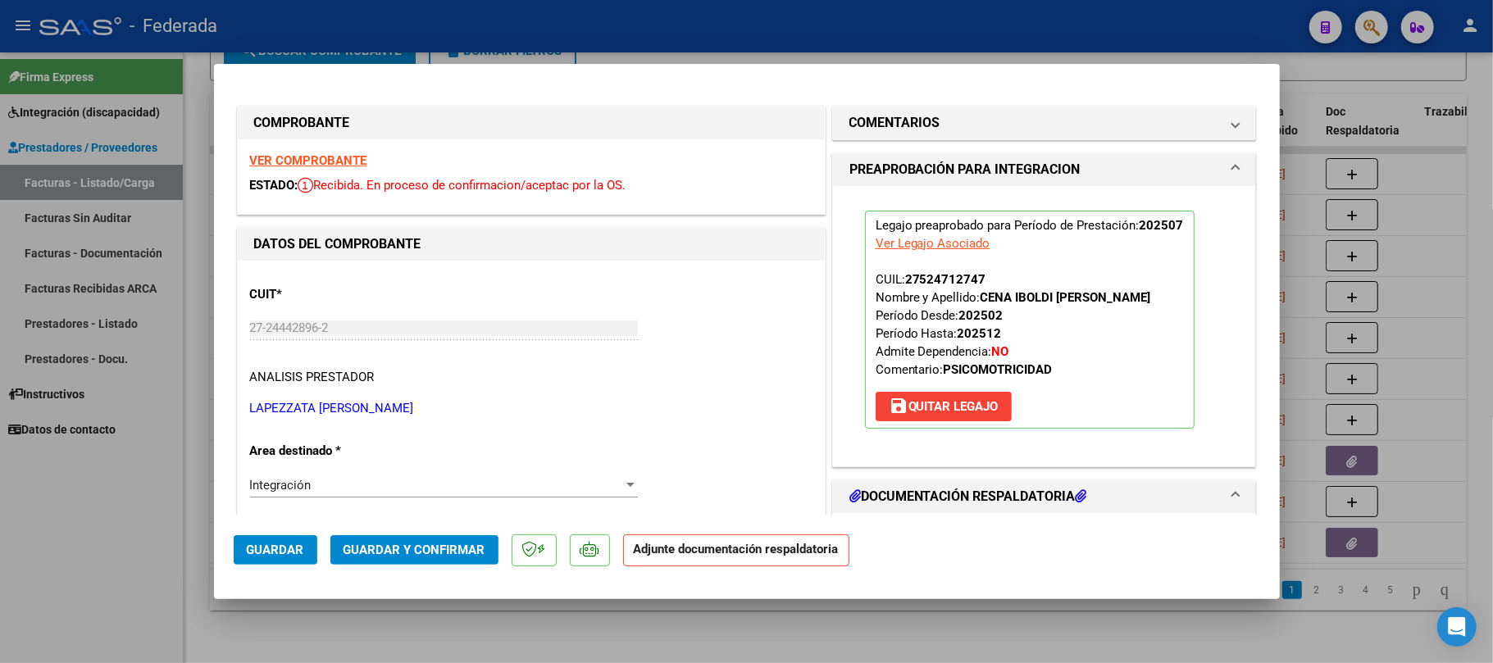
click at [276, 546] on span "Guardar" at bounding box center [275, 550] width 57 height 15
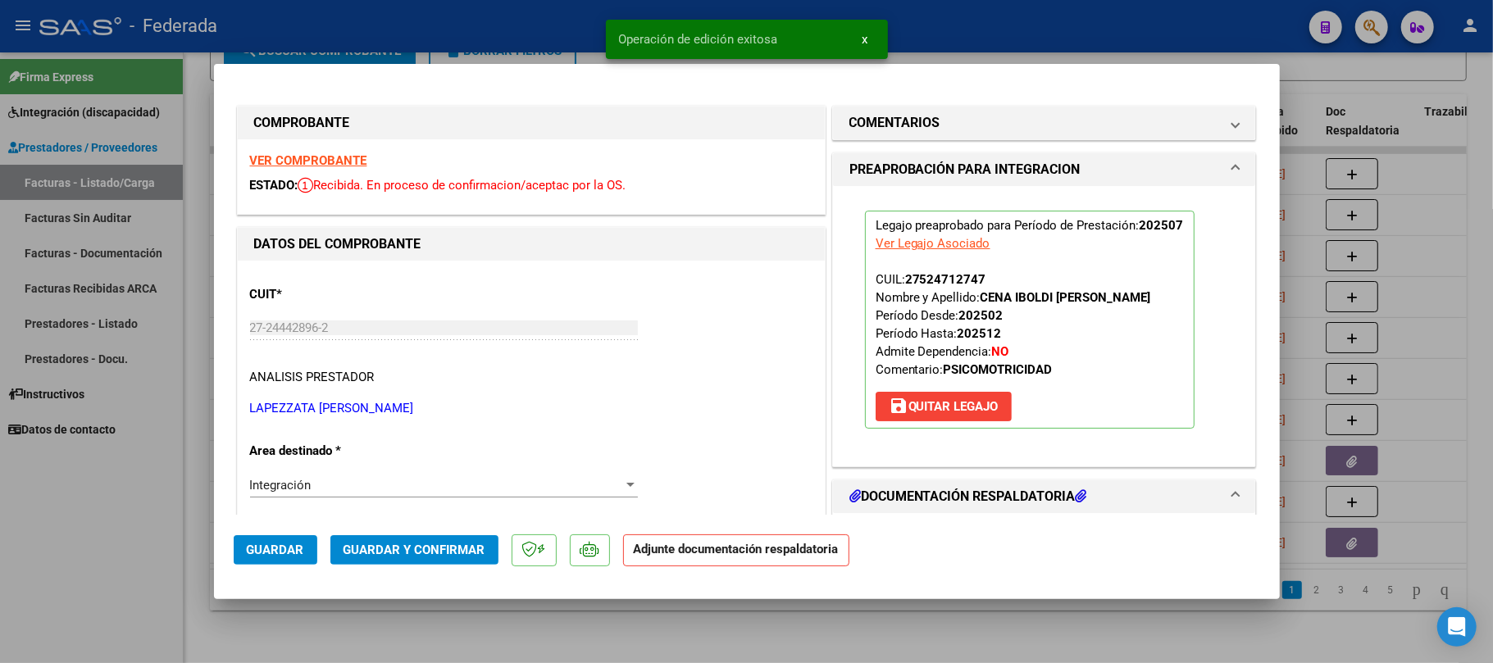
click at [692, 621] on div at bounding box center [746, 331] width 1493 height 663
type input "$ 0,00"
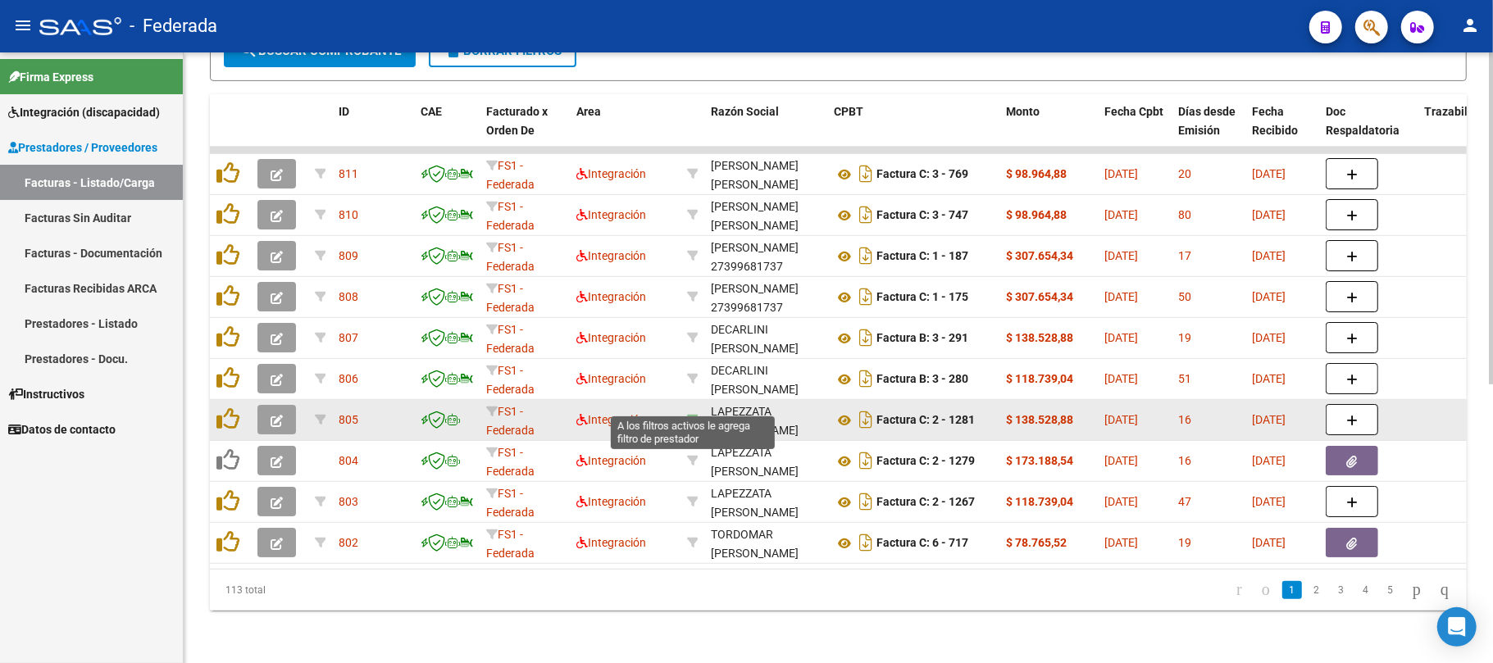
click at [690, 414] on icon at bounding box center [692, 419] width 11 height 11
type input "27244428962"
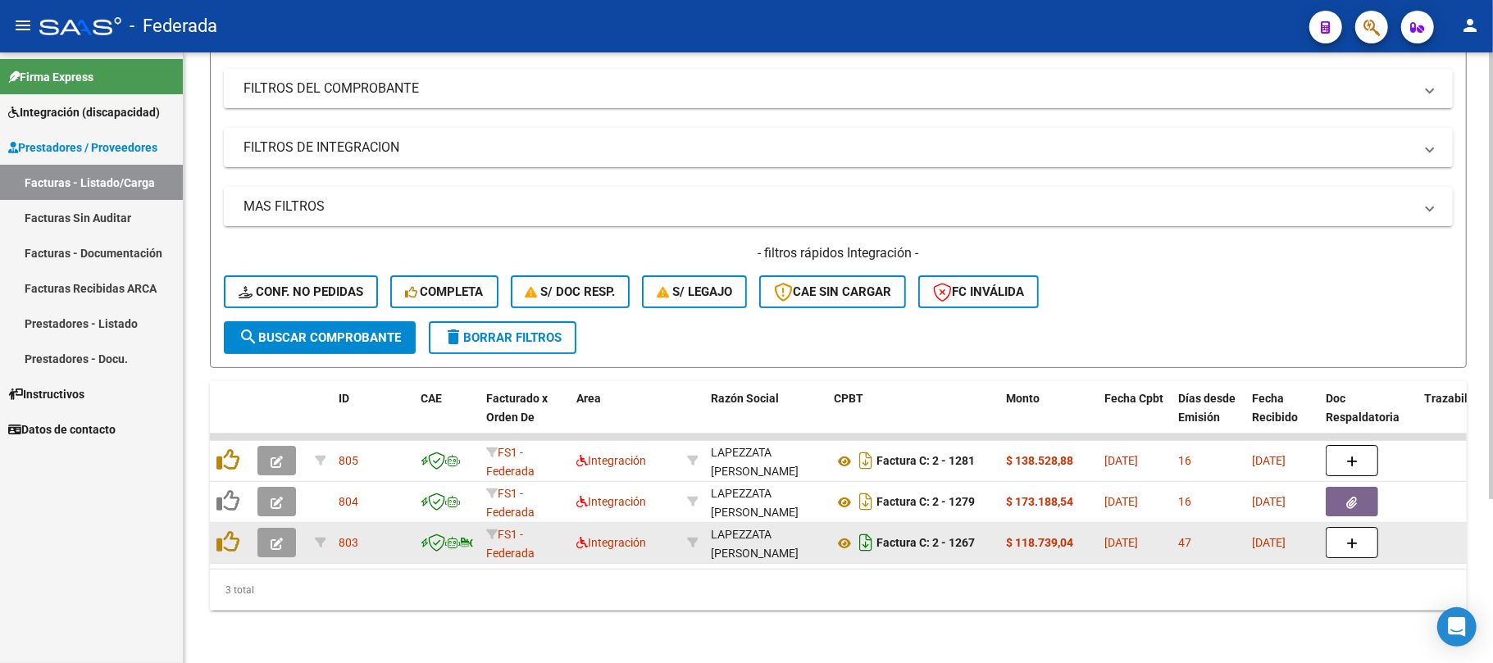
scroll to position [225, 0]
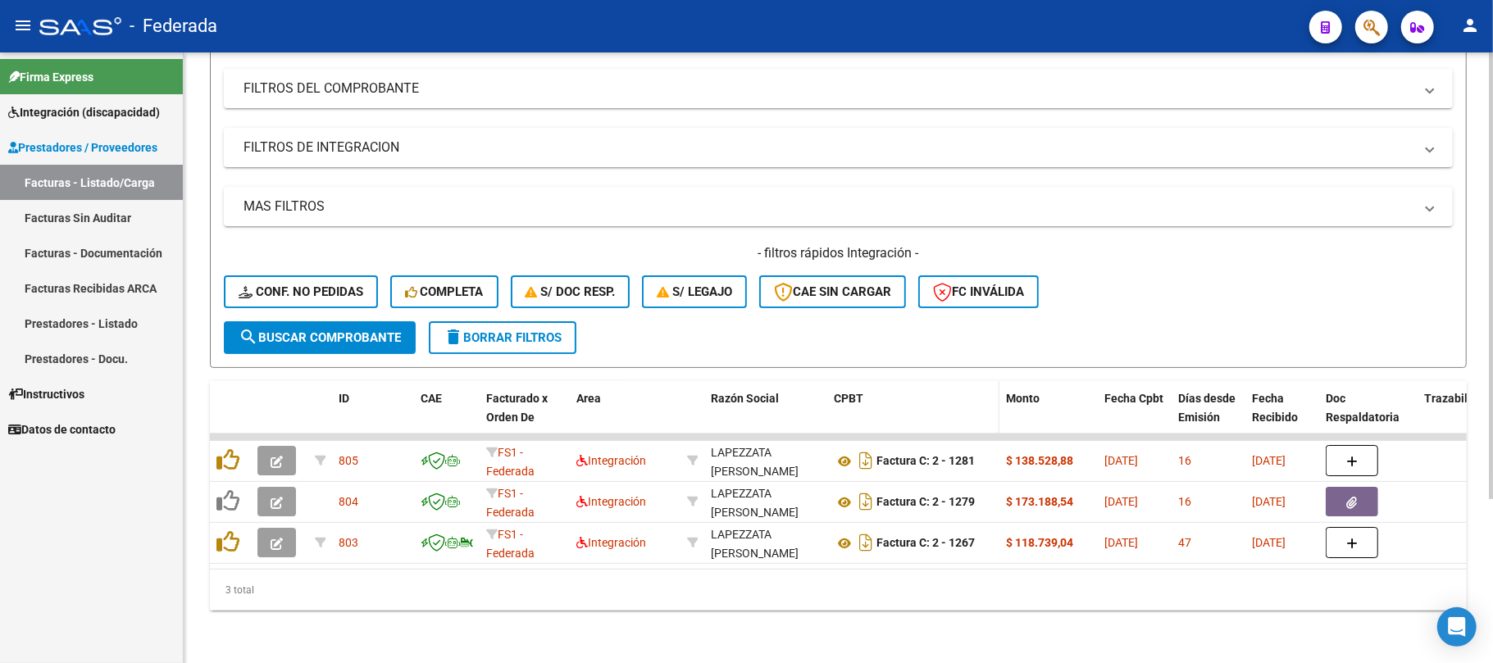
click at [910, 389] on div "CPBT" at bounding box center [913, 398] width 159 height 19
click at [854, 392] on span "CPBT" at bounding box center [849, 398] width 30 height 13
drag, startPoint x: 969, startPoint y: 385, endPoint x: 977, endPoint y: 384, distance: 8.2
click at [972, 389] on div "CPBT" at bounding box center [913, 398] width 159 height 19
click at [982, 389] on div "CPBT" at bounding box center [913, 398] width 159 height 19
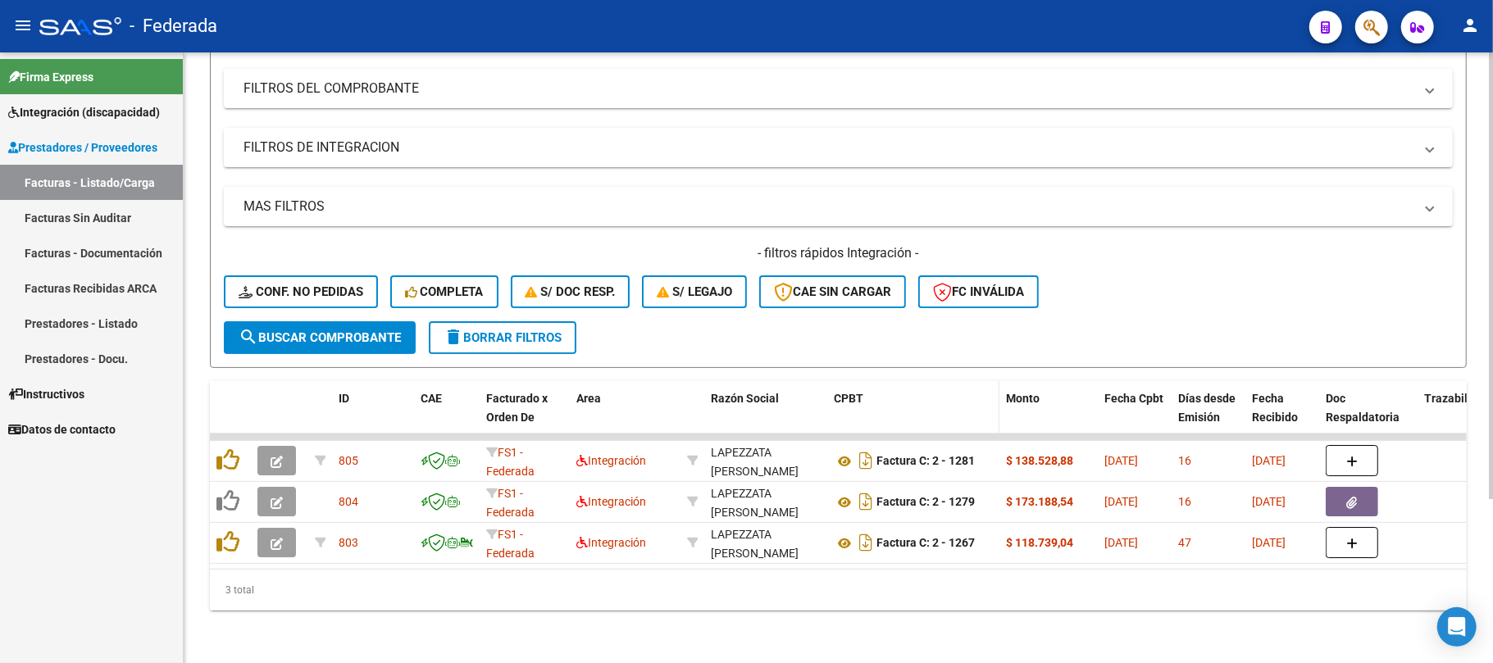
click at [982, 389] on div "CPBT" at bounding box center [913, 398] width 159 height 19
click at [840, 392] on span "CPBT" at bounding box center [849, 398] width 30 height 13
click at [756, 390] on div "Razón Social" at bounding box center [766, 398] width 110 height 19
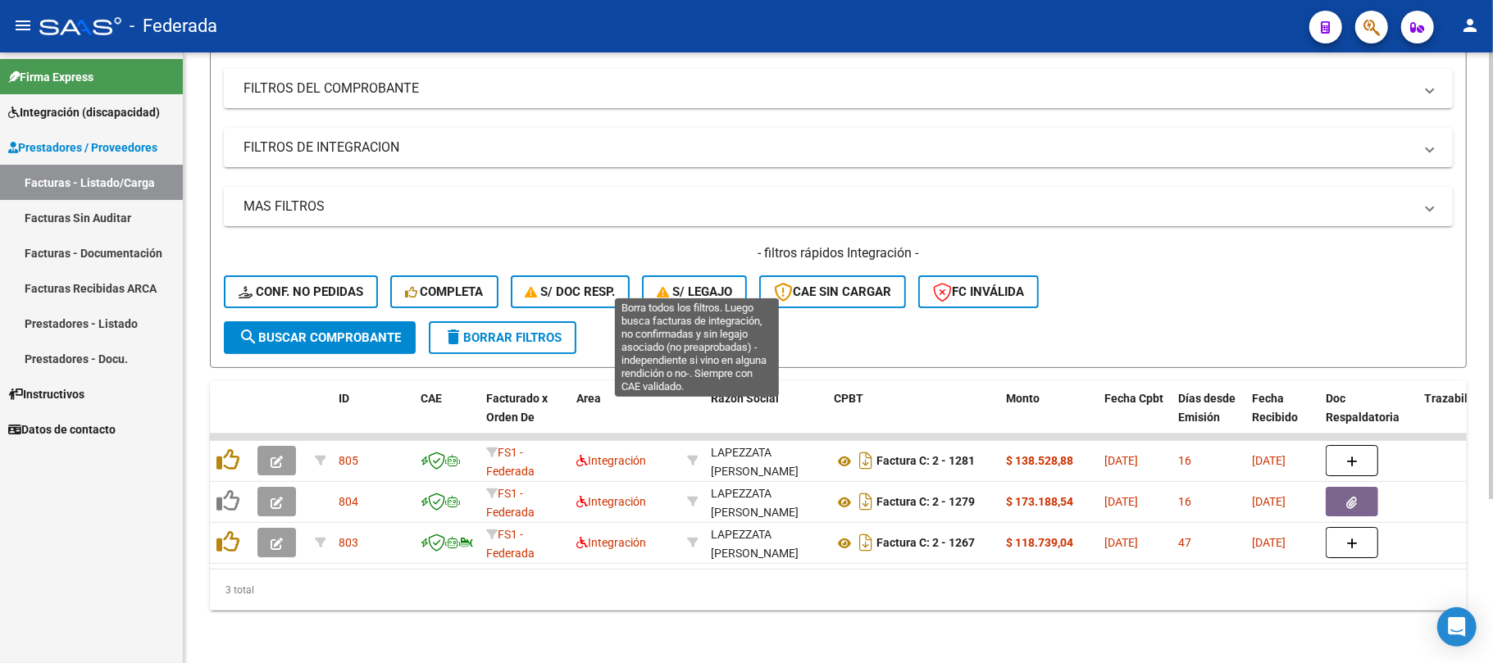
click at [703, 285] on span "S/ legajo" at bounding box center [694, 292] width 75 height 15
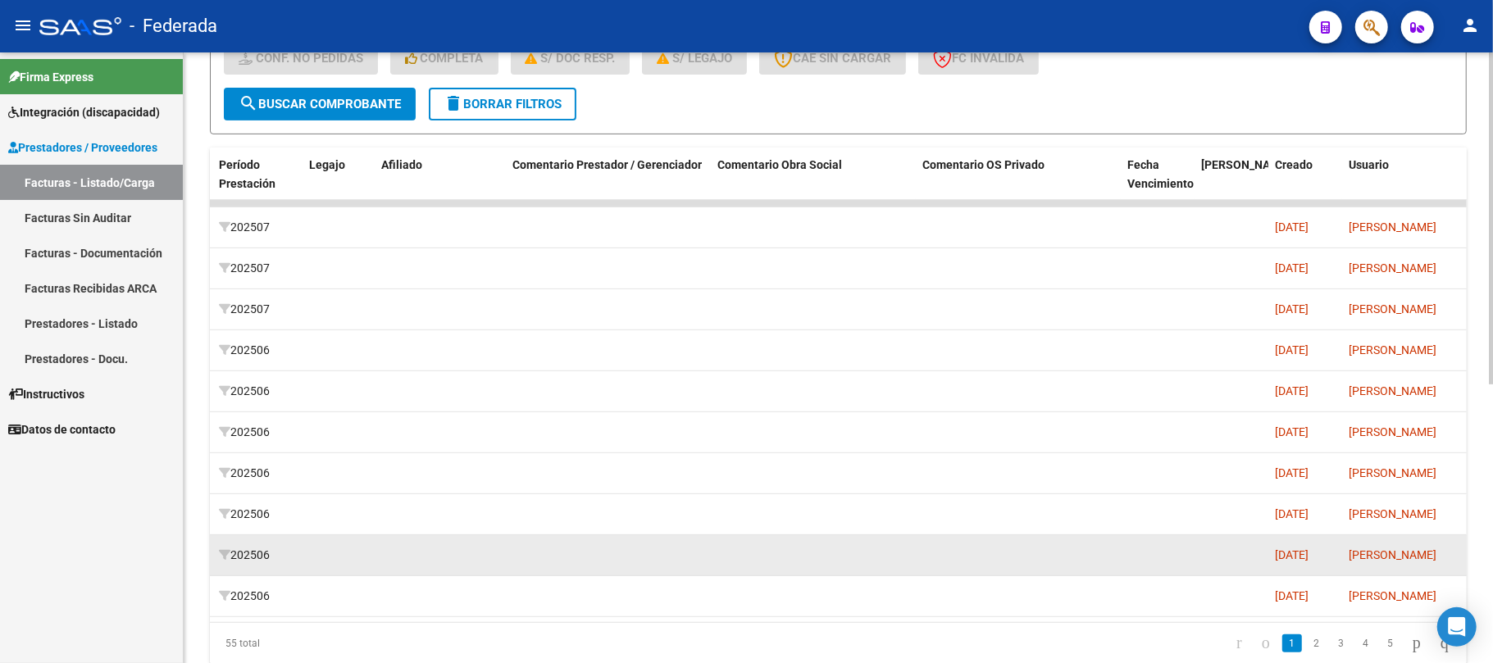
scroll to position [512, 0]
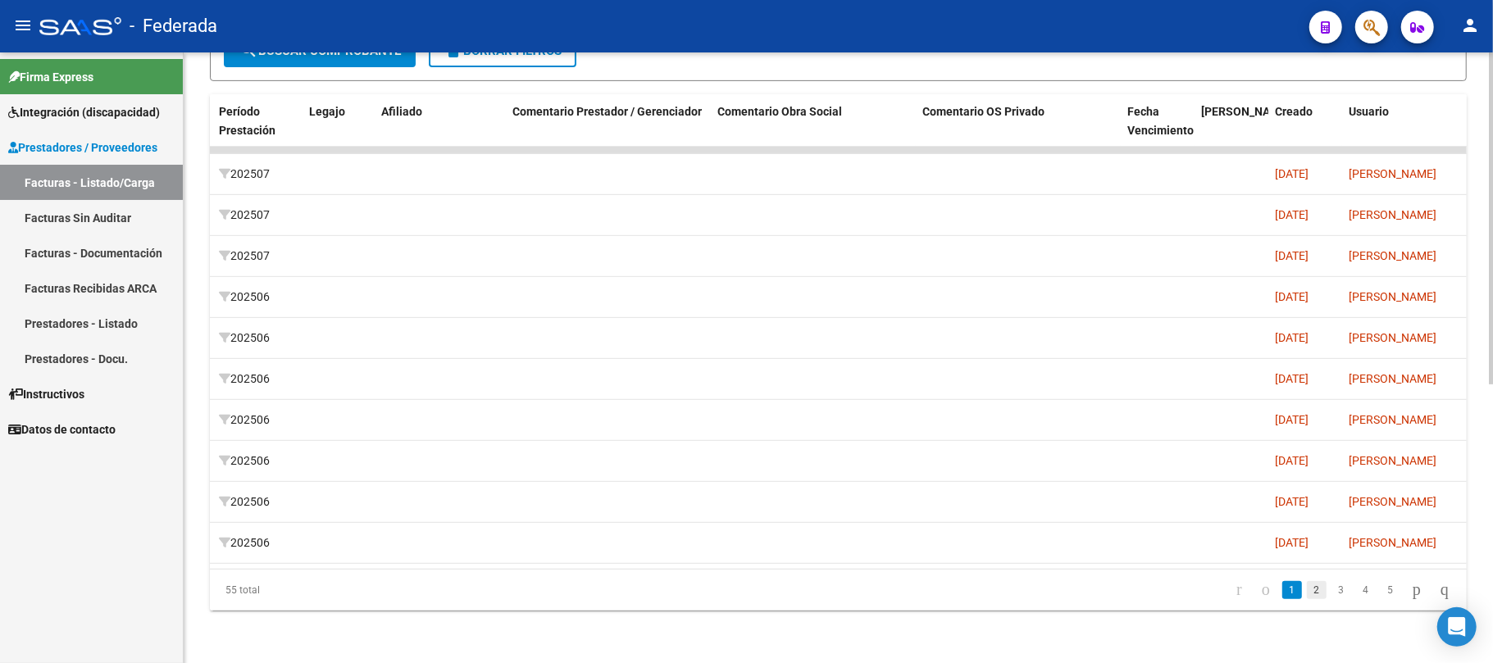
click at [1307, 598] on link "2" at bounding box center [1317, 590] width 20 height 18
click at [1332, 594] on link "3" at bounding box center [1342, 590] width 20 height 18
click at [1356, 594] on link "4" at bounding box center [1366, 590] width 20 height 18
click at [1381, 594] on link "6" at bounding box center [1391, 590] width 20 height 18
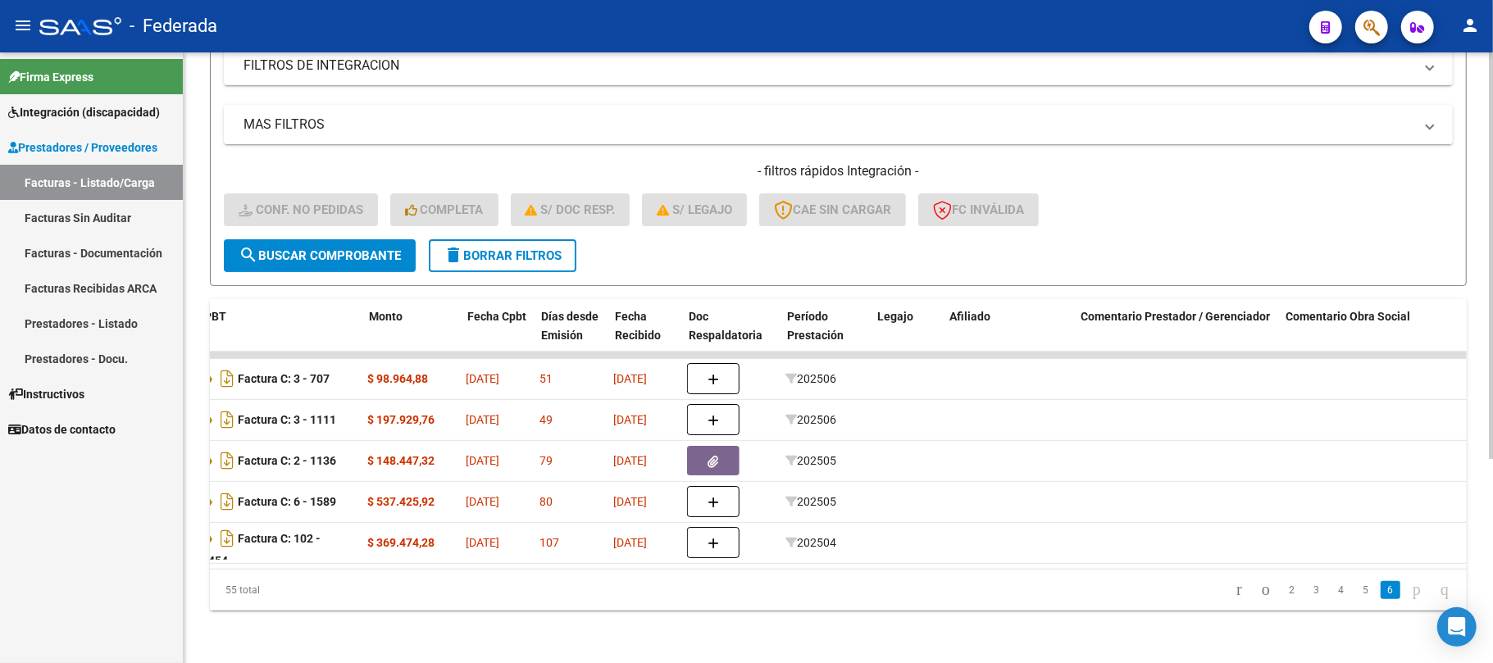
scroll to position [0, 890]
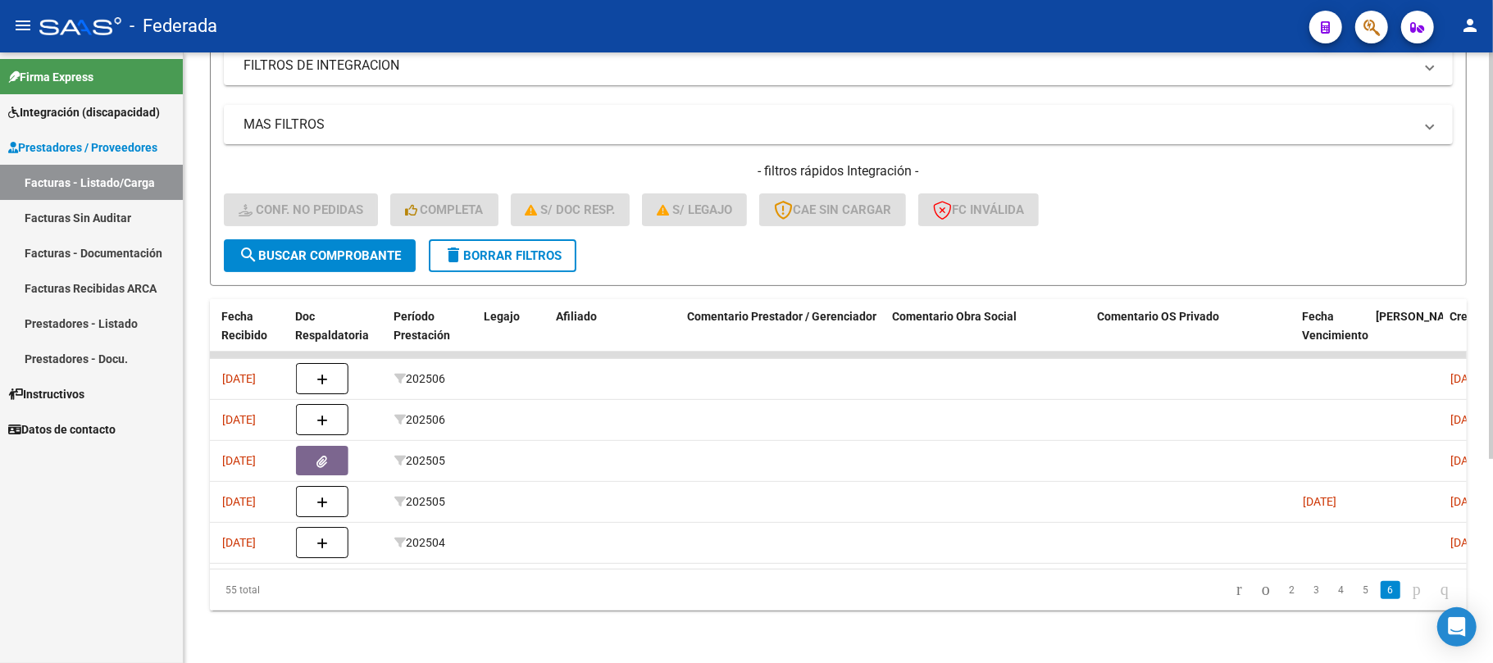
click at [1259, 590] on icon "go to previous page" at bounding box center [1265, 590] width 13 height 20
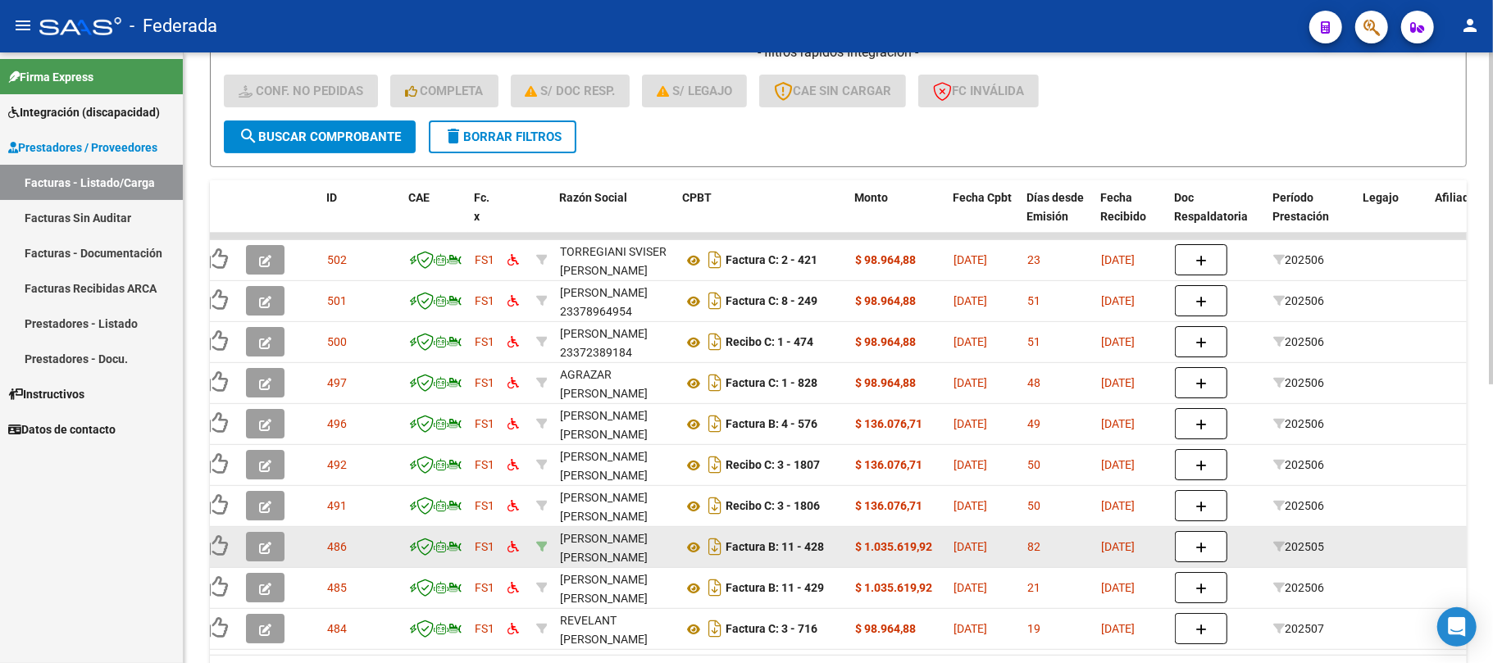
scroll to position [184, 0]
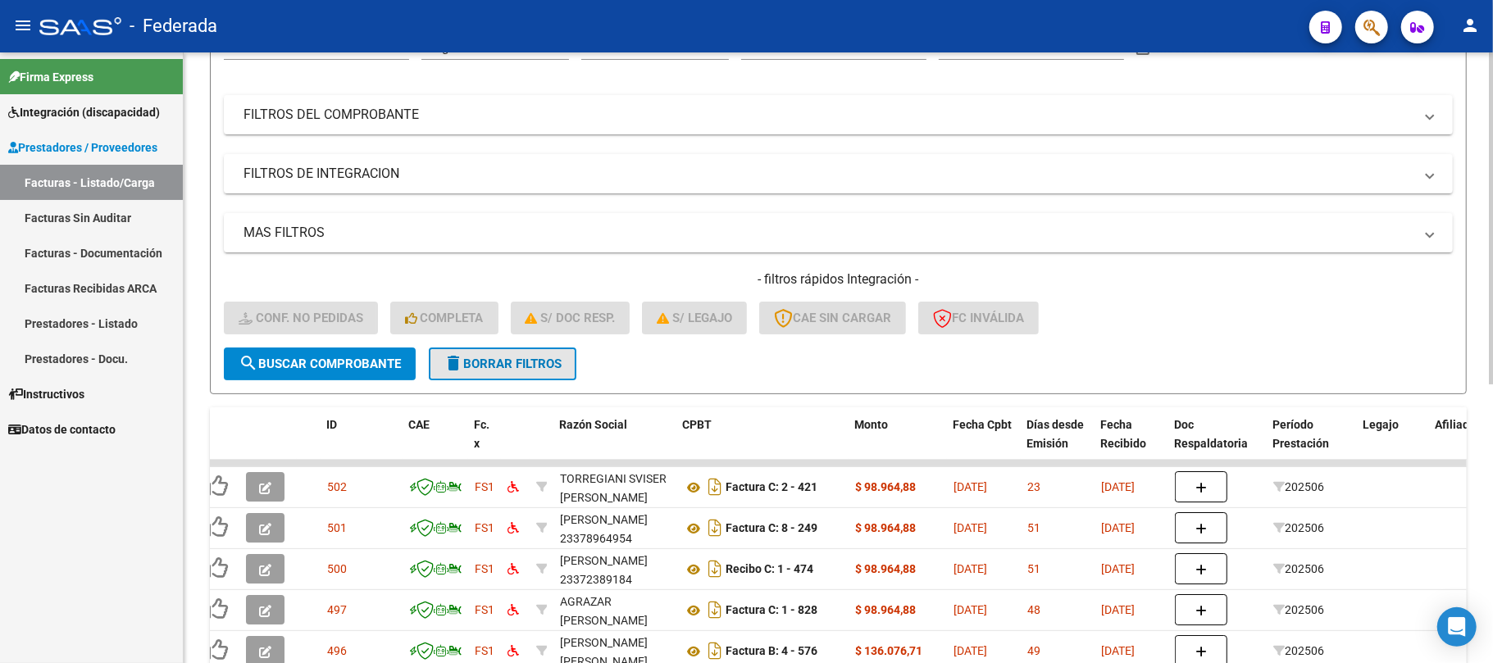
click at [532, 362] on span "delete Borrar Filtros" at bounding box center [503, 364] width 118 height 15
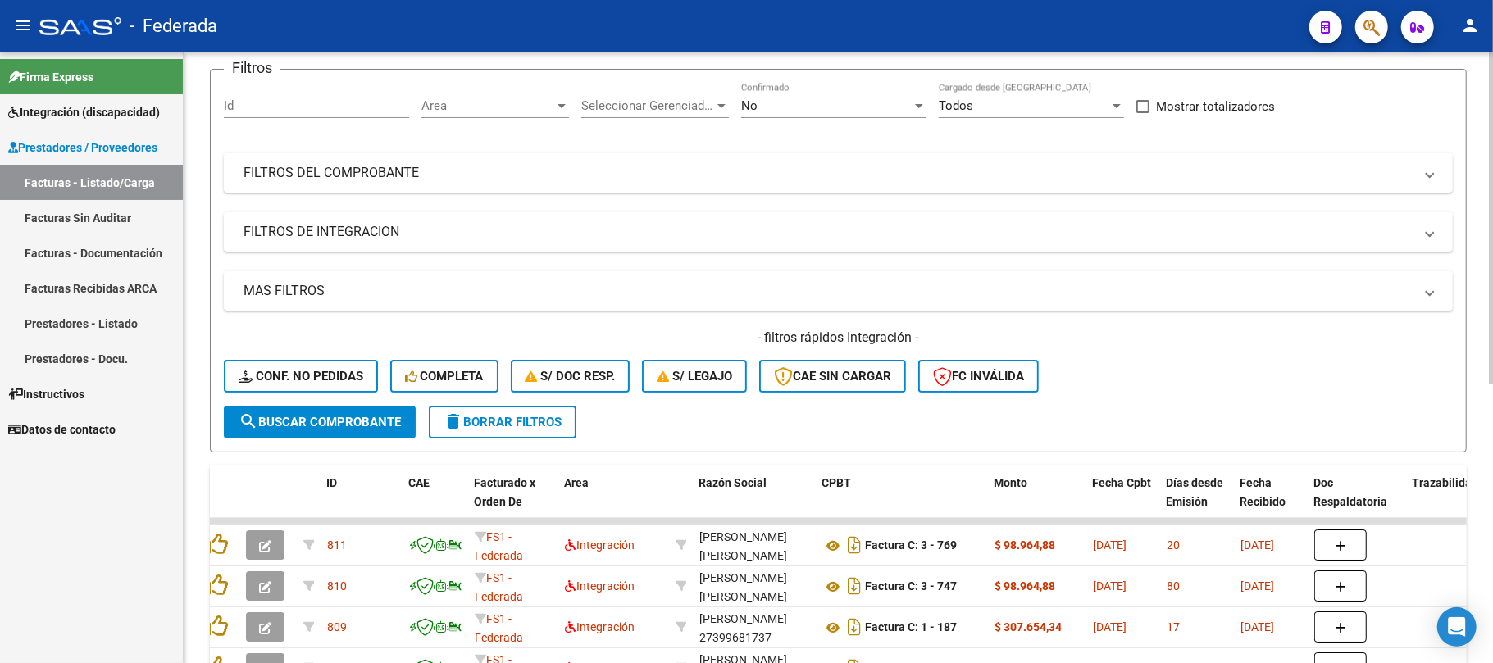
scroll to position [74, 0]
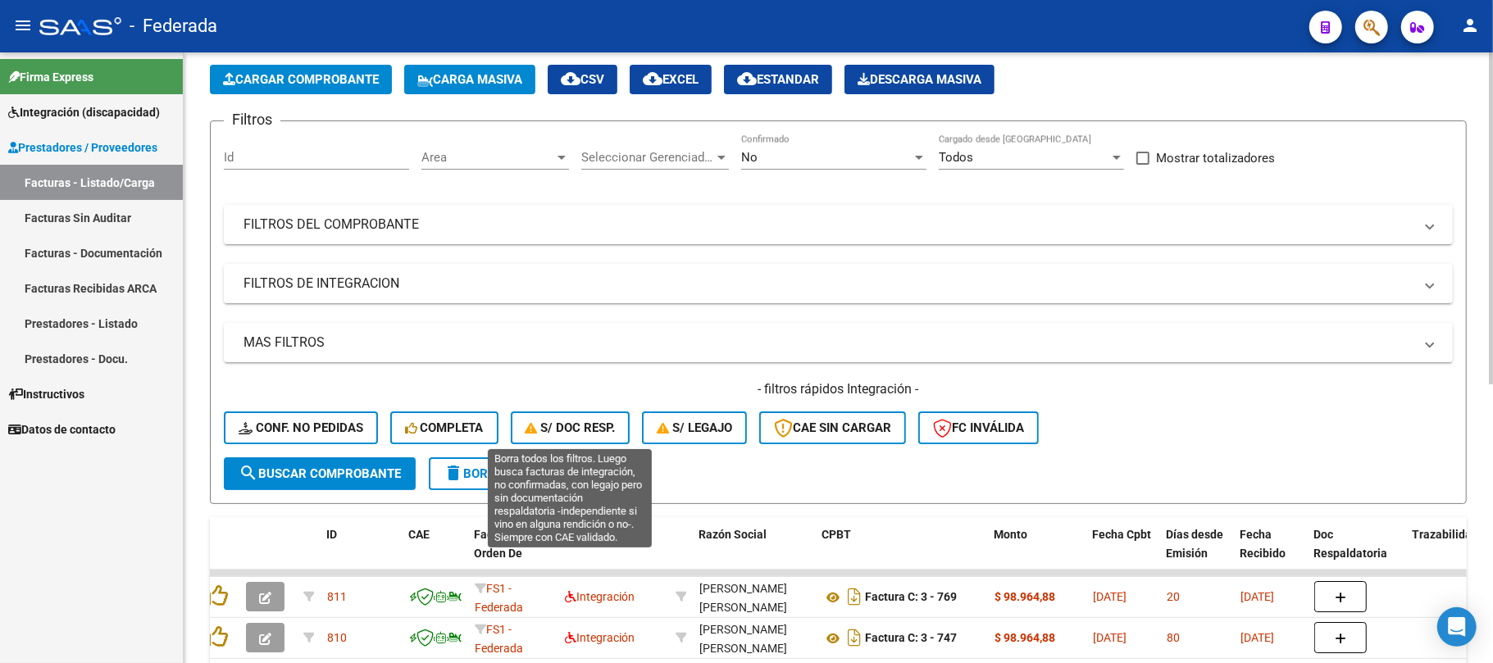
click at [536, 431] on icon "button" at bounding box center [534, 428] width 16 height 12
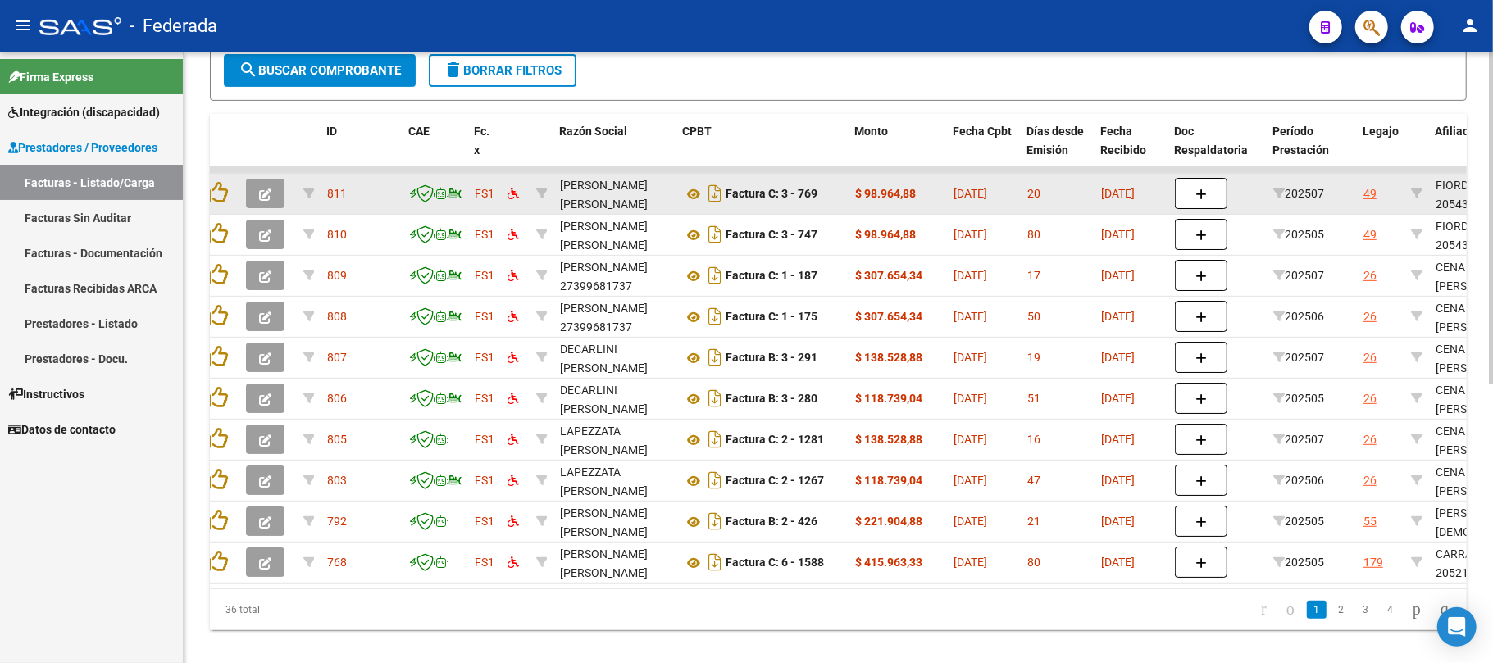
scroll to position [512, 0]
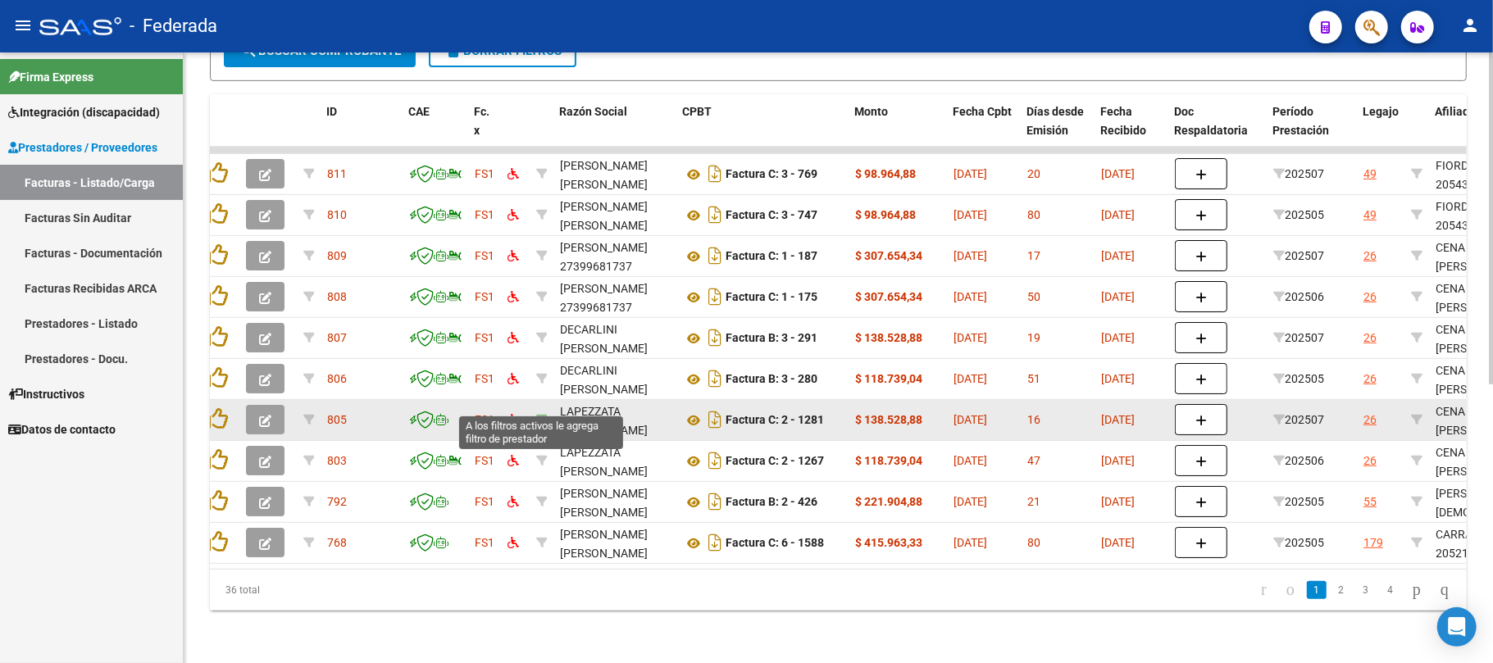
click at [542, 414] on icon at bounding box center [541, 419] width 11 height 11
type input "27244428962"
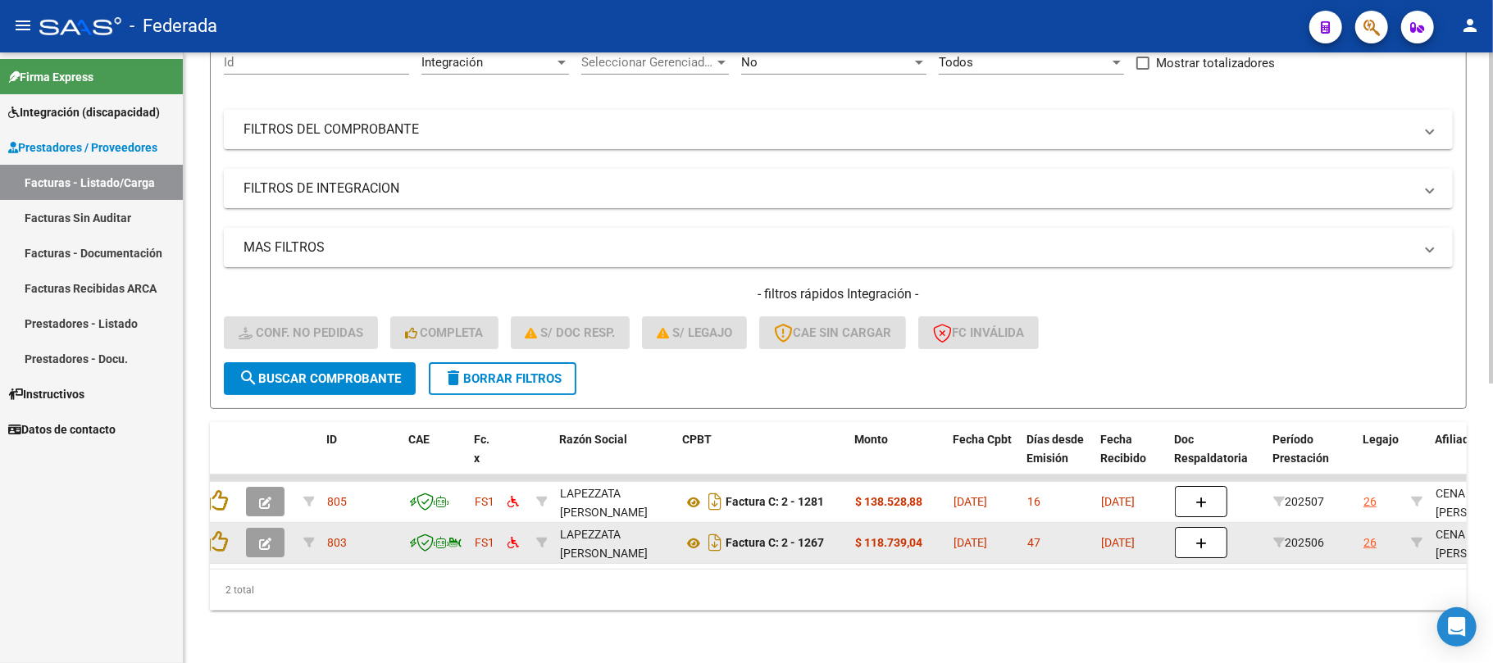
scroll to position [184, 0]
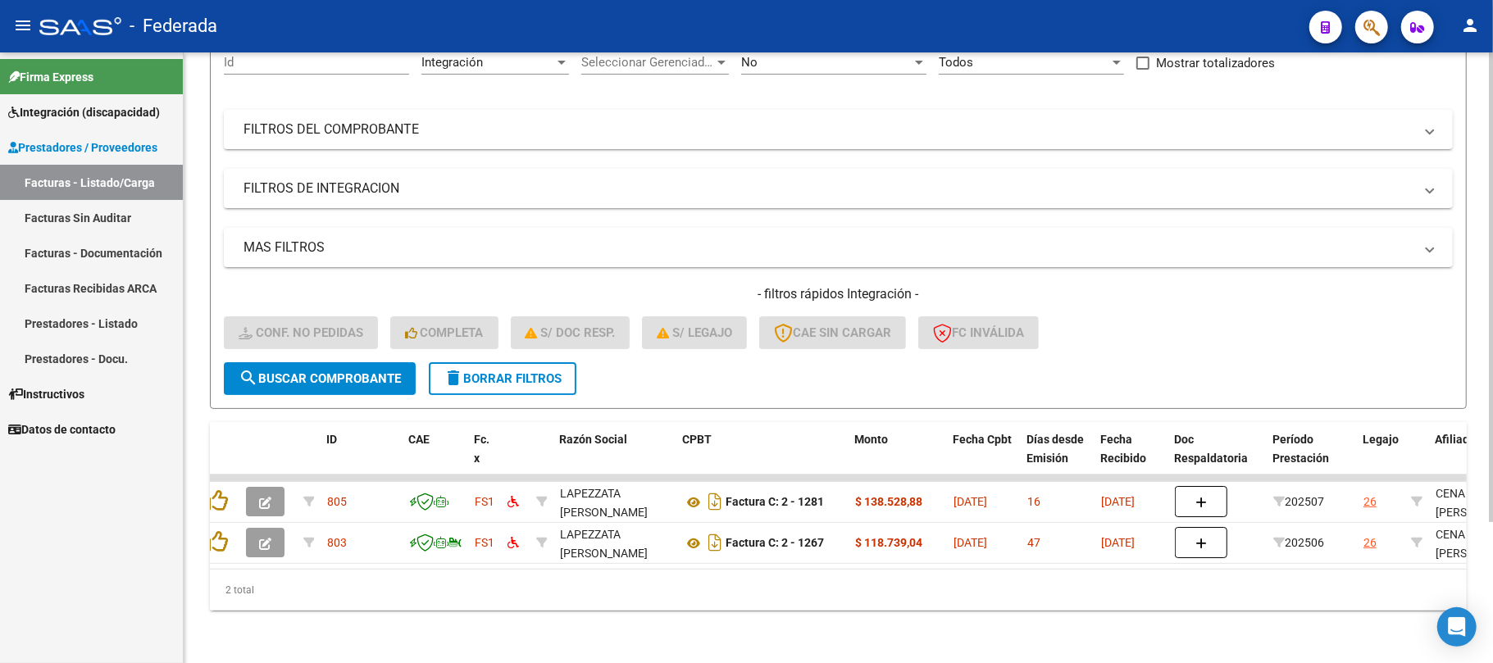
click at [526, 362] on button "delete Borrar Filtros" at bounding box center [503, 378] width 148 height 33
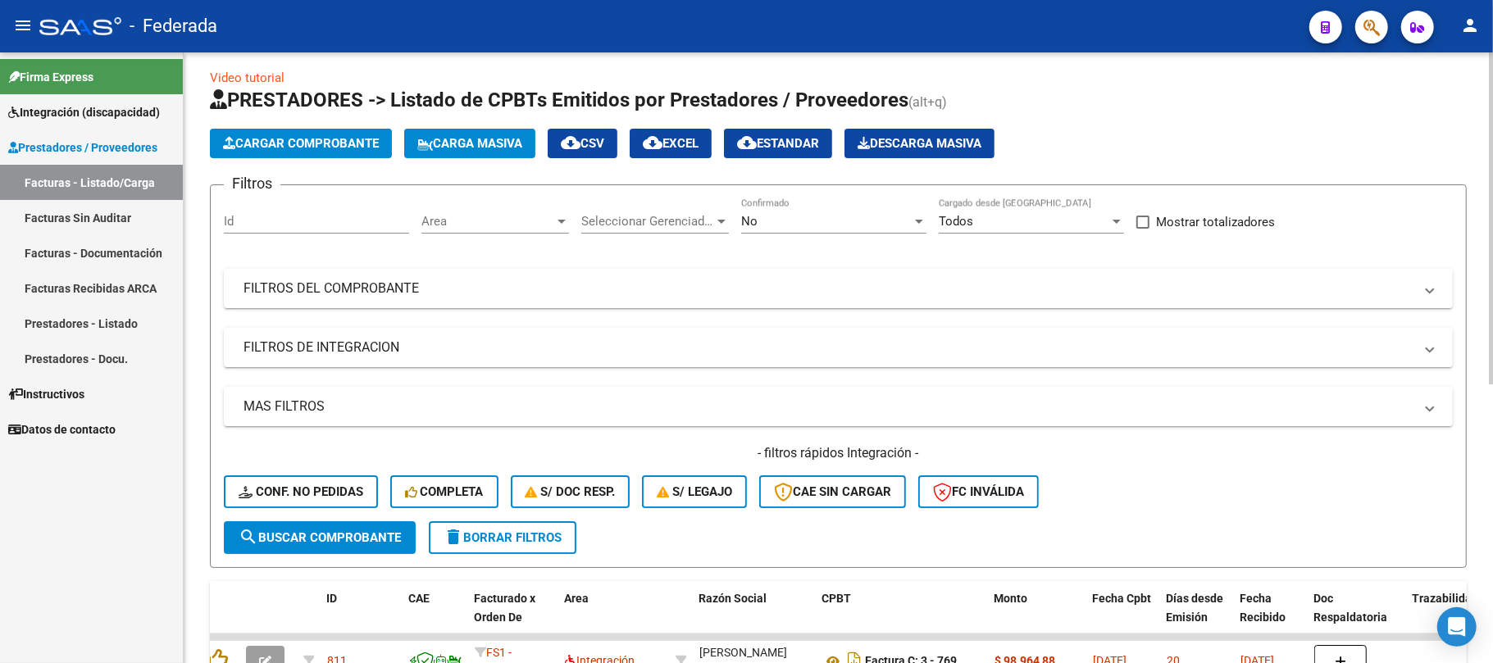
scroll to position [0, 0]
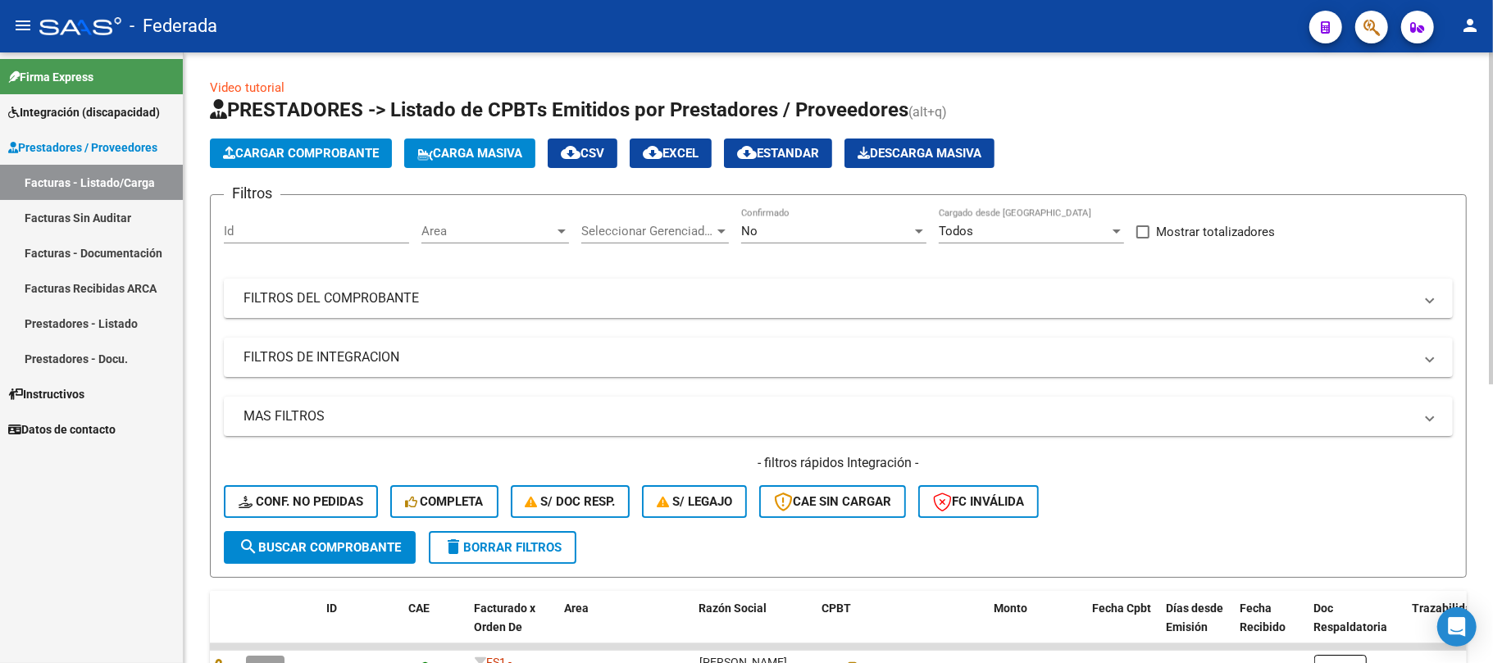
click at [444, 157] on span "Carga Masiva" at bounding box center [469, 153] width 105 height 15
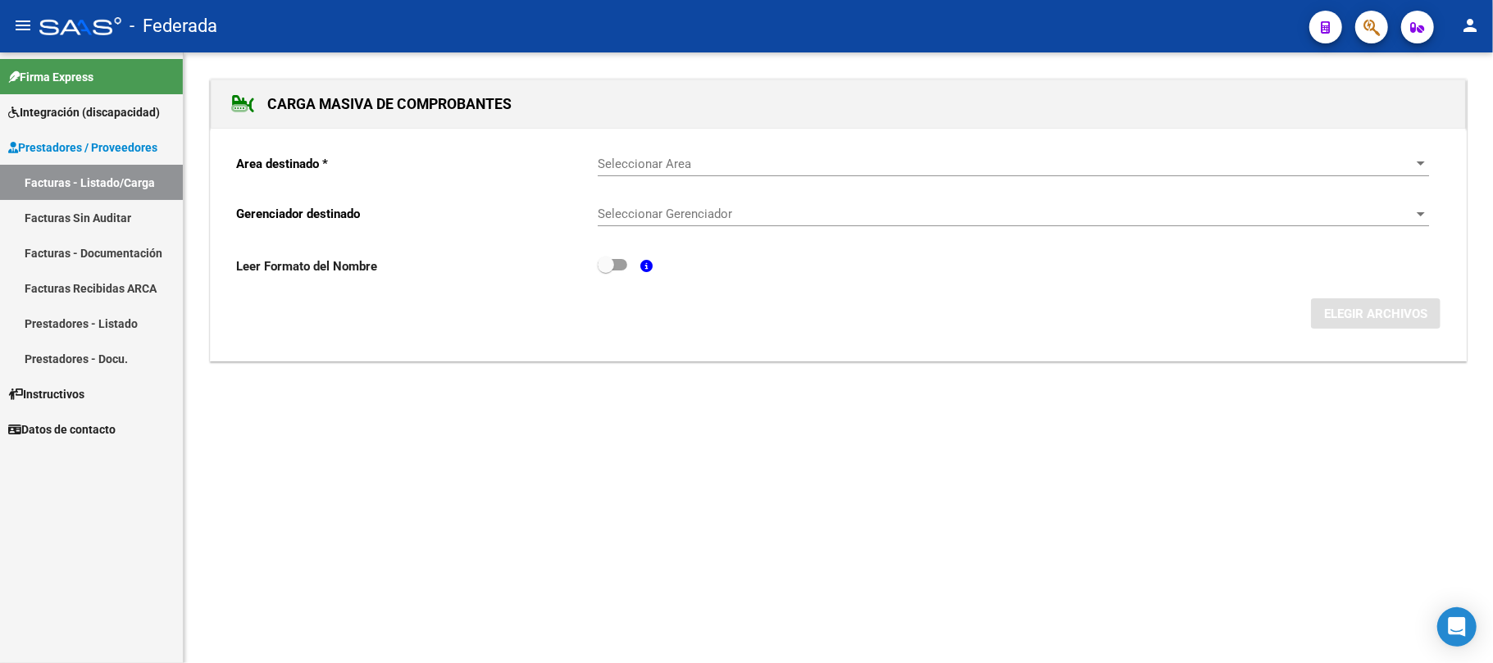
click at [699, 172] on div "Seleccionar Area Seleccionar Area" at bounding box center [1013, 158] width 831 height 35
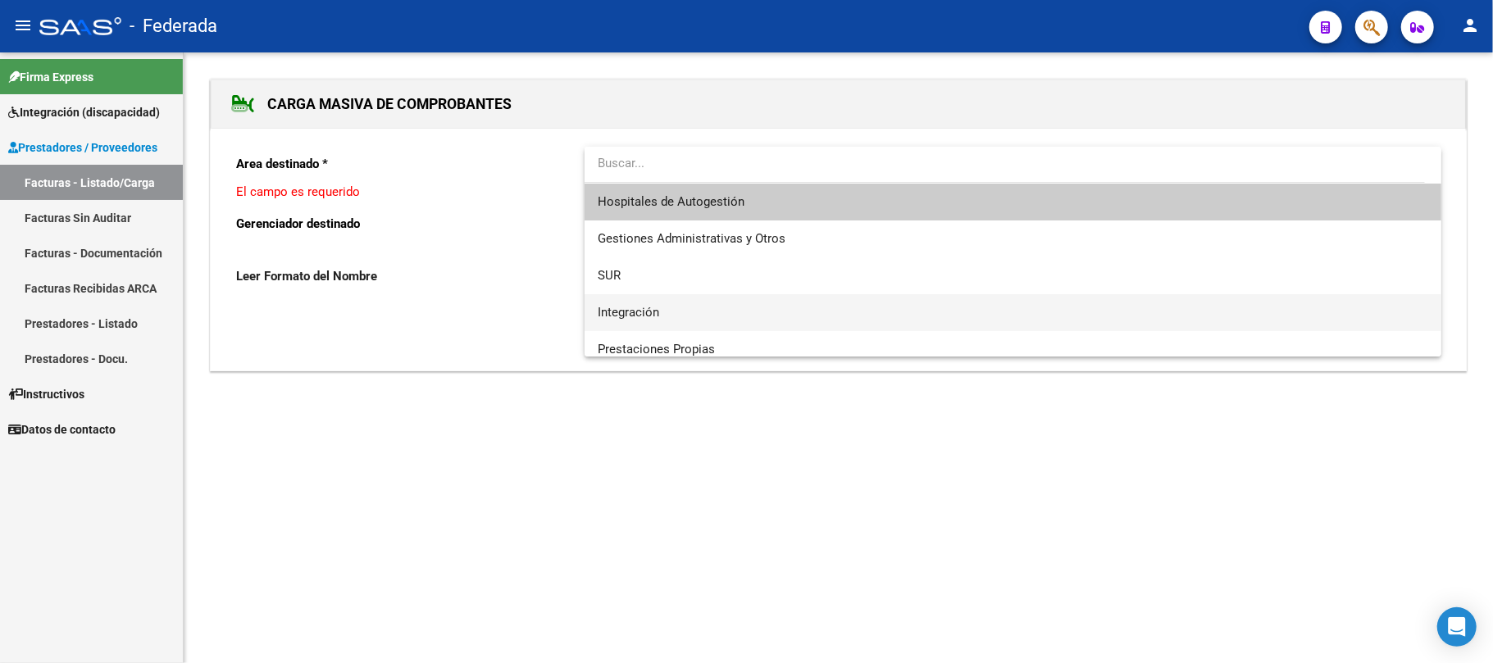
click at [677, 305] on span "Integración" at bounding box center [1013, 312] width 831 height 37
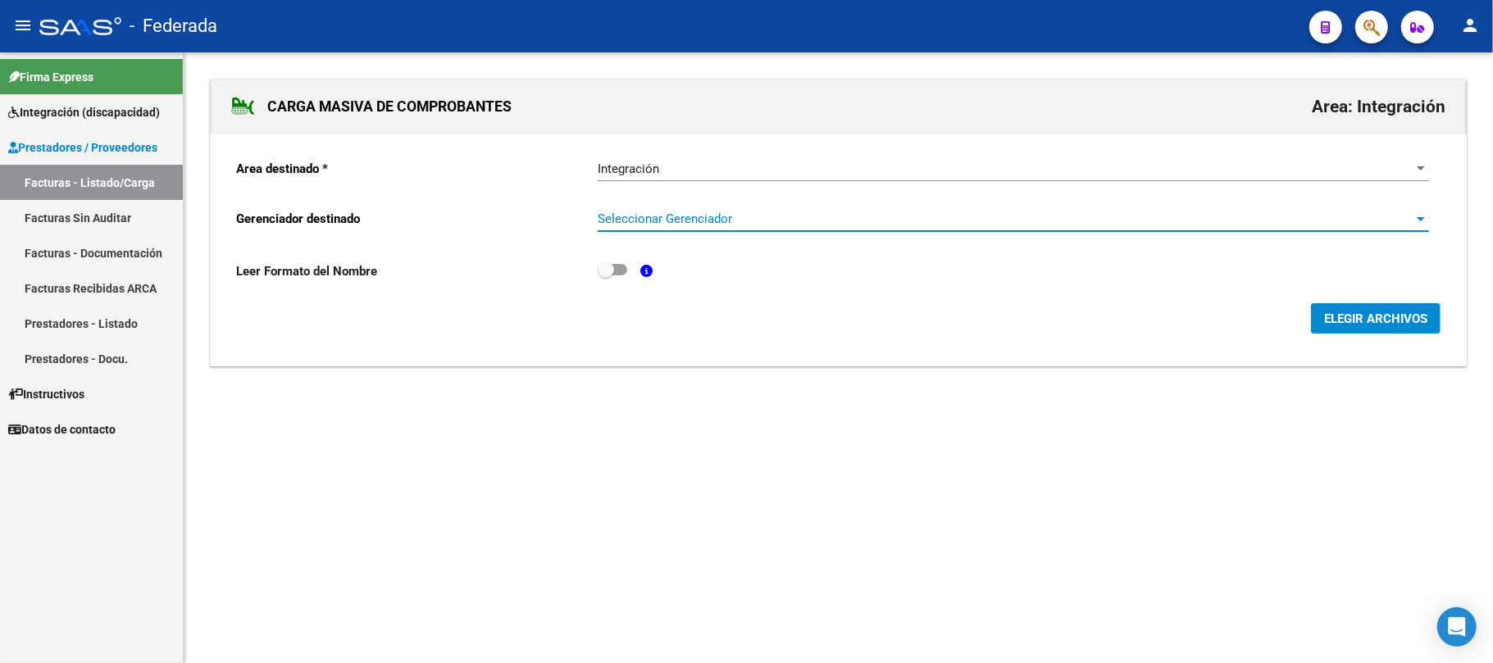
click at [689, 225] on span "Seleccionar Gerenciador" at bounding box center [1006, 219] width 817 height 15
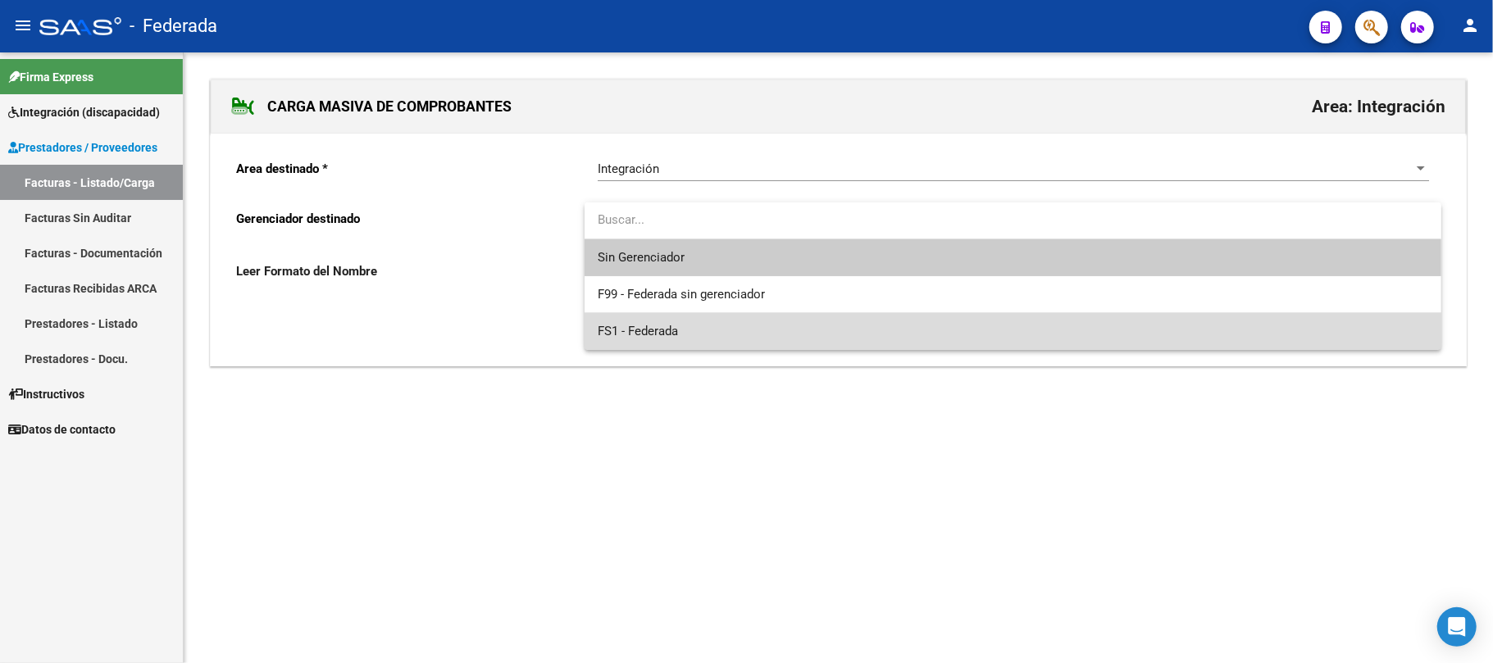
click at [681, 331] on span "FS1 - Federada" at bounding box center [1013, 331] width 831 height 37
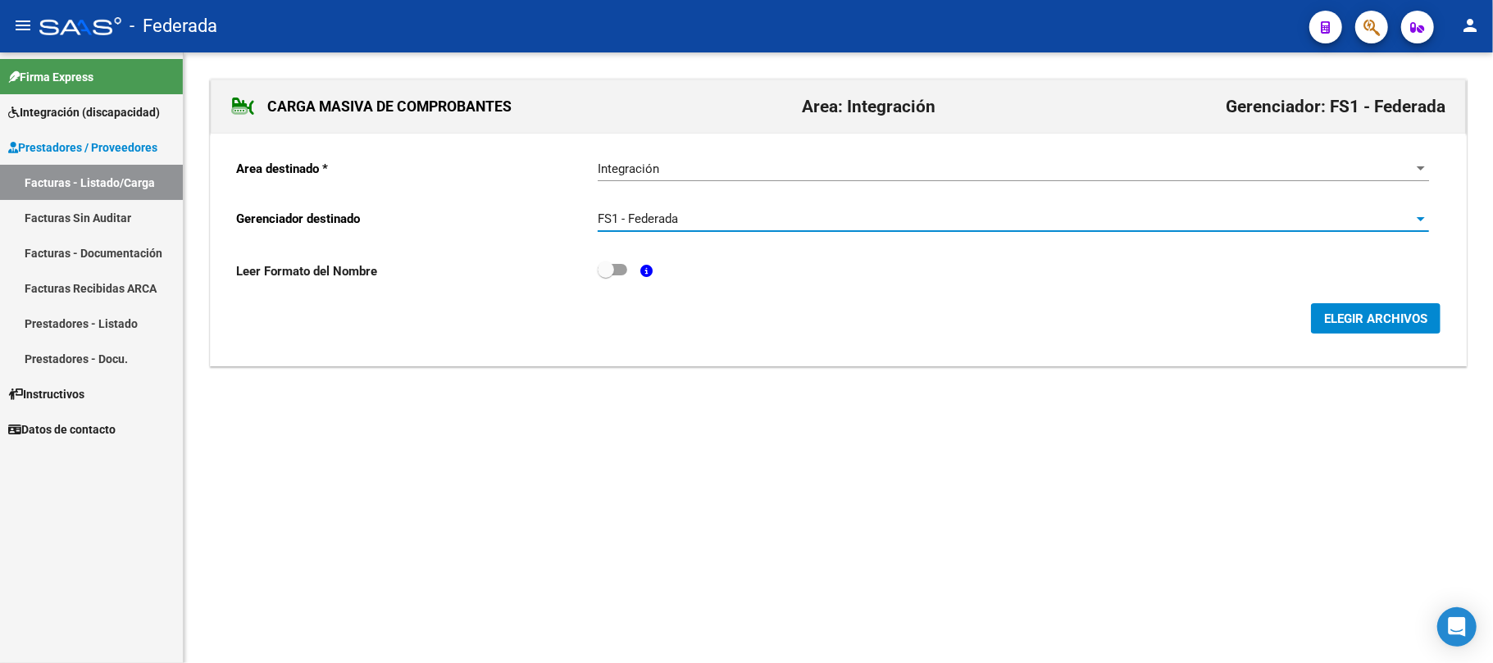
click at [1325, 320] on span "ELEGIR ARCHIVOS" at bounding box center [1375, 319] width 103 height 15
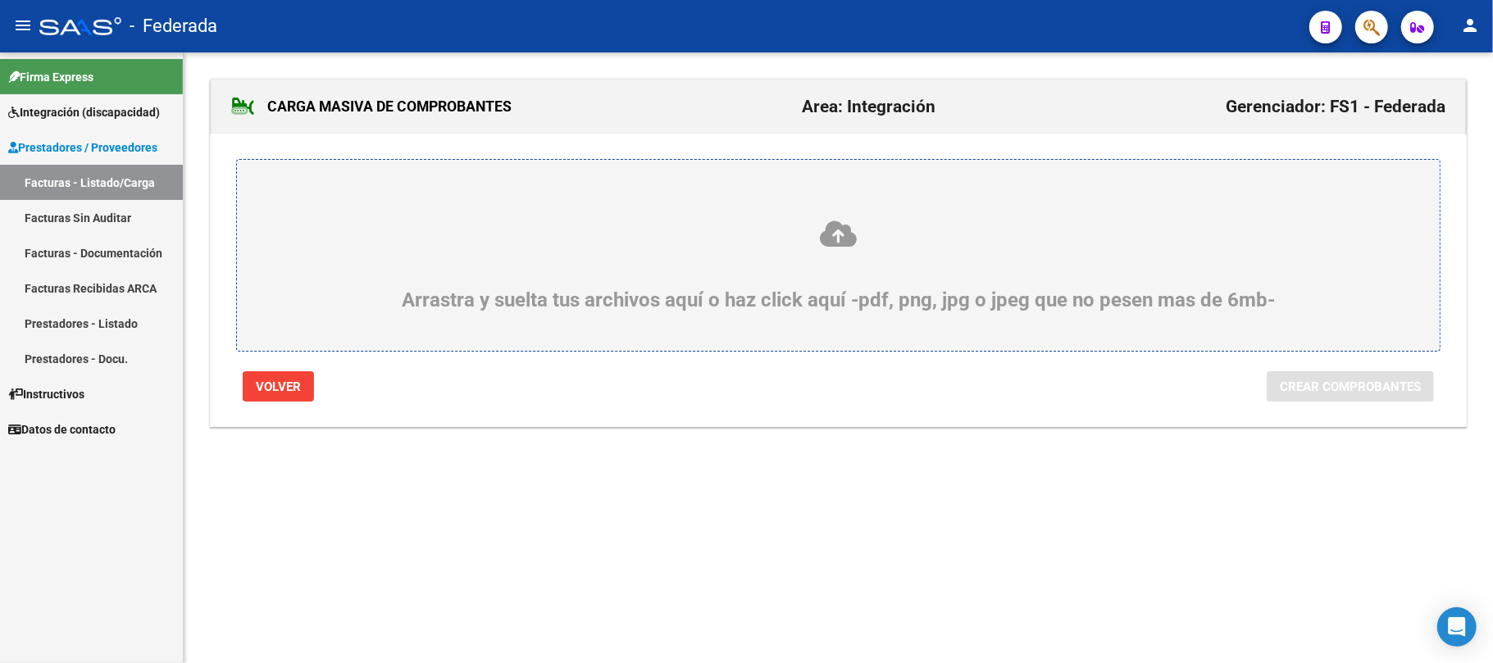
click at [830, 237] on icon at bounding box center [838, 234] width 1124 height 30
click at [0, 0] on input "Arrastra y suelta tus archivos aquí o haz click aquí -pdf, png, jpg o jpeg que …" at bounding box center [0, 0] width 0 height 0
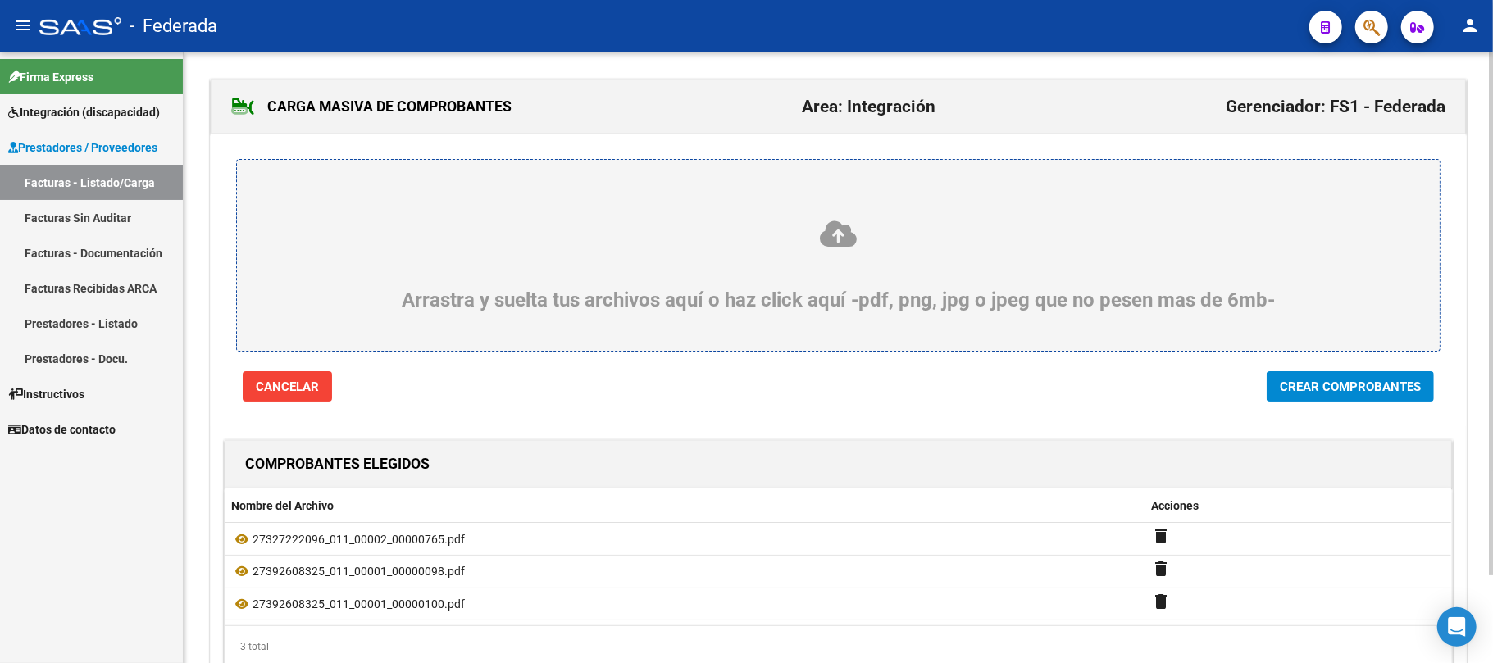
click at [844, 240] on icon at bounding box center [838, 234] width 1124 height 30
click at [0, 0] on input "Arrastra y suelta tus archivos aquí o haz click aquí -pdf, png, jpg o jpeg que …" at bounding box center [0, 0] width 0 height 0
click at [1319, 390] on span "Crear Comprobantes" at bounding box center [1350, 387] width 141 height 15
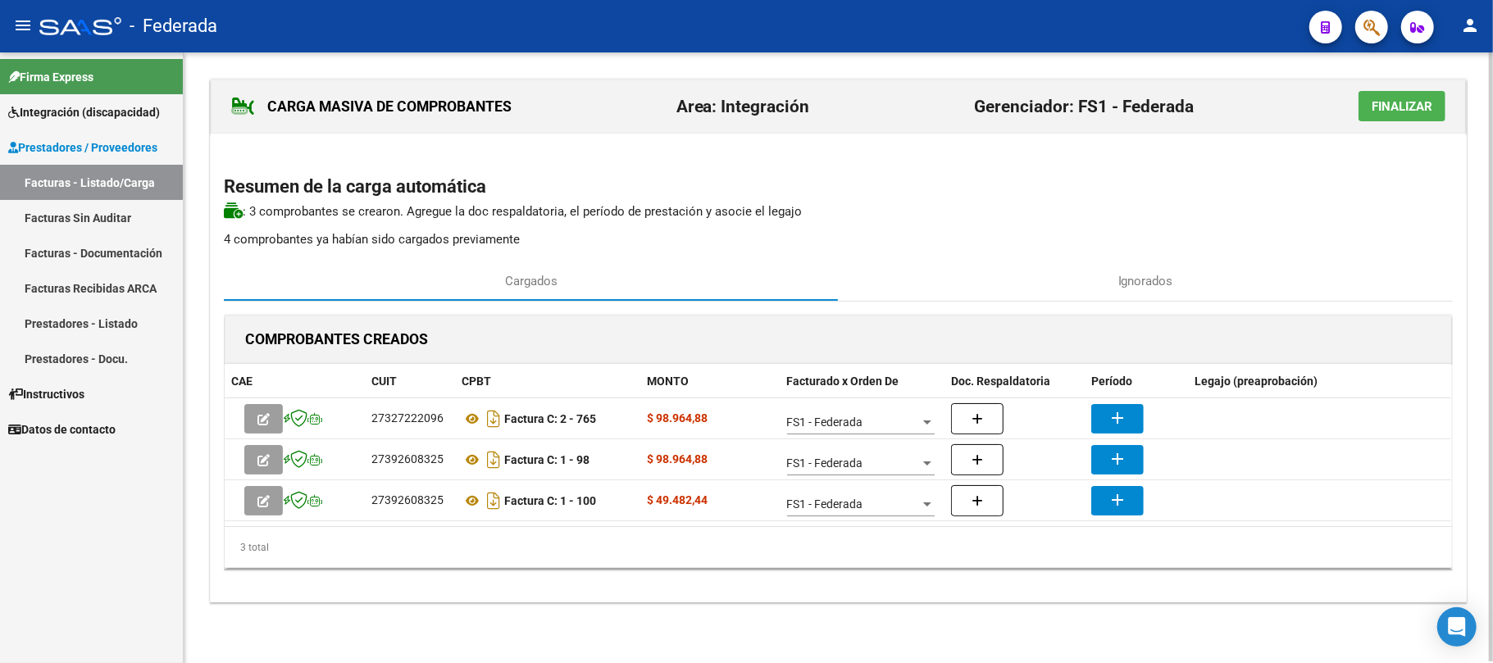
scroll to position [1, 0]
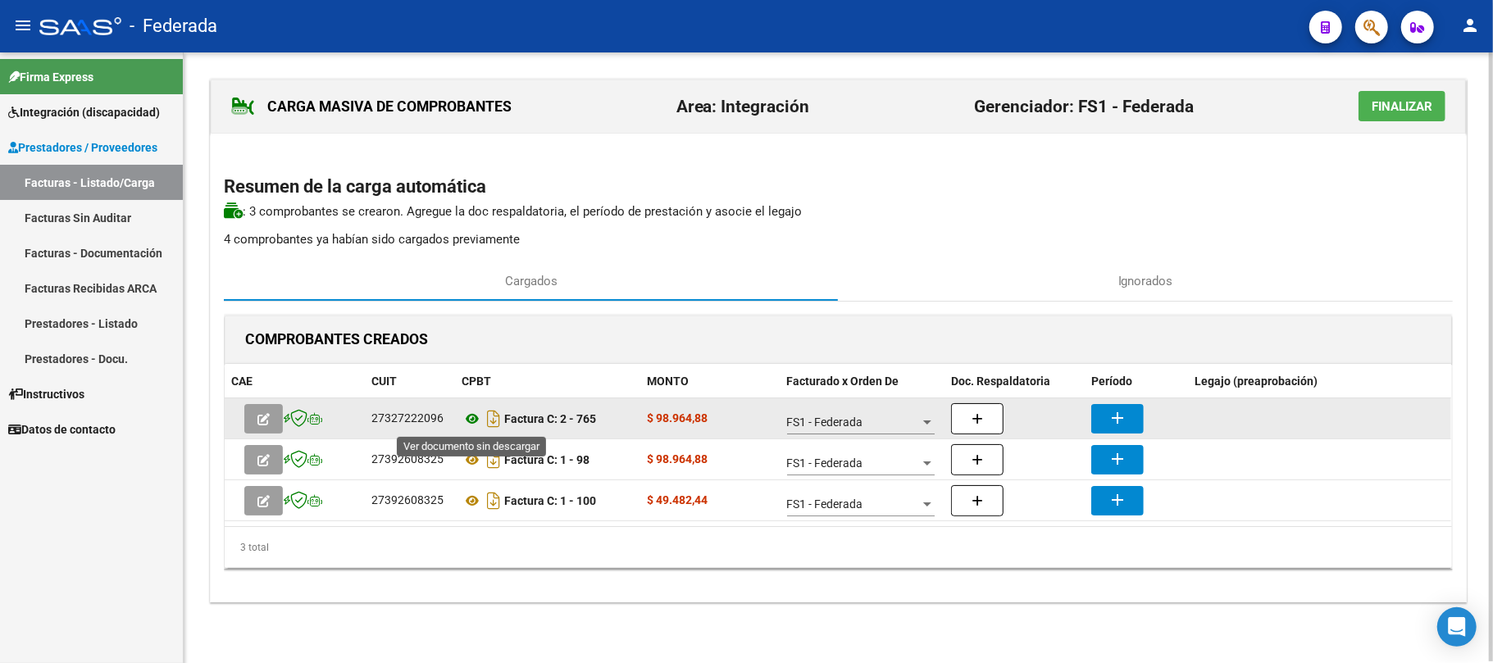
click at [472, 421] on icon at bounding box center [472, 419] width 21 height 20
click at [1120, 420] on mat-icon "add" at bounding box center [1118, 418] width 20 height 20
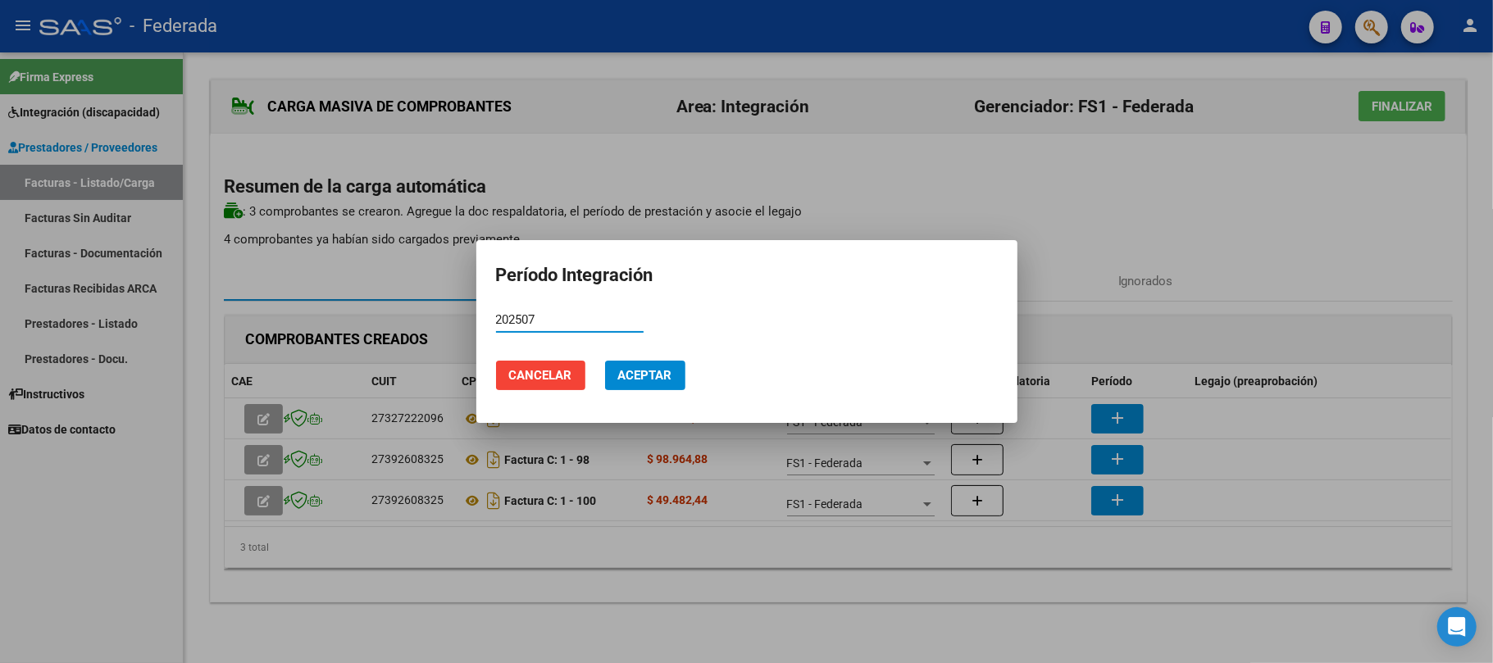
type input "202507"
click at [648, 368] on span "Aceptar" at bounding box center [645, 375] width 54 height 15
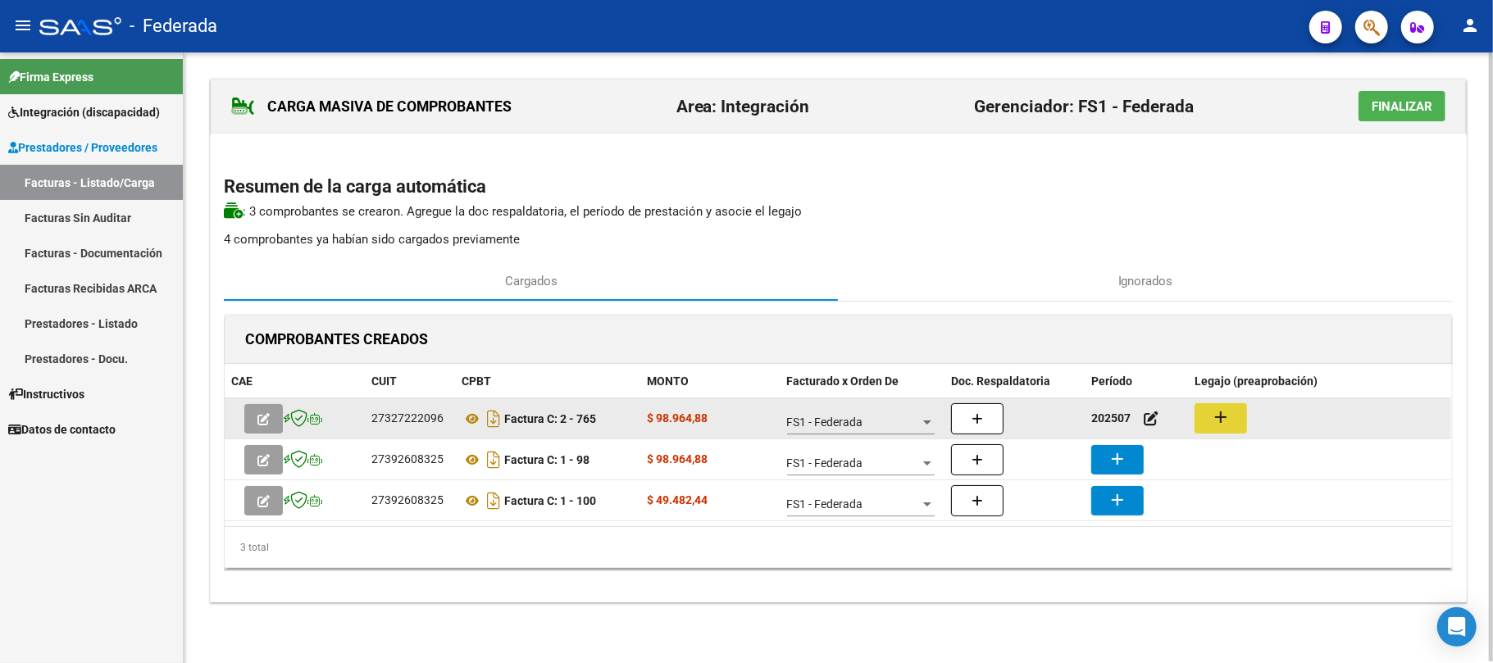
click at [1210, 421] on button "add" at bounding box center [1221, 418] width 52 height 30
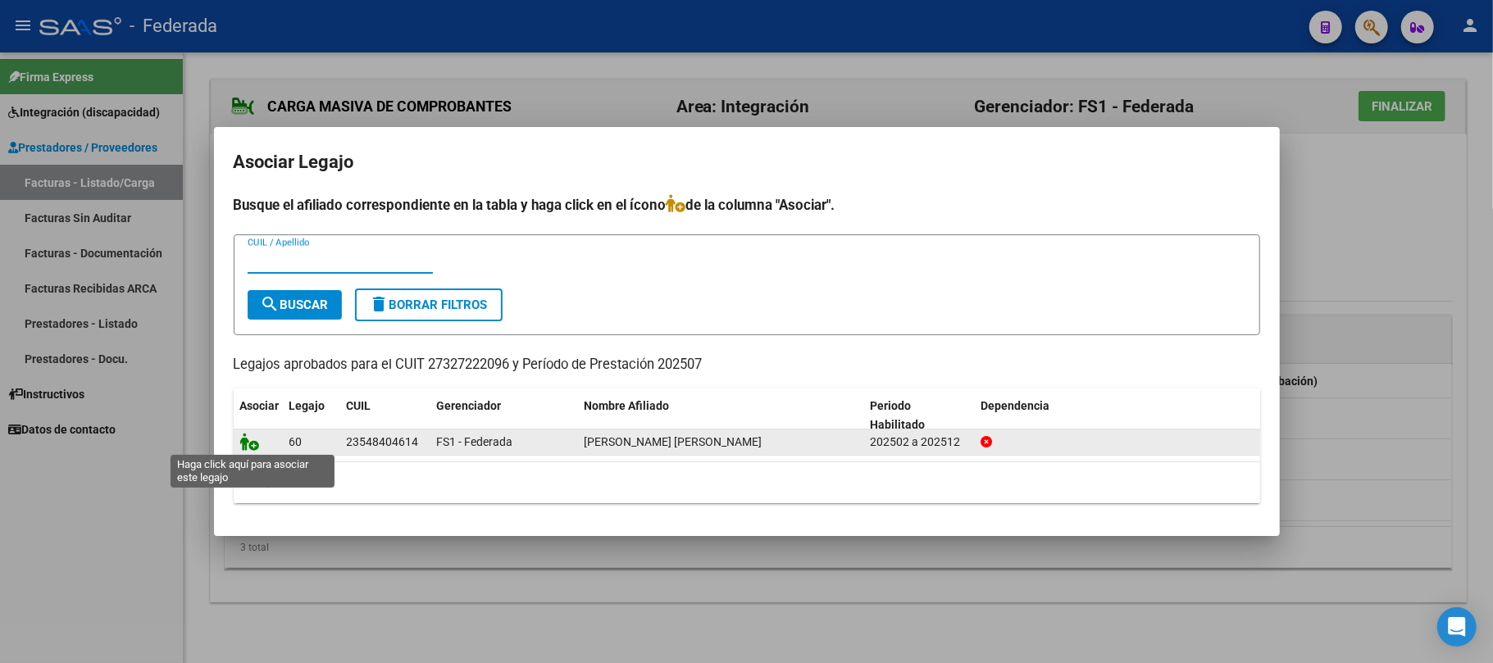
click at [247, 447] on icon at bounding box center [250, 442] width 20 height 18
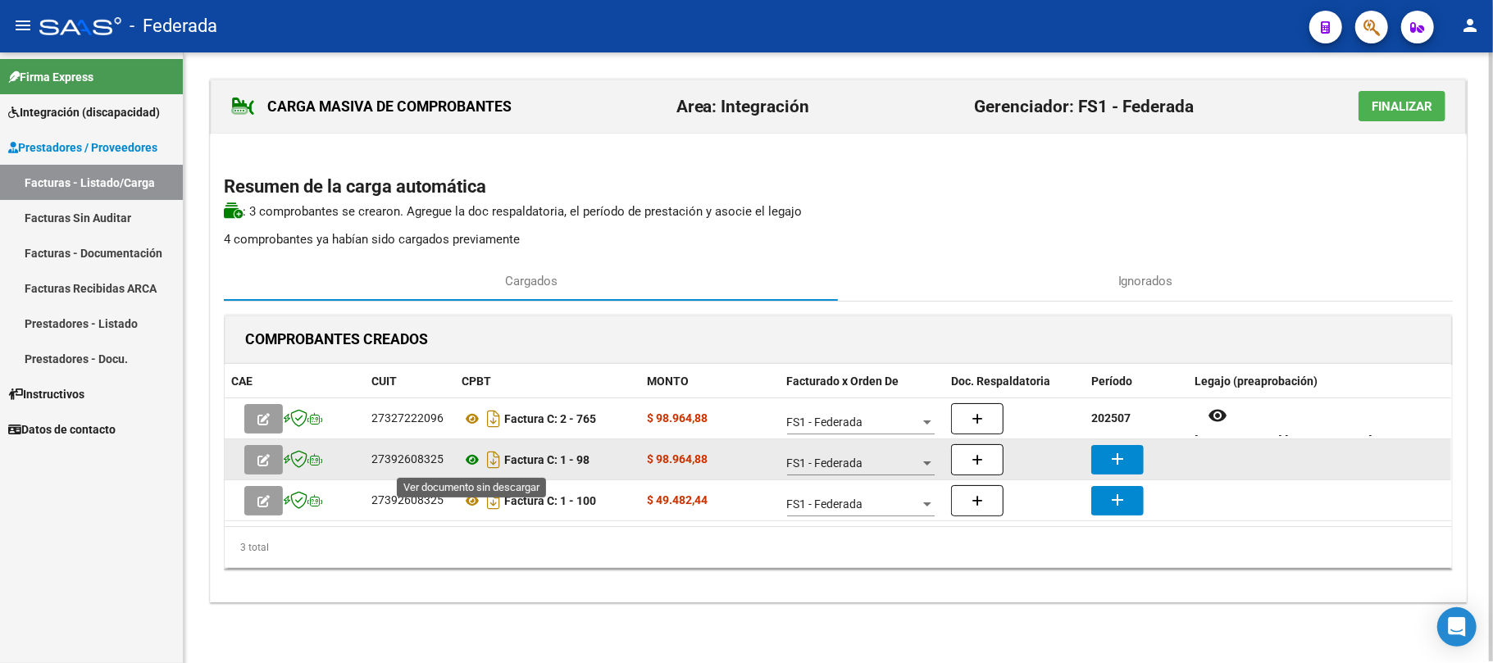
click at [476, 459] on icon at bounding box center [472, 460] width 21 height 20
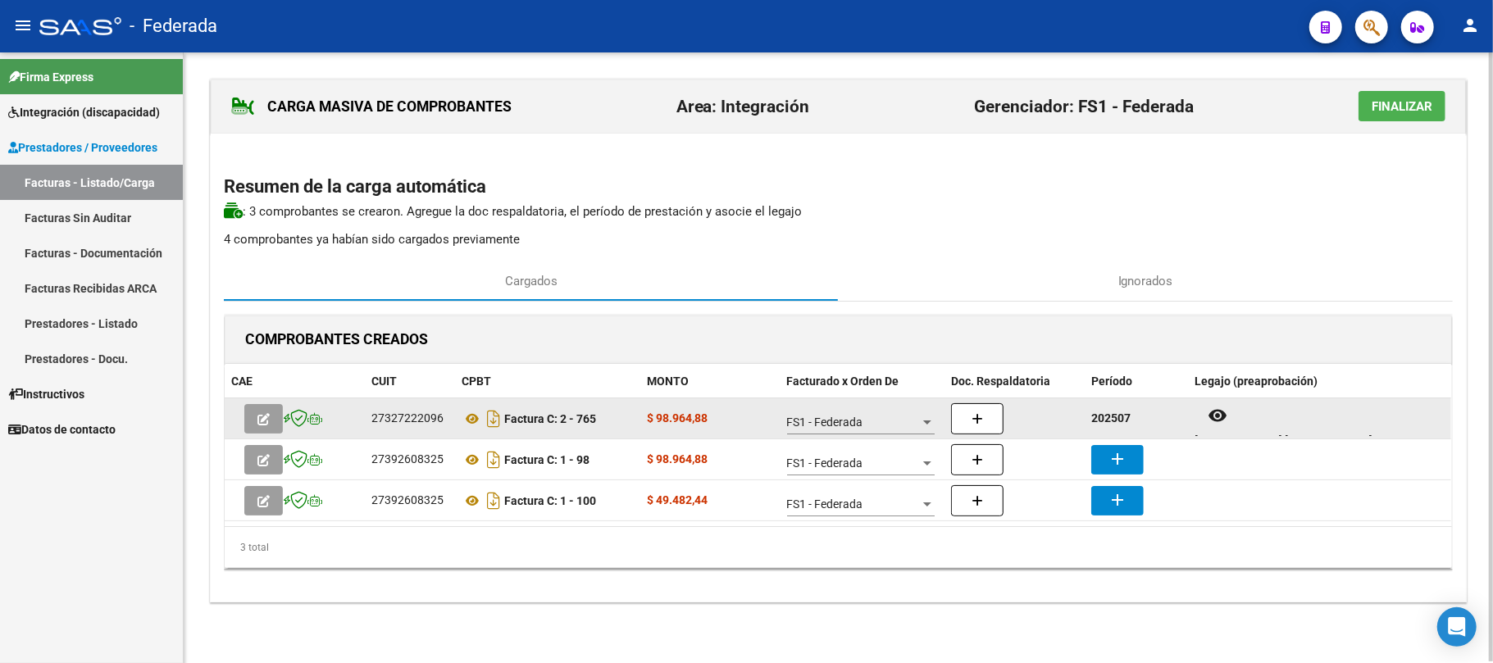
click at [1125, 412] on strong "202507" at bounding box center [1110, 418] width 39 height 13
copy strong "202507"
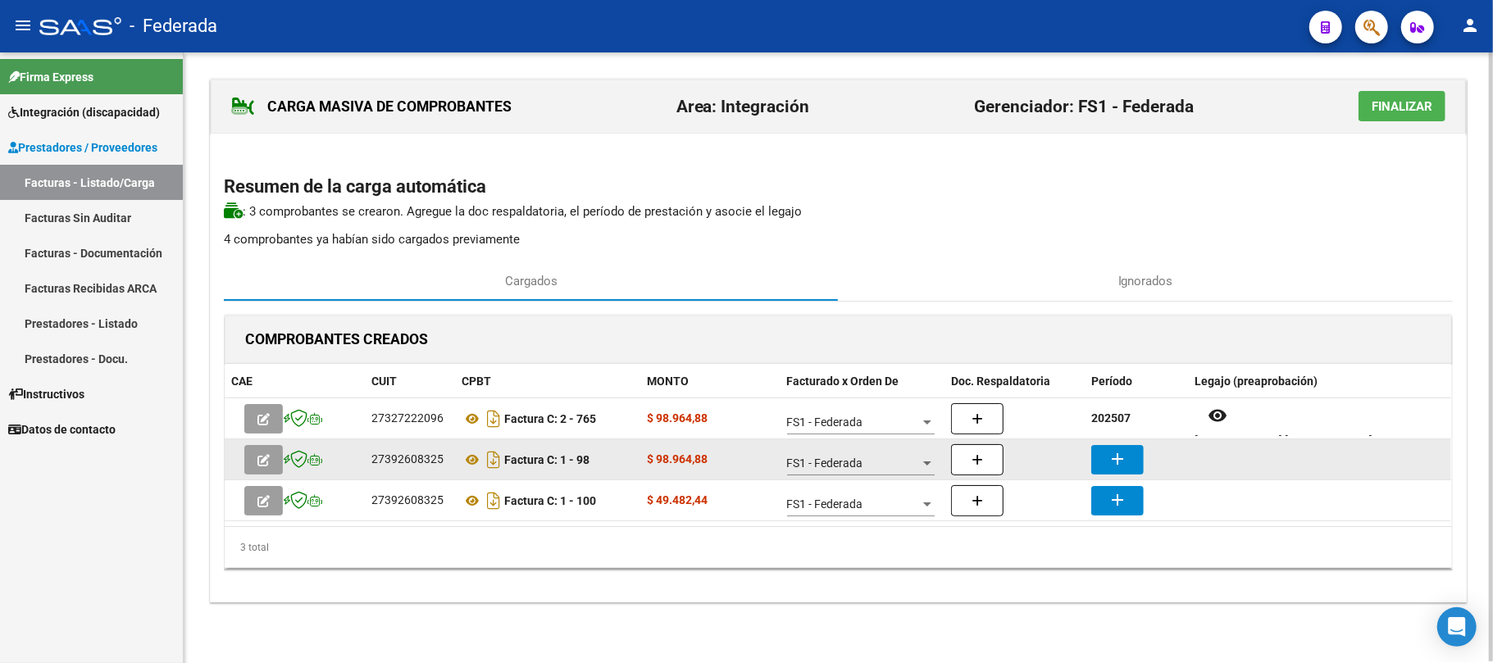
click at [1125, 448] on button "add" at bounding box center [1117, 460] width 52 height 30
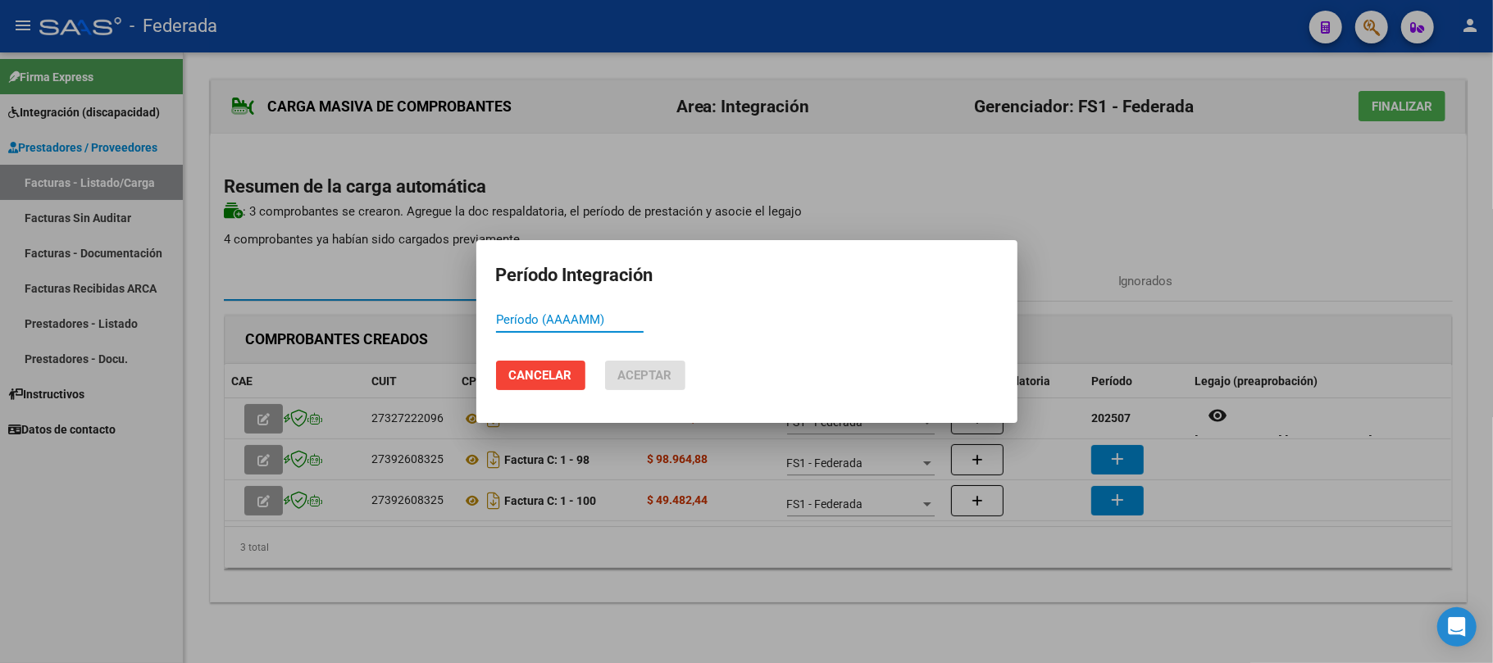
paste input "202507"
type input "202507"
click at [667, 371] on span "Aceptar" at bounding box center [645, 375] width 54 height 15
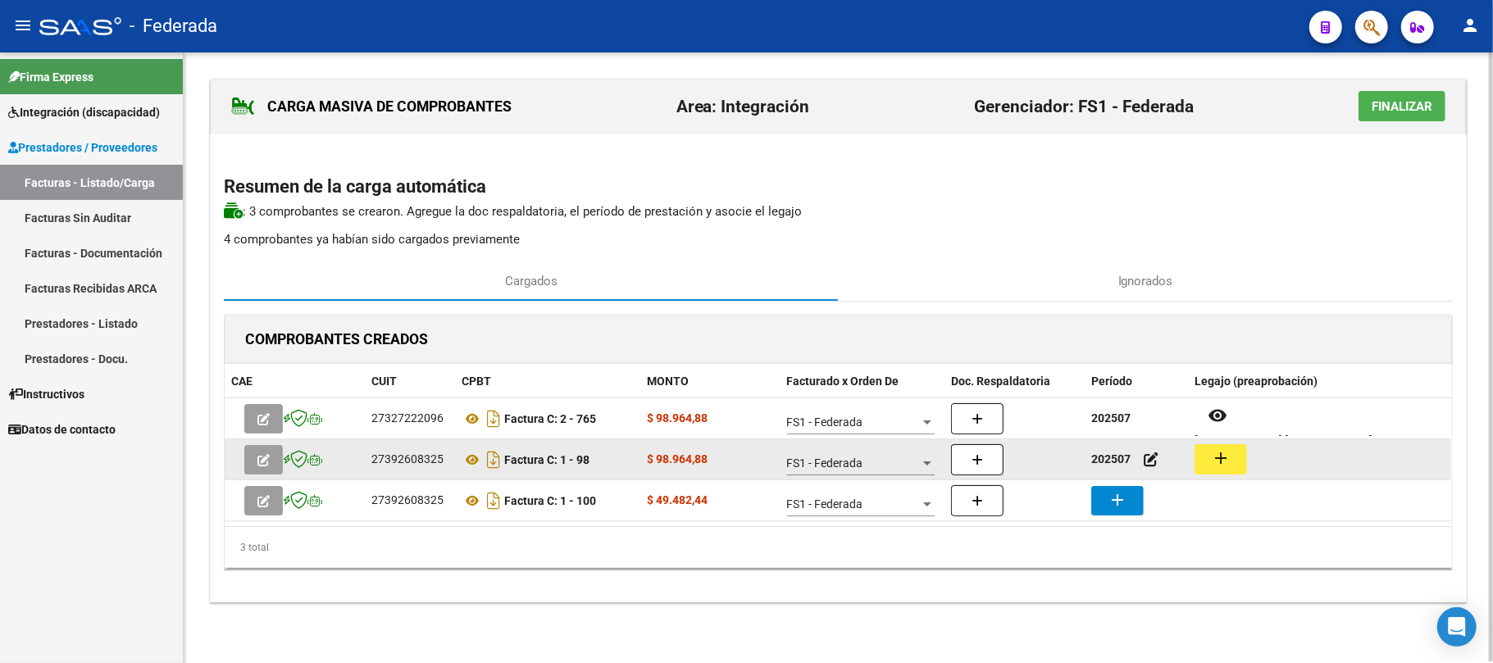
click at [1212, 460] on mat-icon "add" at bounding box center [1221, 458] width 20 height 20
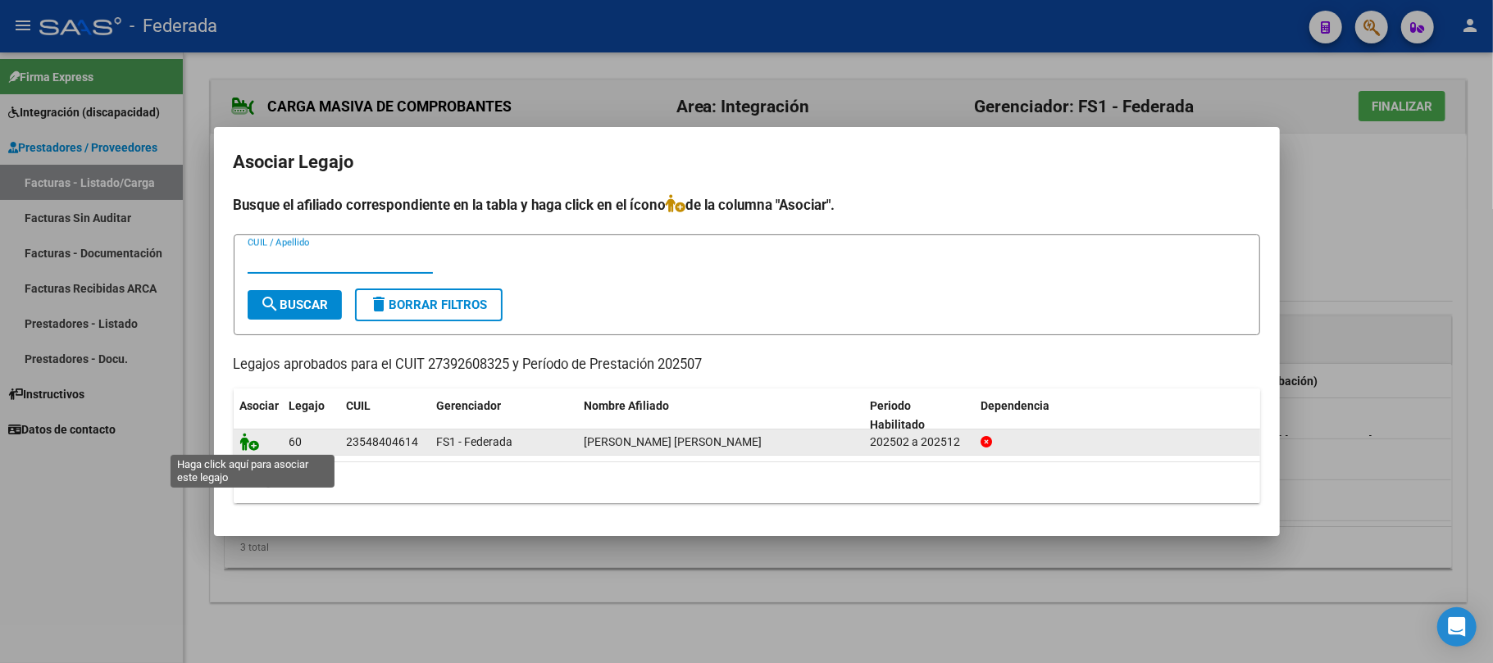
click at [253, 444] on icon at bounding box center [250, 442] width 20 height 18
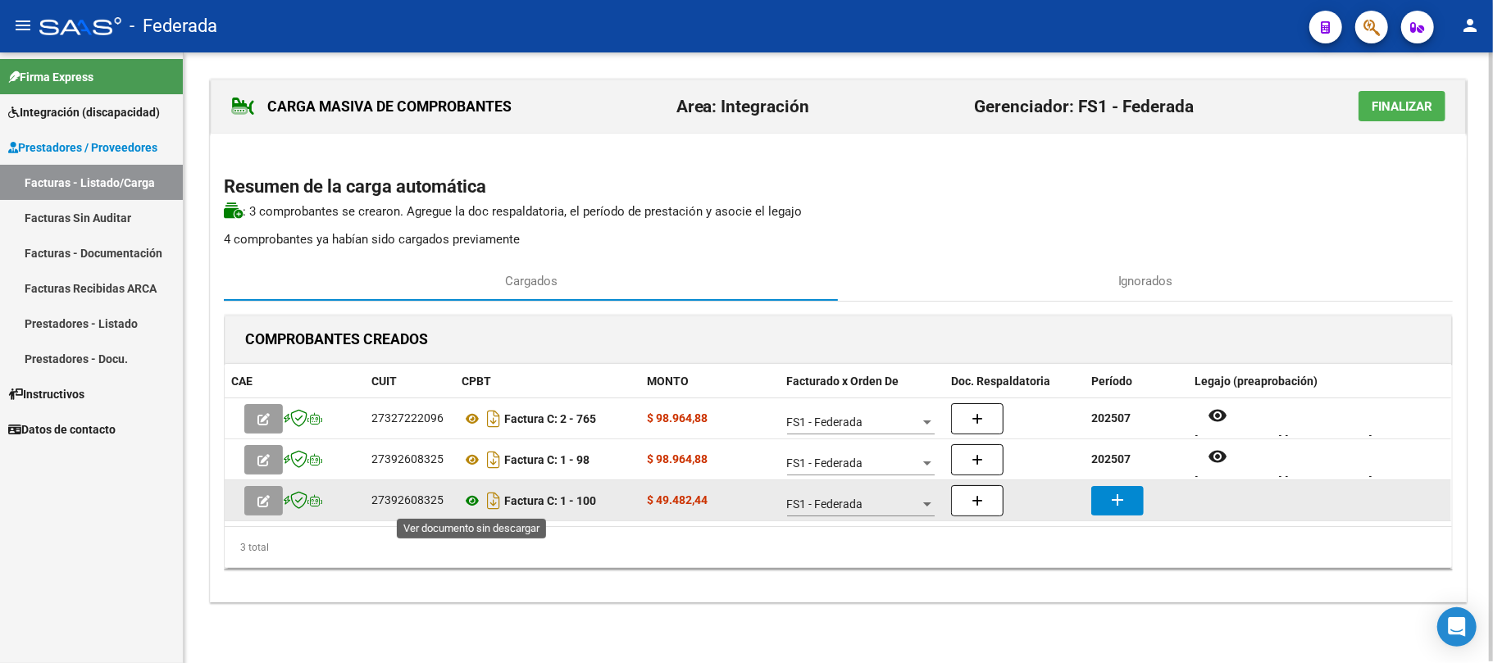
click at [476, 503] on icon at bounding box center [472, 501] width 21 height 20
click at [1117, 499] on mat-icon "add" at bounding box center [1118, 500] width 20 height 20
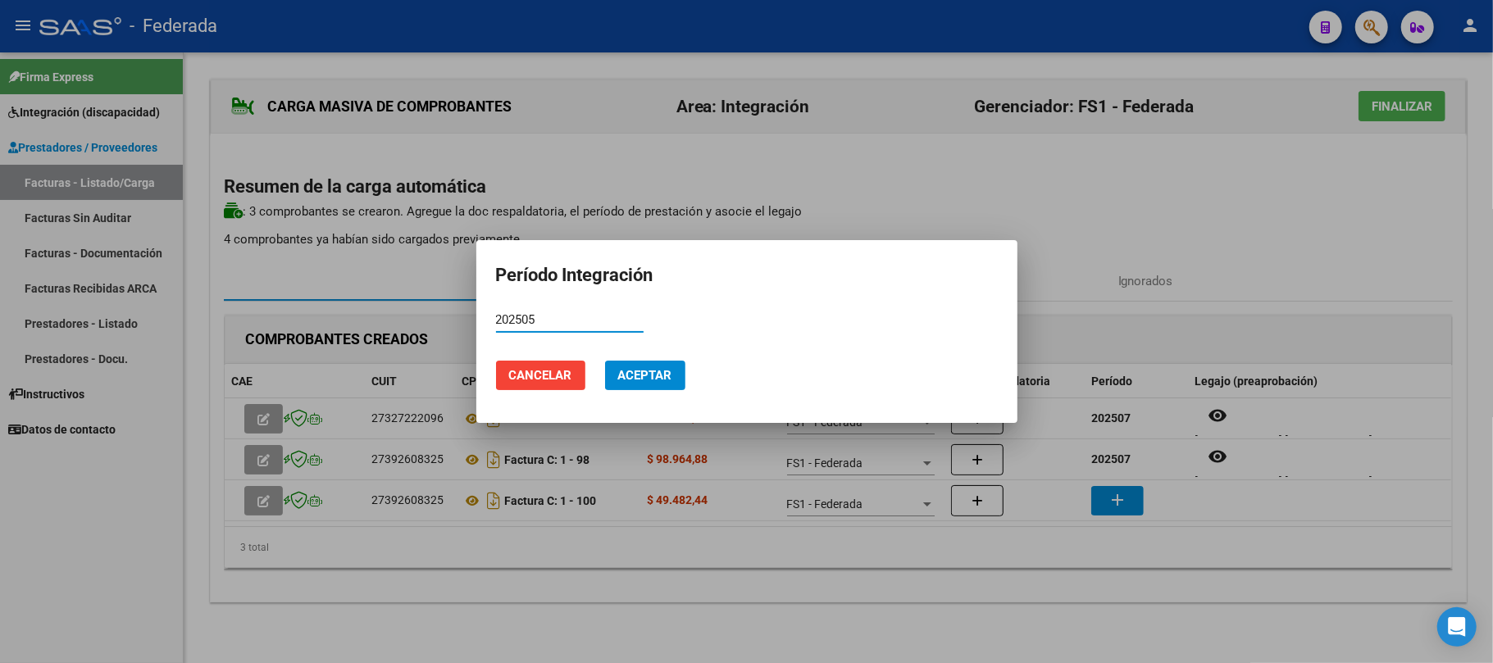
type input "202505"
click at [621, 375] on span "Aceptar" at bounding box center [645, 375] width 54 height 15
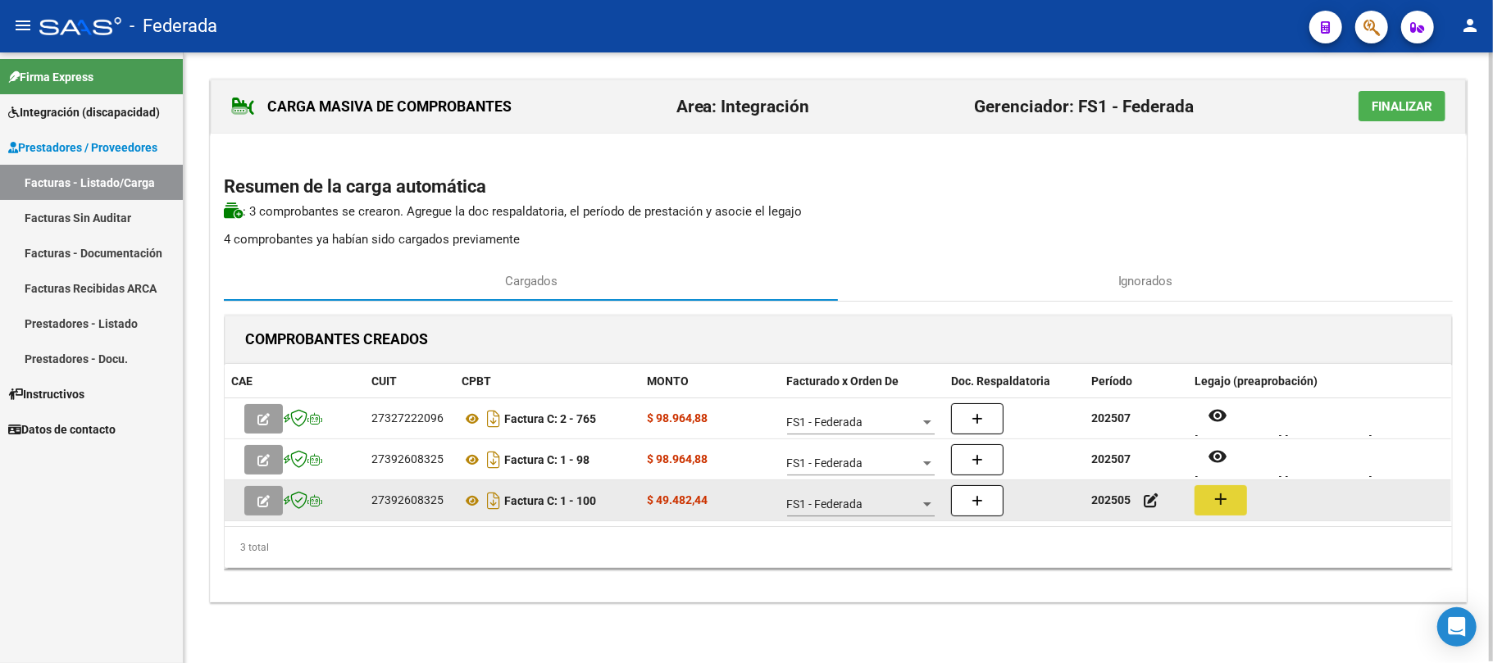
click at [1207, 506] on button "add" at bounding box center [1221, 500] width 52 height 30
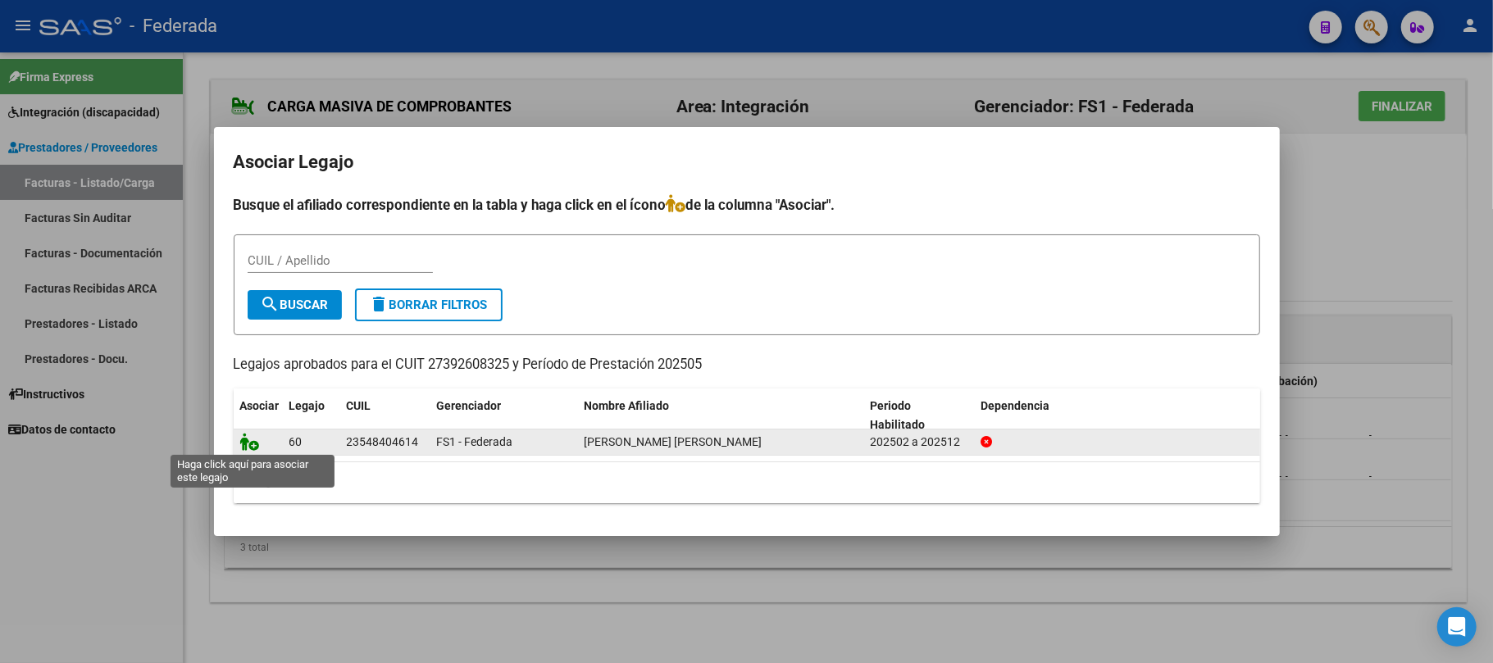
click at [247, 443] on icon at bounding box center [250, 442] width 20 height 18
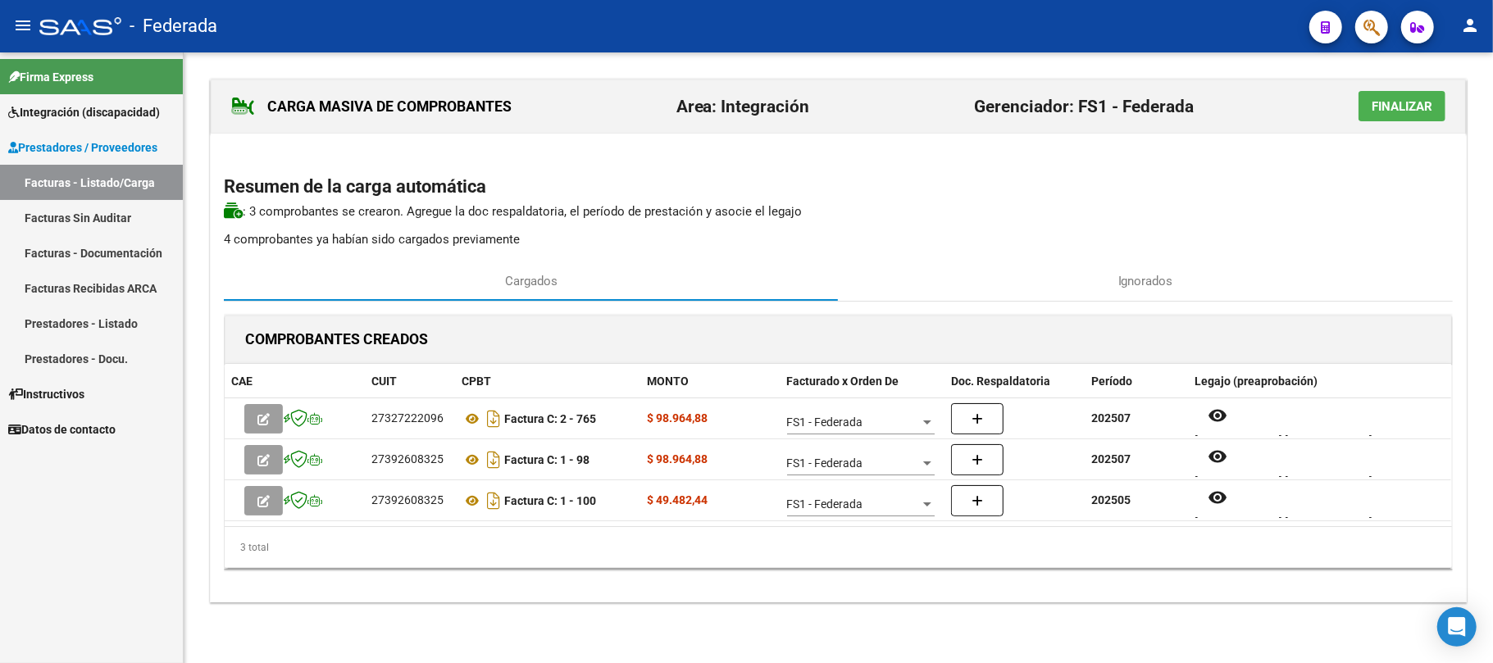
click at [1399, 102] on span "Finalizar" at bounding box center [1402, 106] width 61 height 15
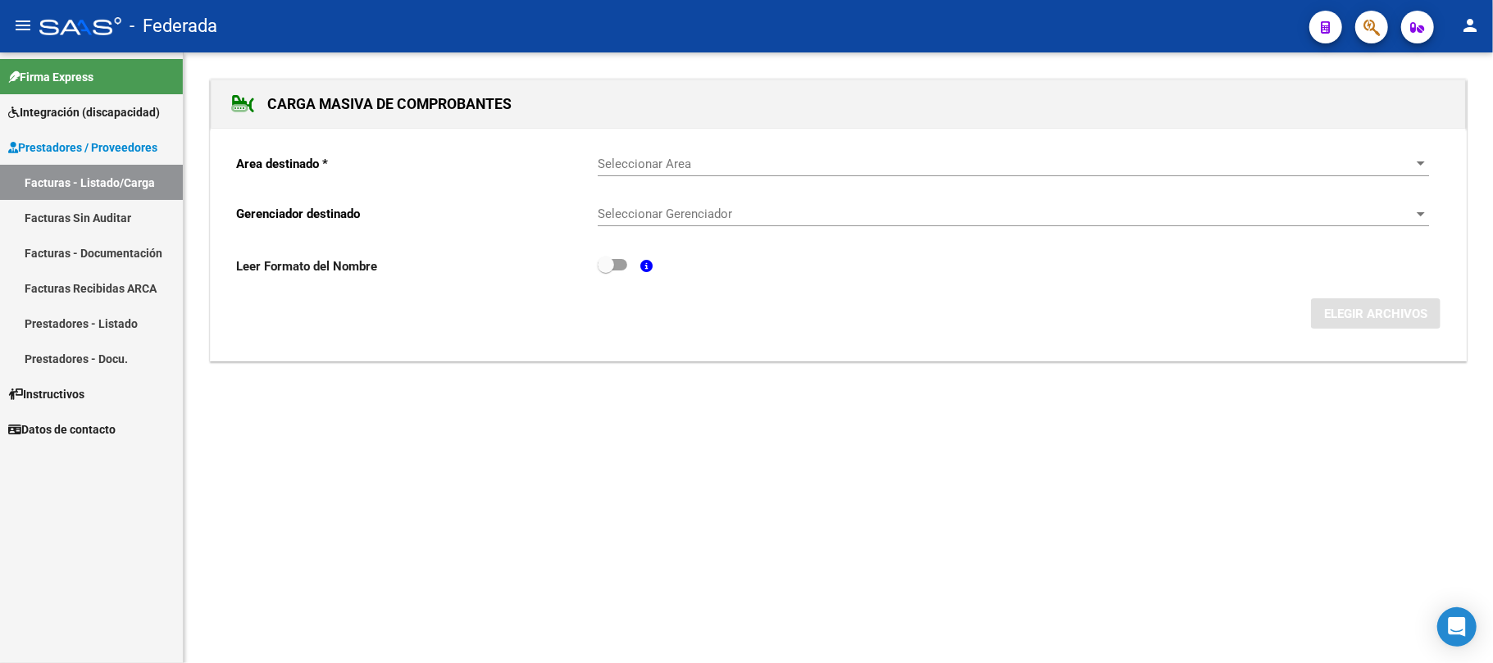
scroll to position [0, 0]
click at [139, 178] on link "Facturas - Listado/Carga" at bounding box center [91, 182] width 183 height 35
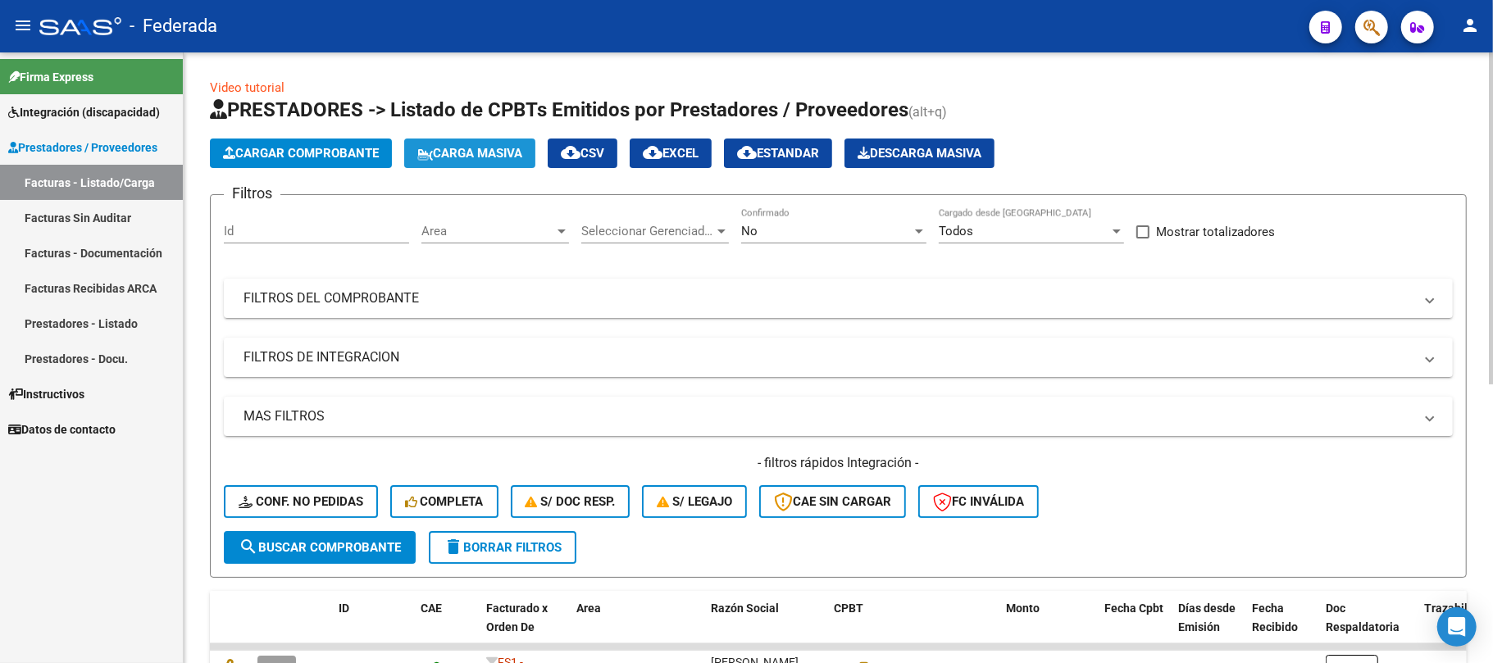
click at [449, 146] on span "Carga Masiva" at bounding box center [469, 153] width 105 height 15
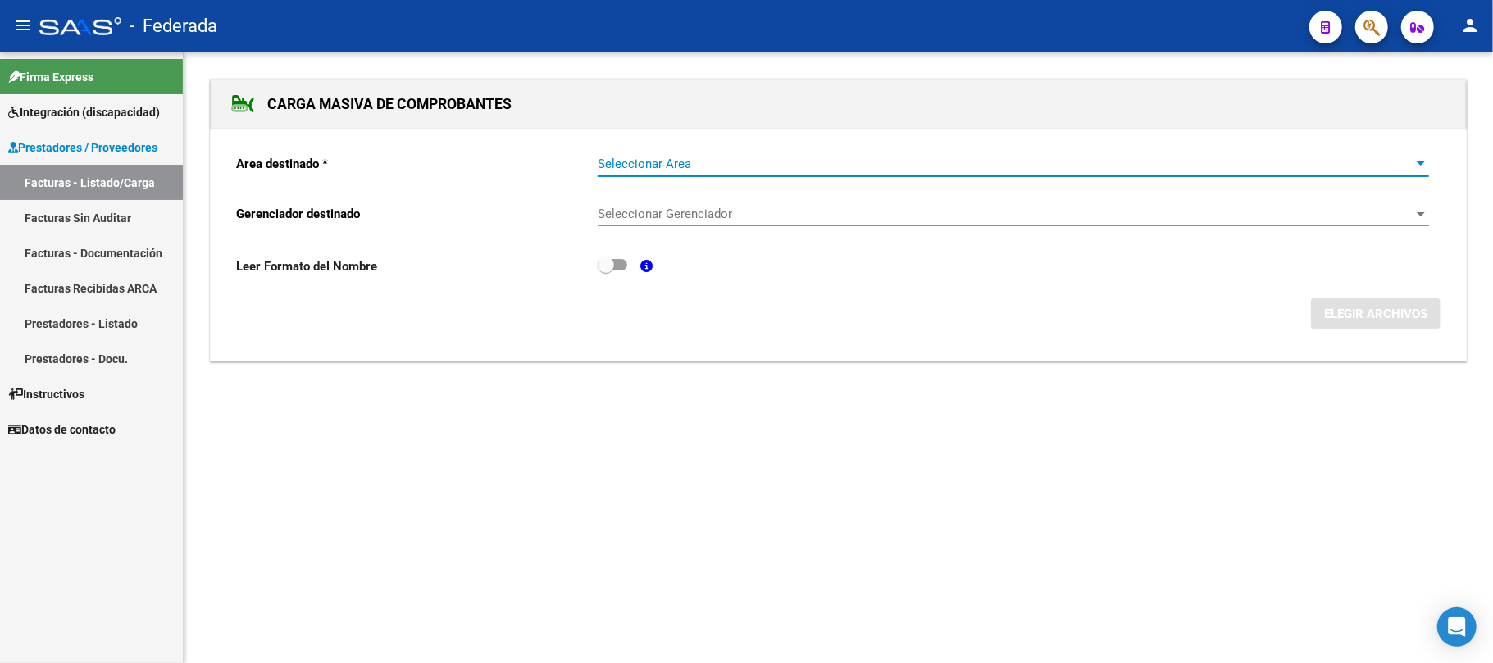
click at [637, 162] on span "Seleccionar Area" at bounding box center [1006, 164] width 817 height 15
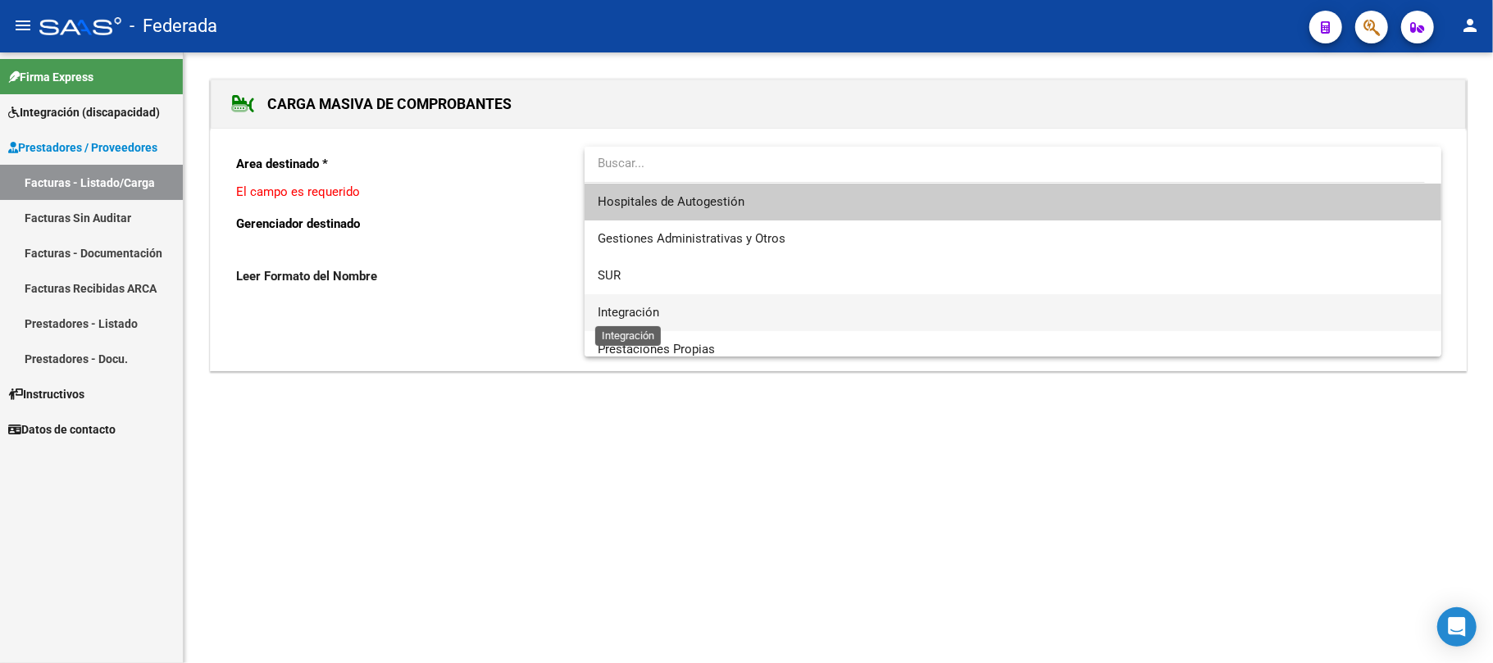
click at [636, 309] on span "Integración" at bounding box center [628, 312] width 61 height 15
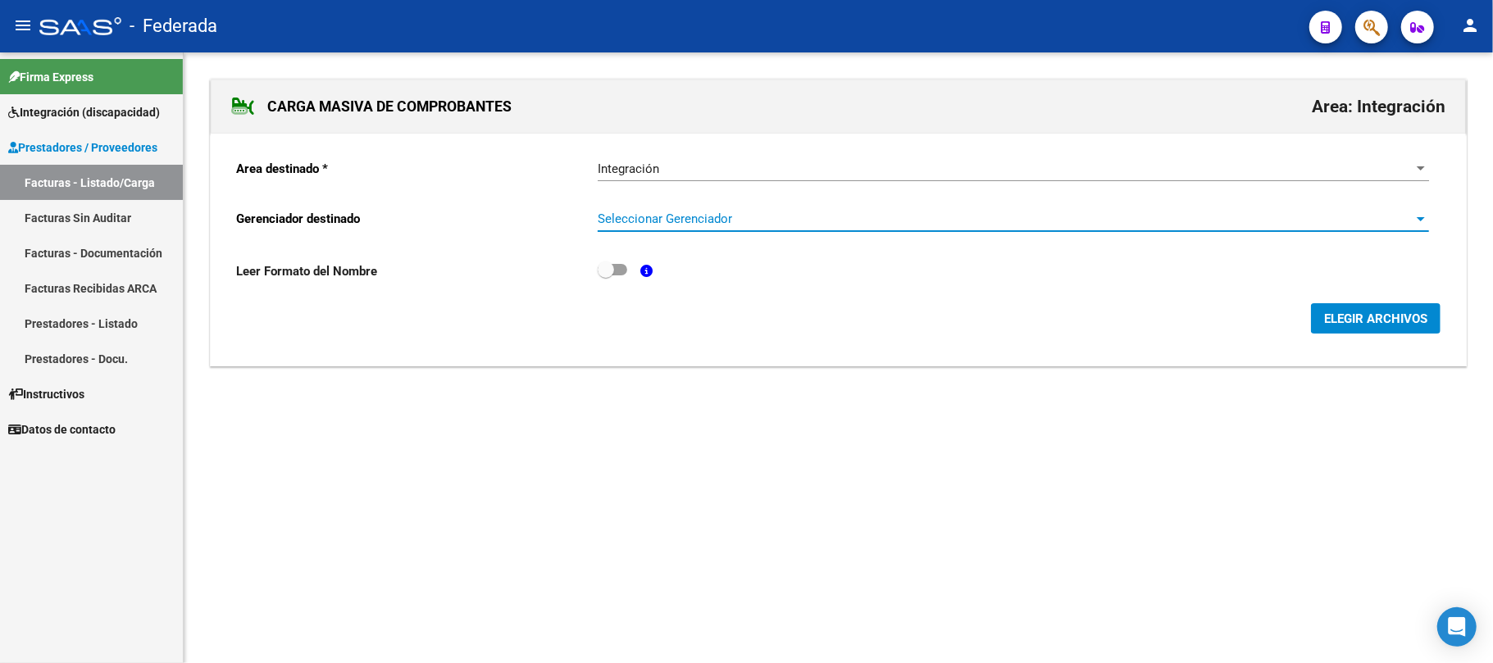
click at [666, 223] on span "Seleccionar Gerenciador" at bounding box center [1006, 219] width 817 height 15
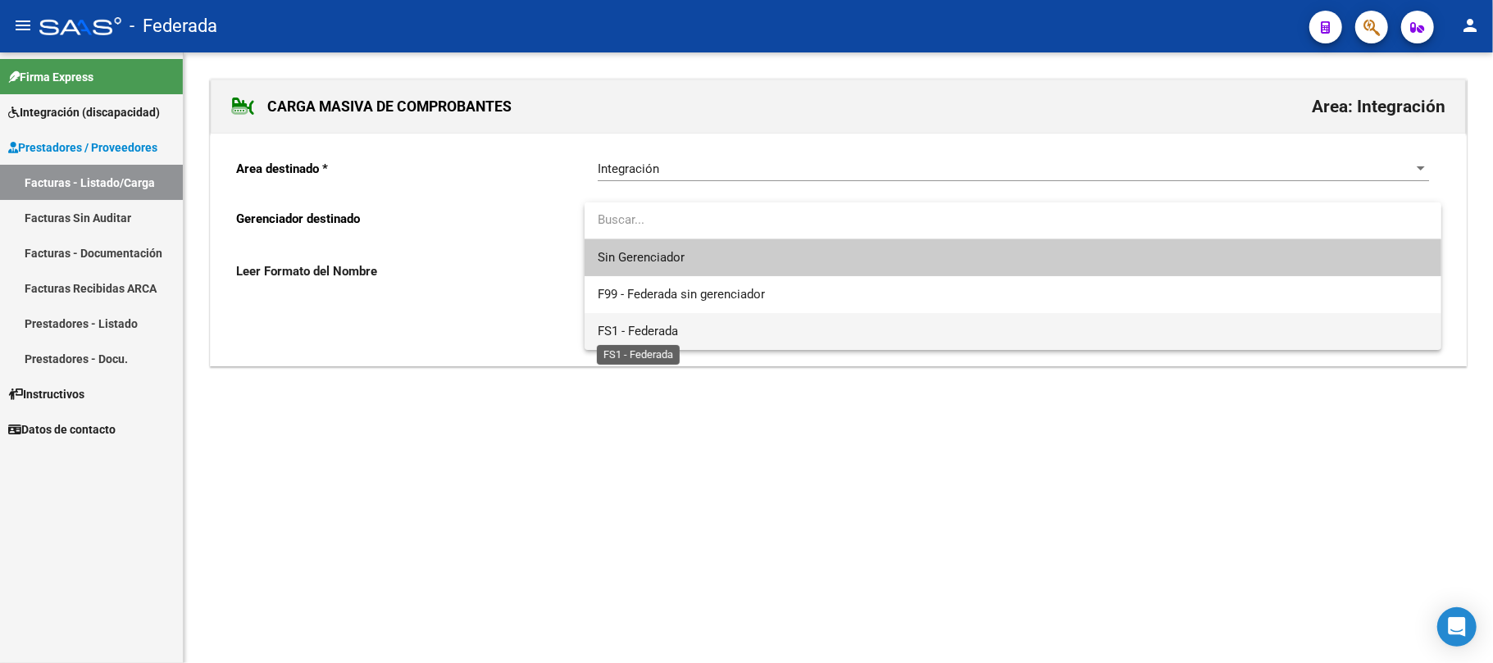
click at [648, 331] on span "FS1 - Federada" at bounding box center [638, 331] width 80 height 15
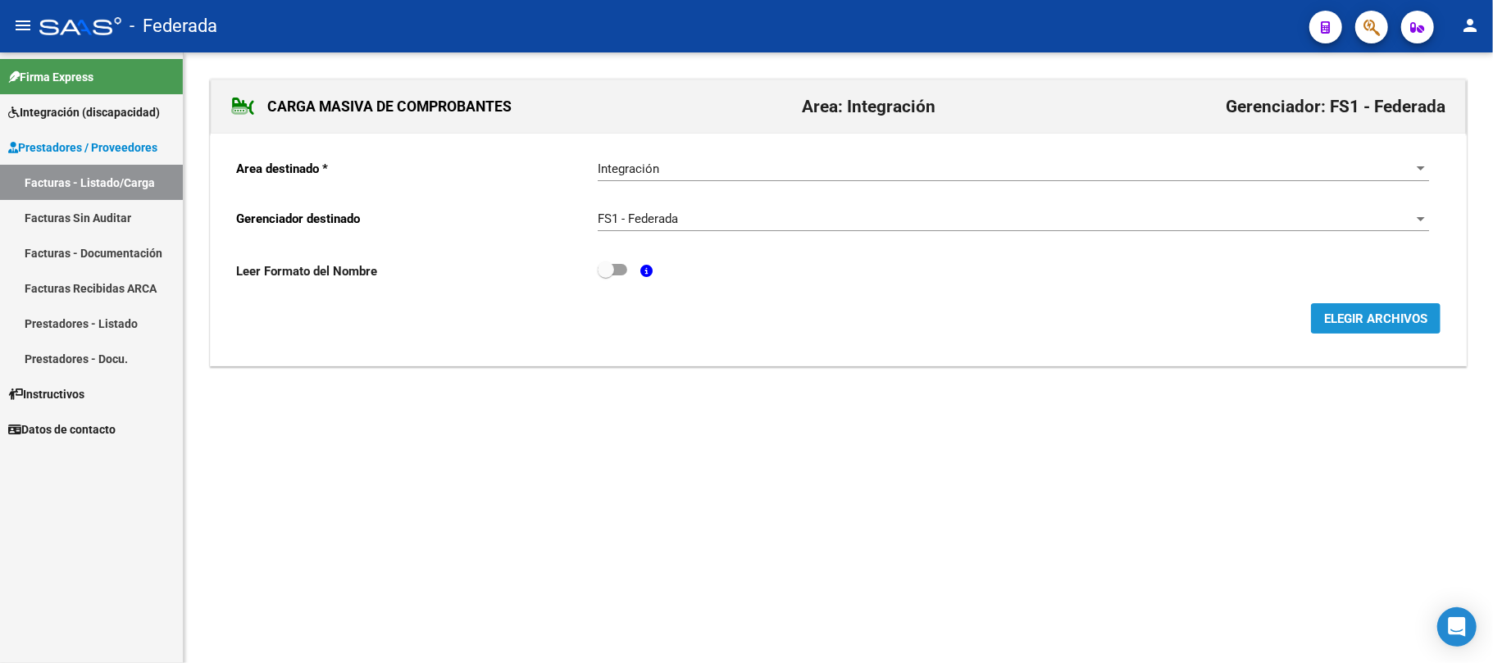
click at [1345, 325] on span "ELEGIR ARCHIVOS" at bounding box center [1375, 319] width 103 height 15
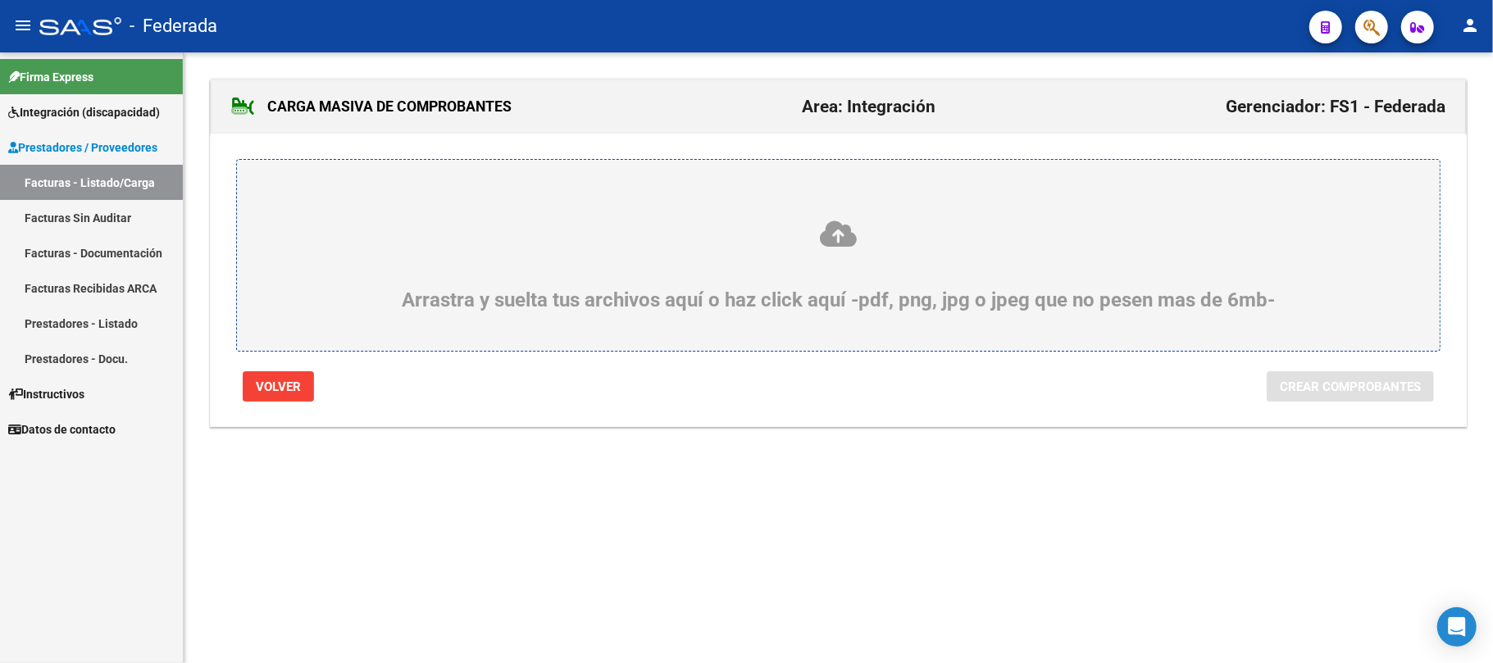
click at [827, 238] on icon at bounding box center [838, 234] width 1124 height 30
click at [0, 0] on input "Arrastra y suelta tus archivos aquí o haz click aquí -pdf, png, jpg o jpeg que …" at bounding box center [0, 0] width 0 height 0
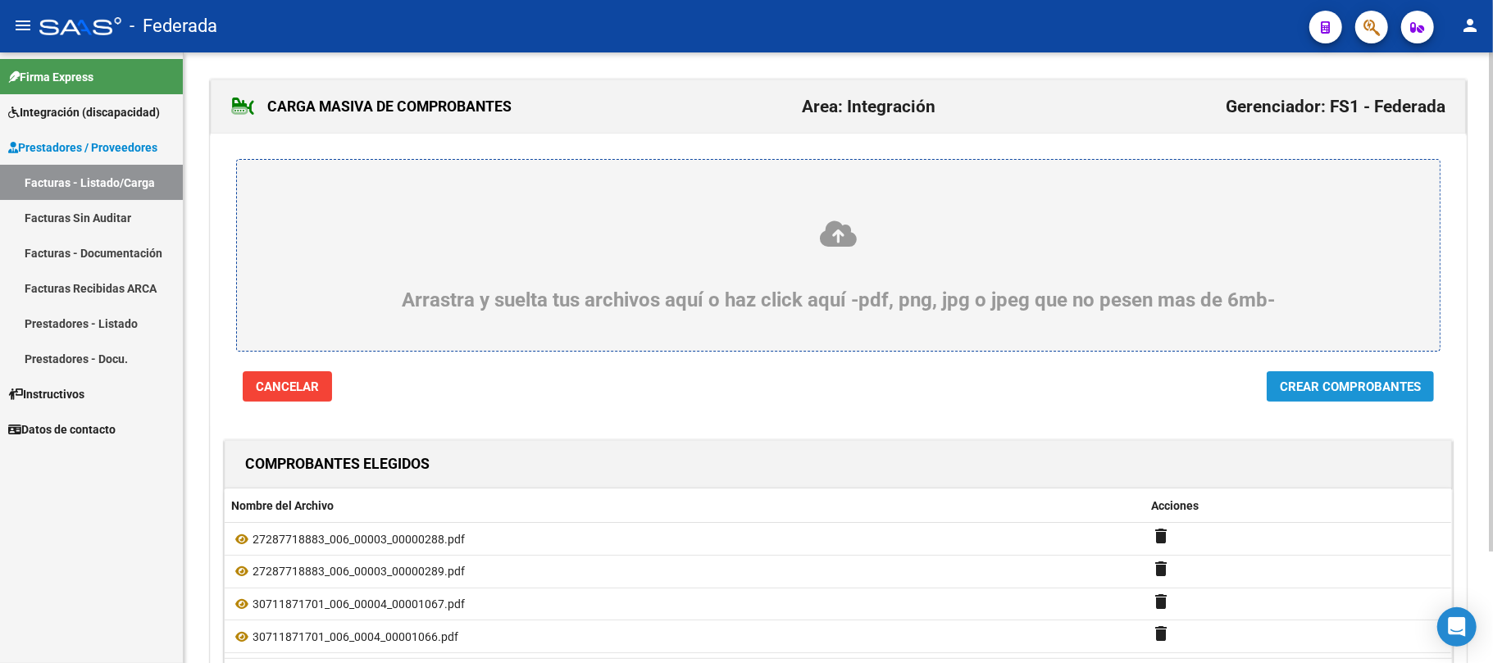
click at [1300, 394] on span "Crear Comprobantes" at bounding box center [1350, 387] width 141 height 15
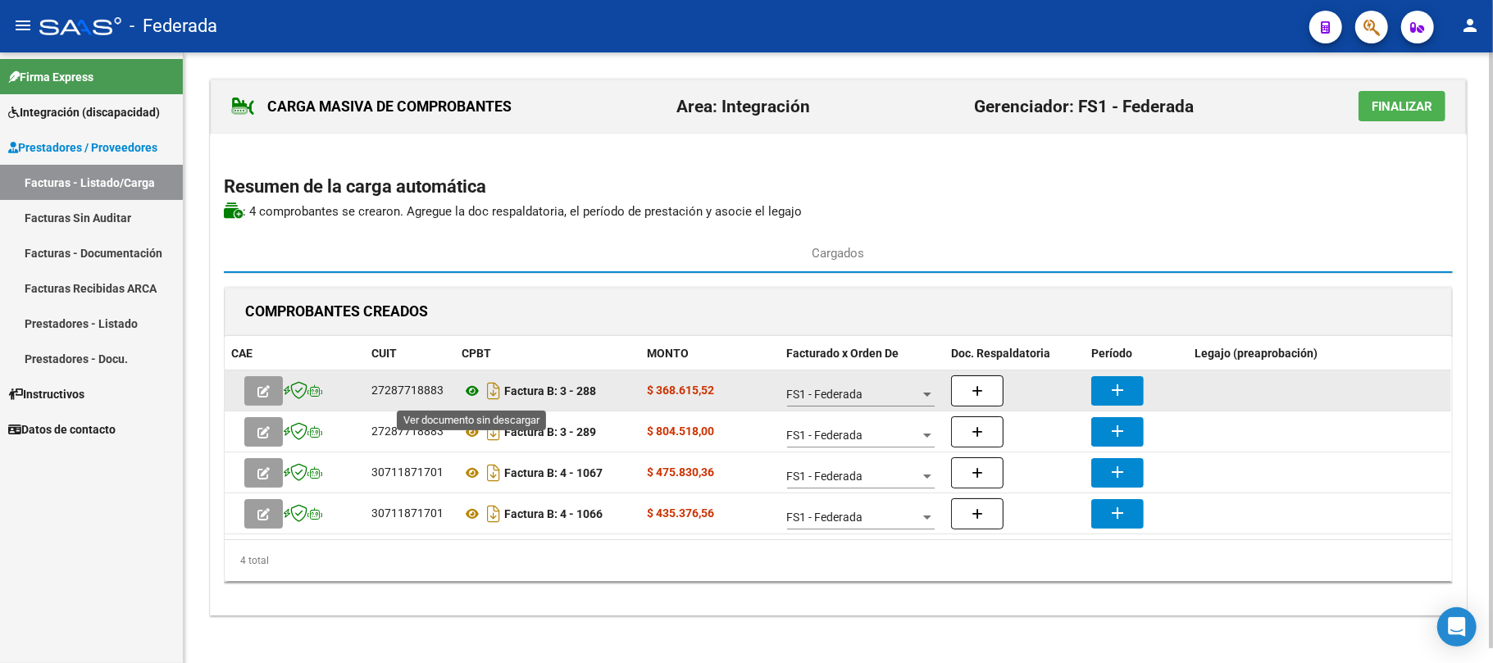
click at [469, 392] on icon at bounding box center [472, 391] width 21 height 20
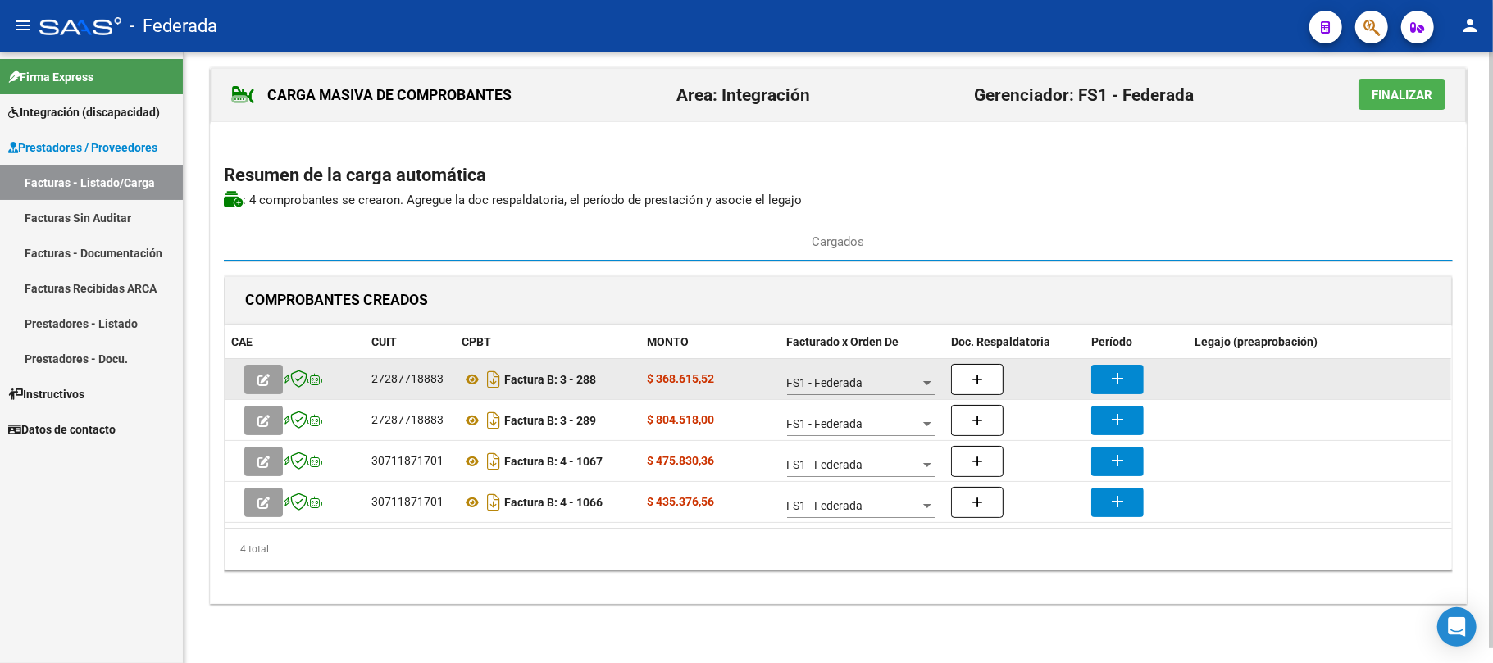
click at [405, 380] on div "27287718883" at bounding box center [407, 379] width 72 height 19
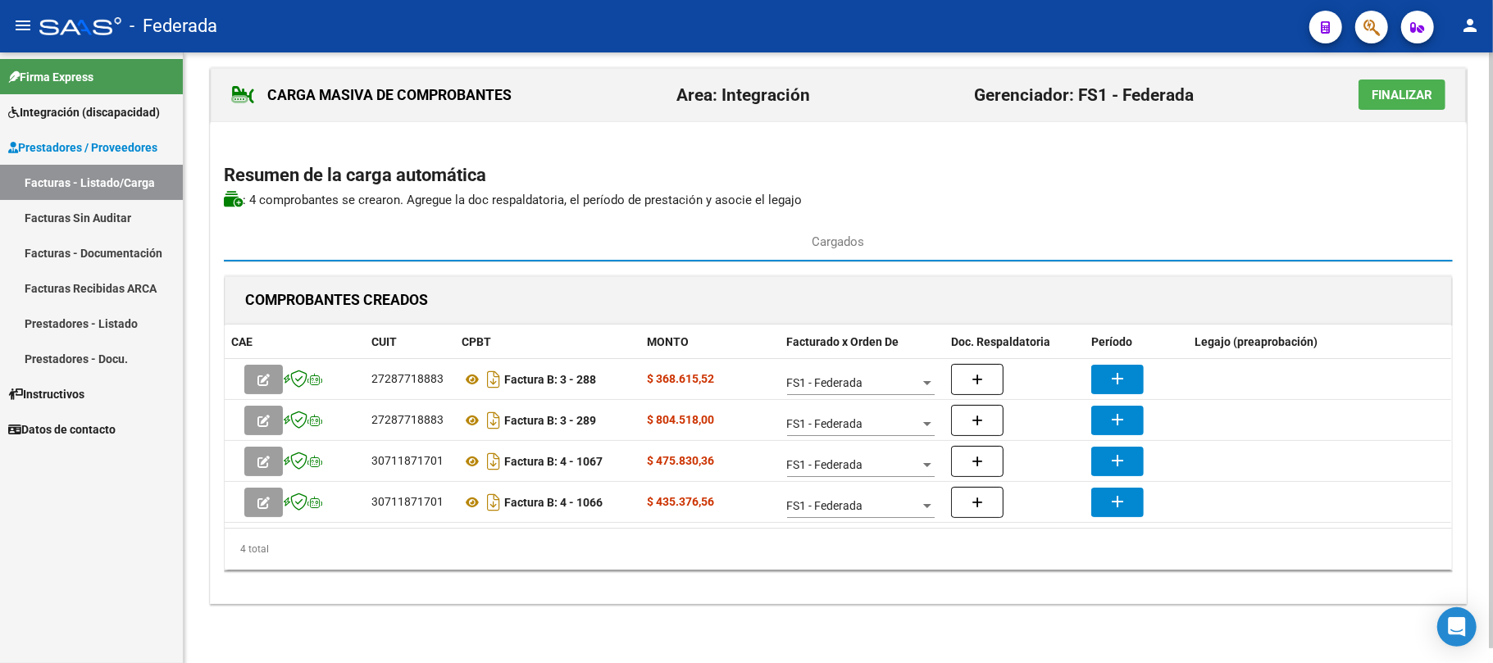
copy div "27287718883"
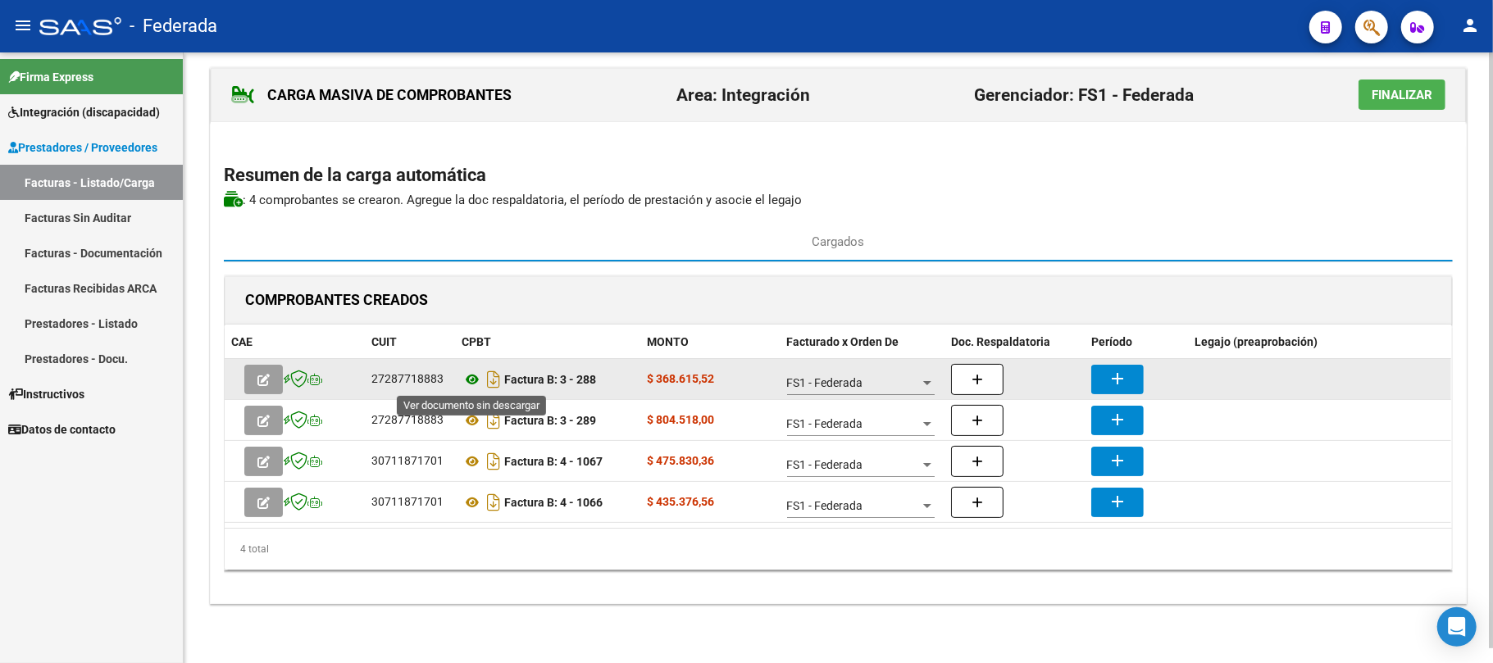
click at [466, 381] on icon at bounding box center [472, 380] width 21 height 20
click at [472, 377] on icon at bounding box center [472, 380] width 21 height 20
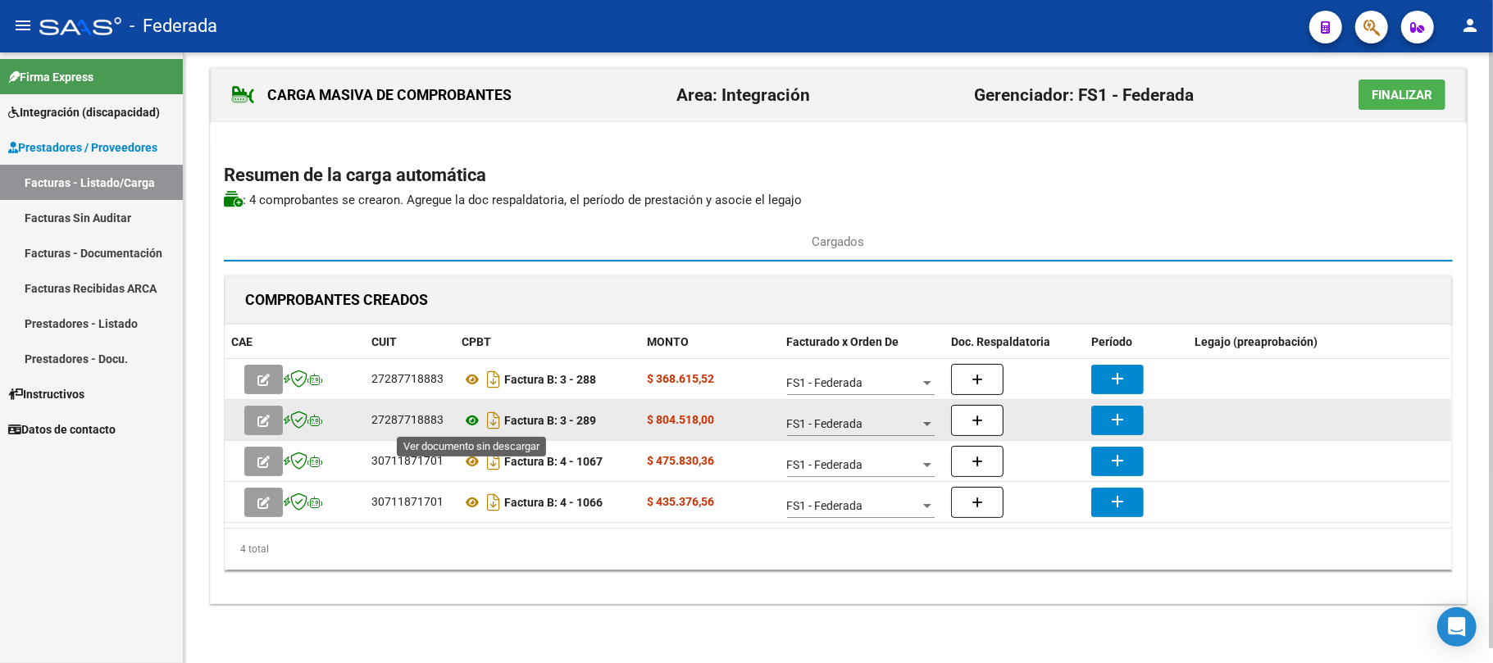
click at [469, 418] on icon at bounding box center [472, 421] width 21 height 20
click at [394, 417] on div "27287718883" at bounding box center [407, 420] width 72 height 19
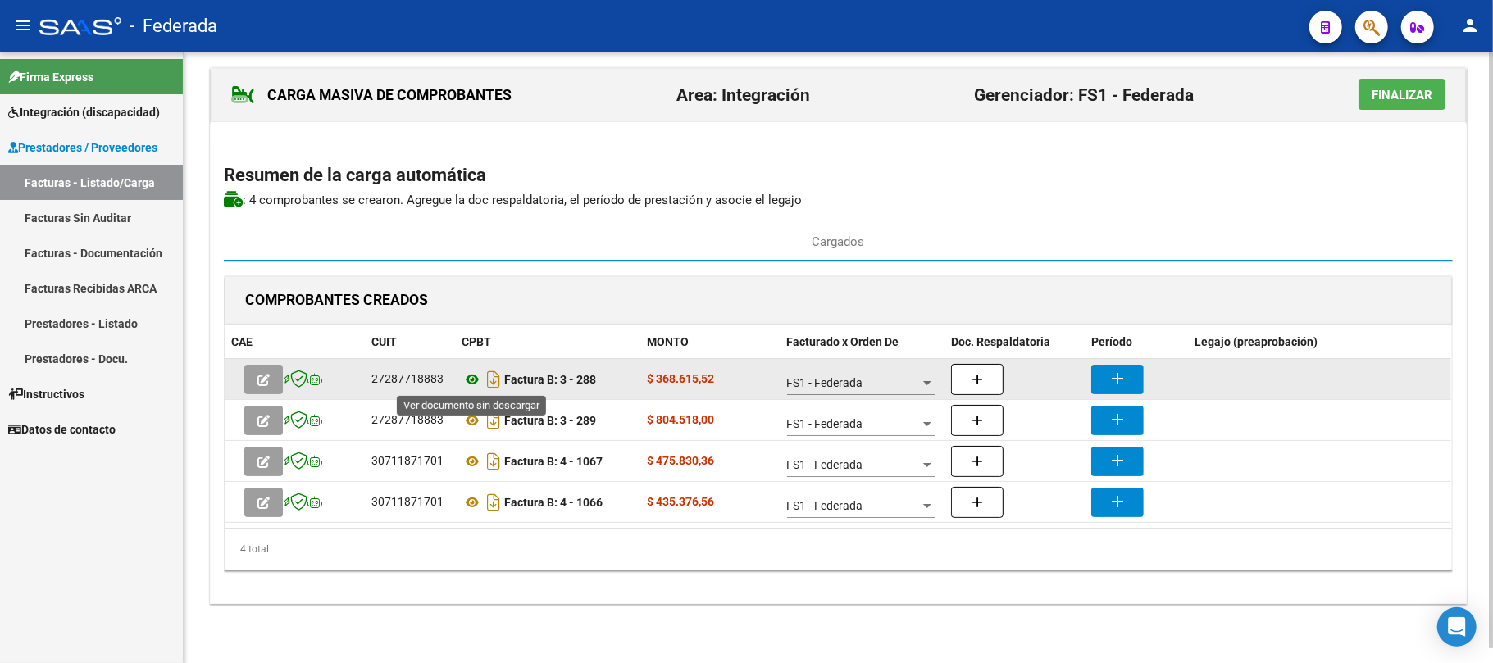
click at [472, 380] on icon at bounding box center [472, 380] width 21 height 20
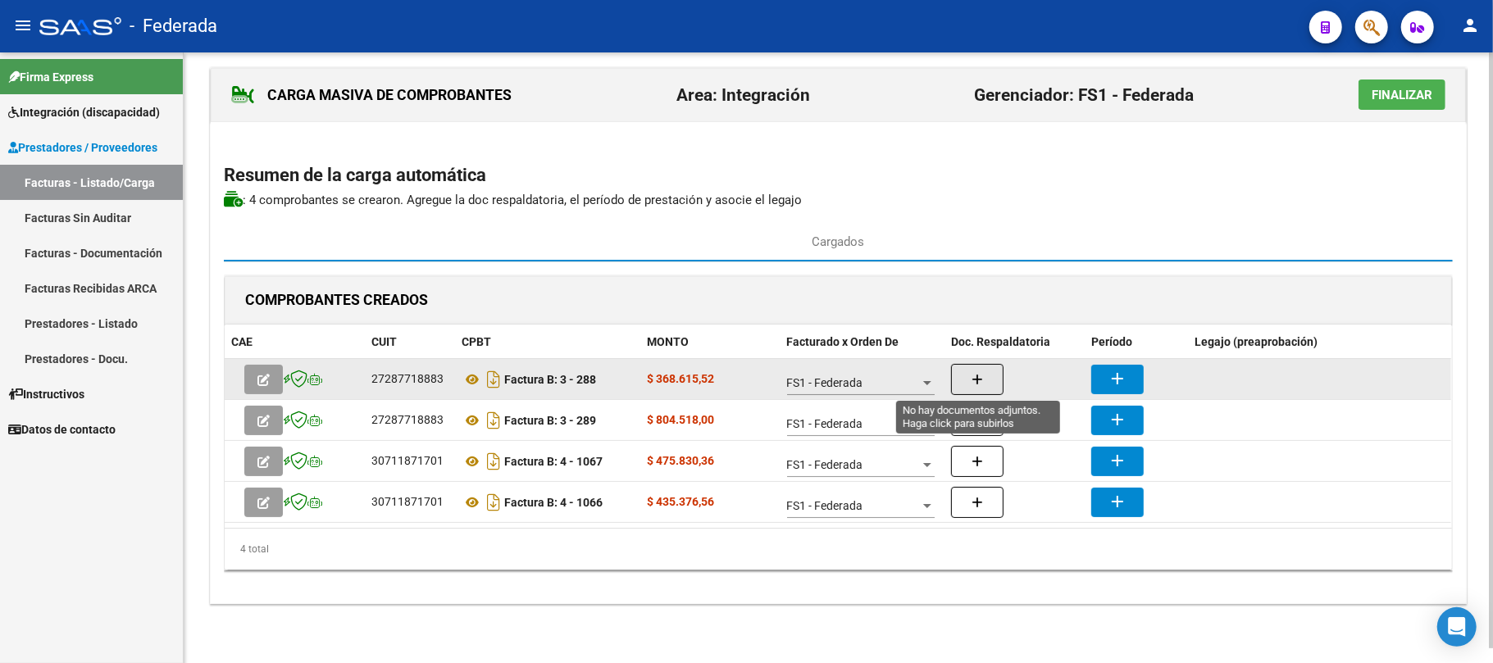
click at [959, 369] on button "button" at bounding box center [977, 379] width 52 height 31
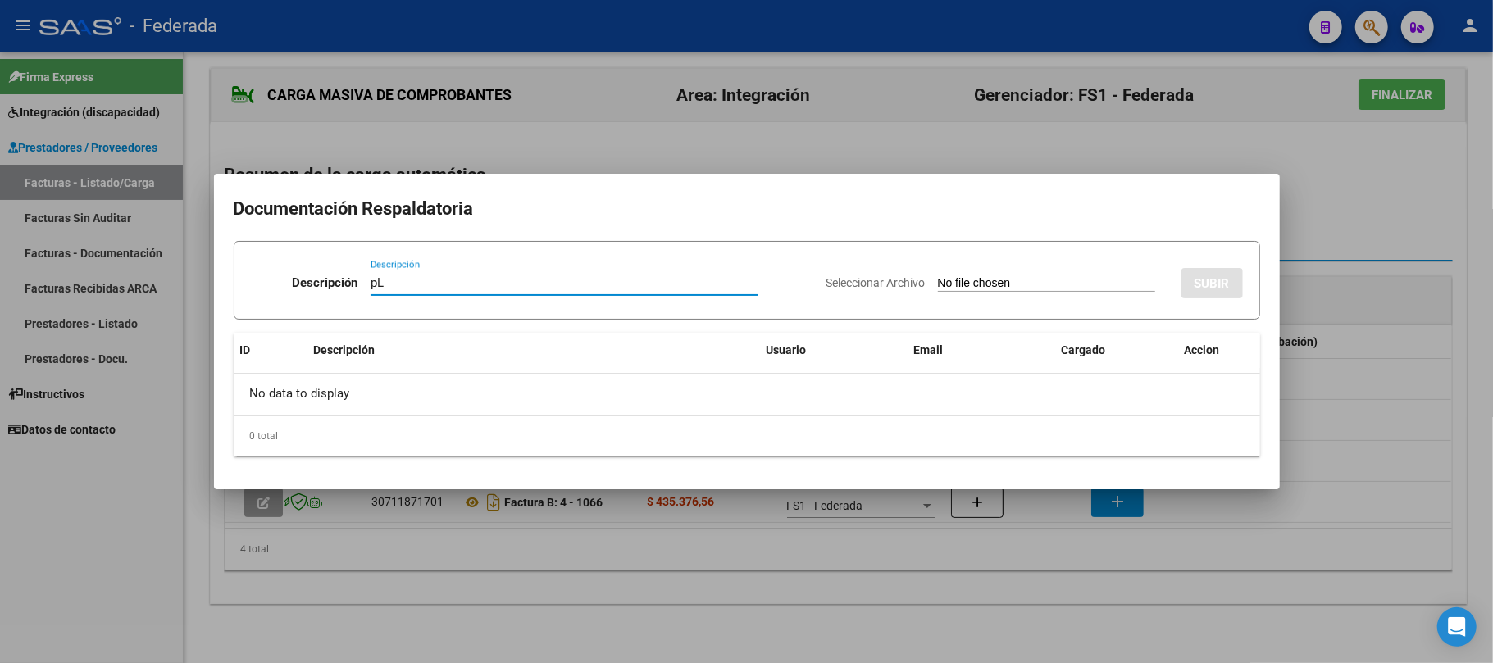
type input "p"
type input "Pl"
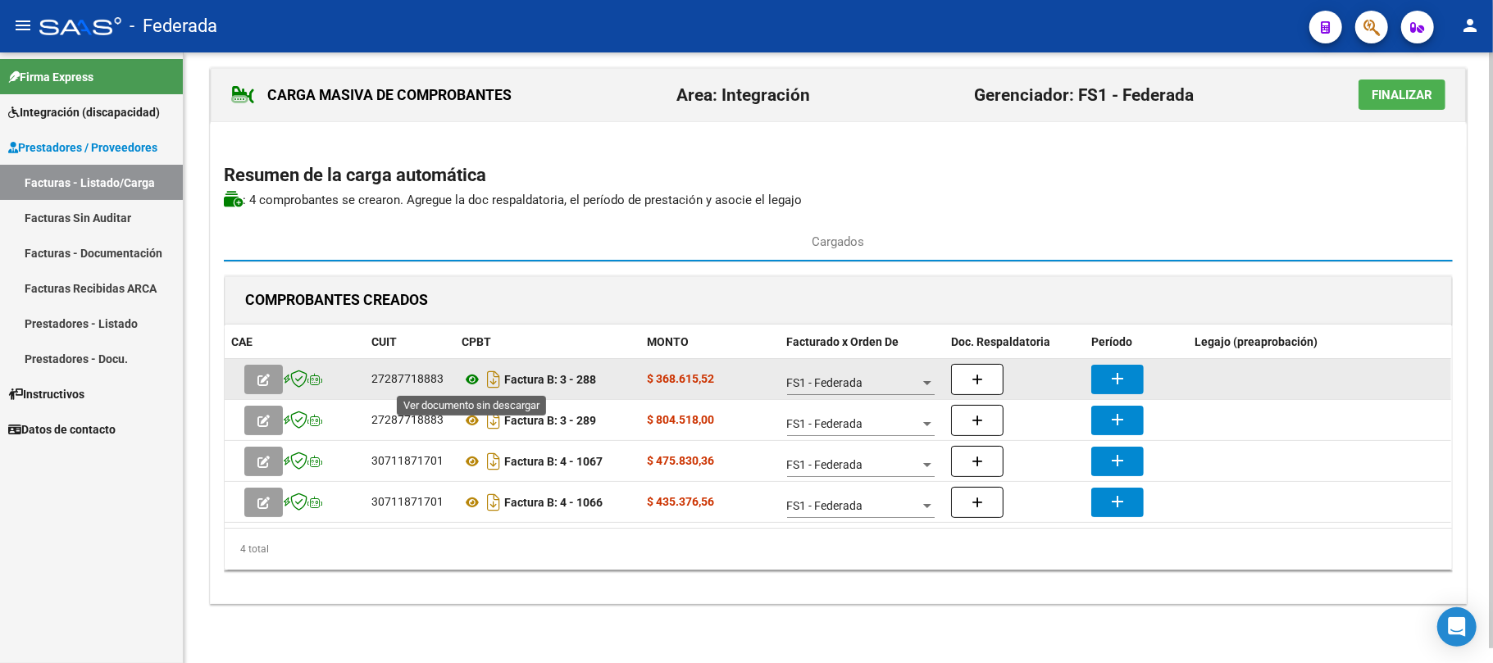
click at [472, 374] on icon at bounding box center [472, 380] width 21 height 20
click at [1107, 382] on button "add" at bounding box center [1117, 380] width 52 height 30
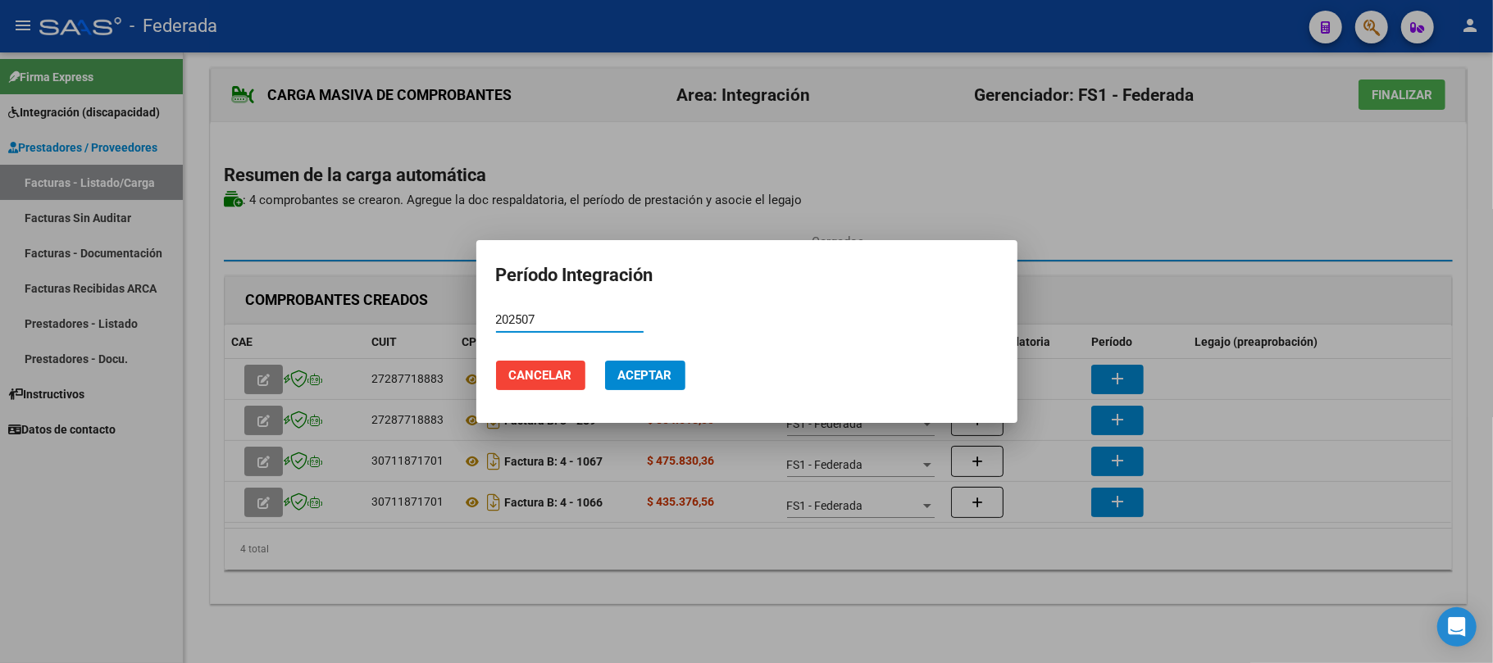
type input "202507"
click at [667, 384] on button "Aceptar" at bounding box center [645, 376] width 80 height 30
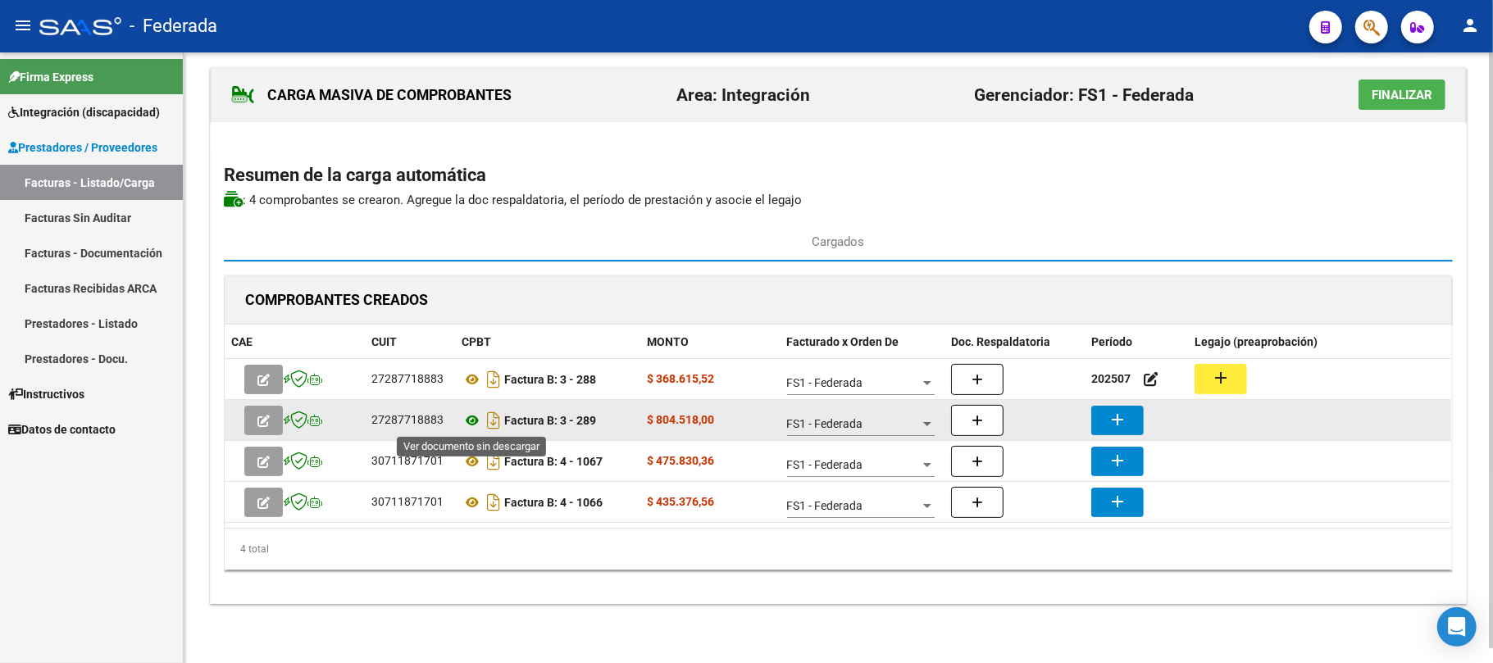
click at [467, 418] on icon at bounding box center [472, 421] width 21 height 20
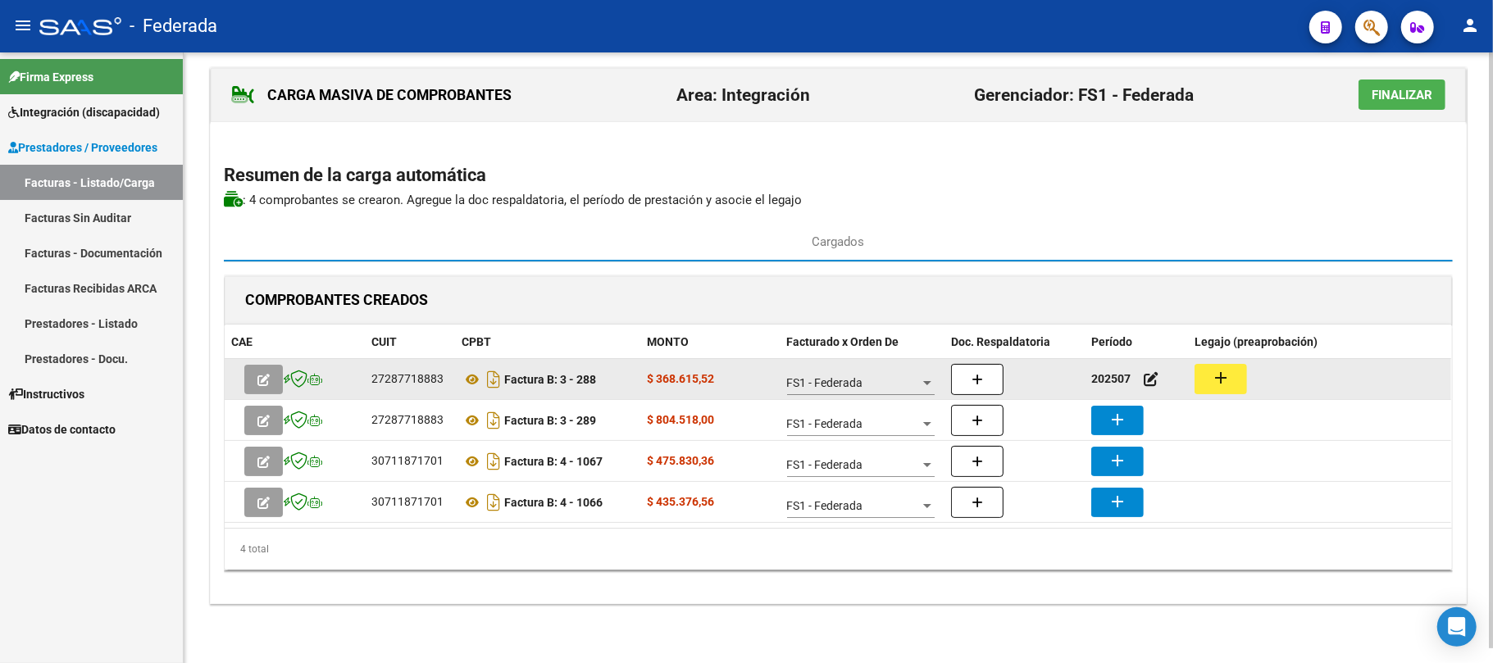
click at [1097, 380] on strong "202507" at bounding box center [1110, 378] width 39 height 13
copy strong "202507"
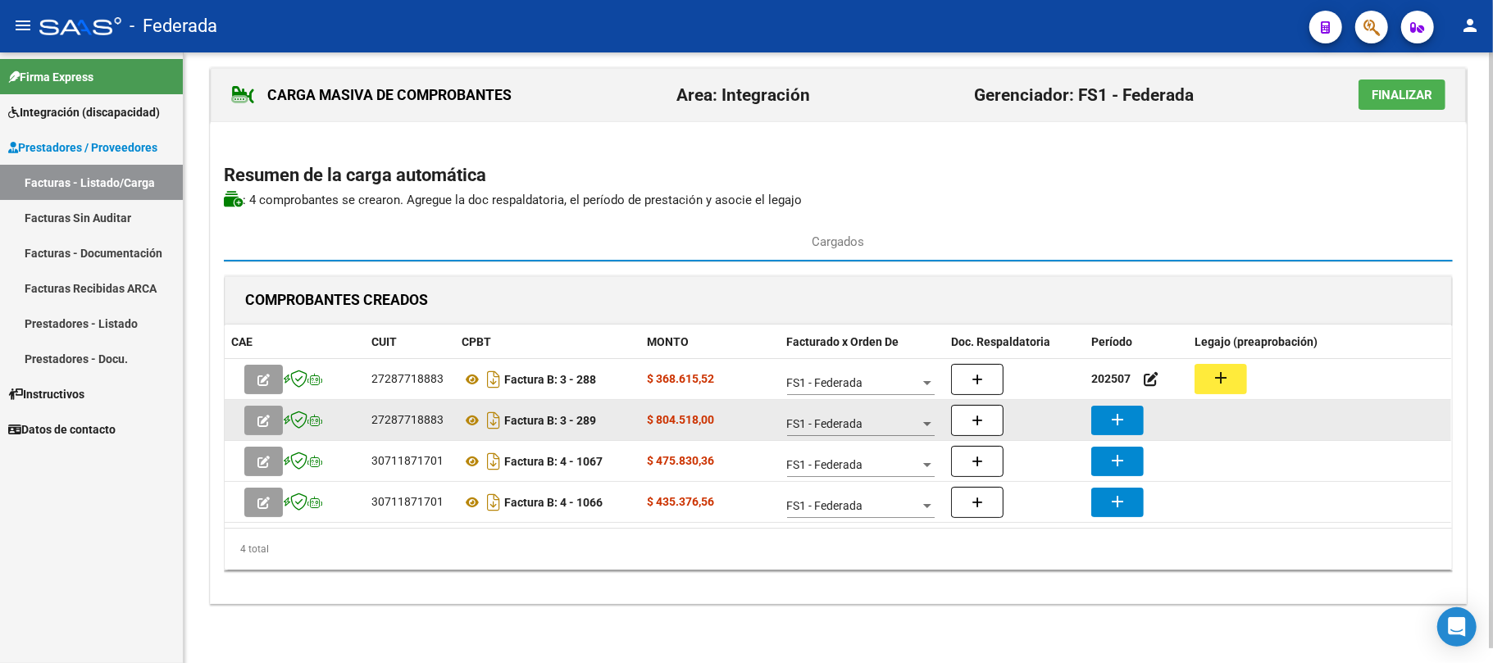
click at [1125, 413] on mat-icon "add" at bounding box center [1118, 420] width 20 height 20
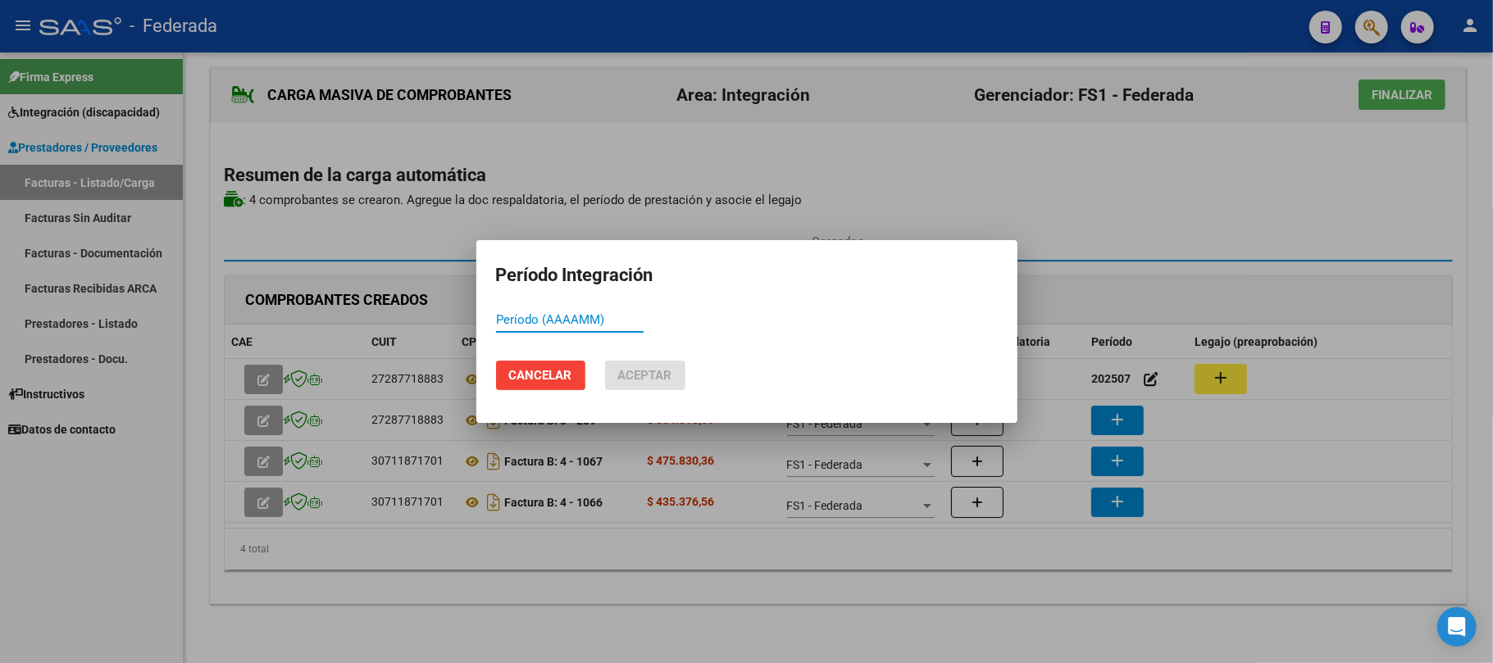
paste input "202507"
type input "202507"
click at [641, 381] on span "Aceptar" at bounding box center [645, 375] width 54 height 15
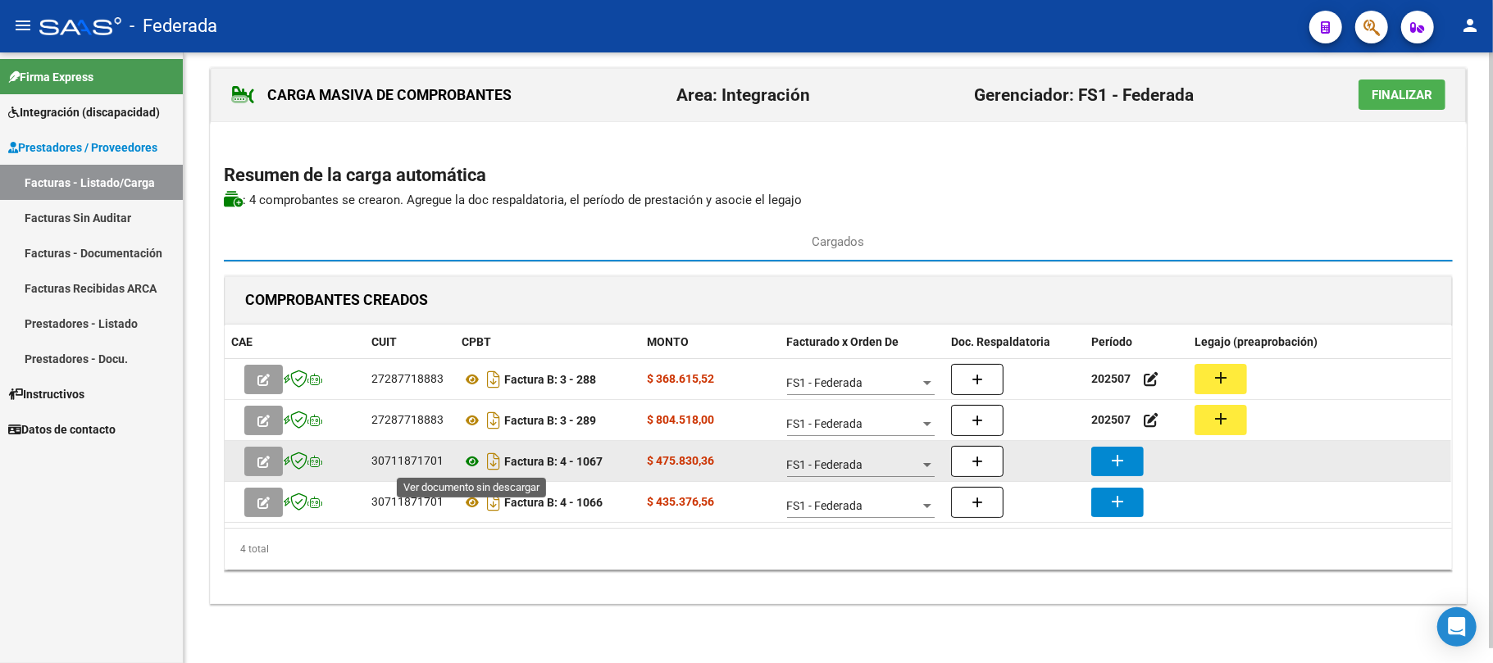
click at [467, 467] on icon at bounding box center [472, 462] width 21 height 20
click at [1123, 467] on mat-icon "add" at bounding box center [1118, 461] width 20 height 20
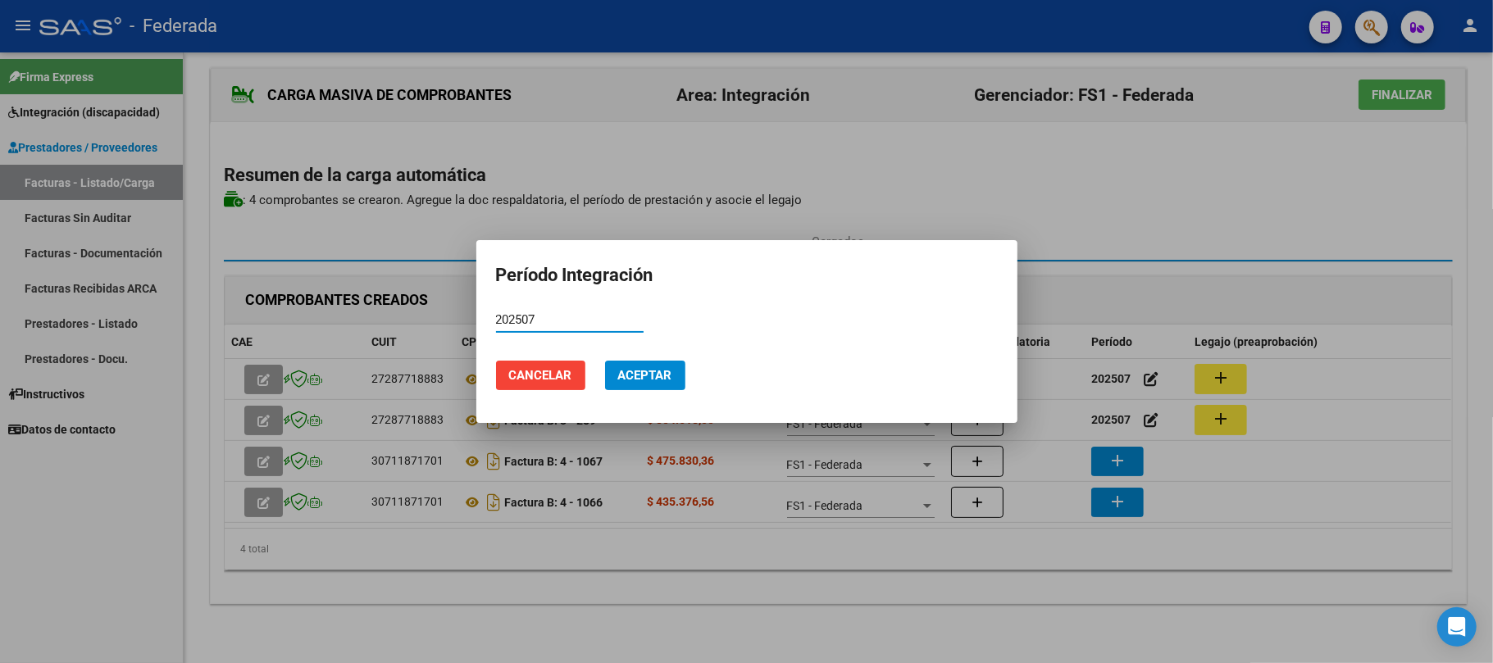
type input "202507"
click at [674, 385] on button "Aceptar" at bounding box center [645, 376] width 80 height 30
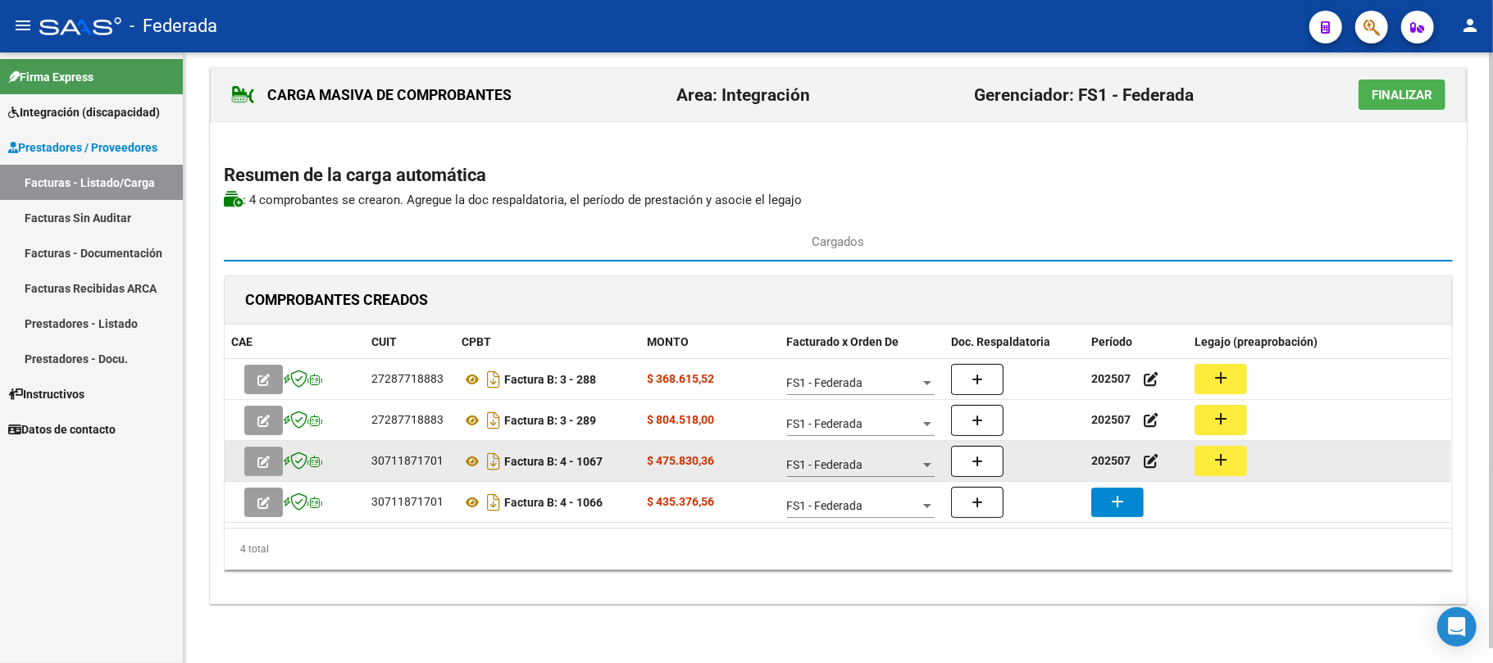
click at [407, 462] on div "30711871701" at bounding box center [407, 461] width 72 height 19
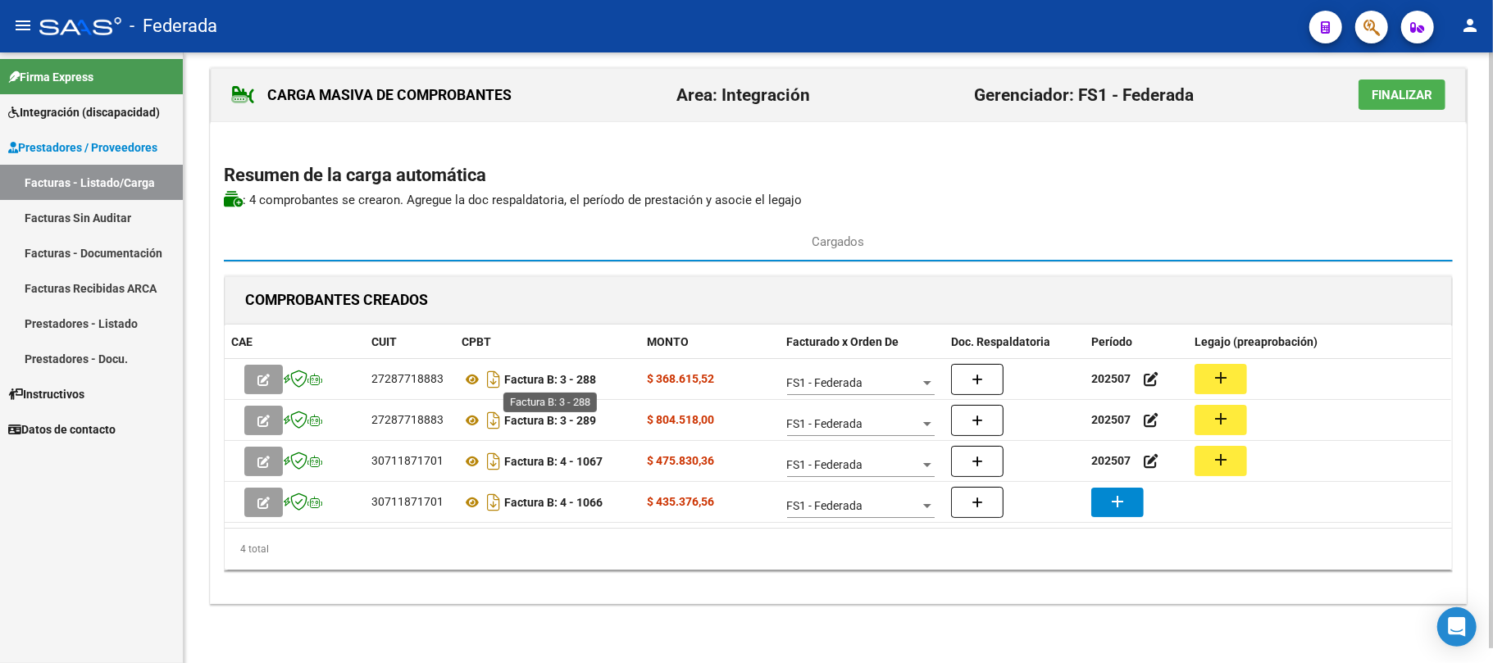
copy div "30711871701"
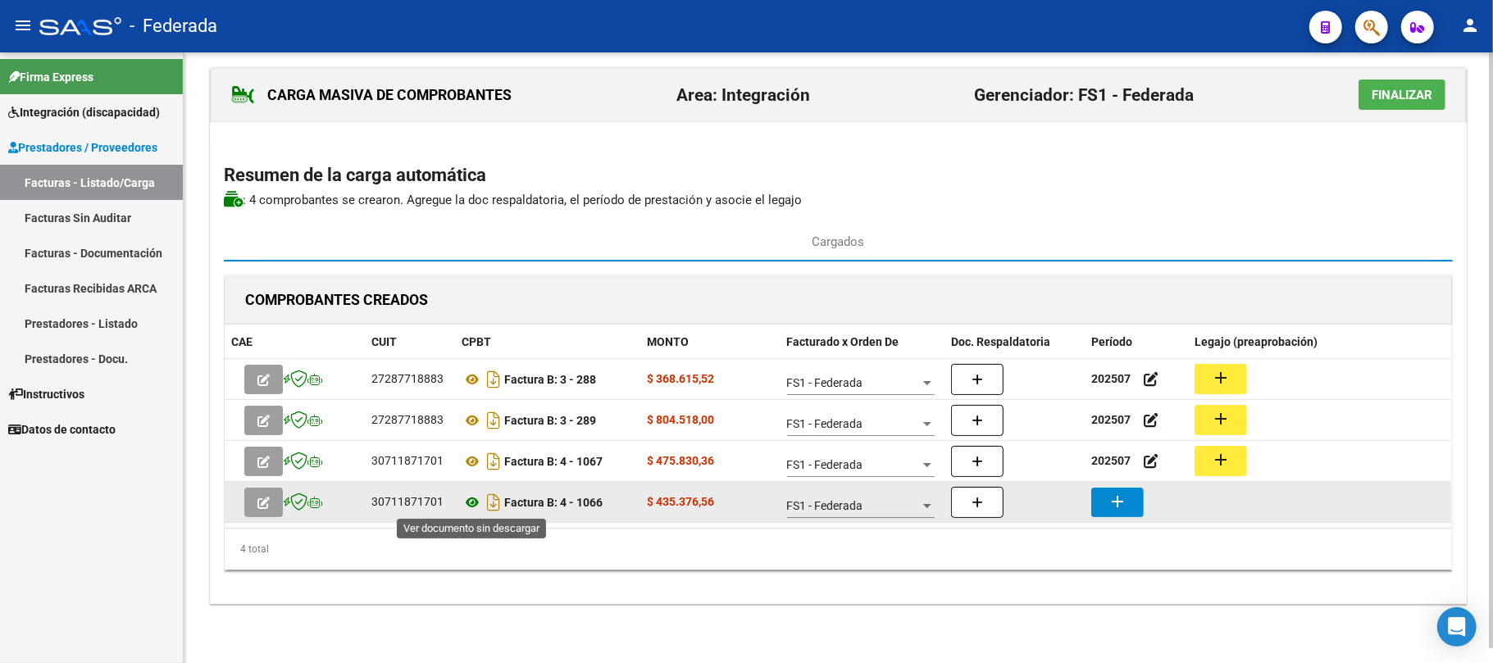
click at [470, 505] on icon at bounding box center [472, 503] width 21 height 20
click at [467, 503] on icon at bounding box center [472, 503] width 21 height 20
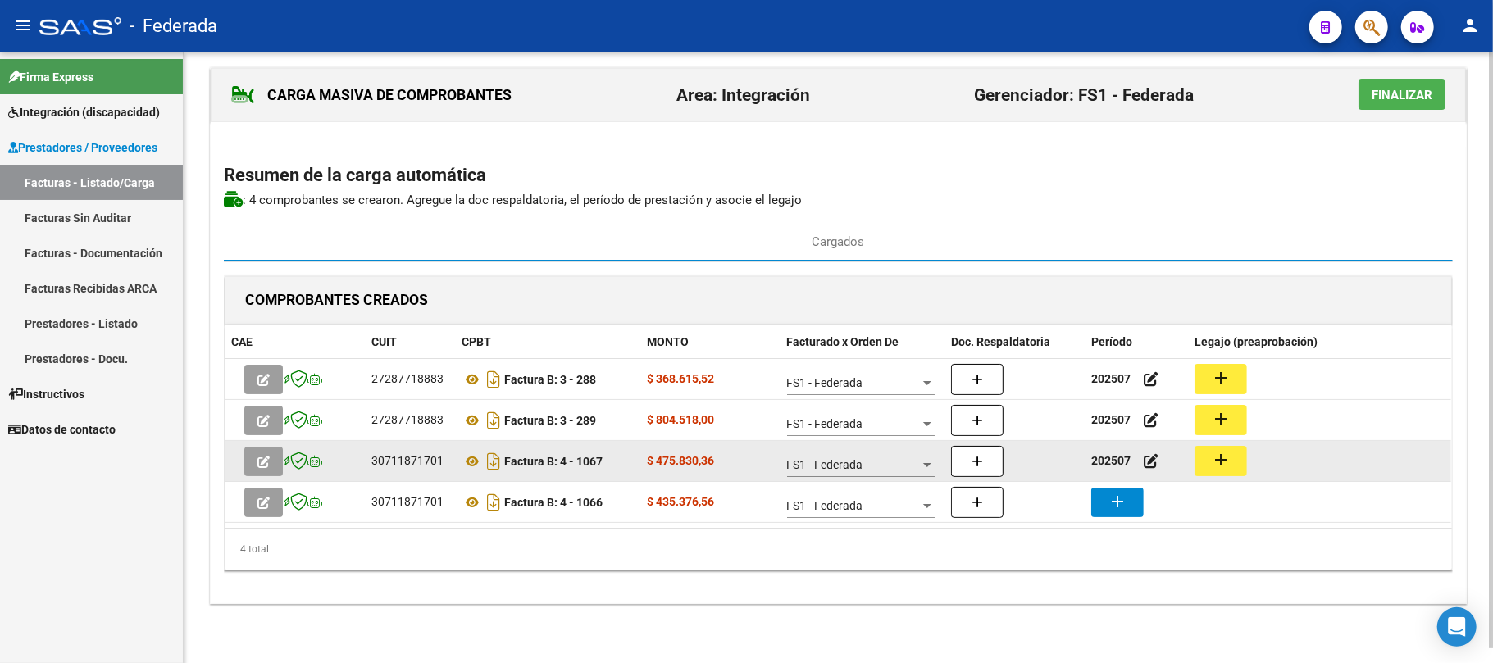
click at [1100, 466] on strong "202507" at bounding box center [1110, 460] width 39 height 13
click at [1102, 466] on strong "202507" at bounding box center [1110, 460] width 39 height 13
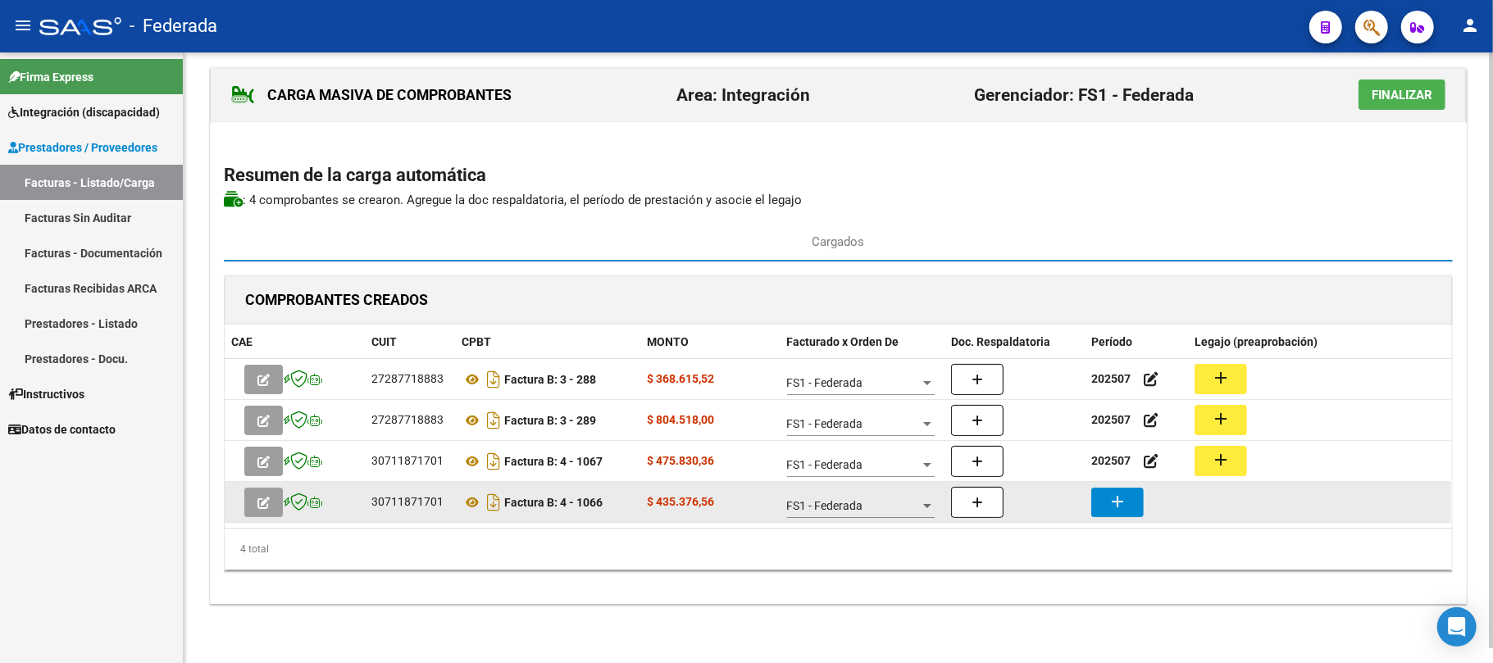
click at [1109, 492] on mat-icon "add" at bounding box center [1118, 502] width 20 height 20
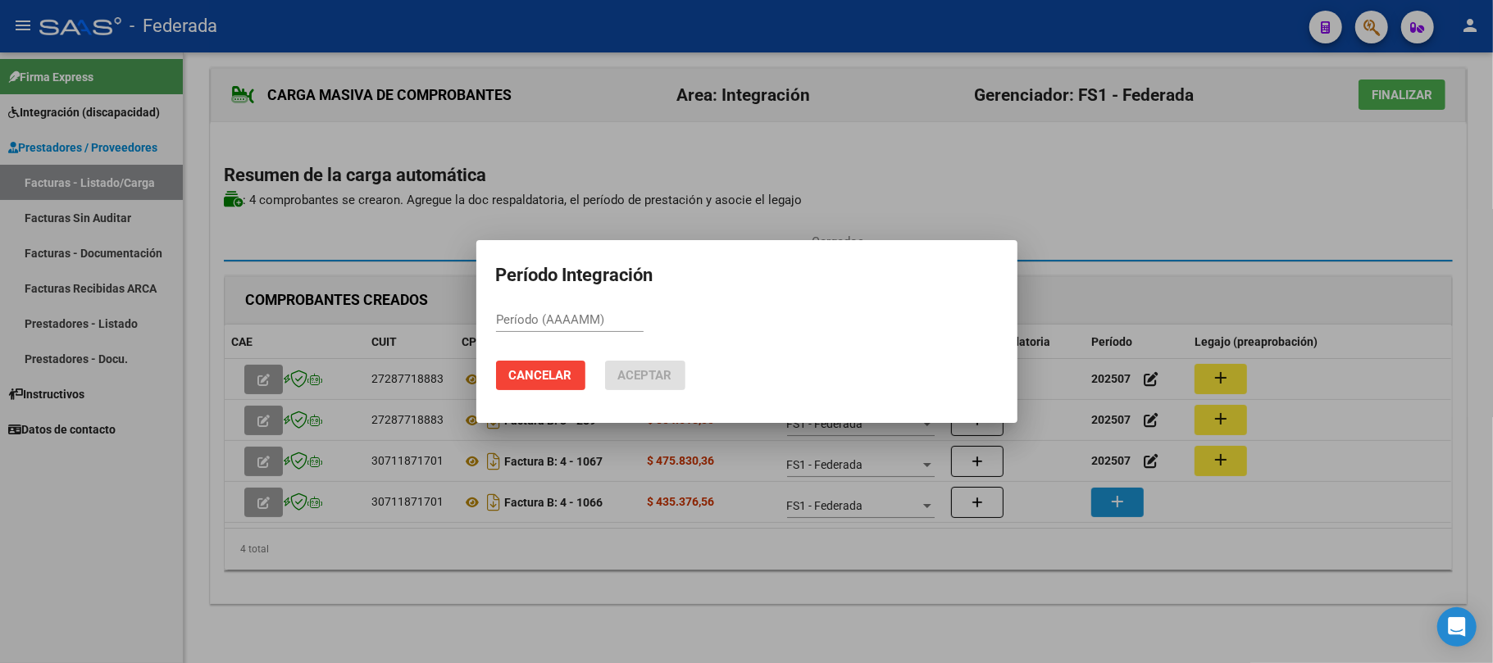
paste input "202507"
type input "202507"
click at [671, 376] on span "Aceptar" at bounding box center [645, 375] width 54 height 15
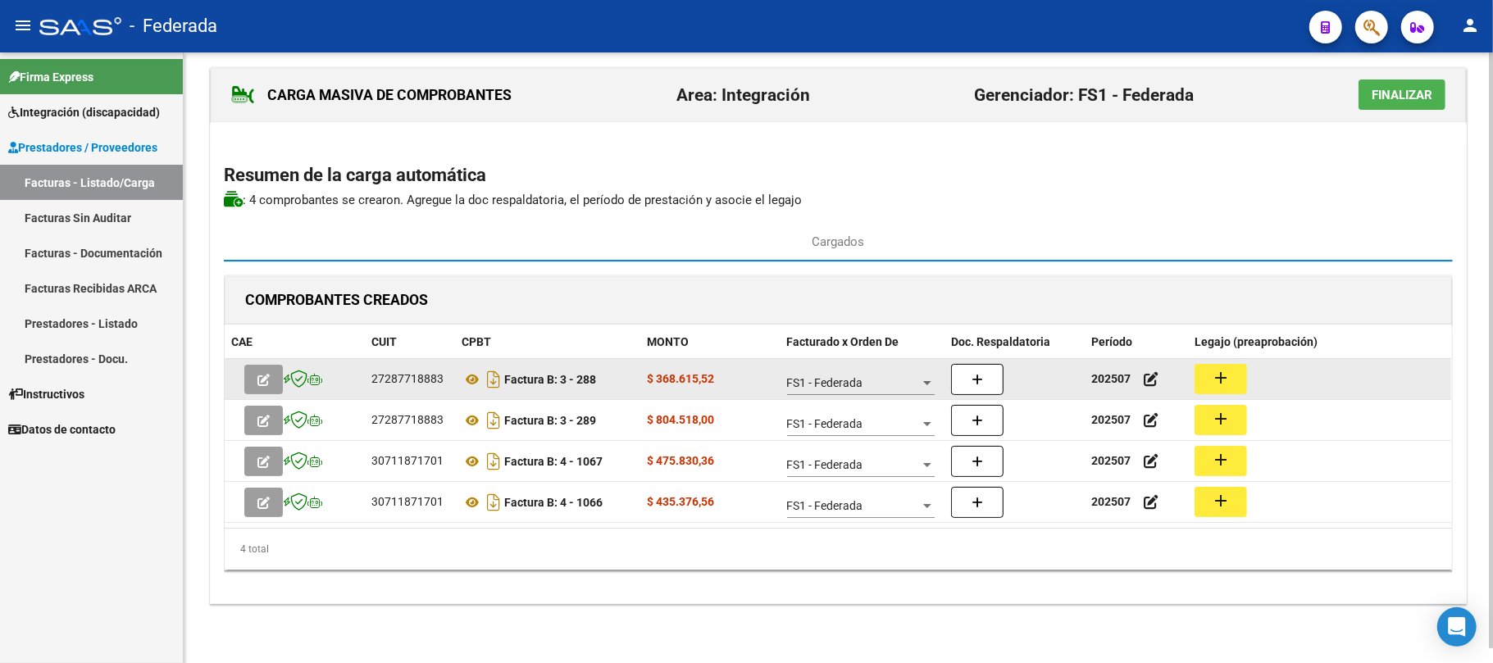
click at [1212, 375] on mat-icon "add" at bounding box center [1221, 378] width 20 height 20
click at [1208, 377] on button "add" at bounding box center [1221, 379] width 52 height 30
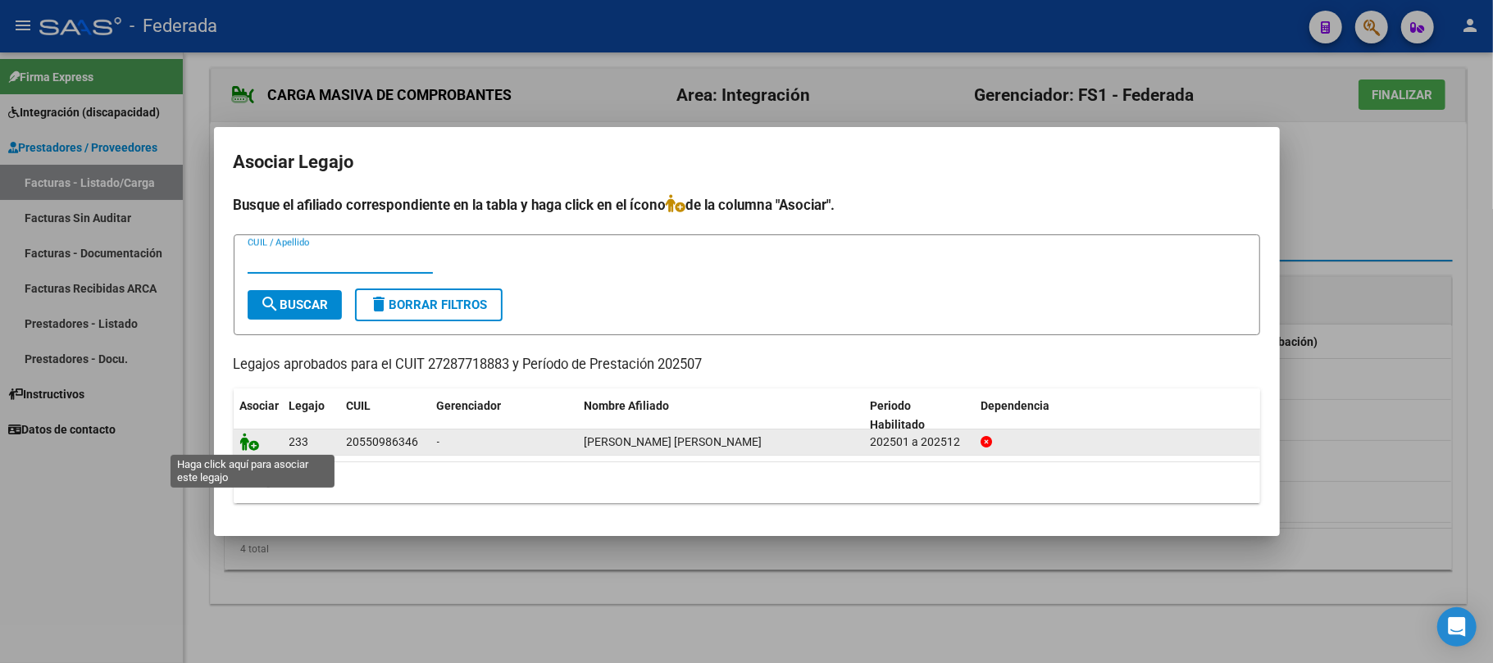
click at [249, 439] on icon at bounding box center [250, 442] width 20 height 18
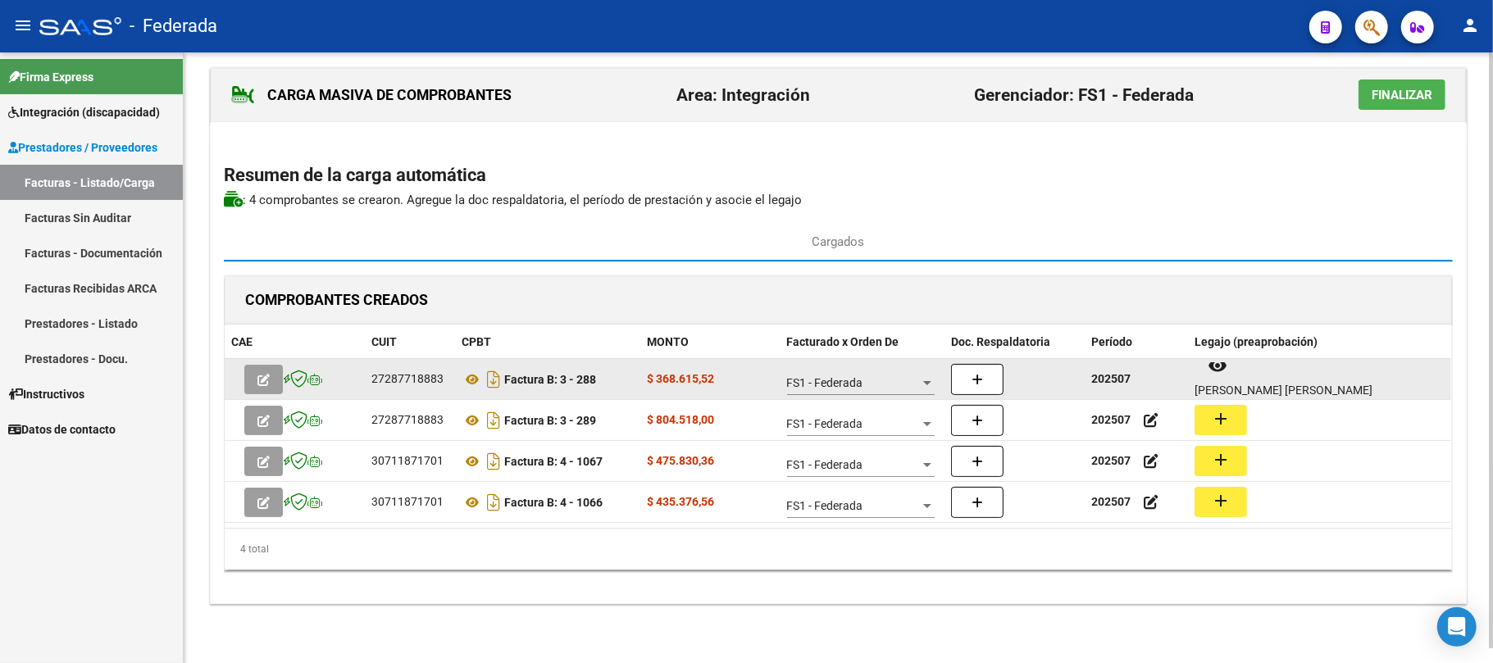
scroll to position [13, 0]
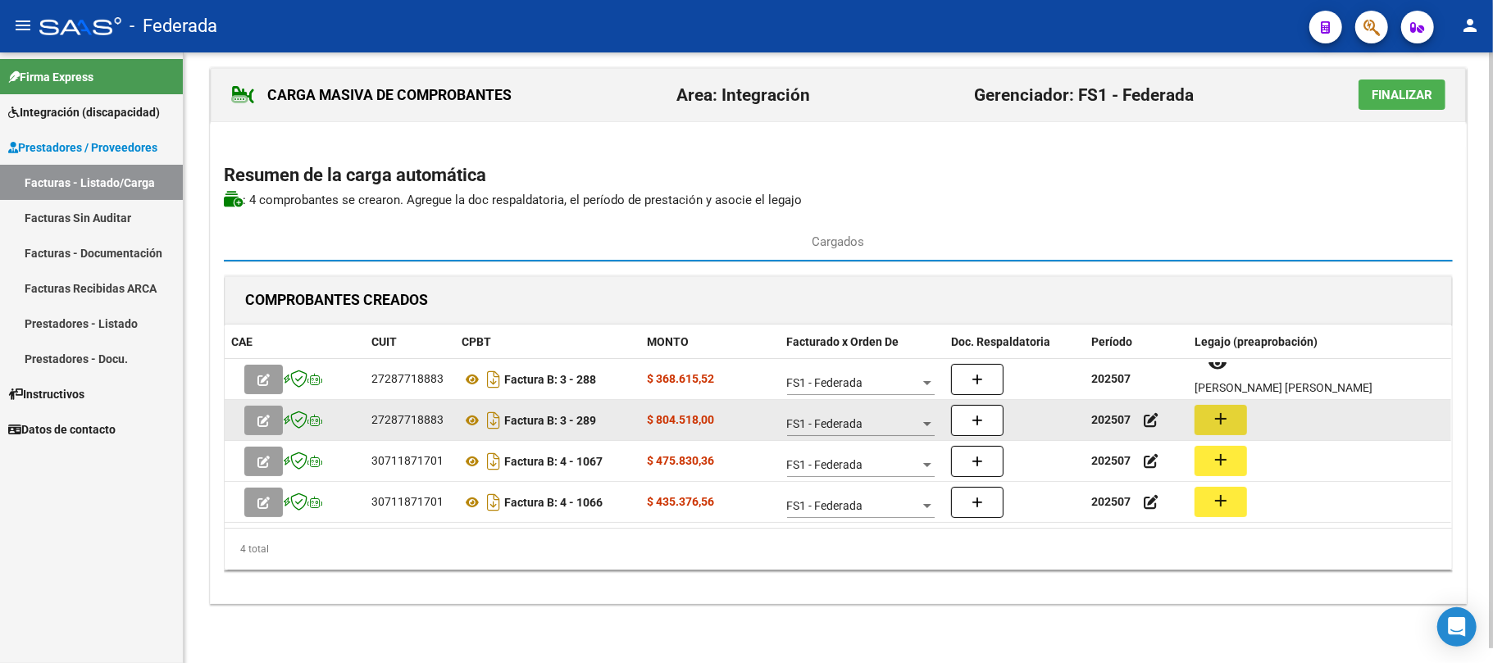
click at [1221, 415] on mat-icon "add" at bounding box center [1221, 419] width 20 height 20
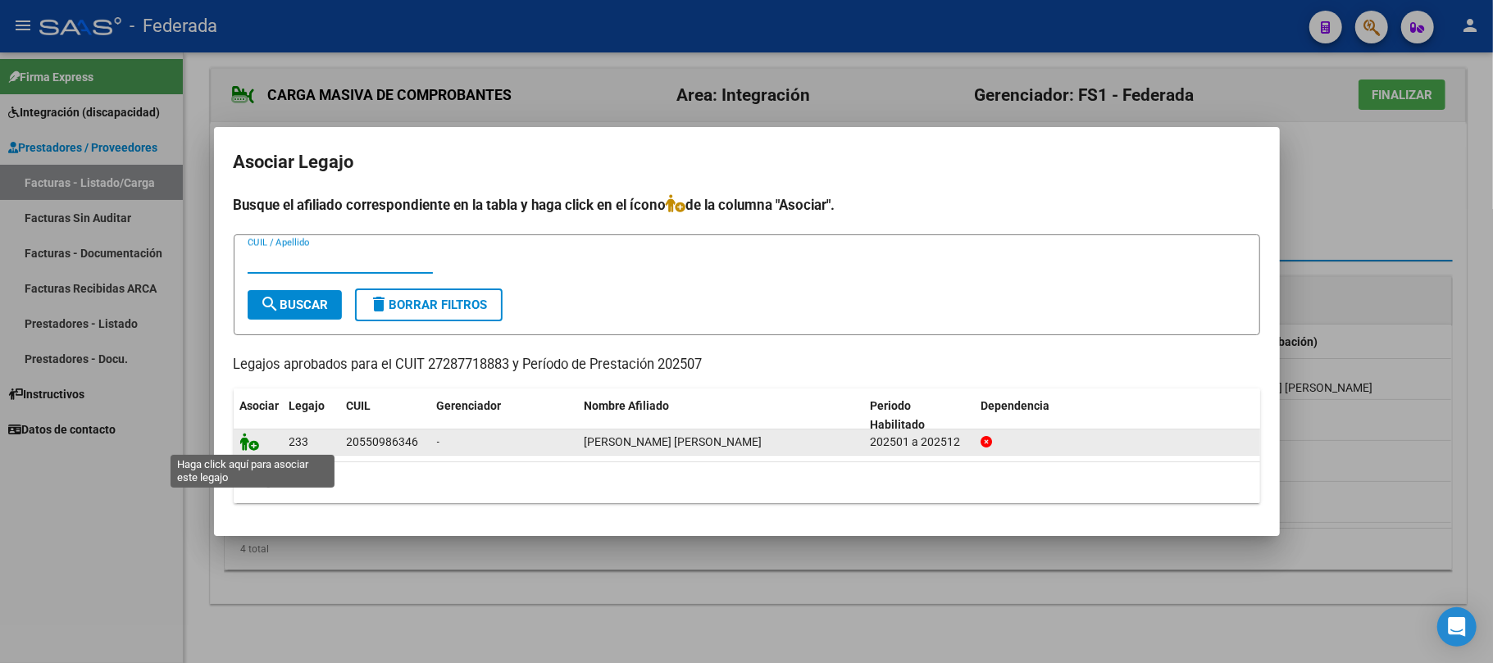
click at [247, 443] on icon at bounding box center [250, 442] width 20 height 18
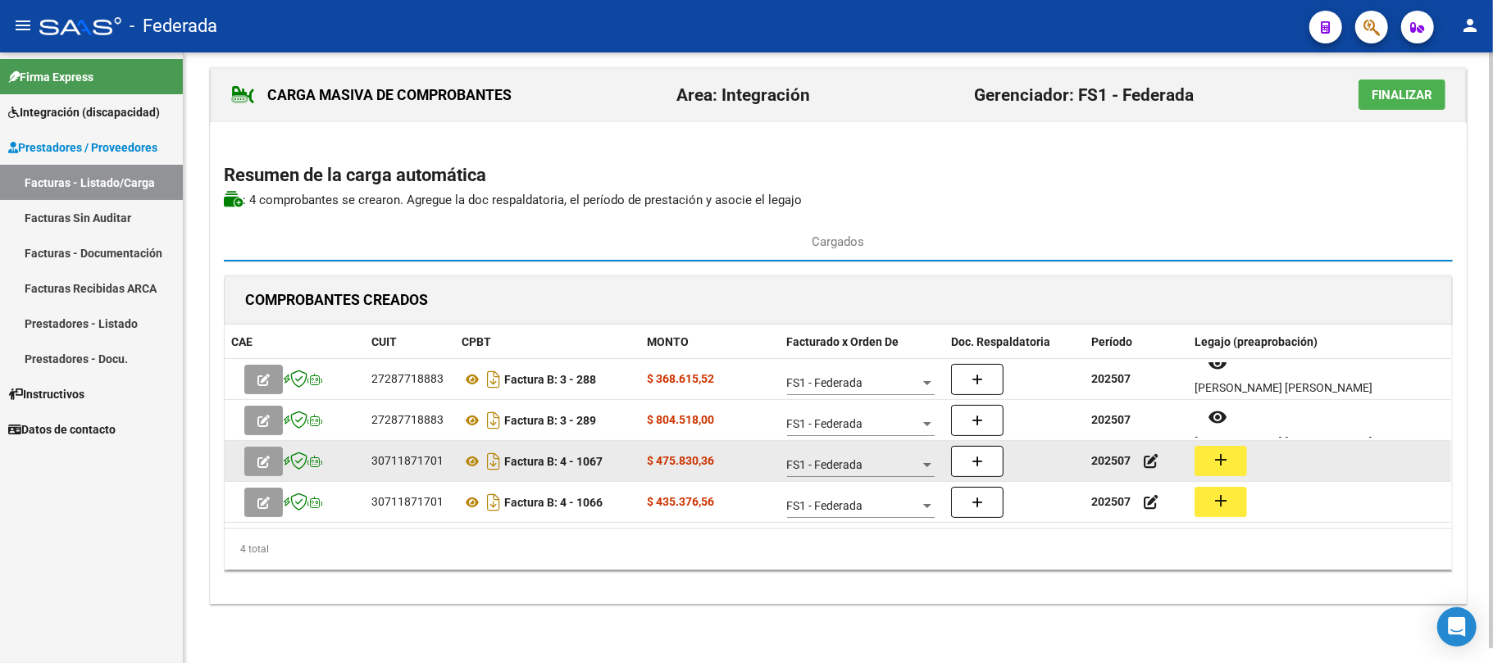
click at [1213, 463] on mat-icon "add" at bounding box center [1221, 460] width 20 height 20
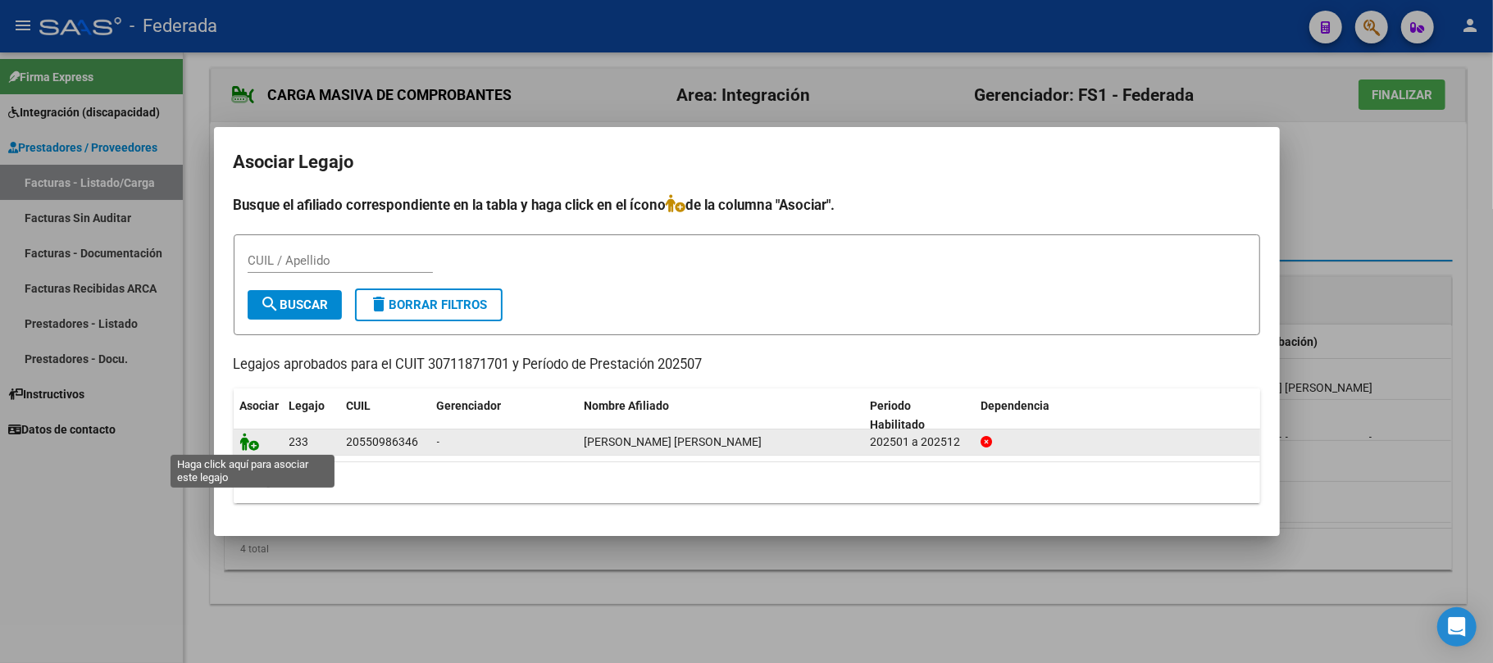
click at [249, 444] on icon at bounding box center [250, 442] width 20 height 18
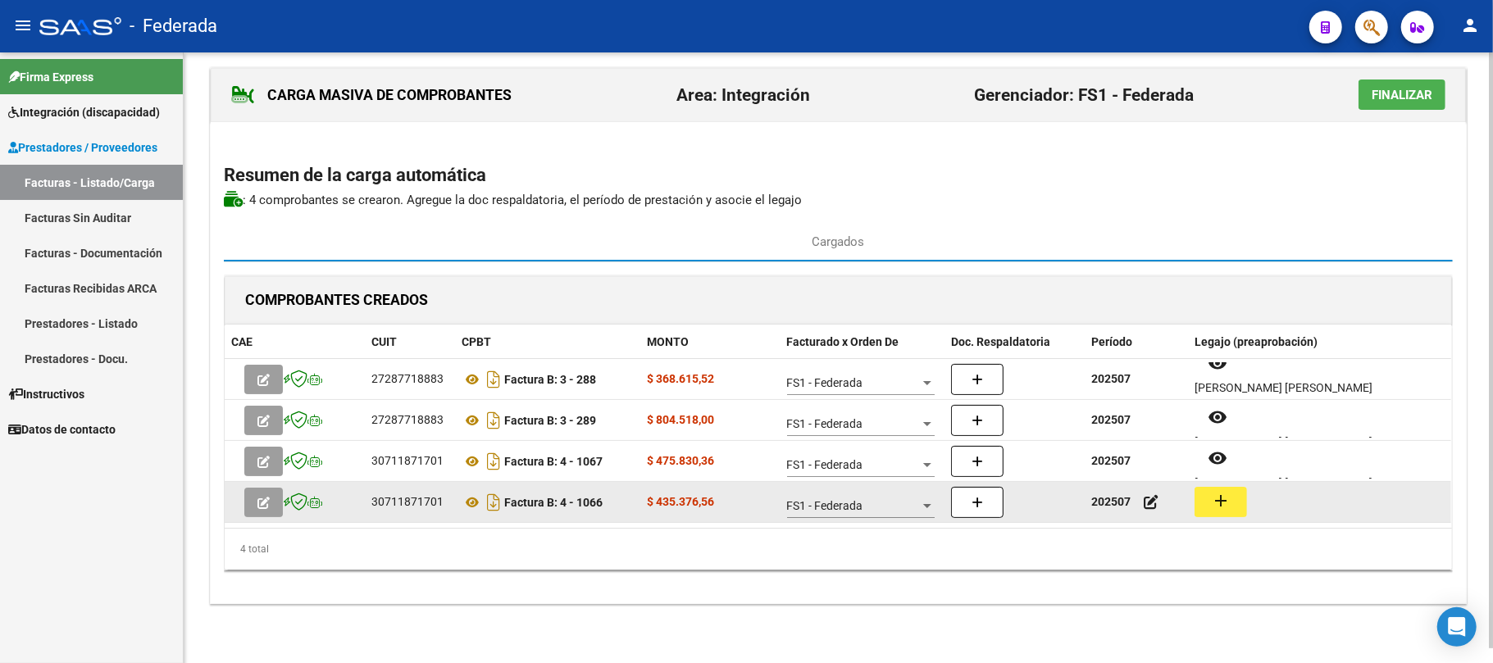
click at [1212, 500] on mat-icon "add" at bounding box center [1221, 501] width 20 height 20
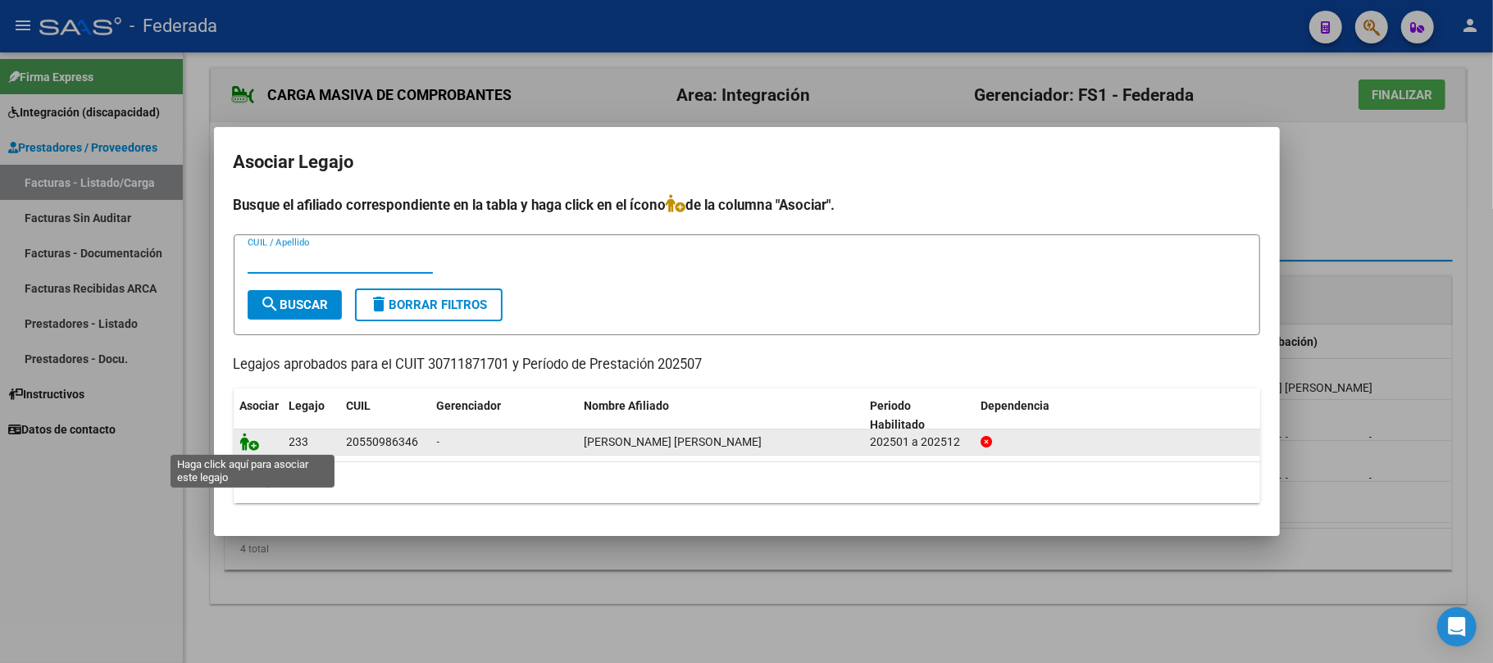
click at [243, 449] on icon at bounding box center [250, 442] width 20 height 18
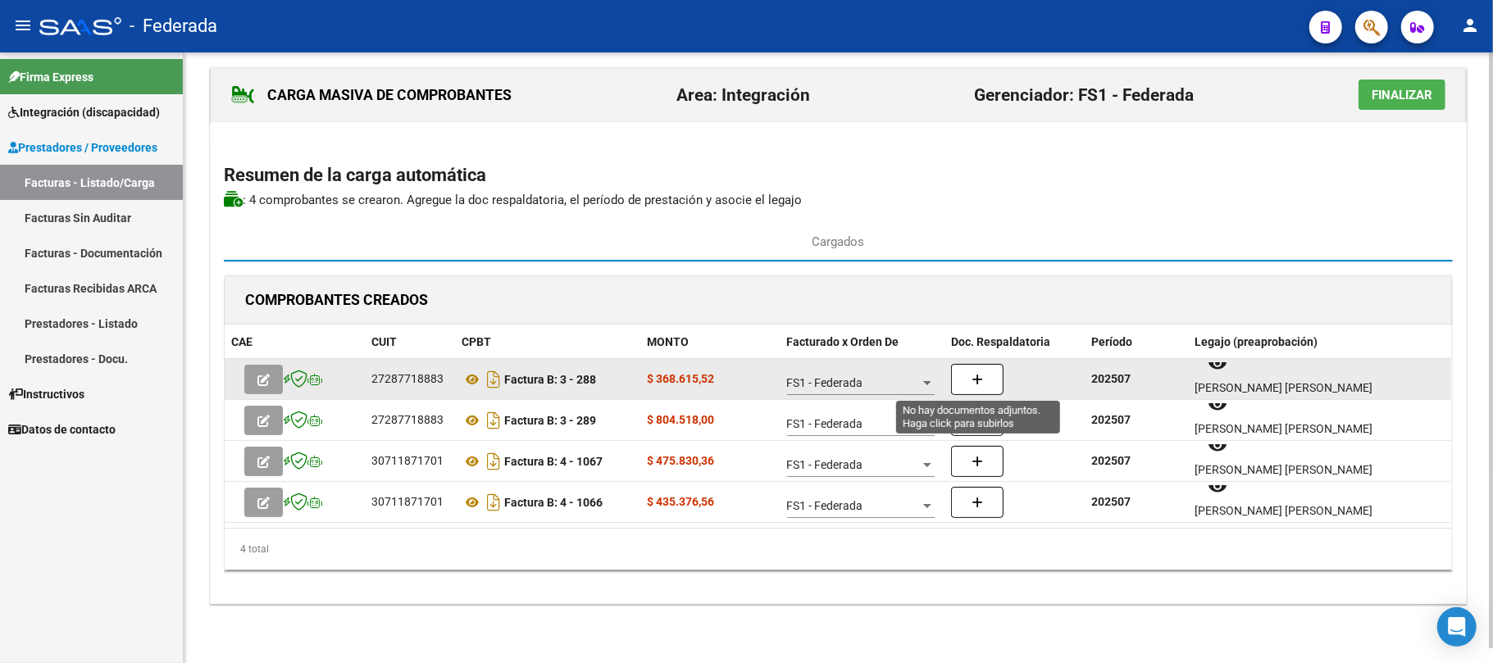
click at [986, 384] on button "button" at bounding box center [977, 379] width 52 height 31
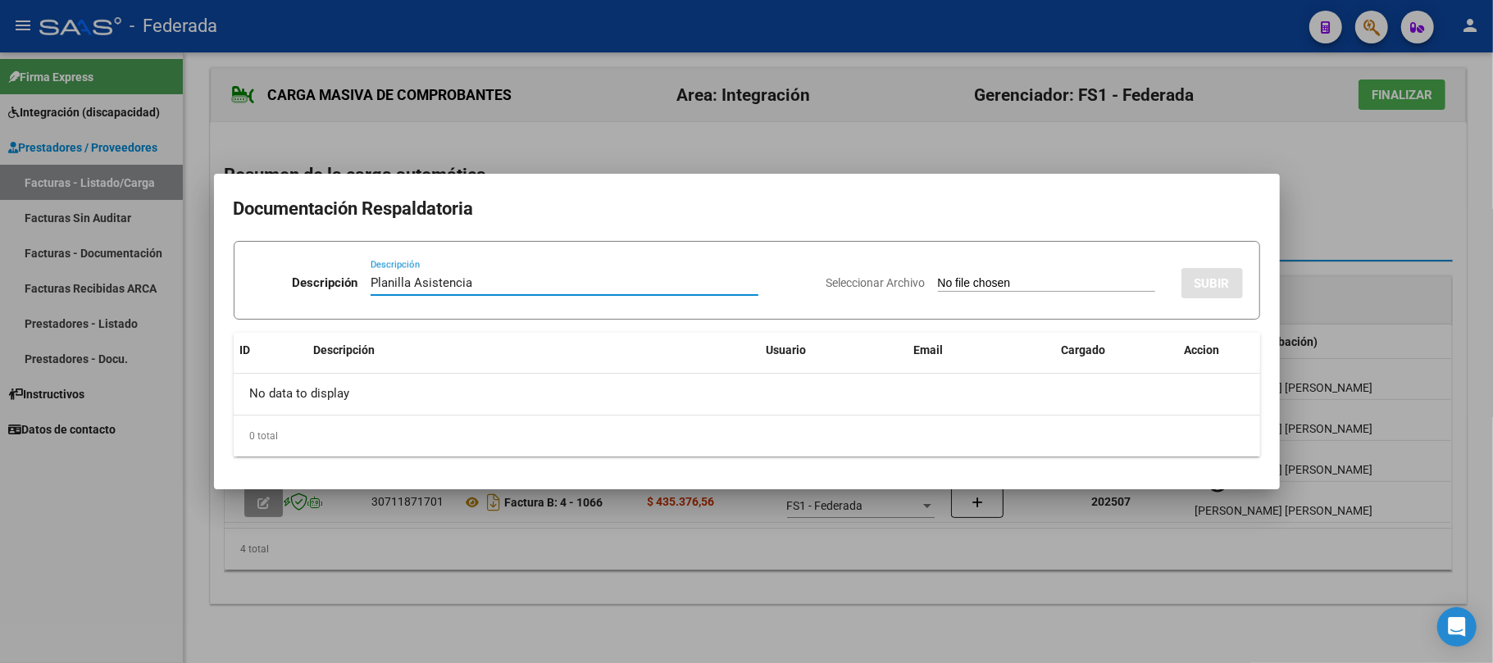
drag, startPoint x: 472, startPoint y: 284, endPoint x: 353, endPoint y: 284, distance: 119.7
click at [353, 284] on div "Descripción Planilla Asistencia Descripción" at bounding box center [532, 286] width 562 height 49
type input "Planilla Asistencia"
click at [968, 284] on input "Seleccionar Archivo" at bounding box center [1046, 284] width 217 height 16
type input "C:\fakepath\TRANSP ASIST.pdf"
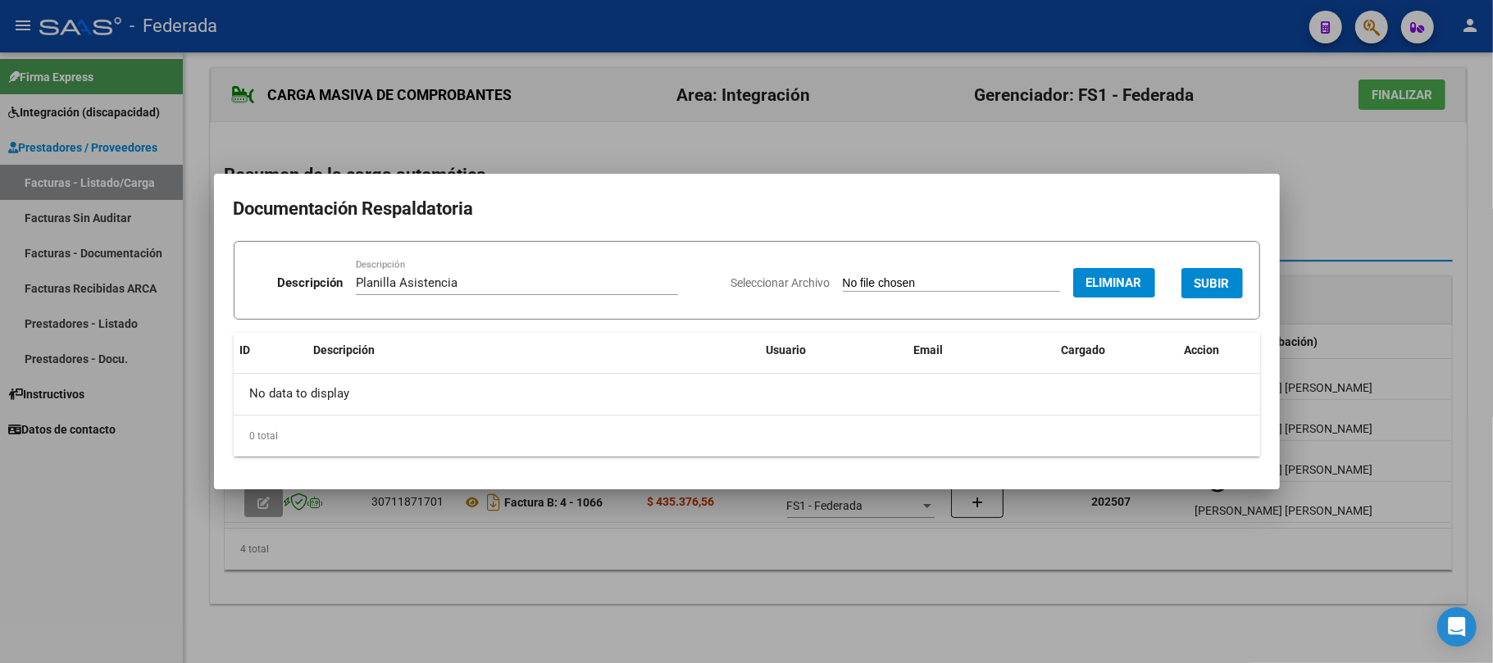
click at [1195, 280] on span "SUBIR" at bounding box center [1212, 283] width 35 height 15
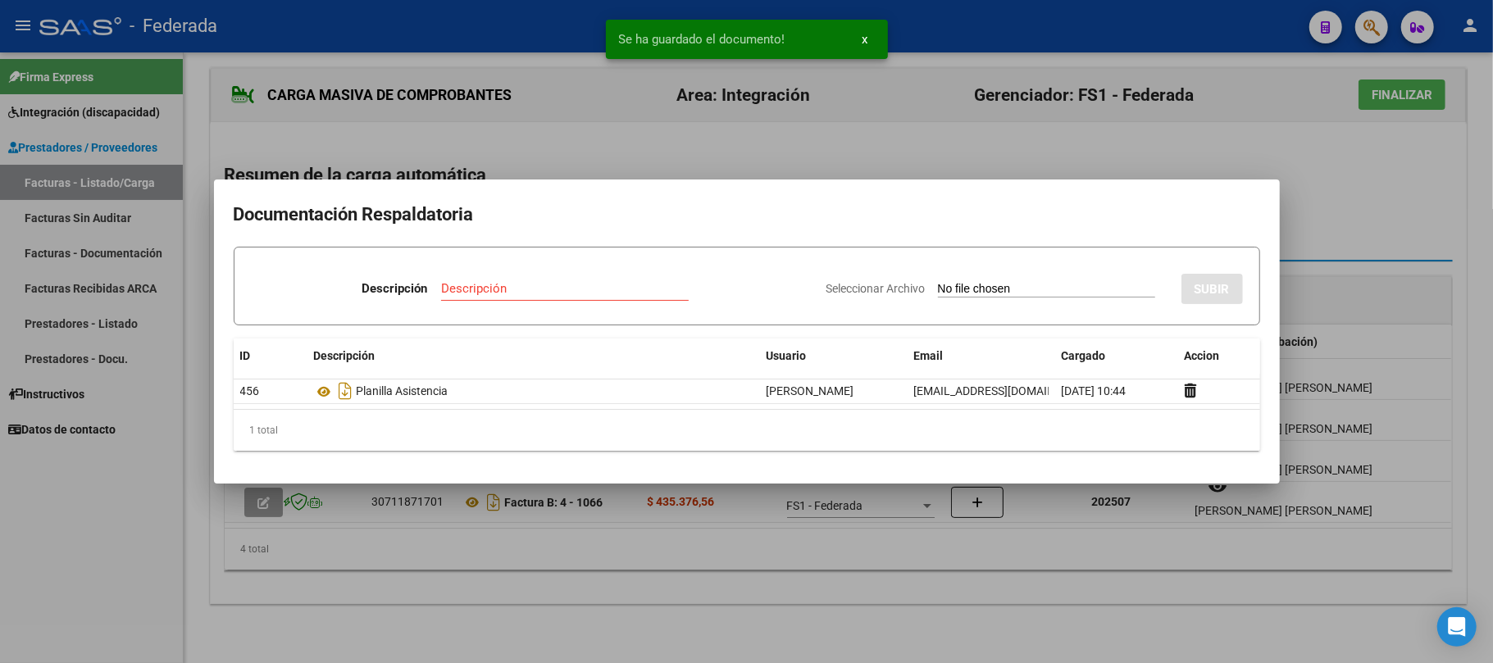
click at [1366, 212] on div at bounding box center [746, 331] width 1493 height 663
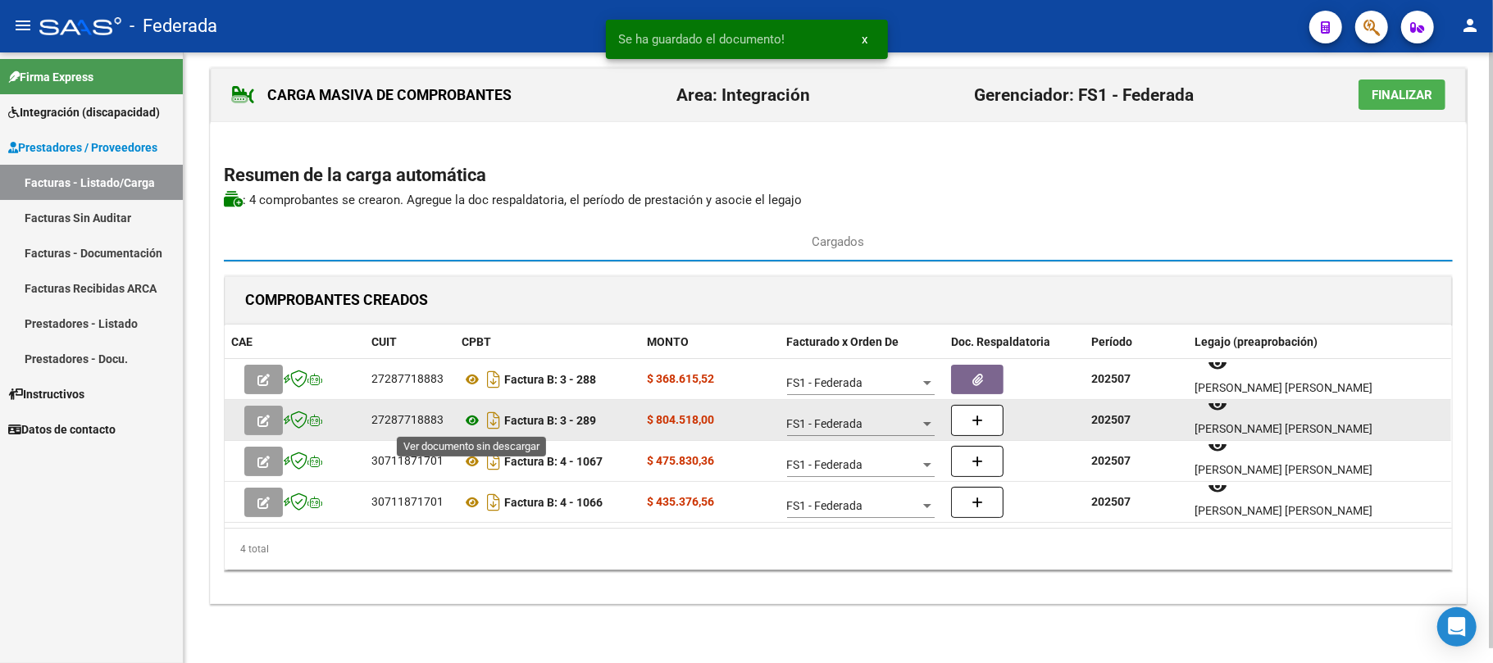
click at [473, 420] on icon at bounding box center [472, 421] width 21 height 20
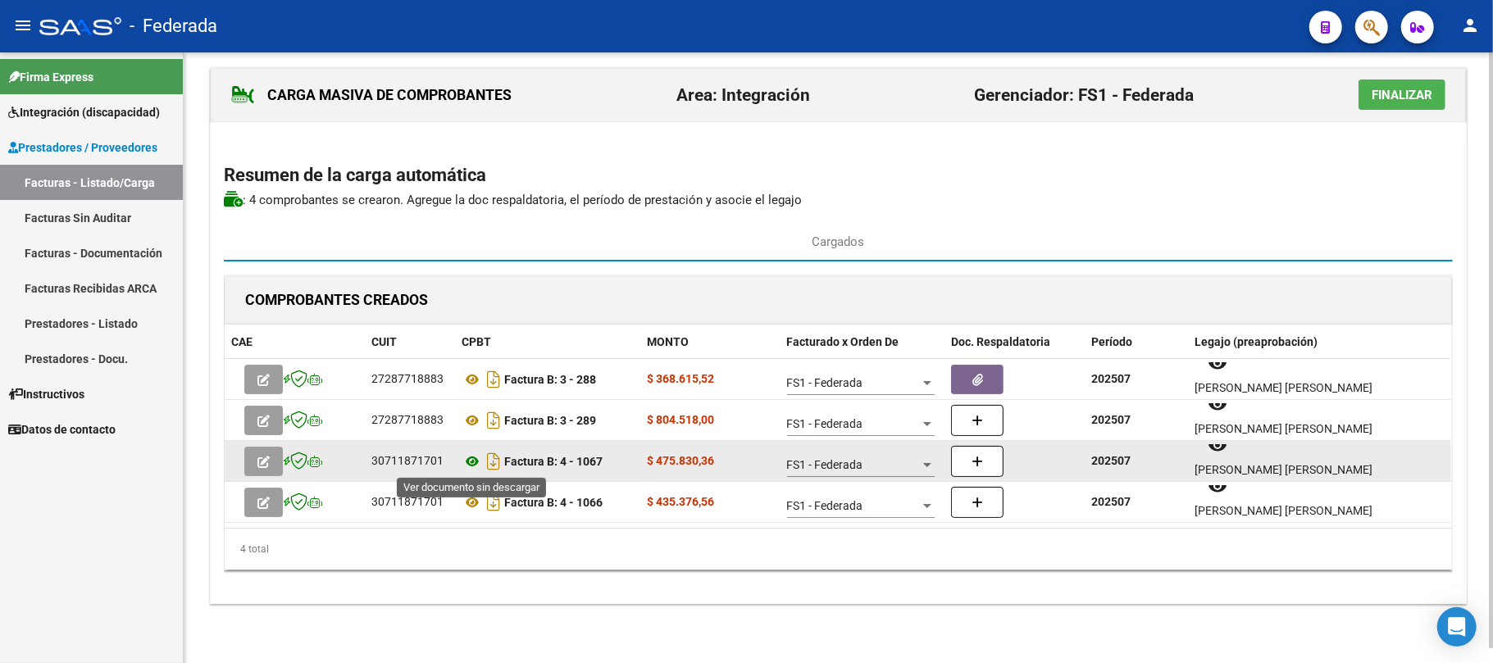
click at [476, 462] on icon at bounding box center [472, 462] width 21 height 20
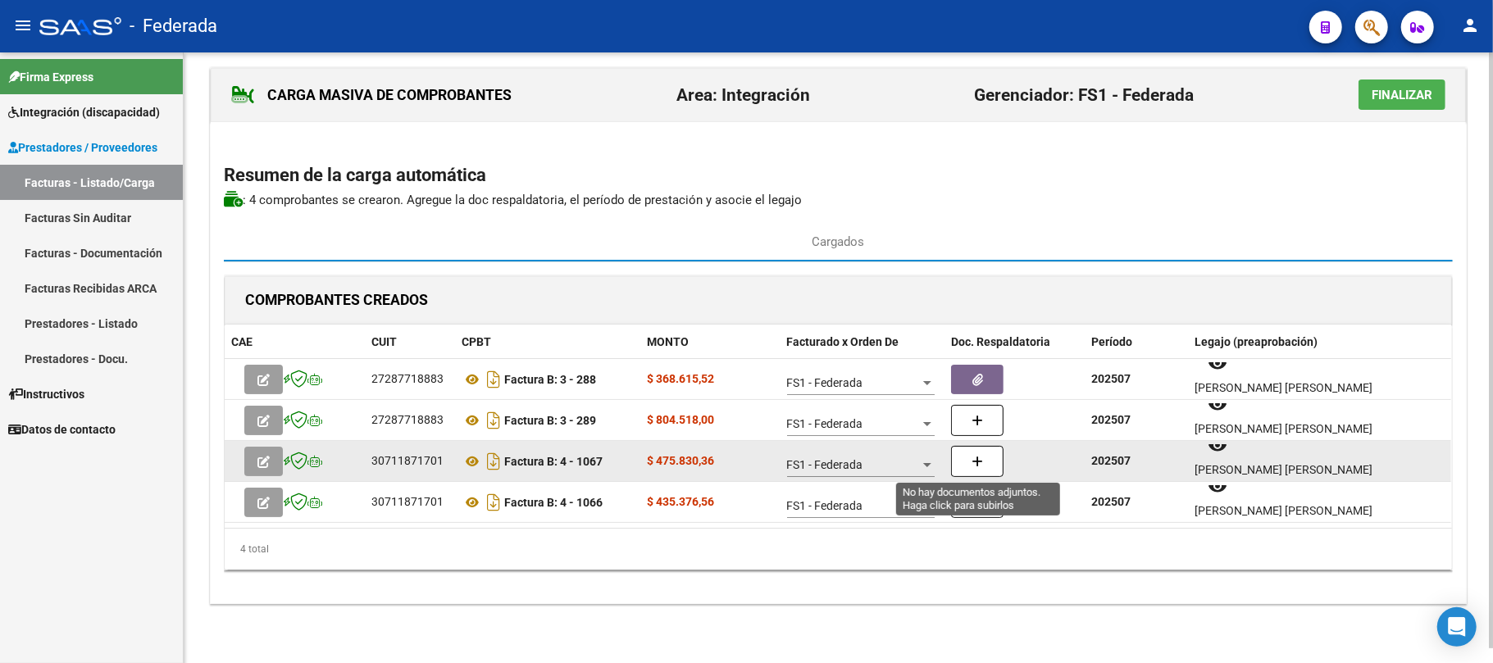
click at [985, 474] on button "button" at bounding box center [977, 461] width 52 height 31
click at [987, 459] on button "button" at bounding box center [977, 461] width 52 height 31
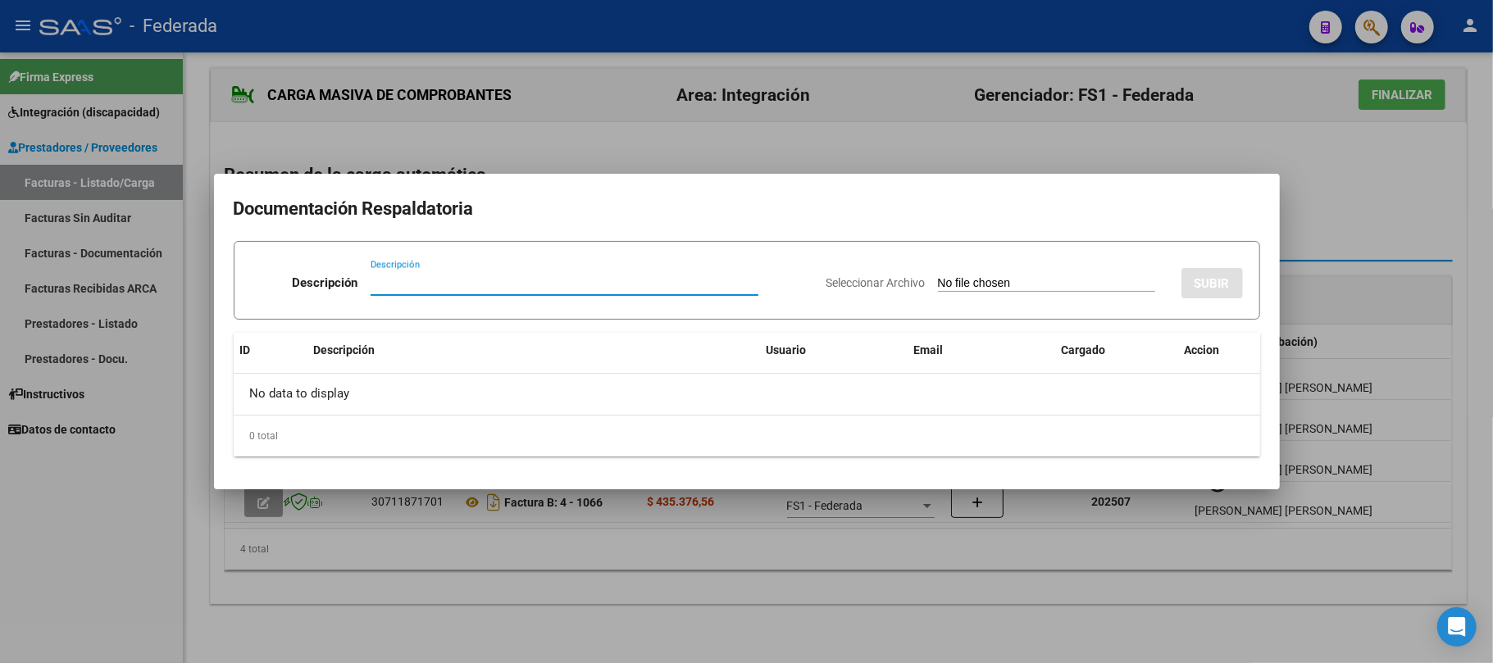
paste input "Planilla Asistencia"
type input "Planilla Asistencia"
click at [968, 275] on app-file-uploader "Seleccionar Archivo" at bounding box center [997, 282] width 342 height 15
click at [972, 280] on input "Seleccionar Archivo" at bounding box center [1046, 284] width 217 height 16
type input "C:\fakepath\INTEG ESCOL ASIST.pdf"
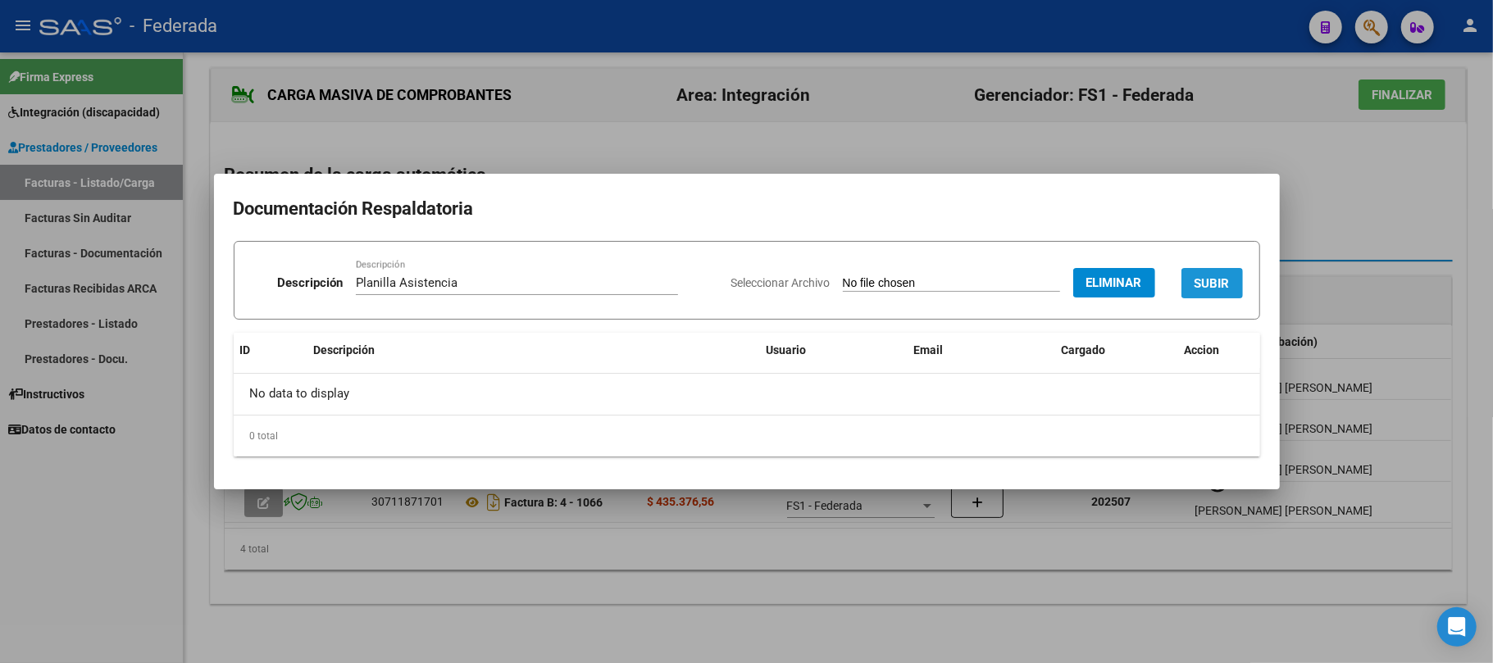
click at [1222, 282] on span "SUBIR" at bounding box center [1212, 283] width 35 height 15
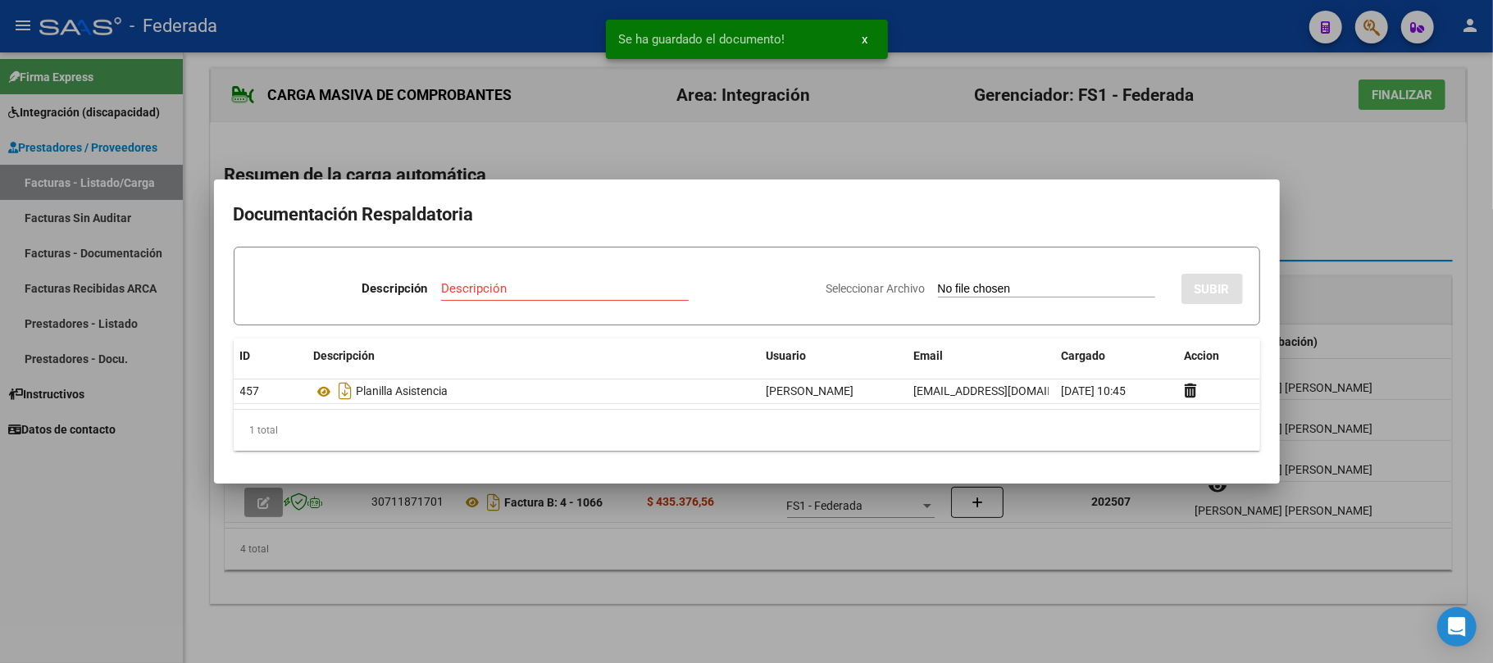
click at [979, 500] on div at bounding box center [746, 331] width 1493 height 663
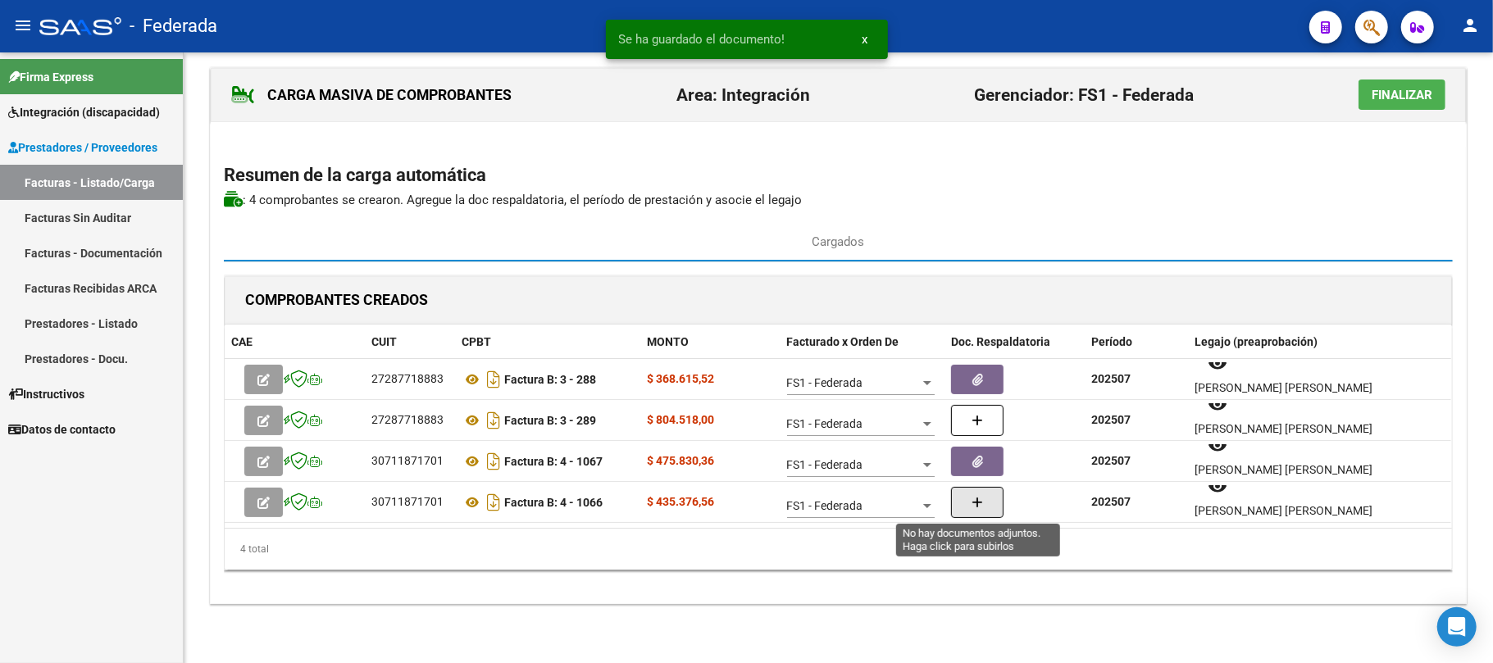
click at [979, 500] on icon "button" at bounding box center [977, 503] width 11 height 12
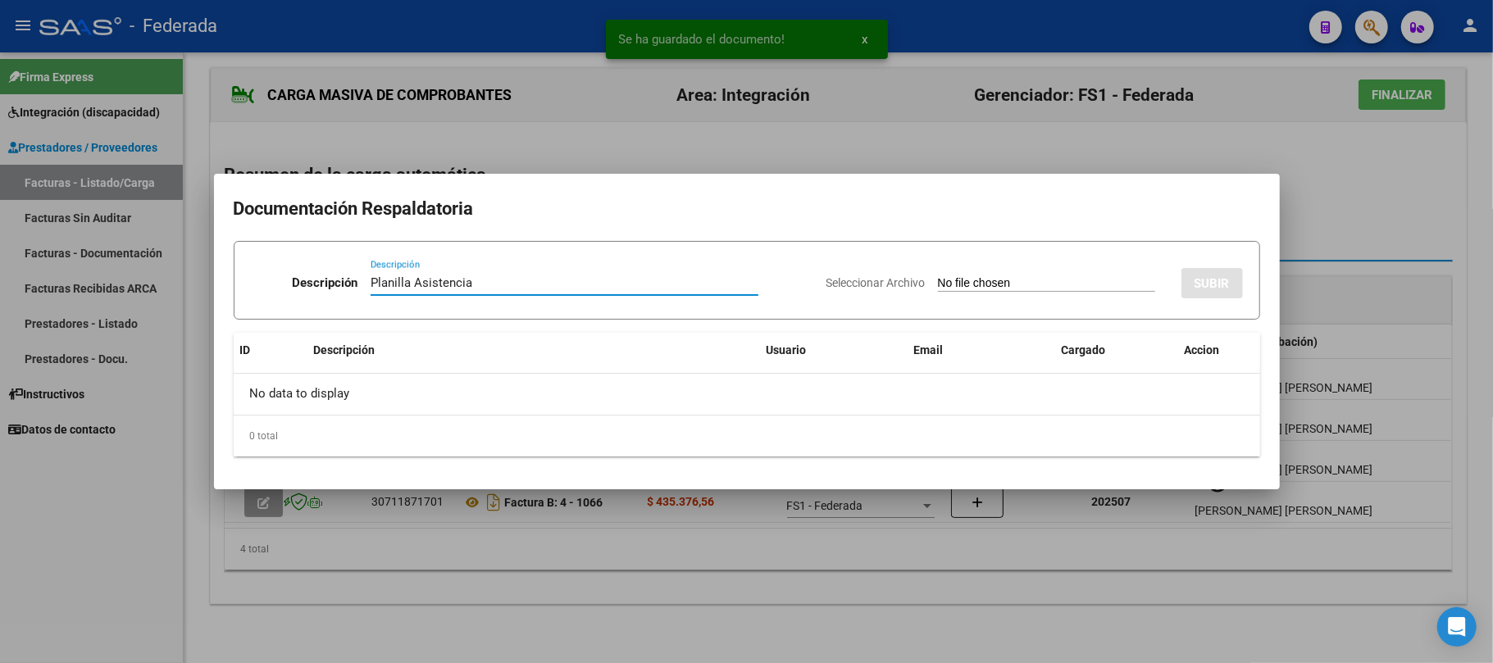
type input "Planilla Asistencia"
click at [958, 289] on input "Seleccionar Archivo" at bounding box center [1046, 284] width 217 height 16
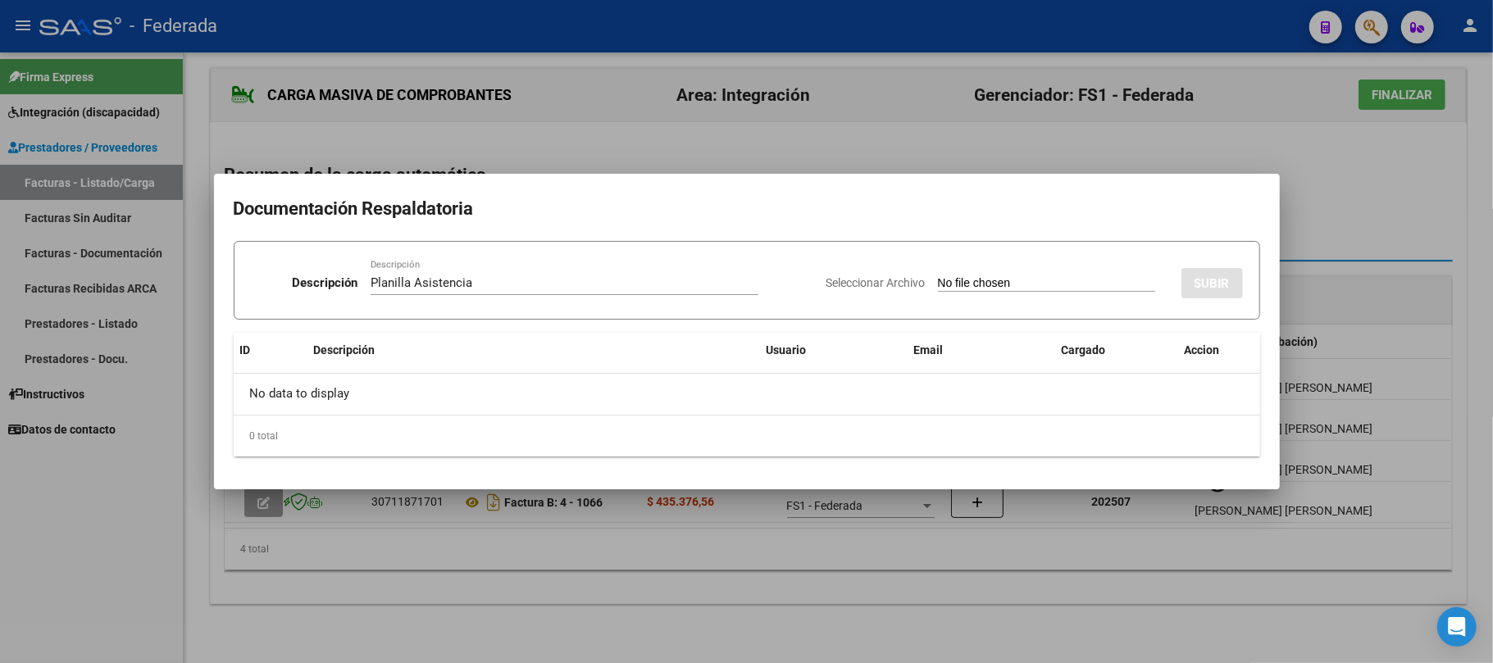
type input "C:\fakepath\MII ASIST.pdf"
click at [1218, 273] on button "SUBIR" at bounding box center [1211, 283] width 61 height 30
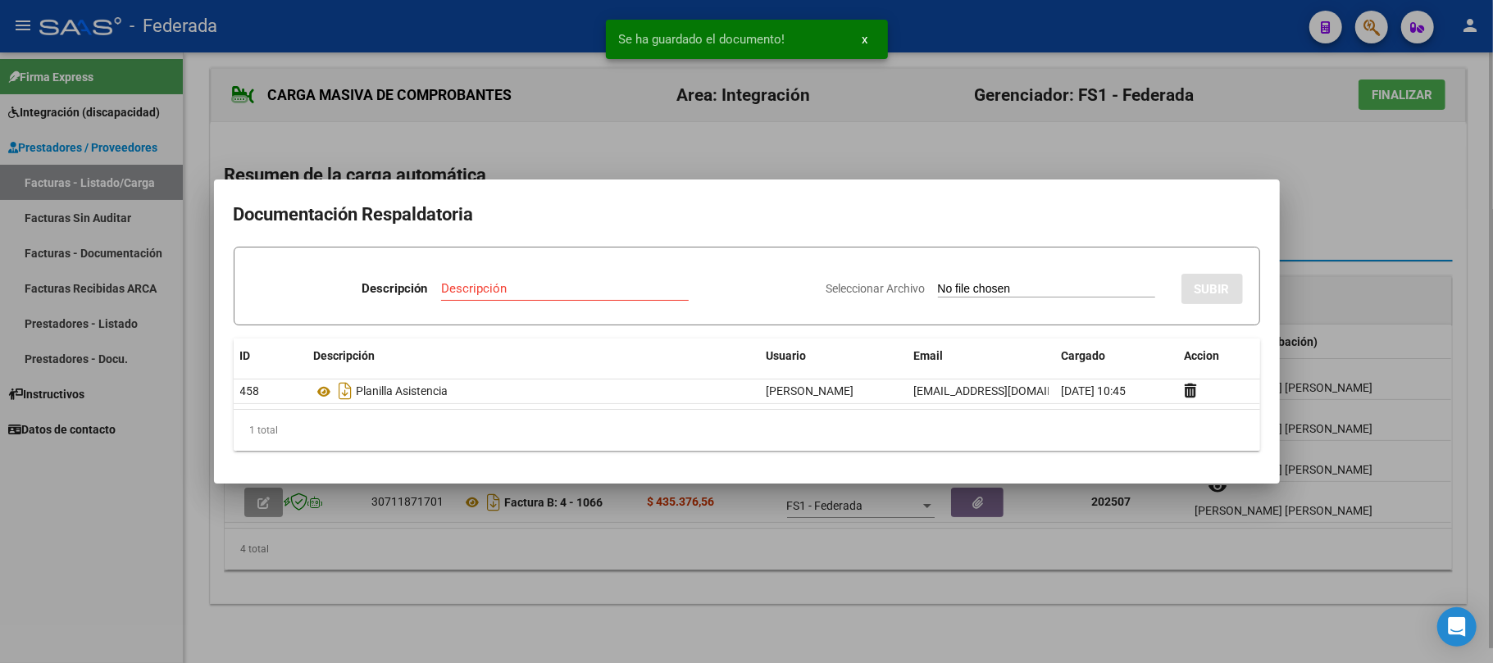
click at [1332, 201] on div at bounding box center [746, 331] width 1493 height 663
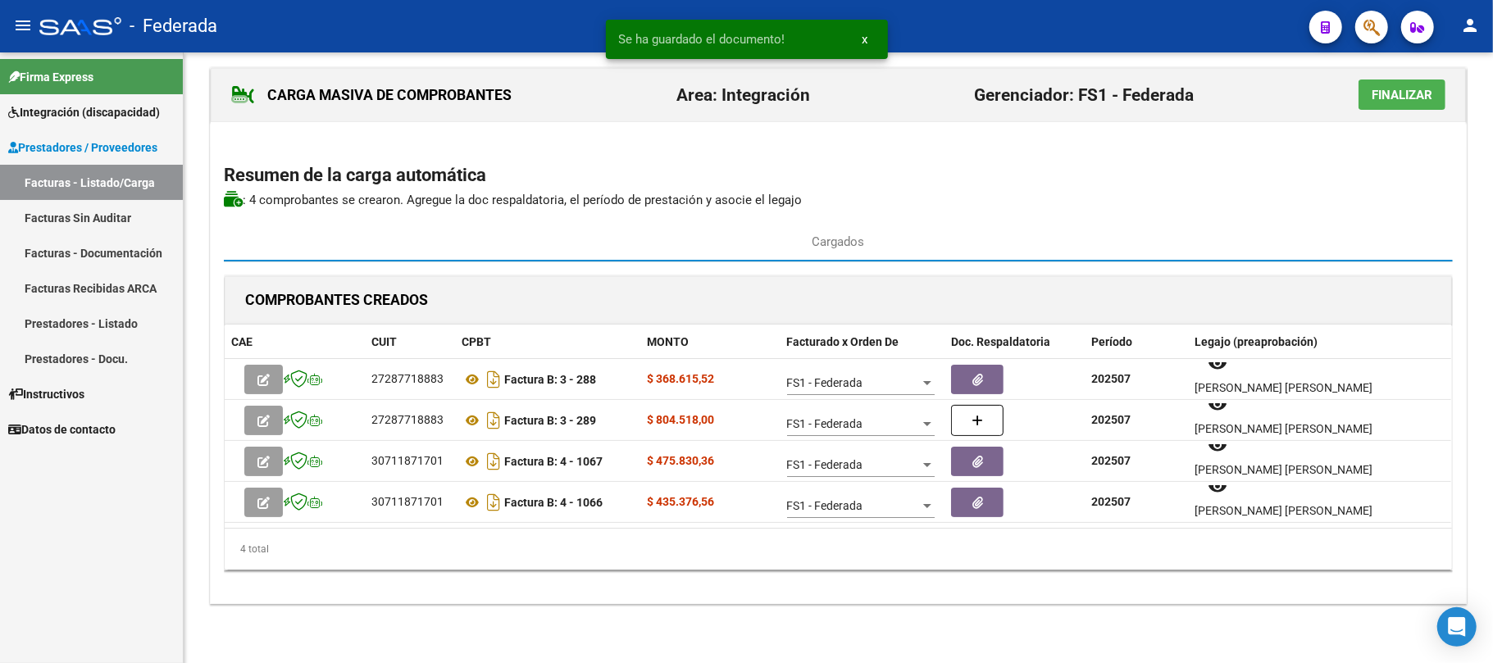
click at [1381, 97] on span "Finalizar" at bounding box center [1402, 95] width 61 height 15
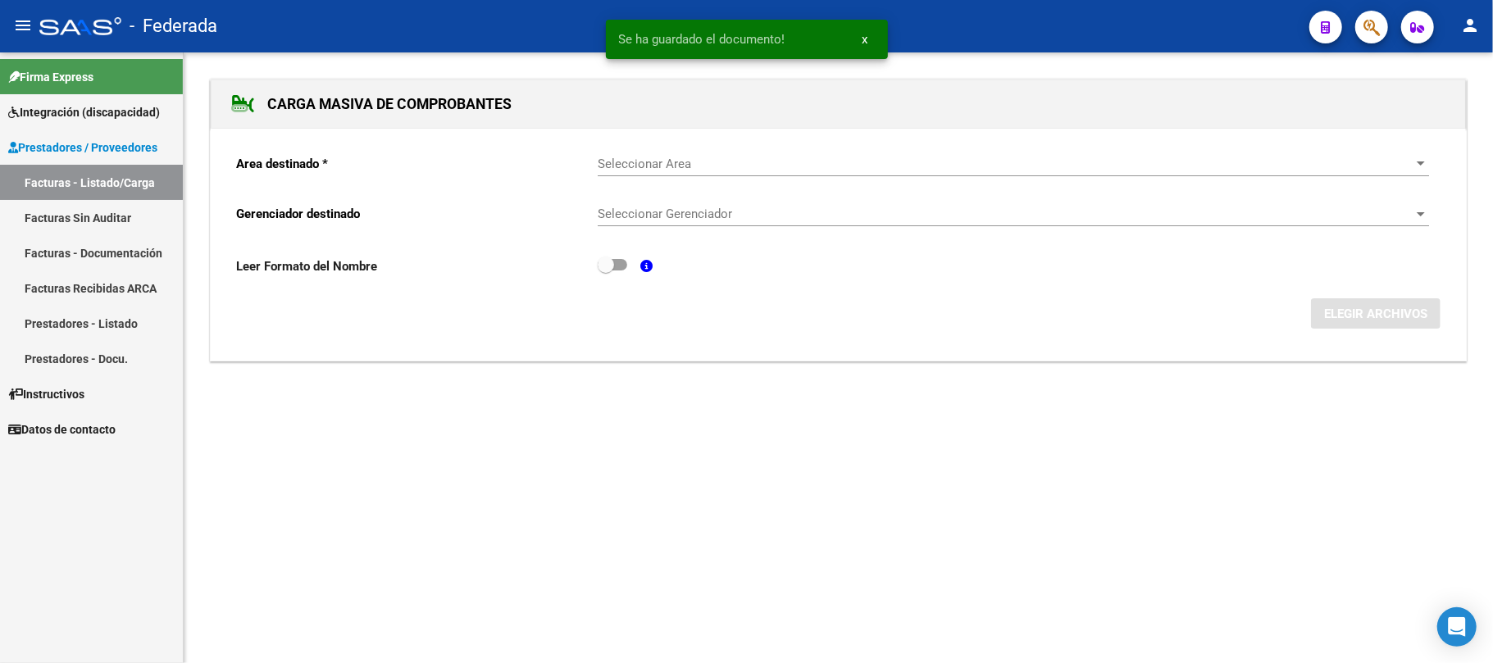
scroll to position [0, 0]
click at [66, 178] on link "Facturas - Listado/Carga" at bounding box center [91, 182] width 183 height 35
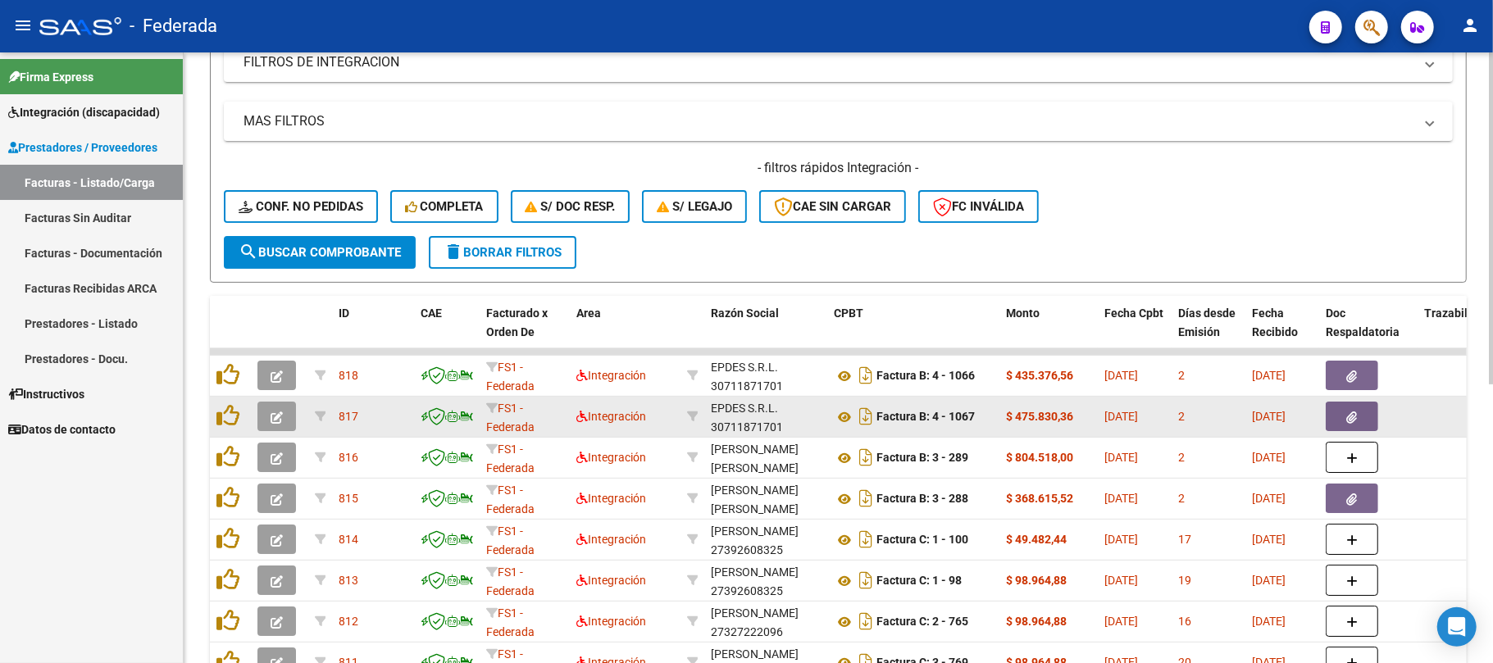
scroll to position [421, 0]
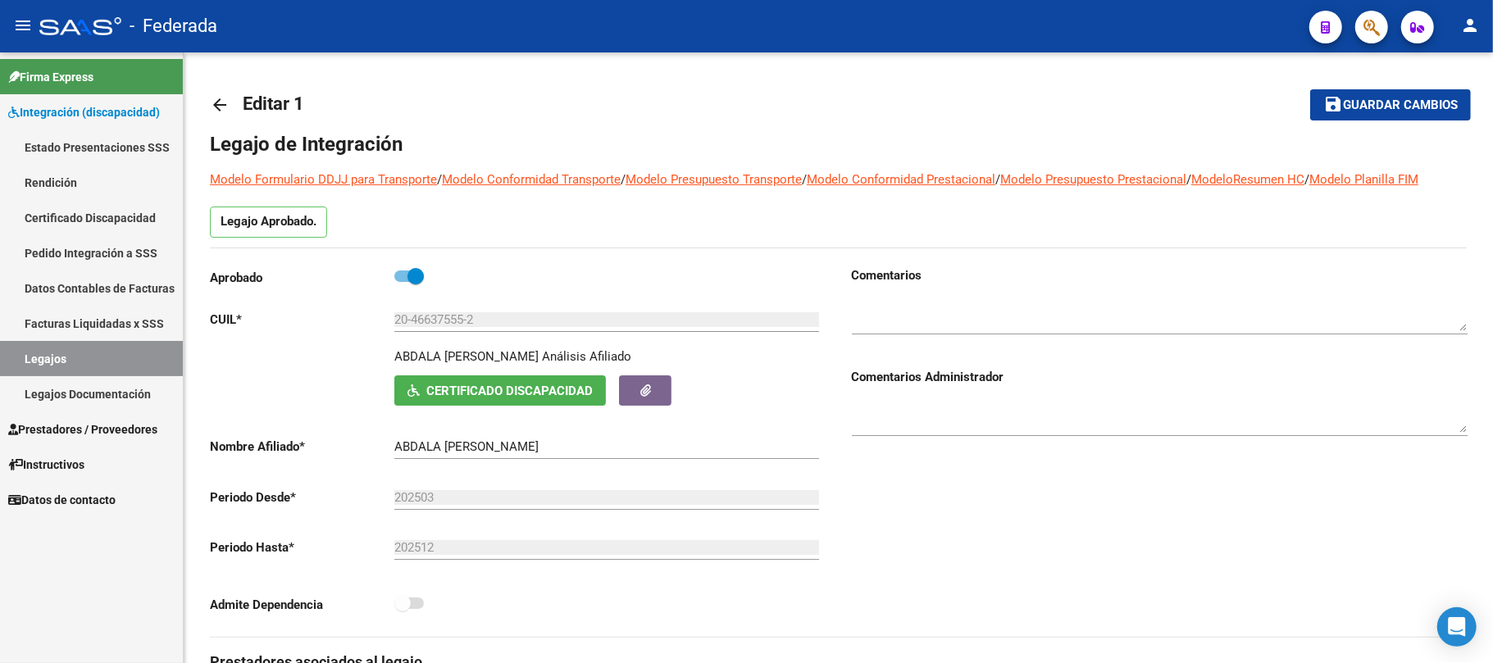
click at [152, 358] on link "Legajos" at bounding box center [91, 358] width 183 height 35
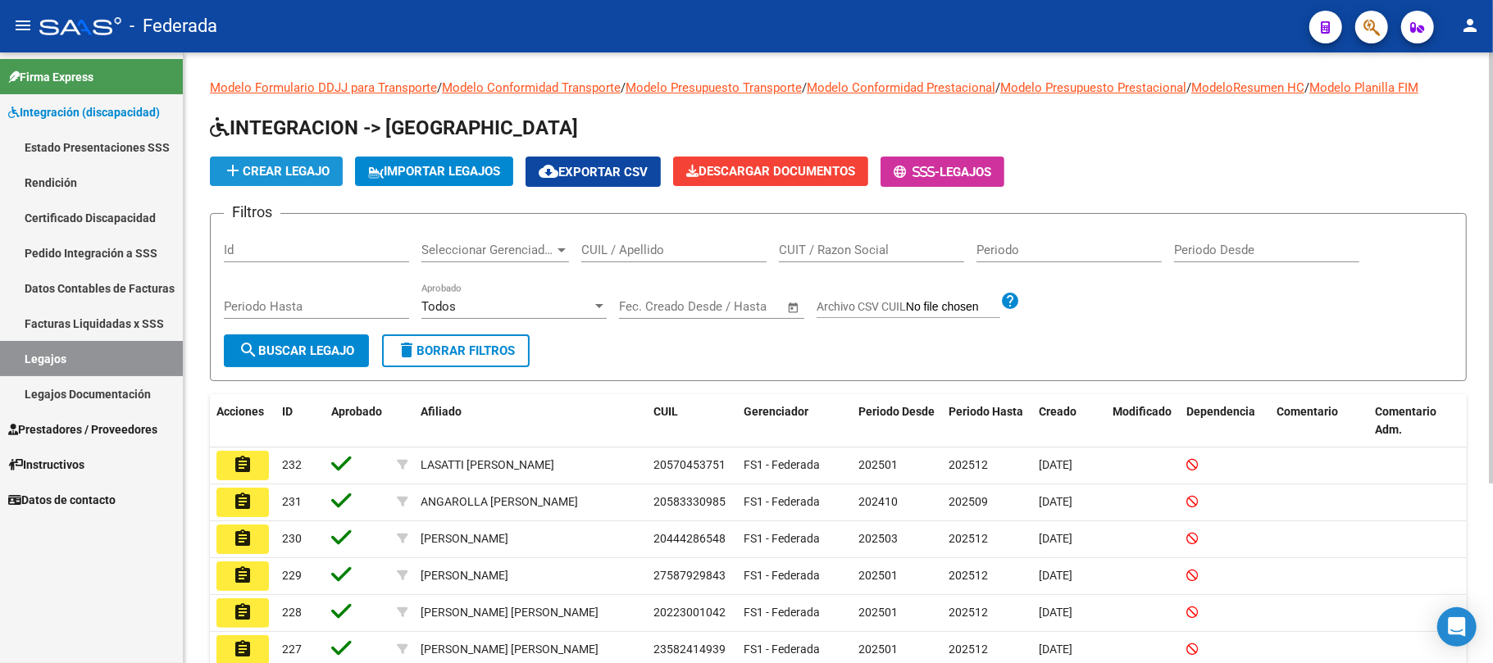
click at [312, 165] on span "add Crear Legajo" at bounding box center [276, 171] width 107 height 15
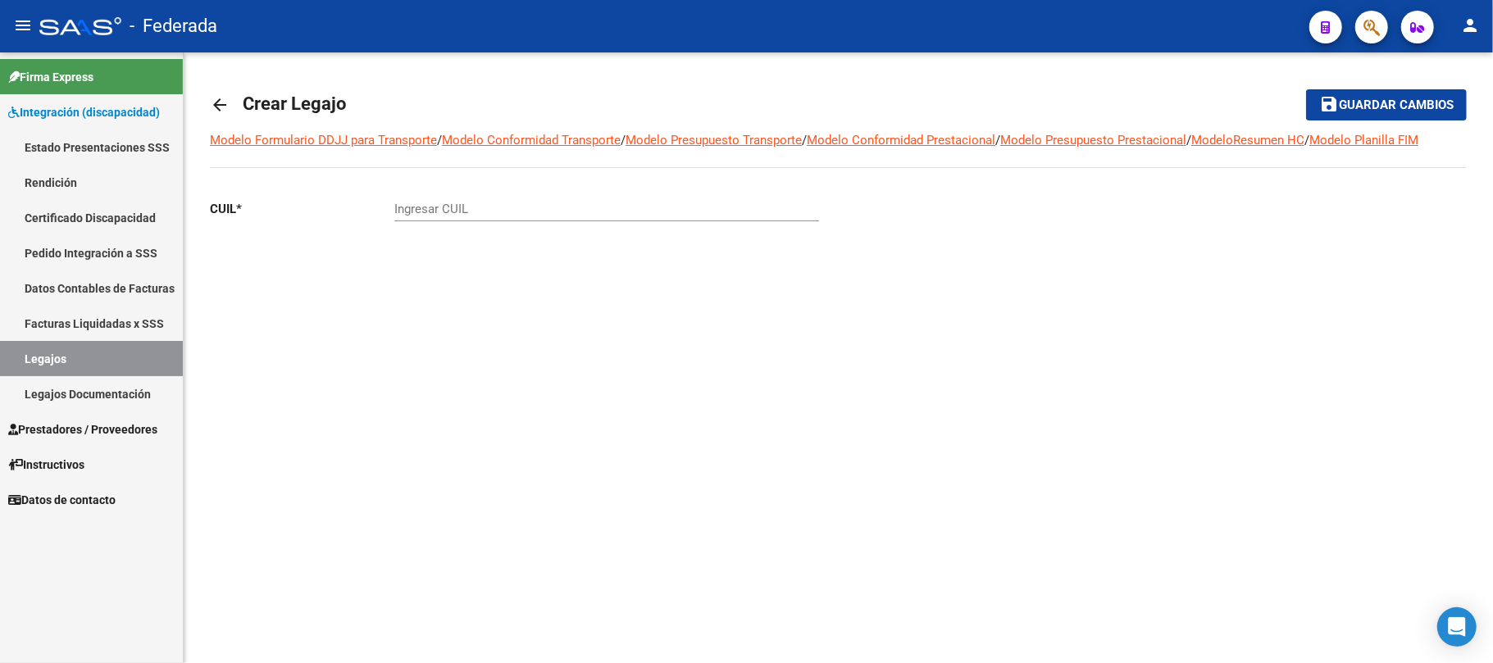
click at [558, 198] on div "Ingresar CUIL" at bounding box center [606, 203] width 425 height 35
type input "20-55098634-6"
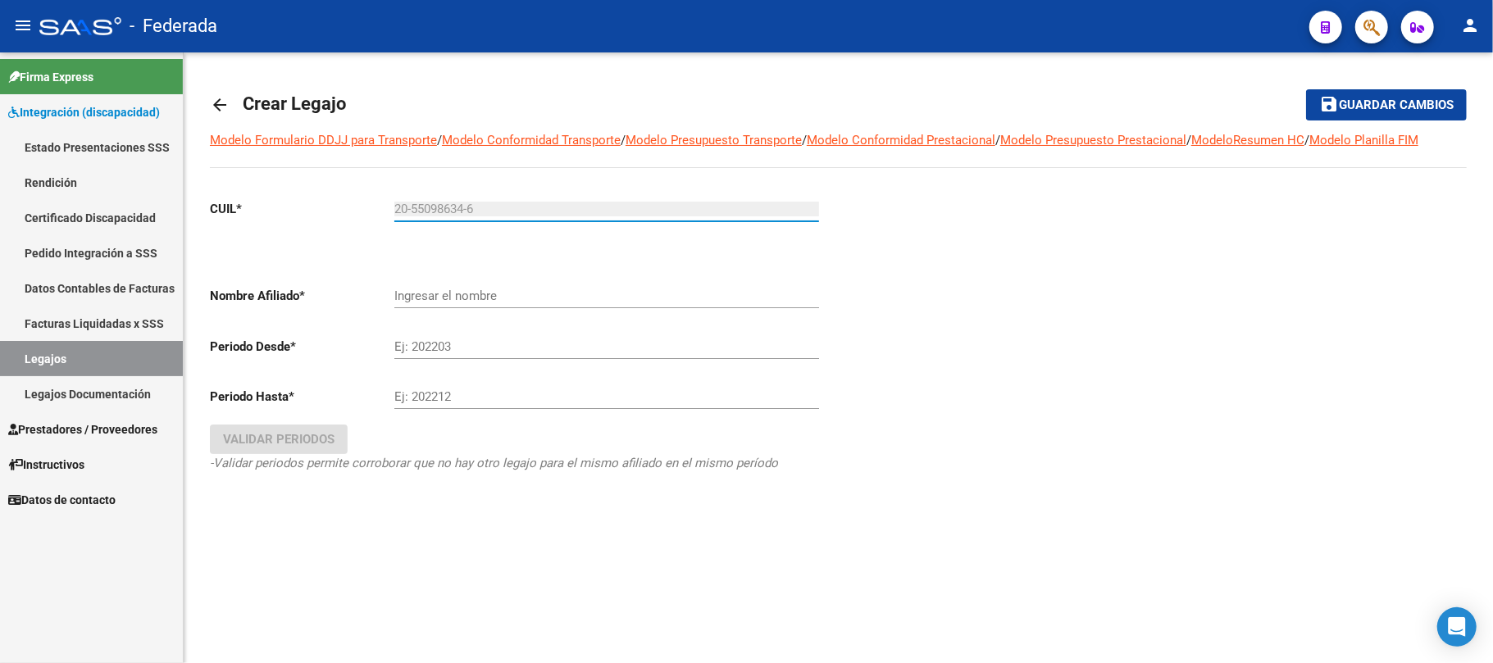
type input "[PERSON_NAME] [PERSON_NAME]"
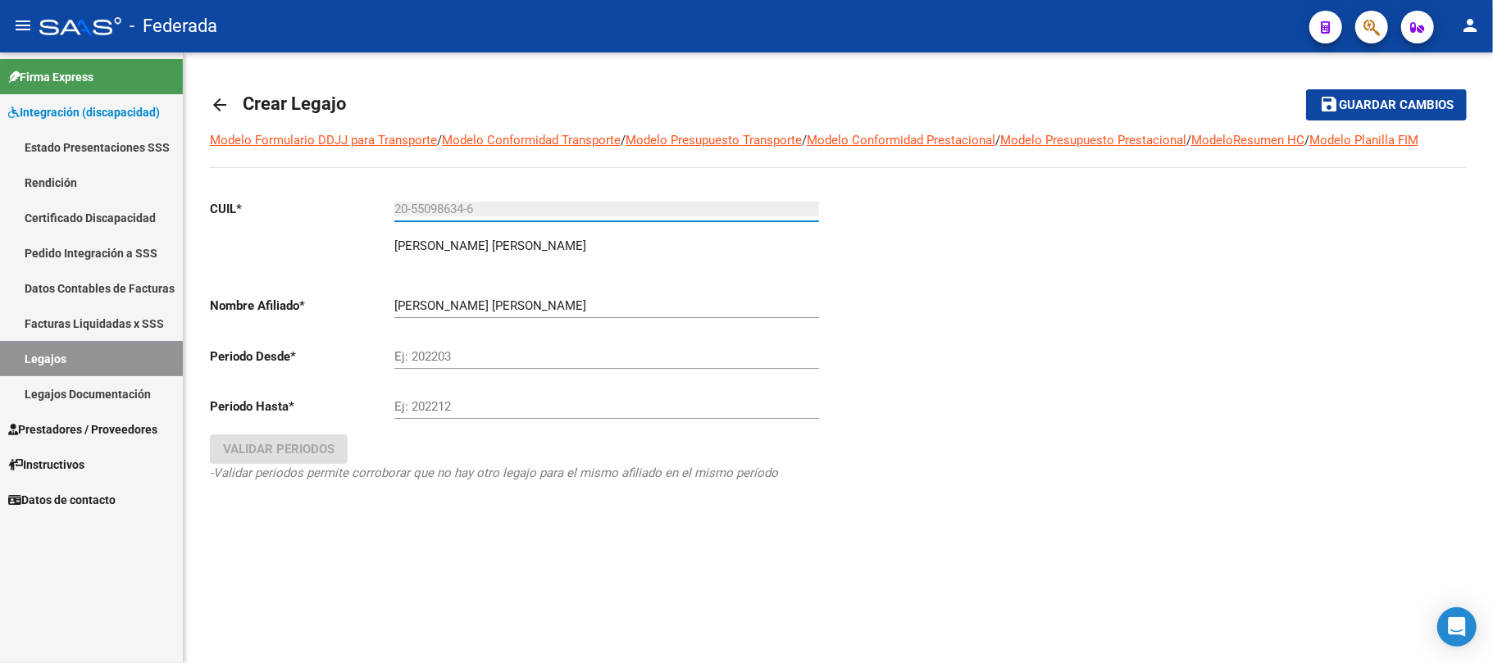
type input "20-55098634-6"
click at [474, 351] on input "Ej: 202203" at bounding box center [606, 356] width 425 height 15
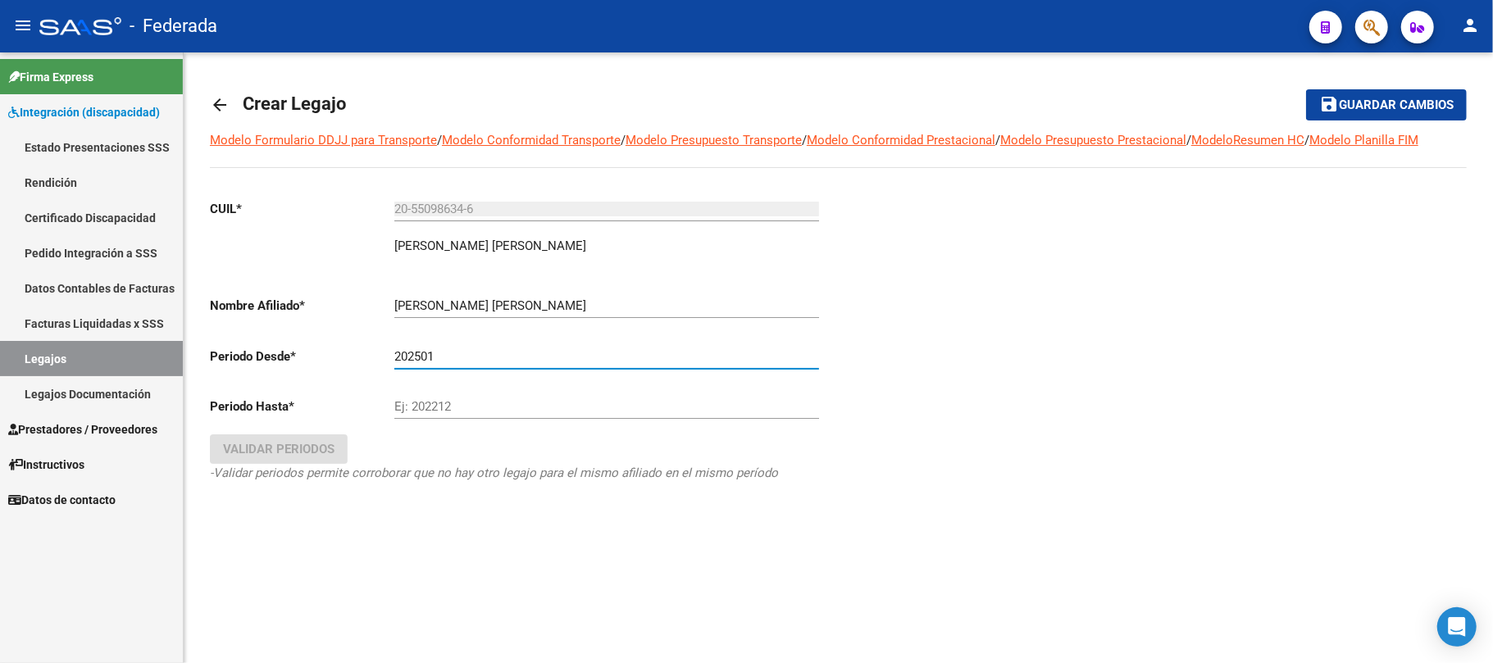
type input "202501"
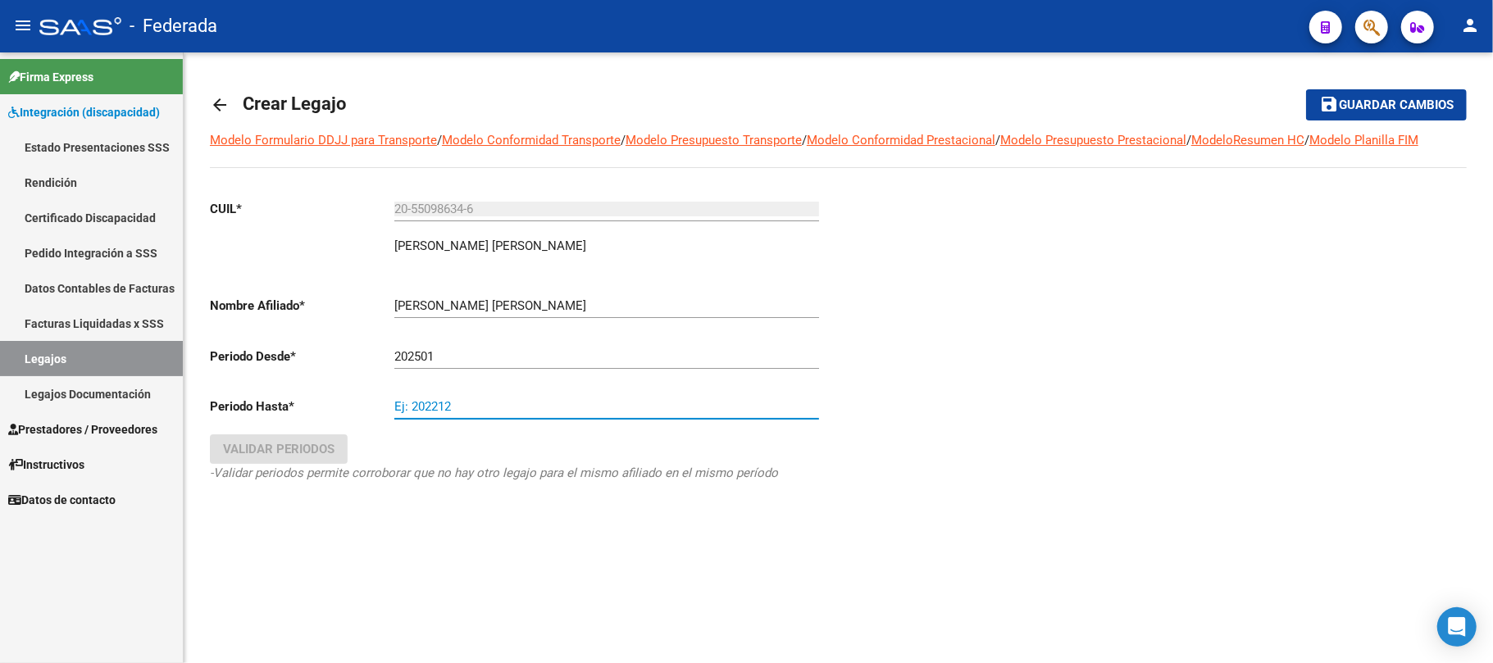
click at [433, 412] on input "Ej: 202212" at bounding box center [606, 406] width 425 height 15
type input "202512"
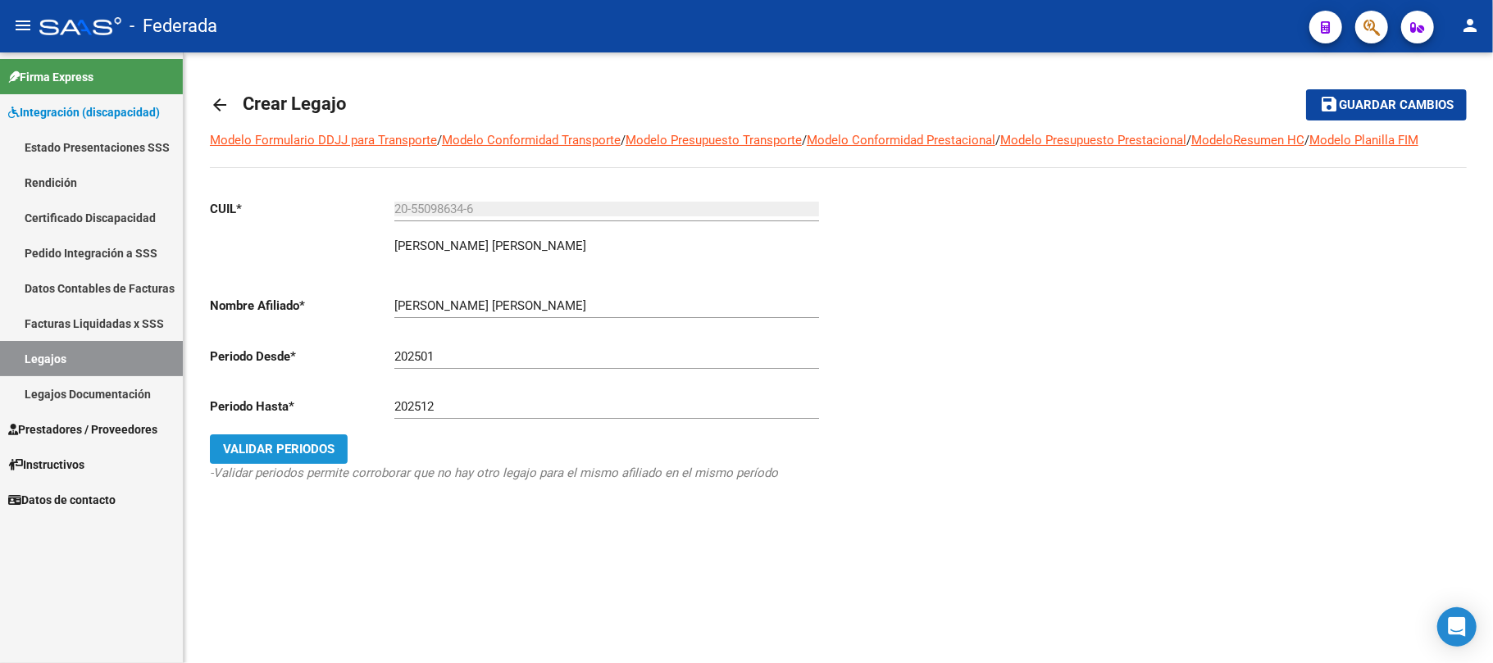
click at [312, 440] on button "Validar Periodos" at bounding box center [279, 450] width 138 height 30
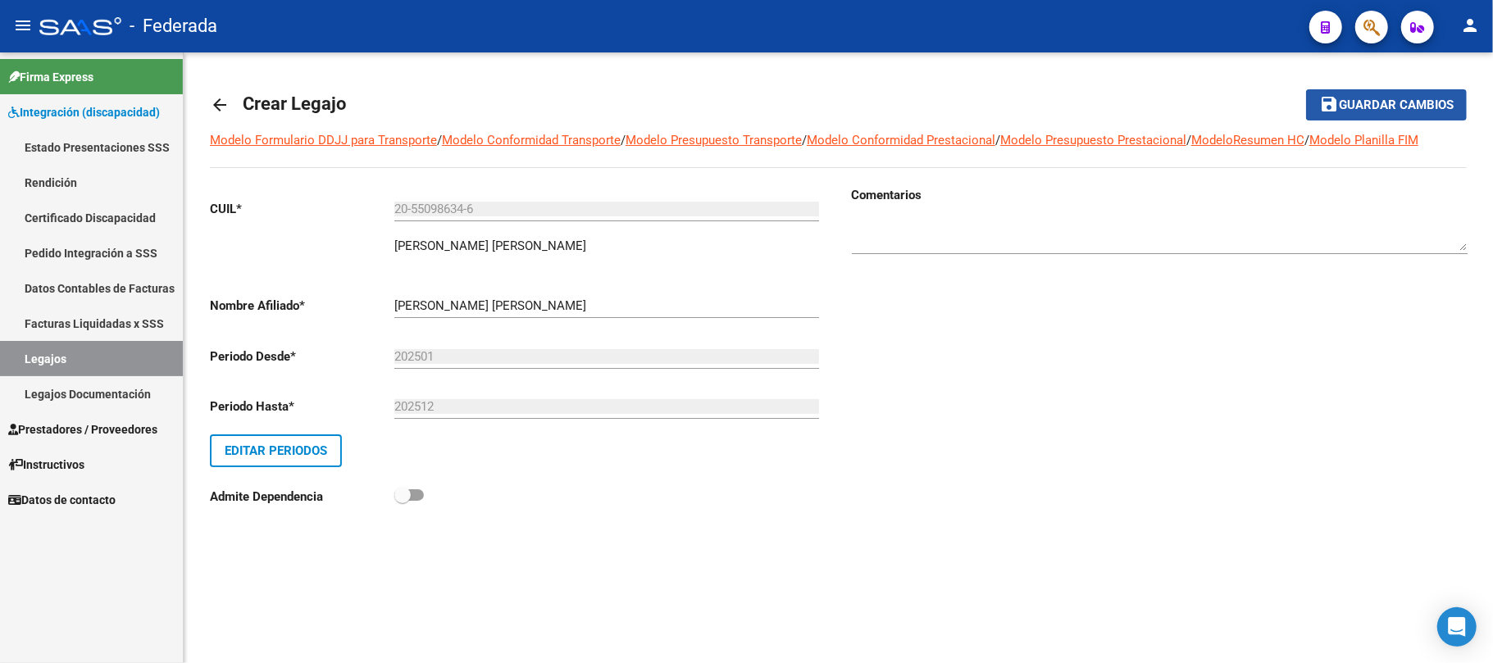
click at [1341, 102] on span "Guardar cambios" at bounding box center [1396, 105] width 115 height 15
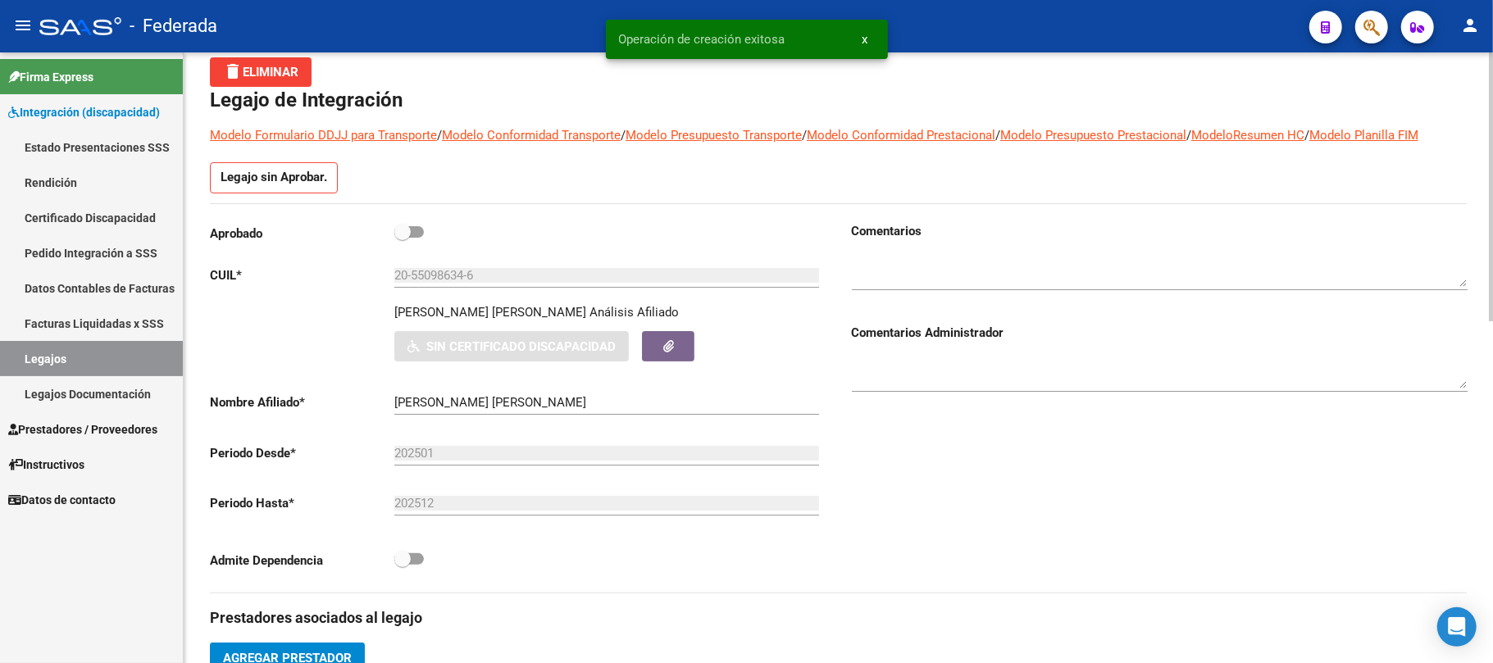
scroll to position [109, 0]
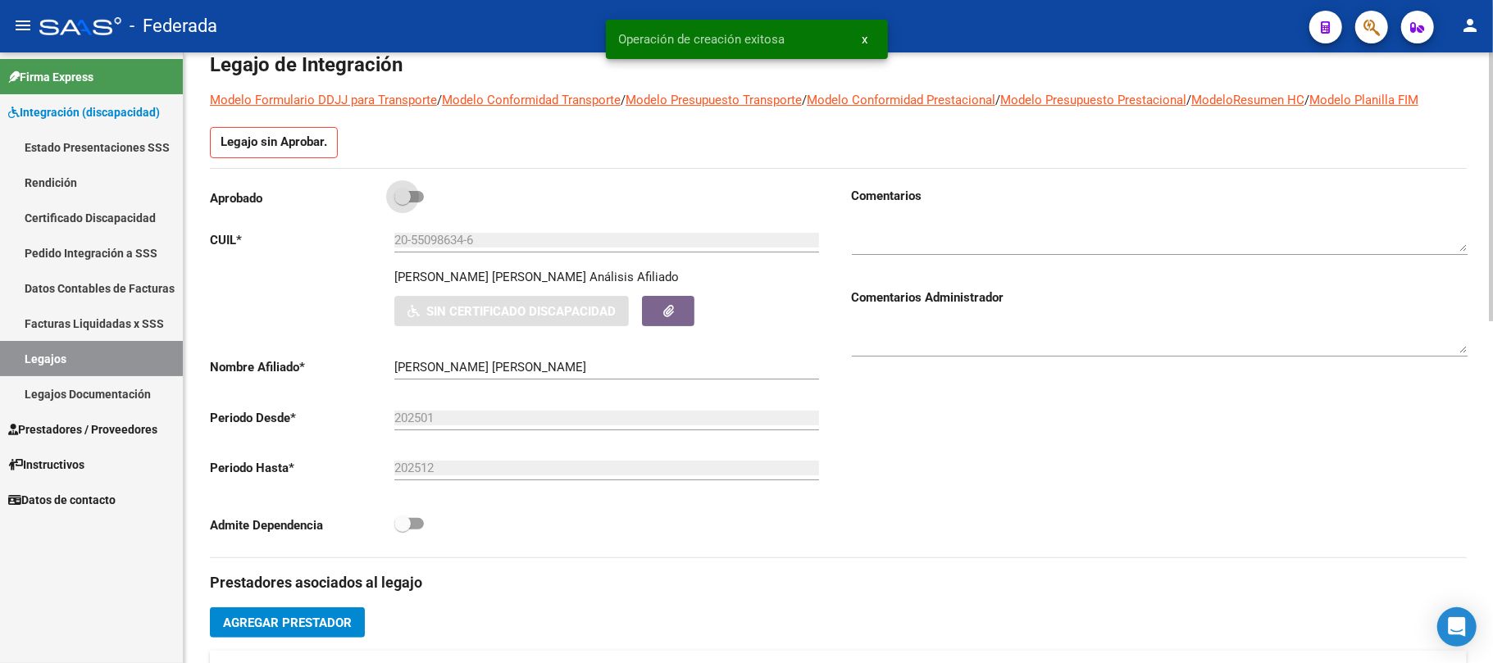
click at [402, 202] on span at bounding box center [402, 197] width 16 height 16
click at [402, 203] on input "checkbox" at bounding box center [402, 203] width 1 height 1
checkbox input "true"
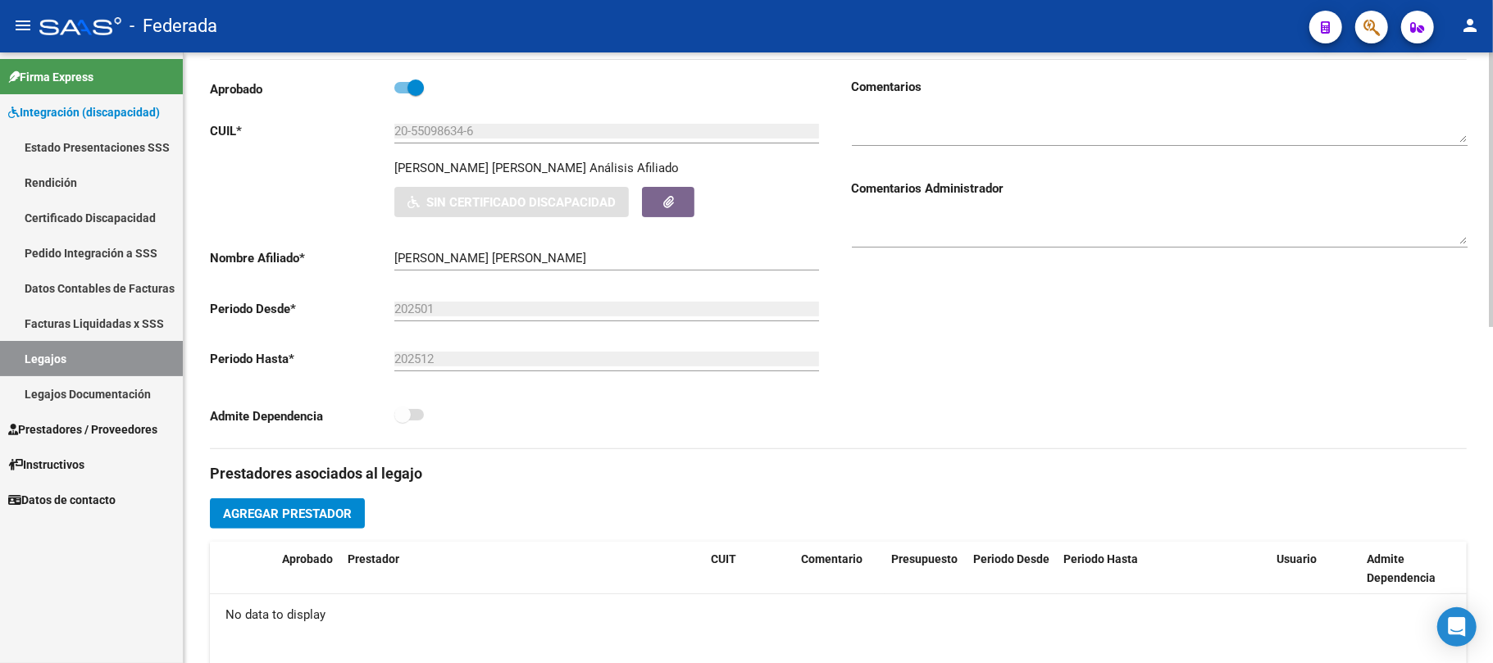
scroll to position [298, 0]
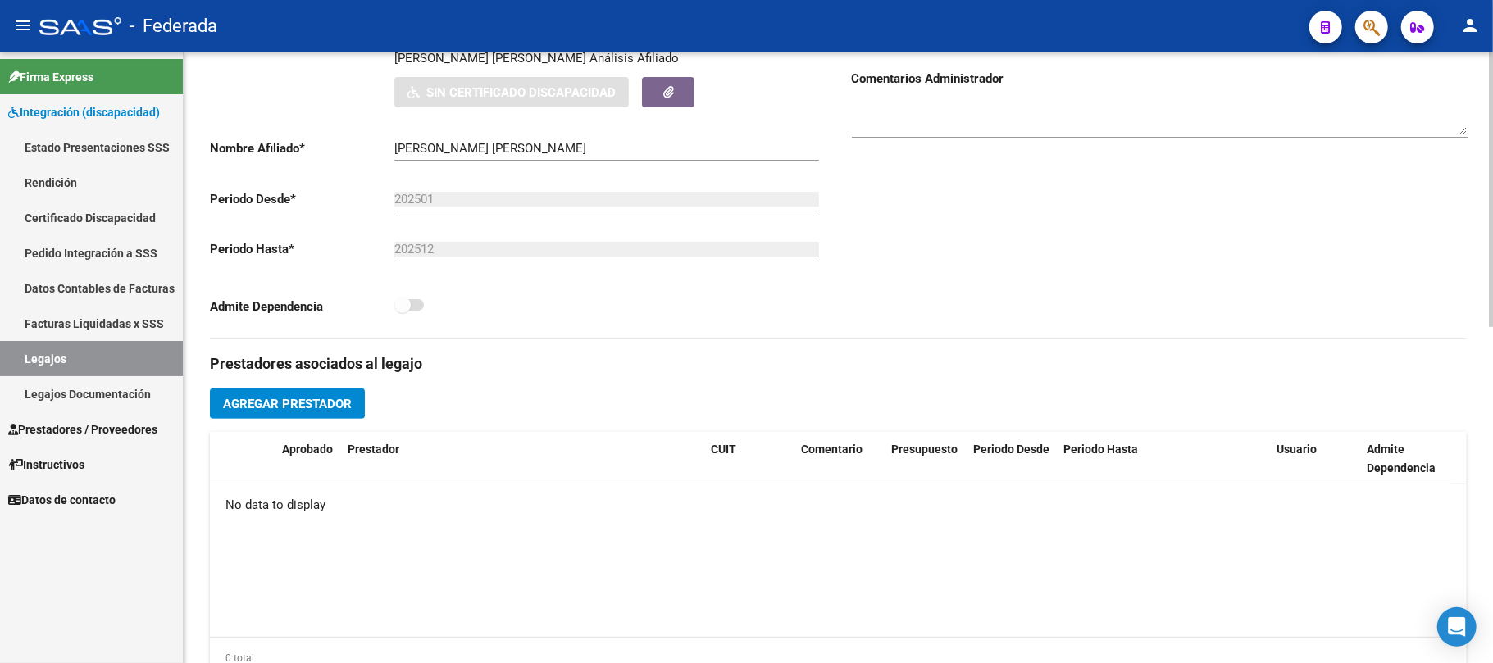
click at [332, 404] on span "Agregar Prestador" at bounding box center [287, 404] width 129 height 15
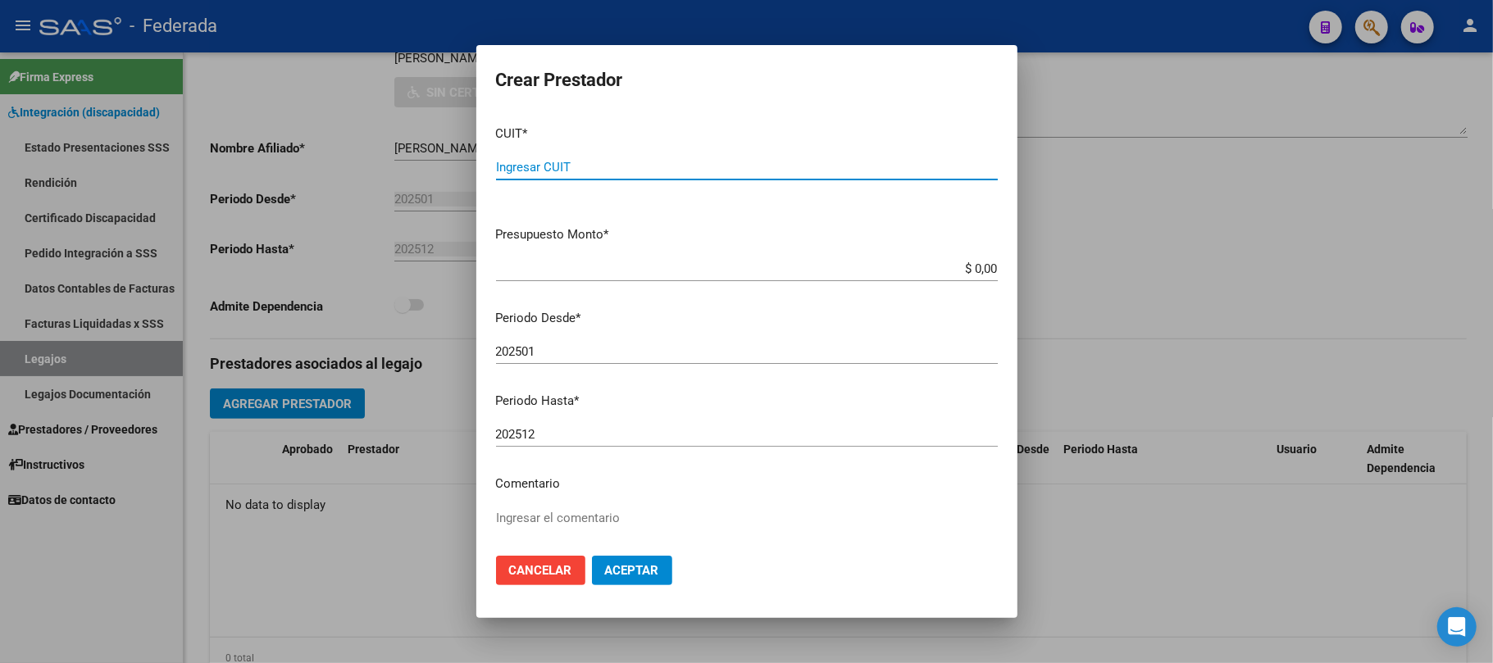
paste input "27-28771888-3"
type input "27-28771888-3"
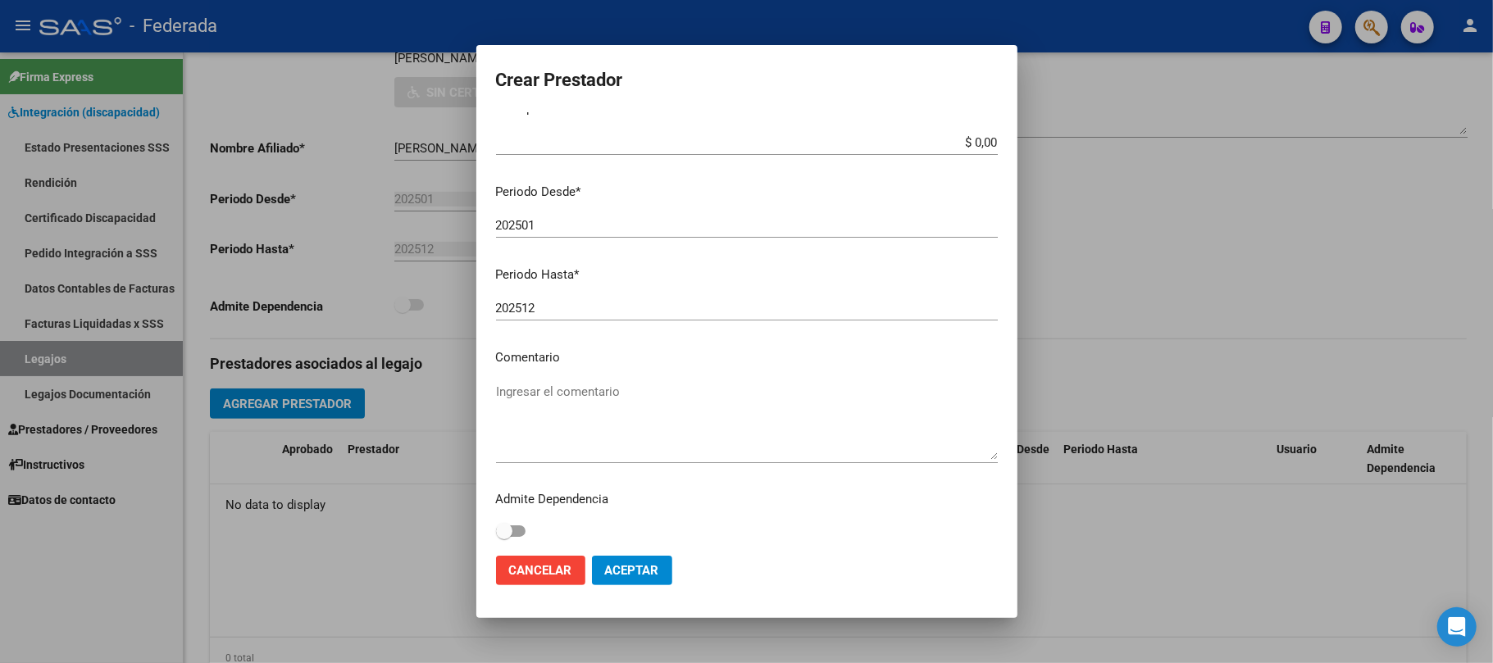
scroll to position [130, 0]
click at [585, 380] on textarea "Ingresar el comentario" at bounding box center [747, 418] width 502 height 77
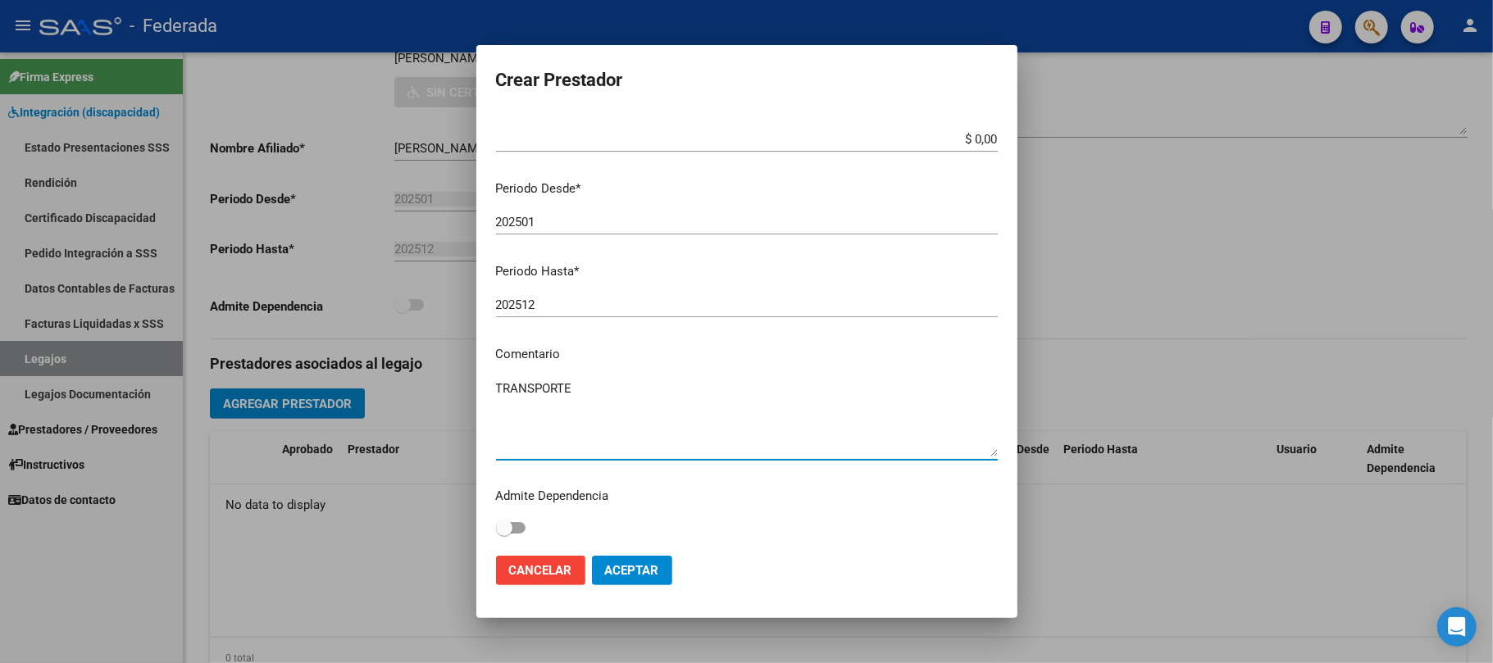
type textarea "TRANSPORTE"
click at [617, 574] on span "Aceptar" at bounding box center [632, 570] width 54 height 15
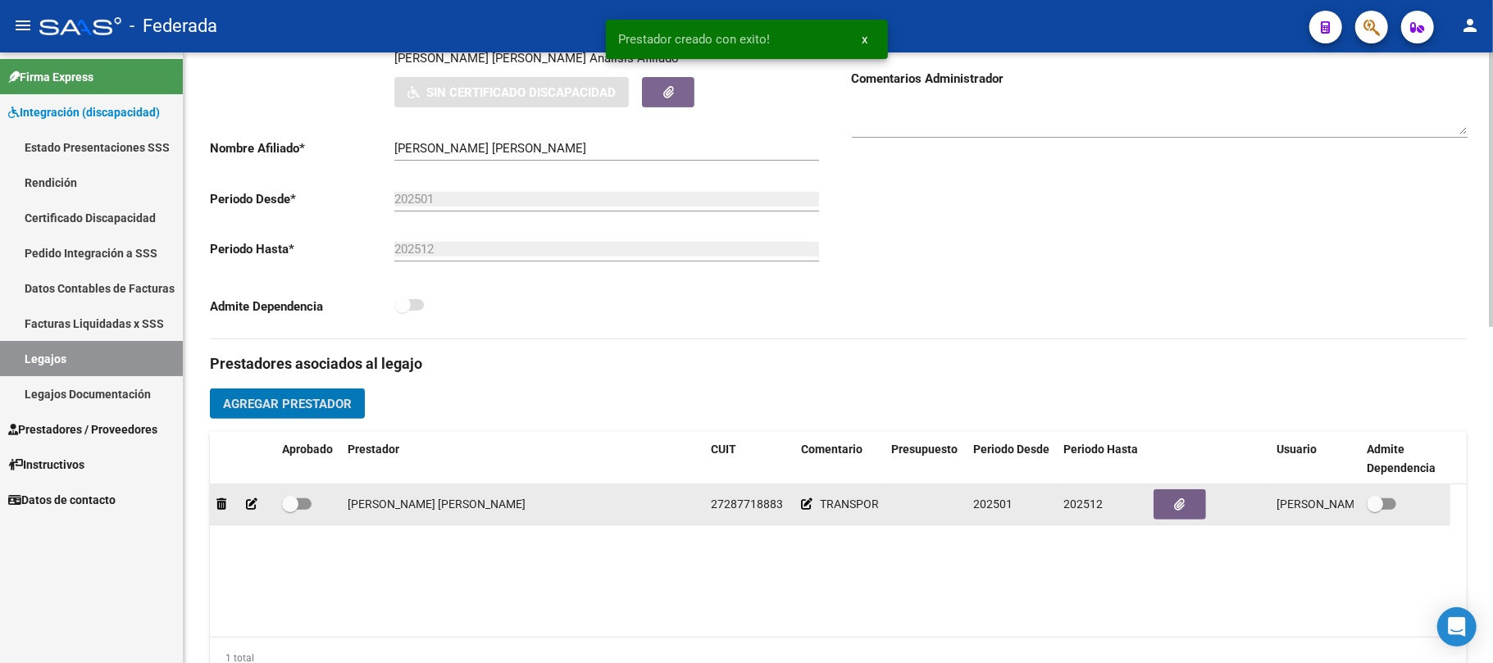
click at [302, 509] on span at bounding box center [297, 504] width 30 height 11
click at [290, 510] on input "checkbox" at bounding box center [289, 510] width 1 height 1
checkbox input "true"
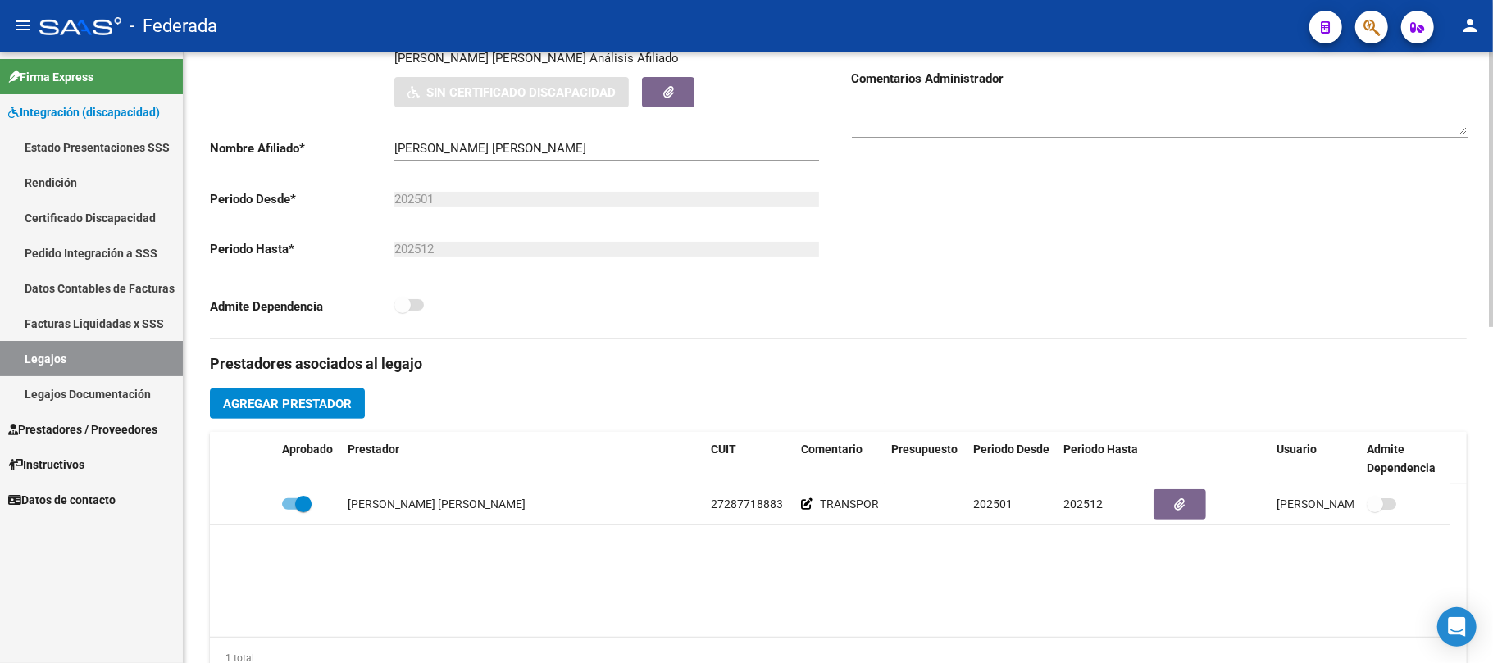
click at [336, 411] on span "Agregar Prestador" at bounding box center [287, 404] width 129 height 15
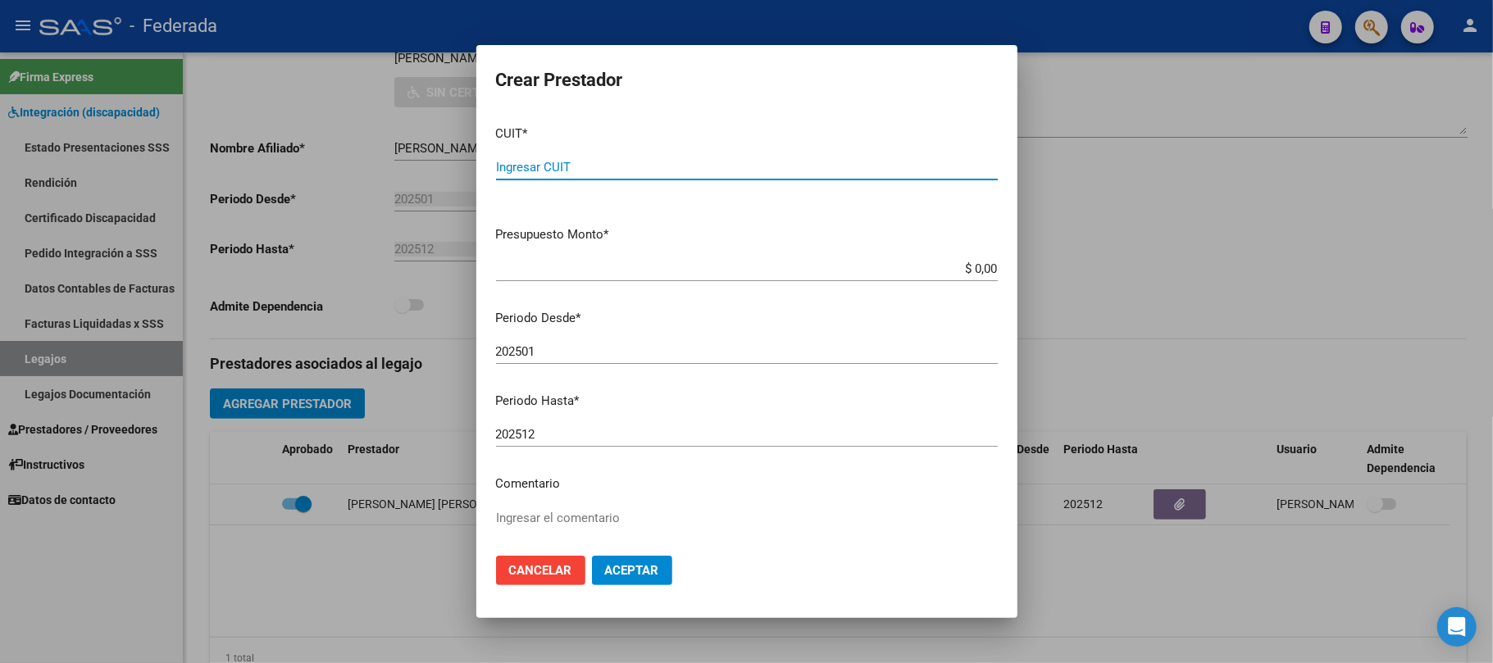
paste input "30-71187170-1"
type input "30-71187170-1"
click at [612, 559] on button "Aceptar" at bounding box center [632, 571] width 80 height 30
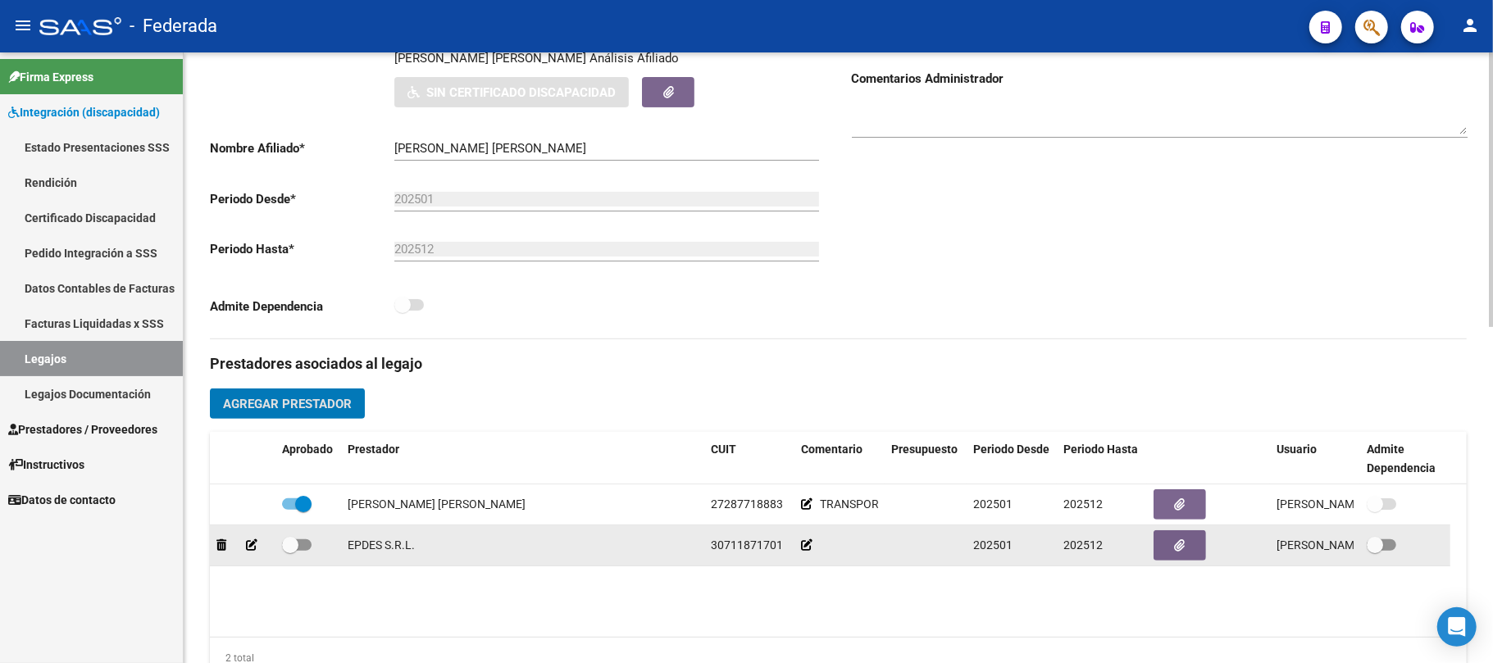
click at [287, 553] on span at bounding box center [290, 545] width 16 height 16
click at [289, 552] on input "checkbox" at bounding box center [289, 551] width 1 height 1
checkbox input "true"
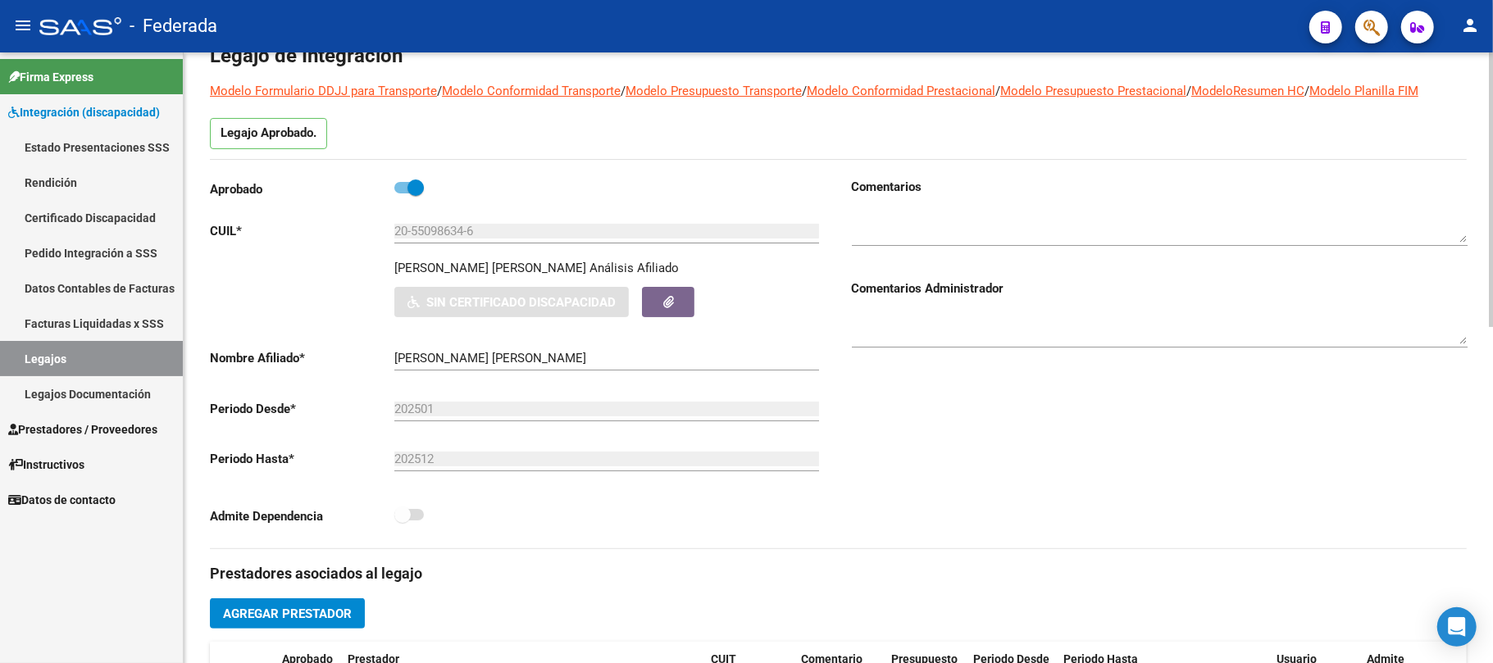
scroll to position [80, 0]
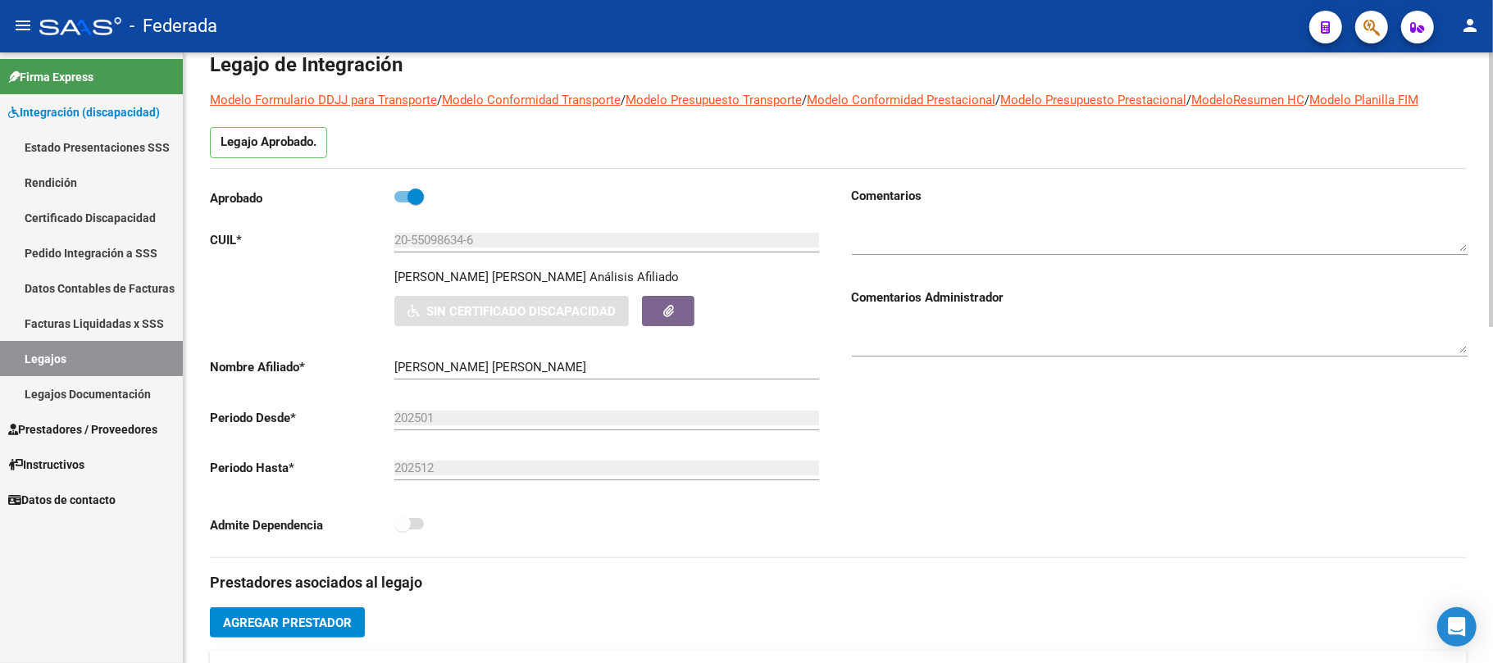
click at [418, 201] on span at bounding box center [415, 197] width 16 height 16
click at [403, 203] on input "checkbox" at bounding box center [402, 203] width 1 height 1
checkbox input "false"
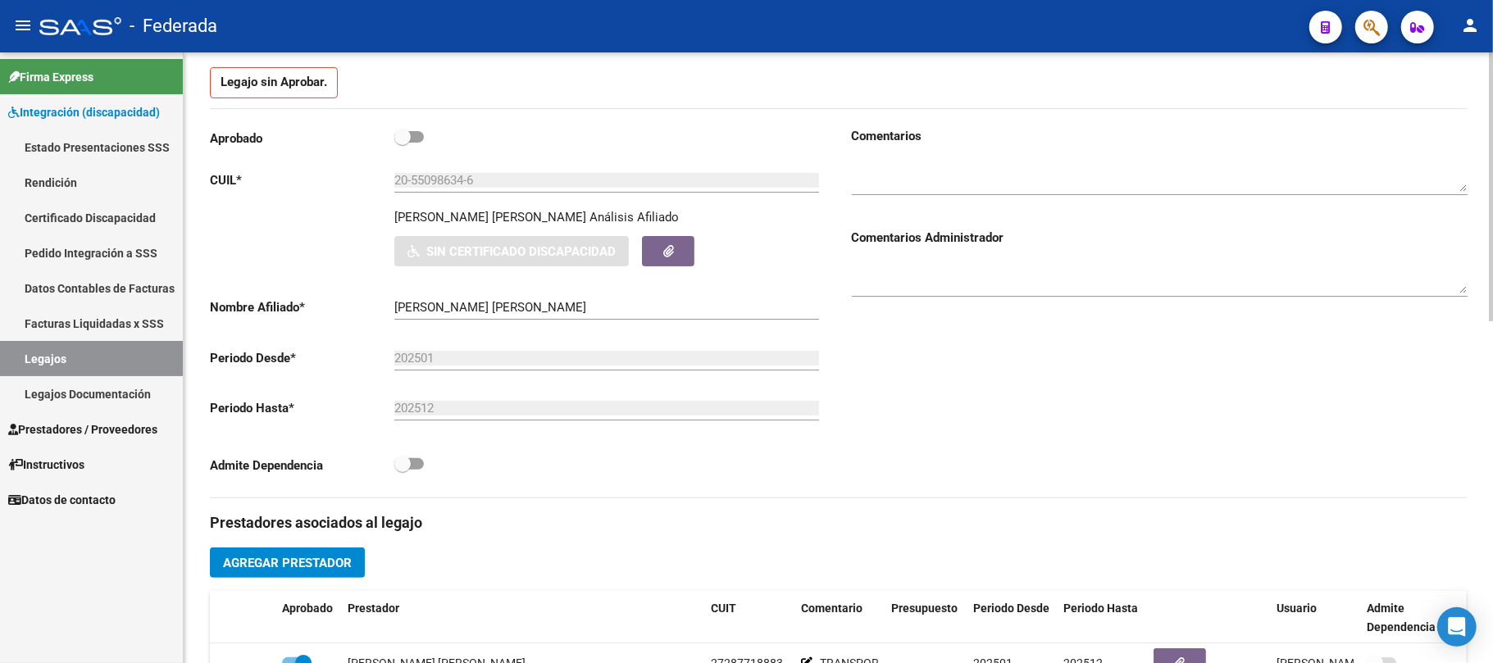
scroll to position [218, 0]
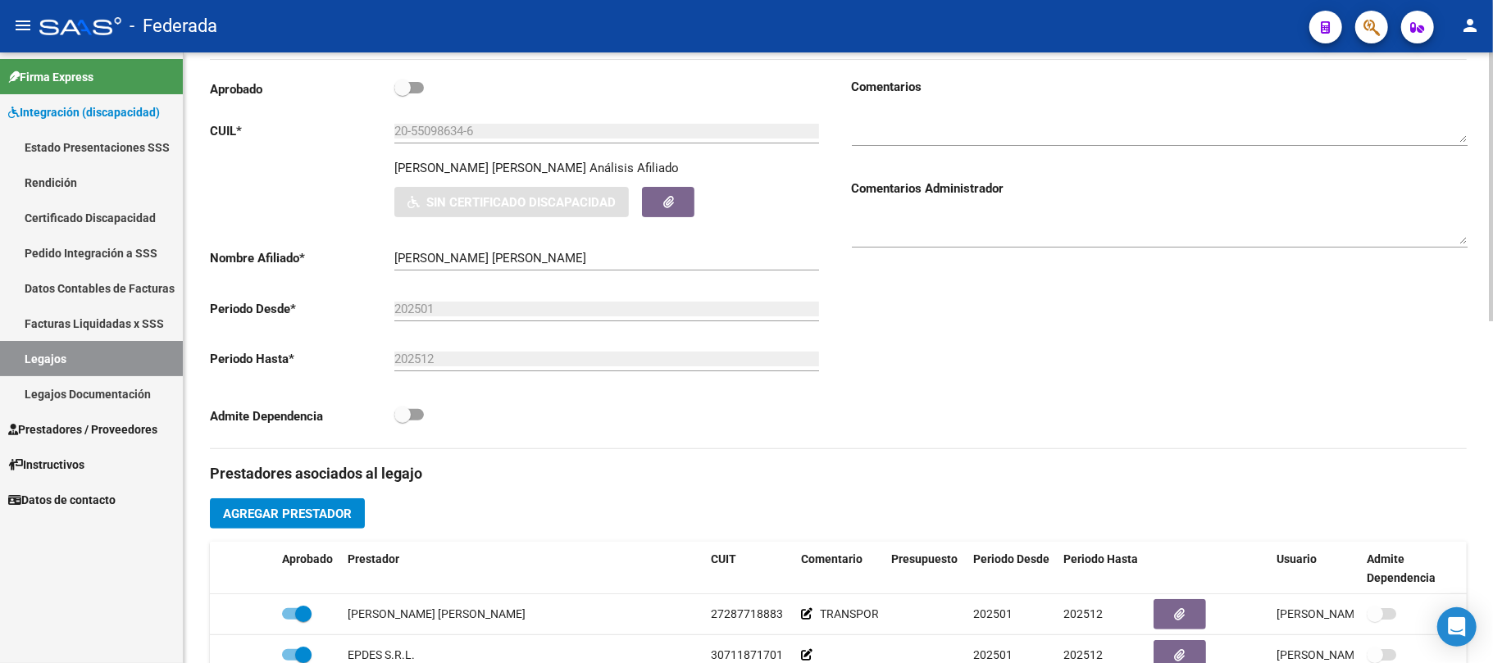
click at [408, 418] on span at bounding box center [402, 415] width 16 height 16
click at [403, 421] on input "checkbox" at bounding box center [402, 421] width 1 height 1
checkbox input "true"
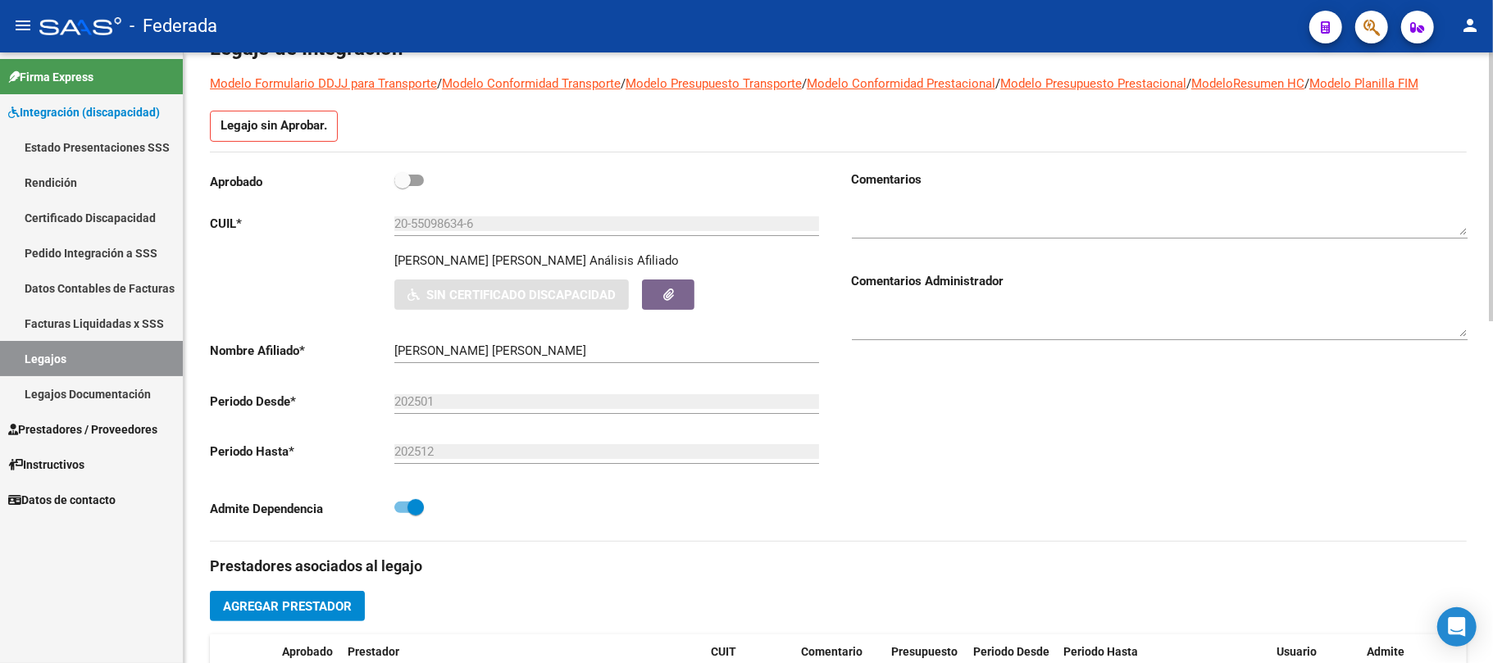
scroll to position [0, 0]
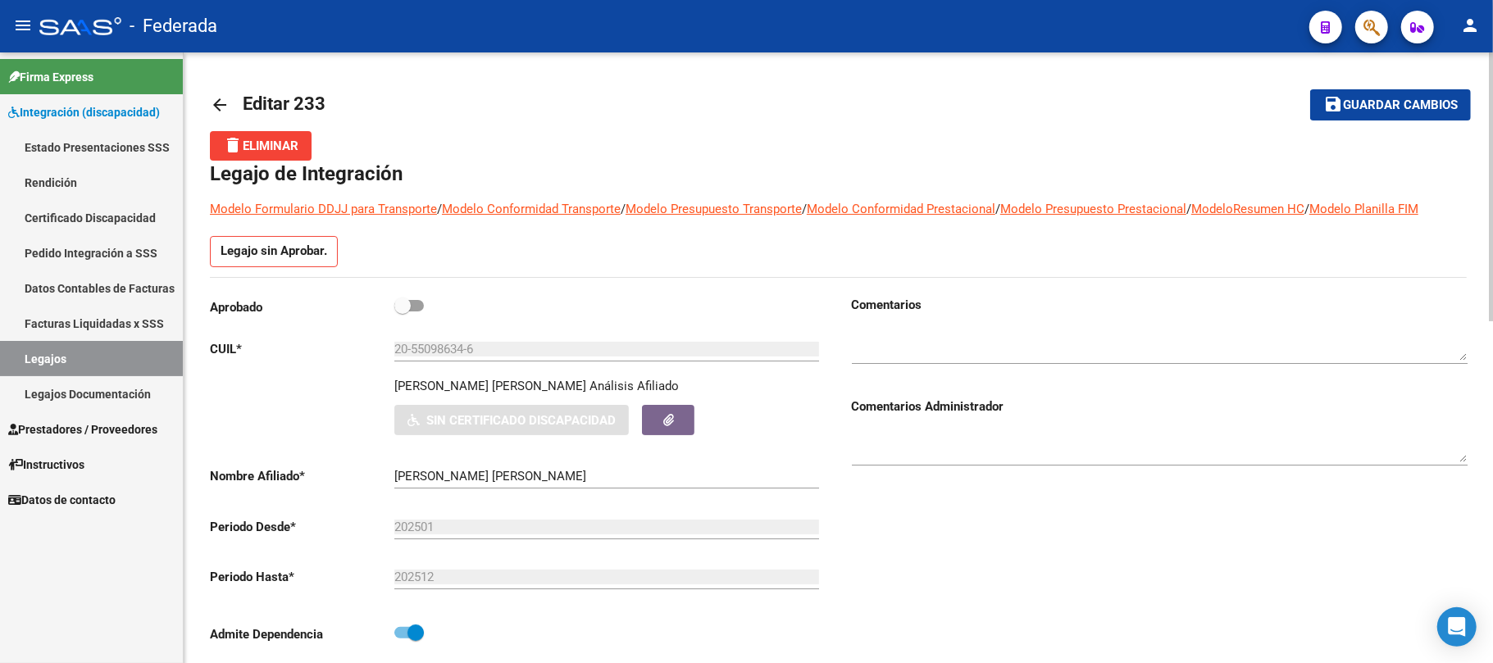
click at [410, 308] on span at bounding box center [402, 306] width 16 height 16
click at [403, 312] on input "checkbox" at bounding box center [402, 312] width 1 height 1
checkbox input "true"
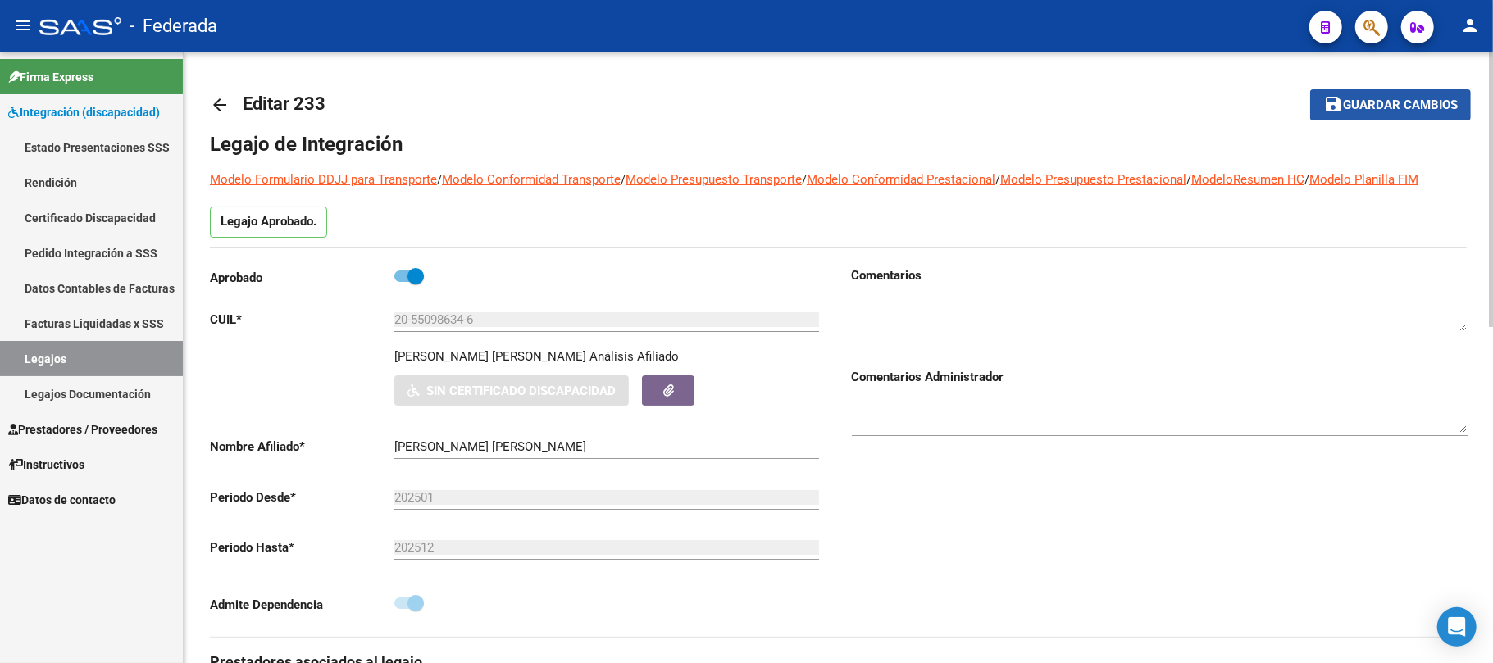
click at [1349, 105] on span "Guardar cambios" at bounding box center [1400, 105] width 115 height 15
click at [116, 362] on link "Legajos" at bounding box center [91, 358] width 183 height 35
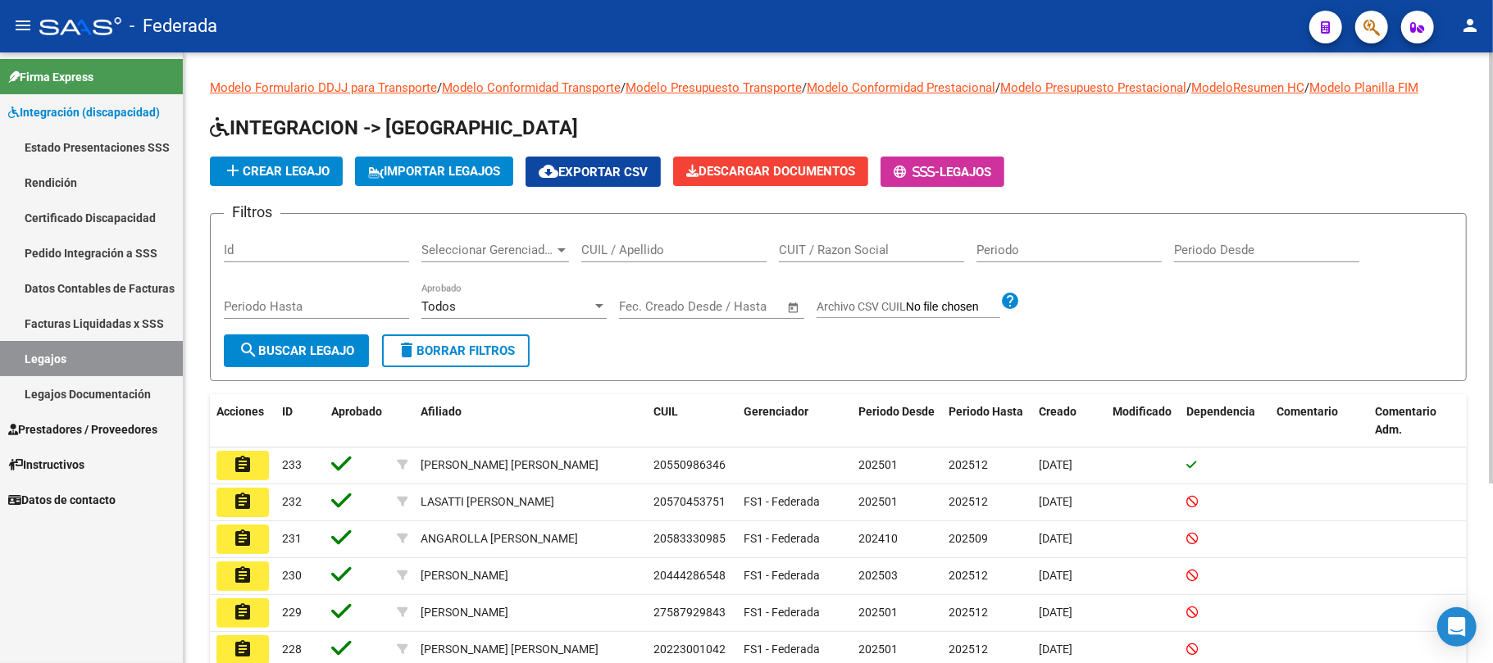
scroll to position [109, 0]
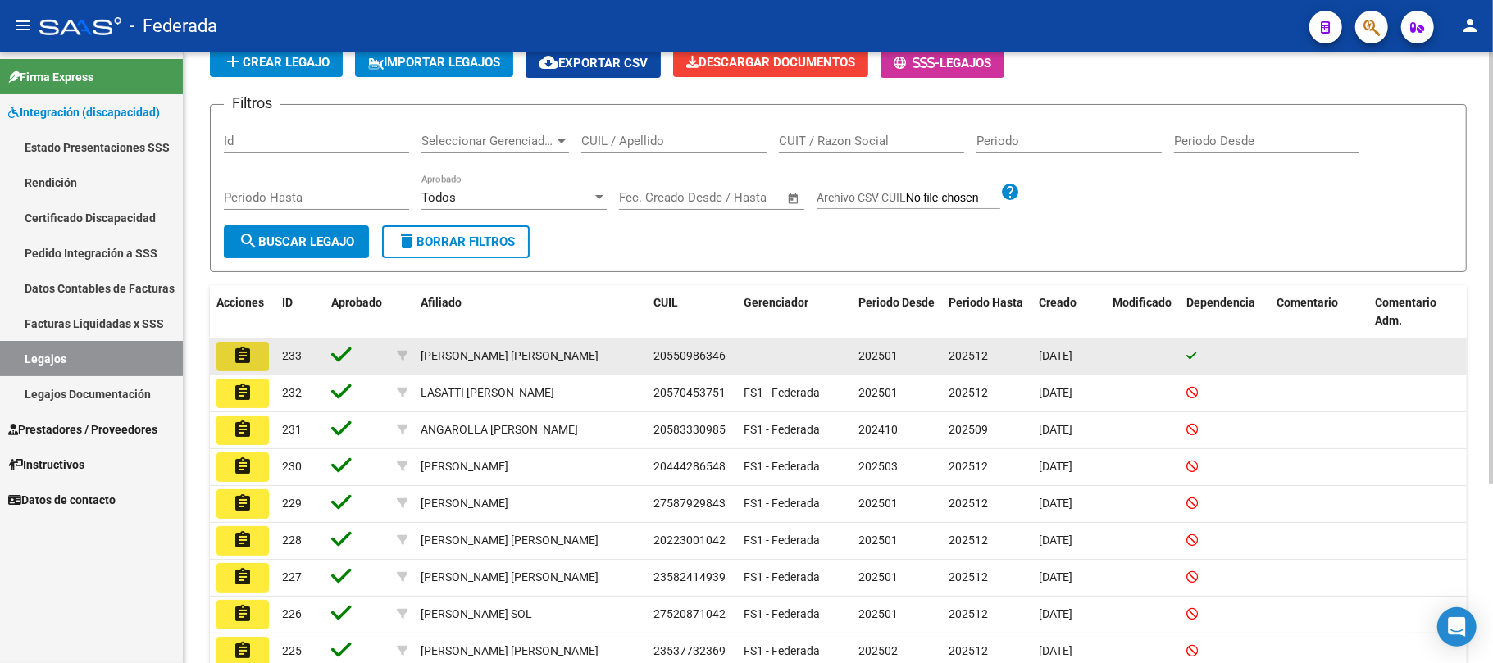
click at [249, 355] on mat-icon "assignment" at bounding box center [243, 356] width 20 height 20
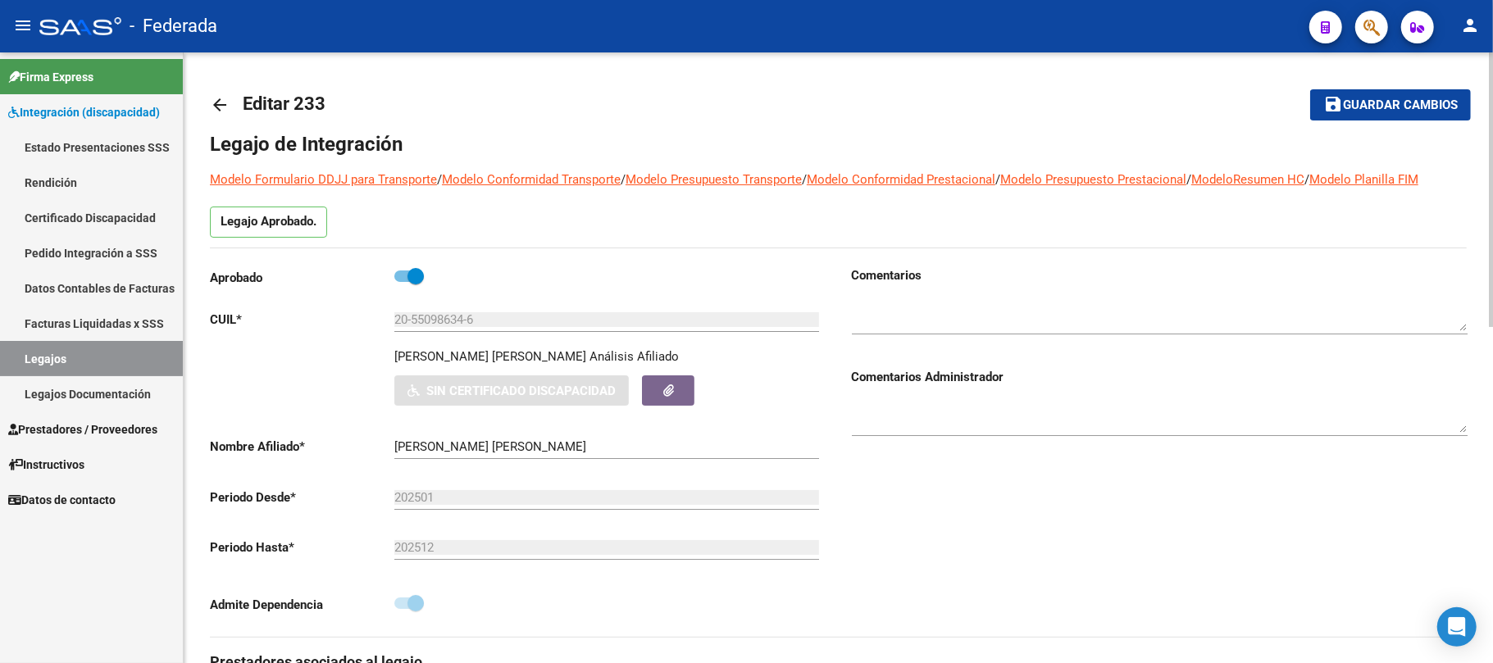
click at [1372, 109] on span "Guardar cambios" at bounding box center [1400, 105] width 115 height 15
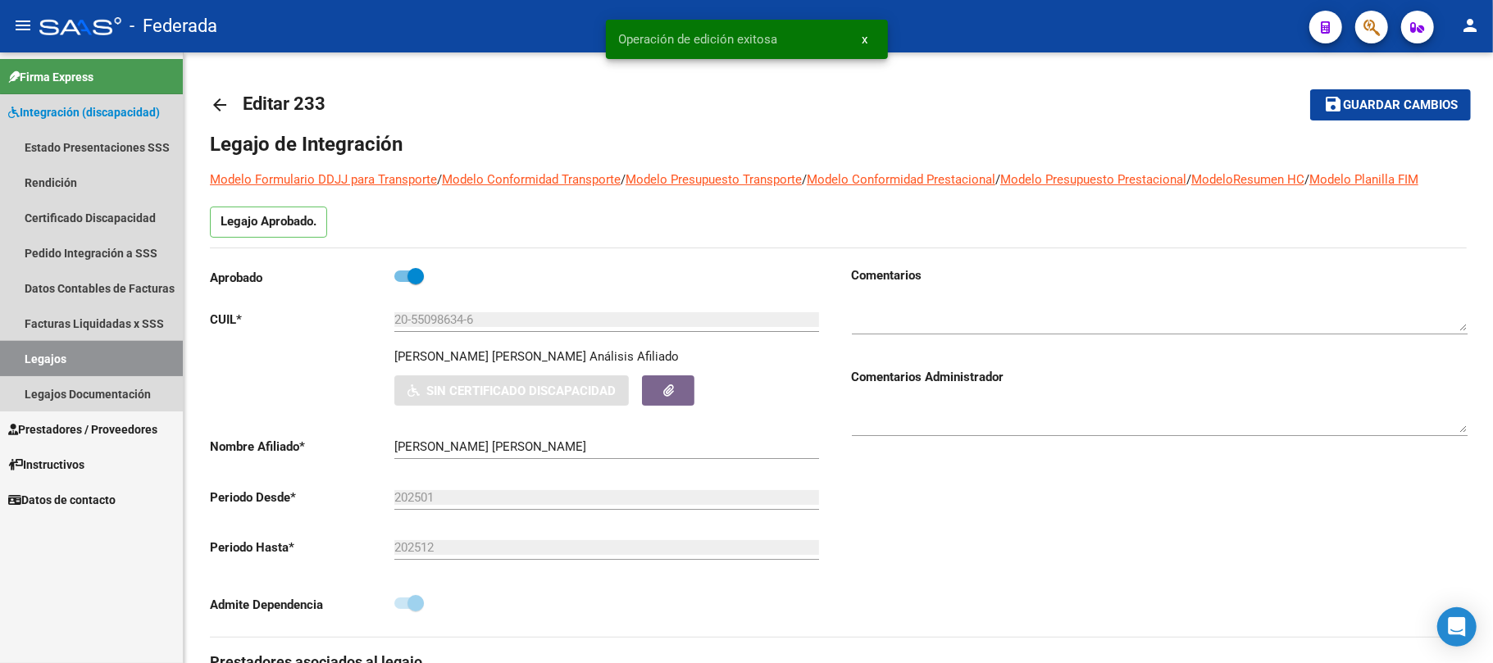
click at [151, 355] on link "Legajos" at bounding box center [91, 358] width 183 height 35
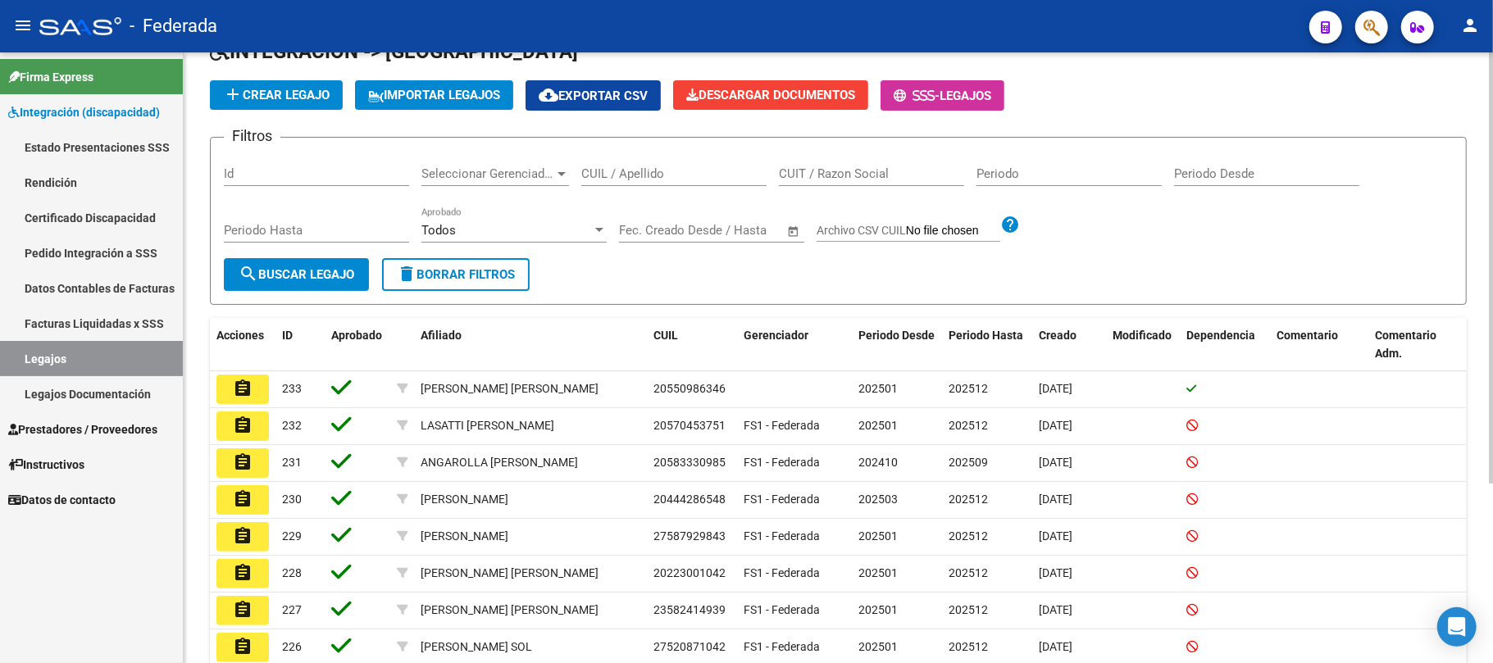
scroll to position [109, 0]
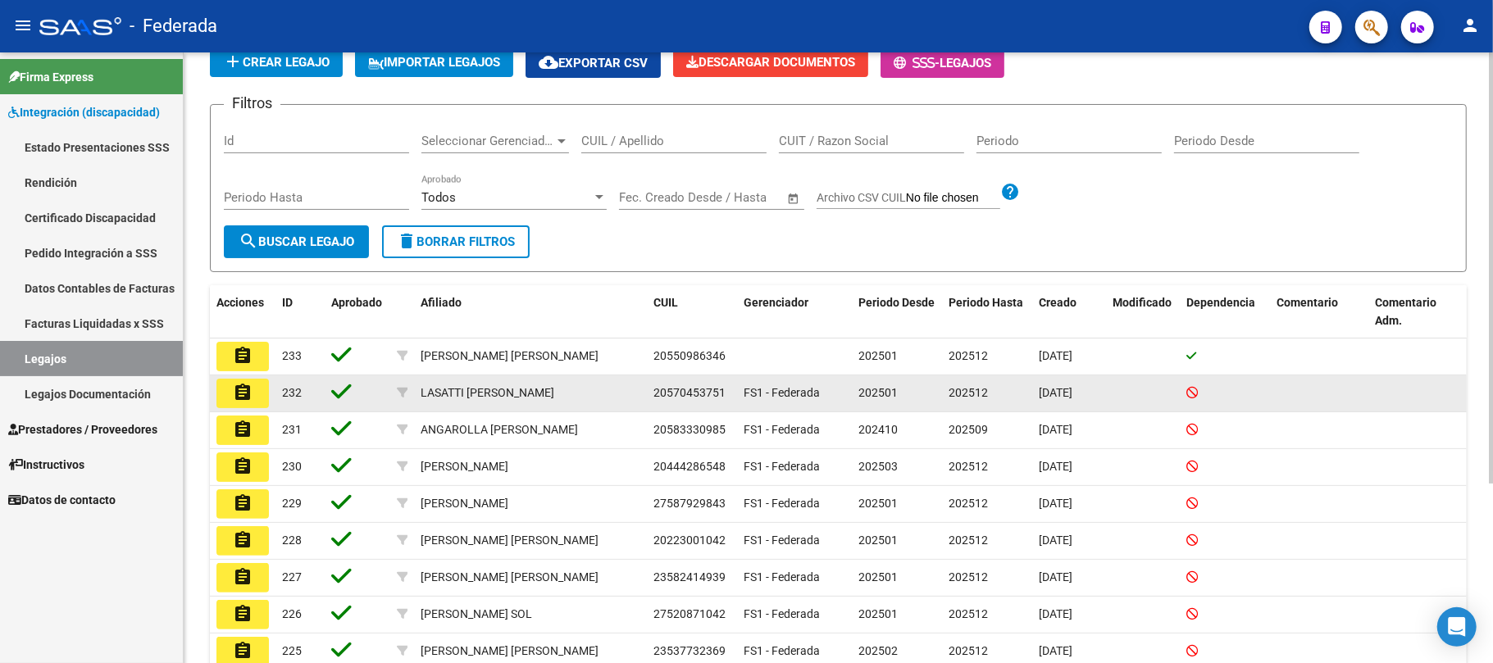
click at [244, 397] on mat-icon "assignment" at bounding box center [243, 393] width 20 height 20
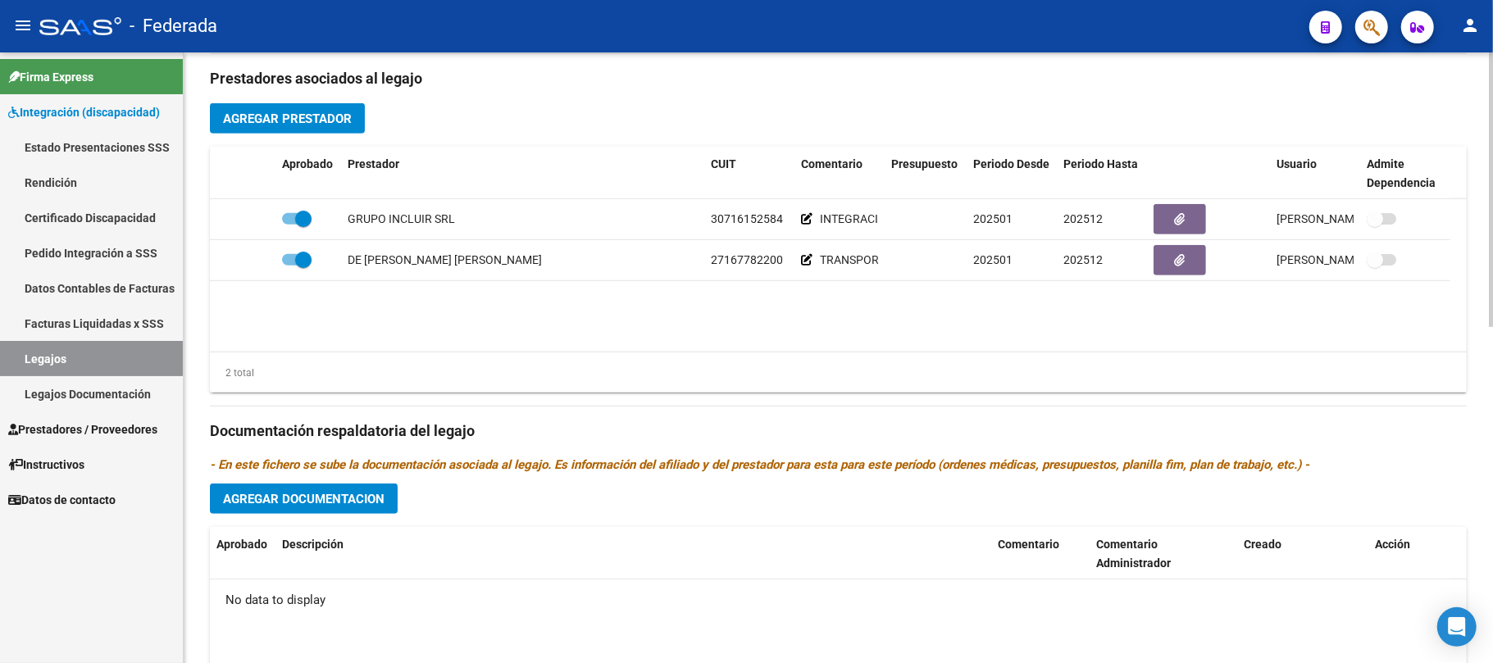
scroll to position [656, 0]
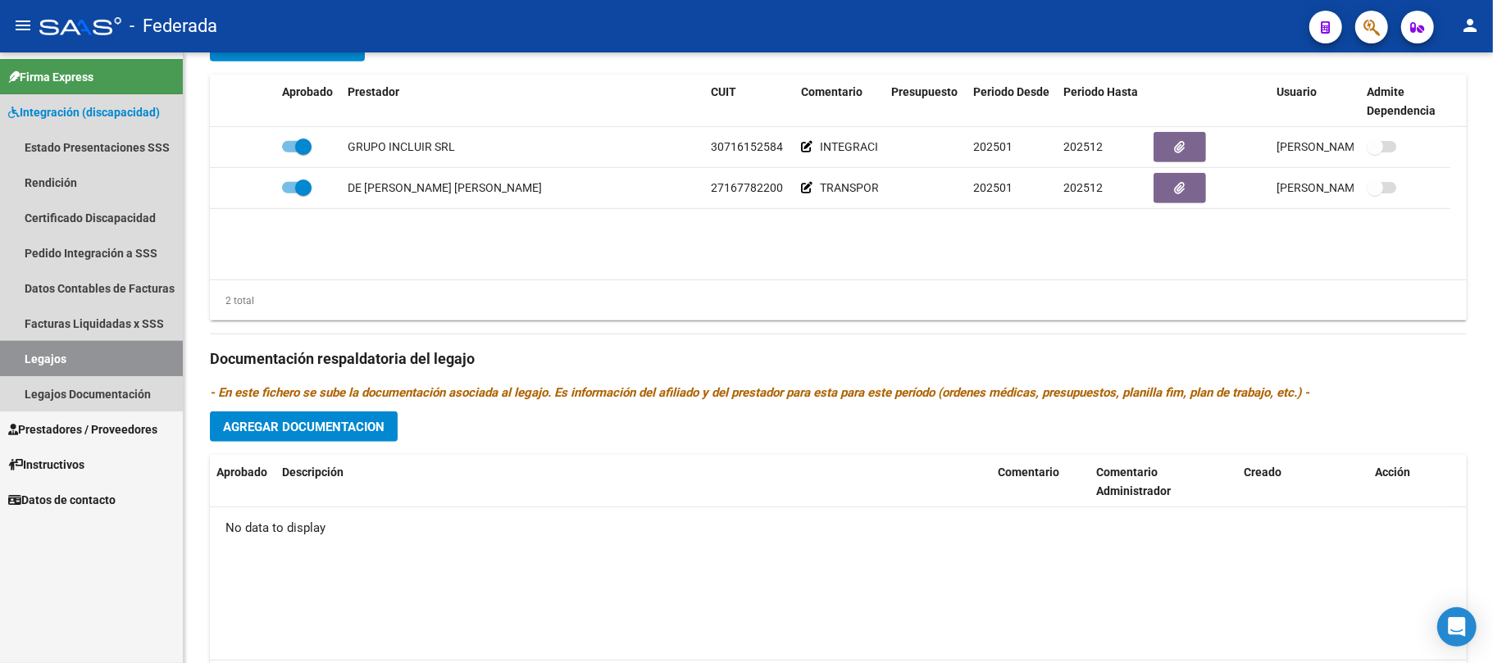
click at [83, 342] on link "Legajos" at bounding box center [91, 358] width 183 height 35
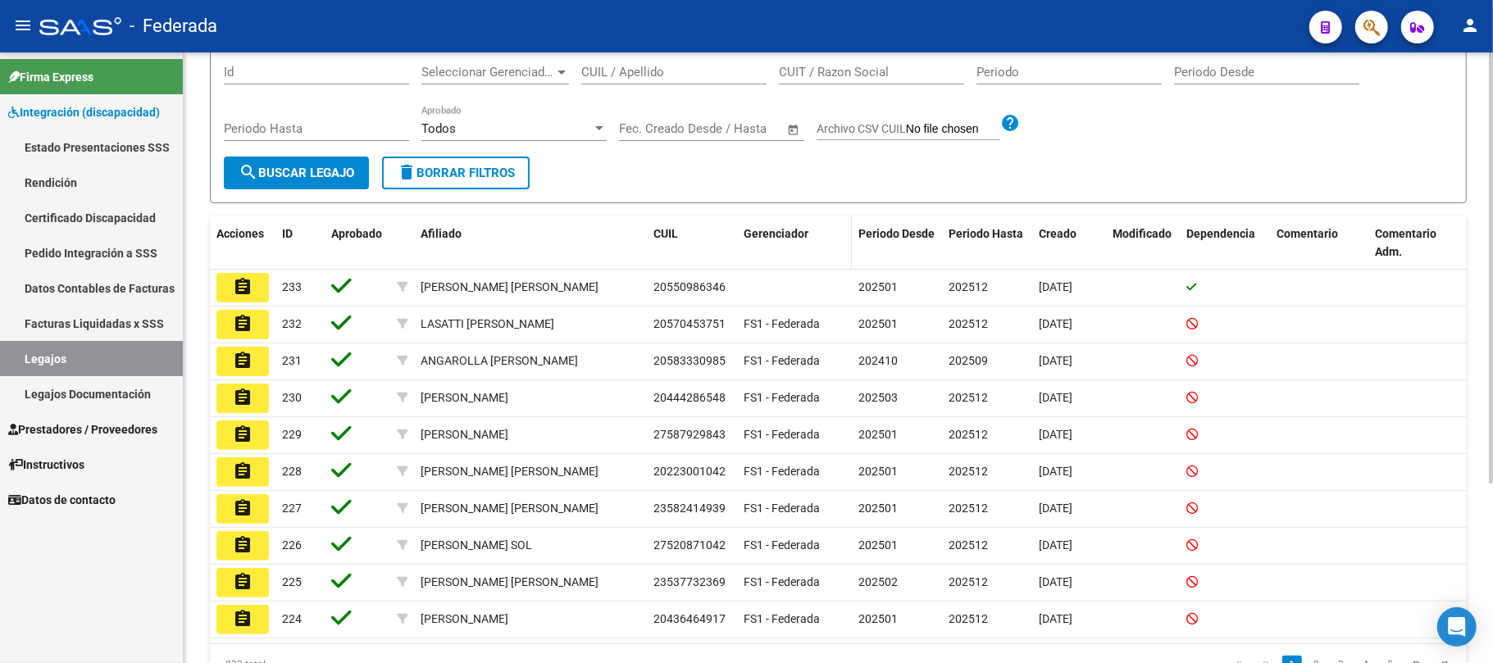
scroll to position [145, 0]
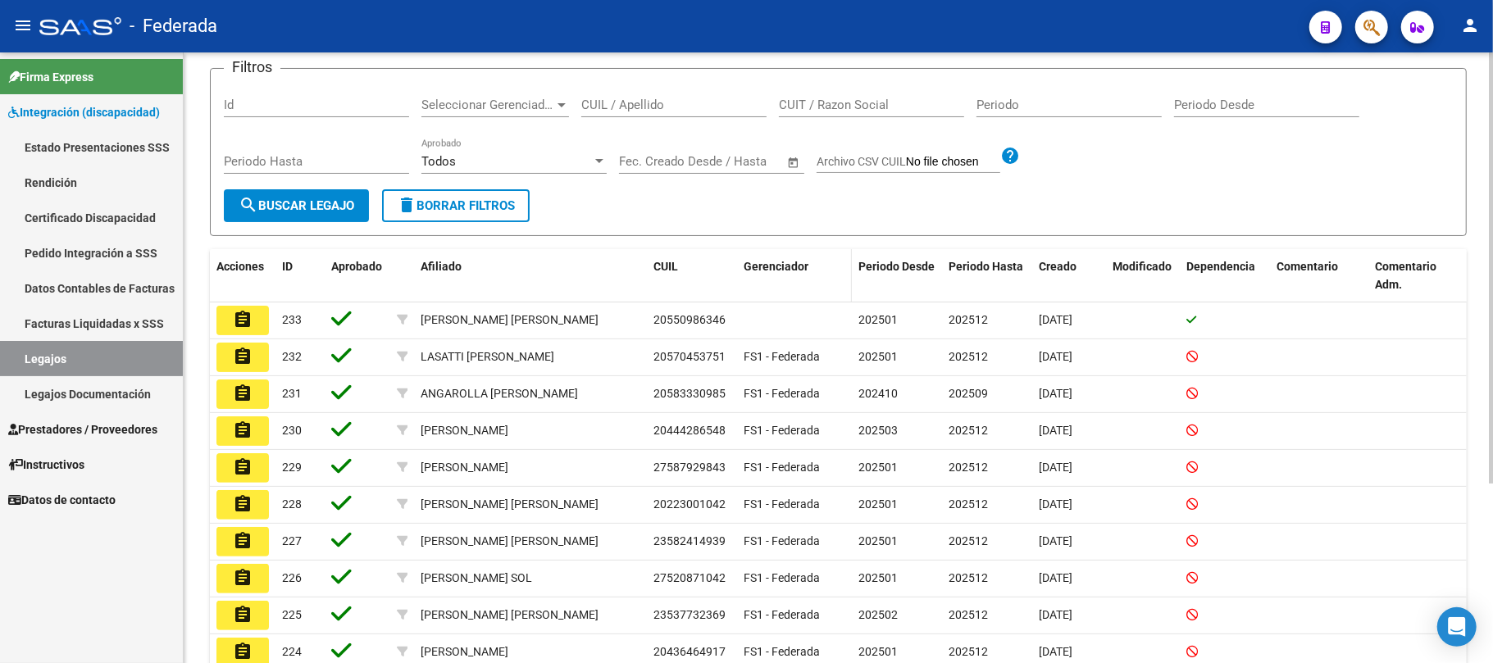
click at [790, 272] on span "Gerenciador" at bounding box center [776, 266] width 65 height 13
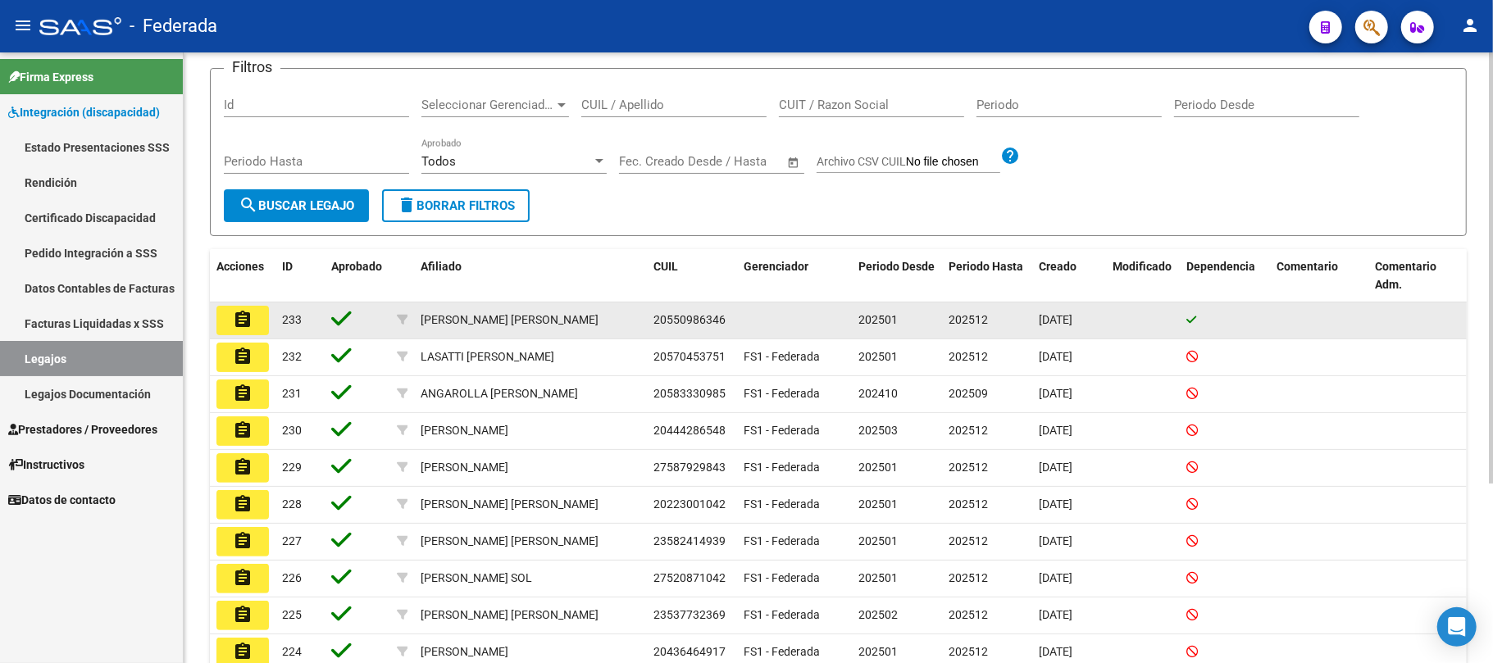
click at [253, 318] on button "assignment" at bounding box center [242, 321] width 52 height 30
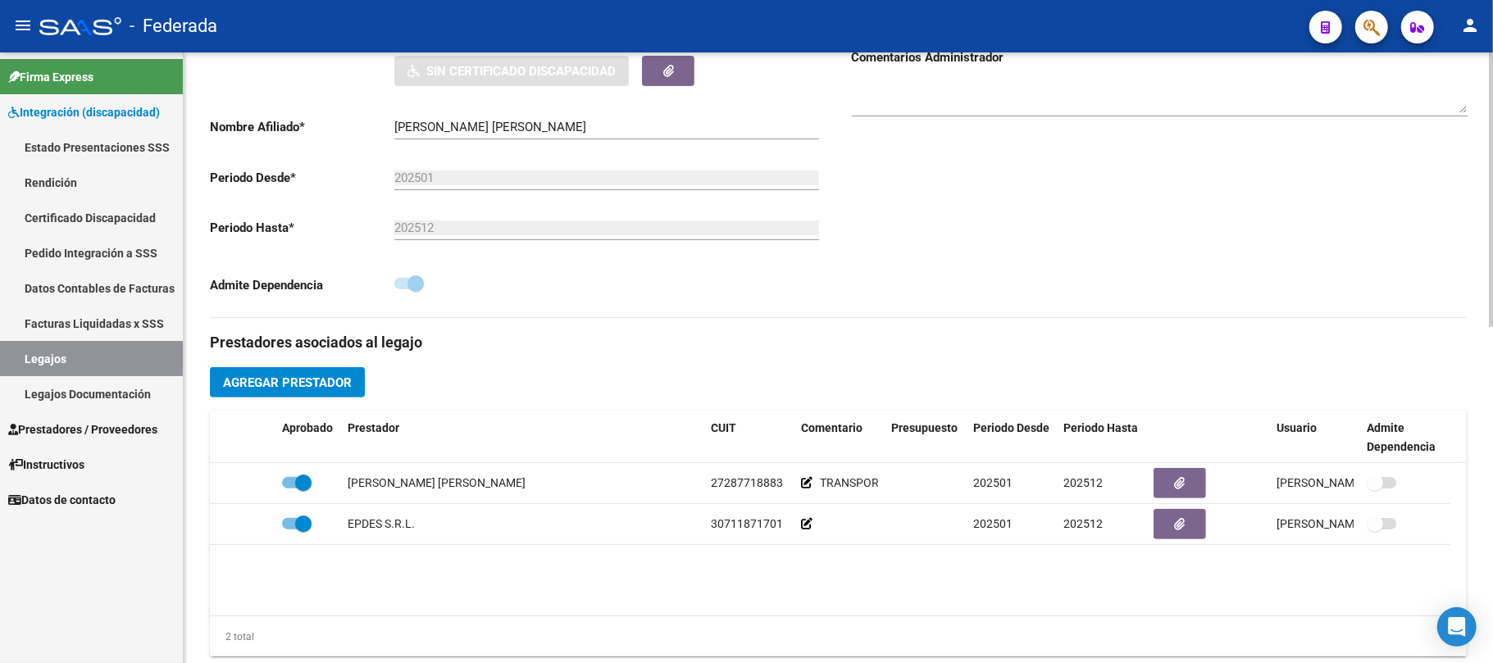
scroll to position [328, 0]
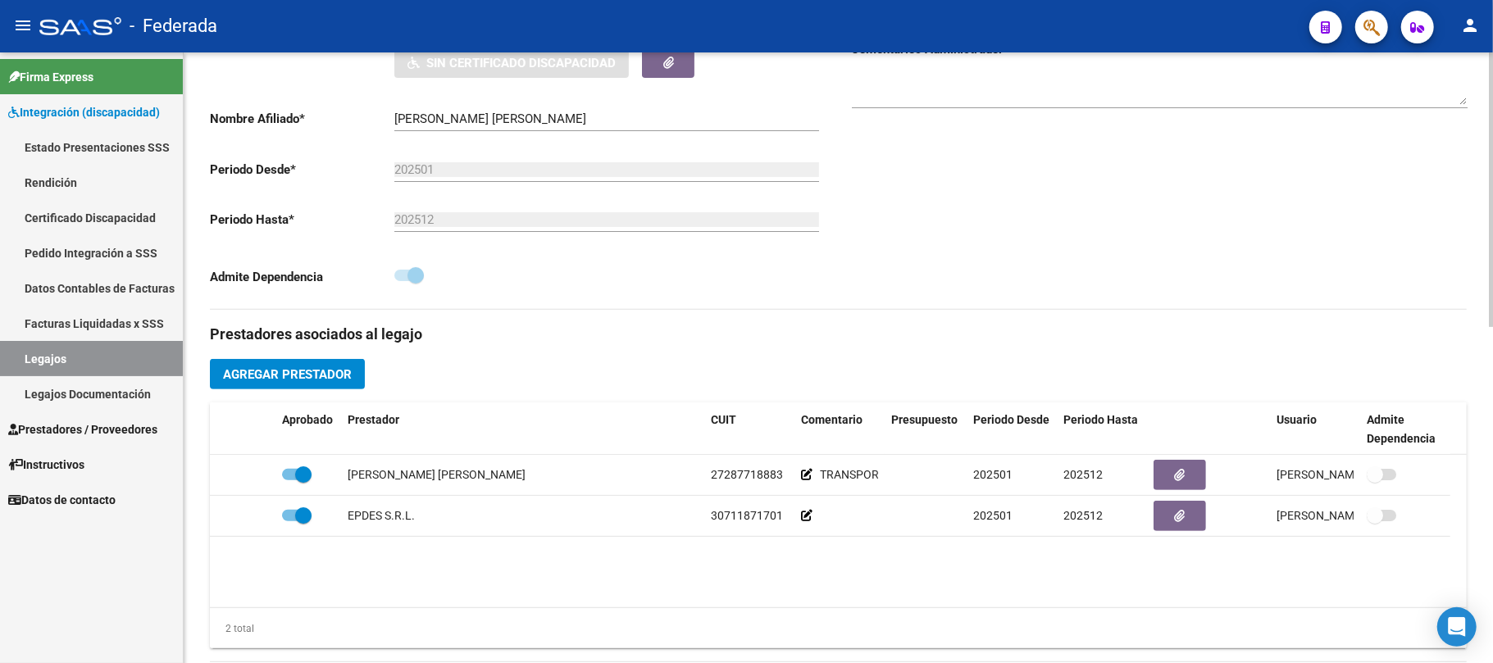
click at [417, 277] on span at bounding box center [415, 275] width 16 height 16
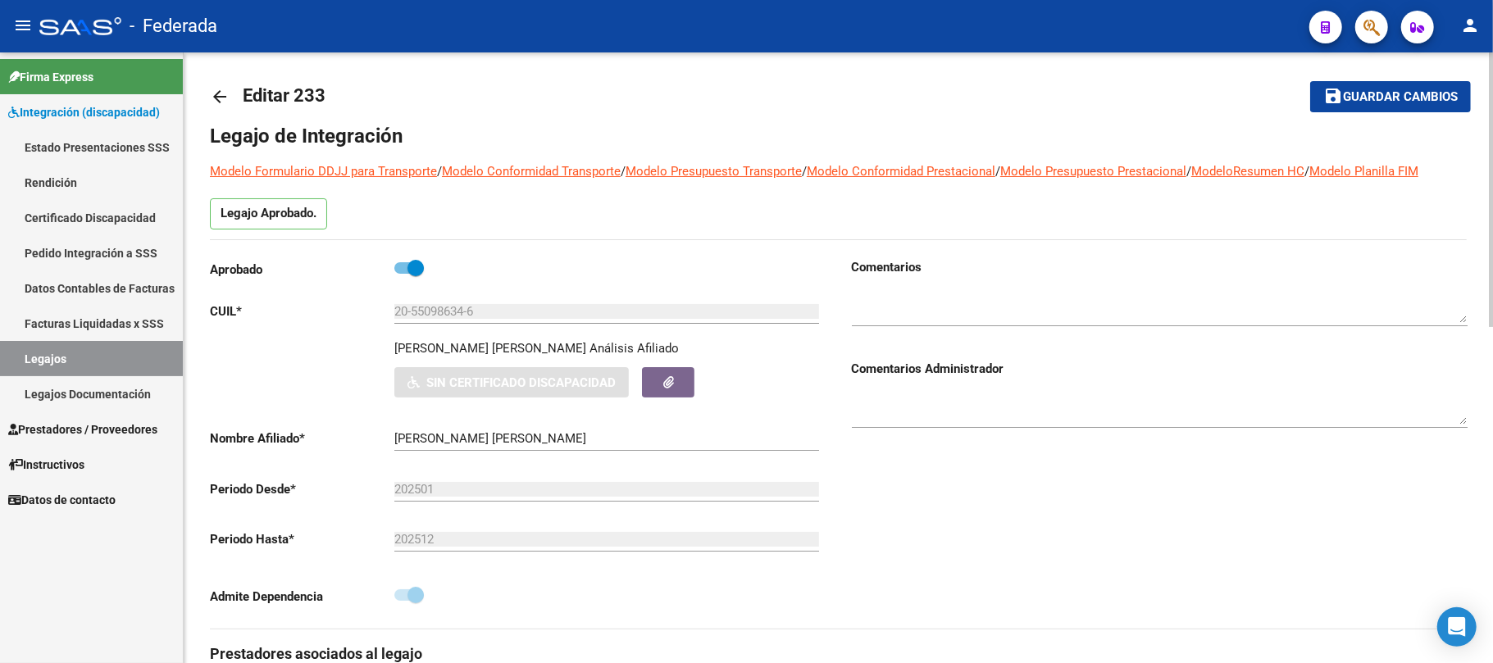
scroll to position [0, 0]
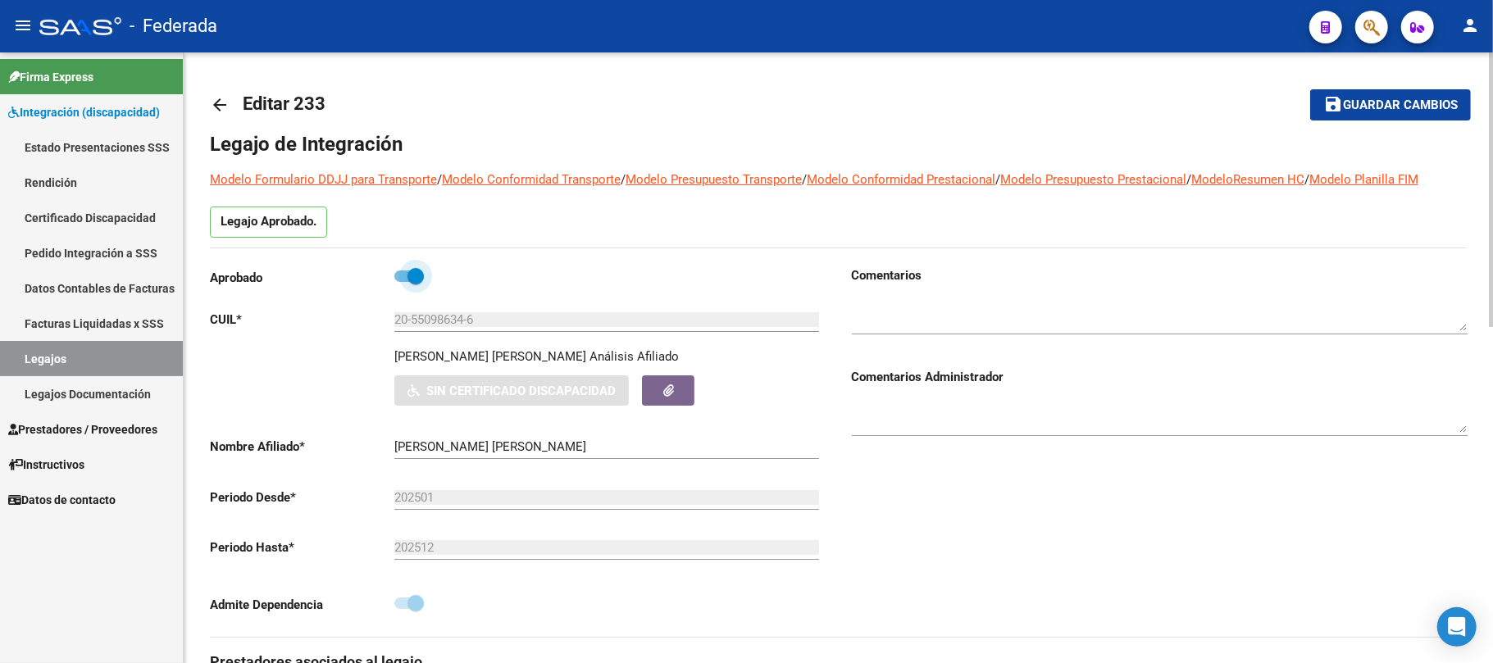
click at [417, 271] on span at bounding box center [415, 276] width 16 height 16
click at [403, 282] on input "checkbox" at bounding box center [402, 282] width 1 height 1
checkbox input "false"
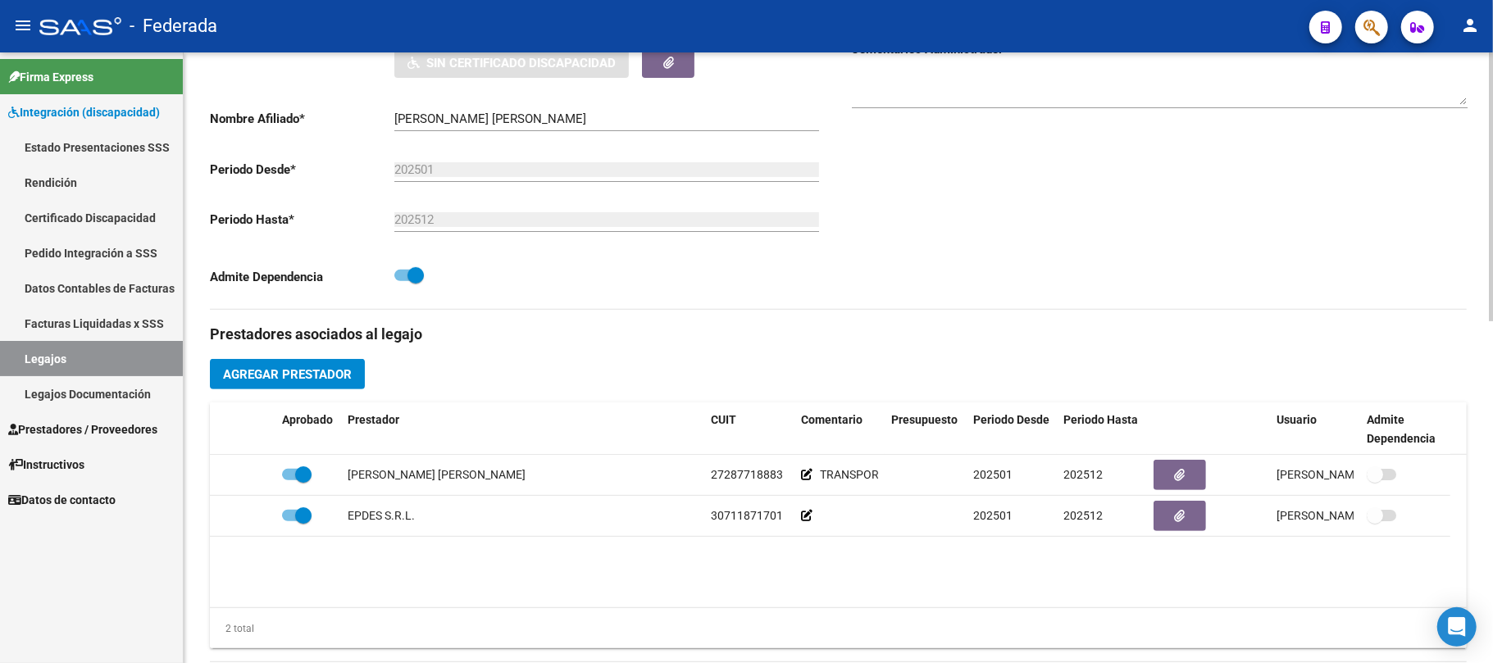
scroll to position [546, 0]
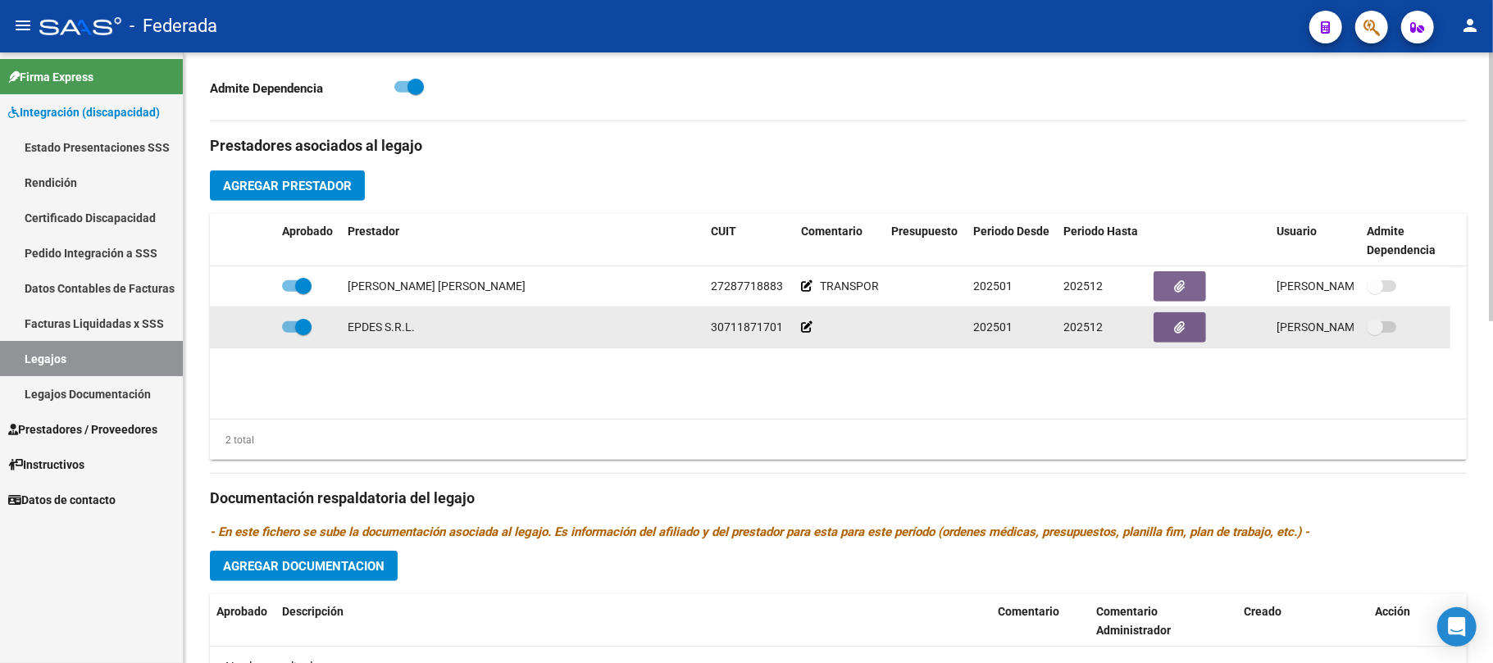
click at [299, 326] on span at bounding box center [303, 327] width 16 height 16
click at [290, 333] on input "checkbox" at bounding box center [289, 333] width 1 height 1
click at [299, 326] on span at bounding box center [297, 326] width 30 height 11
click at [290, 333] on input "checkbox" at bounding box center [289, 333] width 1 height 1
checkbox input "true"
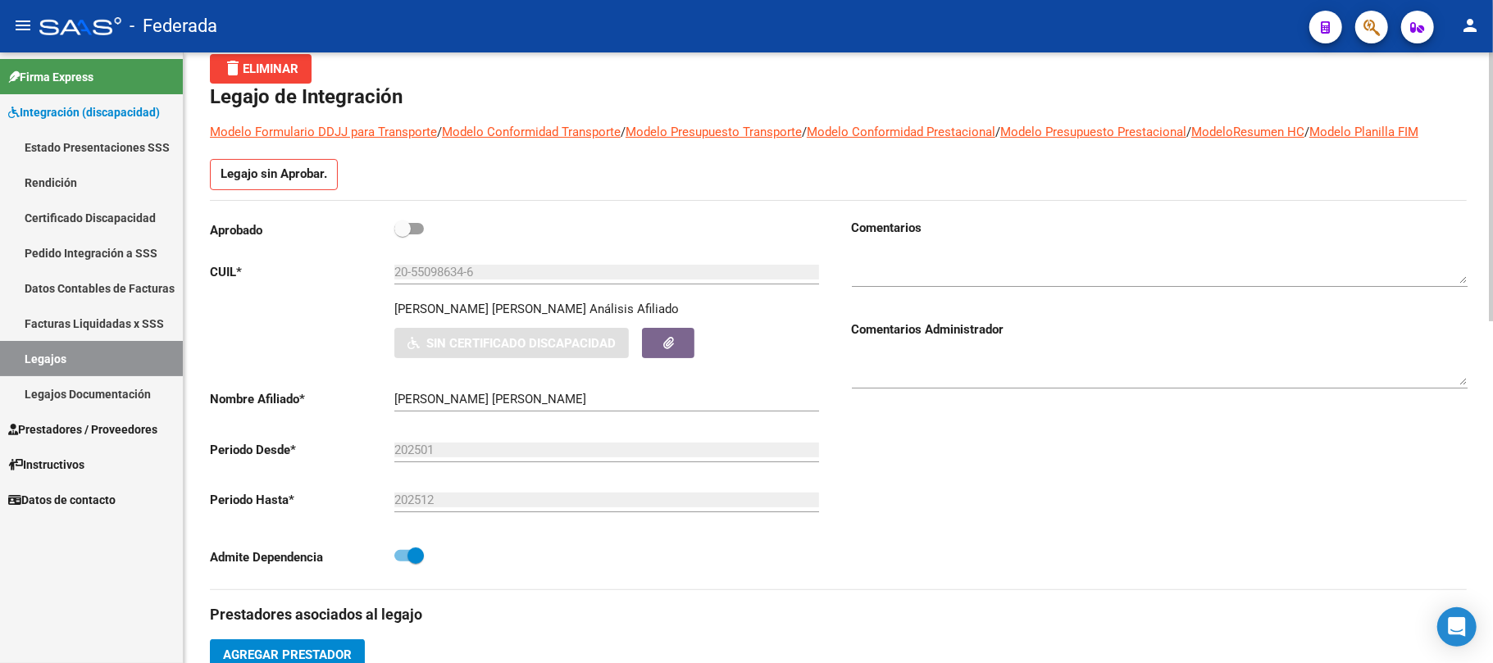
scroll to position [0, 0]
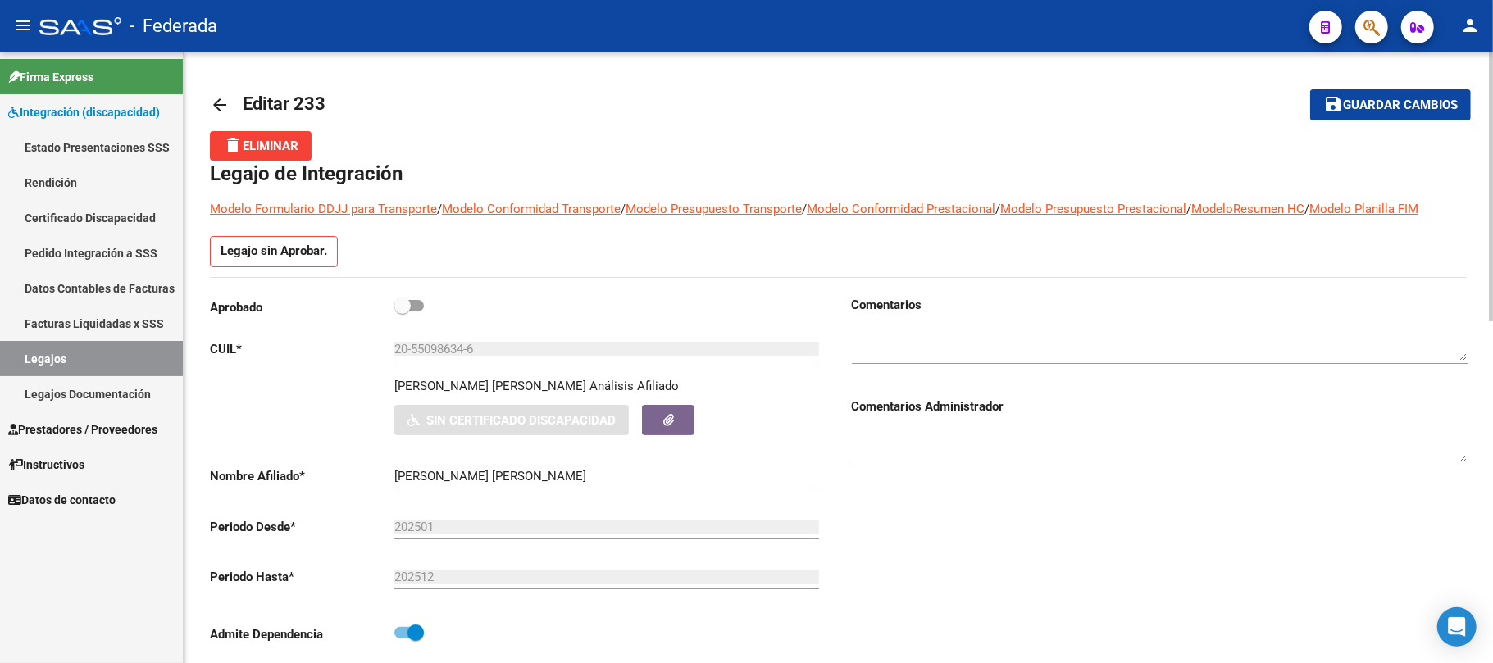
click at [402, 309] on span at bounding box center [402, 306] width 16 height 16
click at [402, 312] on input "checkbox" at bounding box center [402, 312] width 1 height 1
checkbox input "true"
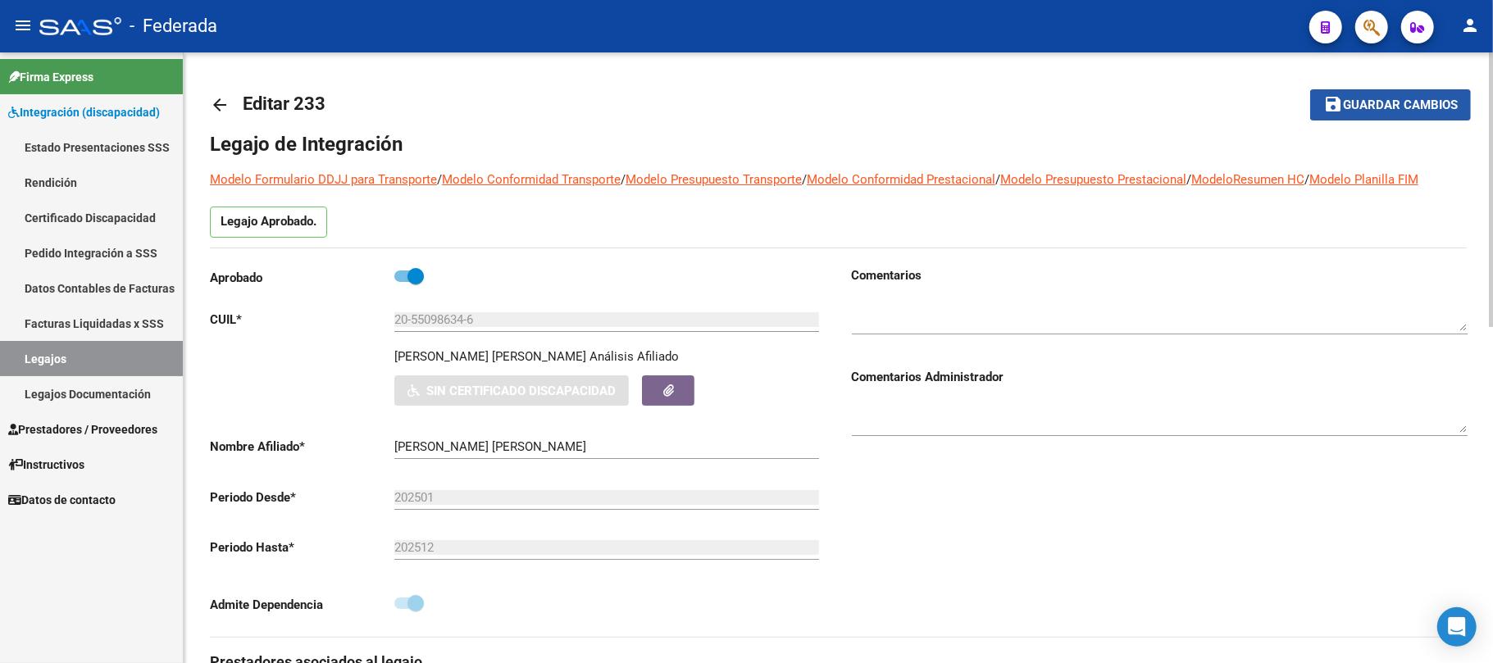
click at [1336, 109] on mat-icon "save" at bounding box center [1333, 104] width 20 height 20
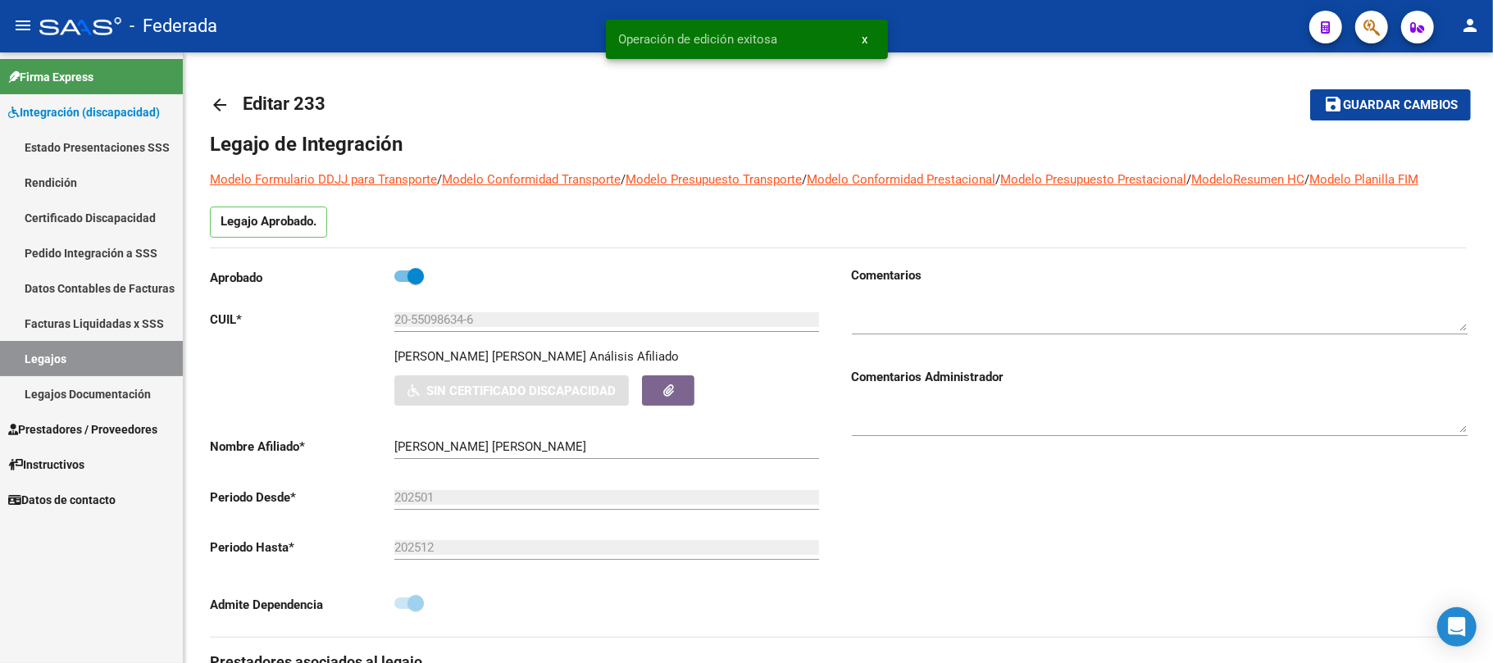
click at [128, 351] on link "Legajos" at bounding box center [91, 358] width 183 height 35
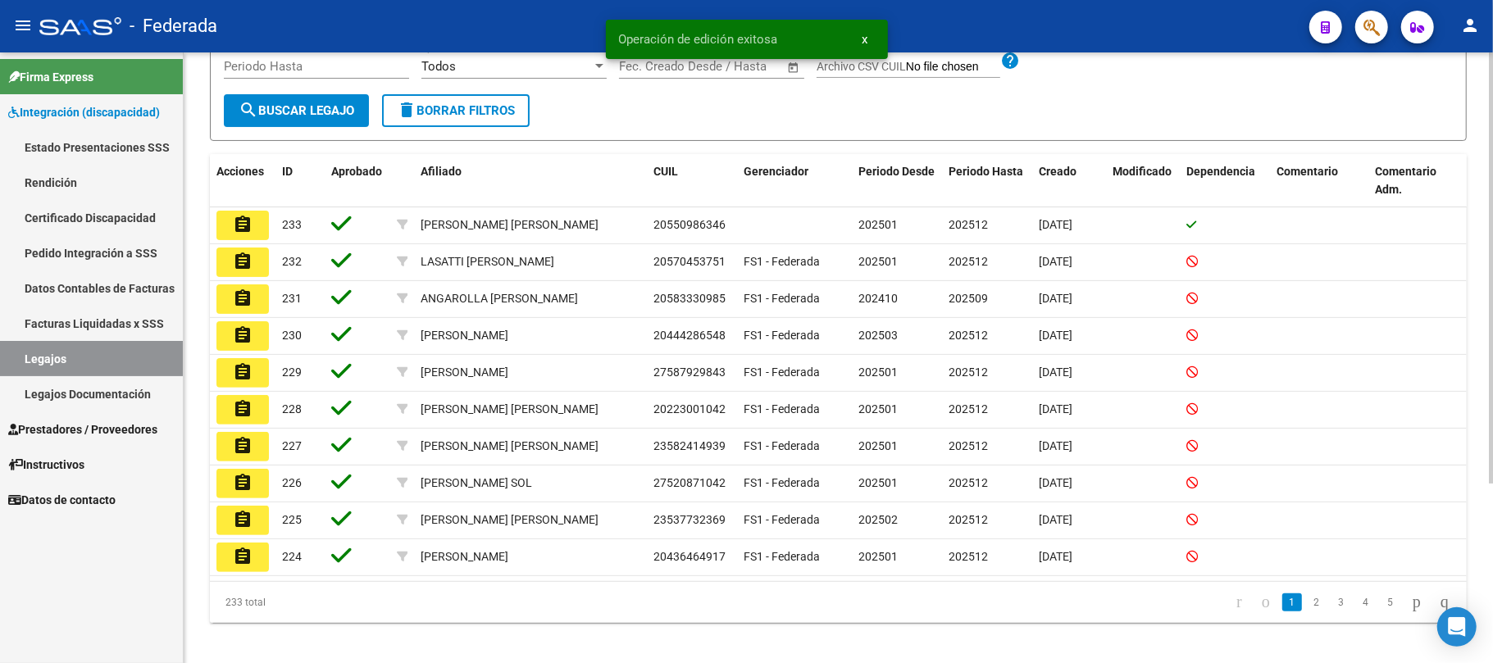
scroll to position [254, 0]
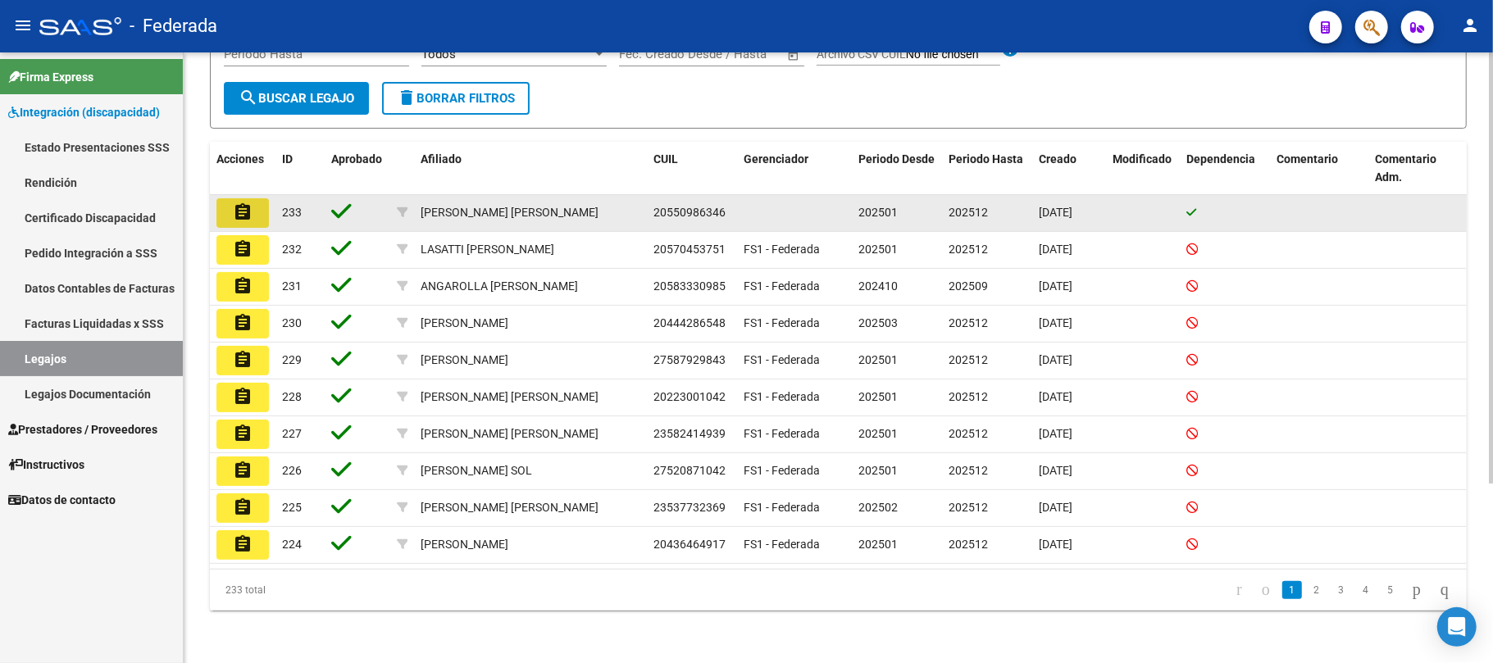
click at [261, 211] on button "assignment" at bounding box center [242, 213] width 52 height 30
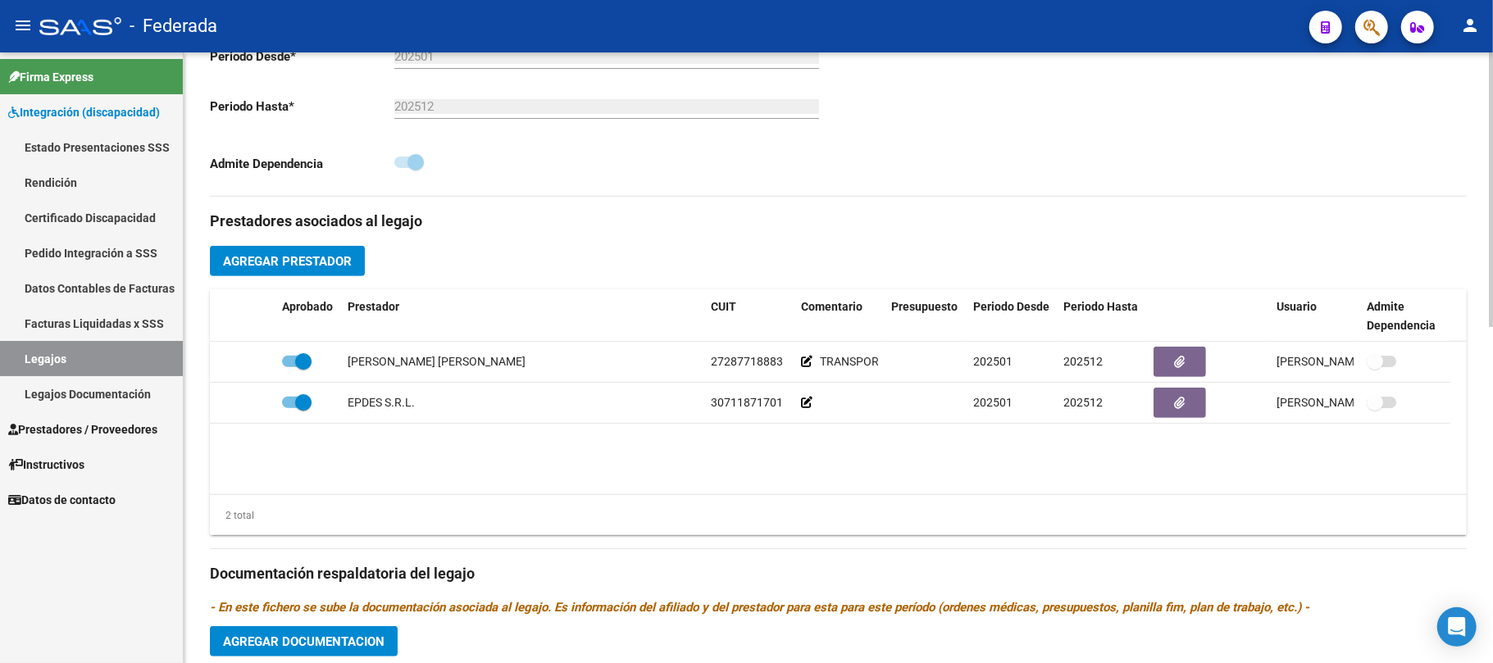
scroll to position [420, 0]
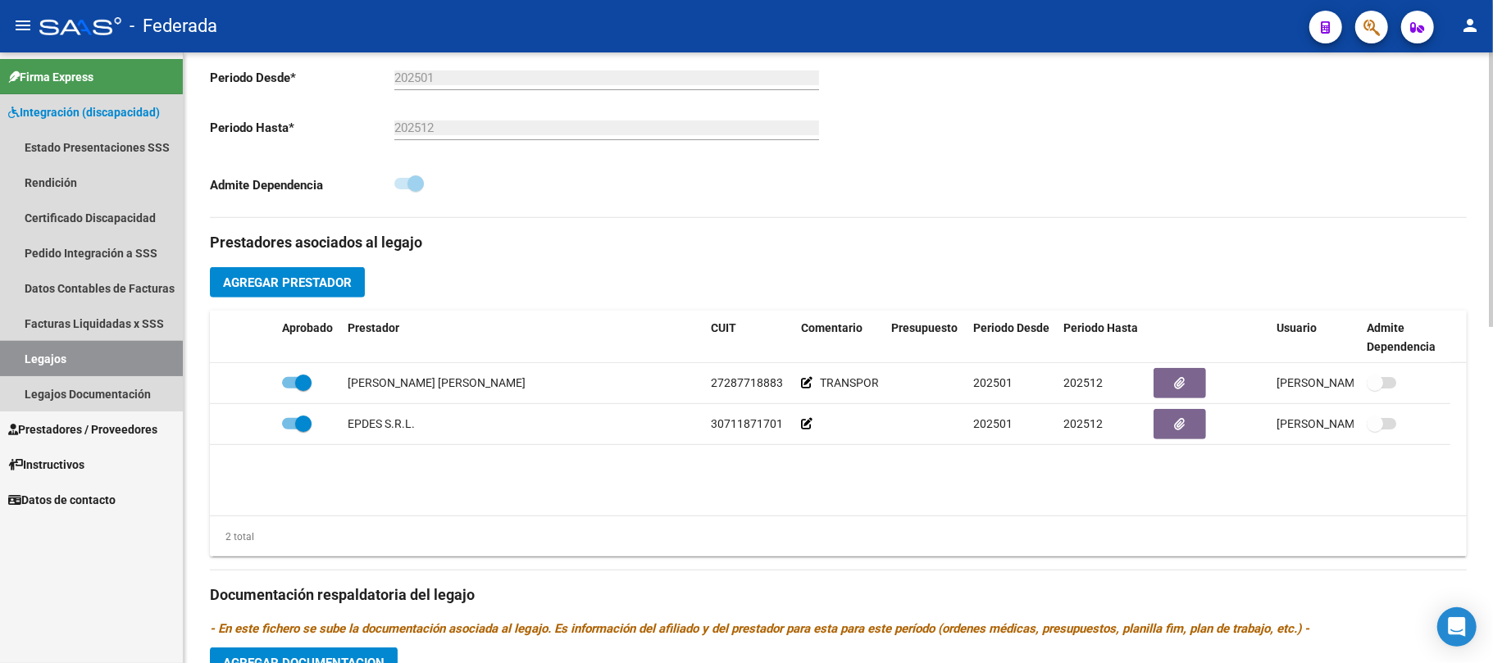
click at [69, 365] on link "Legajos" at bounding box center [91, 358] width 183 height 35
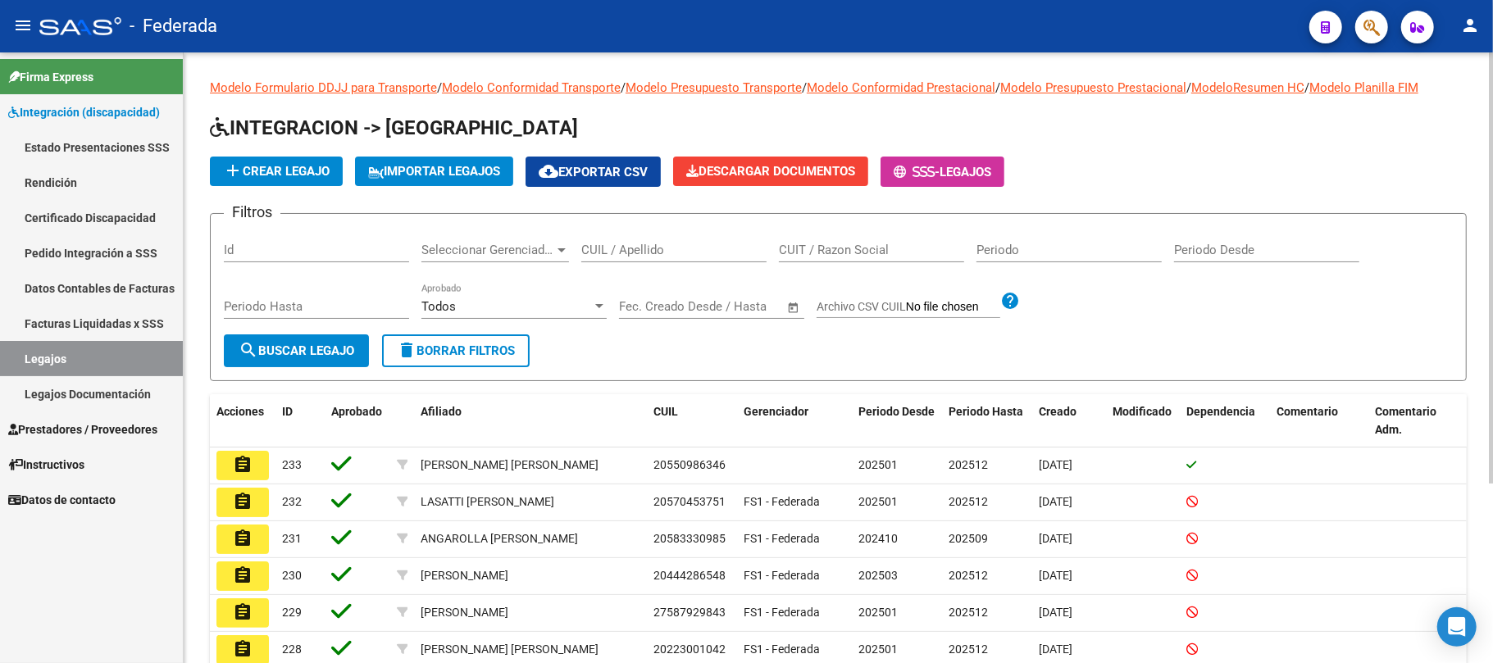
click at [75, 220] on link "Certificado Discapacidad" at bounding box center [91, 217] width 183 height 35
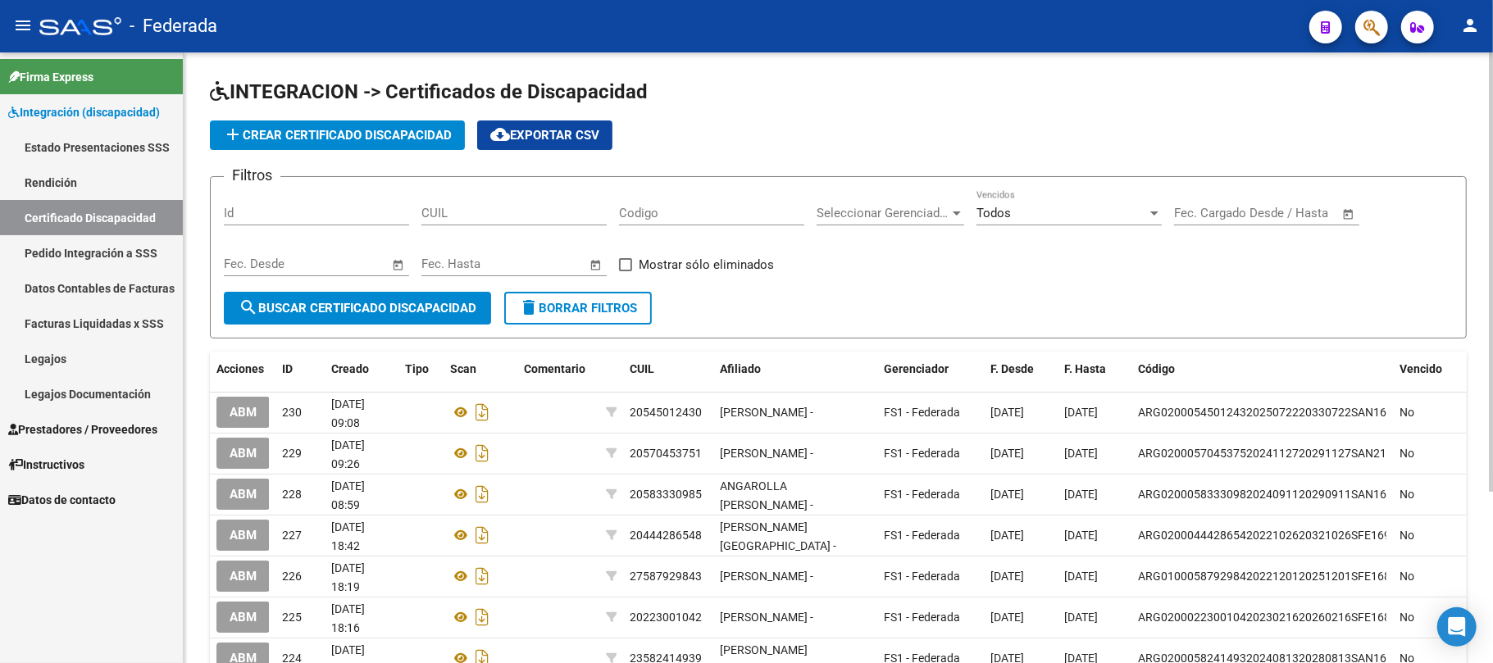
click at [69, 361] on link "Legajos" at bounding box center [91, 358] width 183 height 35
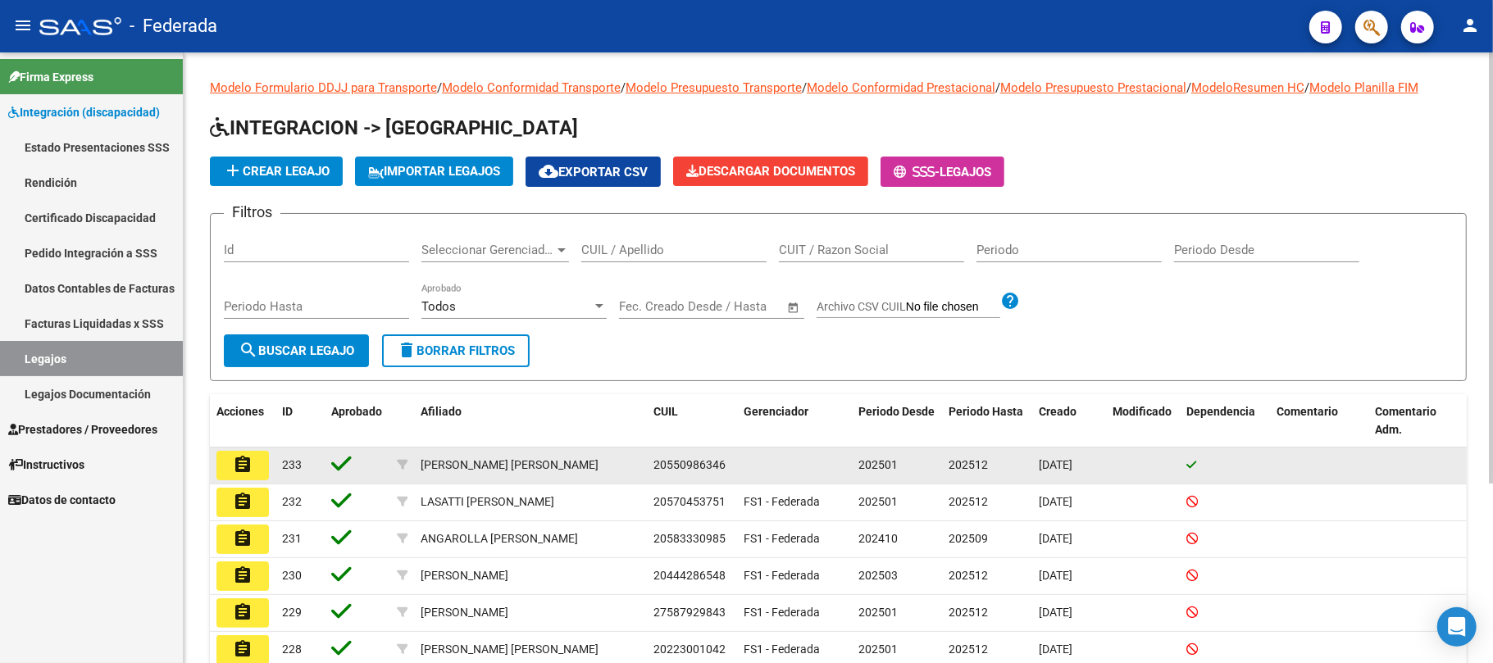
click at [670, 463] on span "20550986346" at bounding box center [689, 464] width 72 height 13
copy span "20550986346"
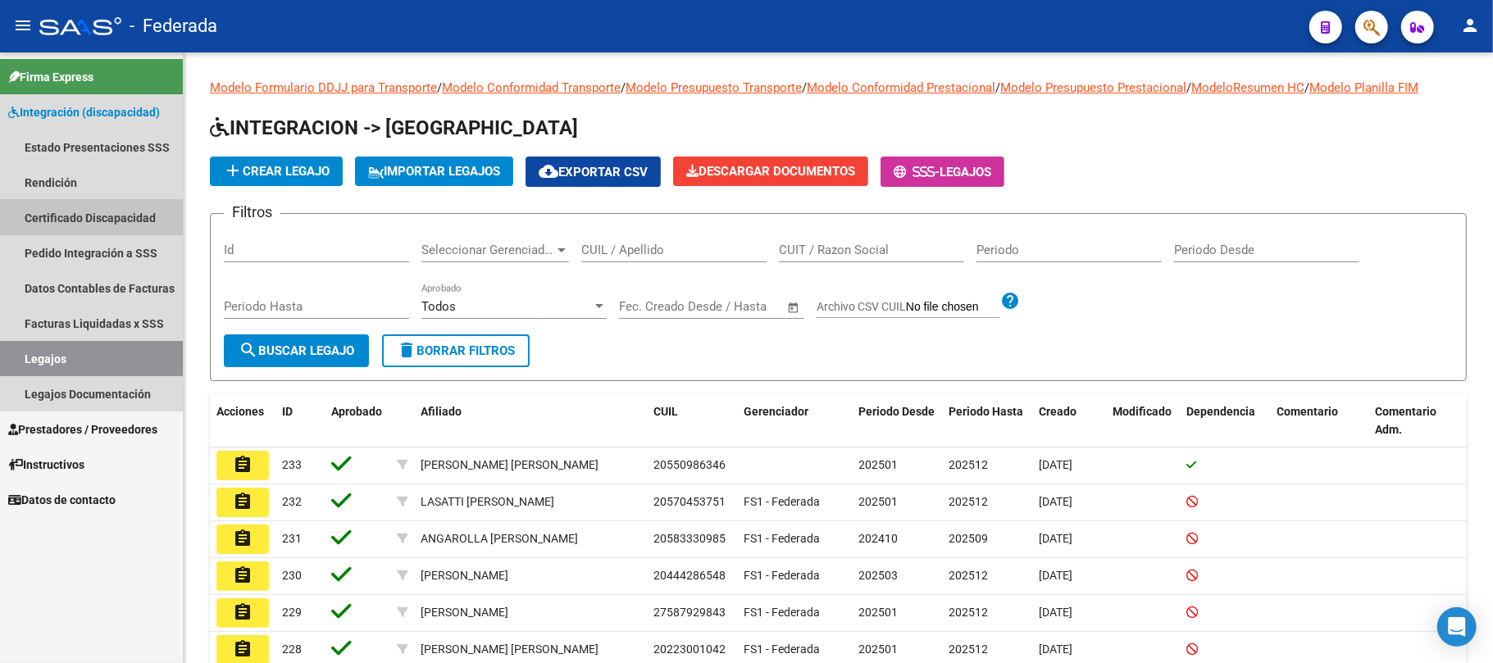
click at [93, 215] on link "Certificado Discapacidad" at bounding box center [91, 217] width 183 height 35
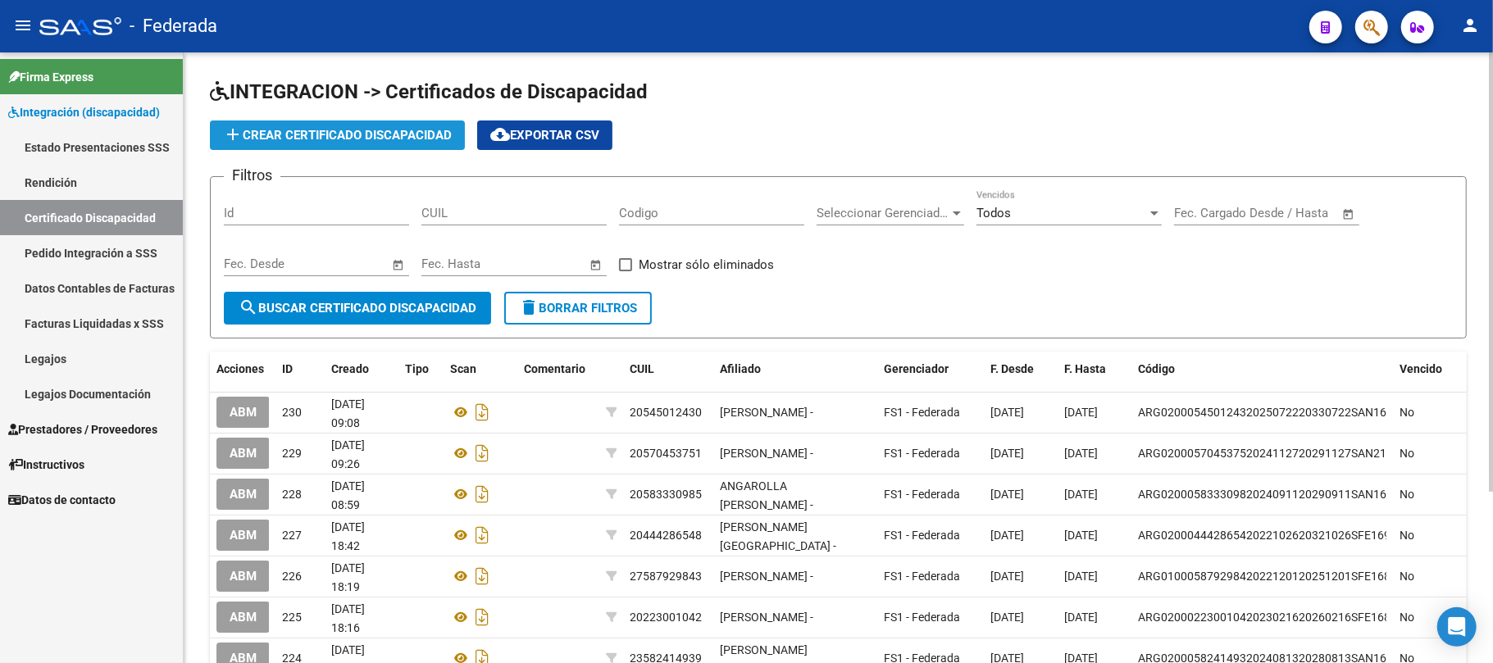
click at [322, 139] on span "add Crear Certificado Discapacidad" at bounding box center [337, 135] width 229 height 15
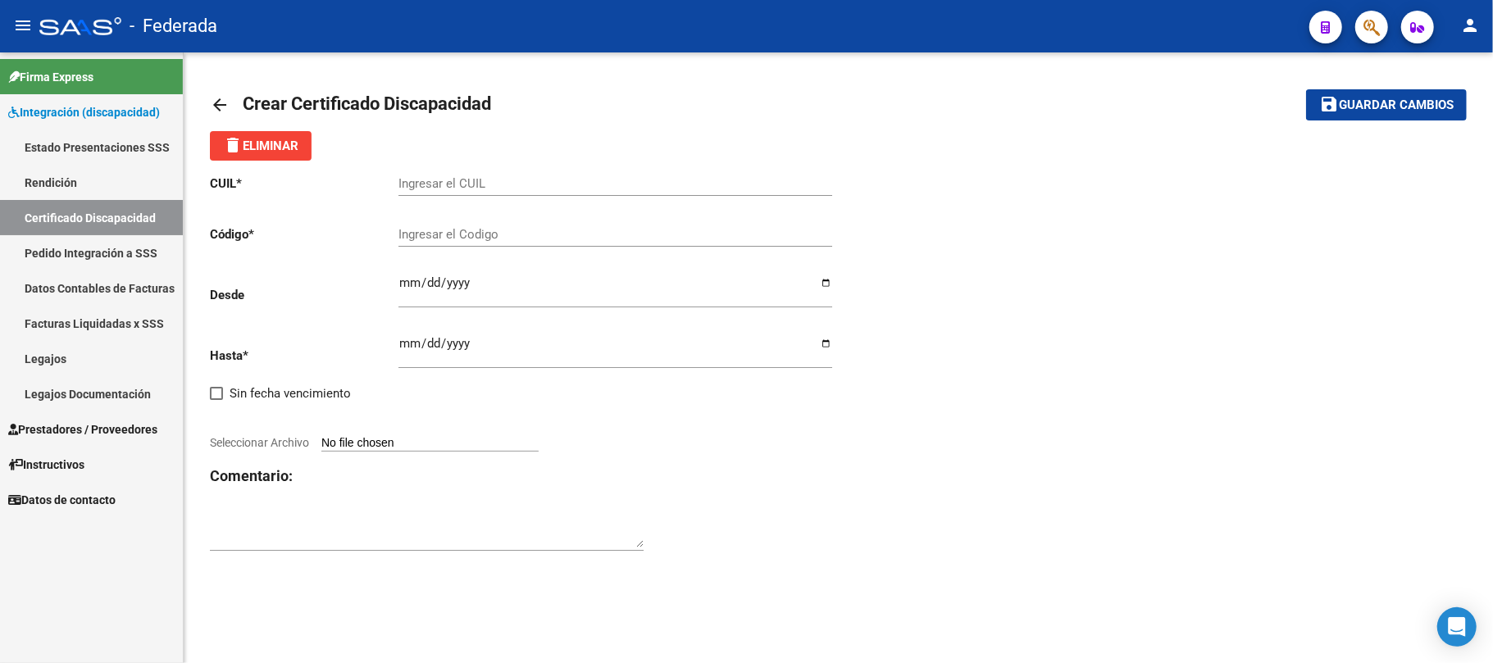
click at [483, 189] on input "Ingresar el CUIL" at bounding box center [615, 183] width 434 height 15
paste input "20-55098634-6"
type input "20-55098634-6"
click at [487, 238] on input "Ingresar el Codigo" at bounding box center [615, 234] width 434 height 15
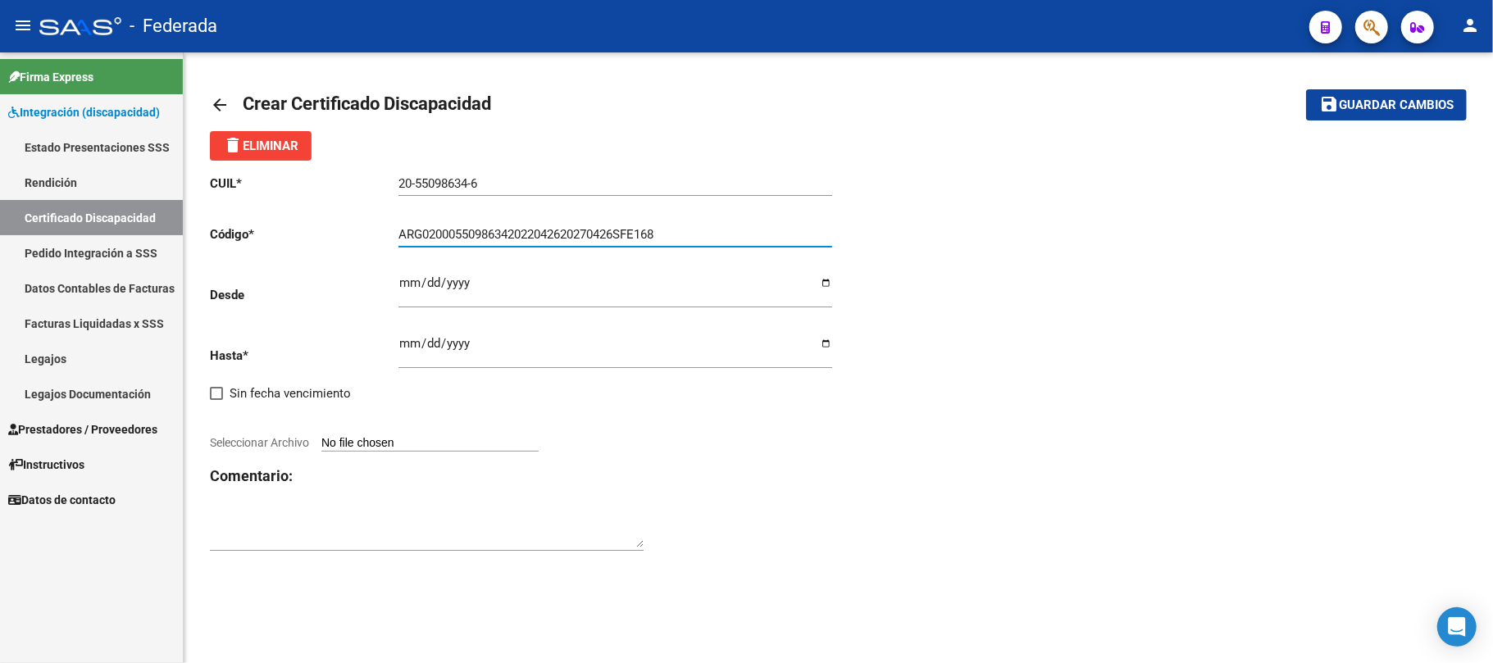
type input "ARG02000550986342022042620270426SFE168"
click at [402, 292] on input "Ingresar fec. Desde" at bounding box center [615, 289] width 434 height 26
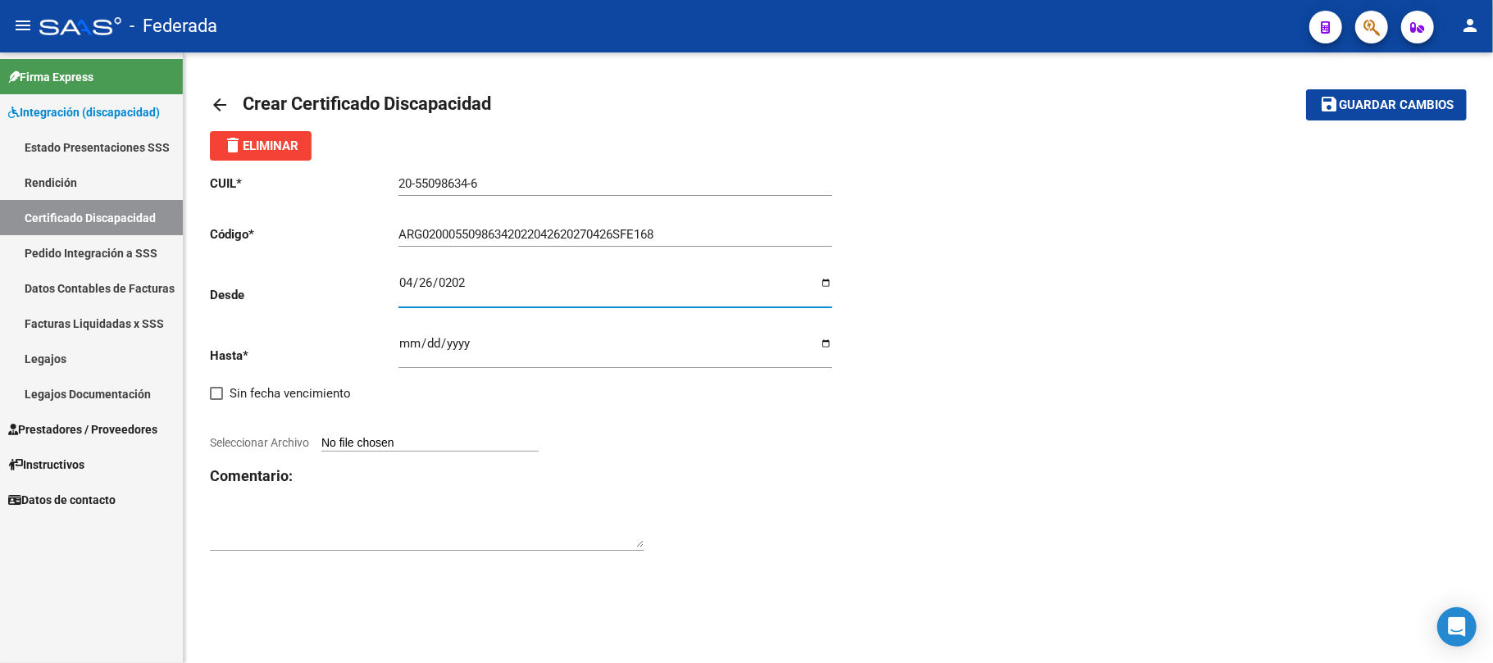
type input "[DATE]"
click at [403, 343] on input "Ingresar fec. Hasta" at bounding box center [615, 350] width 434 height 26
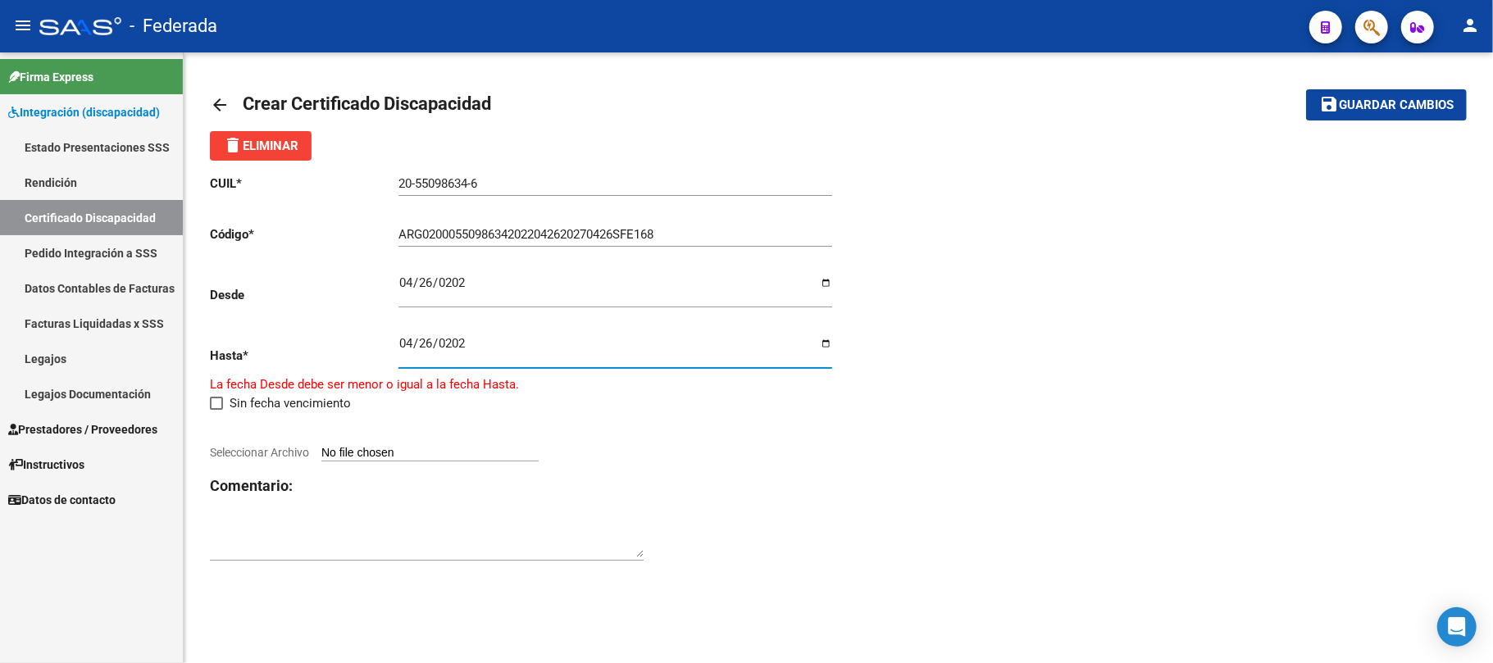
type input "[DATE]"
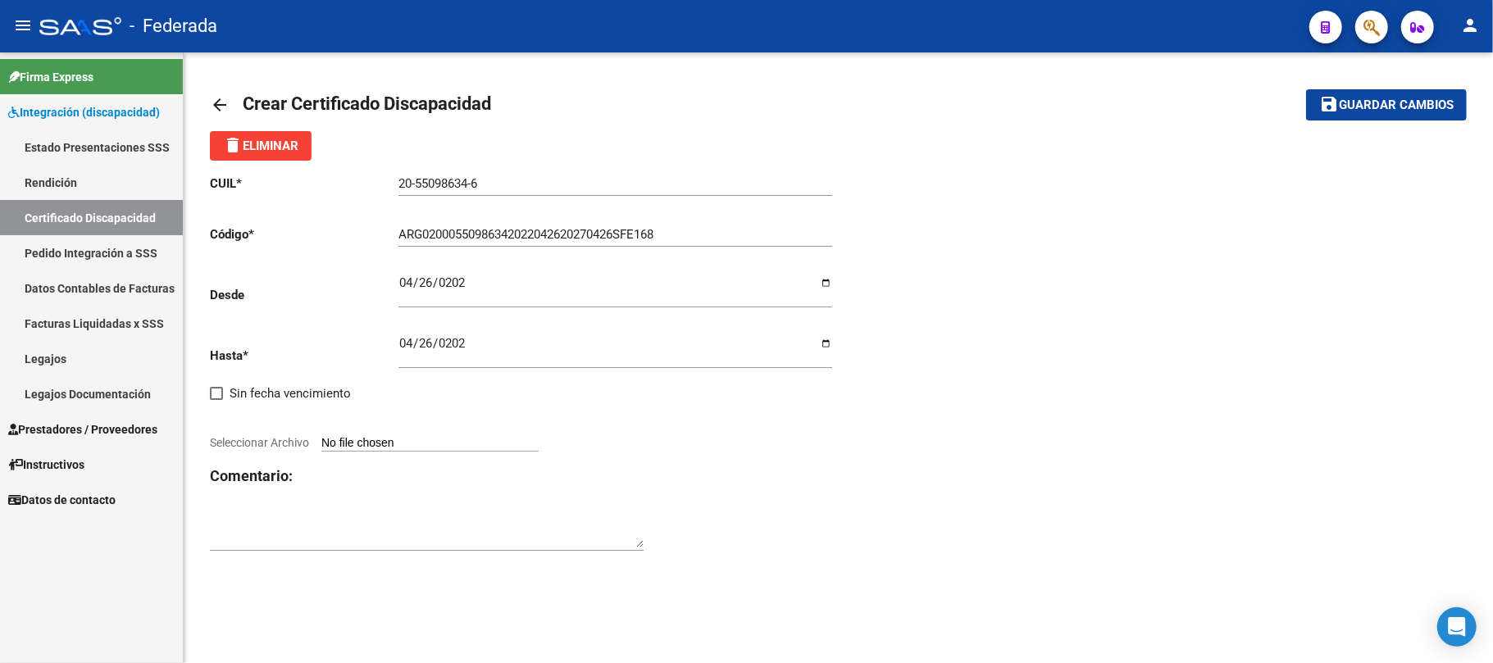
click at [789, 430] on div at bounding box center [524, 425] width 629 height 18
click at [472, 439] on input "Seleccionar Archivo" at bounding box center [429, 444] width 217 height 16
type input "C:\fakepath\20241030100847_11274359_1.pdf"
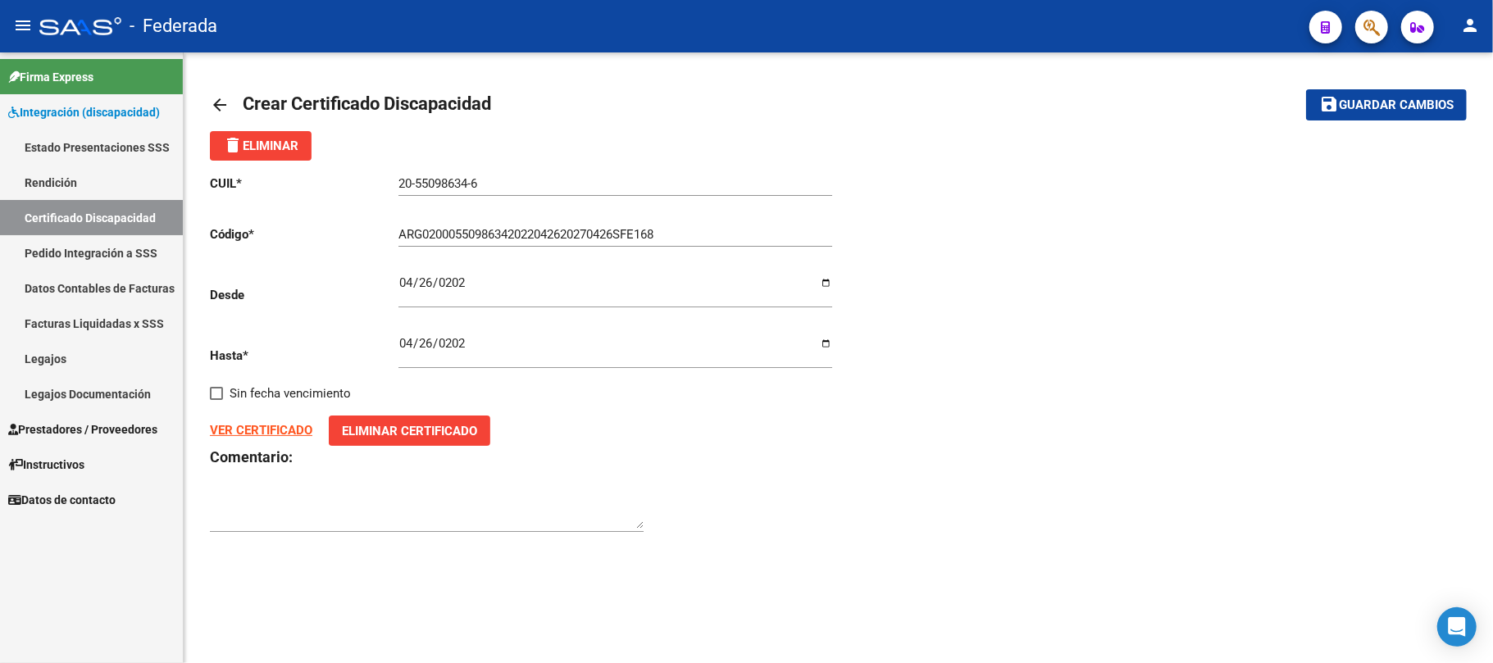
click at [286, 434] on strong "VER CERTIFICADO" at bounding box center [261, 430] width 102 height 15
click at [1336, 116] on button "save Guardar cambios" at bounding box center [1386, 104] width 161 height 30
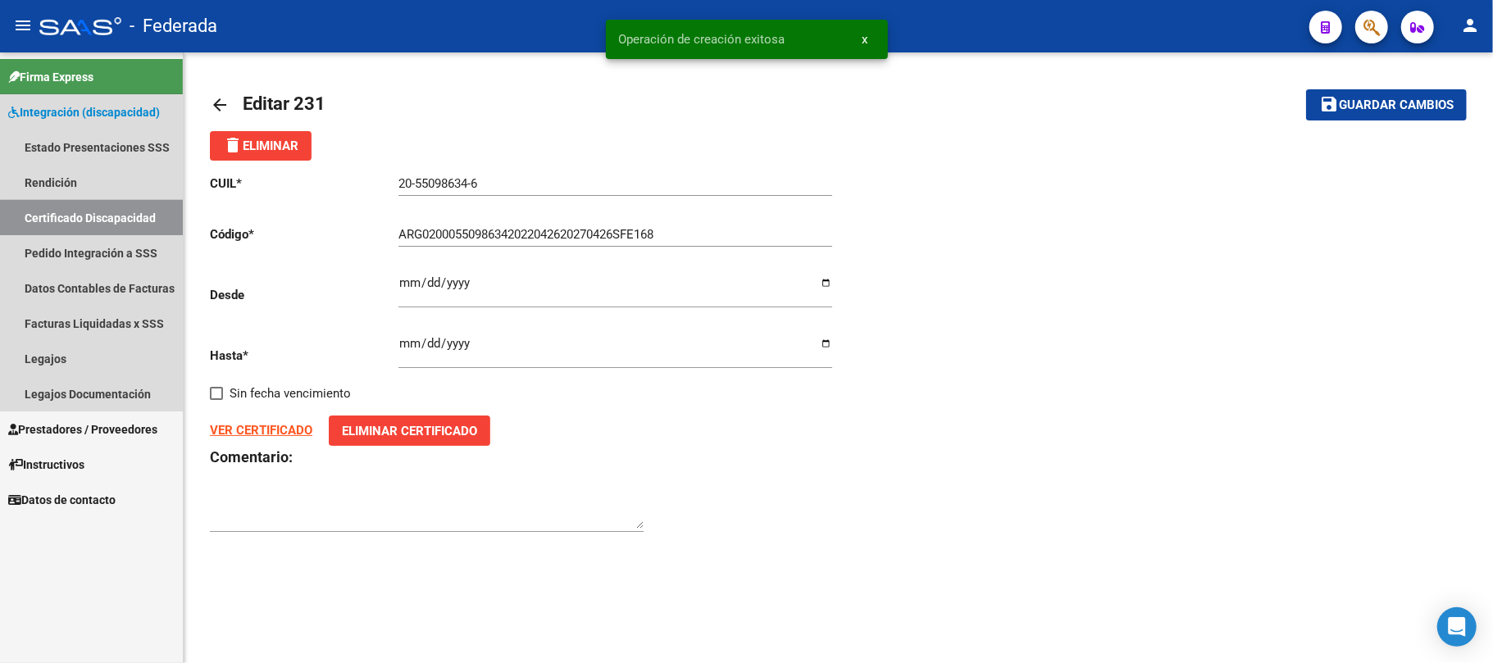
click at [116, 221] on link "Certificado Discapacidad" at bounding box center [91, 217] width 183 height 35
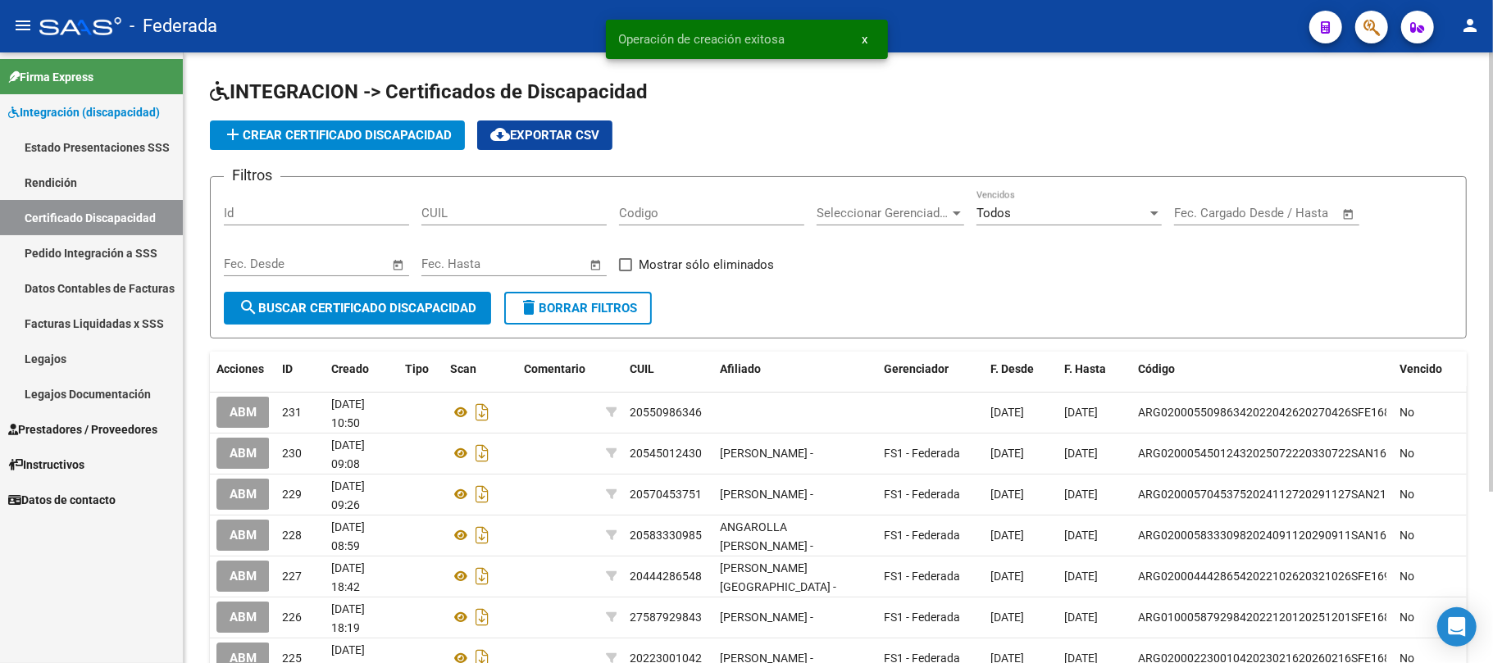
click at [89, 359] on link "Legajos" at bounding box center [91, 358] width 183 height 35
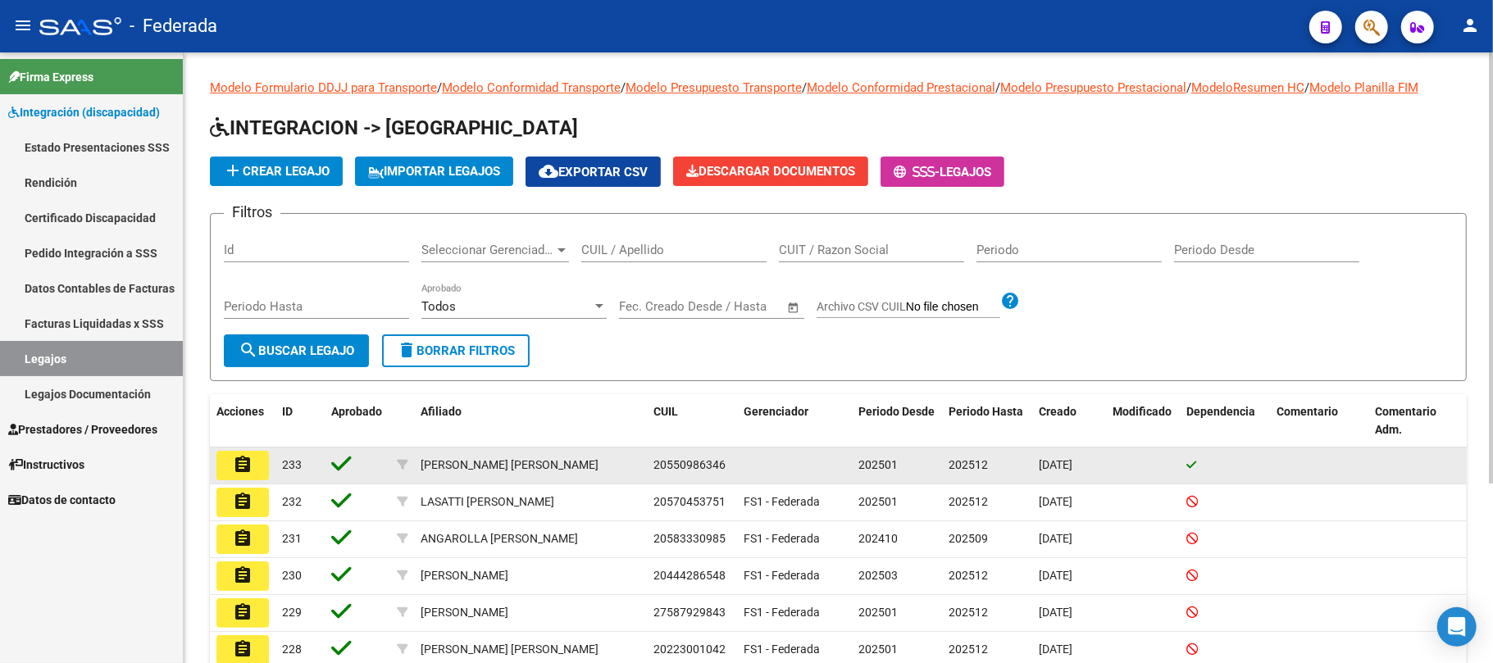
click at [239, 462] on mat-icon "assignment" at bounding box center [243, 465] width 20 height 20
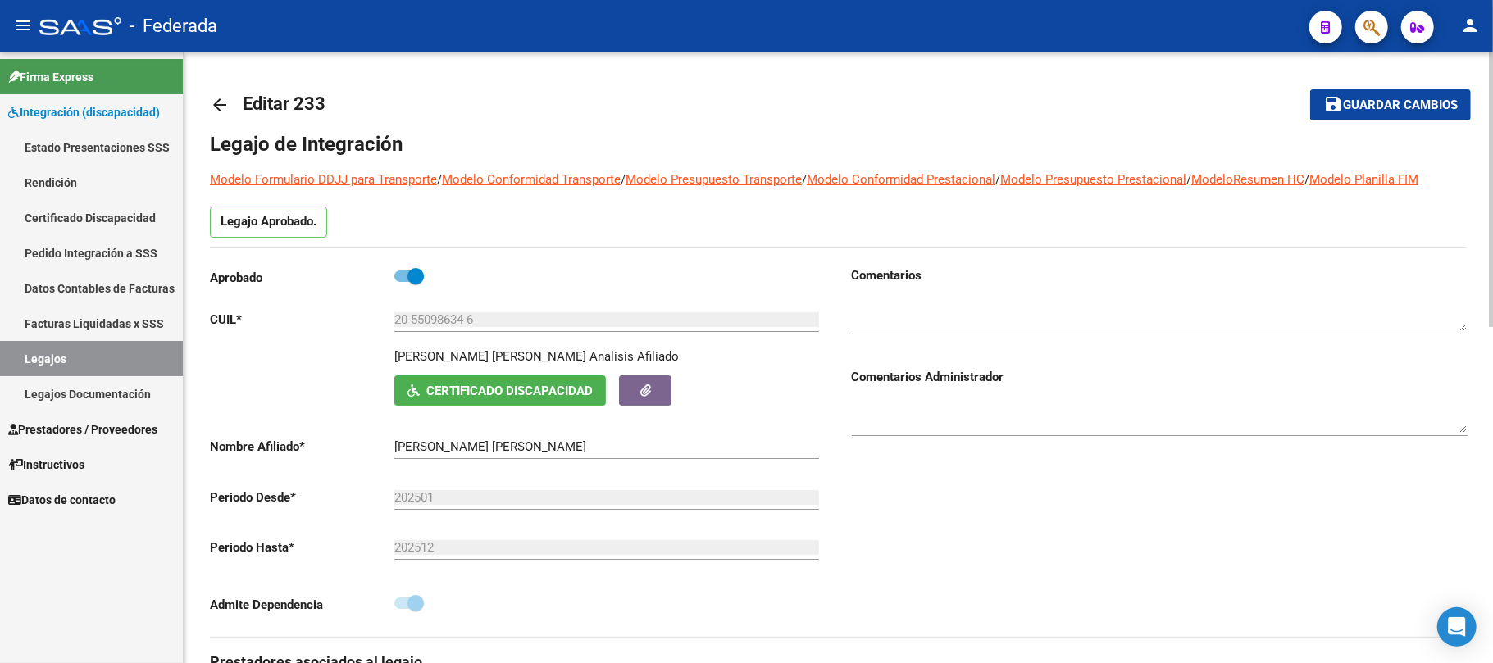
click at [210, 97] on mat-icon "arrow_back" at bounding box center [220, 105] width 20 height 20
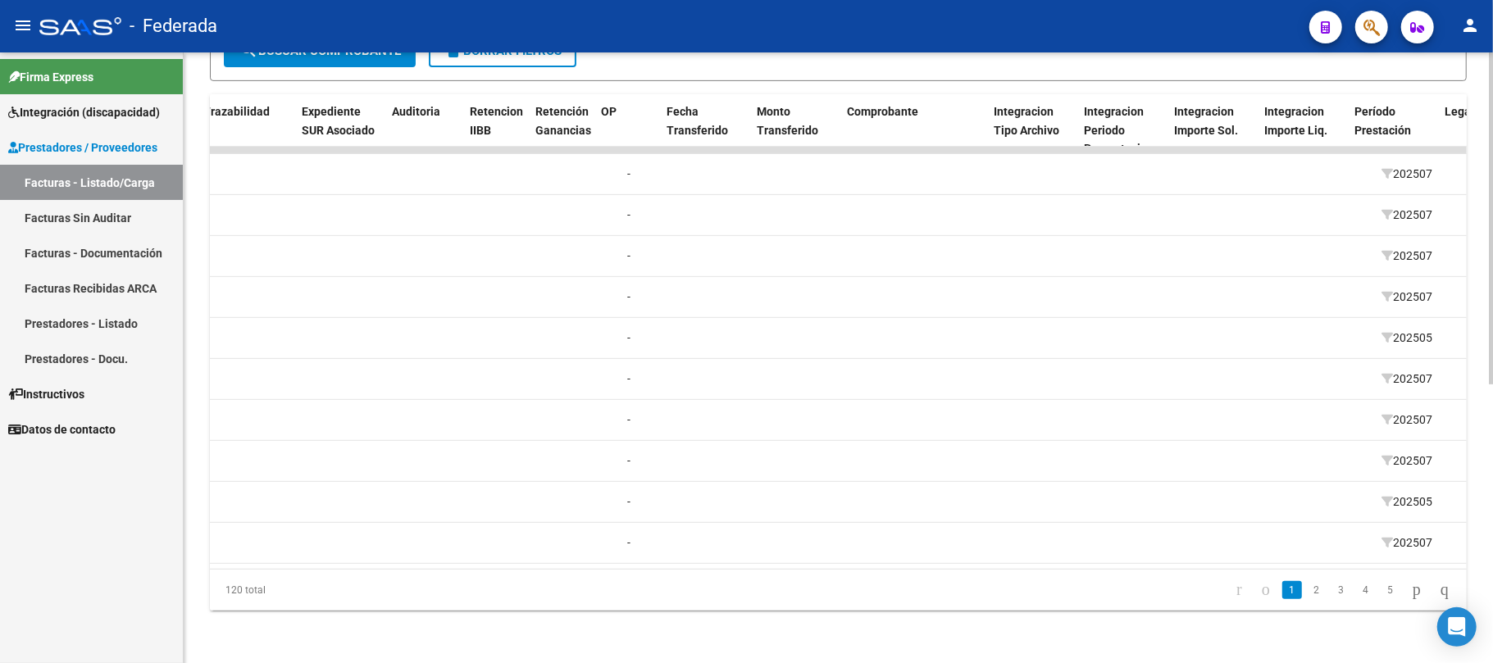
scroll to position [0, 1919]
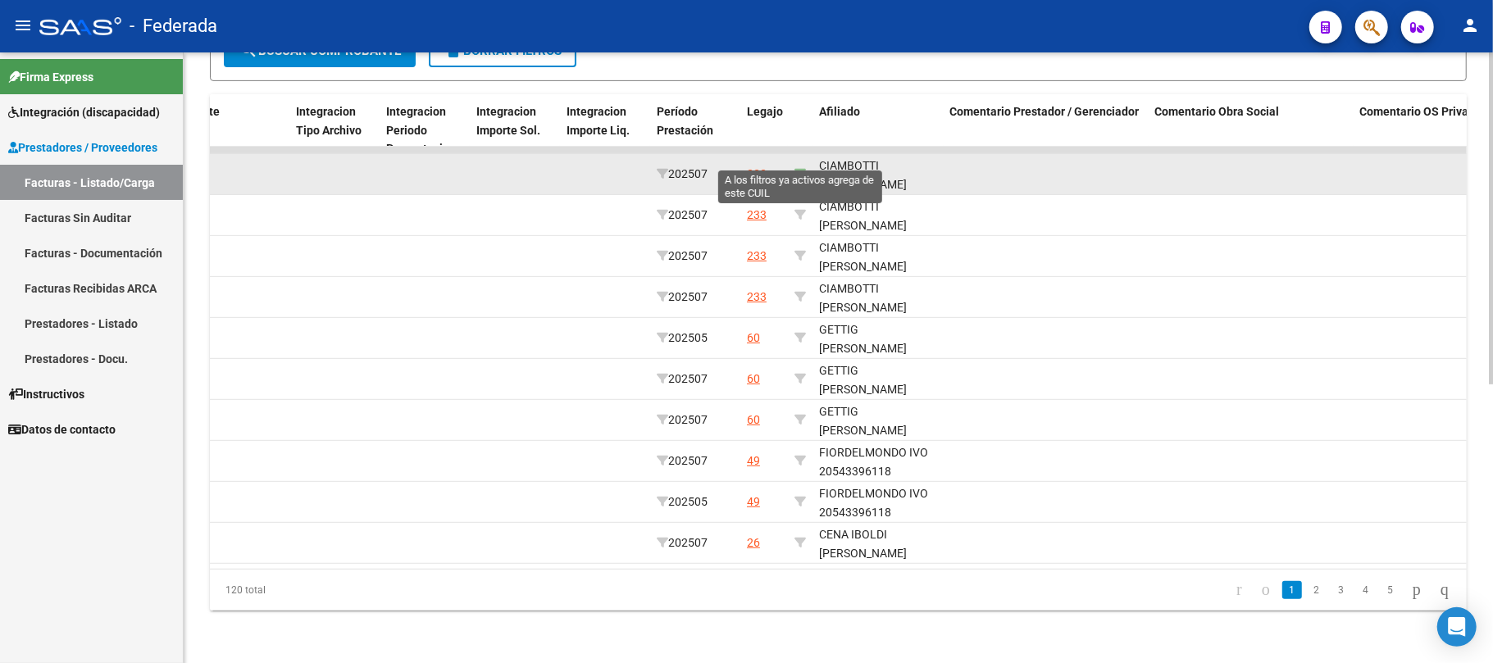
click at [795, 168] on icon at bounding box center [799, 173] width 11 height 11
type input "20550986346"
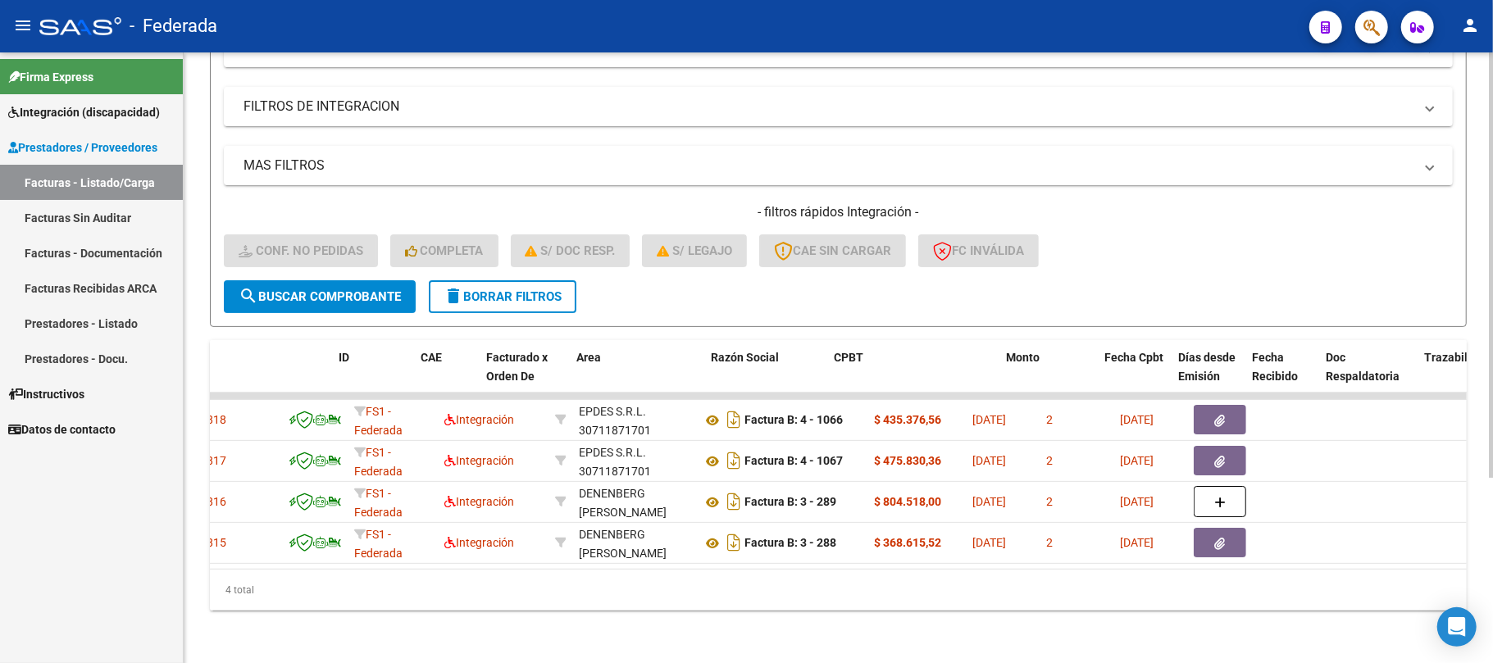
scroll to position [0, 0]
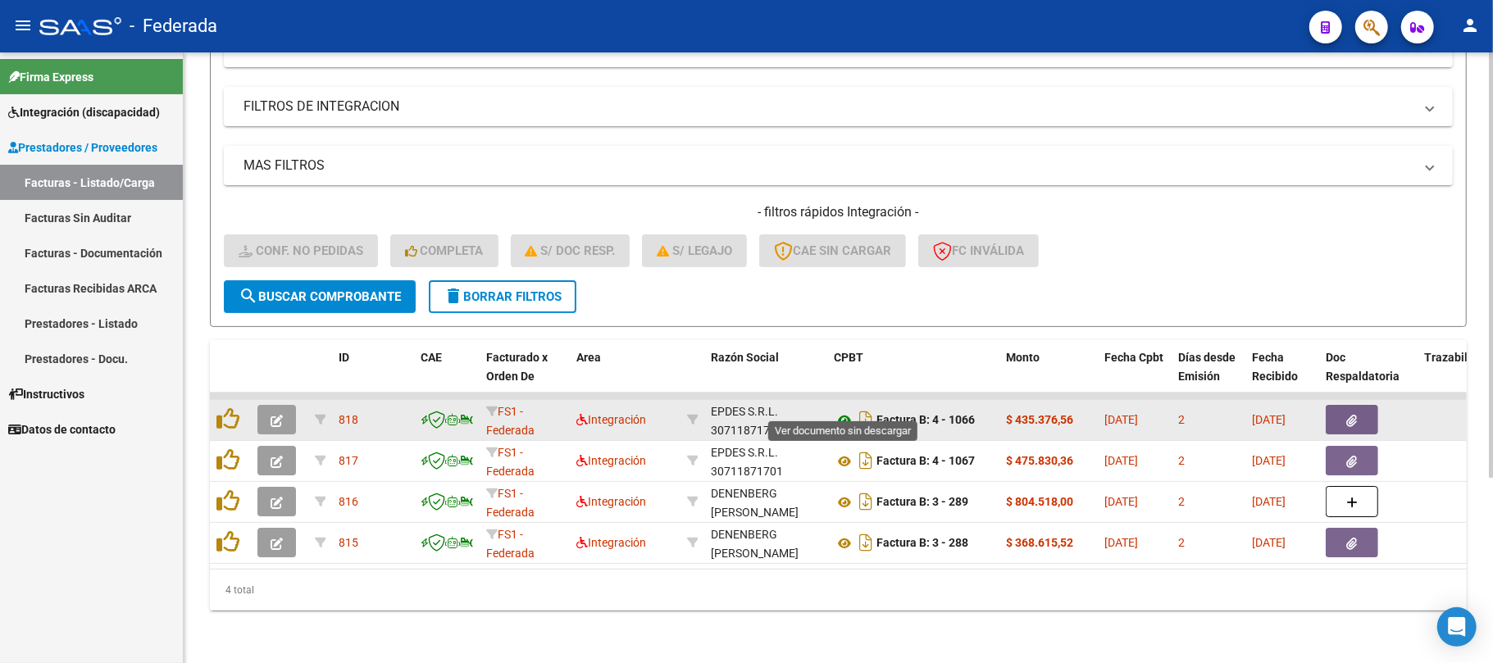
click at [840, 411] on icon at bounding box center [844, 421] width 21 height 20
